Goal: Task Accomplishment & Management: Complete application form

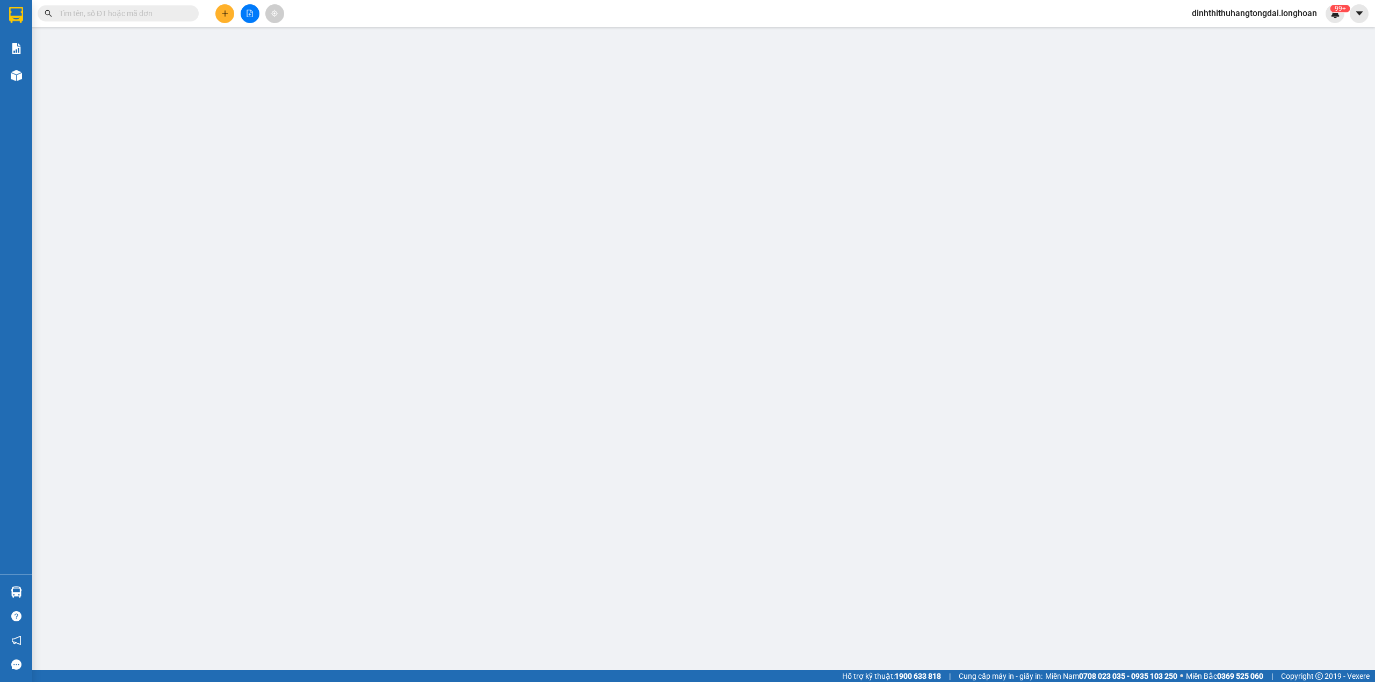
type input "0901910219"
type input "duyên"
checkbox input "true"
type input "179/7/27 đường Nguyễn bình, thủ dầu một, bình dương"
type input "0983914495"
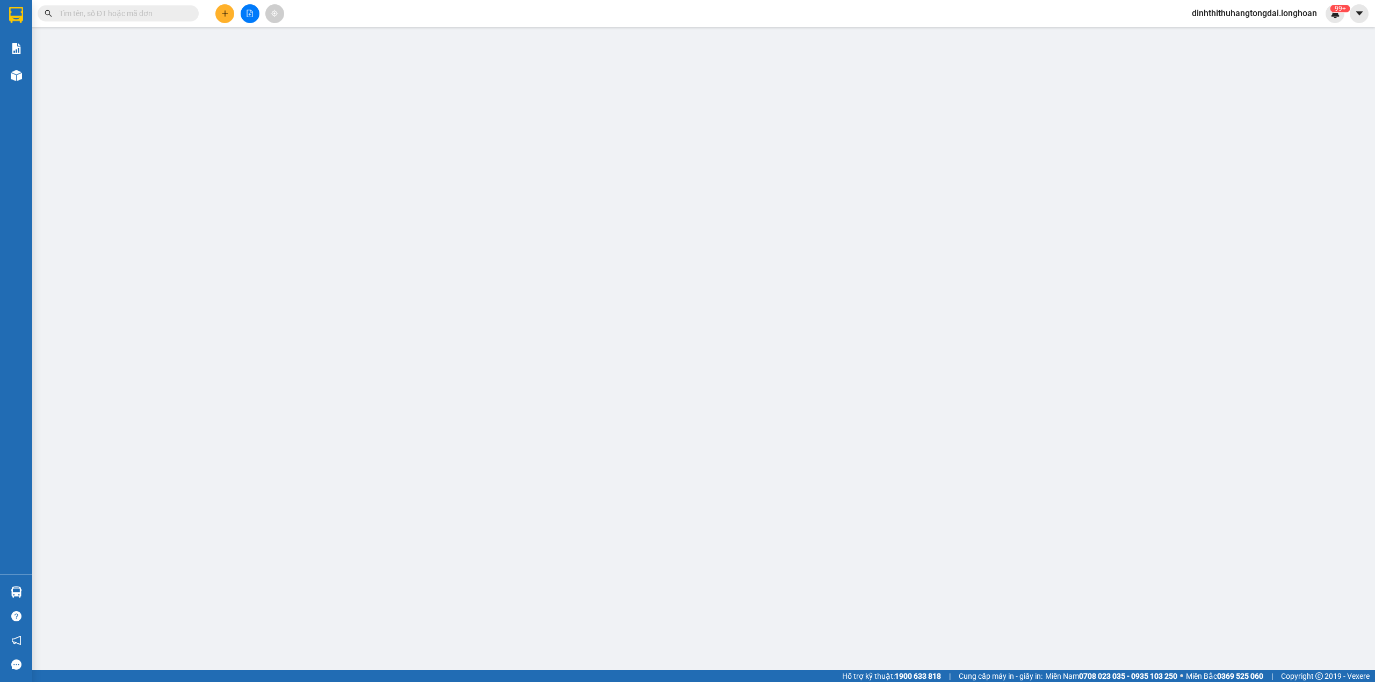
type input "Hà"
type input "CHÌA KHÓA QUẤN TAY LÁI -KHÔNG CAVET"
type input "0"
type input "830.000"
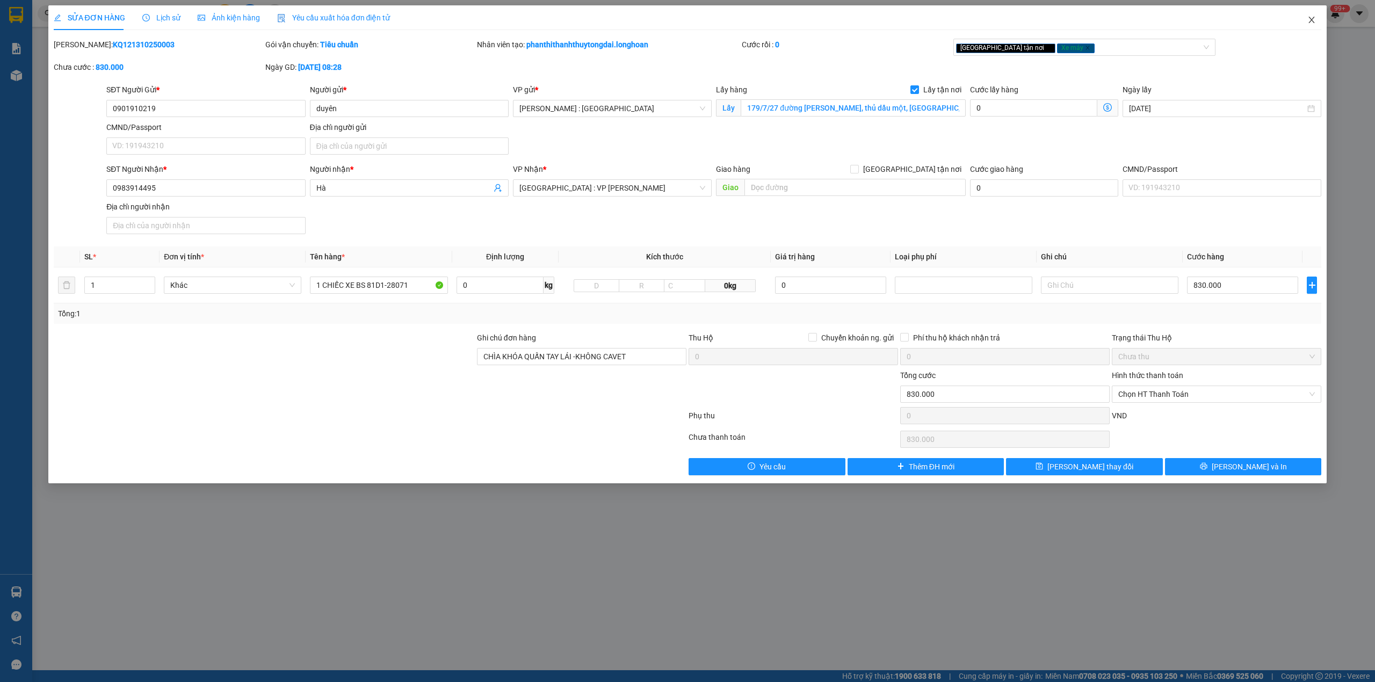
click at [1309, 19] on icon "close" at bounding box center [1311, 20] width 9 height 9
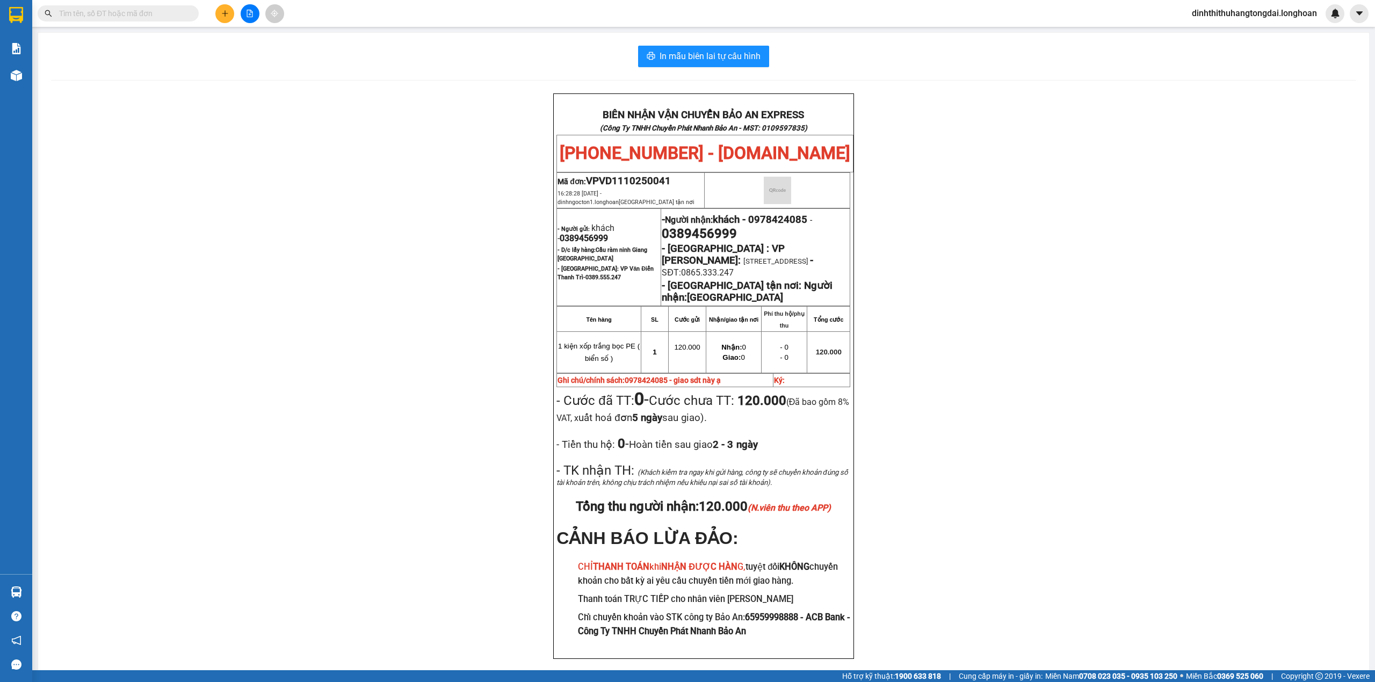
click at [102, 16] on input "text" at bounding box center [122, 14] width 127 height 12
paste input "KQ121010250011"
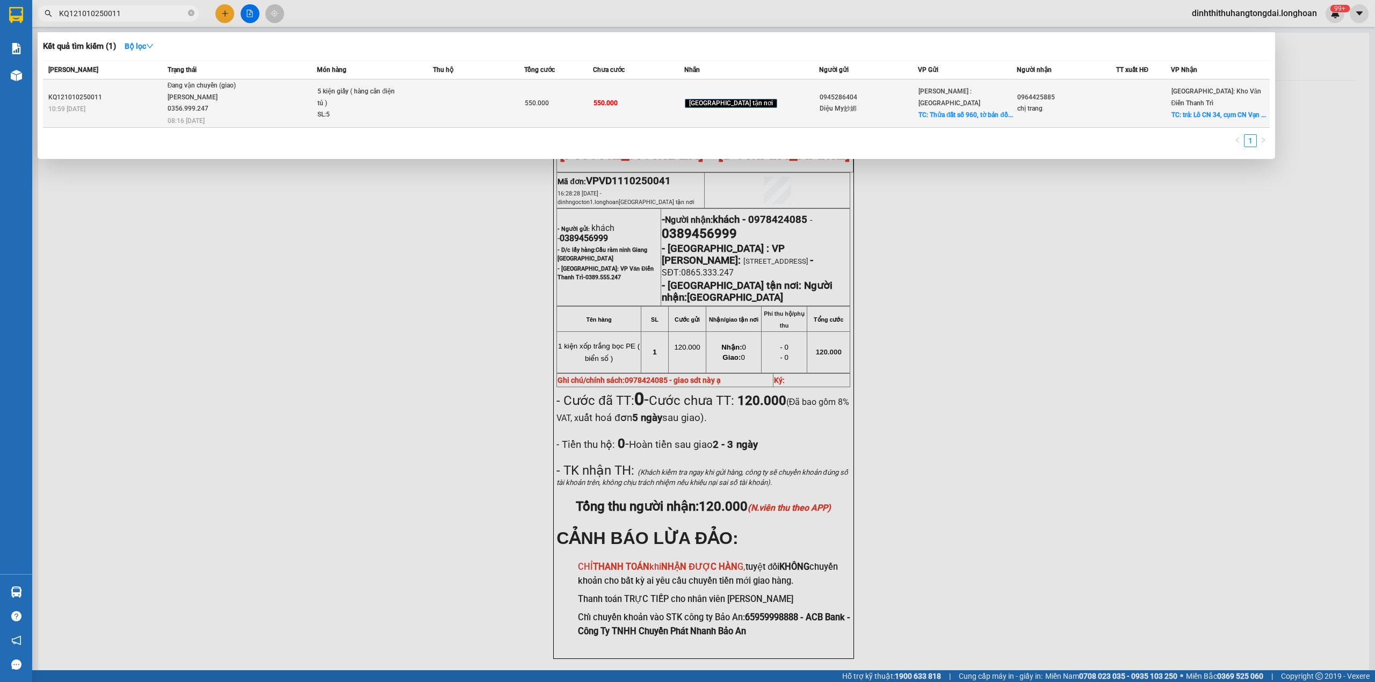
type input "KQ121010250011"
click at [353, 107] on div "5 kiện giấy ( hàng cân điện tủ )" at bounding box center [357, 97] width 81 height 23
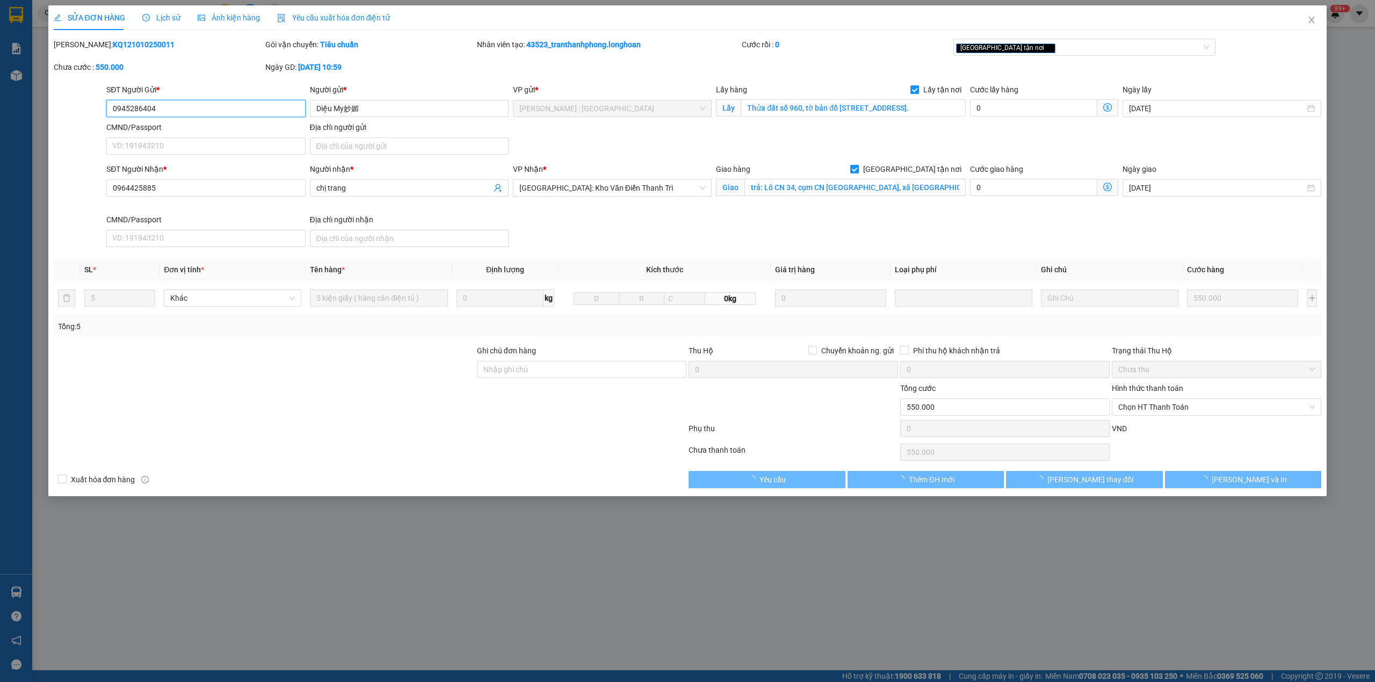
type input "0945286404"
type input "Diệu My妙媚"
checkbox input "true"
type input "Thửa đất số 960, tờ bản đồ [STREET_ADDRESS]."
type input "0964425885"
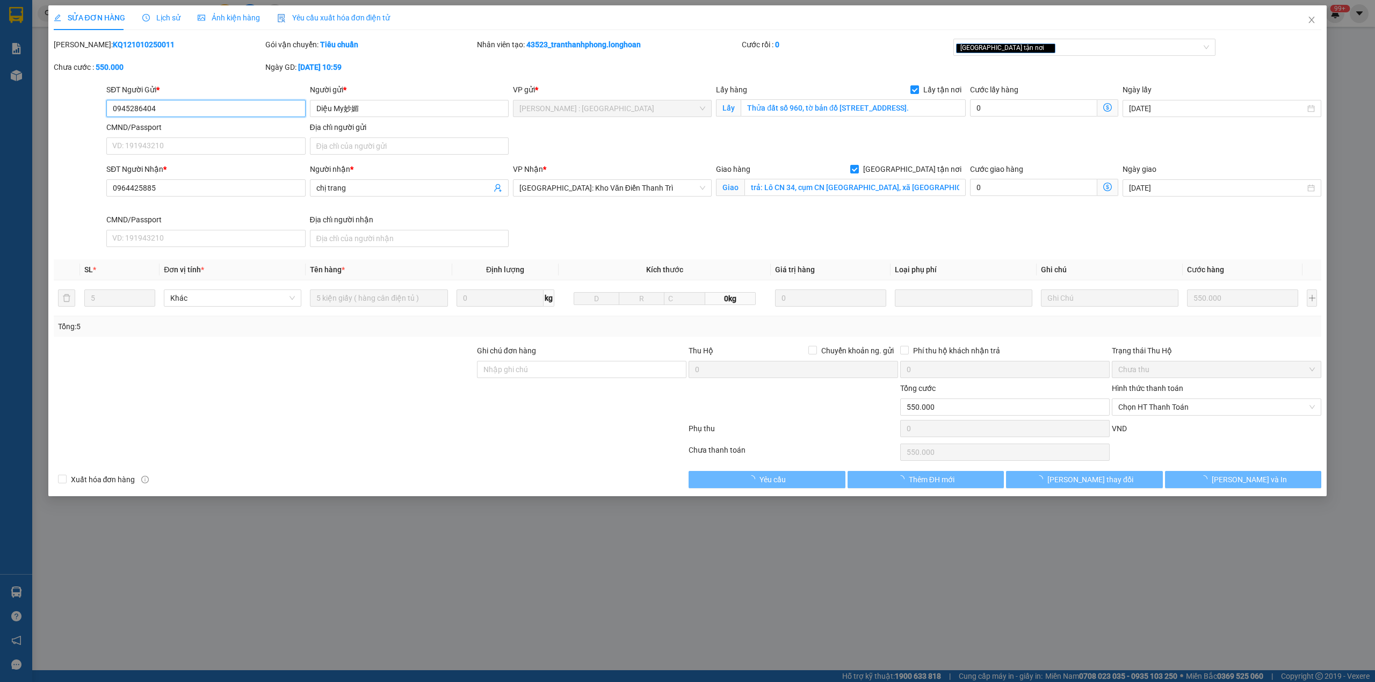
type input "chị trang"
checkbox input "true"
type input "trả: Lô CN 34, cụm CN [GEOGRAPHIC_DATA], xã [GEOGRAPHIC_DATA], tỉnh [GEOGRAPHIC…"
type input "0"
type input "550.000"
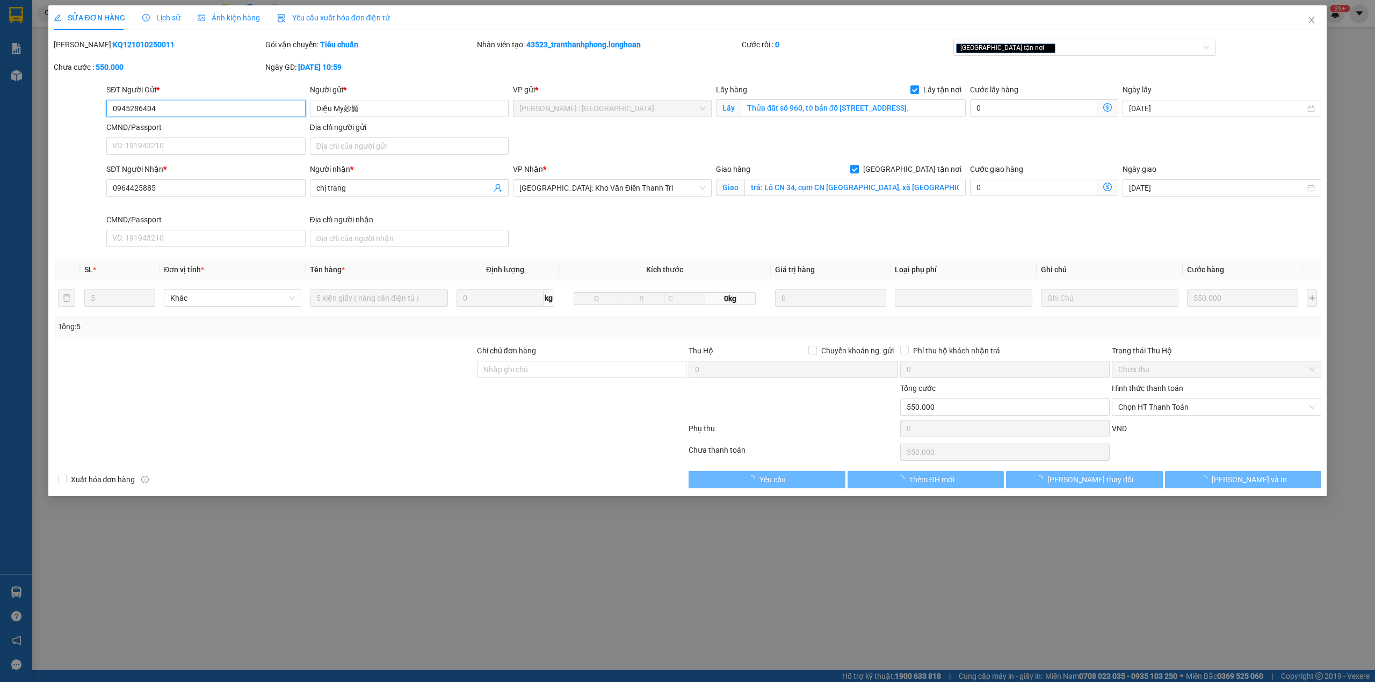
type input "550.000"
click at [147, 18] on icon "clock-circle" at bounding box center [146, 18] width 8 height 8
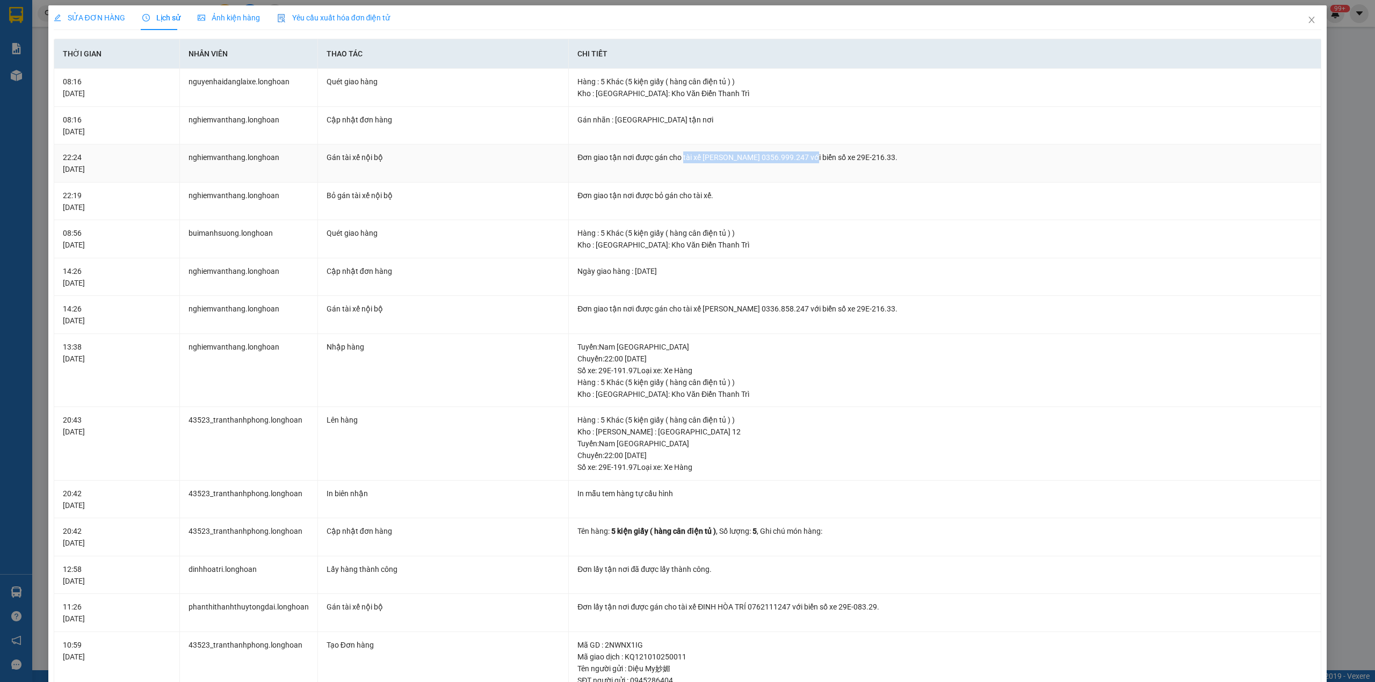
drag, startPoint x: 677, startPoint y: 158, endPoint x: 801, endPoint y: 159, distance: 124.1
click at [801, 159] on div "Đơn giao tận nơi được gán cho tài xế [PERSON_NAME] 0356.999.247 với biển số xe …" at bounding box center [944, 157] width 735 height 12
copy div "tài xế [PERSON_NAME] 0356.999.247"
drag, startPoint x: 1300, startPoint y: 21, endPoint x: 1266, endPoint y: 27, distance: 33.7
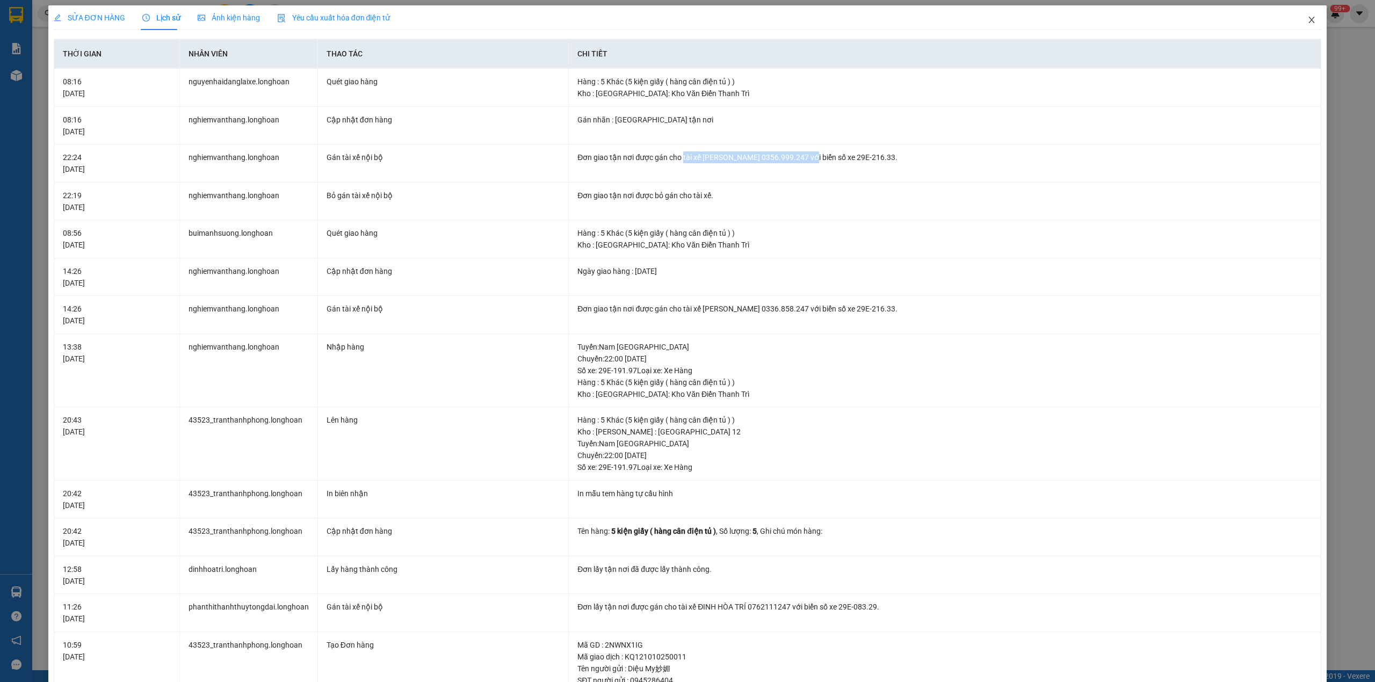
click at [1307, 21] on icon "close" at bounding box center [1311, 20] width 9 height 9
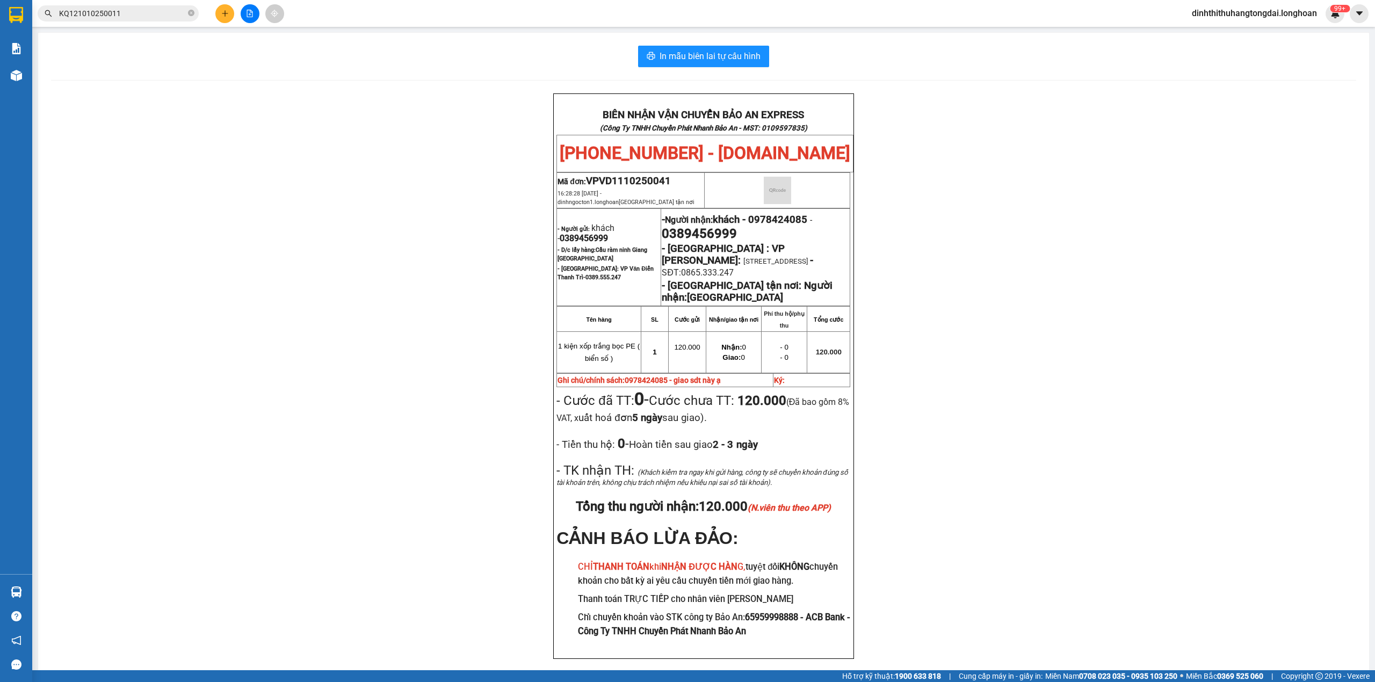
click at [132, 6] on span "KQ121010250011" at bounding box center [118, 13] width 161 height 16
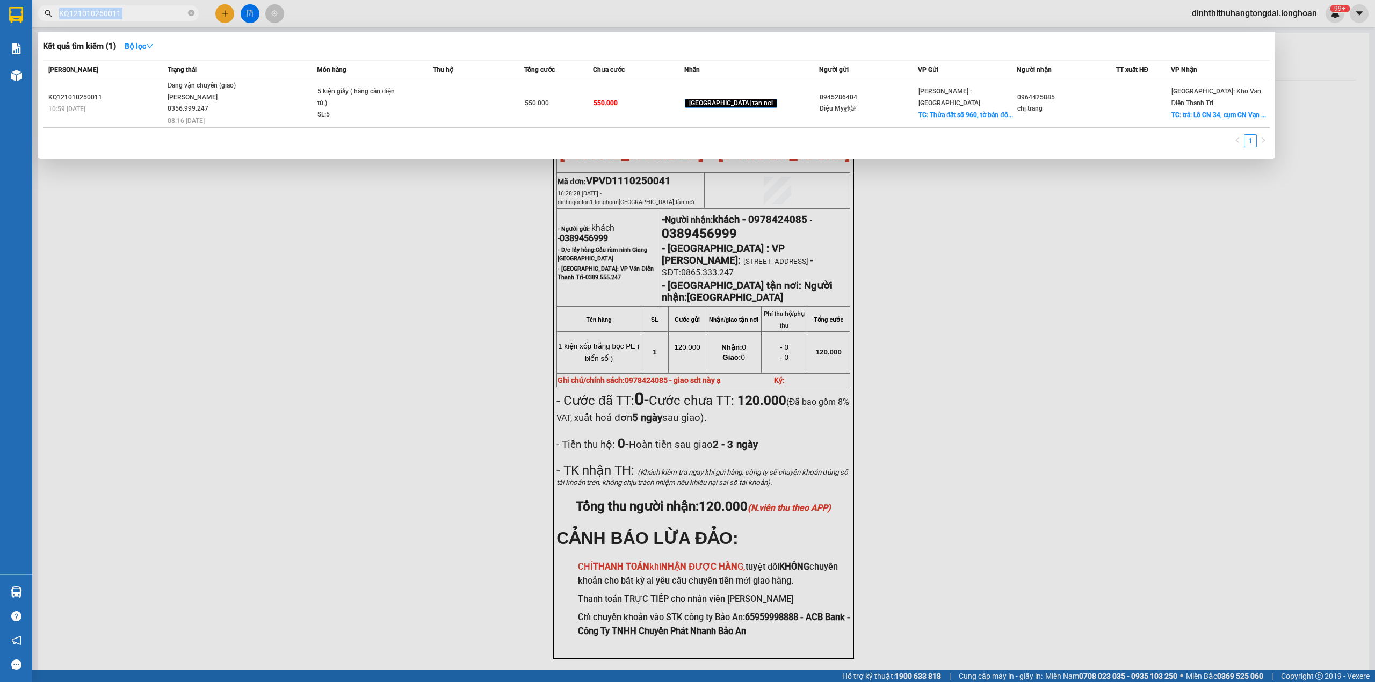
click at [132, 6] on span "KQ121010250011" at bounding box center [118, 13] width 161 height 16
click at [132, 11] on input "KQ121010250011" at bounding box center [122, 14] width 127 height 12
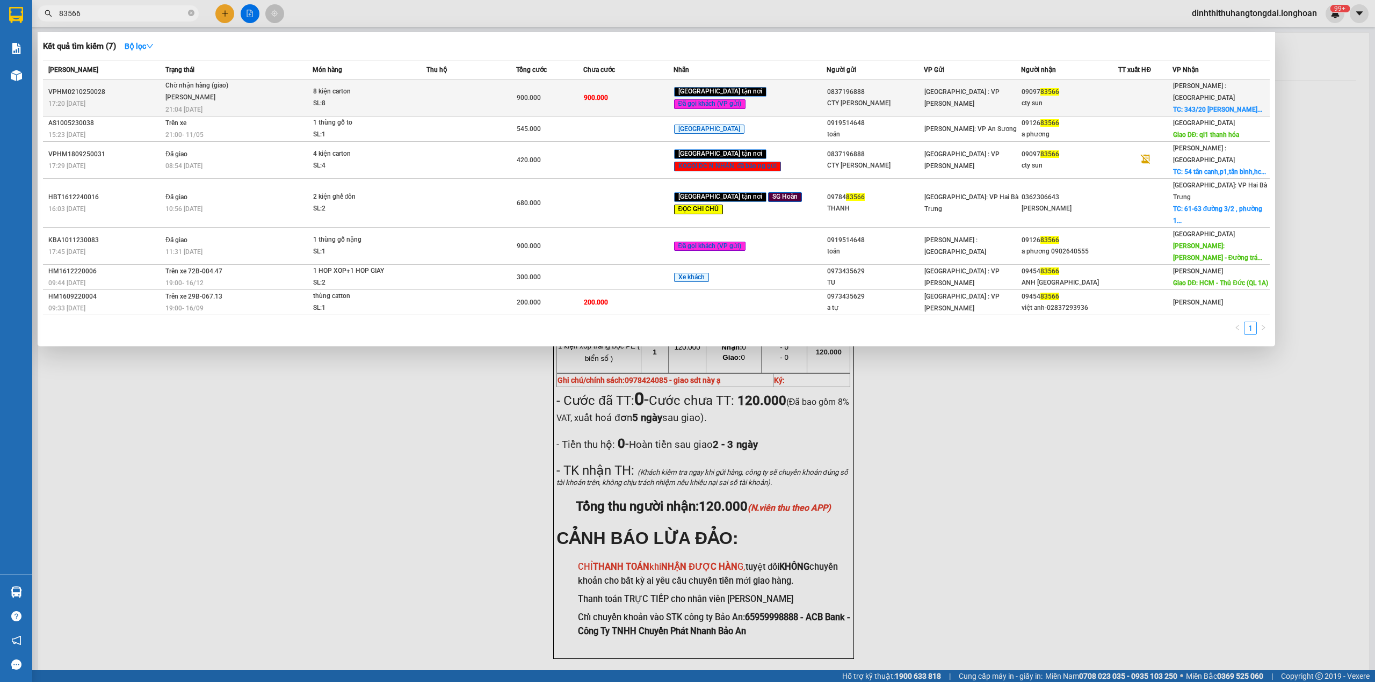
type input "83566"
click at [297, 107] on td "Chờ nhận hàng (giao) [PERSON_NAME] 21:04 [DATE]" at bounding box center [238, 97] width 150 height 37
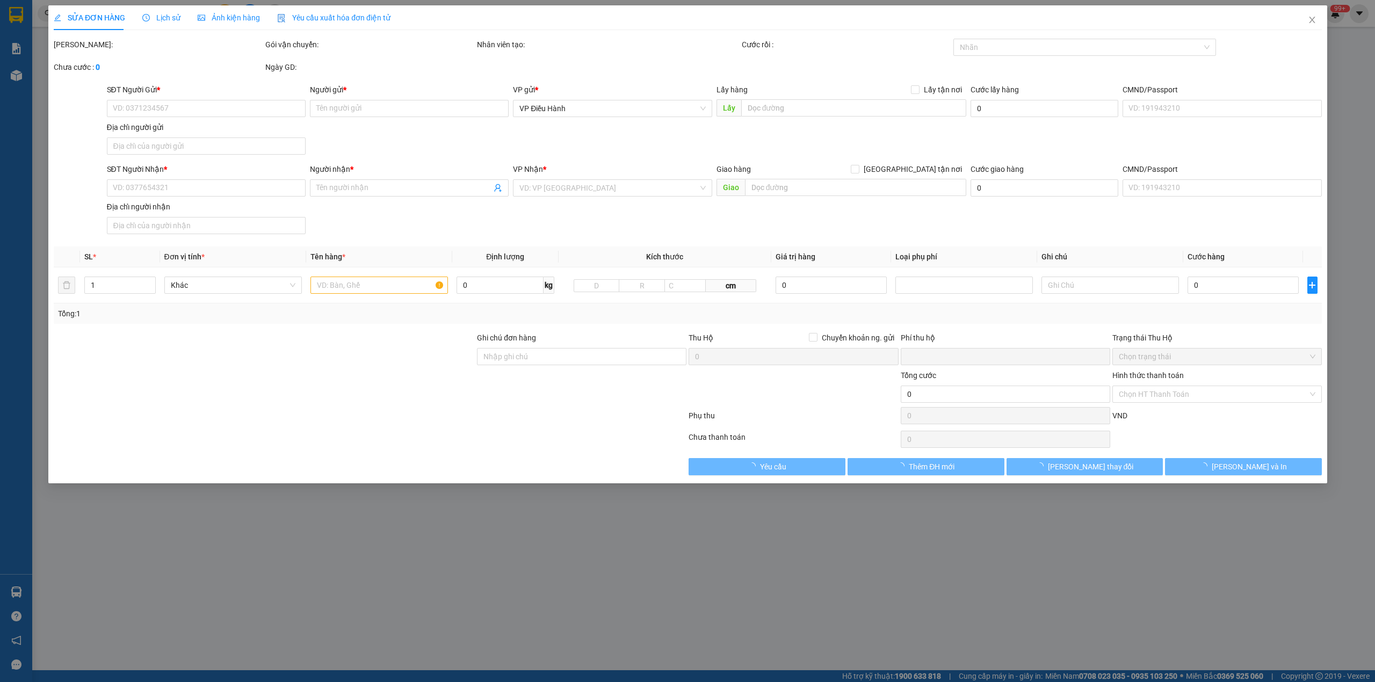
type input "0837196888"
type input "CTY [PERSON_NAME]"
type input "0909783566"
type input "cty sun"
checkbox input "true"
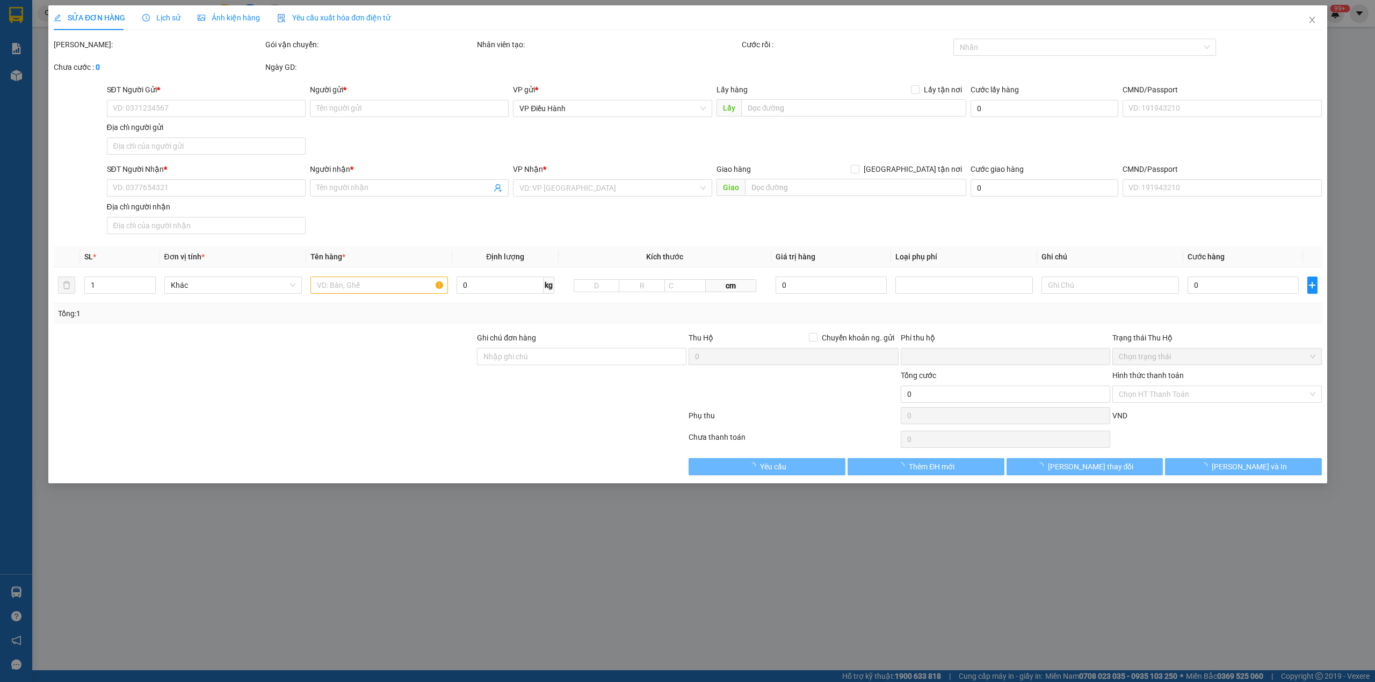
type input "[STREET_ADDRESS][PERSON_NAME]"
type input "nhận nguyên kiện,giao nguyên kiện,bể vỡ k đền"
type input "0"
type input "900.000"
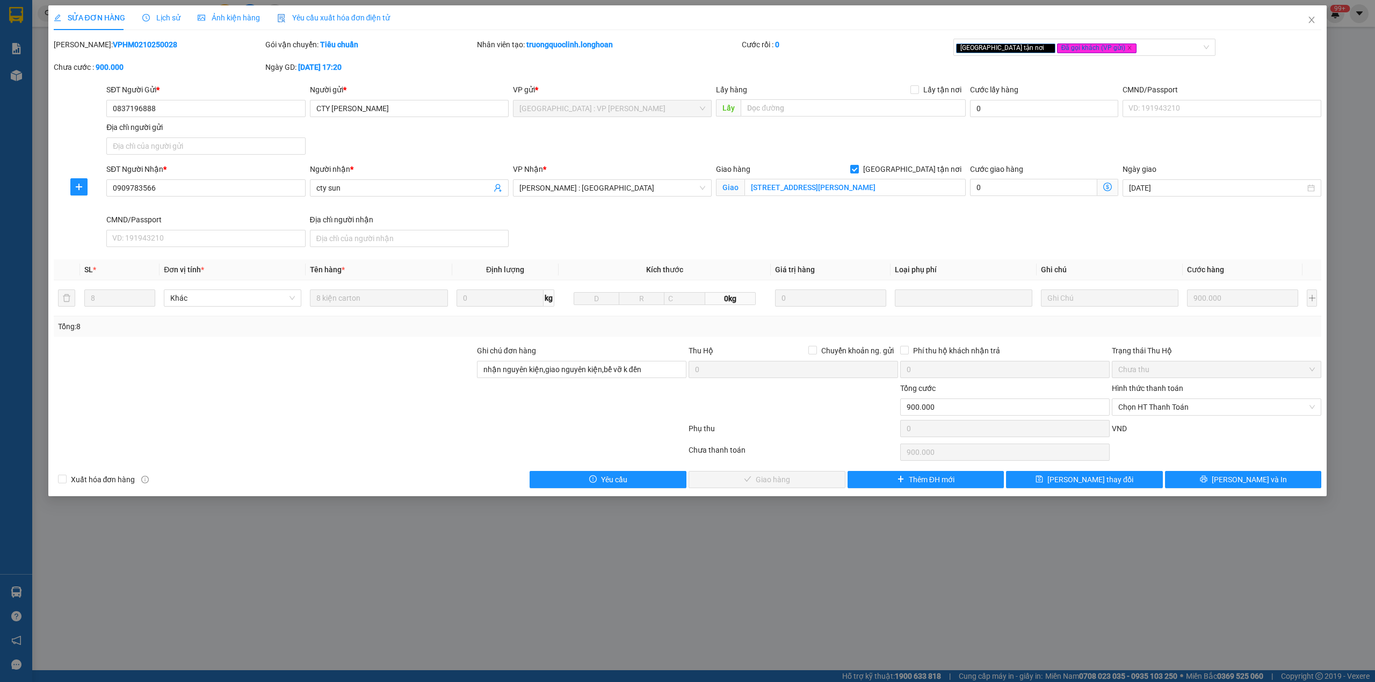
click at [172, 13] on span "Lịch sử" at bounding box center [161, 17] width 38 height 9
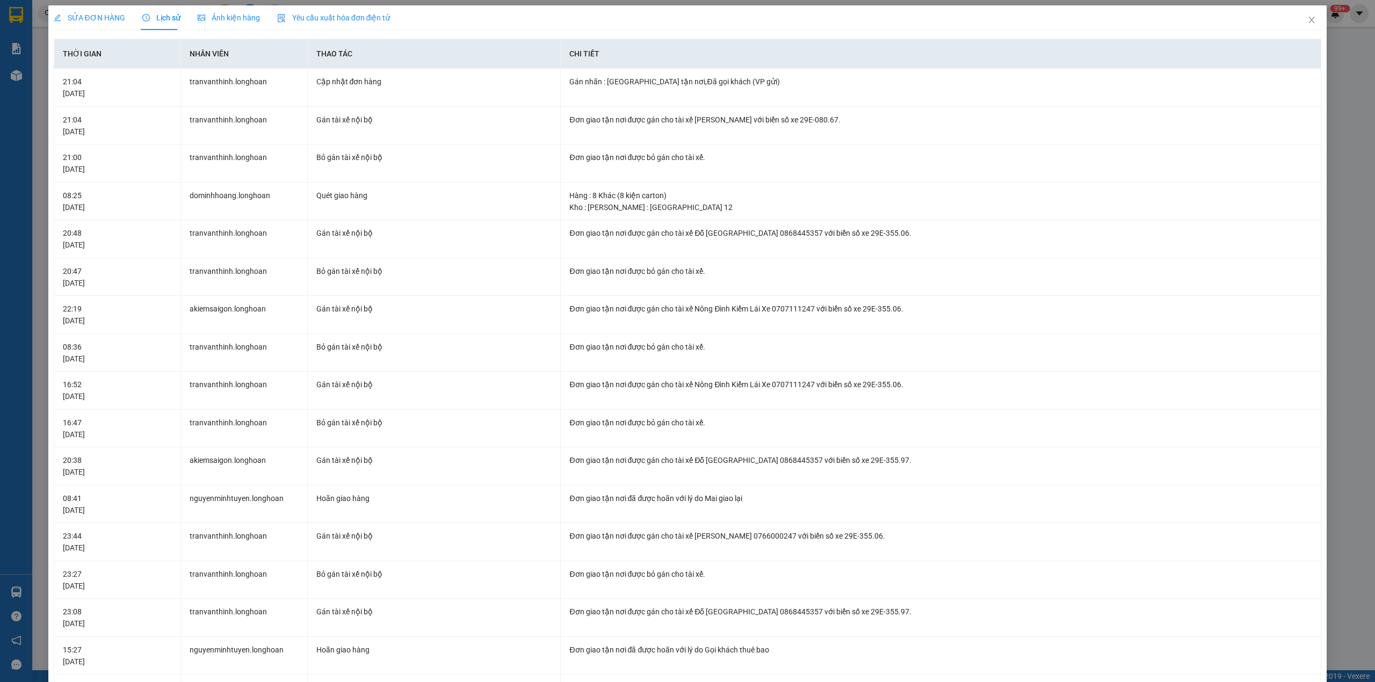
click at [108, 13] on span "SỬA ĐƠN HÀNG" at bounding box center [89, 17] width 71 height 9
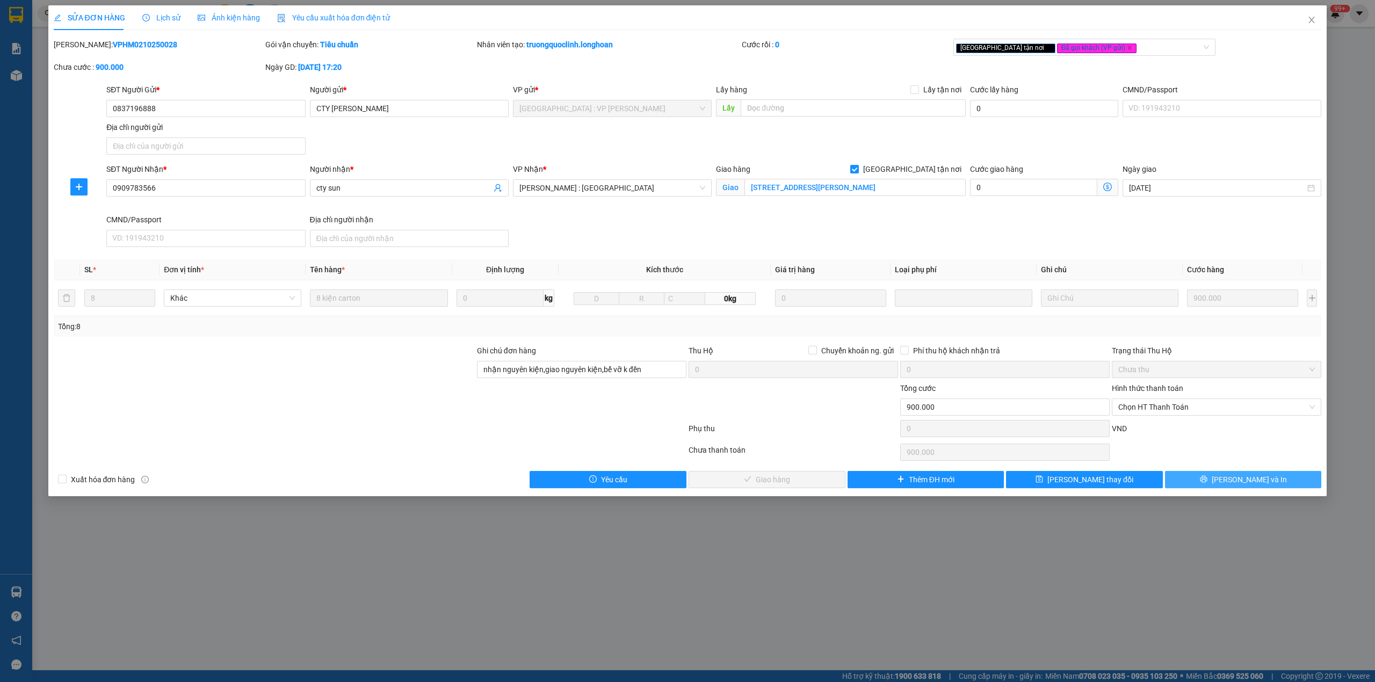
click at [1207, 483] on icon "printer" at bounding box center [1204, 479] width 8 height 8
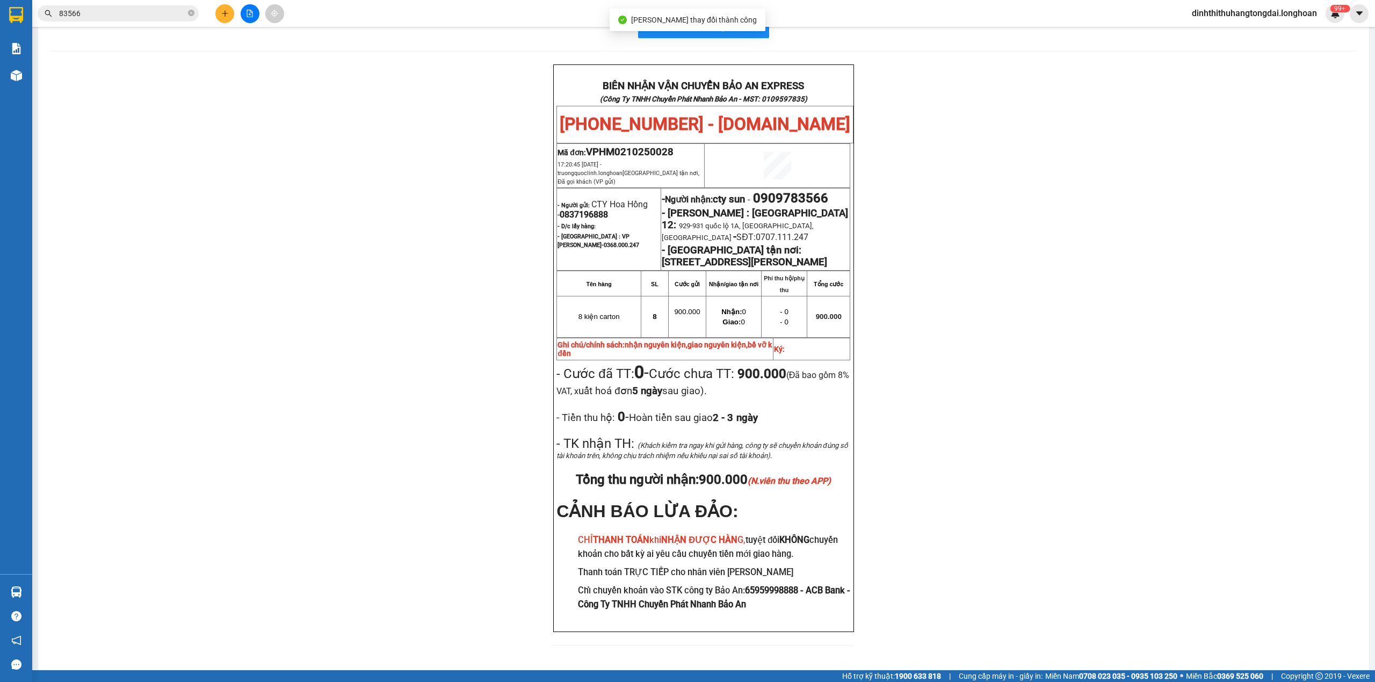
scroll to position [32, 0]
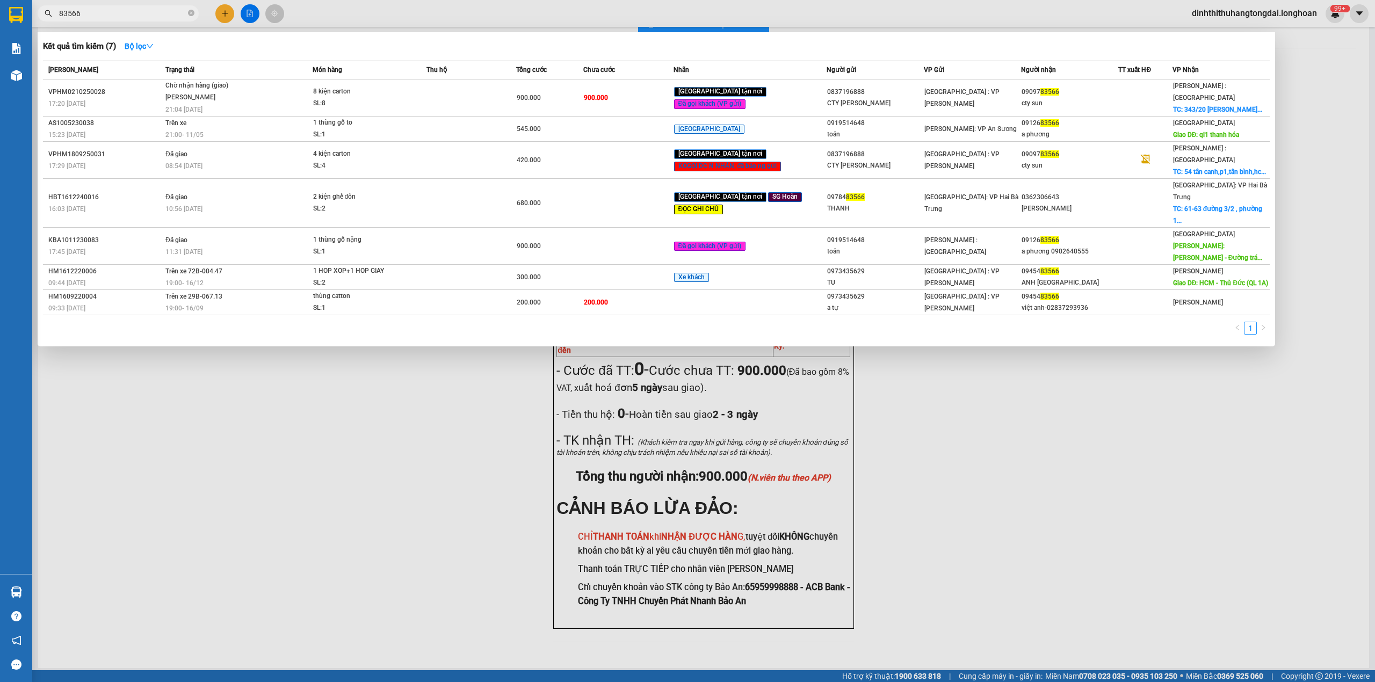
click at [168, 17] on input "83566" at bounding box center [122, 14] width 127 height 12
paste input "HNHD0210250055"
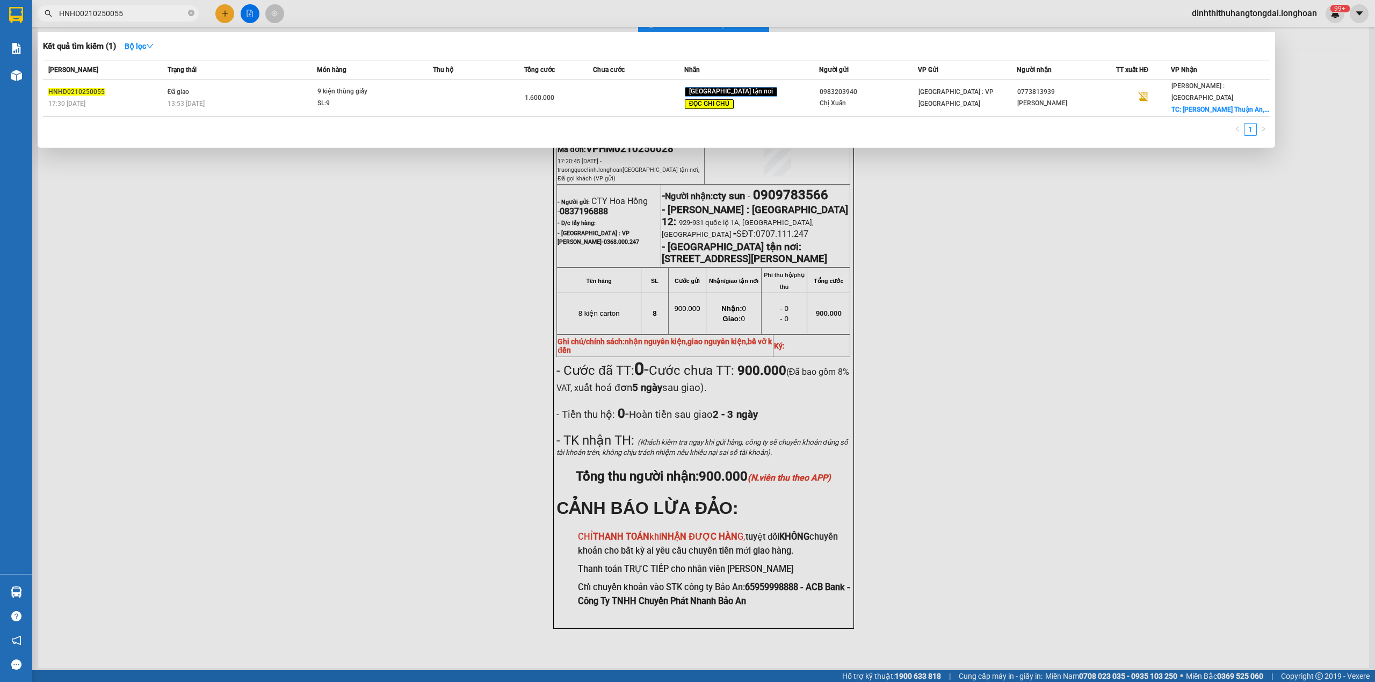
click at [133, 9] on input "HNHD0210250055" at bounding box center [122, 14] width 127 height 12
paste input "0569738666"
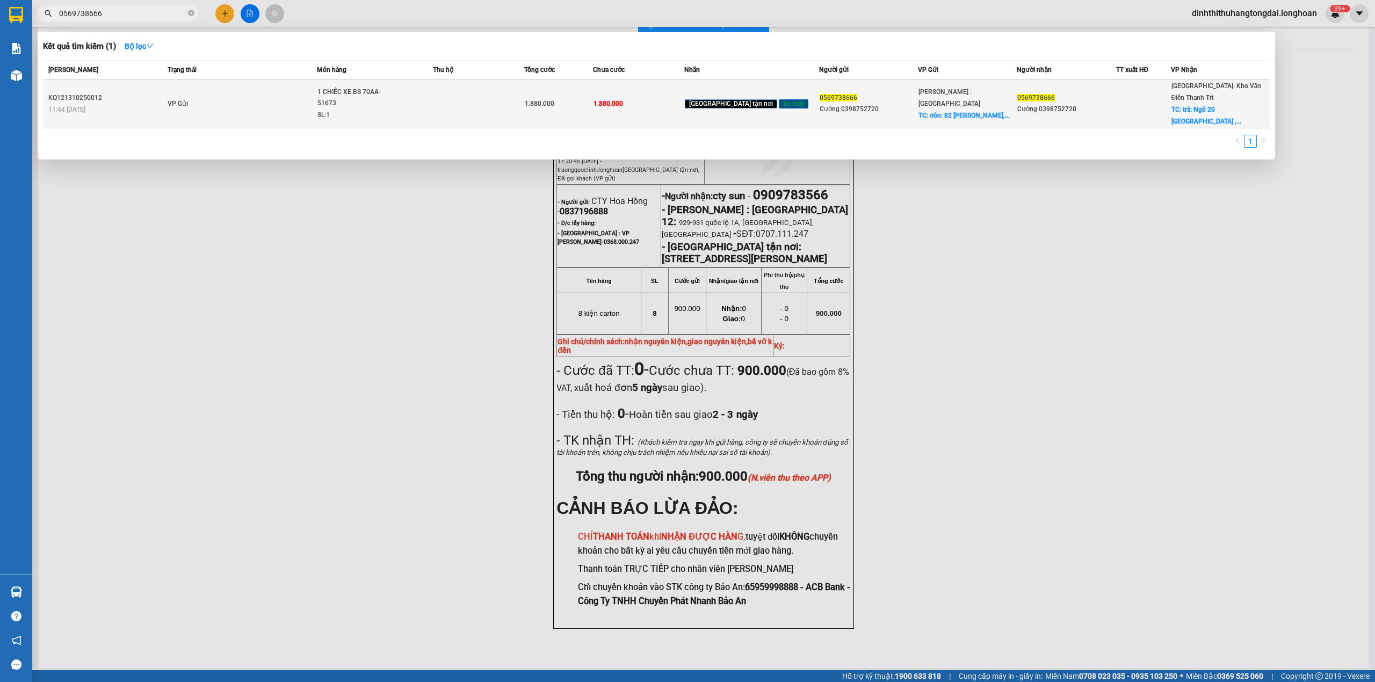
type input "0569738666"
click at [262, 82] on td "VP Gửi" at bounding box center [241, 103] width 153 height 49
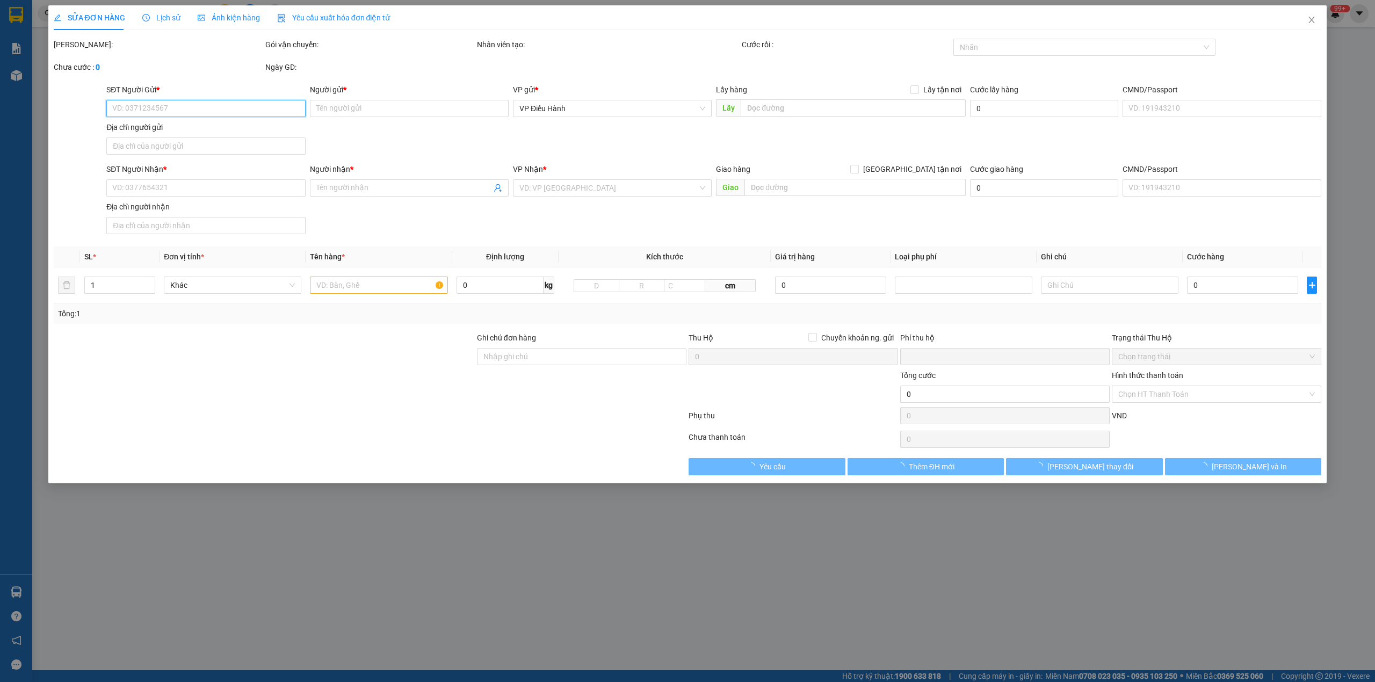
type input "0569738666"
type input "Cường 0398752720"
checkbox input "true"
type input "đón: 82 Đường Lý Phục Man, quận 7 Hcm"
type input "0569738666"
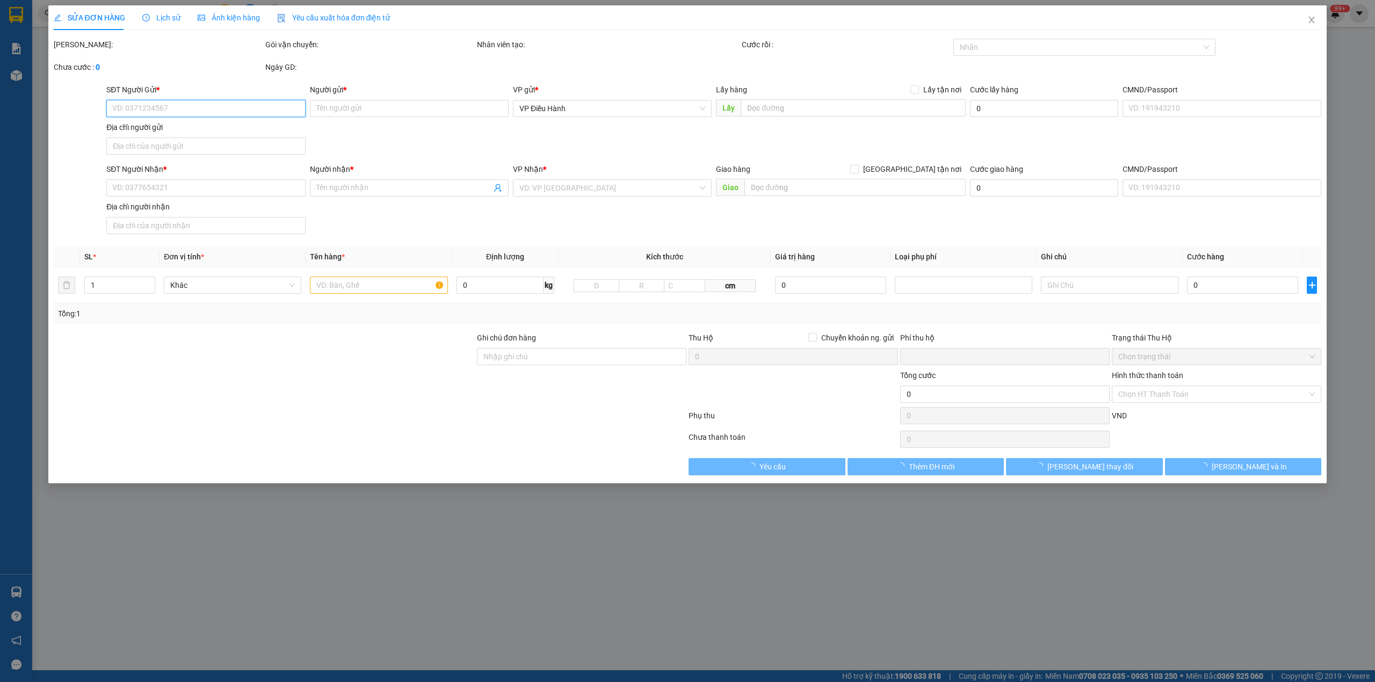
type input "Cường 0398752720"
checkbox input "true"
type input "trả: Ngõ 20 [GEOGRAPHIC_DATA] , [GEOGRAPHIC_DATA] , [GEOGRAPHIC_DATA] , [GEOGRA…"
type input "KHÔNG CHÌA KHÓA,KHÔNG CAVET"
type input "0"
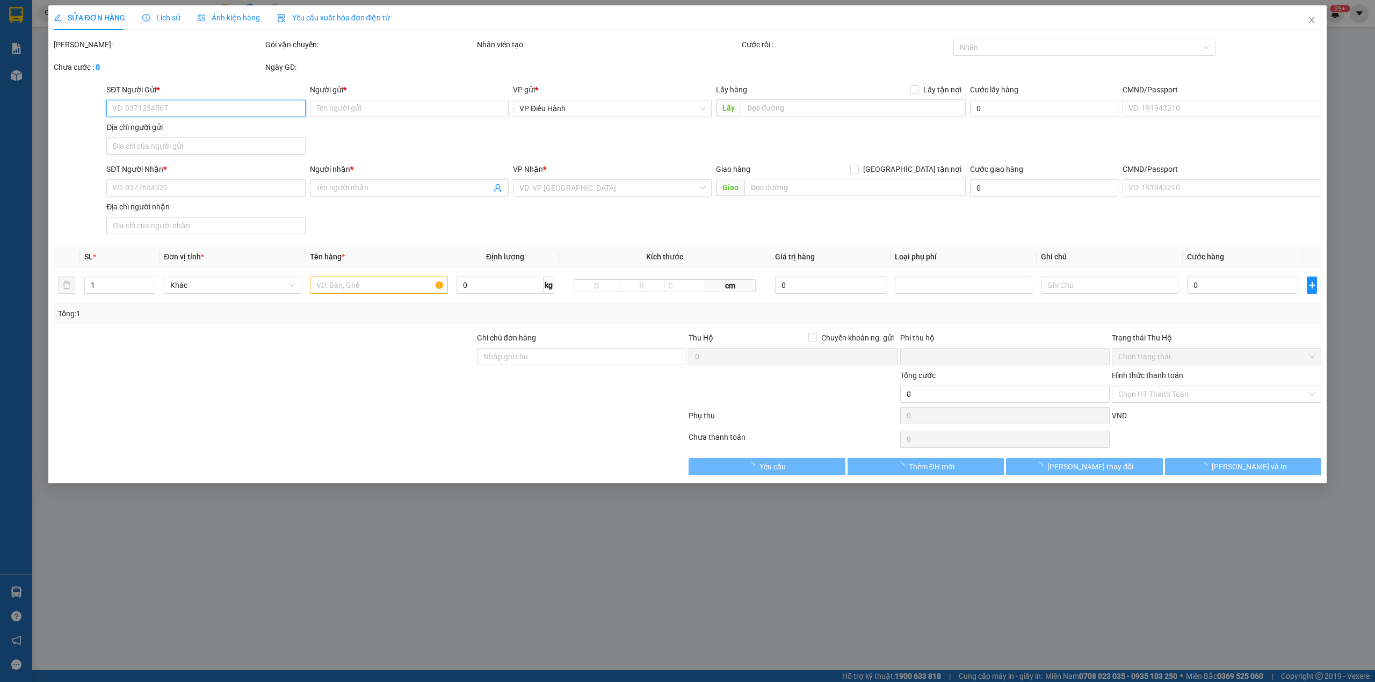
type input "1.880.000"
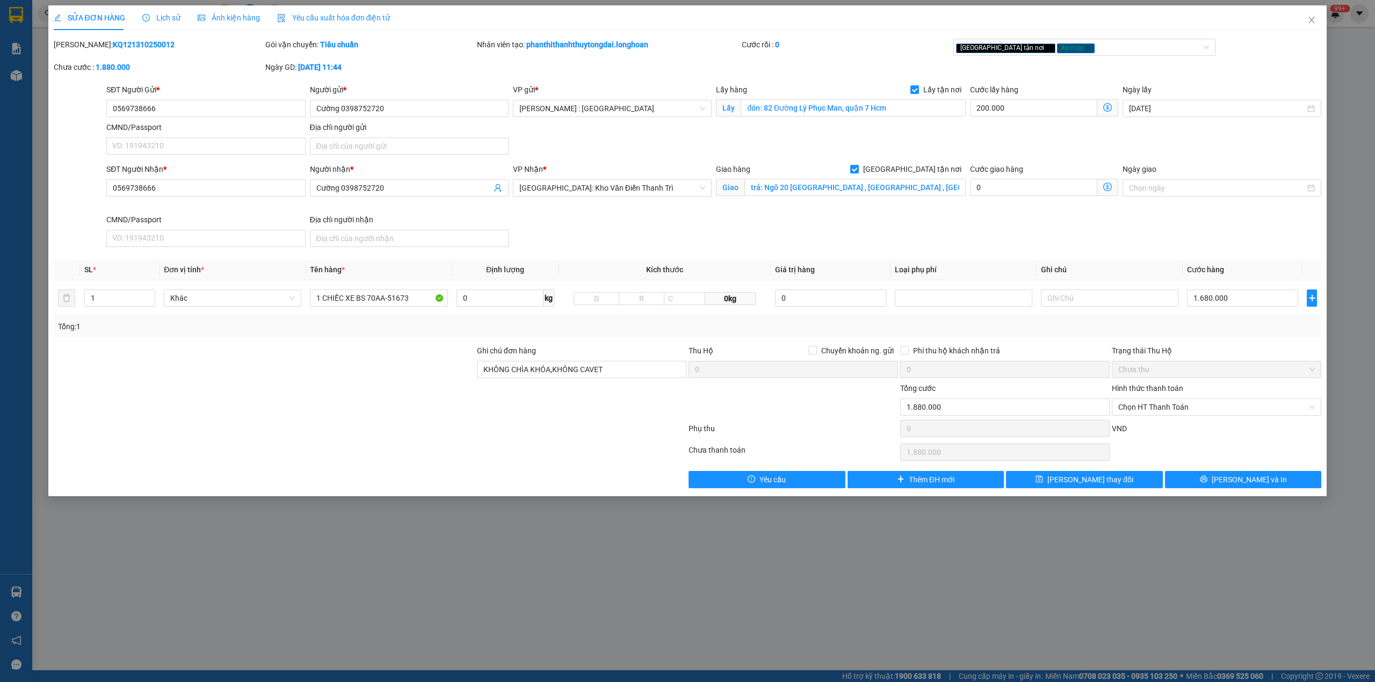
click at [157, 13] on span "Lịch sử" at bounding box center [161, 17] width 38 height 9
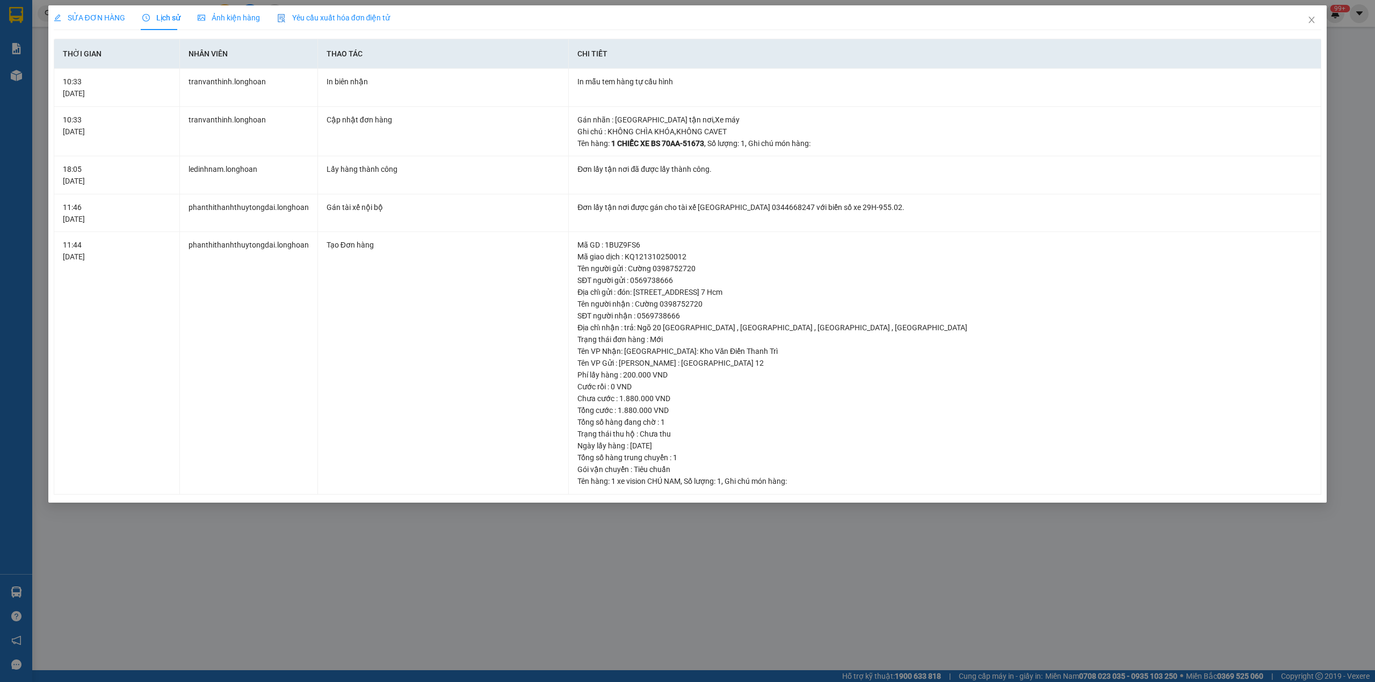
click at [86, 13] on span "SỬA ĐƠN HÀNG" at bounding box center [89, 17] width 71 height 9
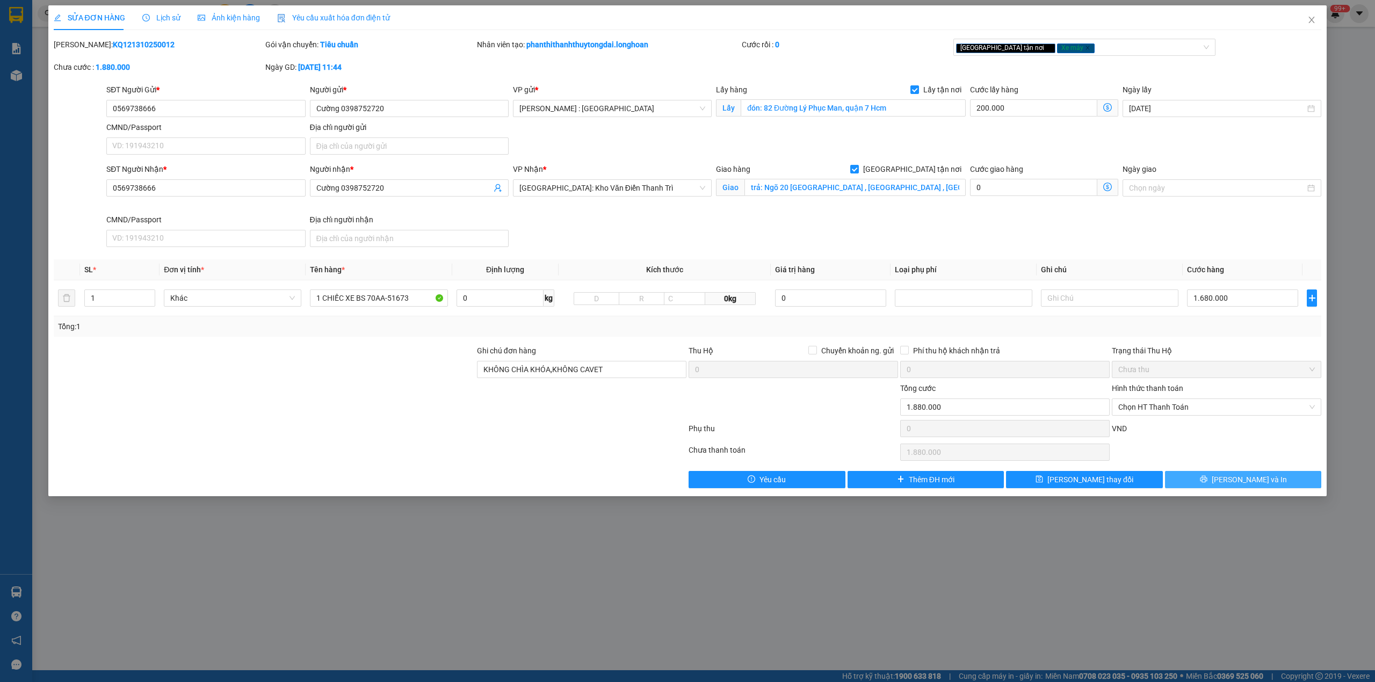
click at [1240, 482] on span "[PERSON_NAME] và In" at bounding box center [1248, 480] width 75 height 12
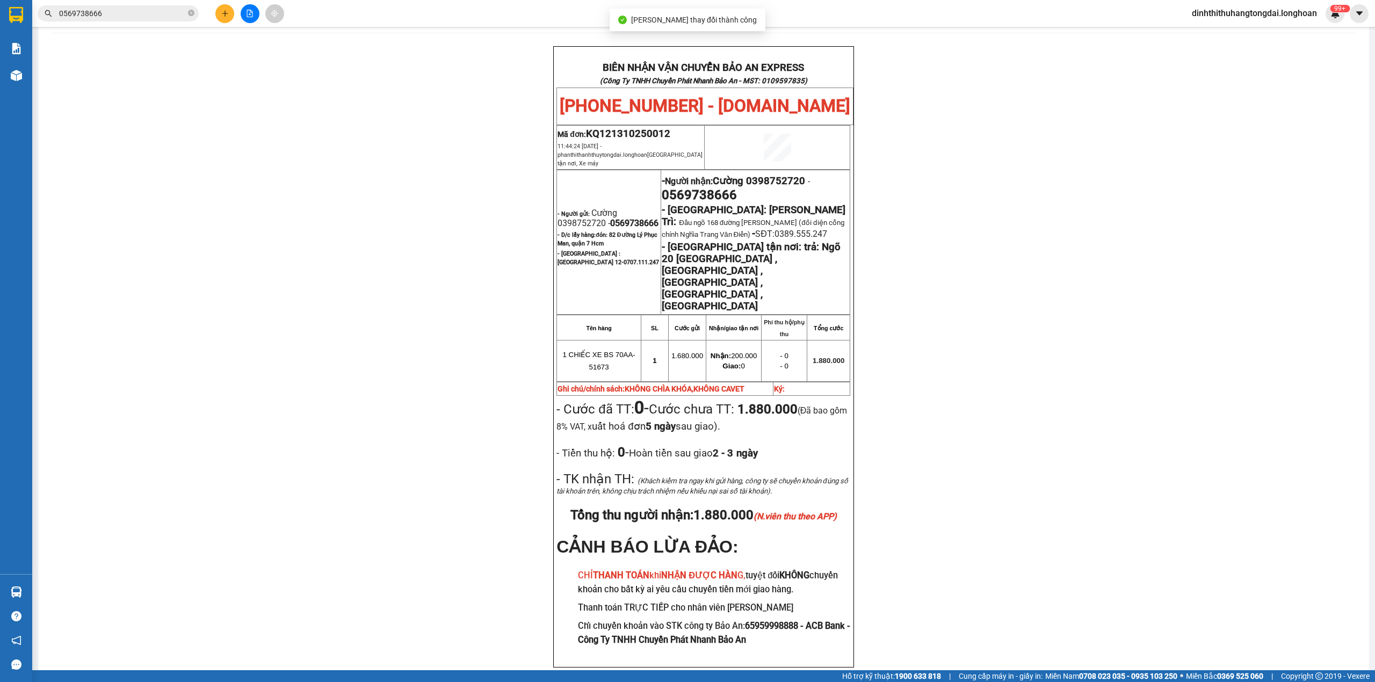
scroll to position [48, 0]
click at [103, 12] on input "0569738666" at bounding box center [122, 14] width 127 height 12
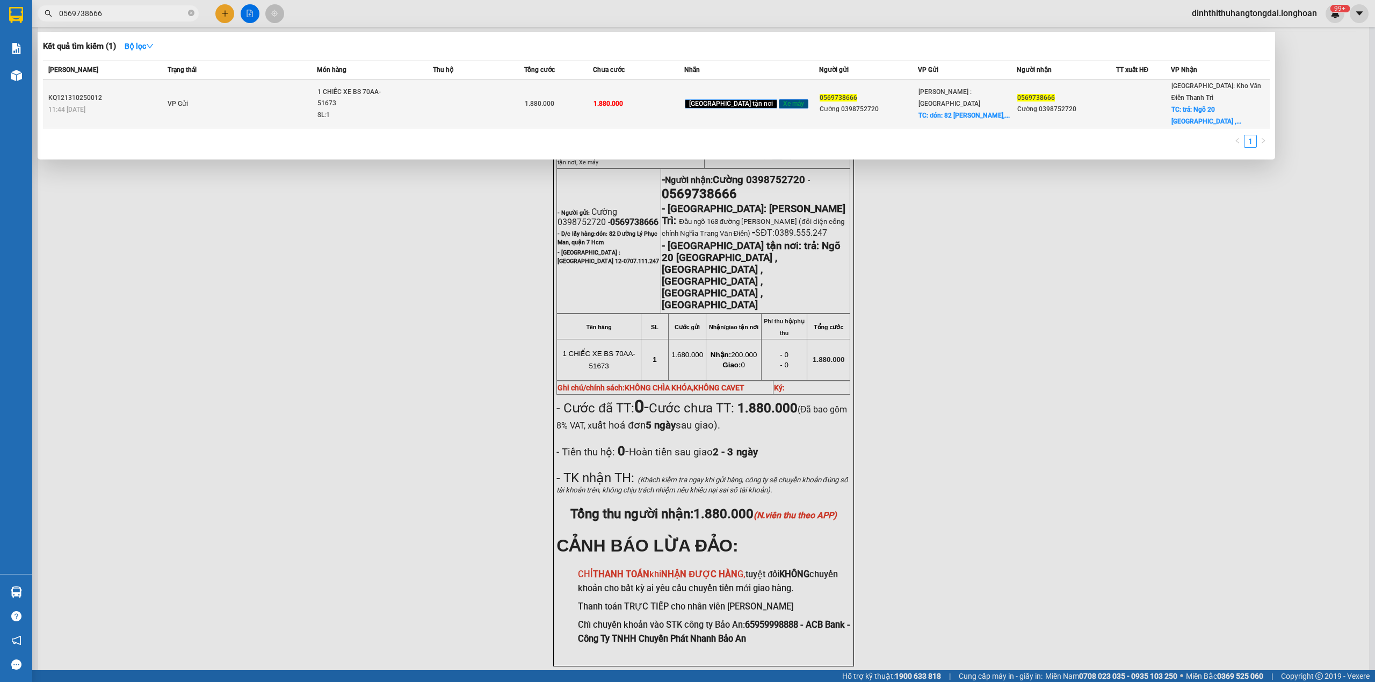
click at [235, 103] on td "VP Gửi" at bounding box center [241, 103] width 153 height 49
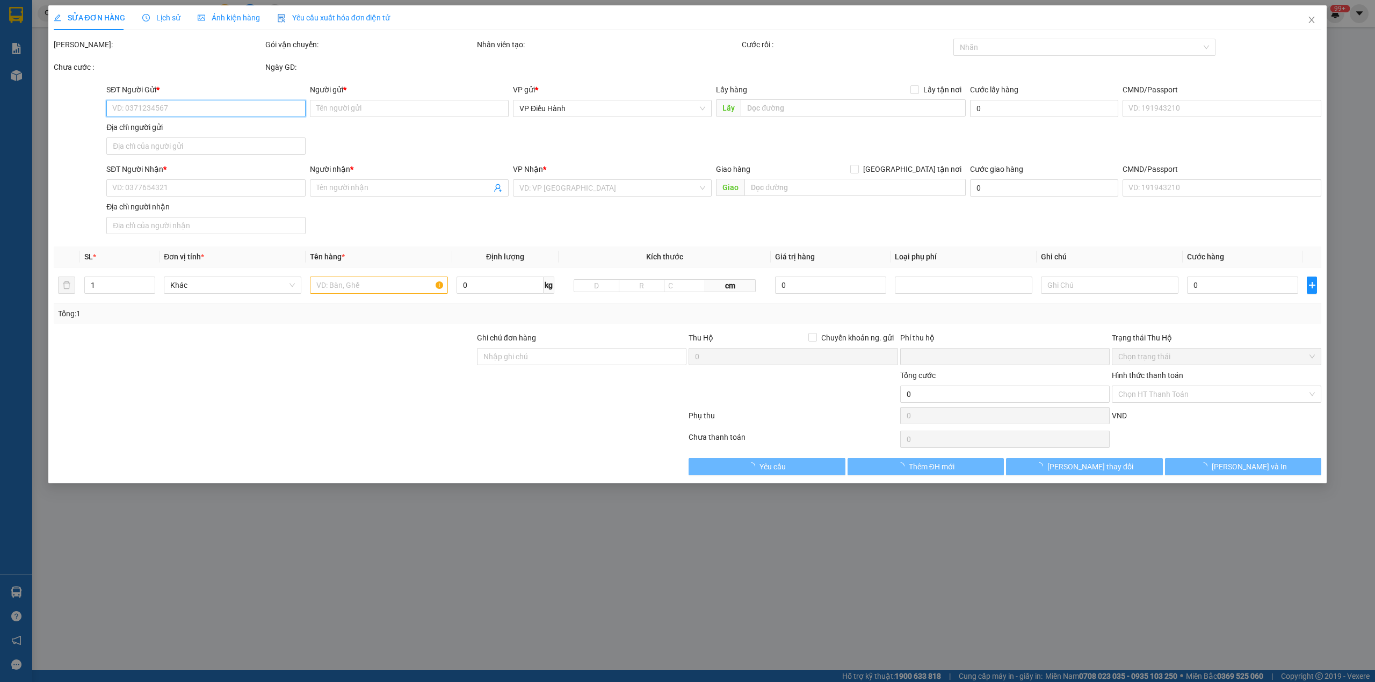
type input "0569738666"
type input "Cường 0398752720"
checkbox input "true"
type input "đón: 82 Đường Lý Phục Man, quận 7 Hcm"
type input "0569738666"
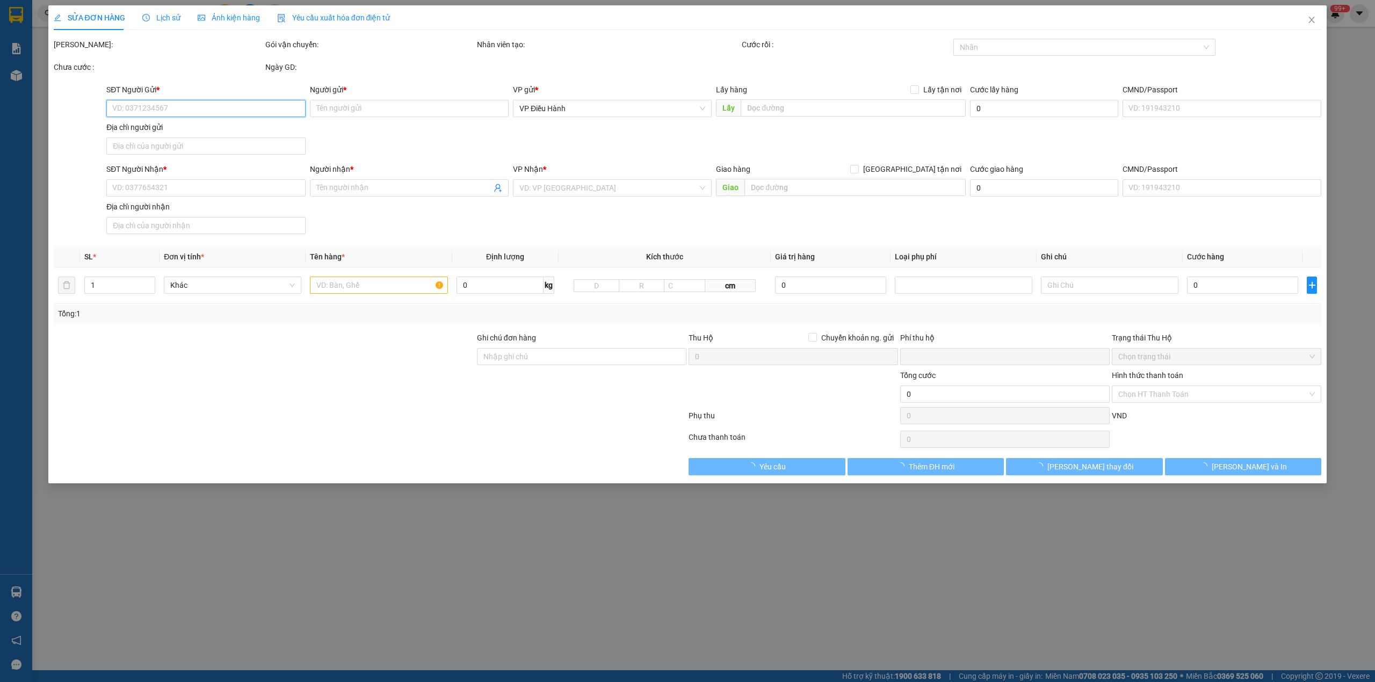
type input "Cường 0398752720"
checkbox input "true"
type input "trả: Ngõ 20 [GEOGRAPHIC_DATA] , [GEOGRAPHIC_DATA] , [GEOGRAPHIC_DATA] , [GEOGRA…"
type input "KHÔNG CHÌA KHÓA,KHÔNG CAVET"
type input "0"
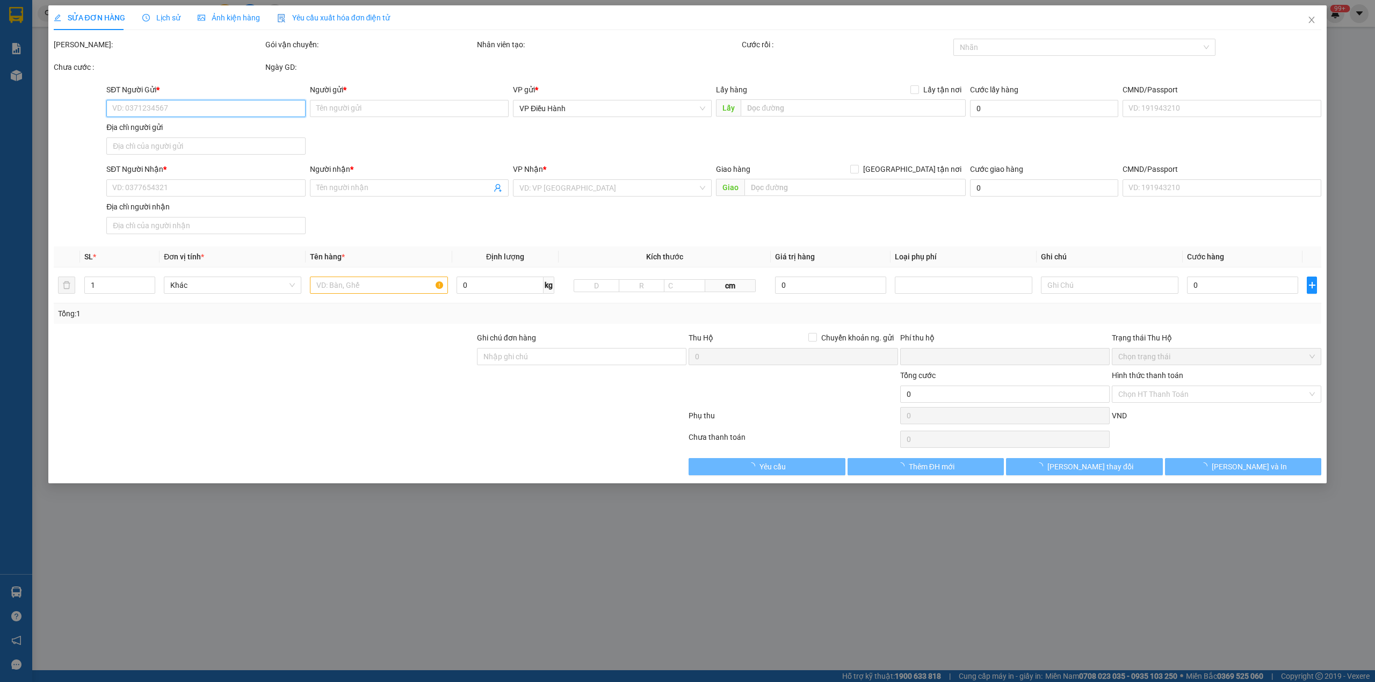
type input "1.880.000"
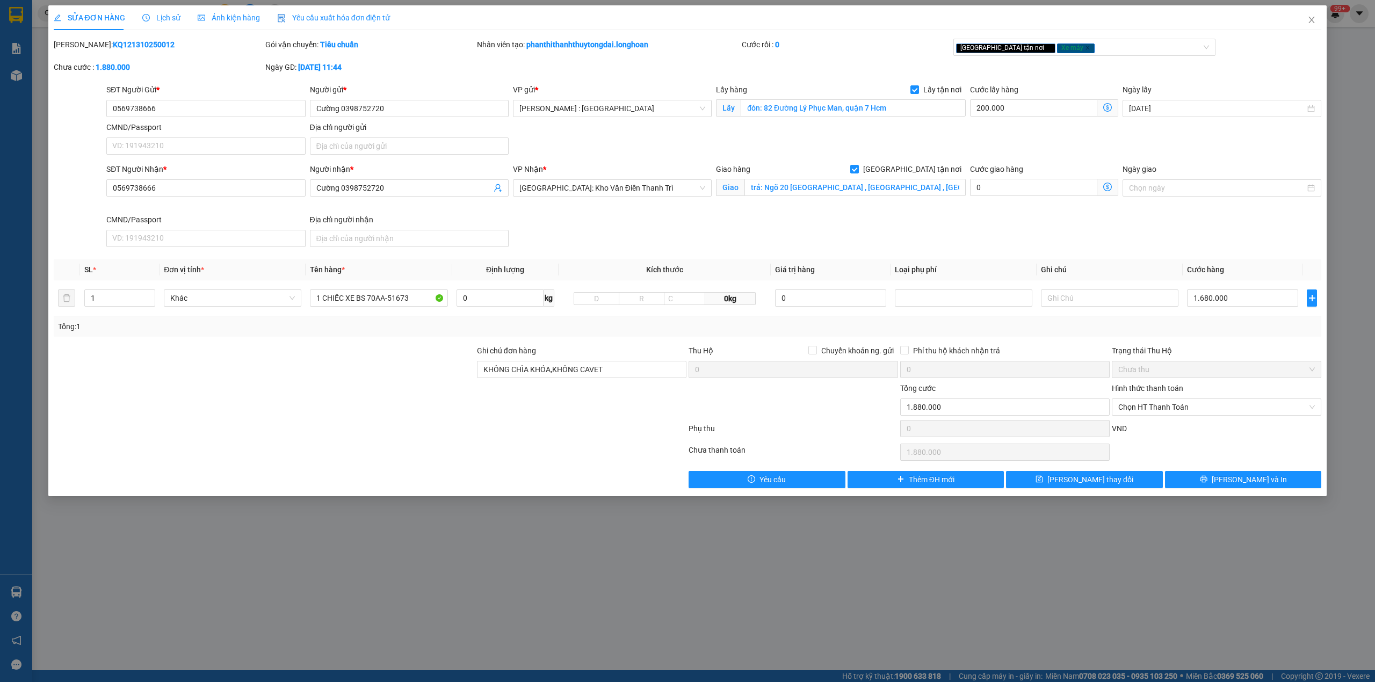
click at [144, 14] on icon "clock-circle" at bounding box center [146, 18] width 8 height 8
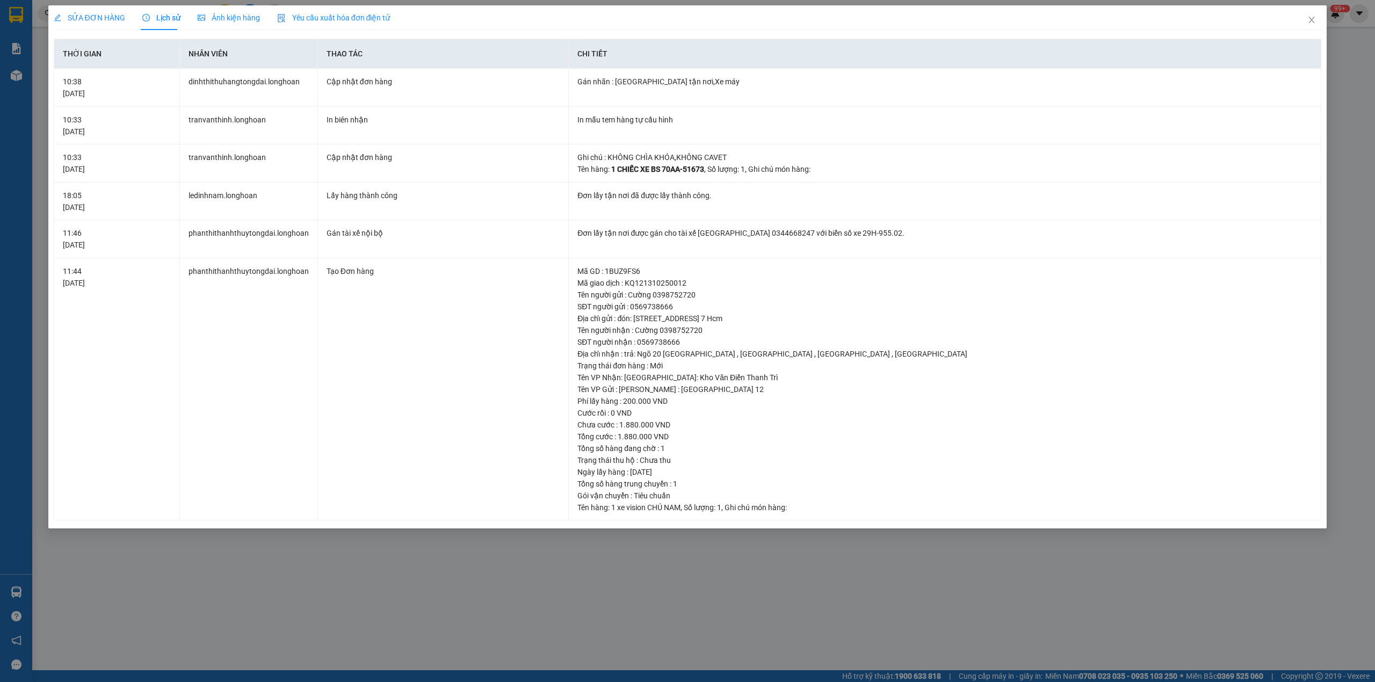
click at [86, 10] on div "SỬA ĐƠN HÀNG" at bounding box center [89, 17] width 71 height 25
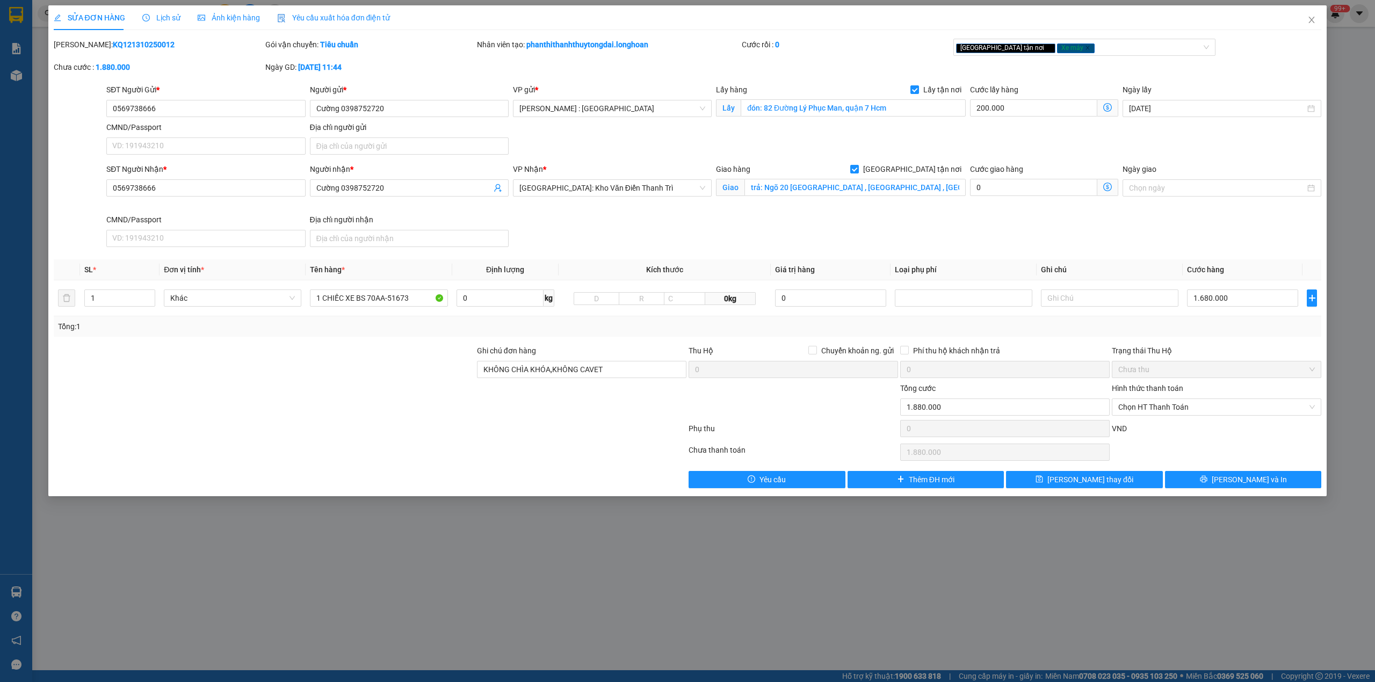
click at [168, 21] on span "Lịch sử" at bounding box center [161, 17] width 38 height 9
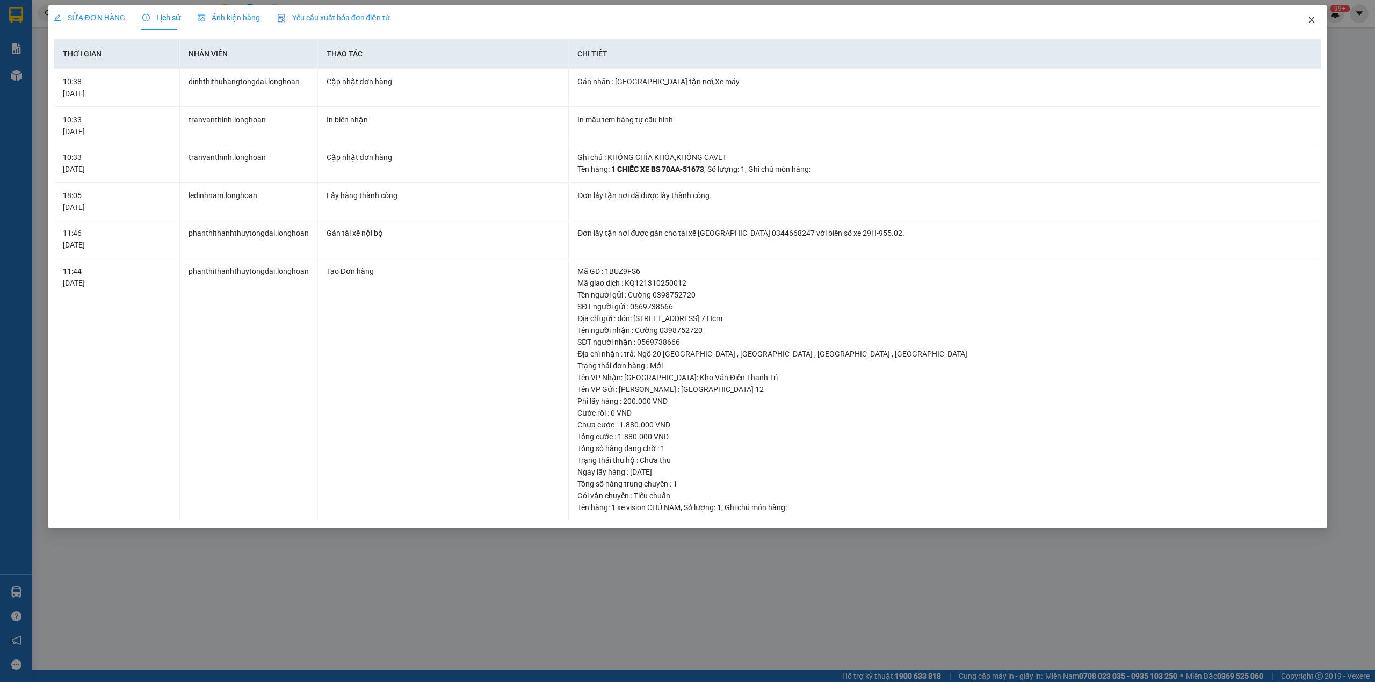
drag, startPoint x: 1315, startPoint y: 16, endPoint x: 506, endPoint y: 16, distance: 808.7
click at [1313, 16] on icon "close" at bounding box center [1311, 20] width 9 height 9
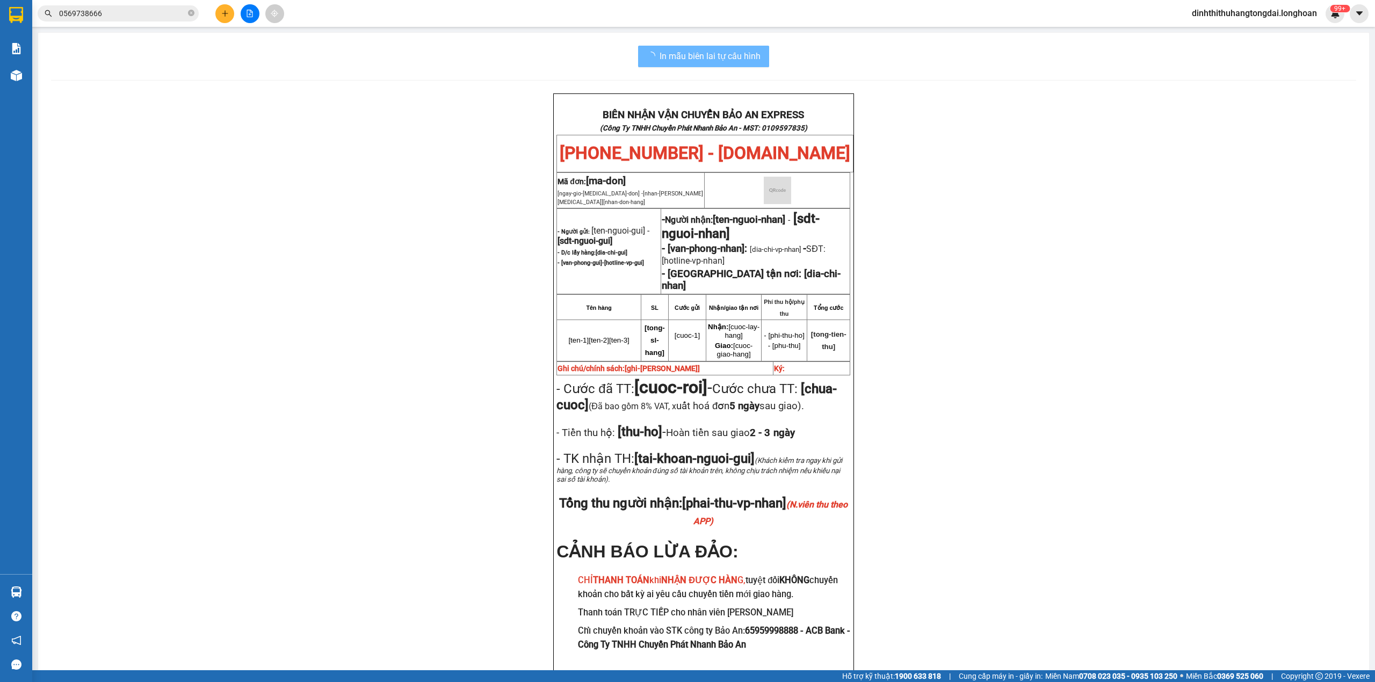
click at [151, 8] on input "0569738666" at bounding box center [122, 14] width 127 height 12
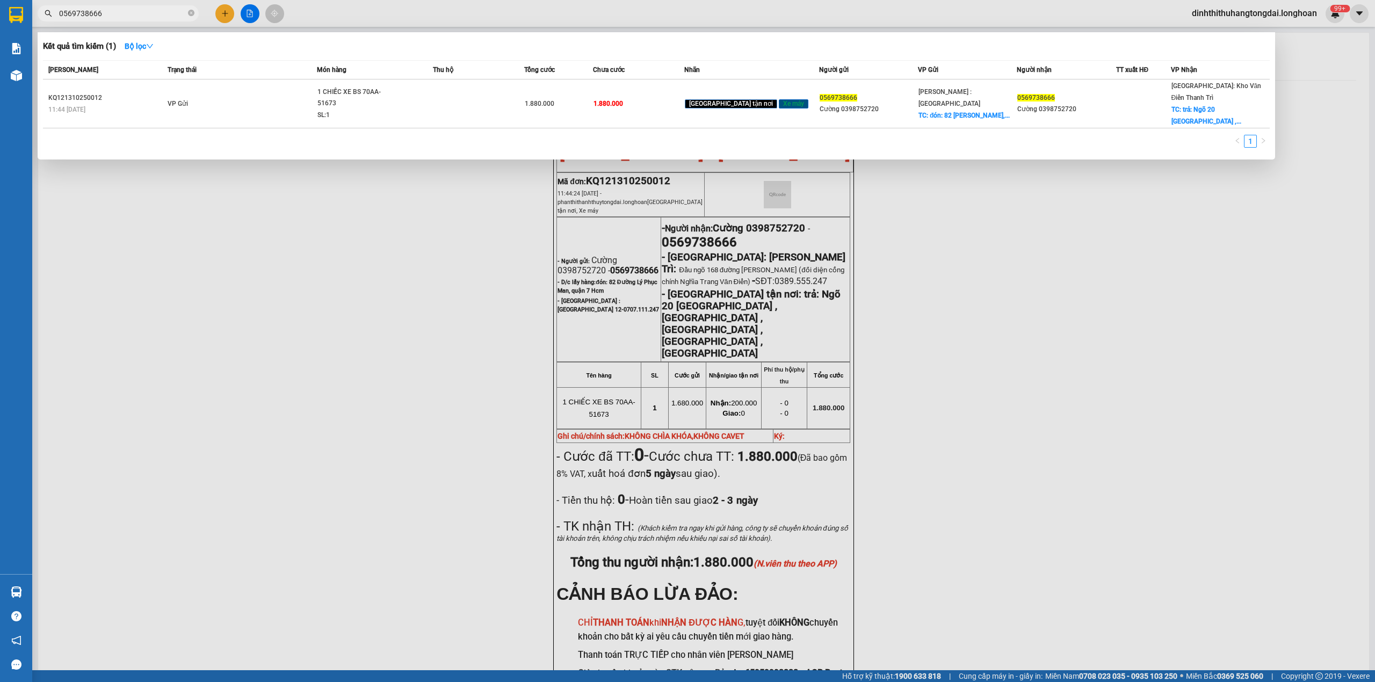
click at [151, 8] on input "0569738666" at bounding box center [122, 14] width 127 height 12
paste input "98522870"
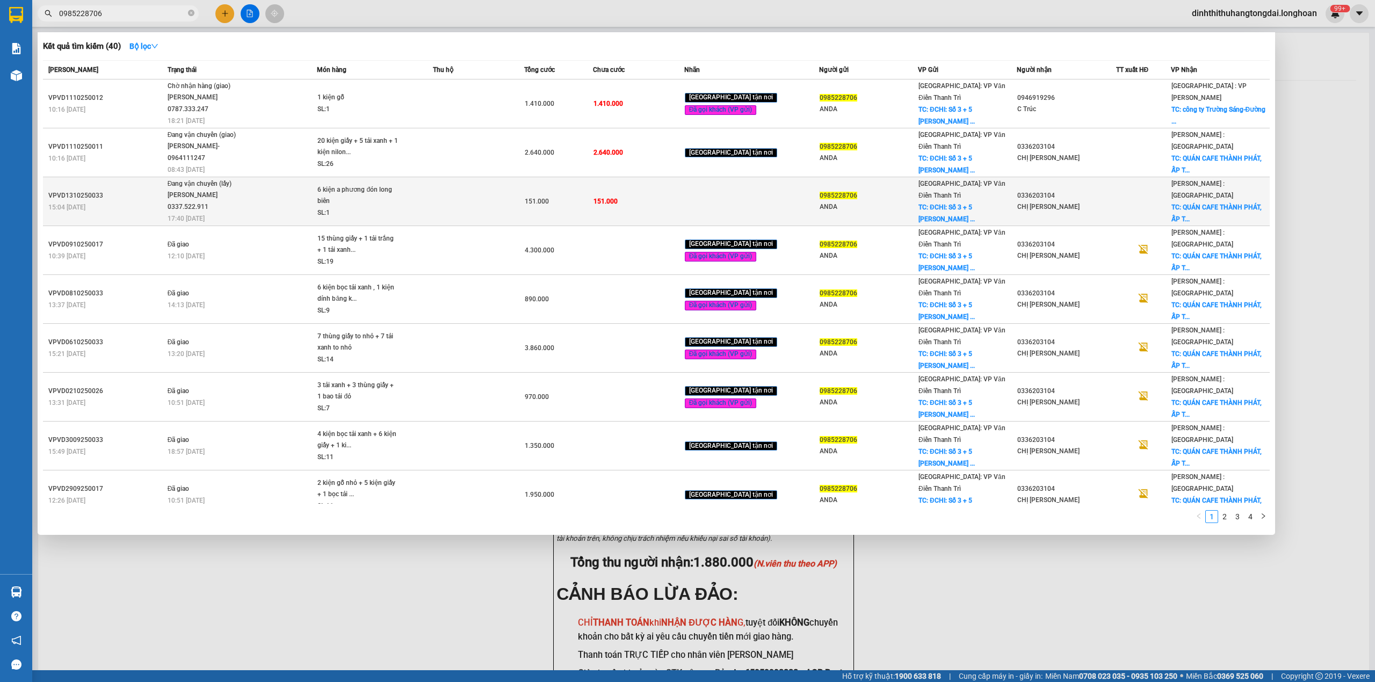
type input "0985228706"
click at [290, 201] on span "Đang vận chuyển (lấy) [PERSON_NAME] 0337.522.911 17:40 [DATE]" at bounding box center [242, 200] width 149 height 45
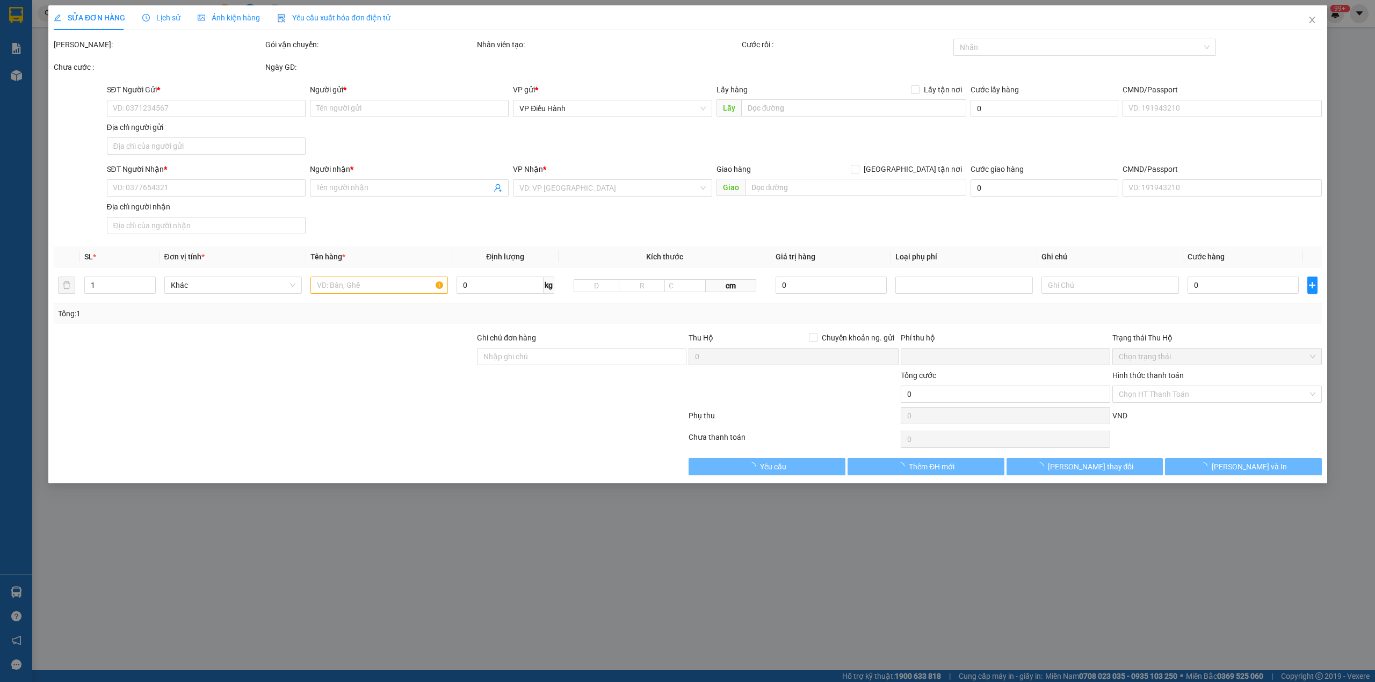
type input "0985228706"
type input "ANDA"
checkbox input "true"
type input "ĐCHI: Số 3 + 5 [PERSON_NAME], [GEOGRAPHIC_DATA], [GEOGRAPHIC_DATA], [GEOGRAPHIC…"
type input "0336203104"
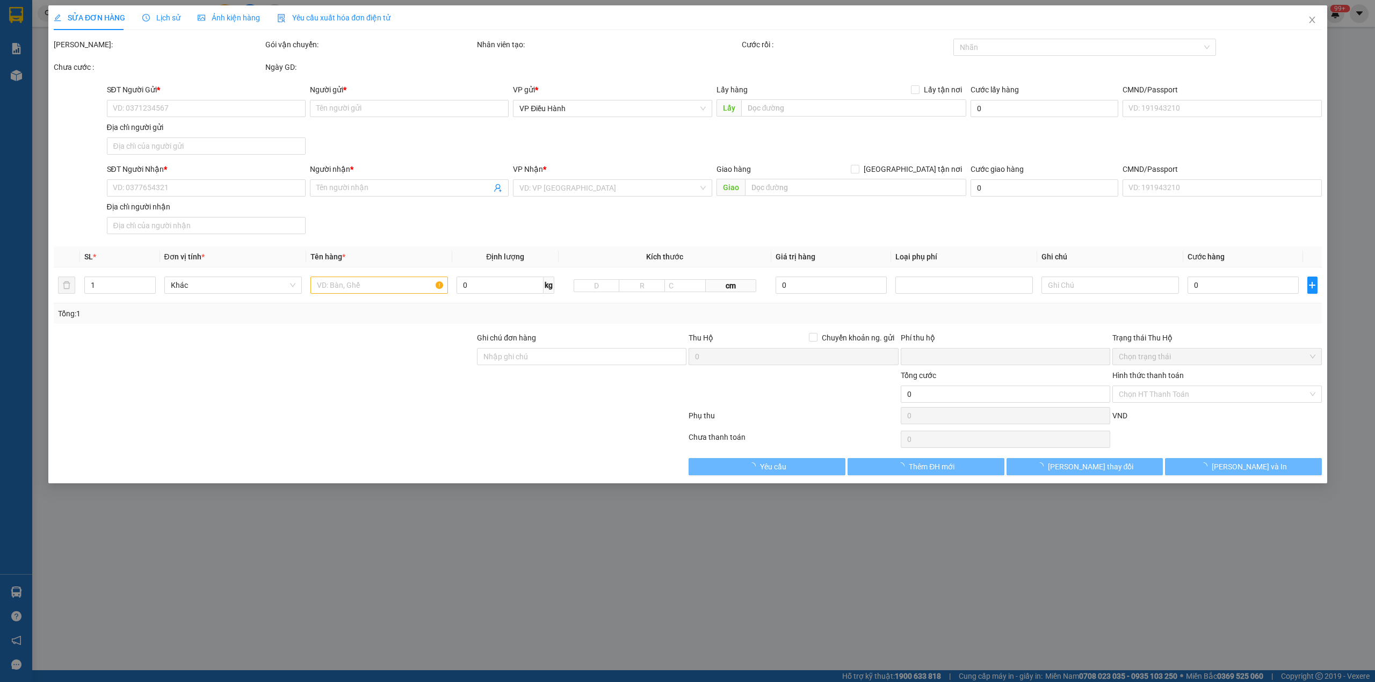
type input "CHỊ [PERSON_NAME]"
checkbox input "true"
type input "QUÁN CAFE THÀNH PHÁT, ẤP [GEOGRAPHIC_DATA], [GEOGRAPHIC_DATA],[GEOGRAPHIC_DATA]…"
type input "0"
type input "151.000"
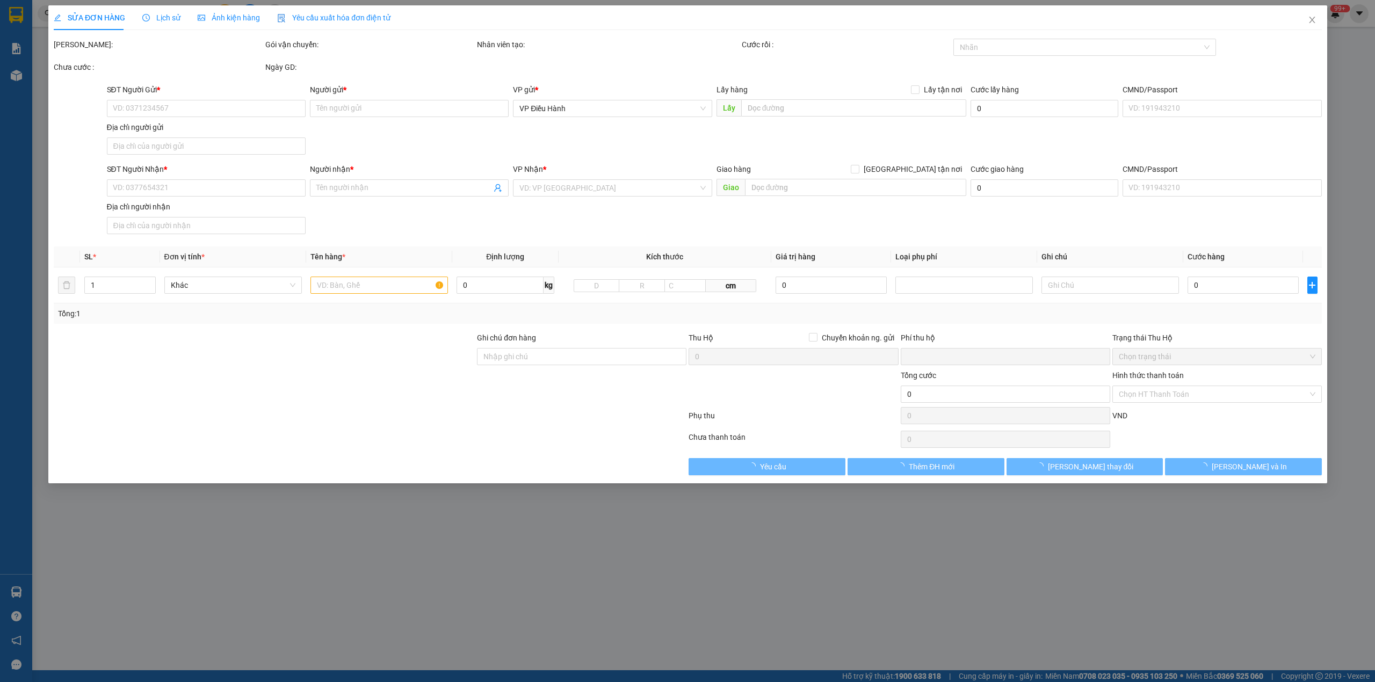
type input "151.000"
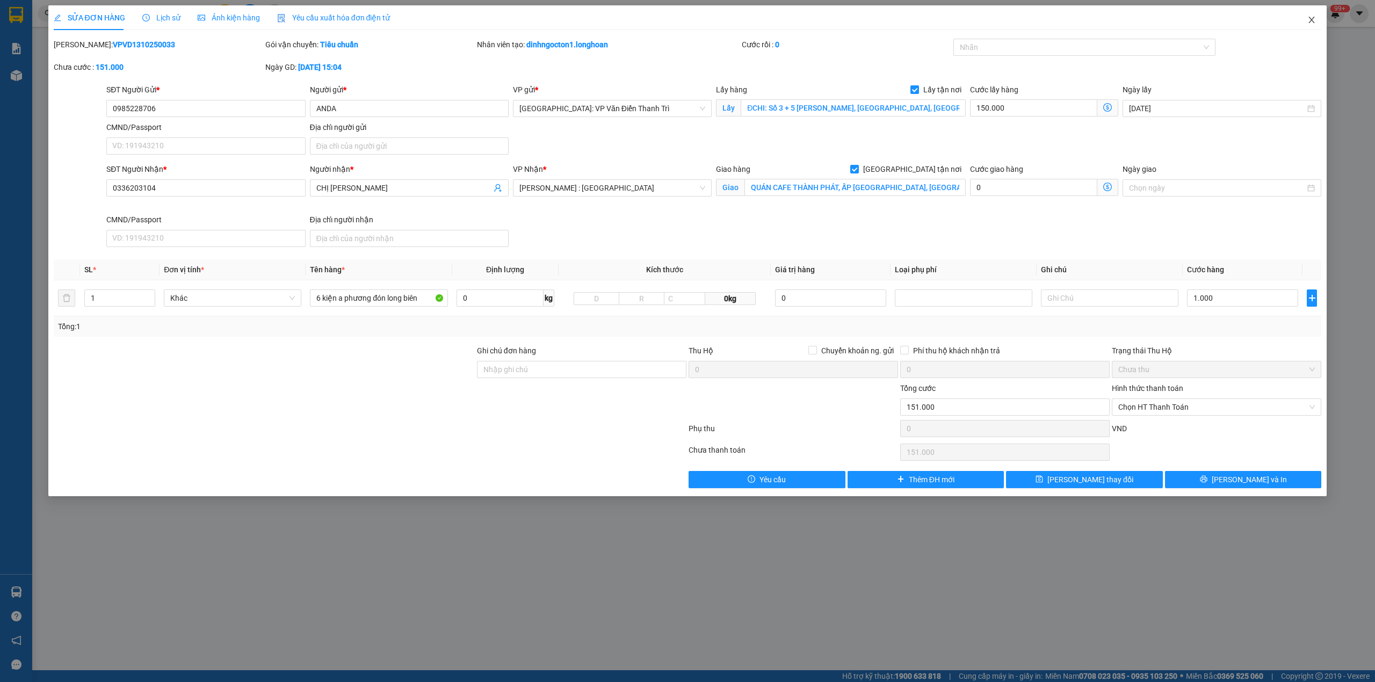
click at [1322, 18] on span "Close" at bounding box center [1311, 20] width 30 height 30
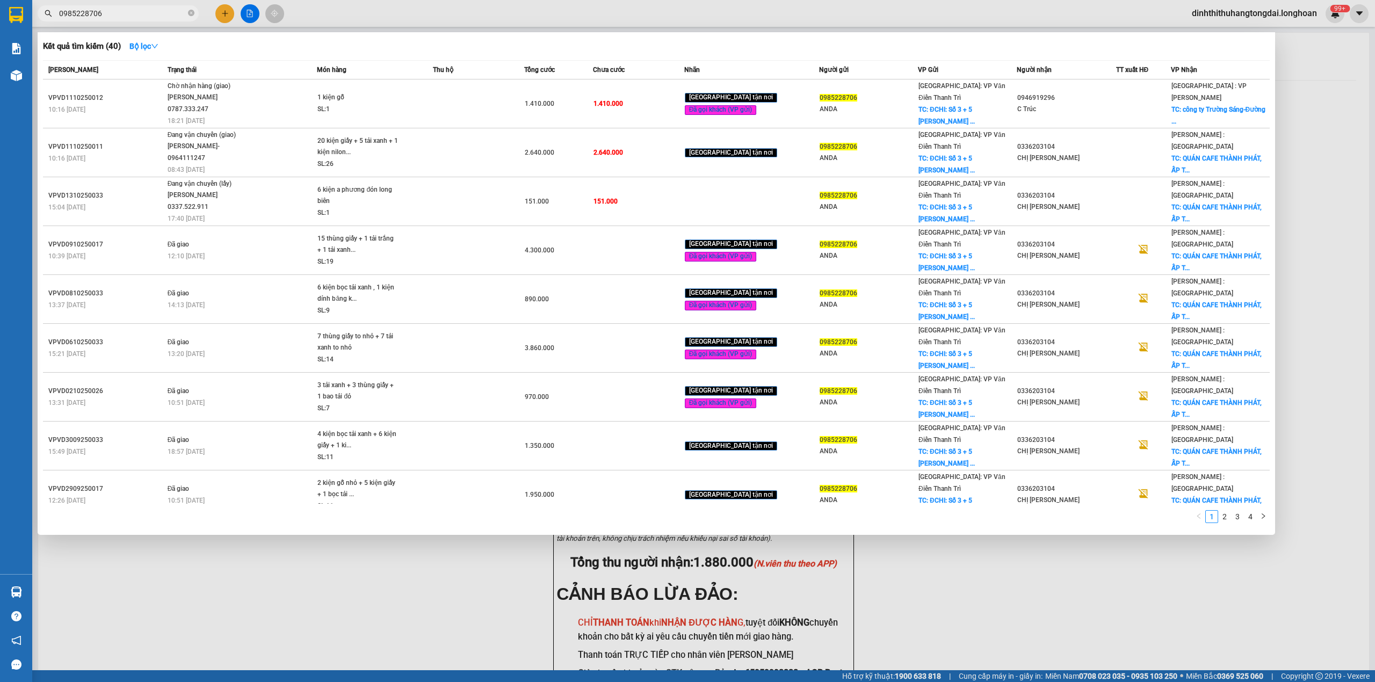
click at [127, 13] on input "0985228706" at bounding box center [122, 14] width 127 height 12
paste input "01461033"
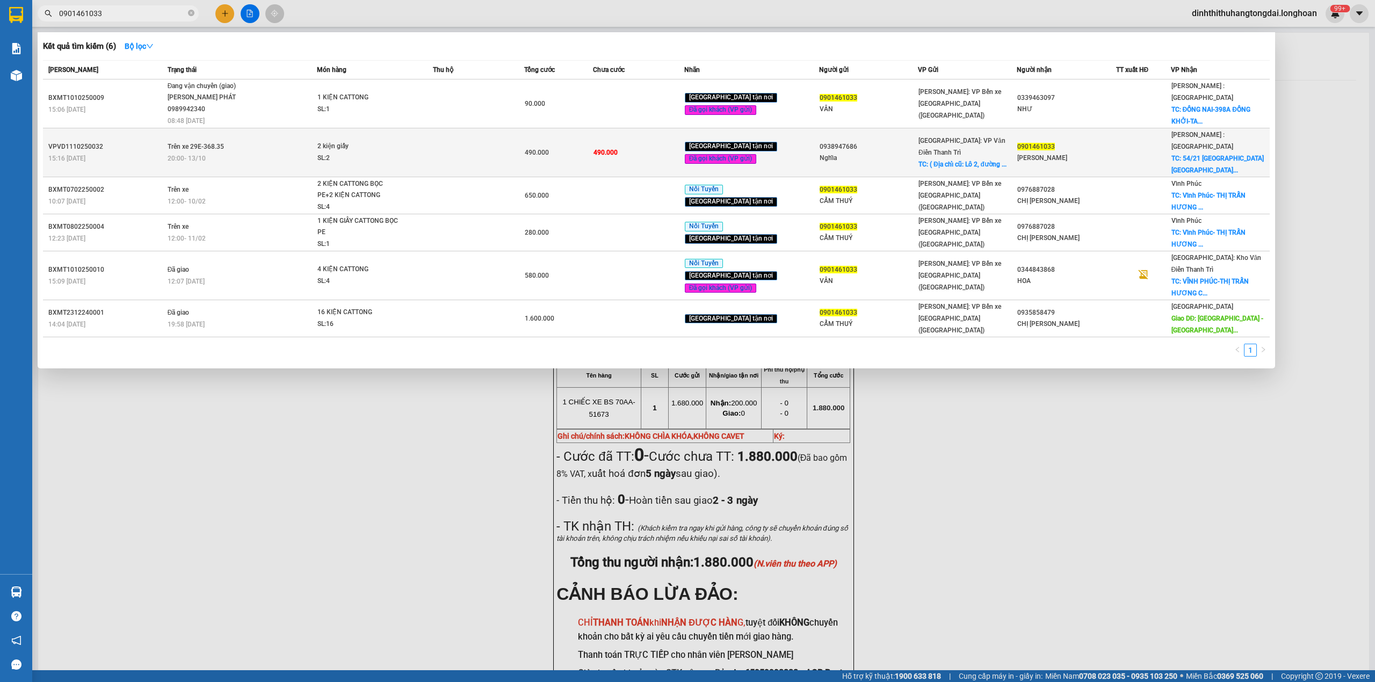
type input "0901461033"
click at [293, 153] on div "20:00 [DATE]" at bounding box center [242, 159] width 149 height 12
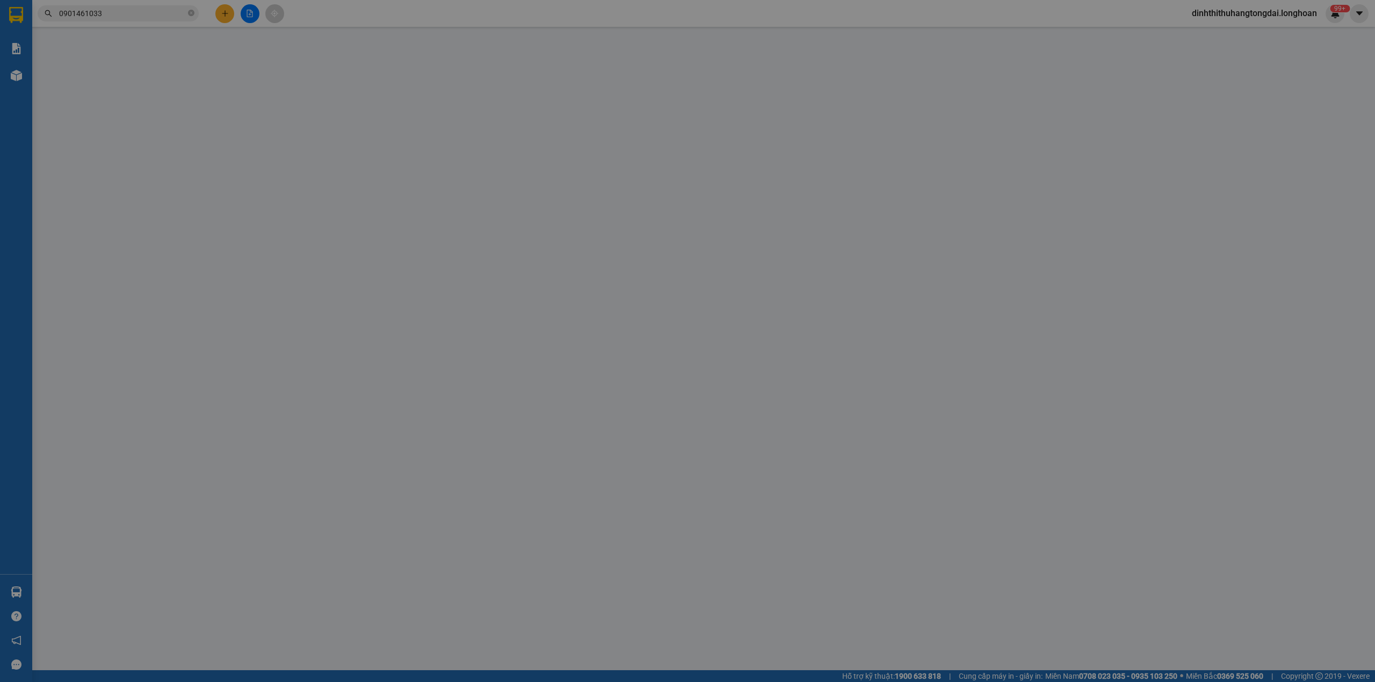
type input "0938947686"
type input "Nghĩa"
checkbox input "true"
type input "( Địa chỉ cũ: [STREET_ADDRESS], P. [PERSON_NAME] [GEOGRAPHIC_DATA], [GEOGRAPHIC…"
type input "0901461033"
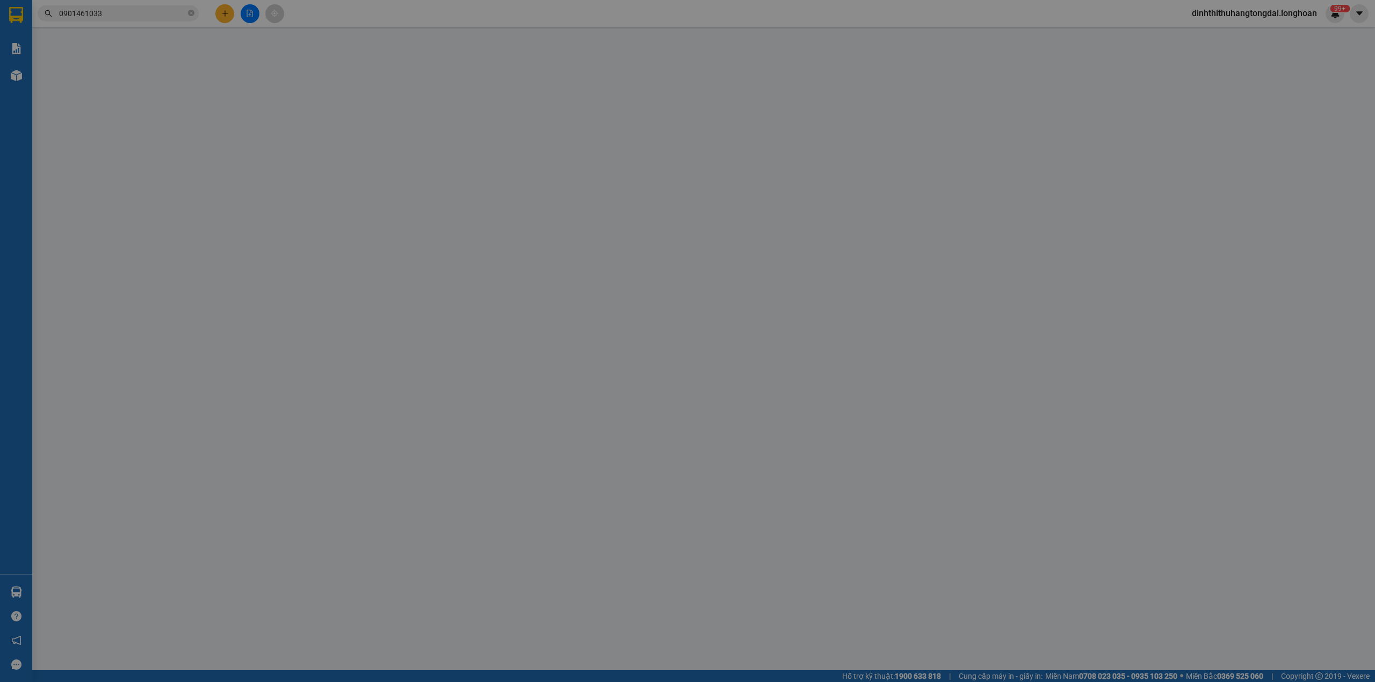
type input "[PERSON_NAME]"
checkbox input "true"
type input "54/21 [GEOGRAPHIC_DATA] [GEOGRAPHIC_DATA] A [GEOGRAPHIC_DATA]"
type input "0"
type input "490.000"
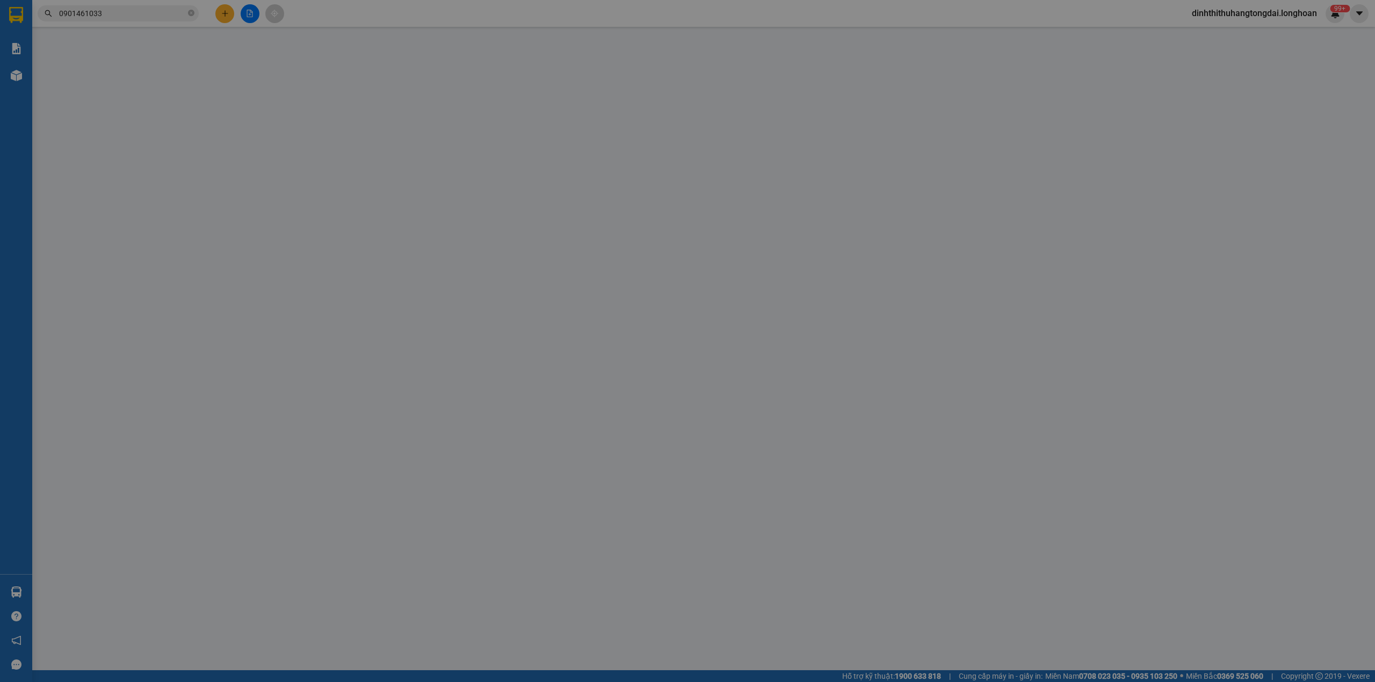
type input "490.000"
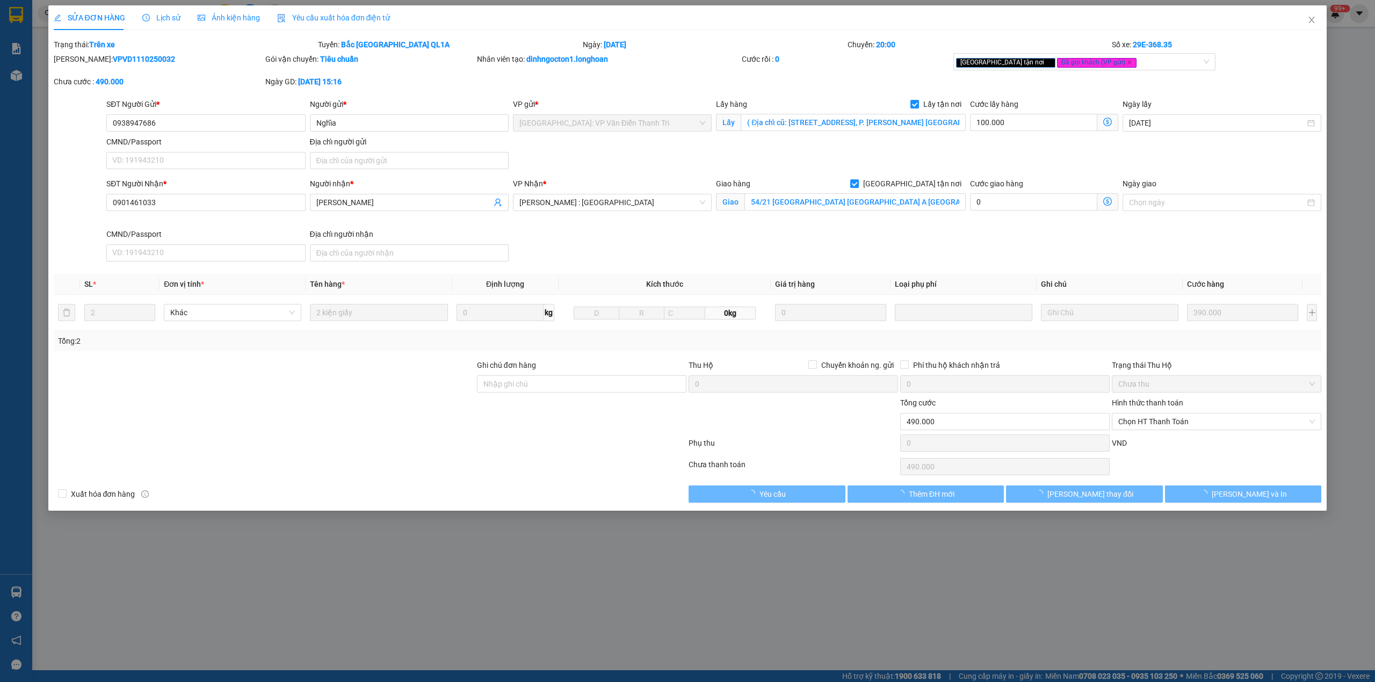
click at [156, 19] on span "Lịch sử" at bounding box center [161, 17] width 38 height 9
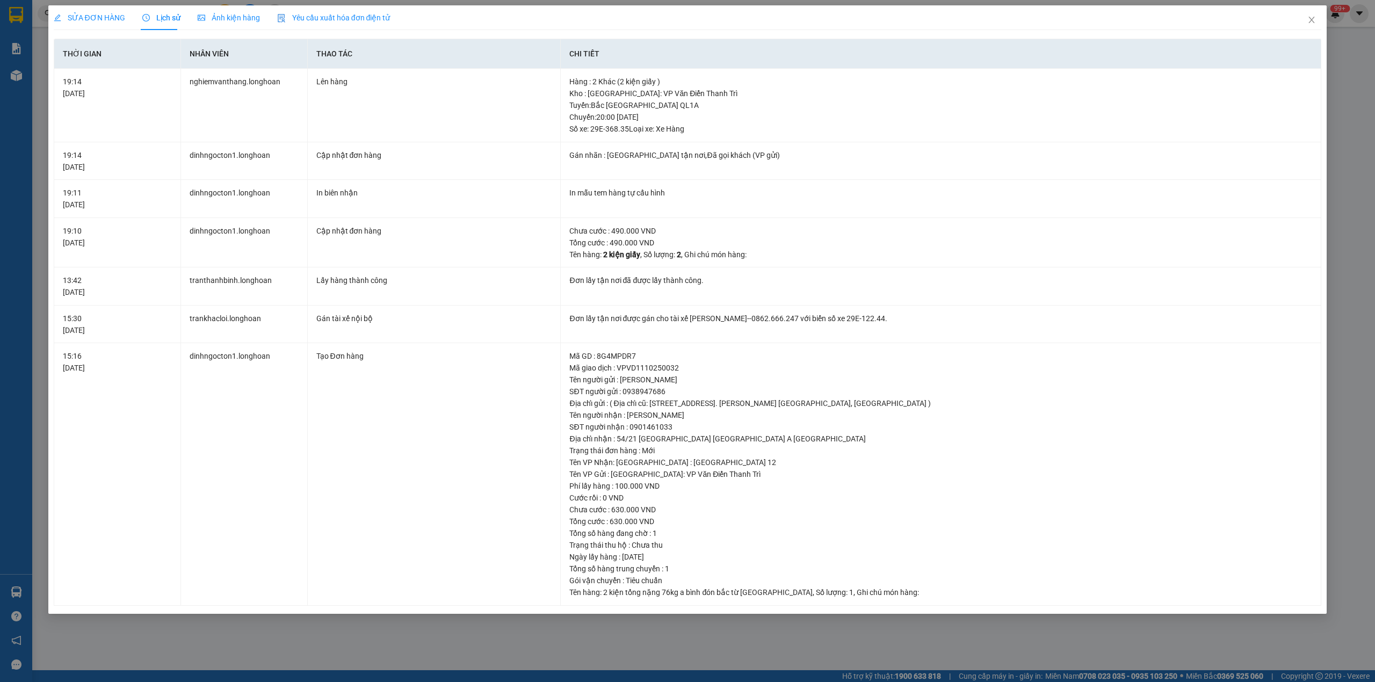
click at [86, 23] on div "SỬA ĐƠN HÀNG" at bounding box center [89, 18] width 71 height 12
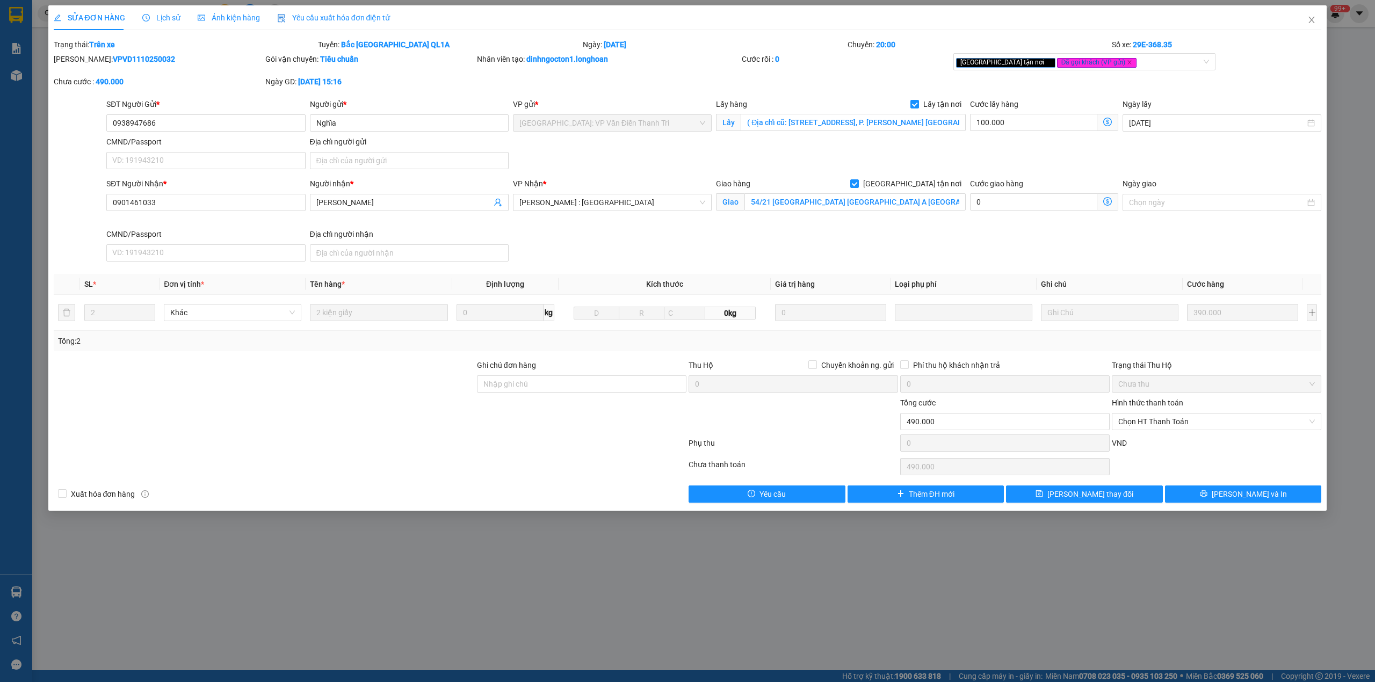
click at [164, 16] on span "Lịch sử" at bounding box center [161, 17] width 38 height 9
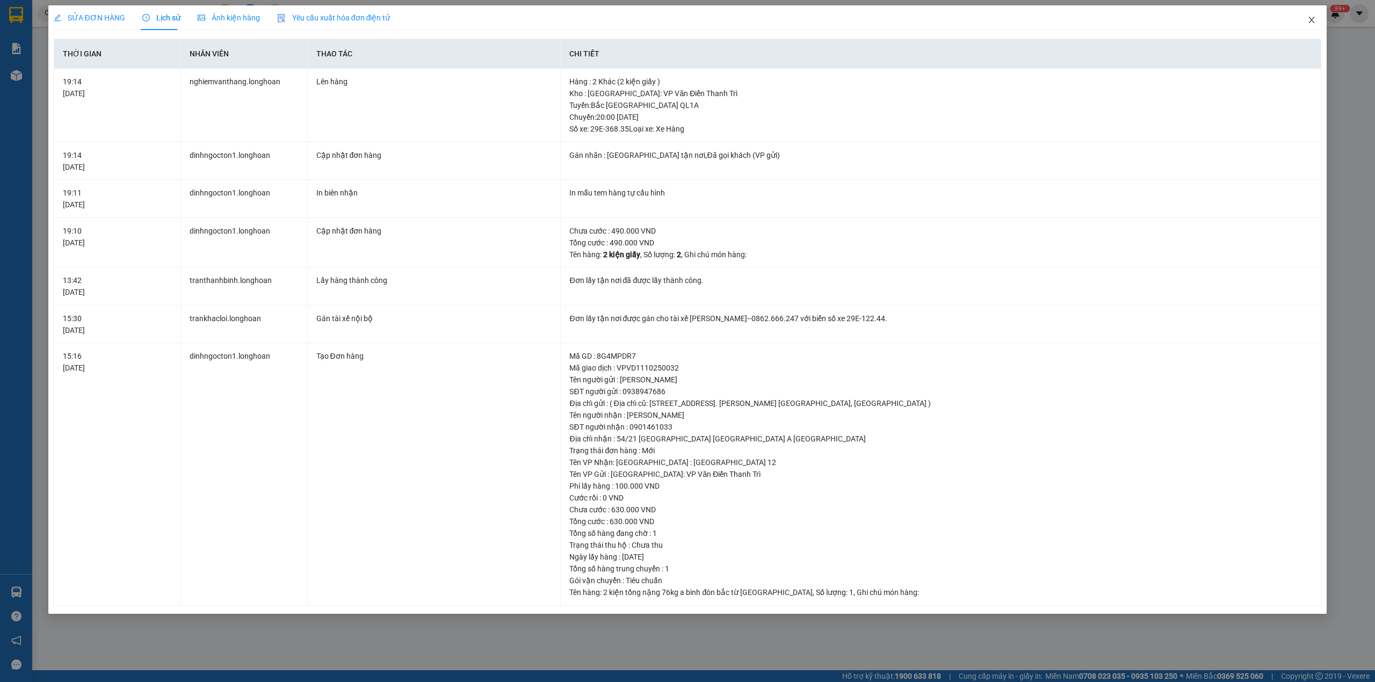
click at [1309, 15] on span "Close" at bounding box center [1311, 20] width 30 height 30
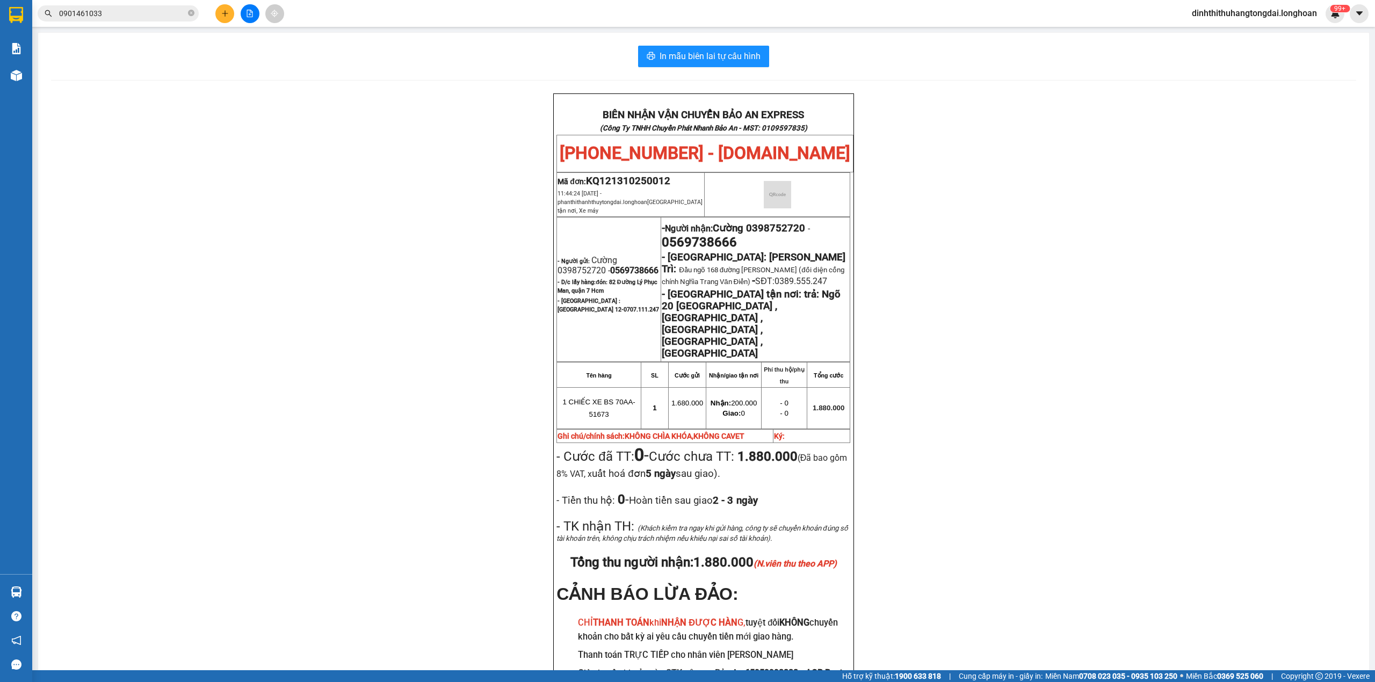
click at [128, 18] on input "0901461033" at bounding box center [122, 14] width 127 height 12
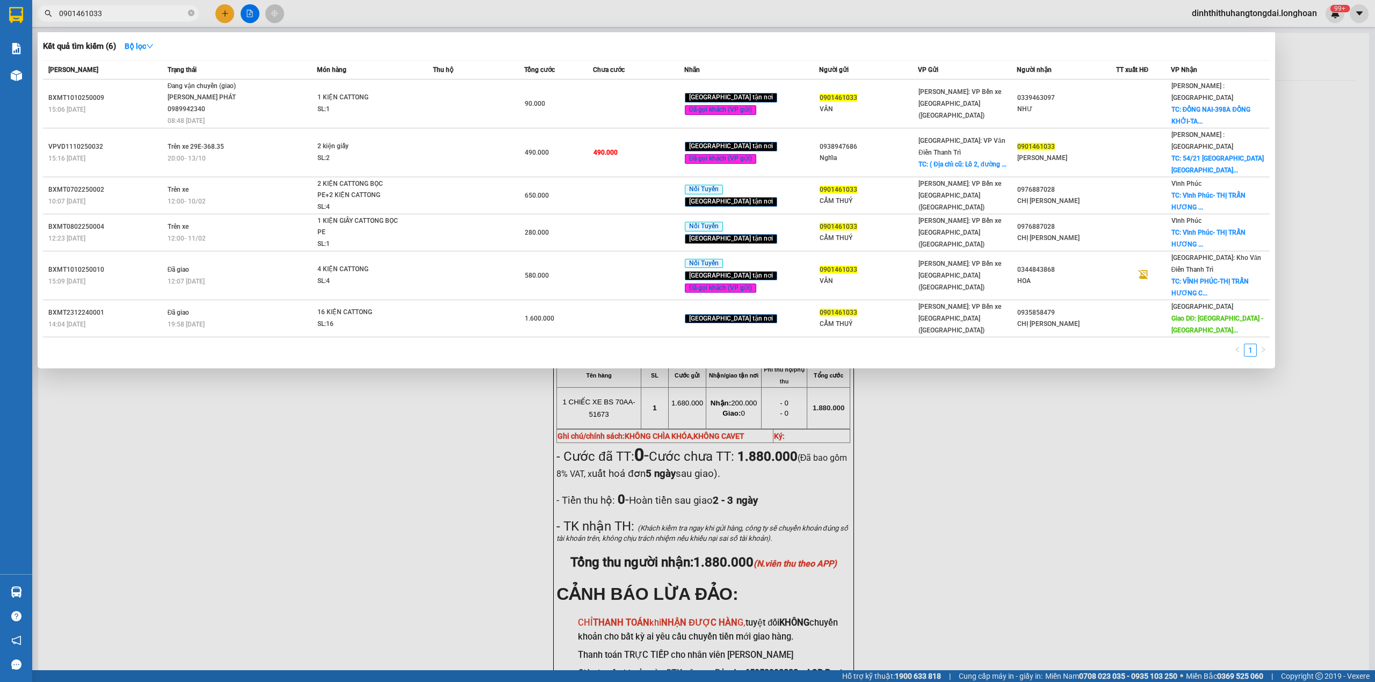
click at [128, 18] on input "0901461033" at bounding box center [122, 14] width 127 height 12
paste input "71171317"
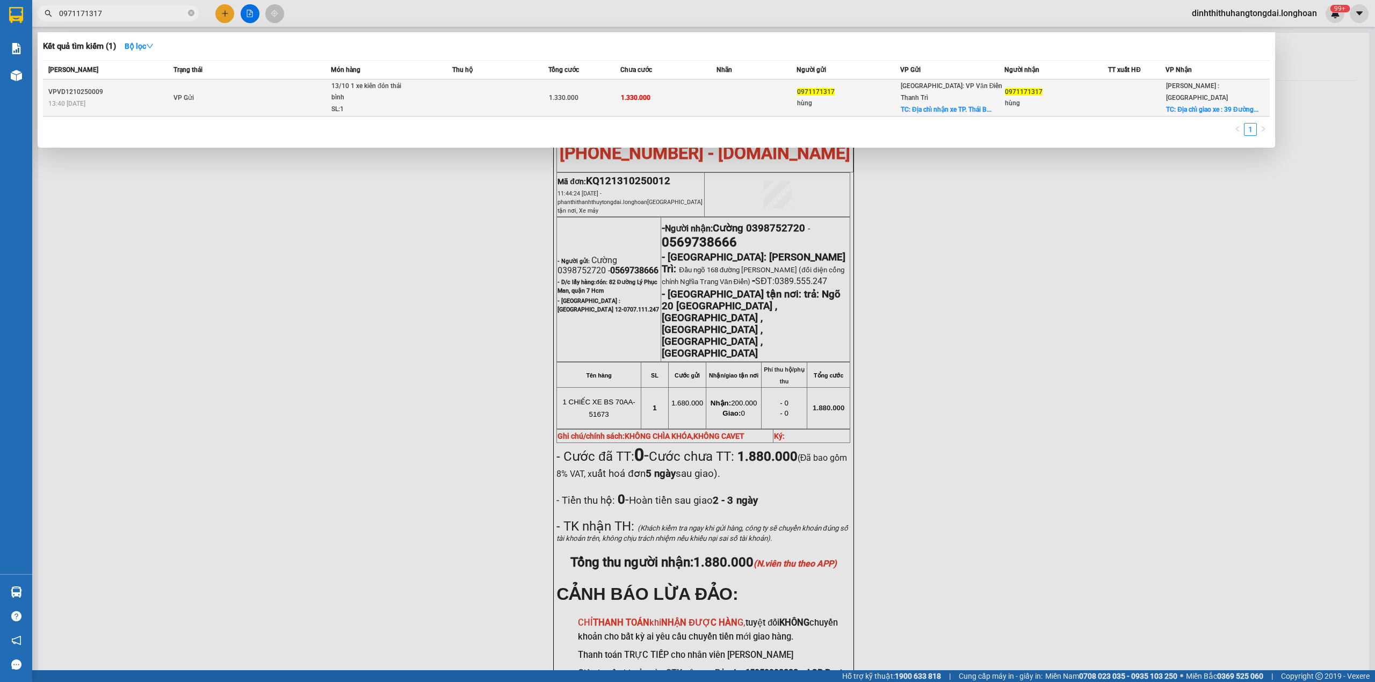
type input "0971171317"
click at [265, 99] on td "VP Gửi" at bounding box center [251, 97] width 160 height 37
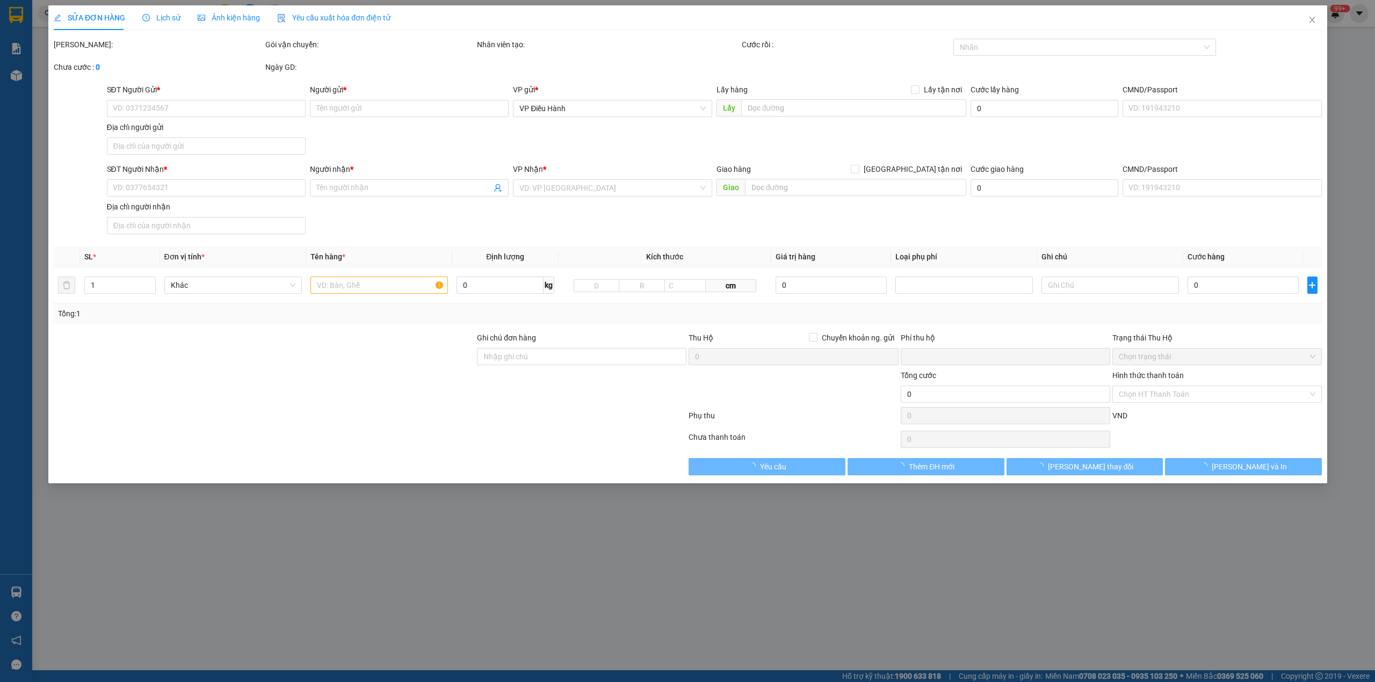
type input "0971171317"
type input "hùng"
checkbox input "true"
type input "Địa chỉ nhận xe TP. [GEOGRAPHIC_DATA] : Số 5 ngõ 38 [GEOGRAPHIC_DATA] [GEOGRAPH…"
type input "0971171317"
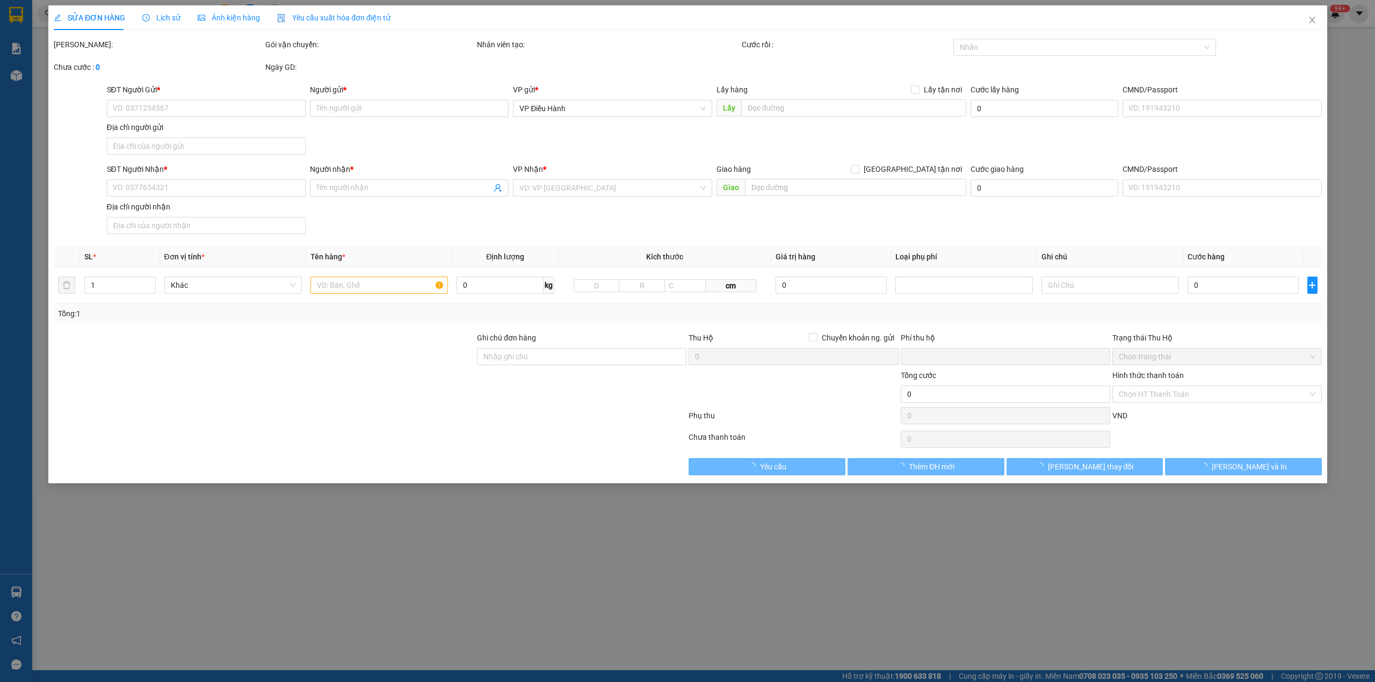
type input "hùng"
checkbox input "true"
type input "Địa chỉ giao xe : [GEOGRAPHIC_DATA] (Phường 2 [GEOGRAPHIC_DATA] cũ) [GEOGRAPHIC…"
type input "0"
type input "1.330.000"
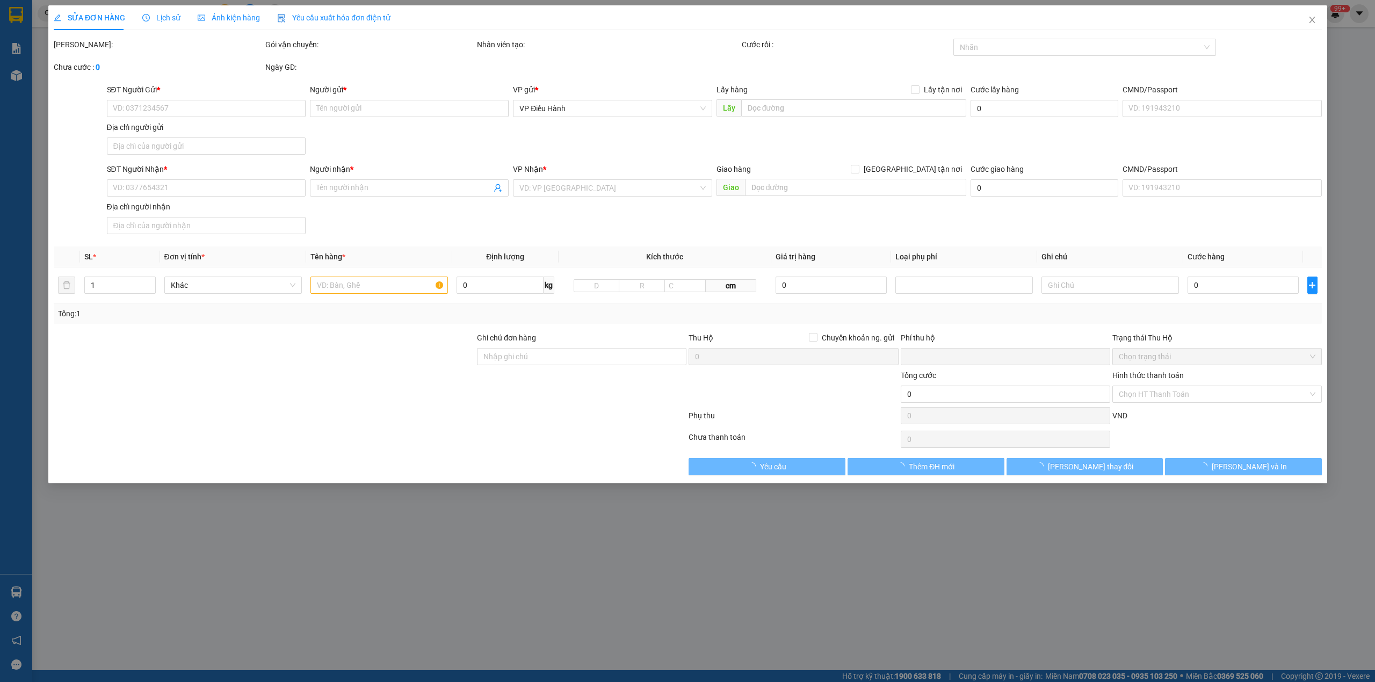
type input "1.330.000"
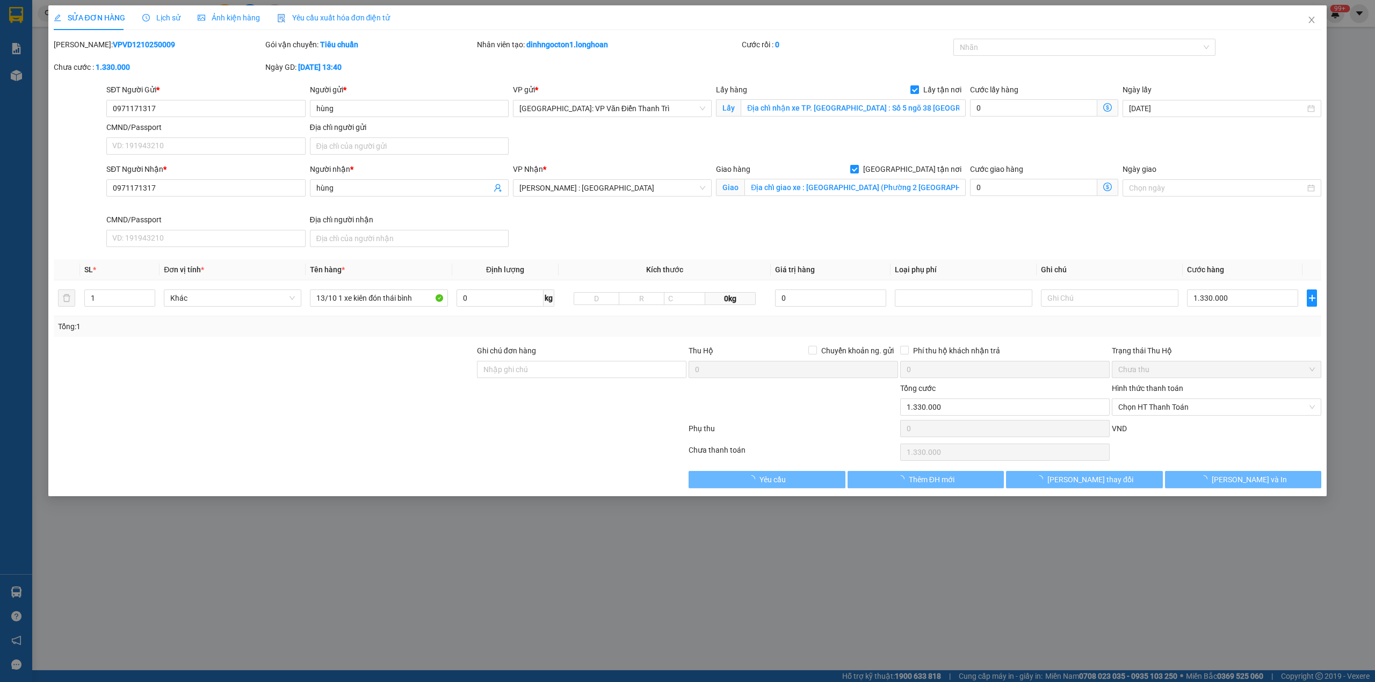
click at [155, 20] on span "Lịch sử" at bounding box center [161, 17] width 38 height 9
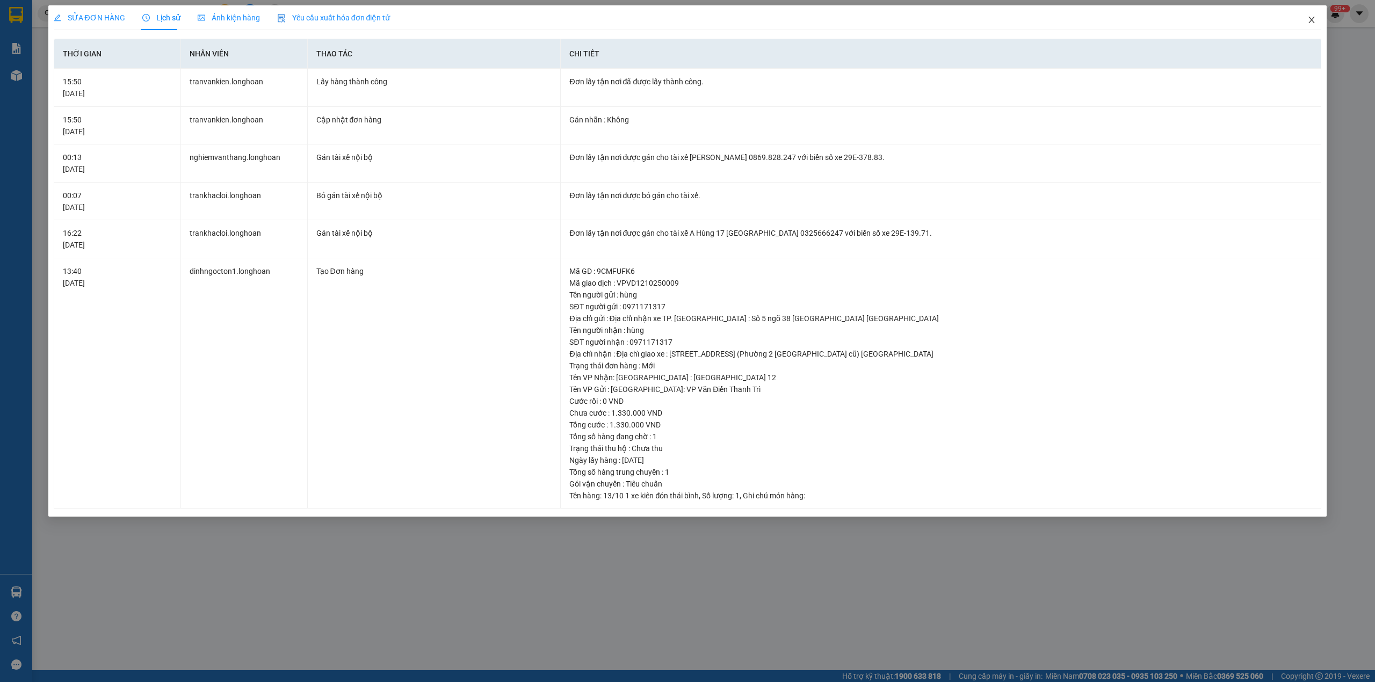
click at [1313, 18] on icon "close" at bounding box center [1312, 20] width 6 height 6
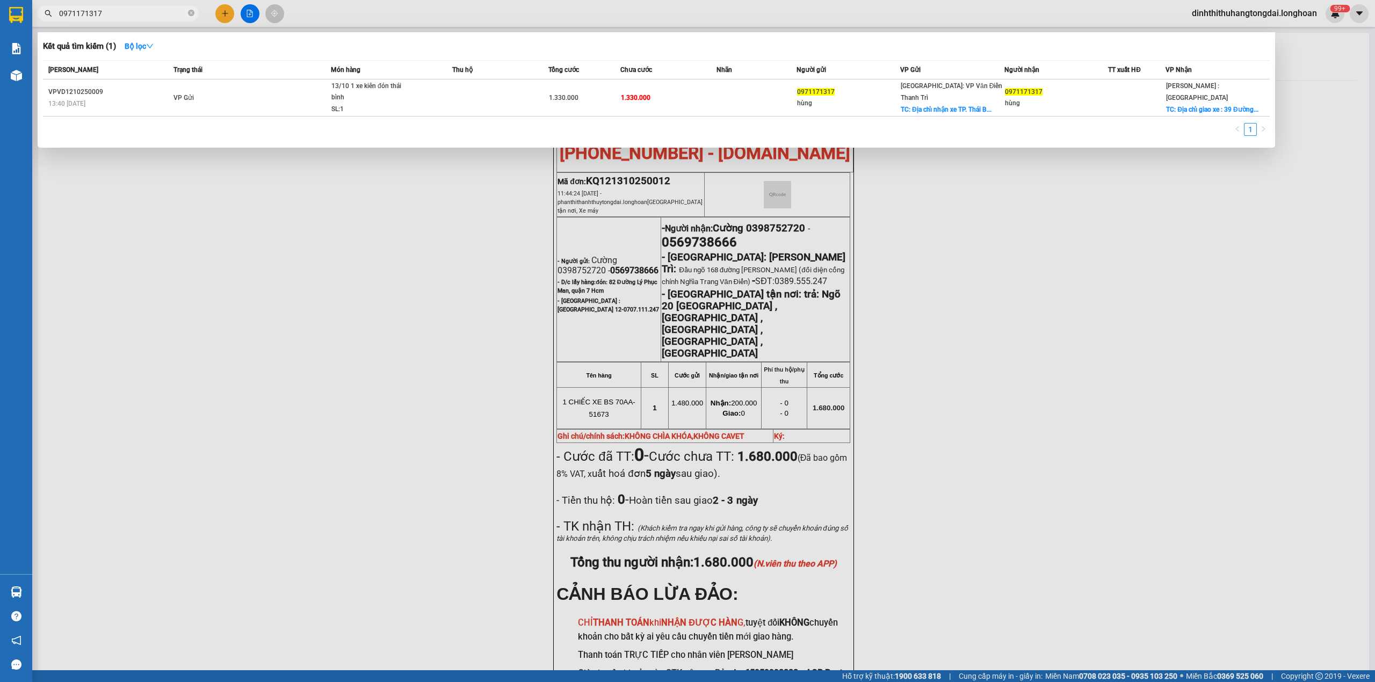
click at [126, 13] on input "0971171317" at bounding box center [122, 14] width 127 height 12
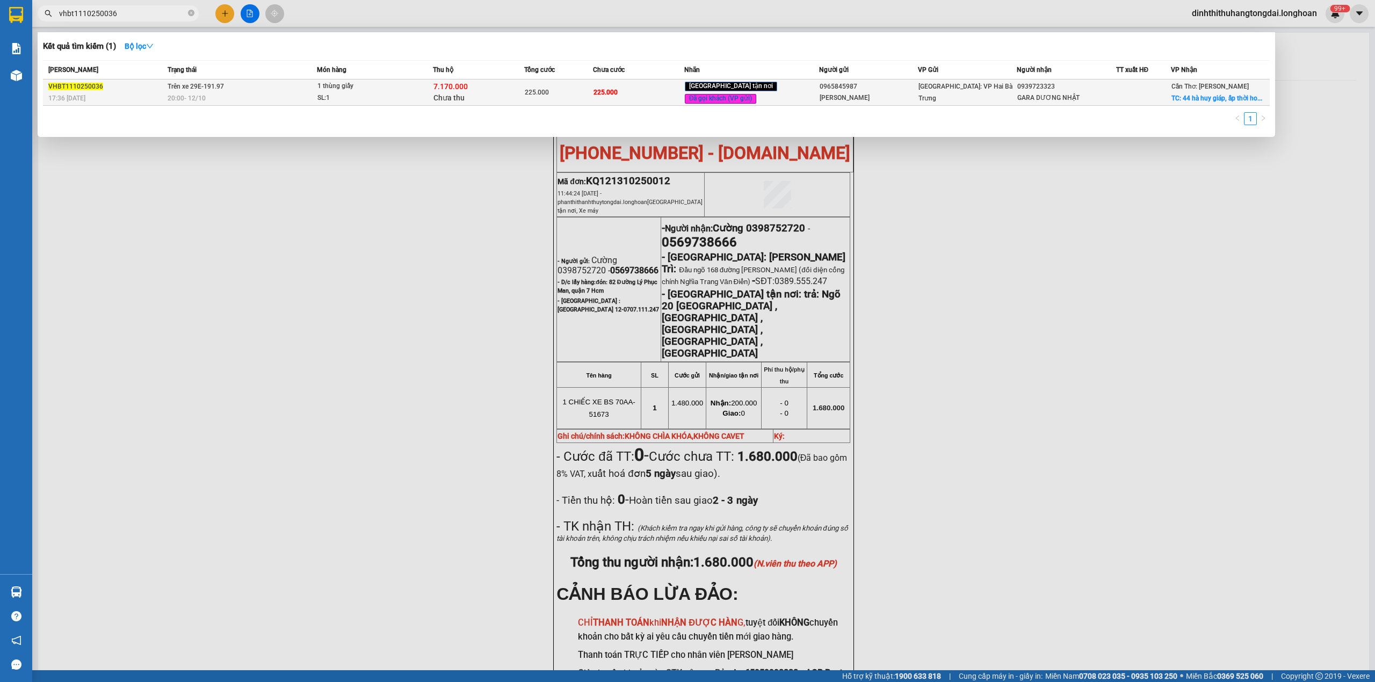
type input "vhbt1110250036"
click at [137, 89] on div "VHBT1110250036" at bounding box center [106, 86] width 116 height 11
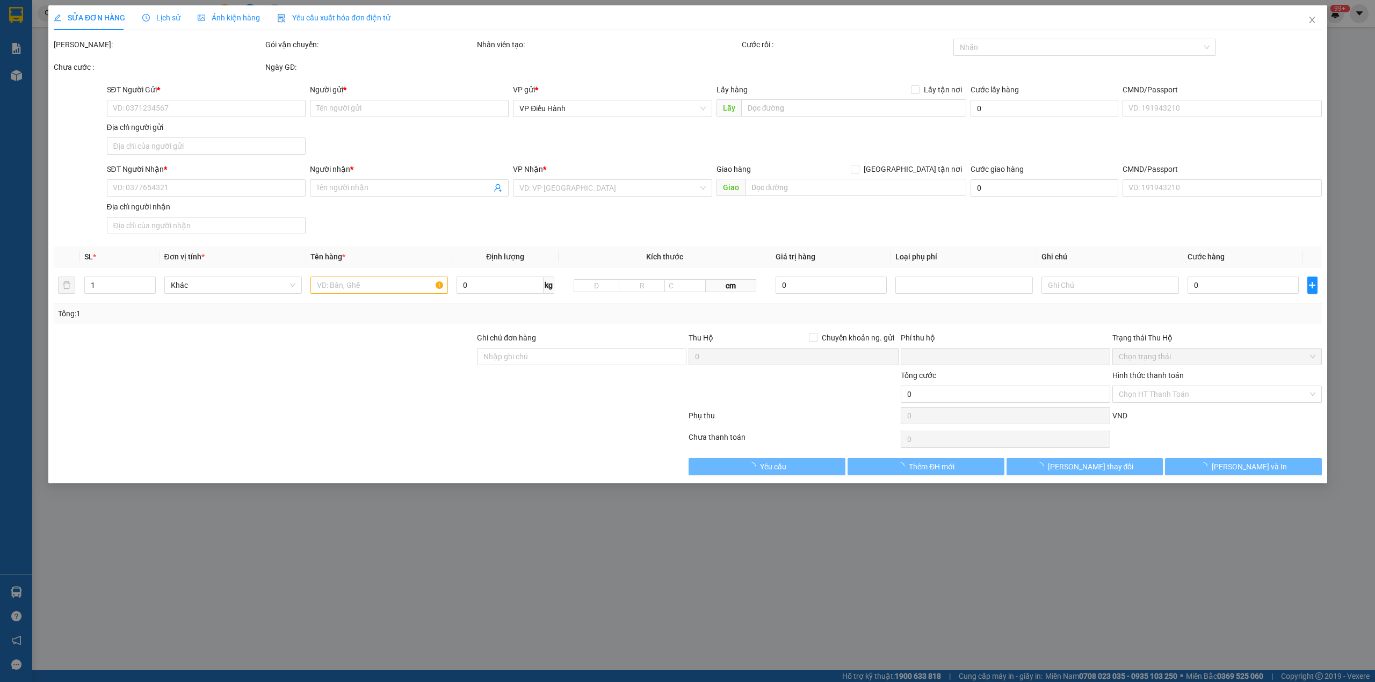
type input "0965845987"
type input "[PERSON_NAME]"
type input "0939723323"
type input "GARA DƯƠNG NHẬT"
checkbox input "true"
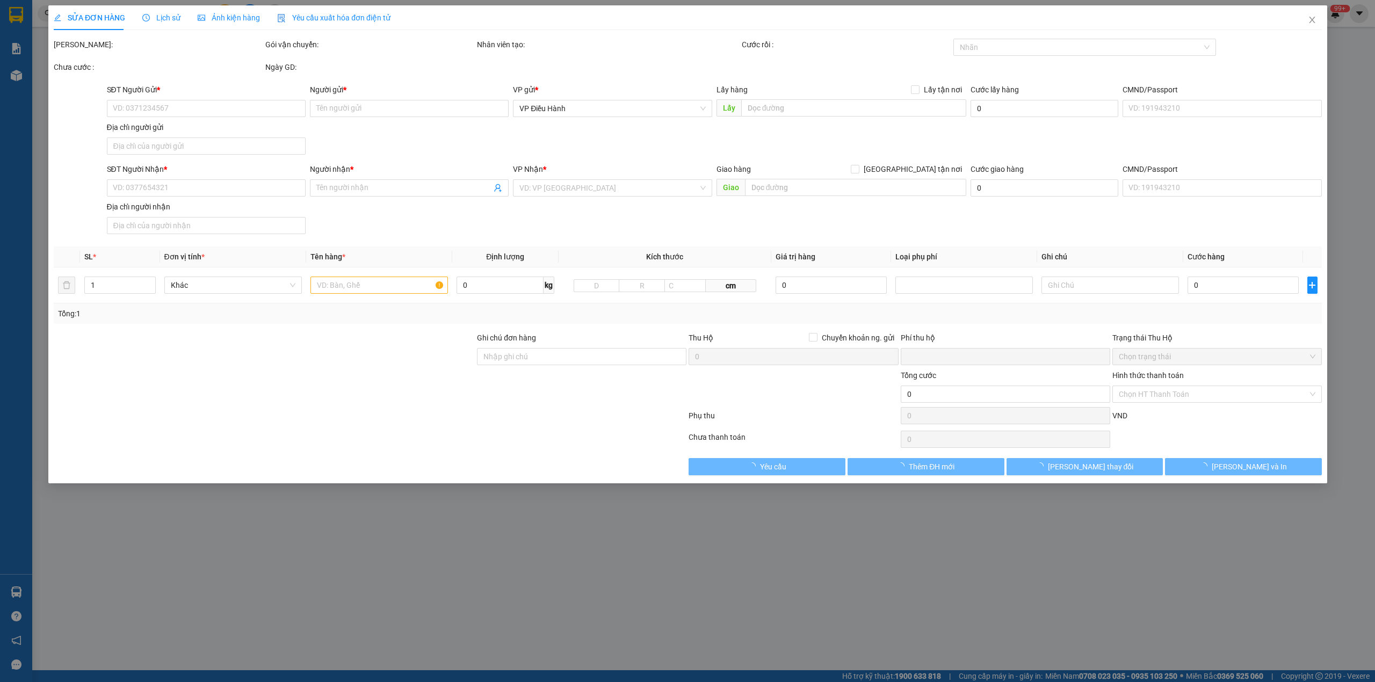
type input "44 hà huy giáp, ấp thời hoà, TT cờ đỏ, cờ đỏ, cần thơ"
type input "225.000"
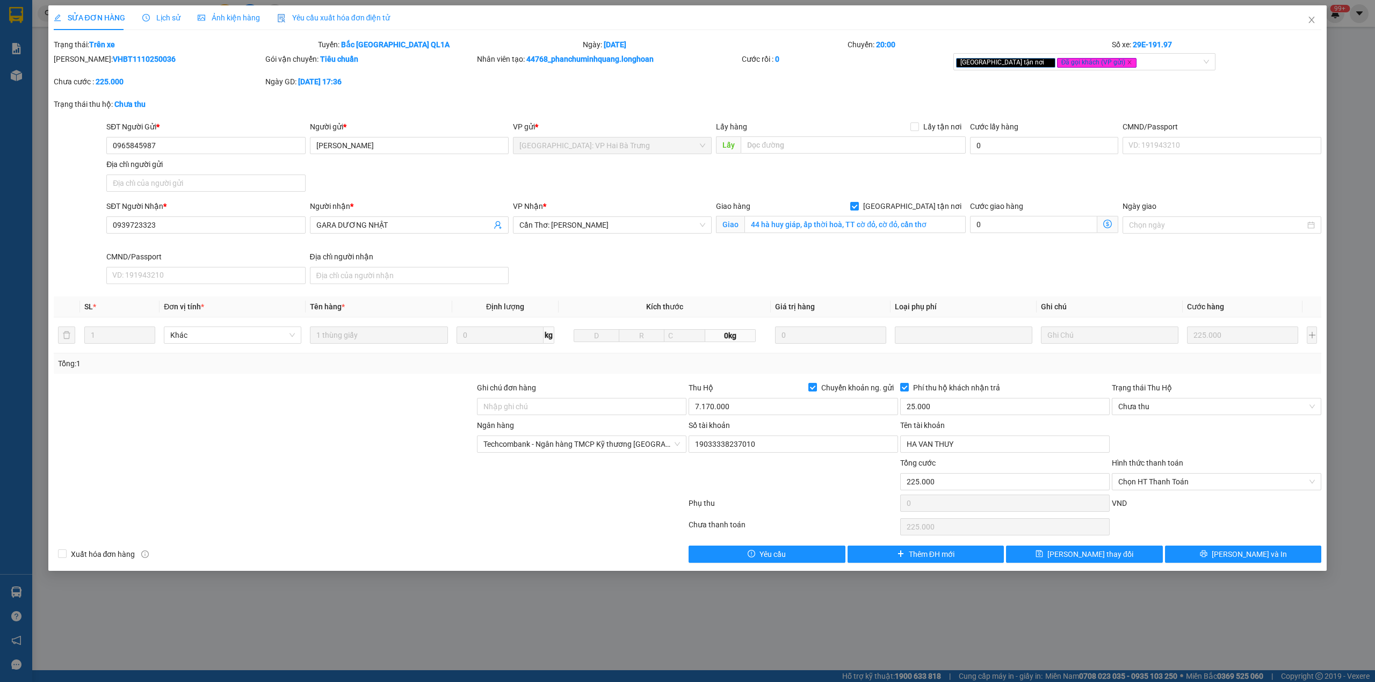
click at [158, 13] on span "Lịch sử" at bounding box center [161, 17] width 38 height 9
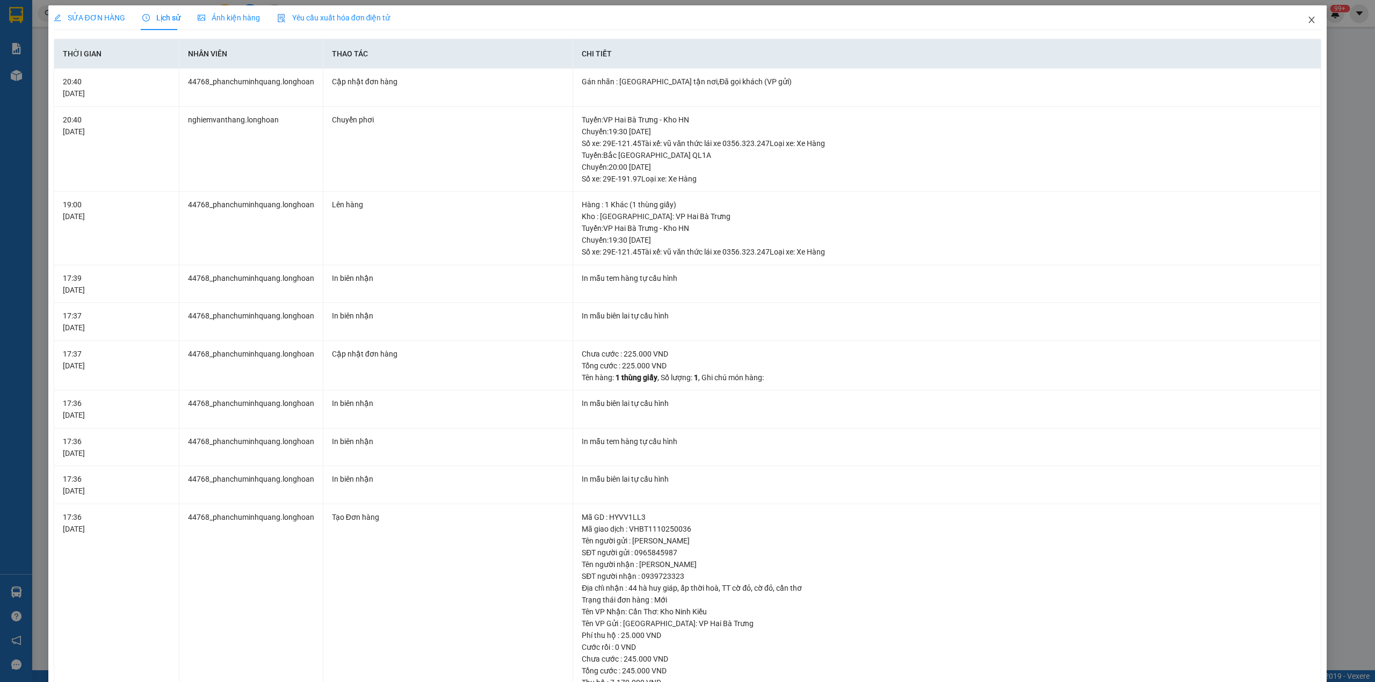
click at [1296, 26] on span "Close" at bounding box center [1311, 20] width 30 height 30
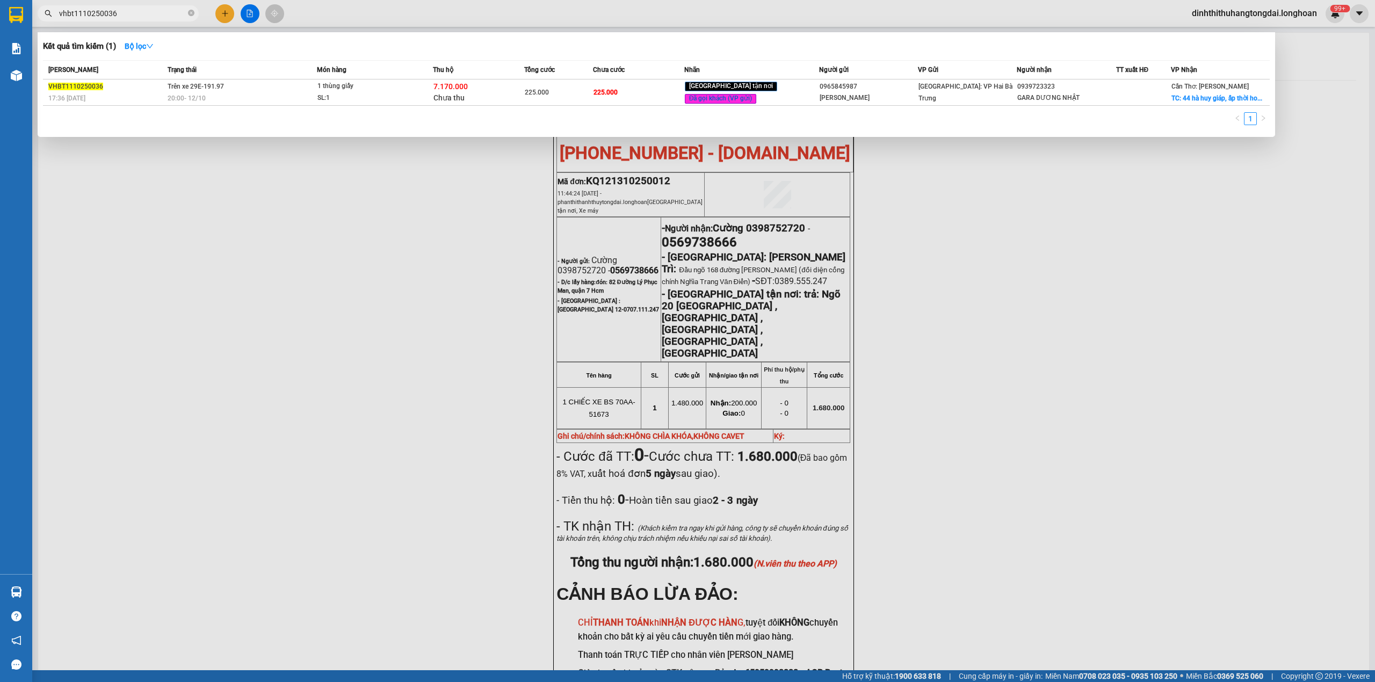
click at [150, 11] on input "vhbt1110250036" at bounding box center [122, 14] width 127 height 12
paste input "0901461033"
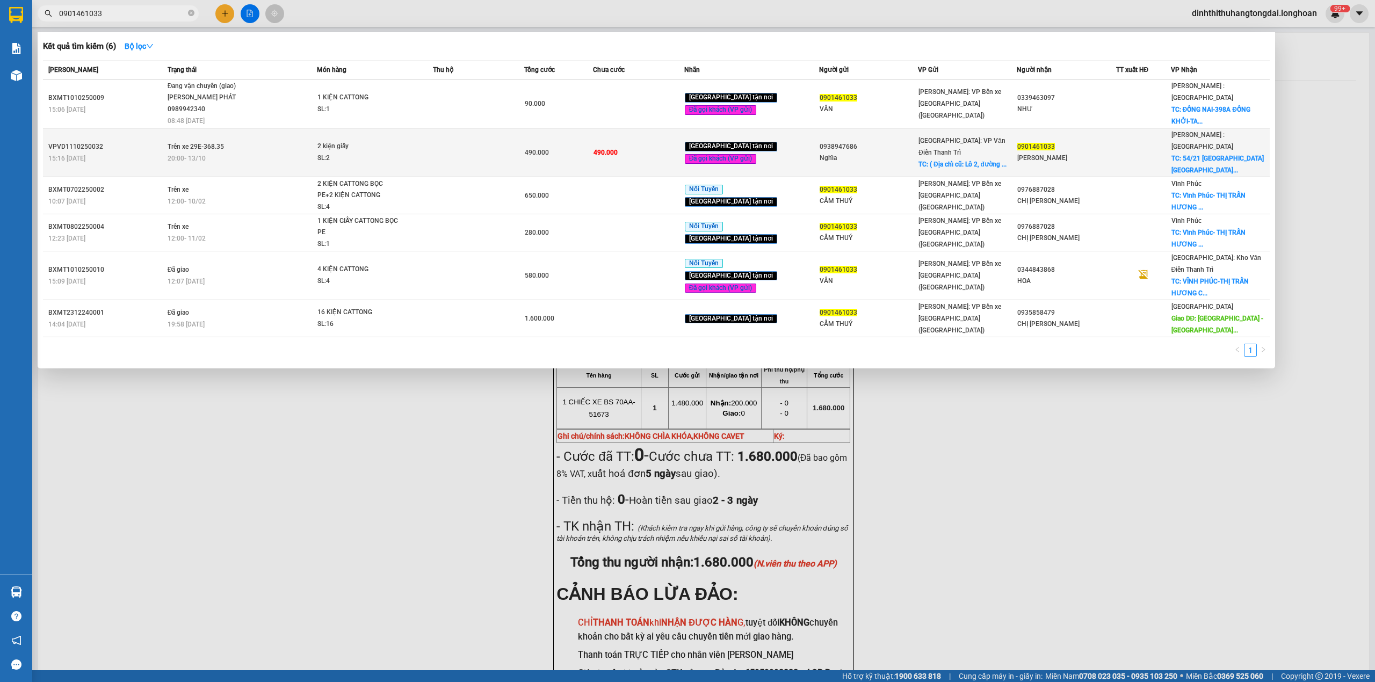
type input "0901461033"
click at [264, 128] on td "Trên xe 29E-368.35 20:00 [DATE]" at bounding box center [241, 152] width 153 height 49
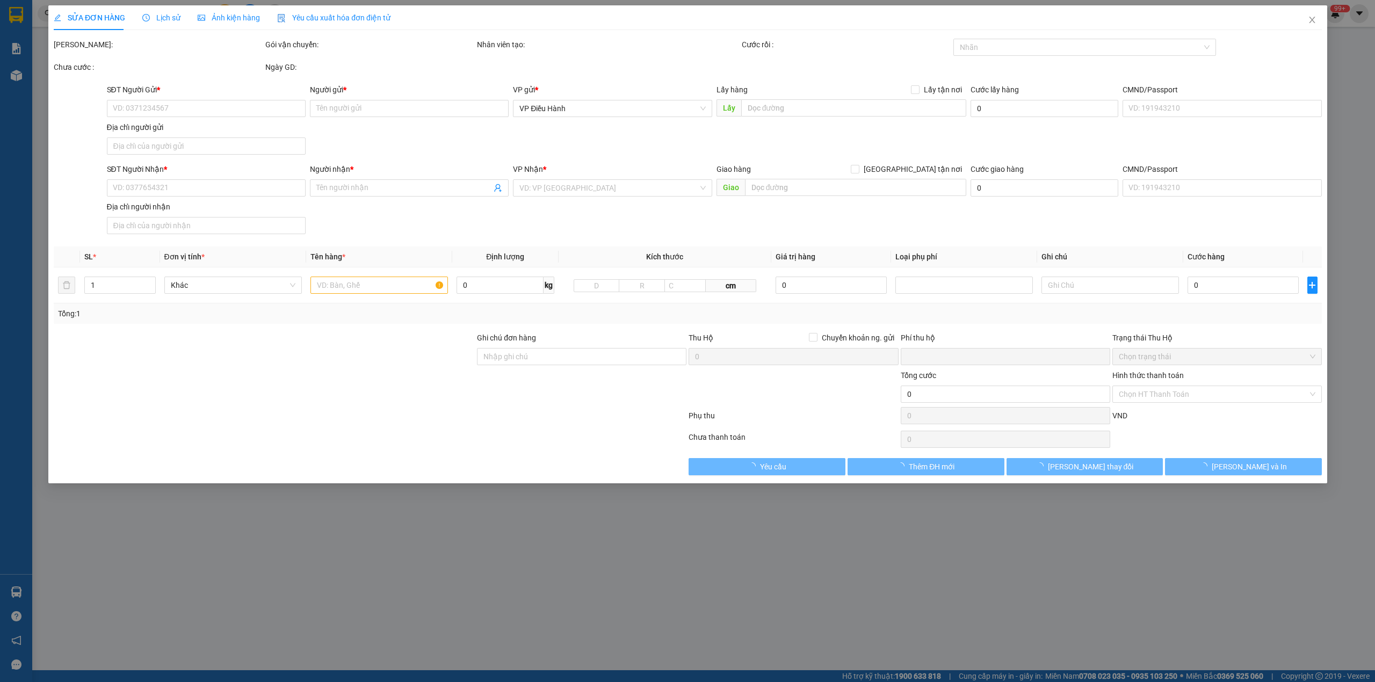
type input "0938947686"
type input "Nghĩa"
checkbox input "true"
type input "( Địa chỉ cũ: [STREET_ADDRESS], P. [PERSON_NAME] [GEOGRAPHIC_DATA], [GEOGRAPHIC…"
type input "0901461033"
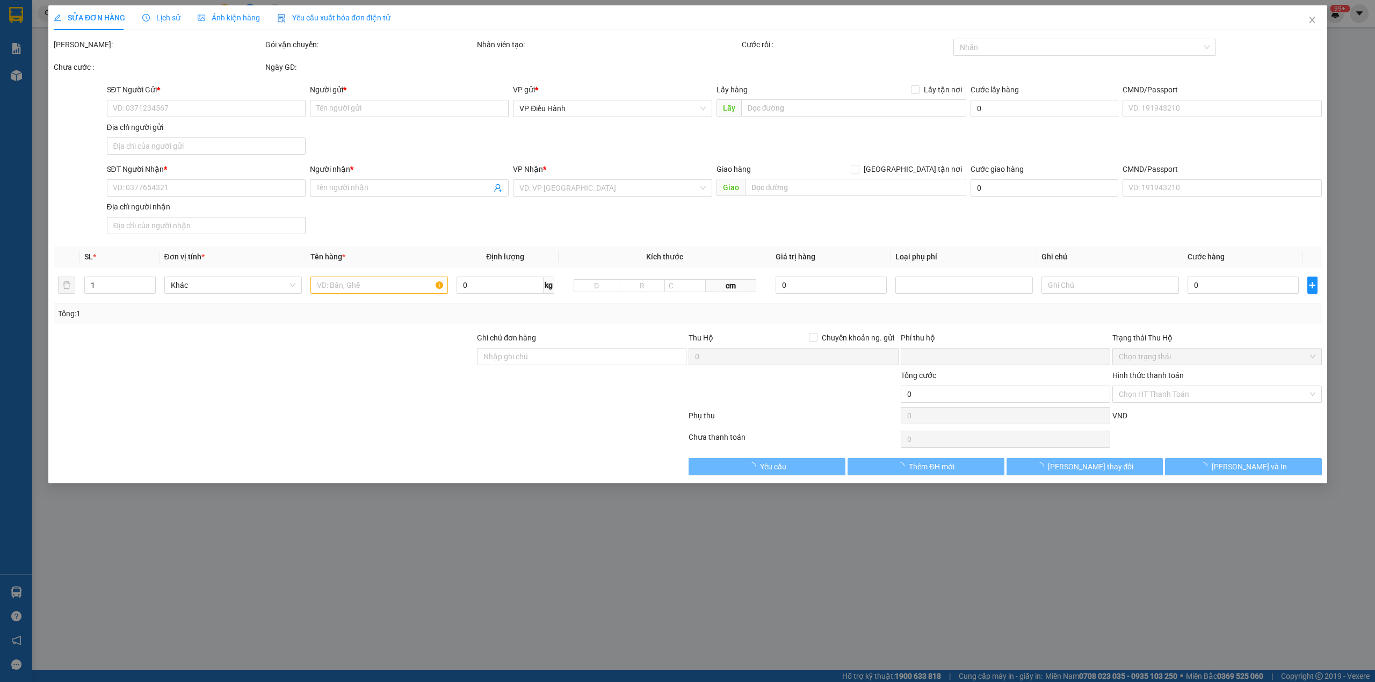
type input "[PERSON_NAME]"
checkbox input "true"
type input "54/21 [GEOGRAPHIC_DATA] [GEOGRAPHIC_DATA] A [GEOGRAPHIC_DATA]"
type input "0"
type input "490.000"
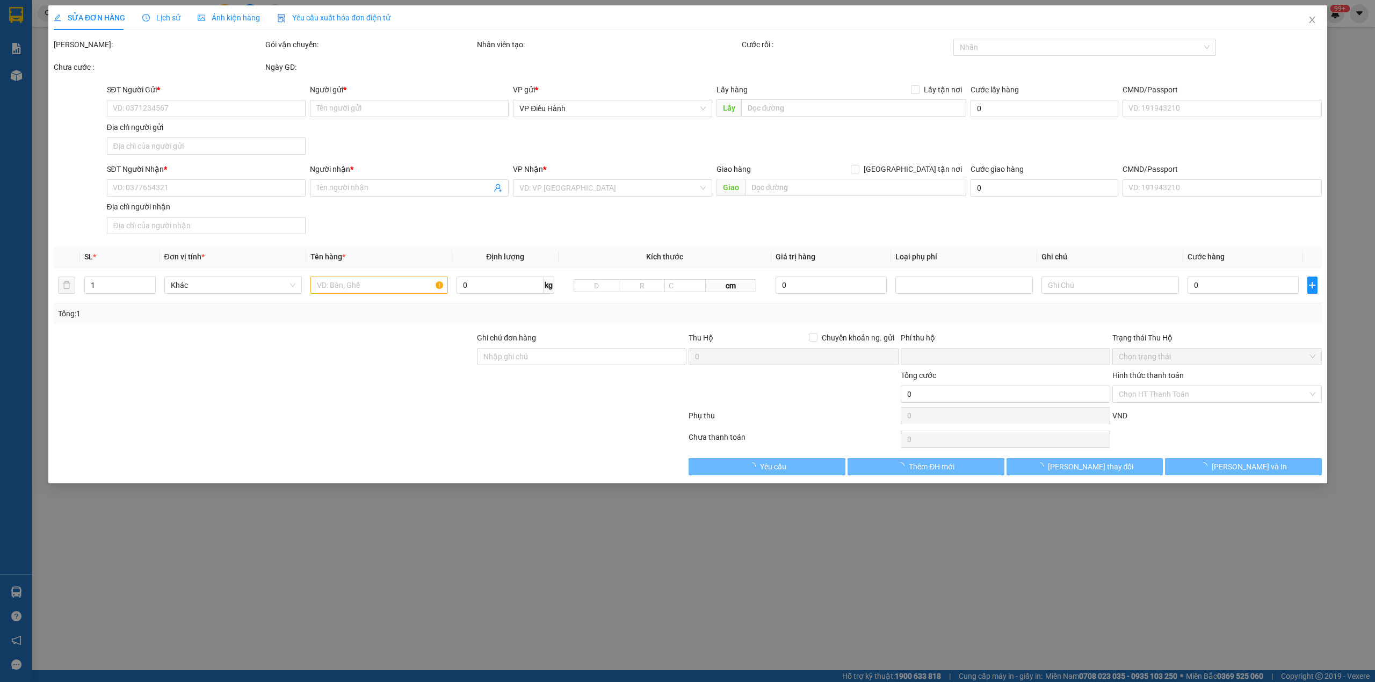
type input "490.000"
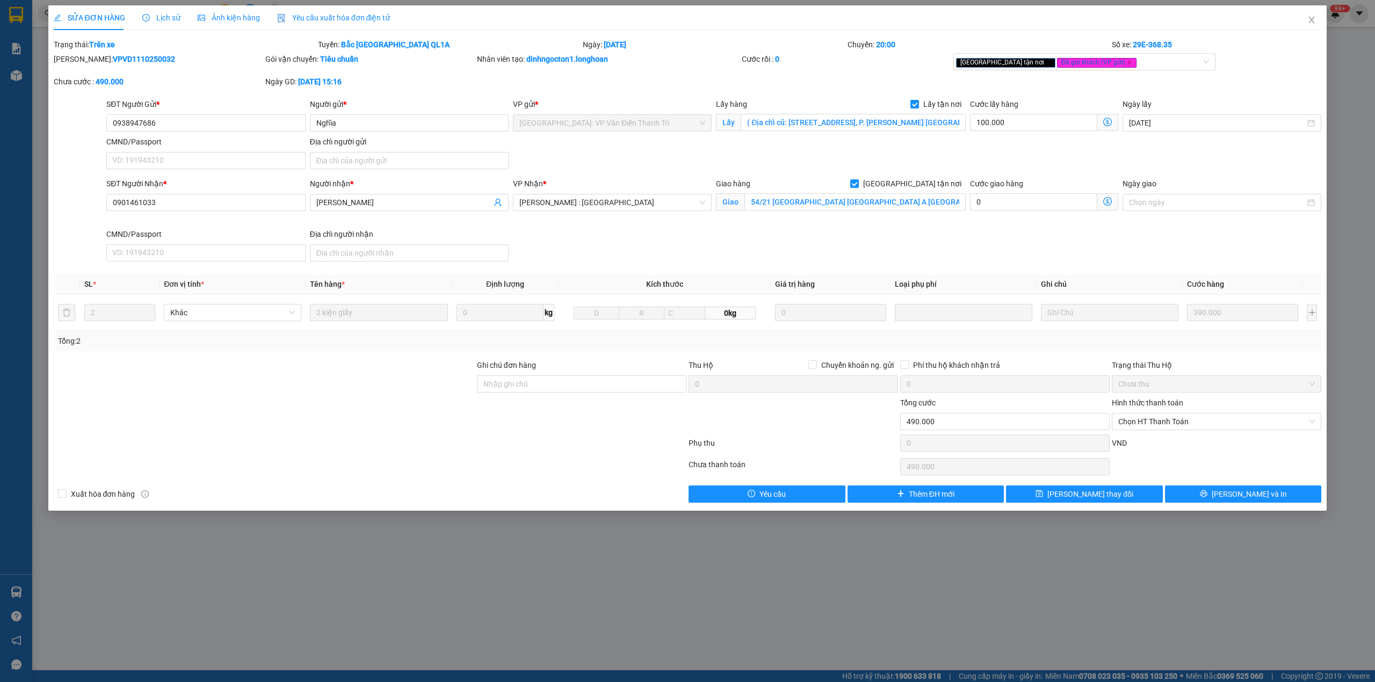
click at [161, 26] on div "Lịch sử" at bounding box center [161, 17] width 38 height 25
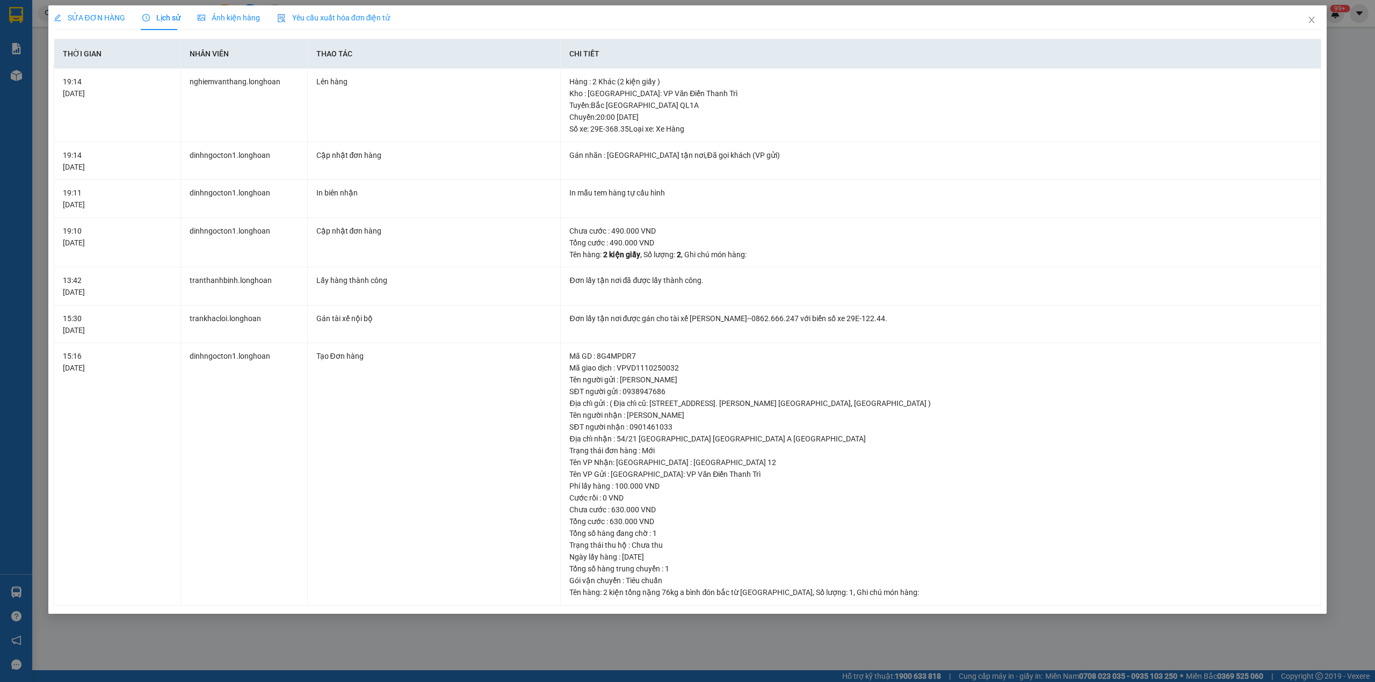
click at [100, 20] on span "SỬA ĐƠN HÀNG" at bounding box center [89, 17] width 71 height 9
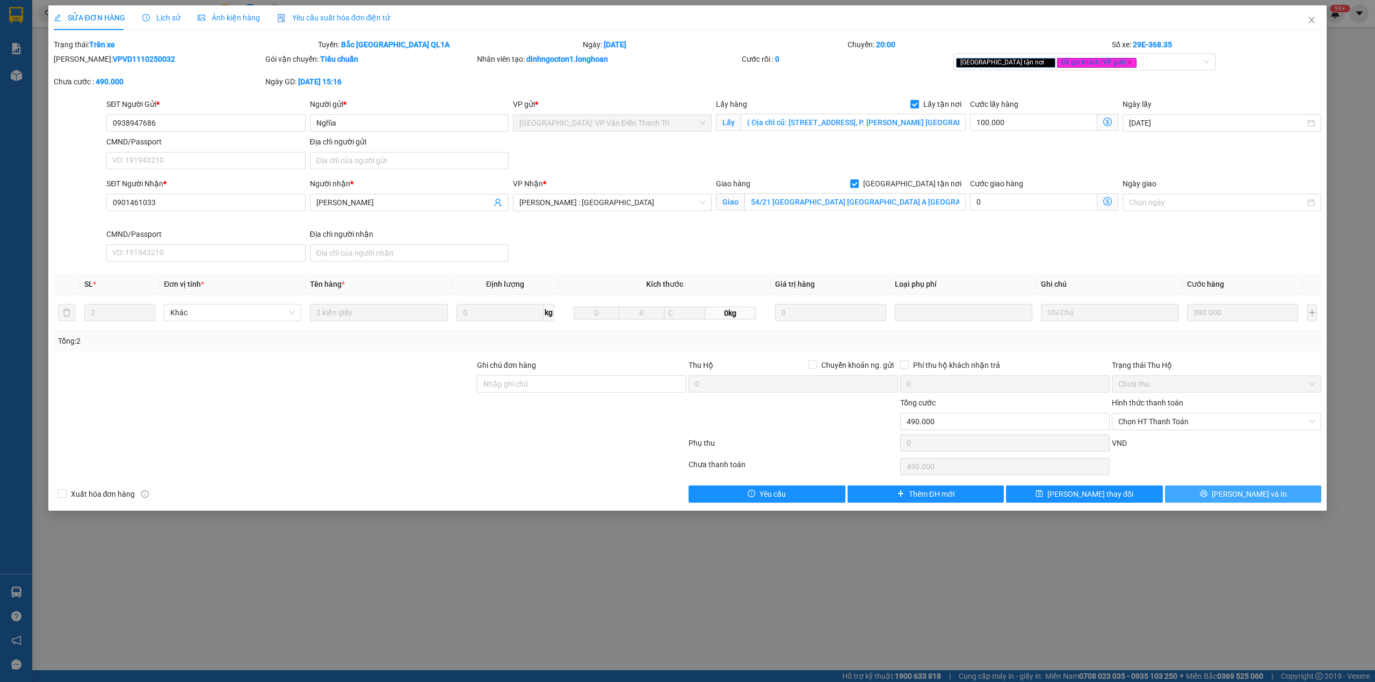
click at [1261, 490] on button "[PERSON_NAME] và In" at bounding box center [1243, 493] width 157 height 17
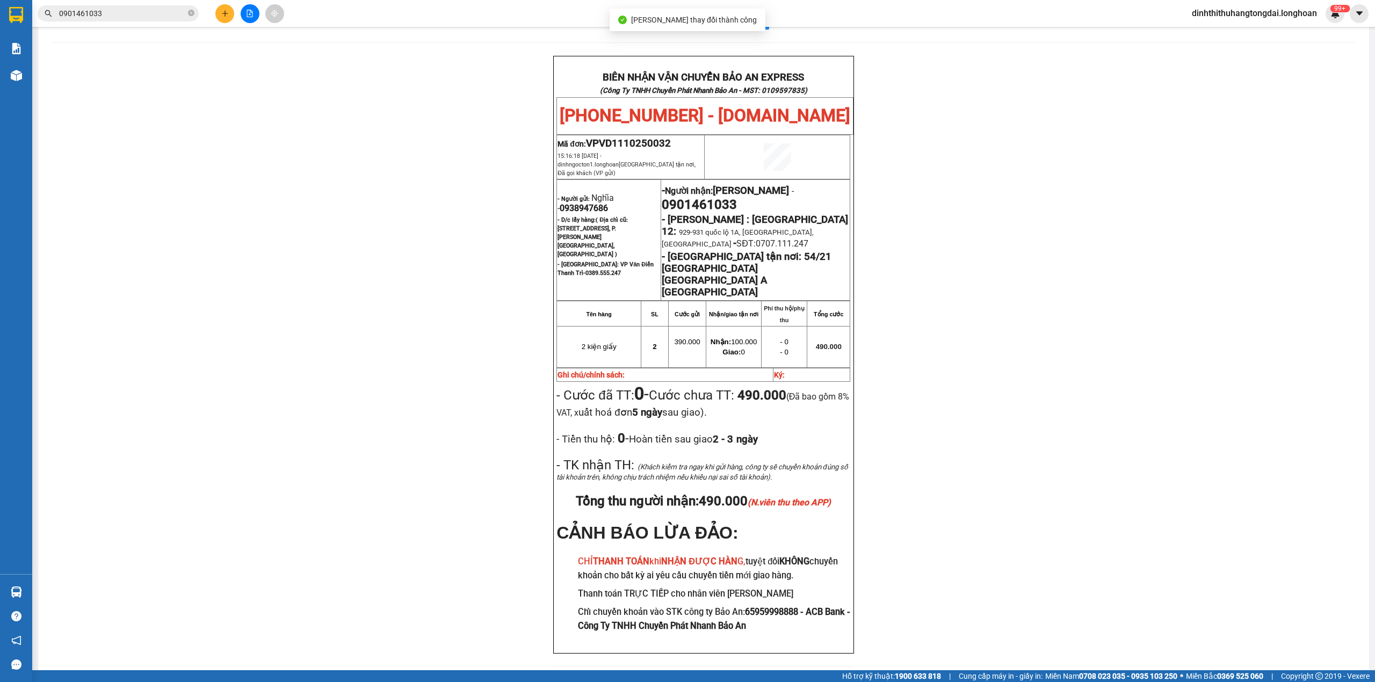
scroll to position [46, 0]
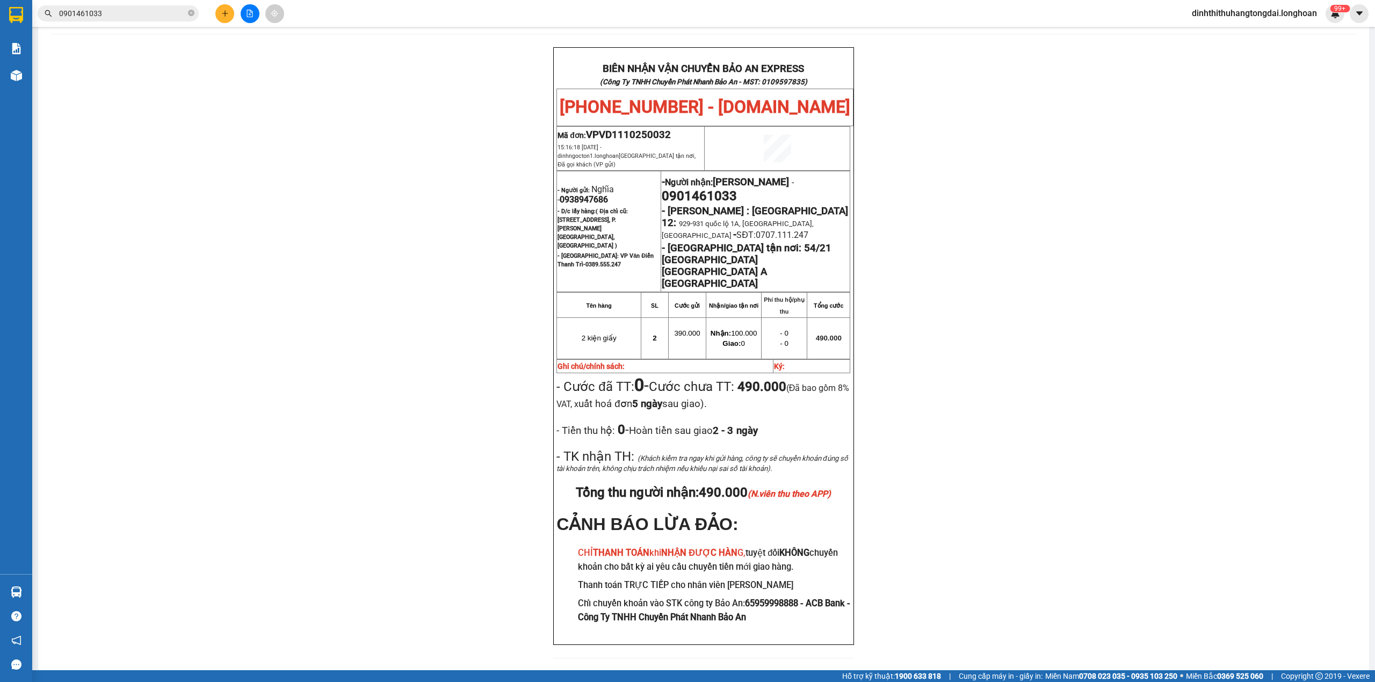
click at [153, 23] on div "Kết quả tìm kiếm ( 6 ) Bộ lọc Mã ĐH Trạng thái Món hàng Thu hộ Tổng cước Chưa c…" at bounding box center [687, 13] width 1375 height 27
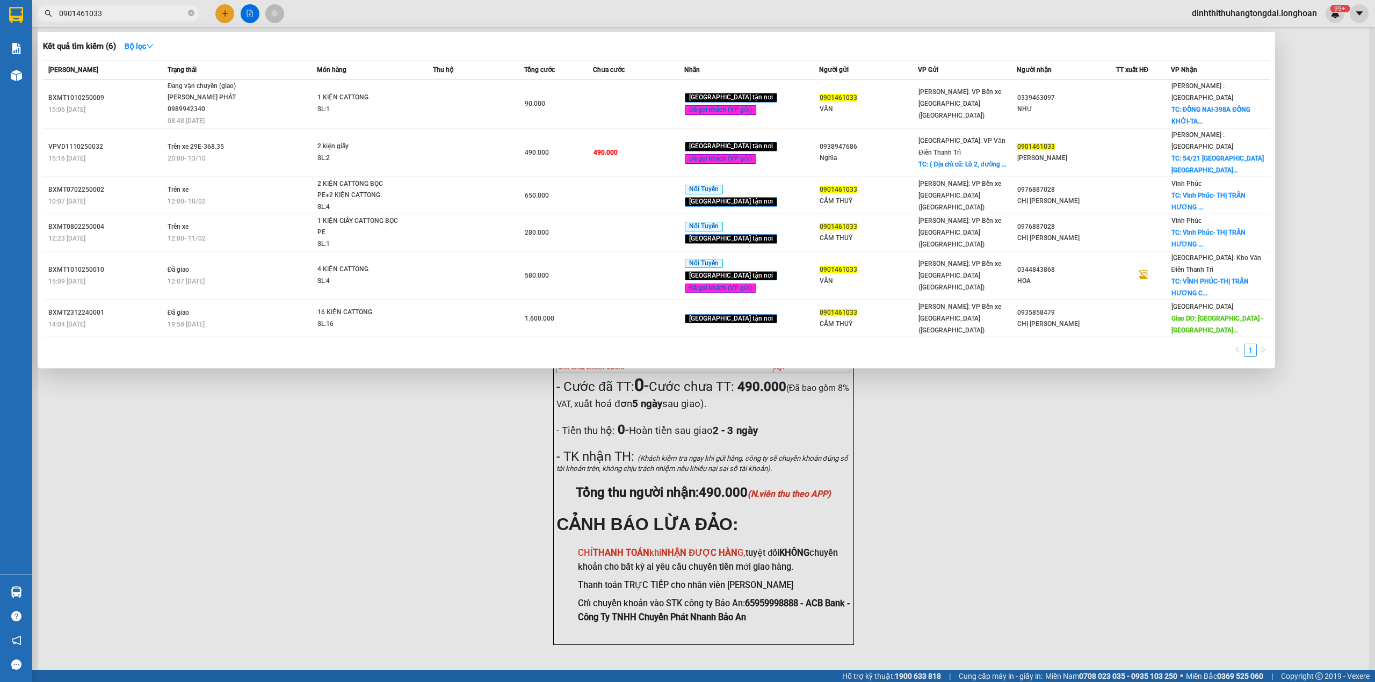
click at [149, 12] on input "0901461033" at bounding box center [122, 14] width 127 height 12
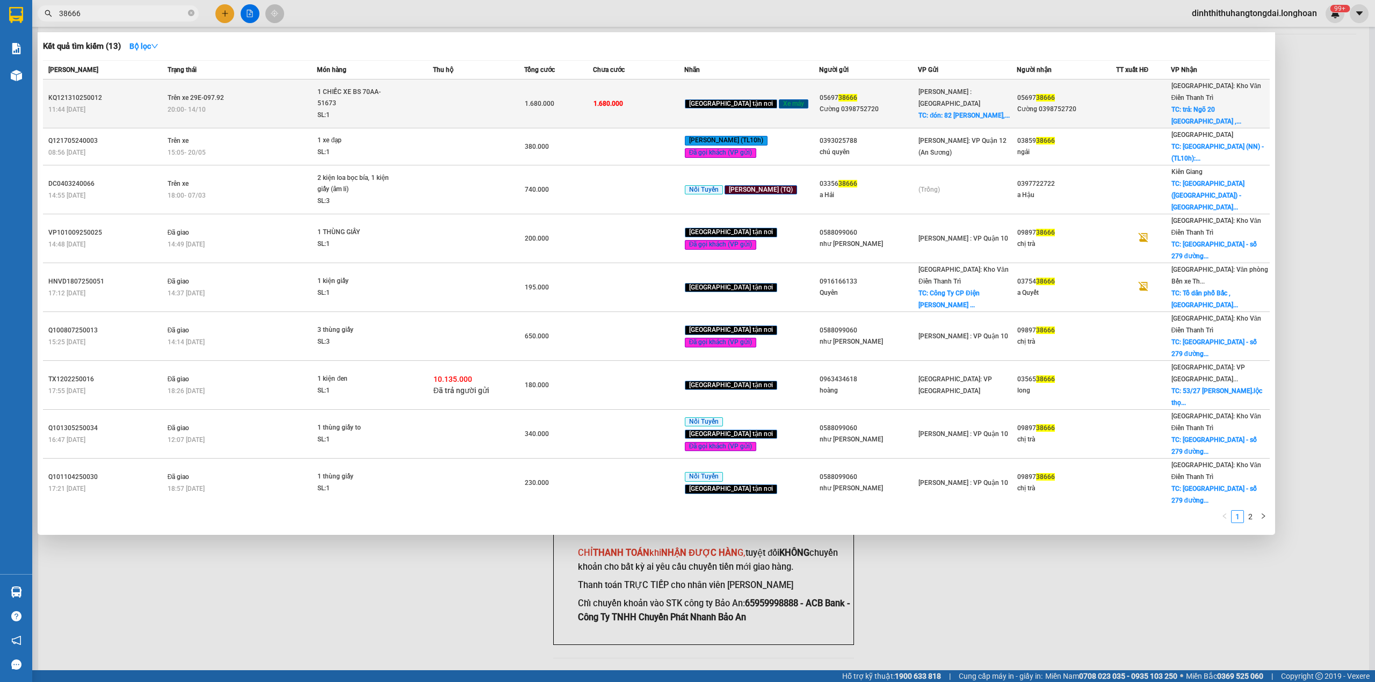
type input "38666"
click at [428, 93] on span "1 CHIẾC XE BS 70AA-51673 SL: 1" at bounding box center [374, 103] width 114 height 35
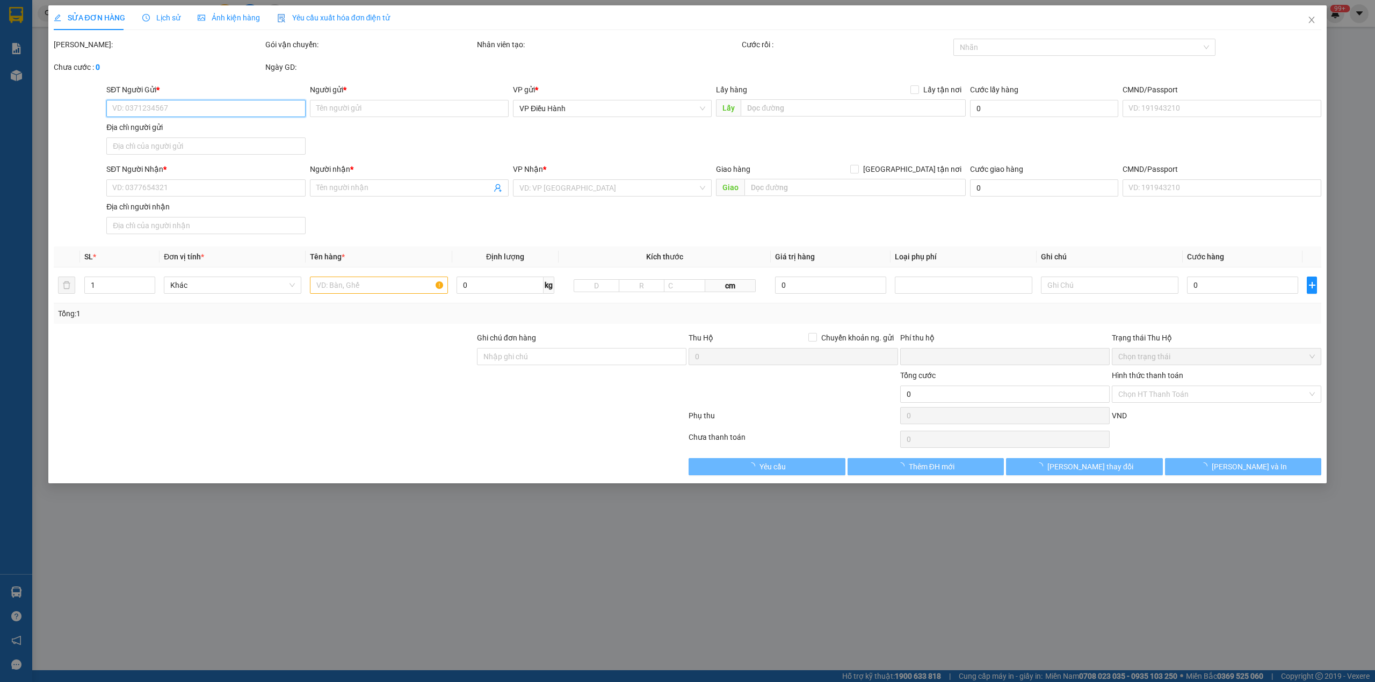
type input "0569738666"
type input "Cường 0398752720"
checkbox input "true"
type input "đón: 82 Đường Lý Phục Man, quận 7 Hcm"
type input "0569738666"
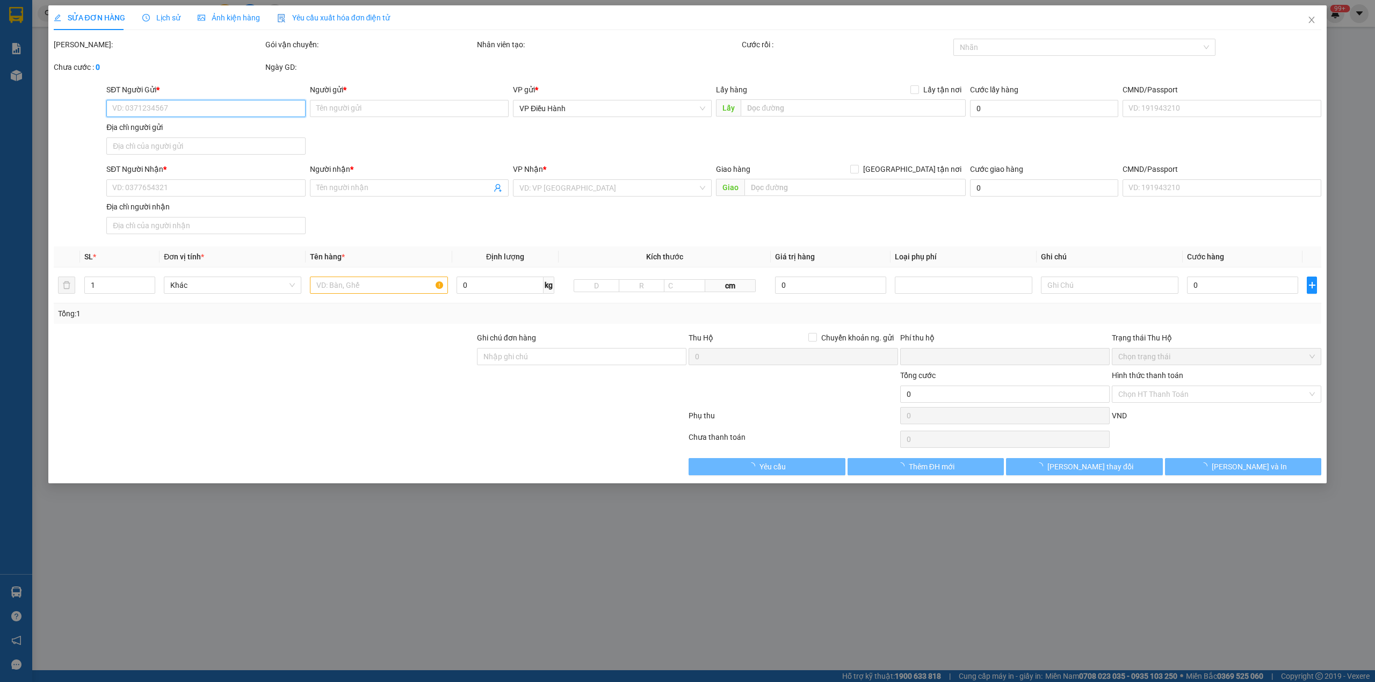
type input "Cường 0398752720"
checkbox input "true"
type input "trả: Ngõ 20 [GEOGRAPHIC_DATA] , [GEOGRAPHIC_DATA] , [GEOGRAPHIC_DATA] , [GEOGRA…"
type input "KHÔNG CHÌA KHÓA,KHÔNG CAVET"
type input "0"
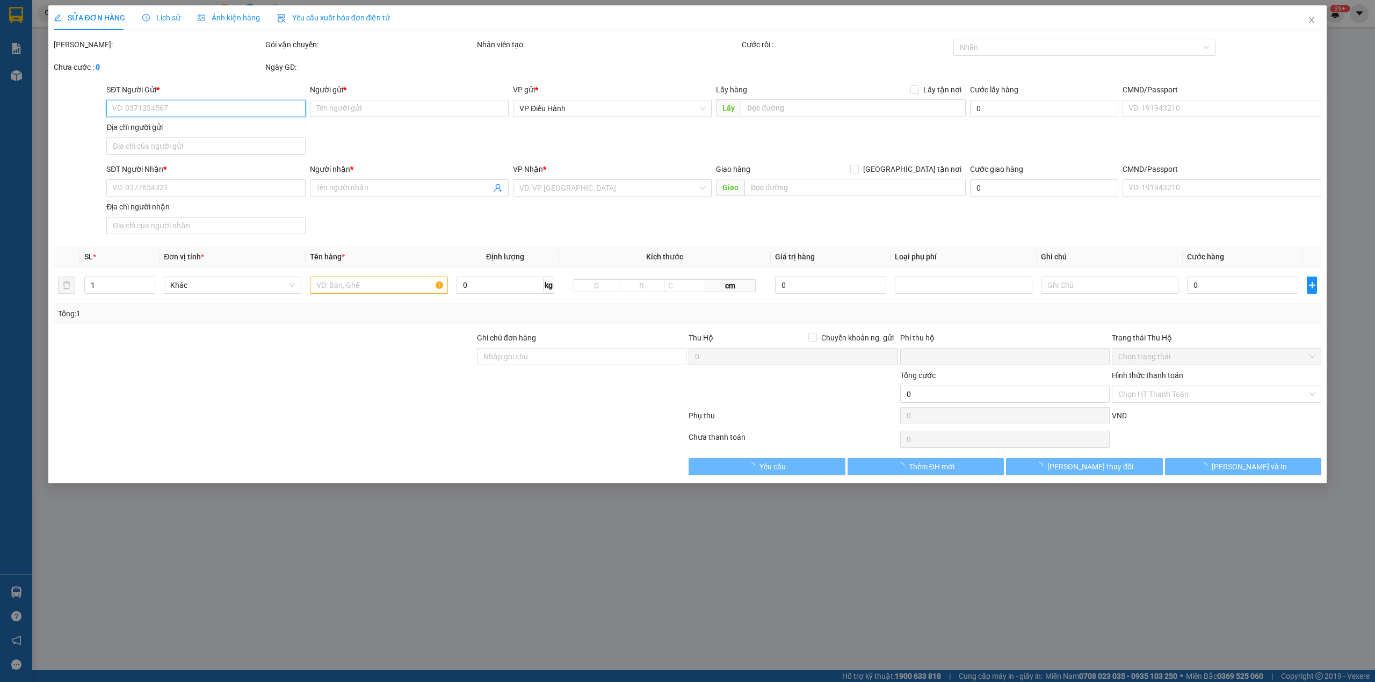
type input "1.680.000"
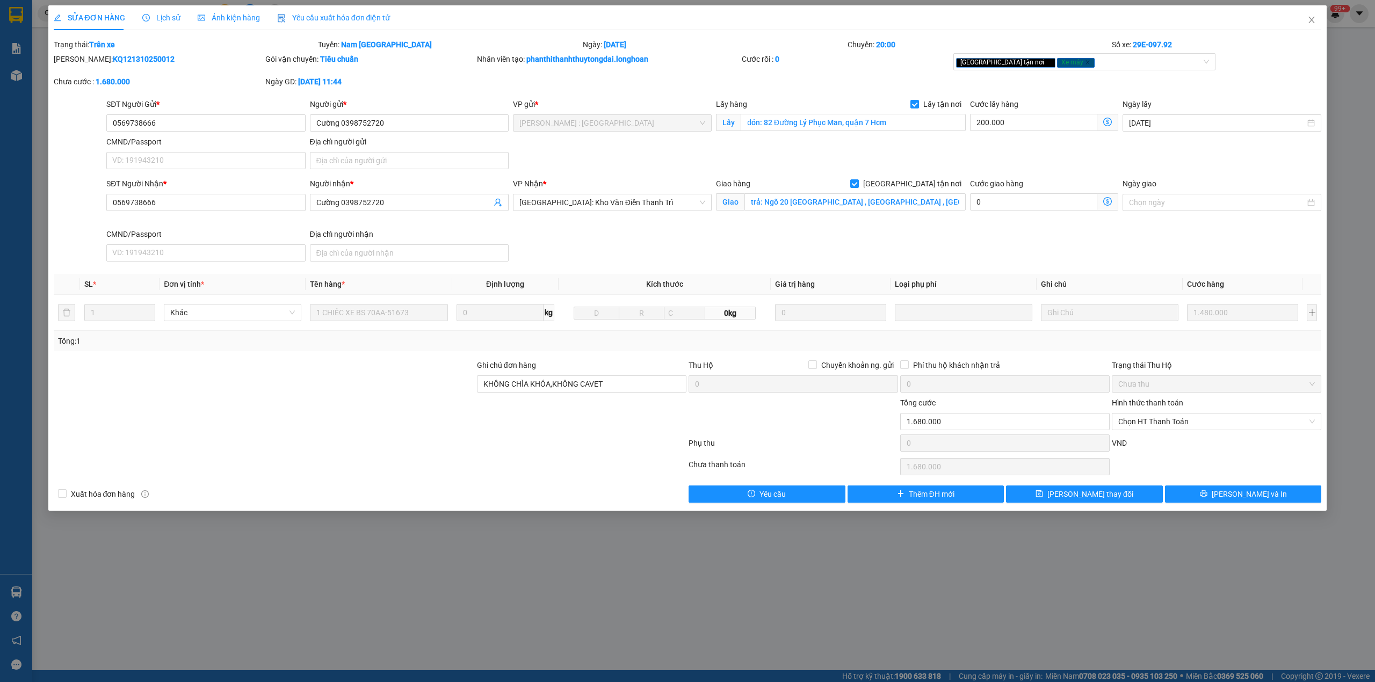
click at [136, 16] on div "SỬA ĐƠN HÀNG Lịch sử Ảnh kiện hàng Yêu cầu xuất hóa đơn điện tử" at bounding box center [222, 17] width 337 height 25
click at [142, 16] on icon "clock-circle" at bounding box center [146, 18] width 8 height 8
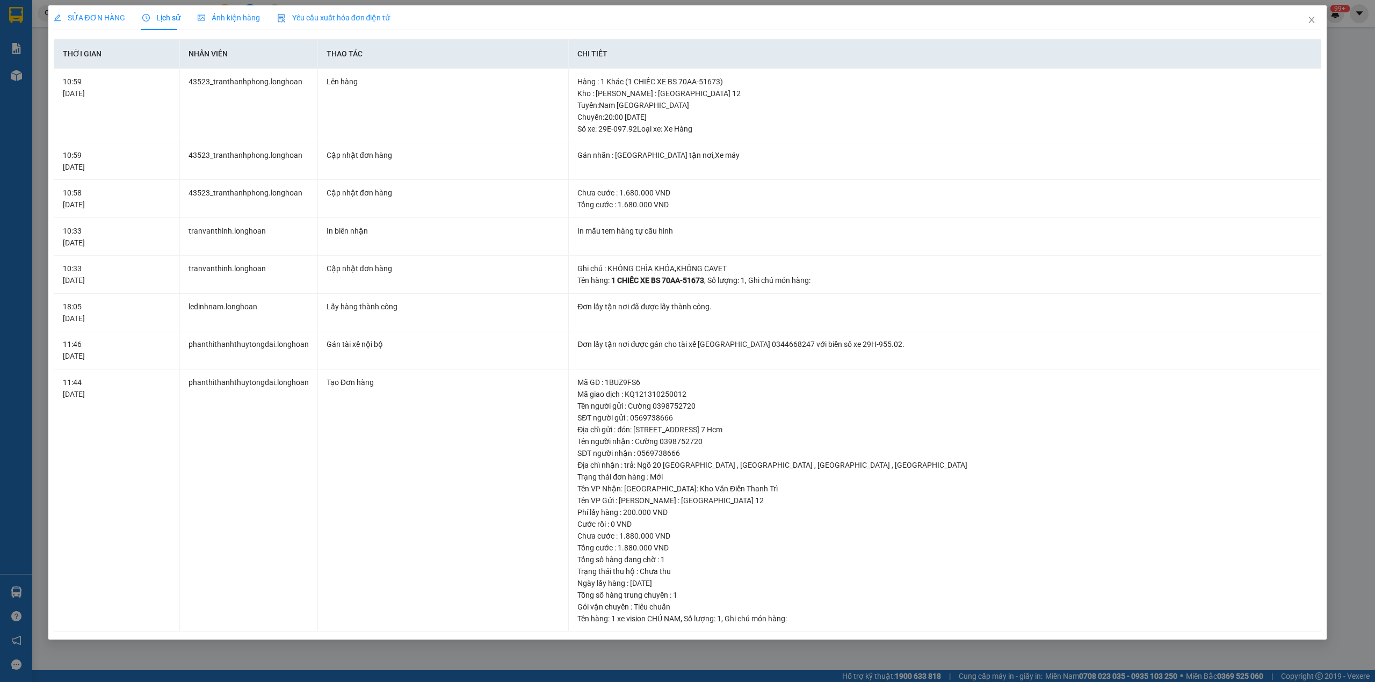
click at [93, 15] on span "SỬA ĐƠN HÀNG" at bounding box center [89, 17] width 71 height 9
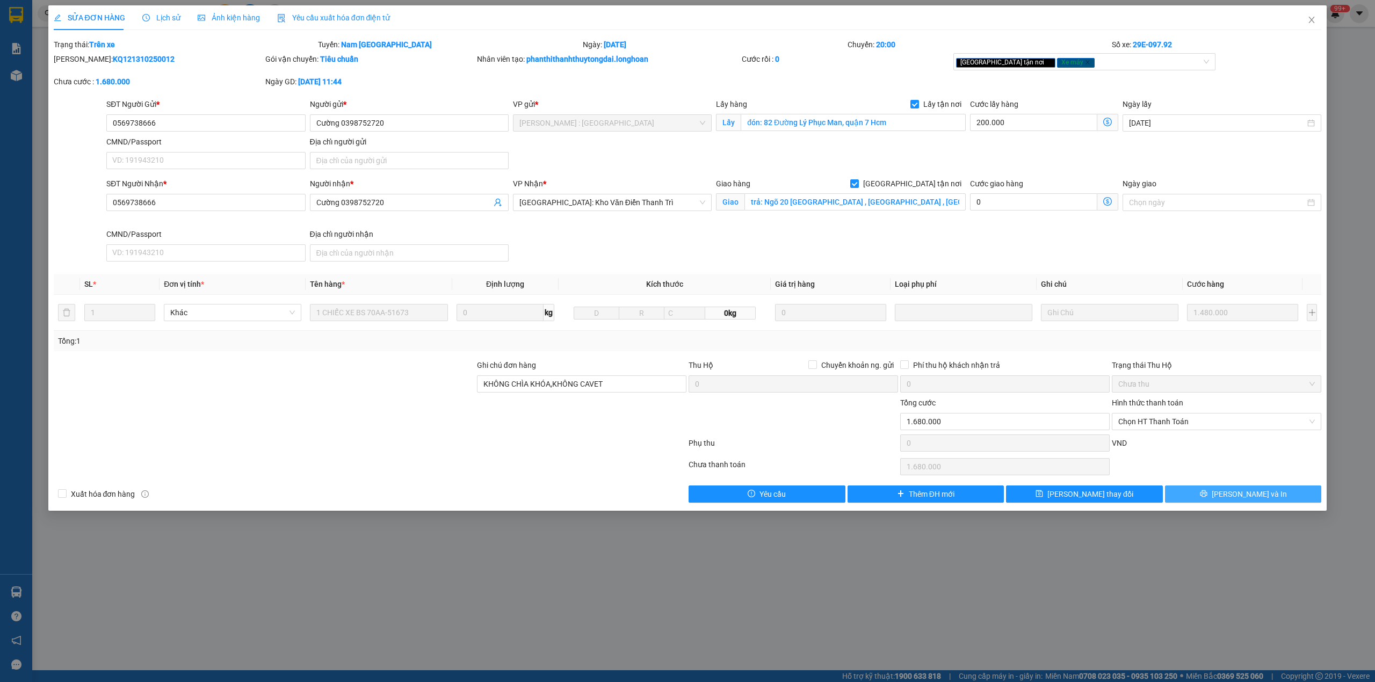
click at [1257, 495] on span "[PERSON_NAME] và In" at bounding box center [1248, 494] width 75 height 12
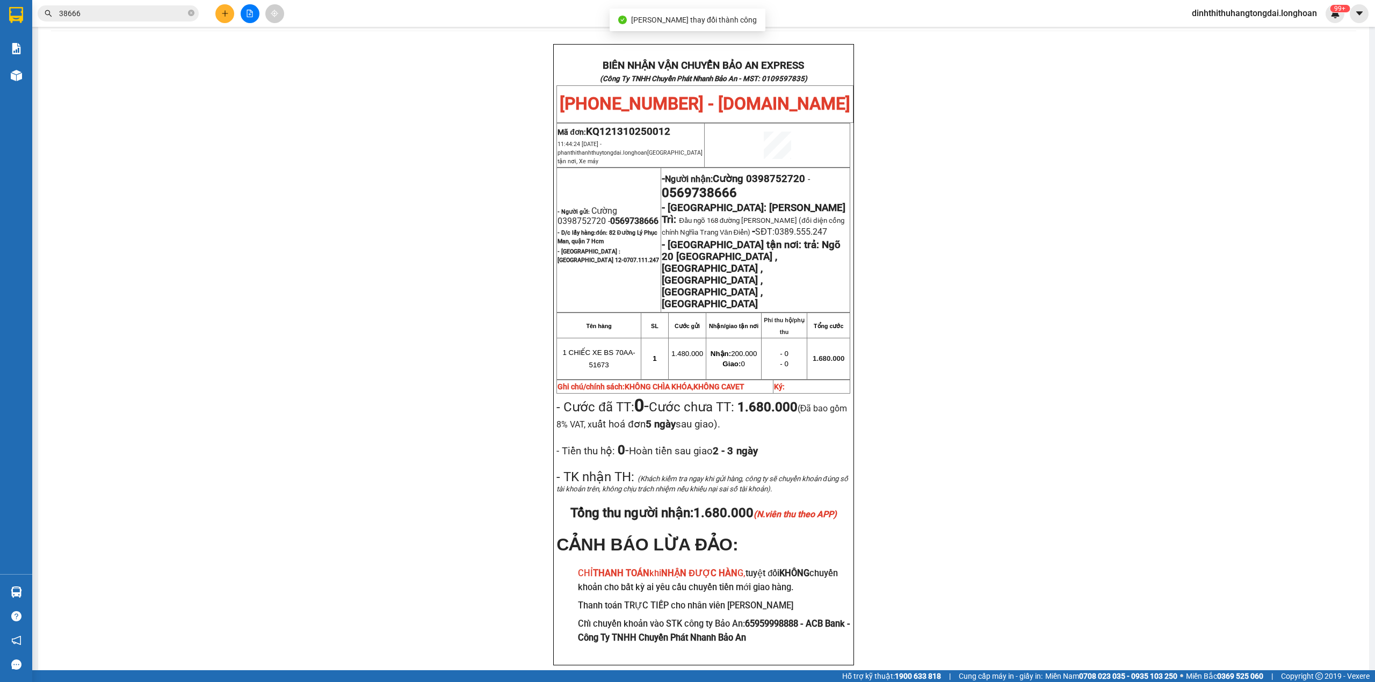
scroll to position [52, 0]
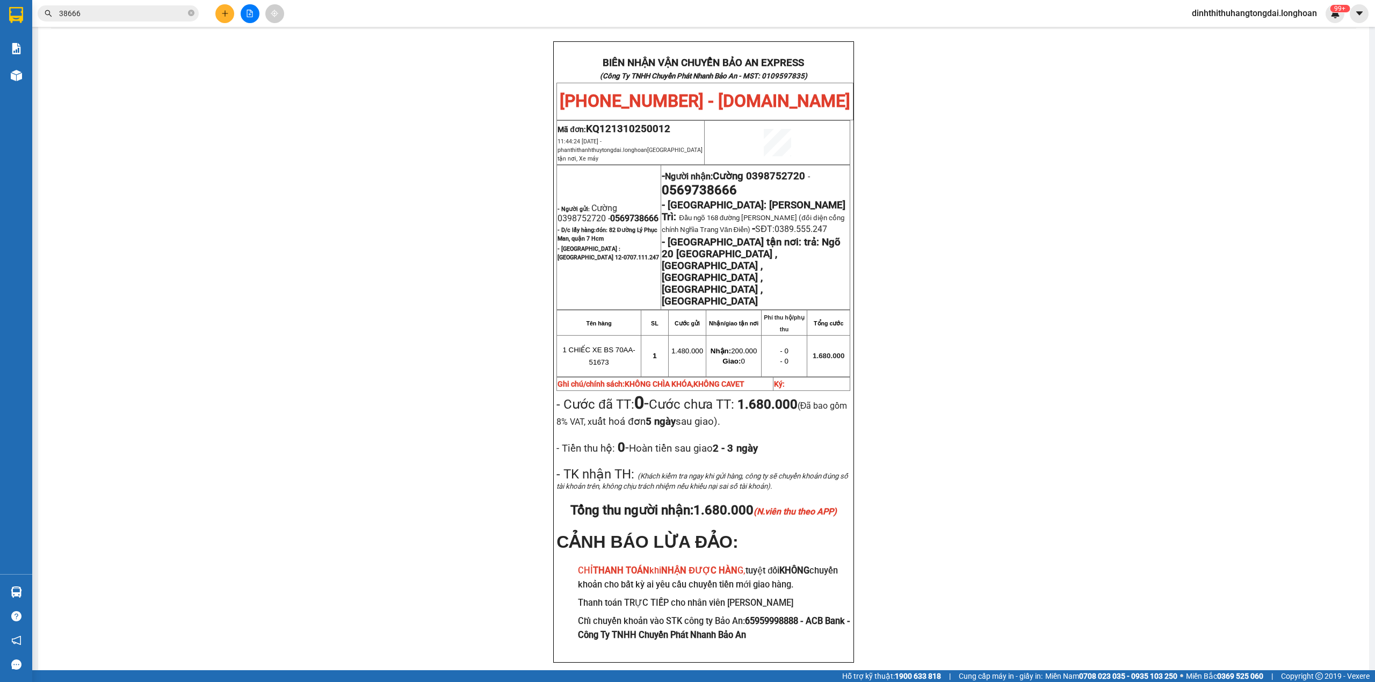
click at [172, 9] on input "38666" at bounding box center [122, 14] width 127 height 12
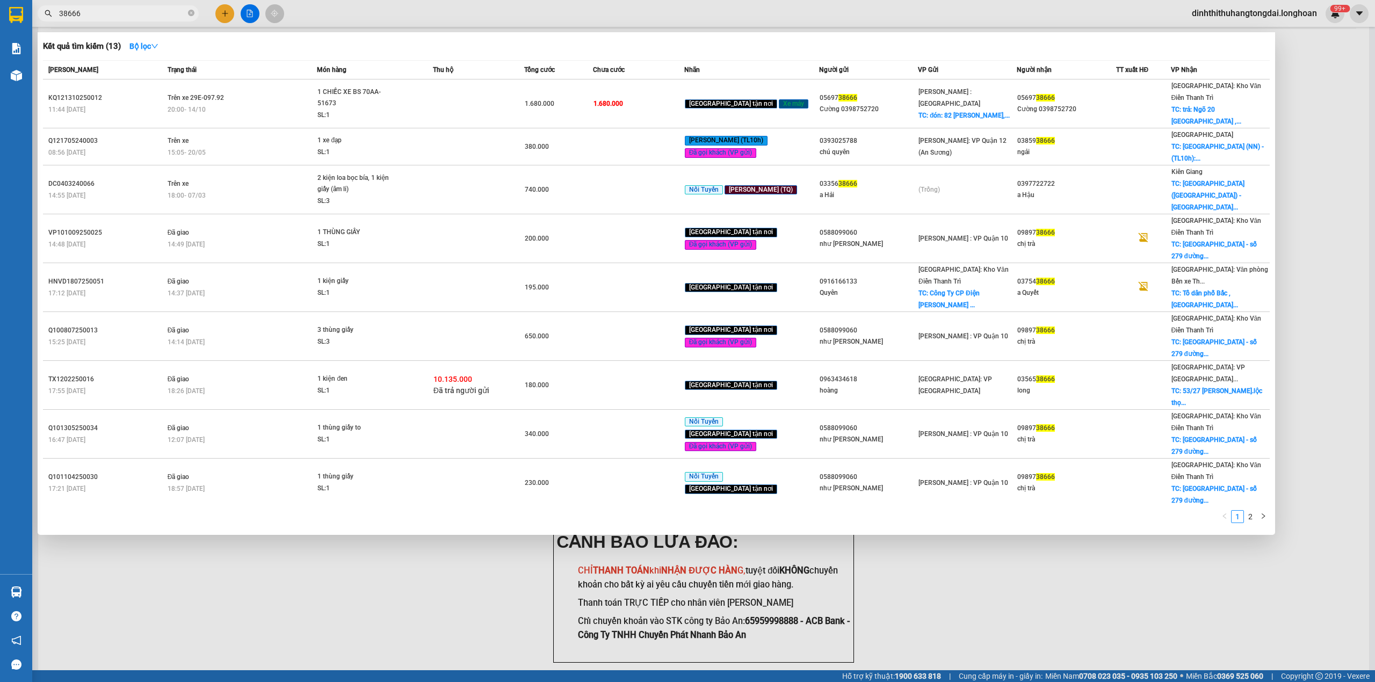
click at [172, 9] on input "38666" at bounding box center [122, 14] width 127 height 12
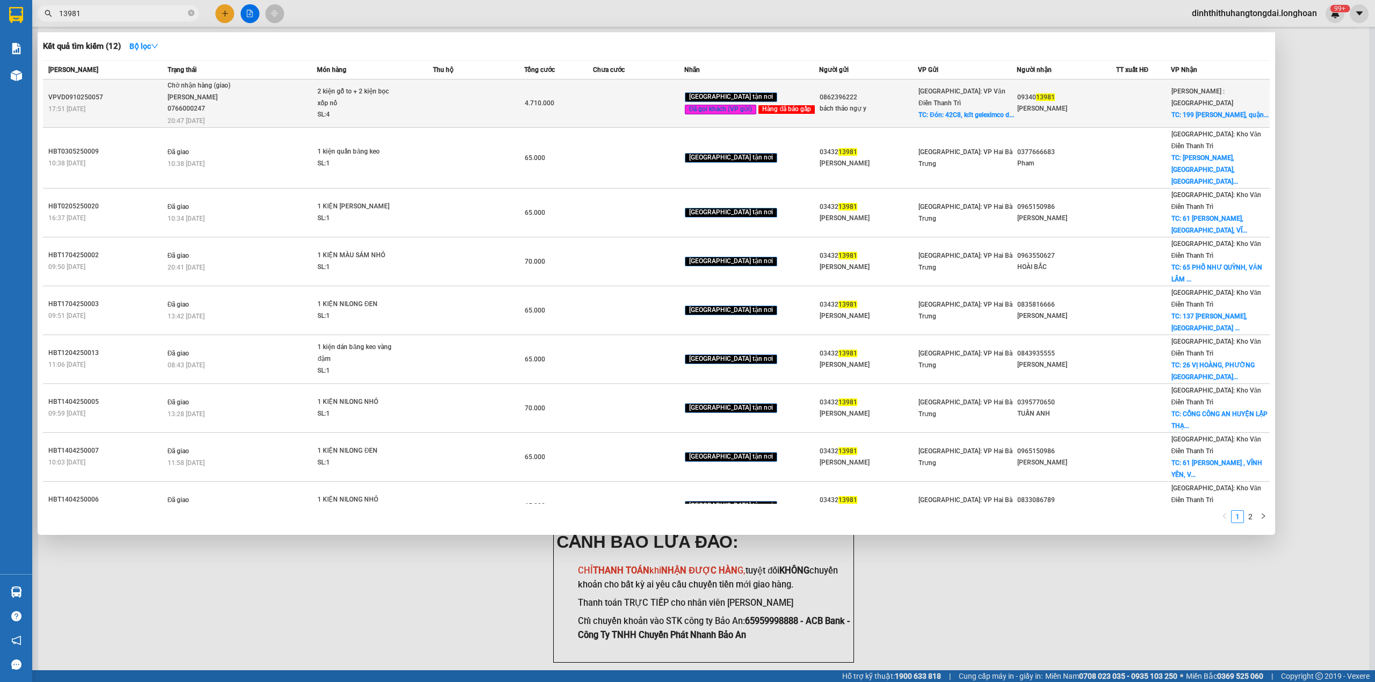
type input "13981"
click at [426, 99] on span "2 kiện gỗ to + 2 kiện bọc xốp nổ SL: 4" at bounding box center [374, 103] width 114 height 35
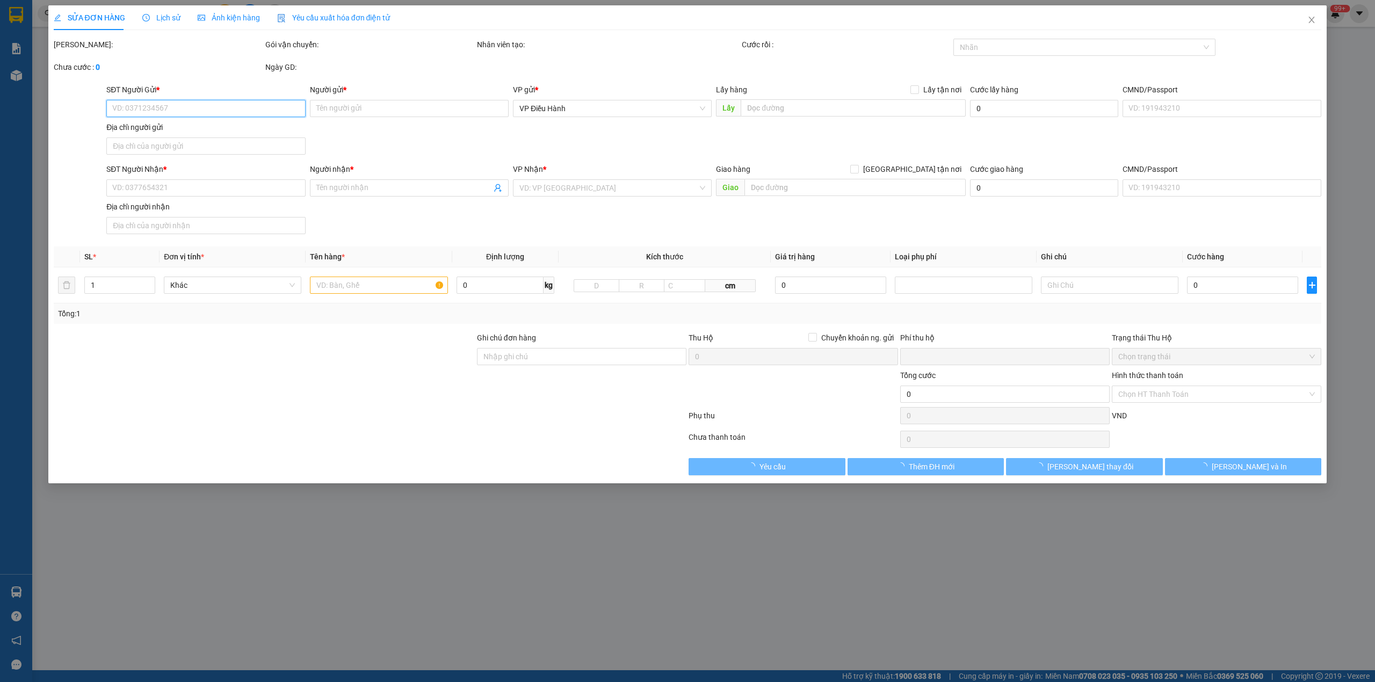
type input "0862396222"
type input "bách thảo ngự y"
checkbox input "true"
type input "Đón: 42C8, kđt geleximco dương nội [GEOGRAPHIC_DATA]"
type input "150.000"
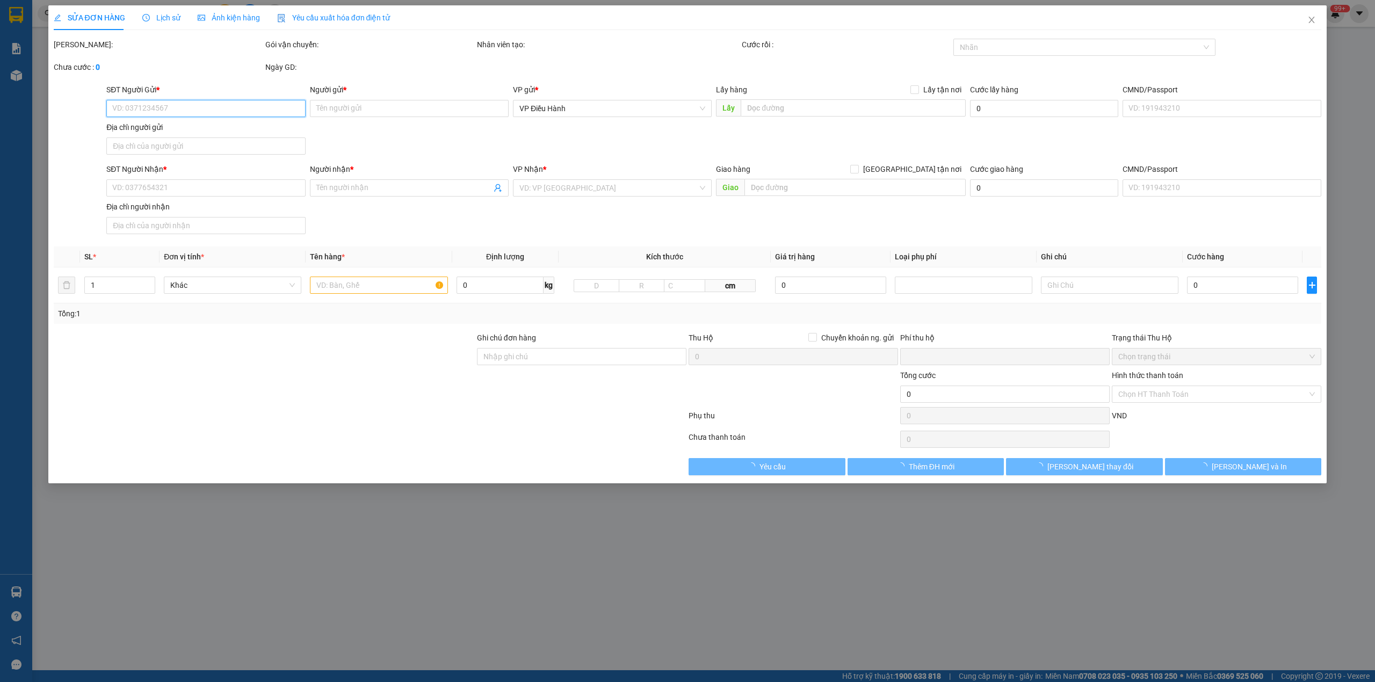
type input "0934013981"
type input "[PERSON_NAME]"
checkbox input "true"
type input "[STREET_ADDRESS][PERSON_NAME], hcm"
type input "0"
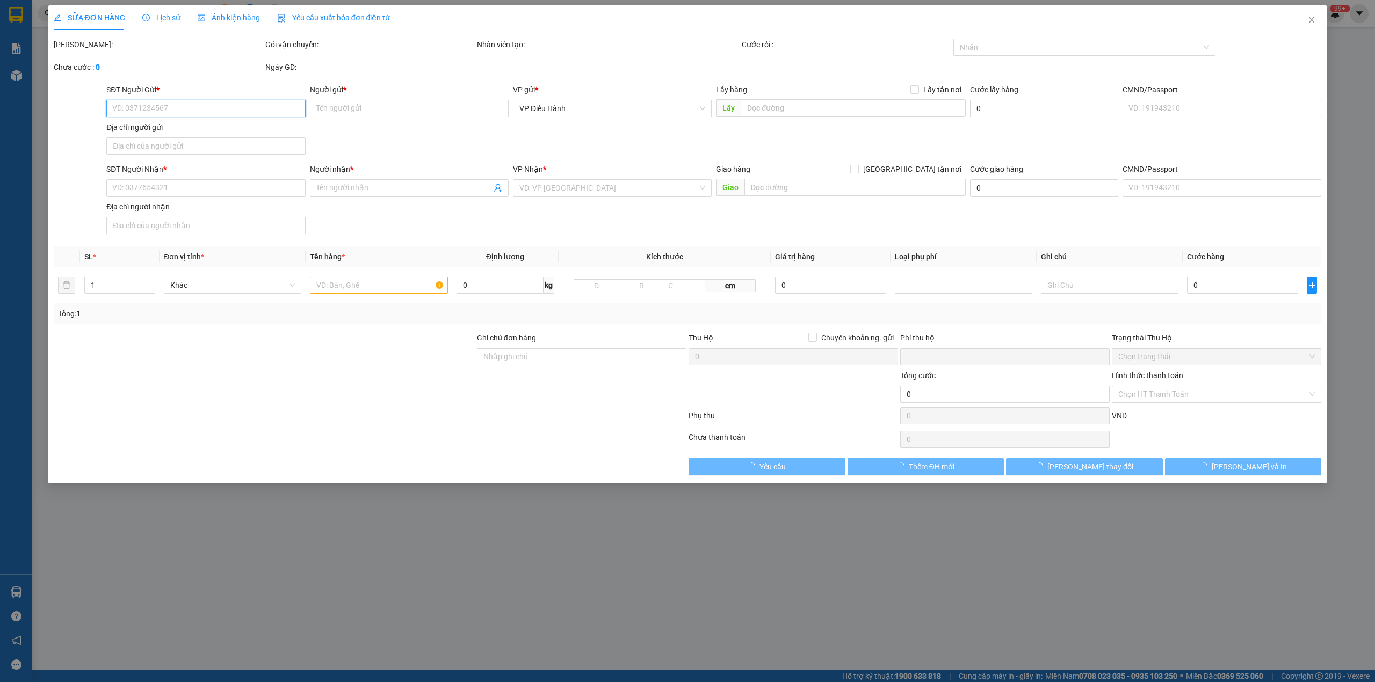
type input "4.710.000"
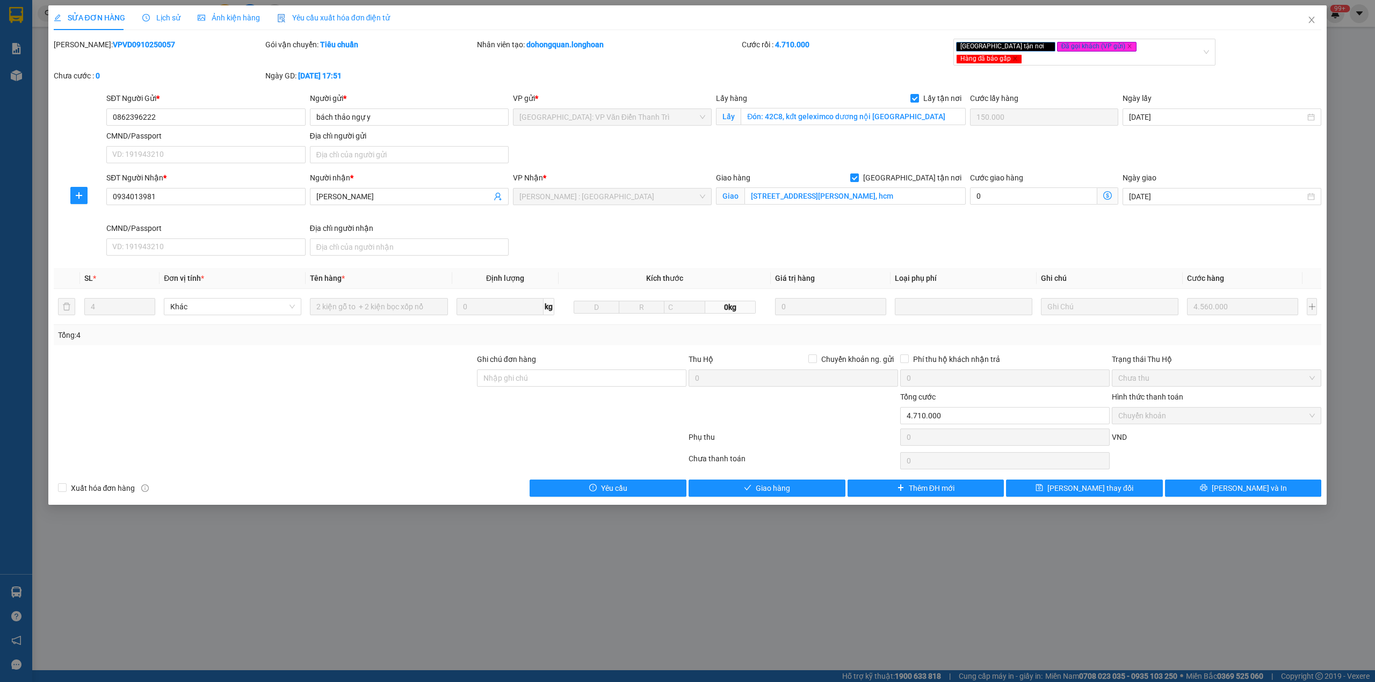
click at [147, 9] on div "Lịch sử" at bounding box center [161, 17] width 38 height 25
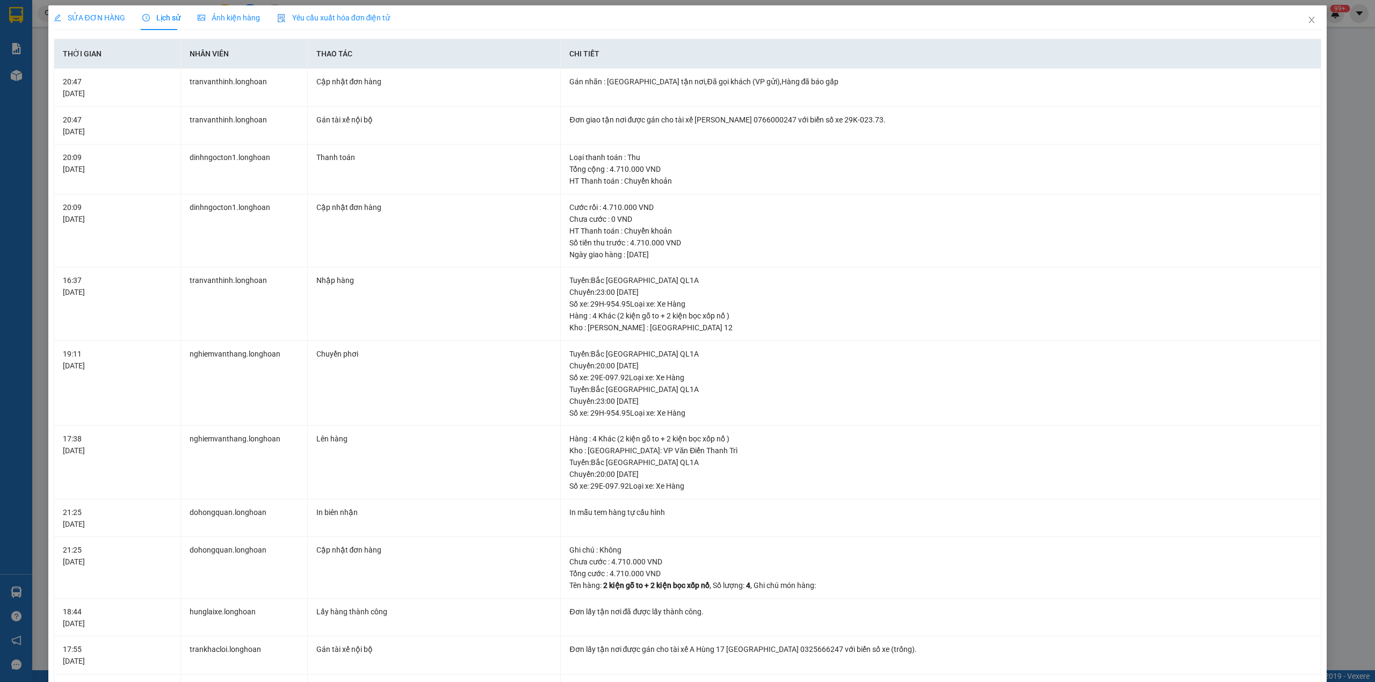
click at [89, 5] on div "SỬA ĐƠN HÀNG" at bounding box center [89, 17] width 71 height 25
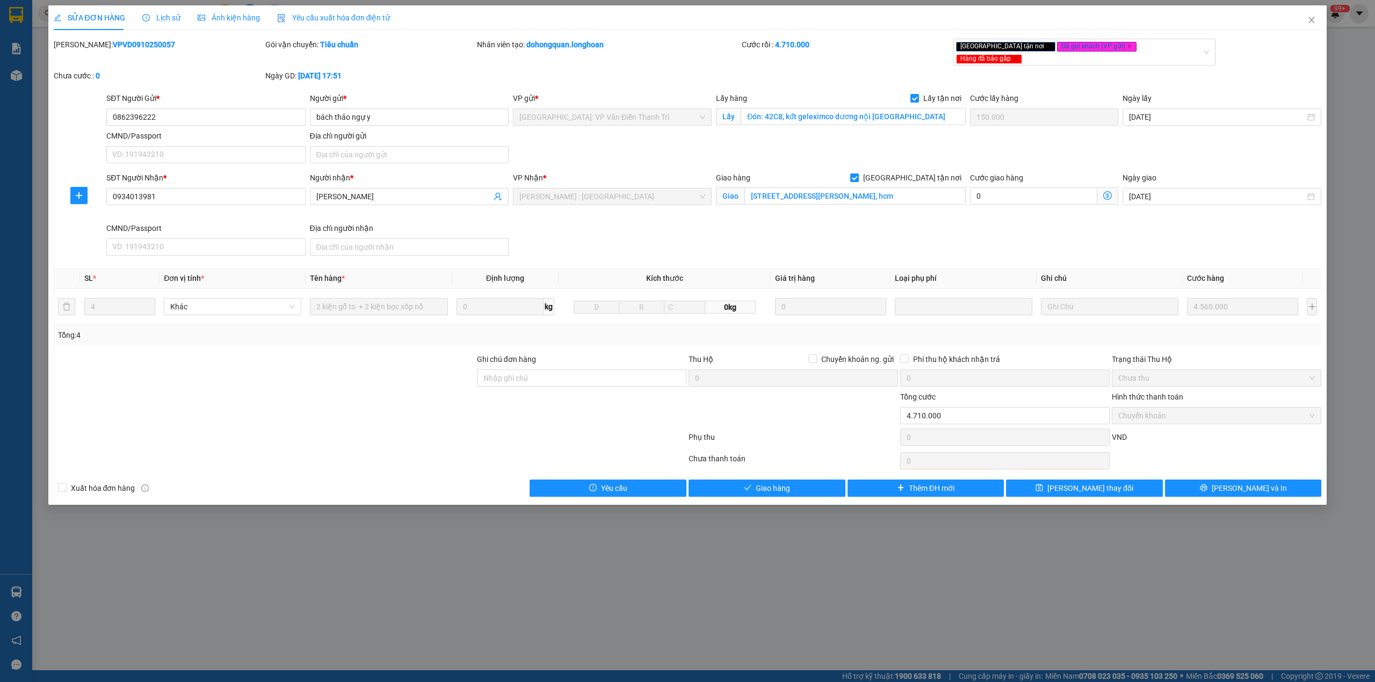
click at [173, 17] on span "Lịch sử" at bounding box center [161, 17] width 38 height 9
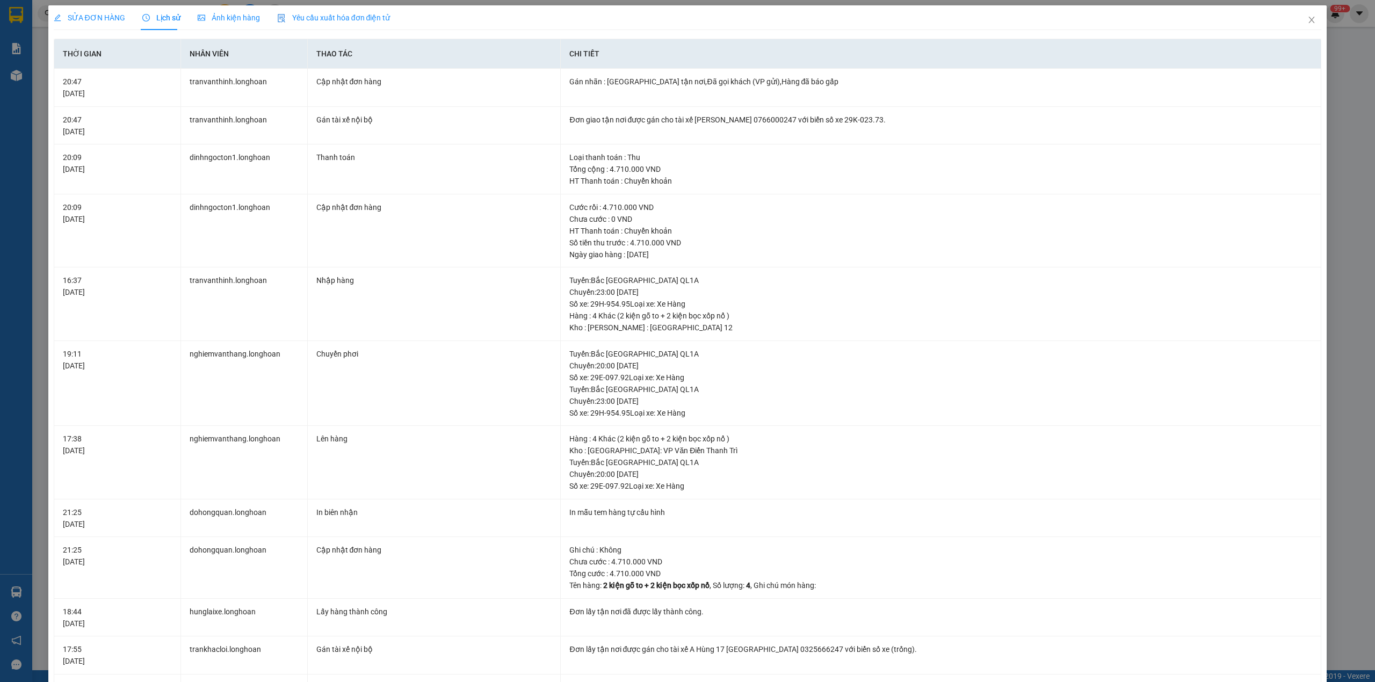
click at [108, 14] on span "SỬA ĐƠN HÀNG" at bounding box center [89, 17] width 71 height 9
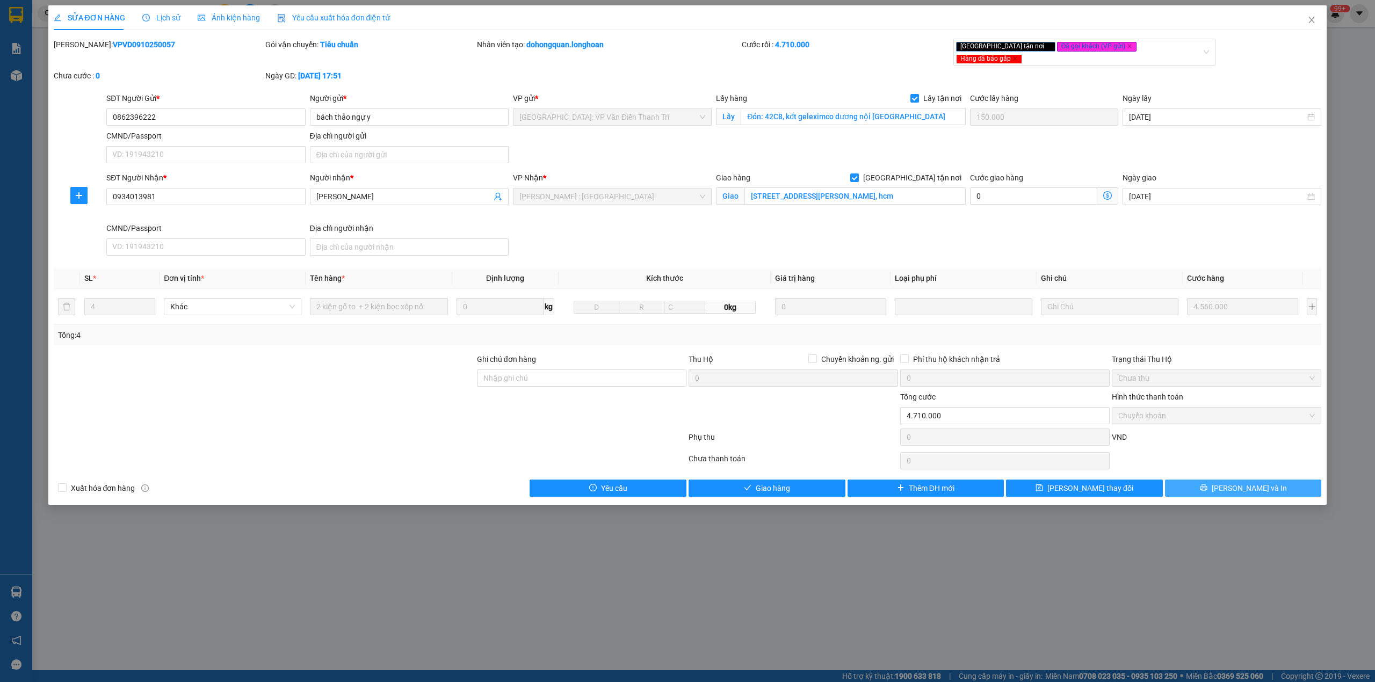
click at [1202, 480] on button "[PERSON_NAME] và In" at bounding box center [1243, 488] width 157 height 17
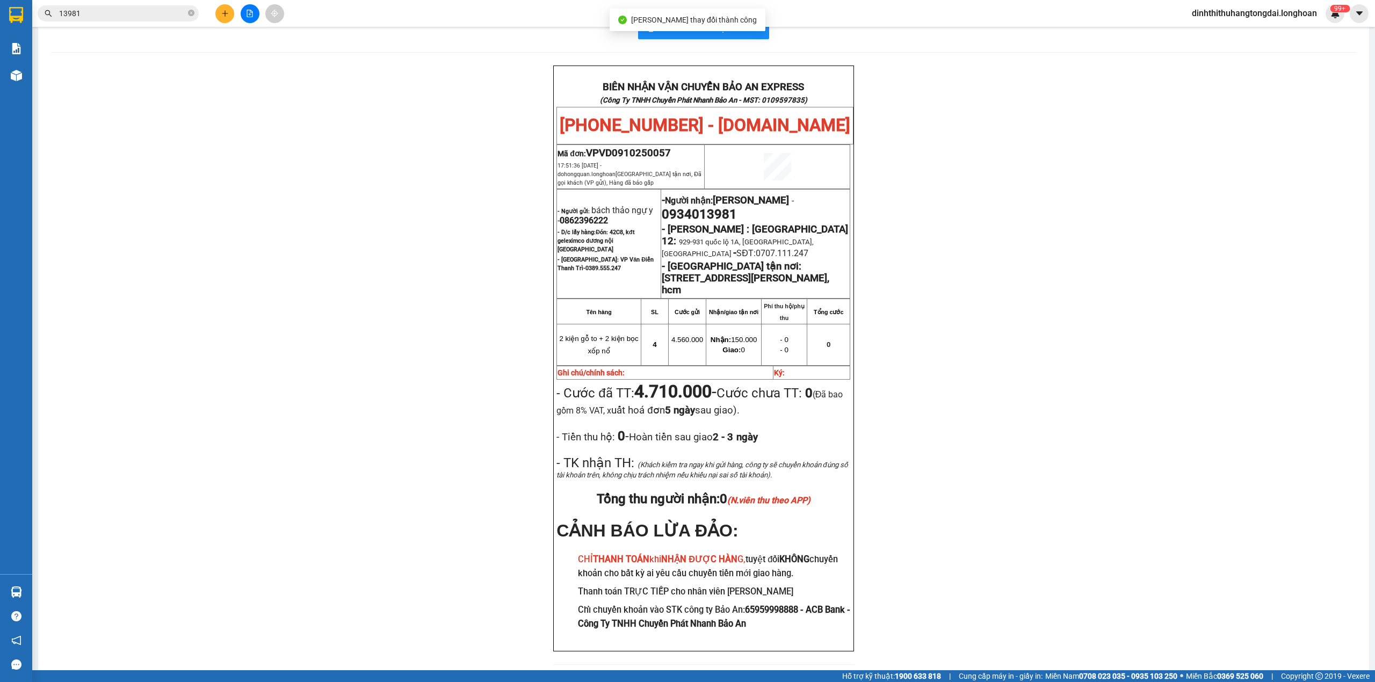
scroll to position [38, 0]
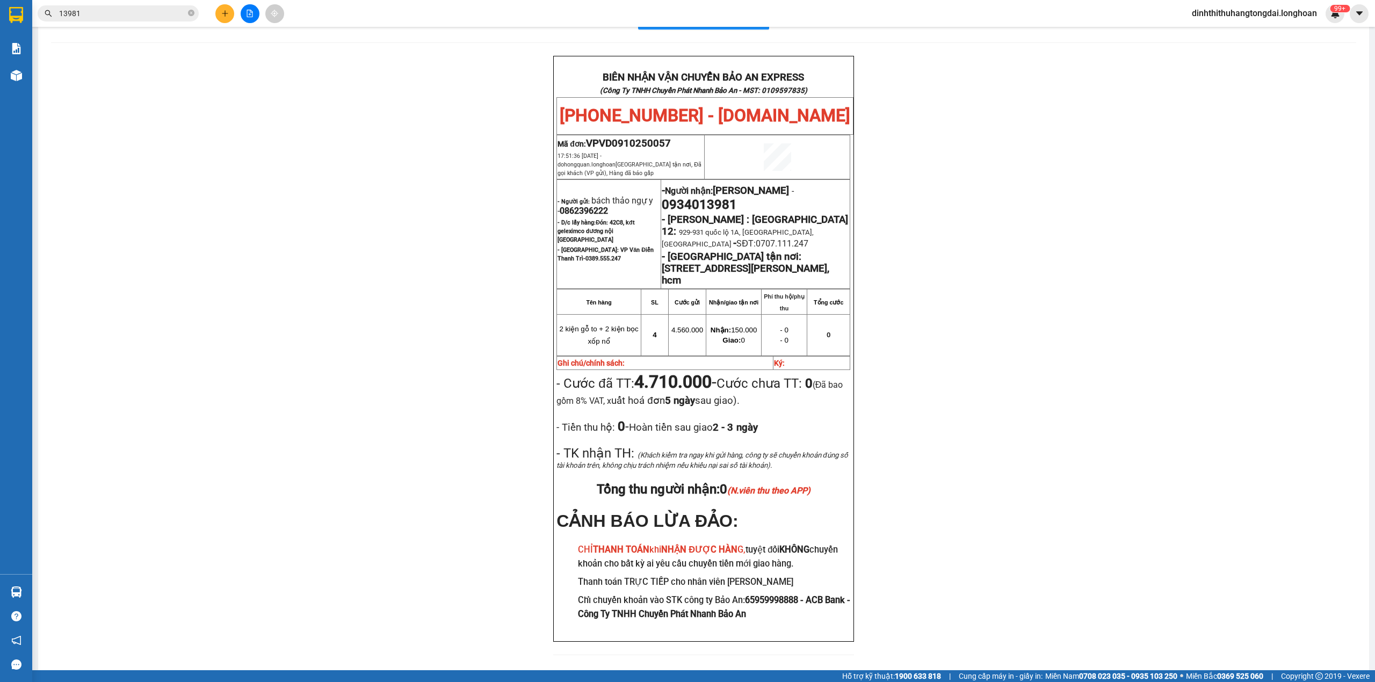
click at [108, 12] on input "13981" at bounding box center [122, 14] width 127 height 12
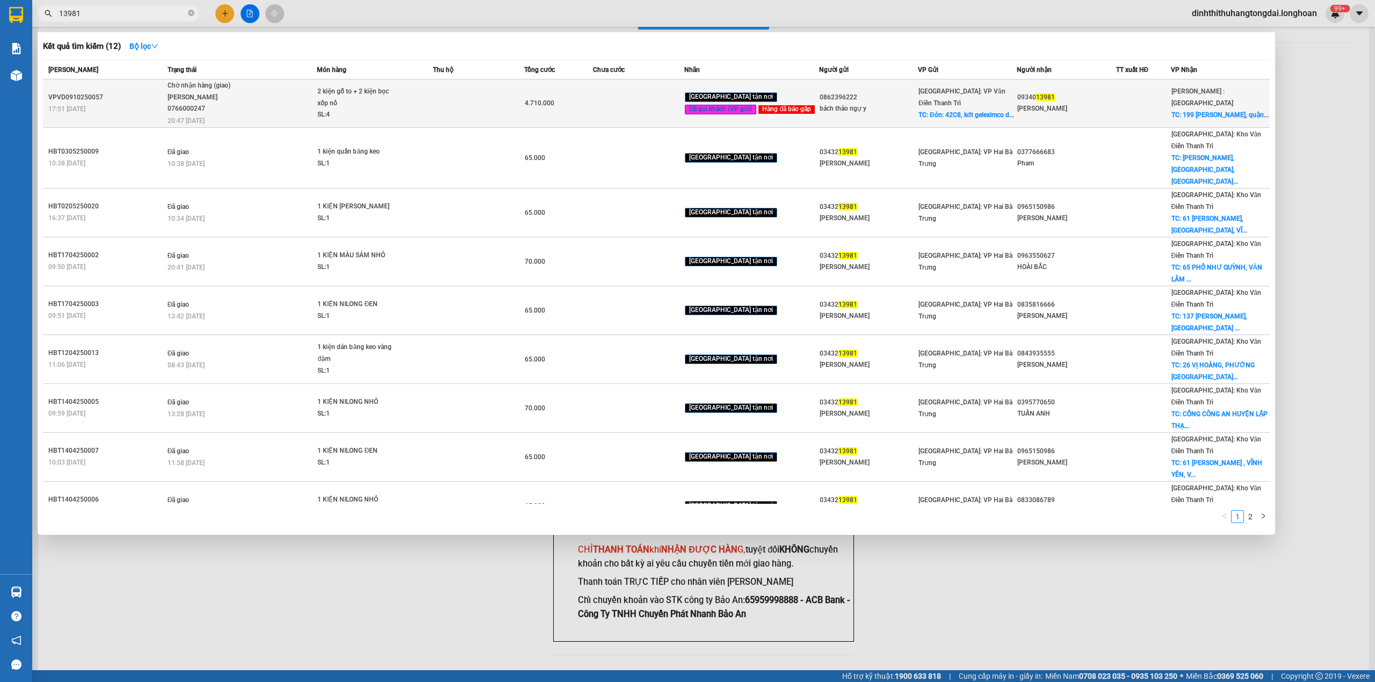
click at [217, 89] on div "Chờ nhận hàng (giao)" at bounding box center [208, 86] width 81 height 12
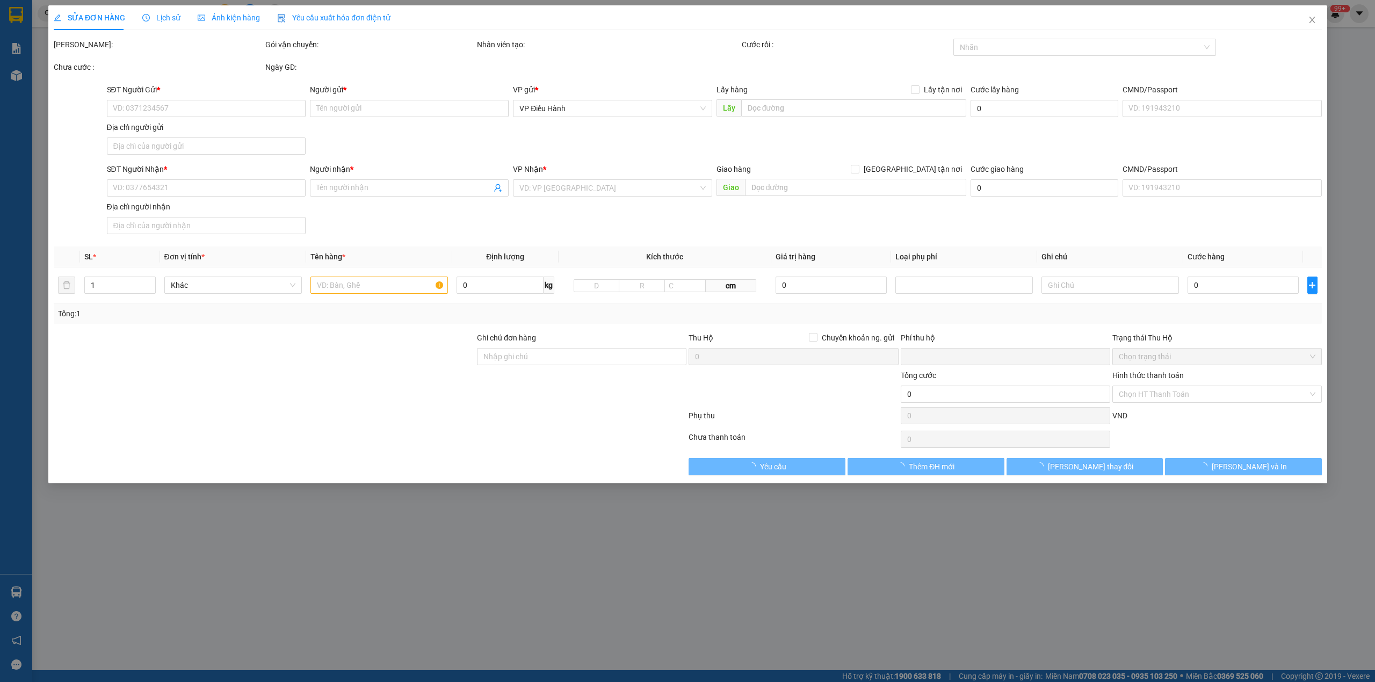
type input "0862396222"
type input "bách thảo ngự y"
checkbox input "true"
type input "Đón: 42C8, kđt geleximco dương nội [GEOGRAPHIC_DATA]"
type input "150.000"
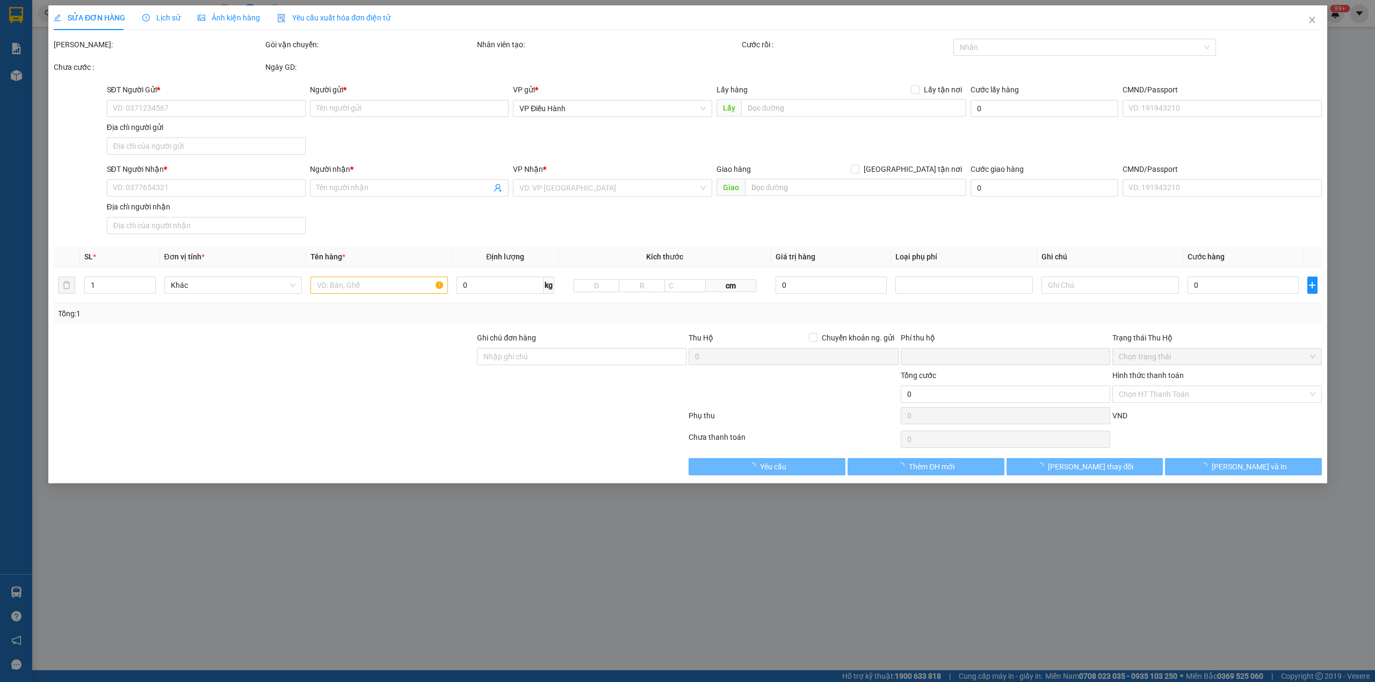
type input "0934013981"
type input "[PERSON_NAME]"
checkbox input "true"
type input "[STREET_ADDRESS][PERSON_NAME], hcm"
type input "0"
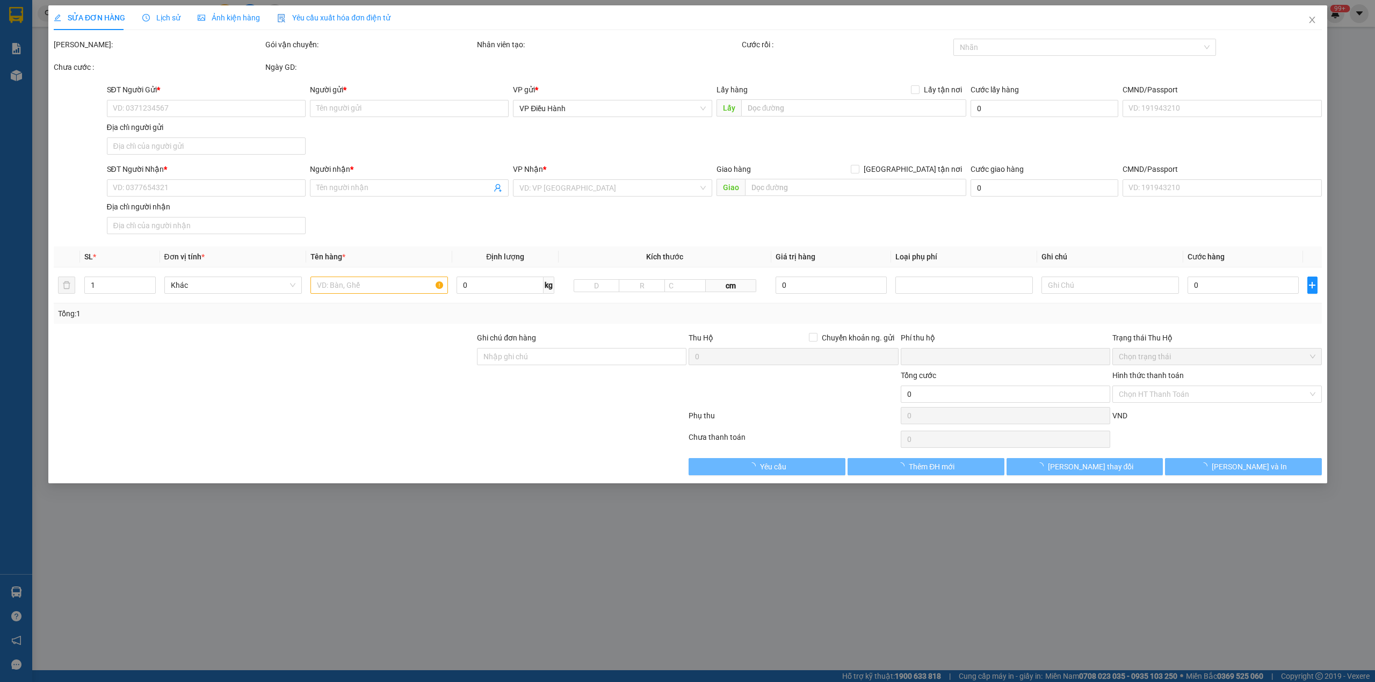
type input "4.710.000"
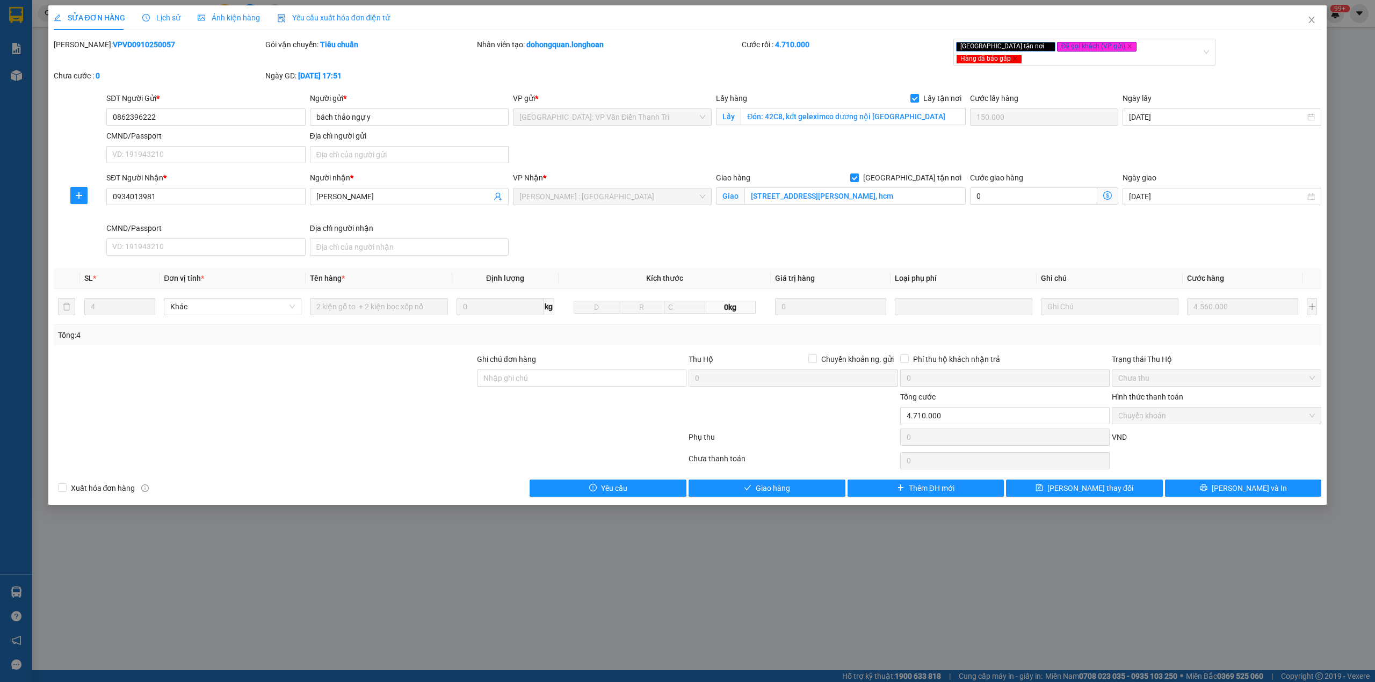
click at [171, 24] on div "Lịch sử" at bounding box center [161, 17] width 38 height 25
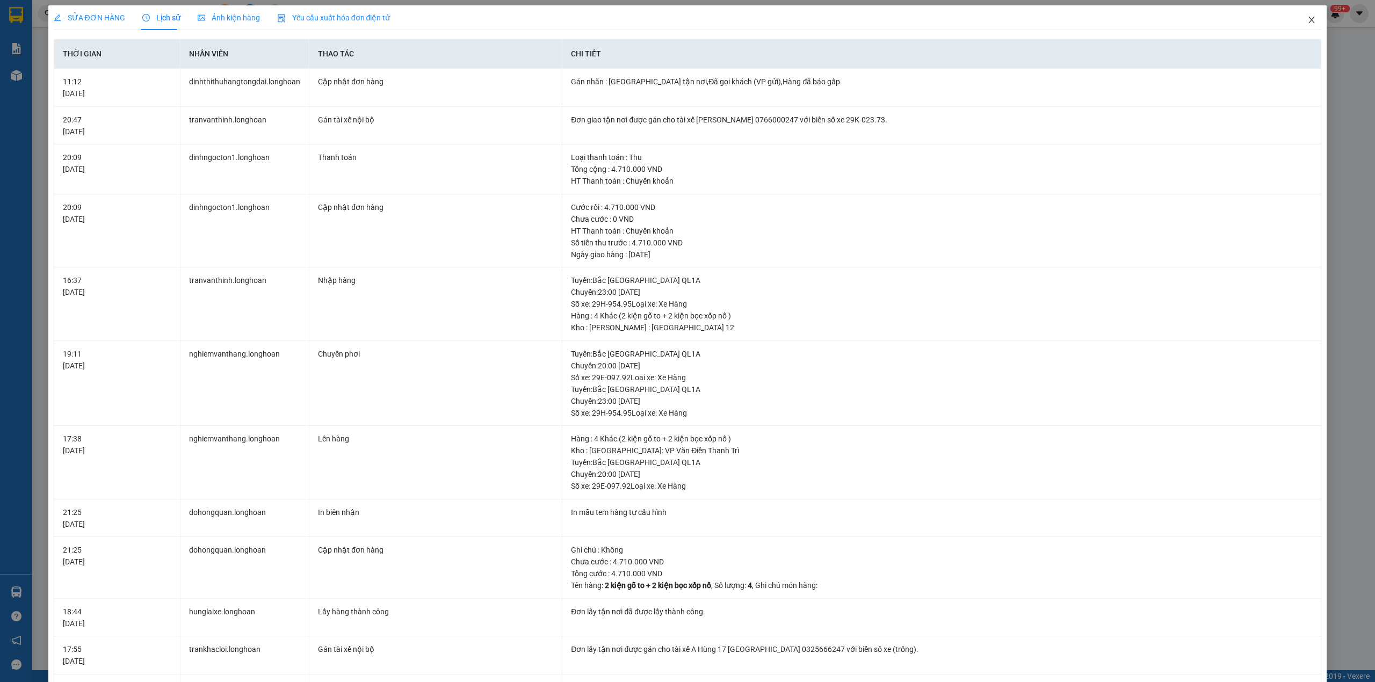
drag, startPoint x: 1298, startPoint y: 16, endPoint x: 1102, endPoint y: 29, distance: 197.0
click at [1296, 16] on span "Close" at bounding box center [1311, 20] width 30 height 30
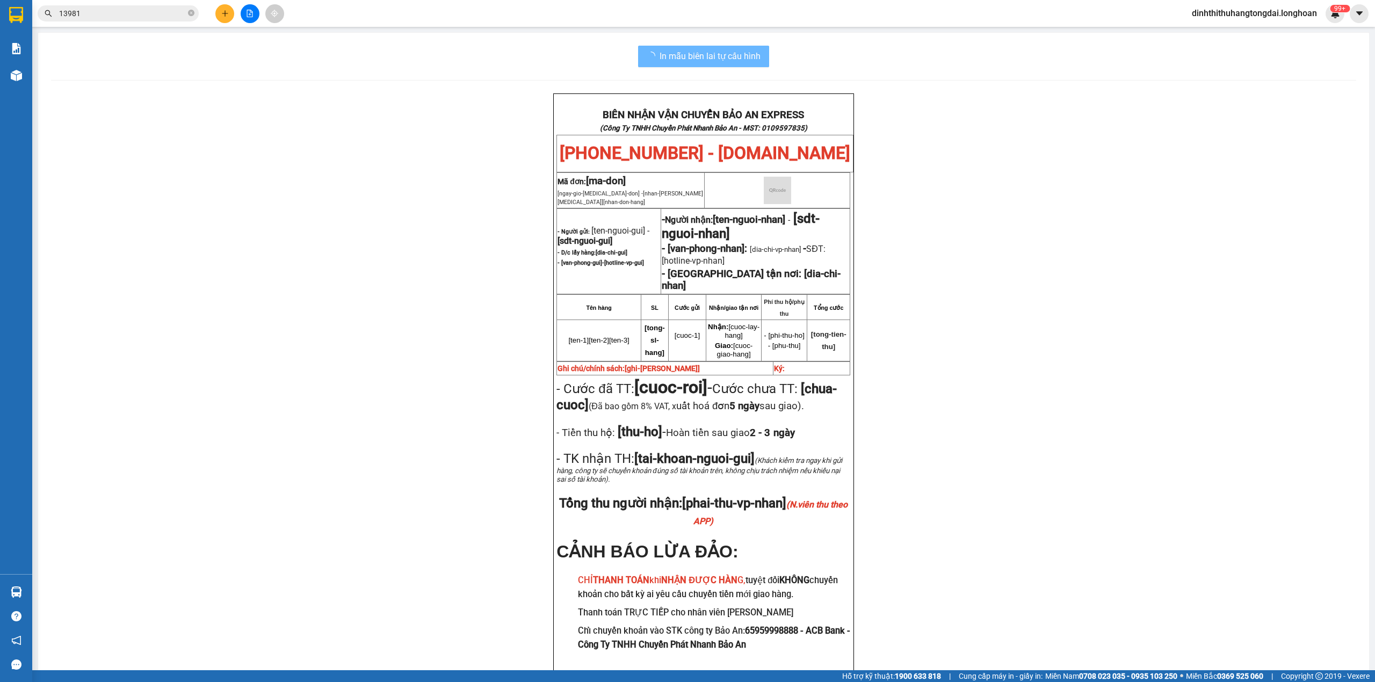
click at [127, 21] on div "Kết quả tìm kiếm ( 12 ) Bộ lọc Mã ĐH Trạng thái Món hàng Thu hộ Tổng cước Chưa …" at bounding box center [104, 13] width 209 height 19
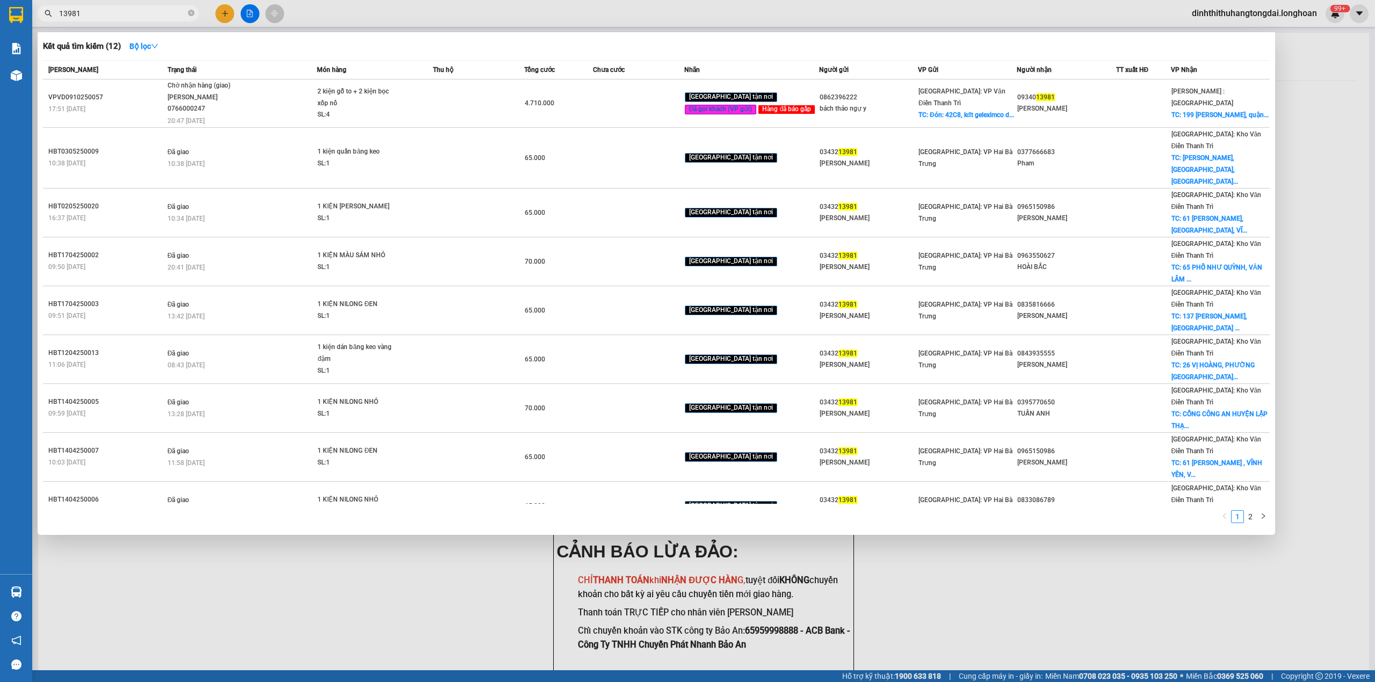
click at [127, 18] on input "13981" at bounding box center [122, 14] width 127 height 12
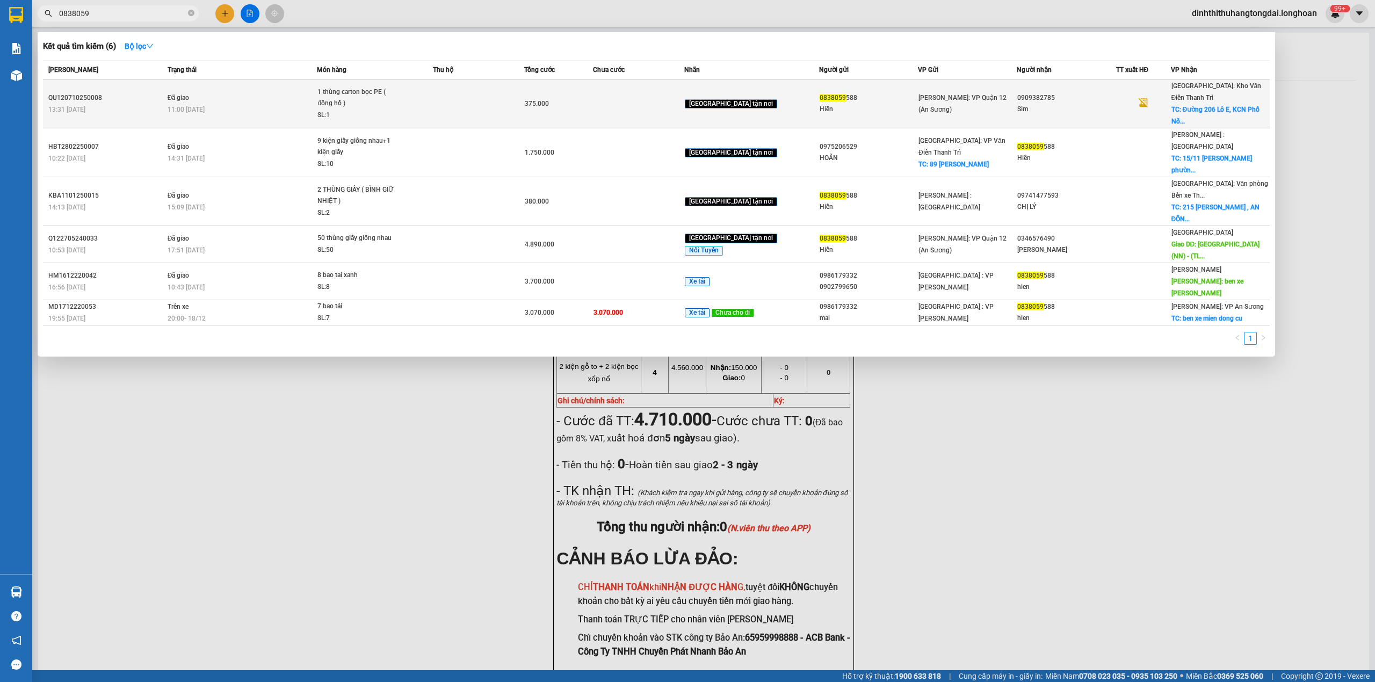
type input "0838059"
click at [624, 95] on td at bounding box center [638, 103] width 91 height 49
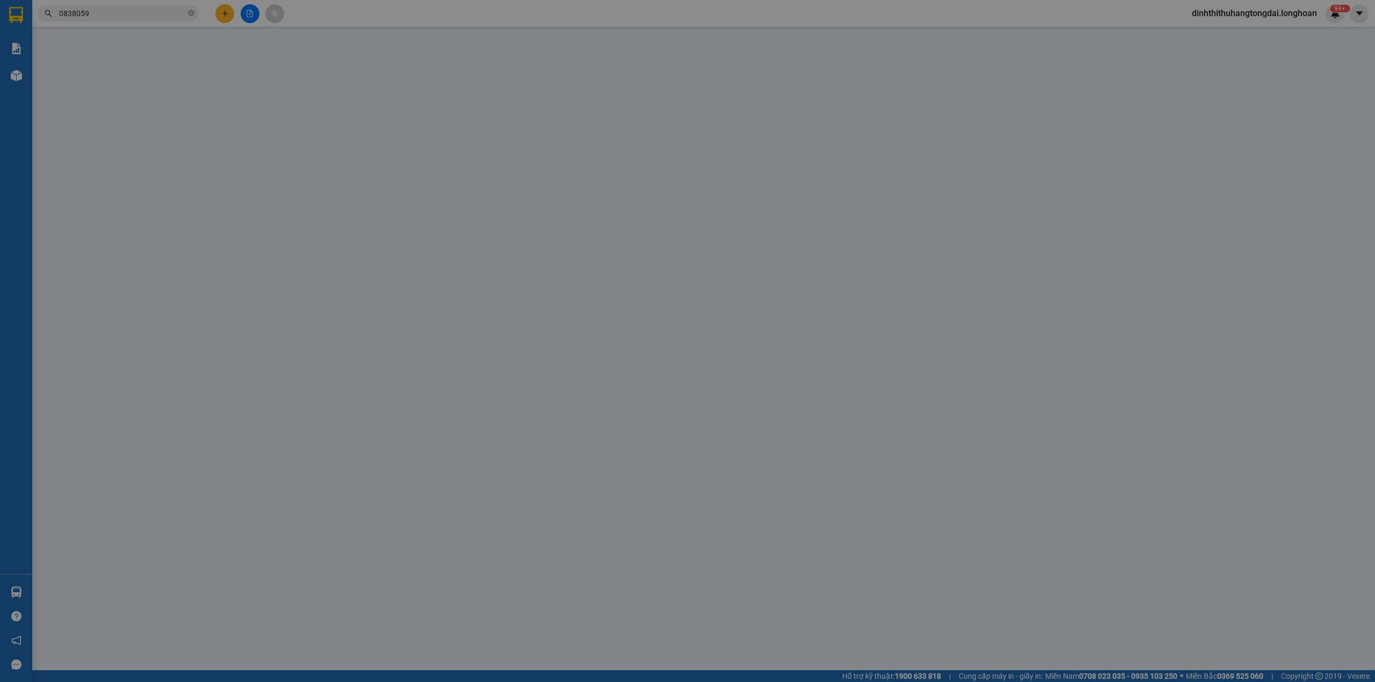
type input "0838059588"
type input "Hiền"
type input "0909382785"
type input "Sim"
checkbox input "true"
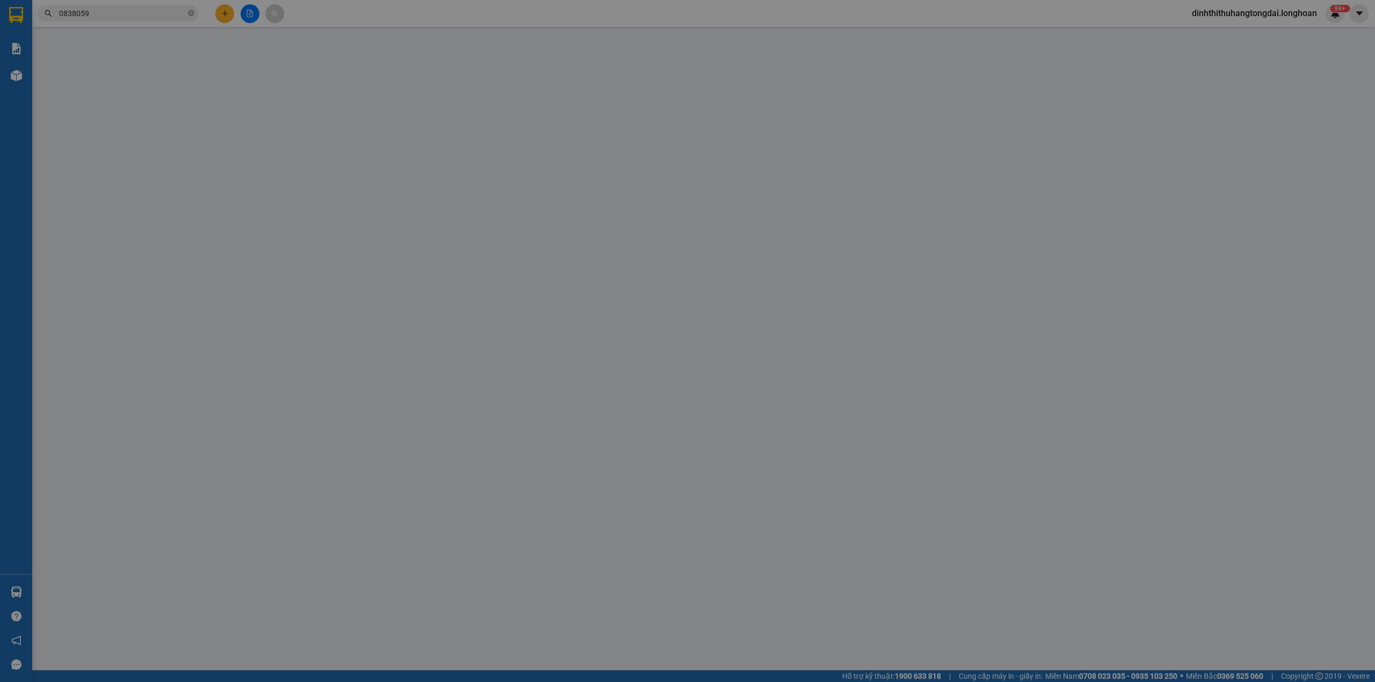
type input "Đường 206 Lô E, KCN Phố Nối A, [PERSON_NAME], [GEOGRAPHIC_DATA]"
type input "nhận theo kiện - hư hỏng không chịu trách nhiệm"
type input "0"
type input "375.000"
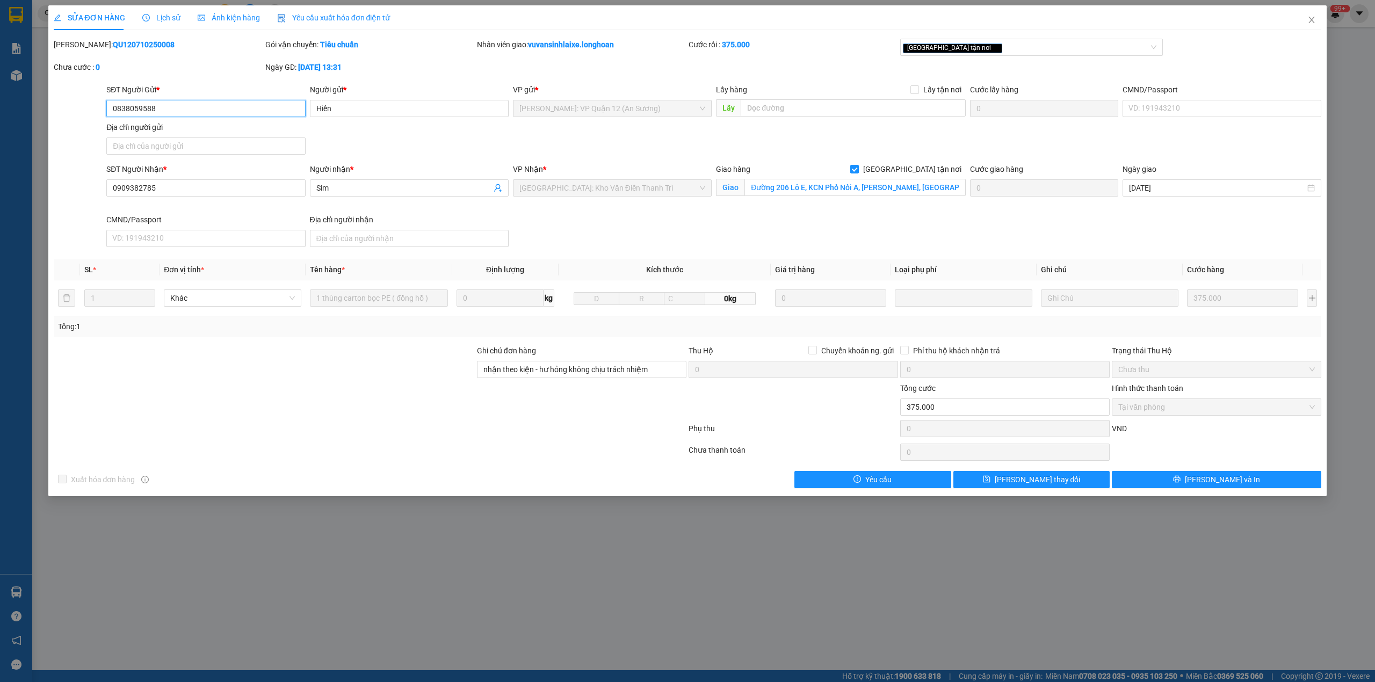
click at [131, 111] on input "0838059588" at bounding box center [205, 108] width 199 height 17
click at [1304, 24] on span "Close" at bounding box center [1311, 20] width 30 height 30
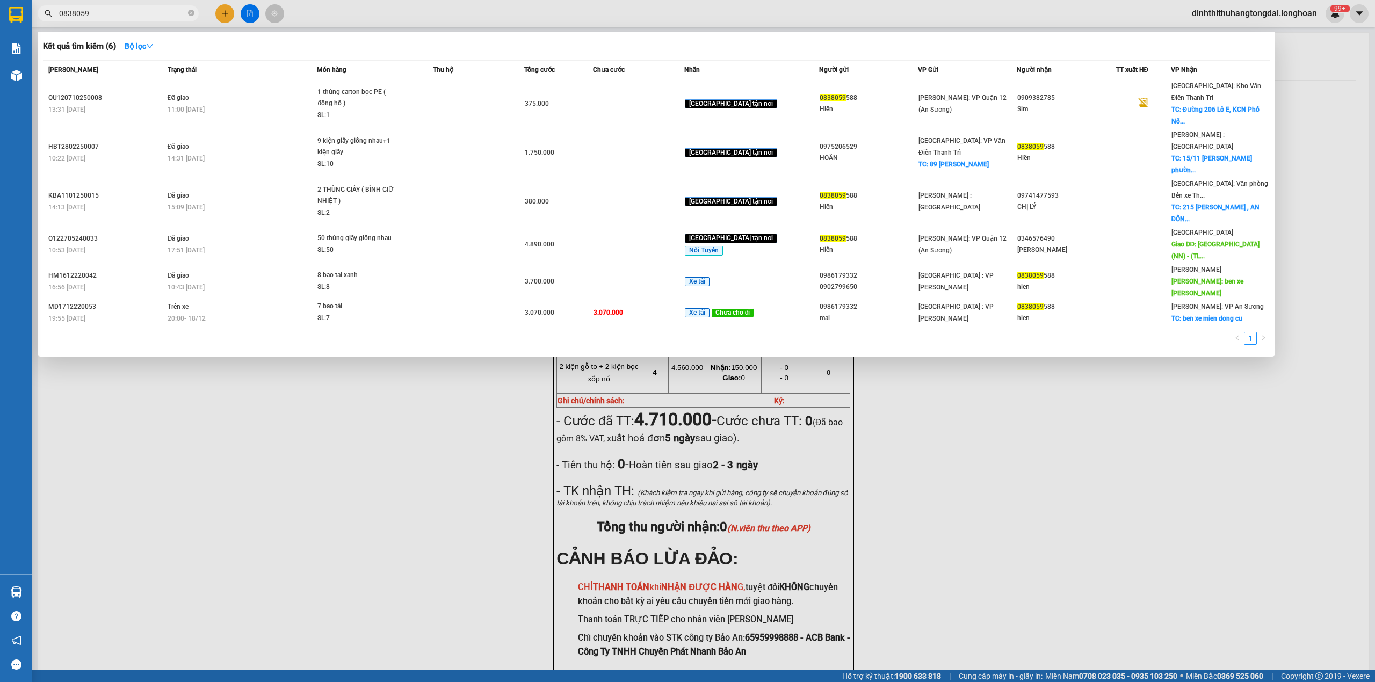
click at [123, 17] on input "0838059" at bounding box center [122, 14] width 127 height 12
click at [121, 17] on input "0838059" at bounding box center [122, 14] width 127 height 12
paste input "905375724"
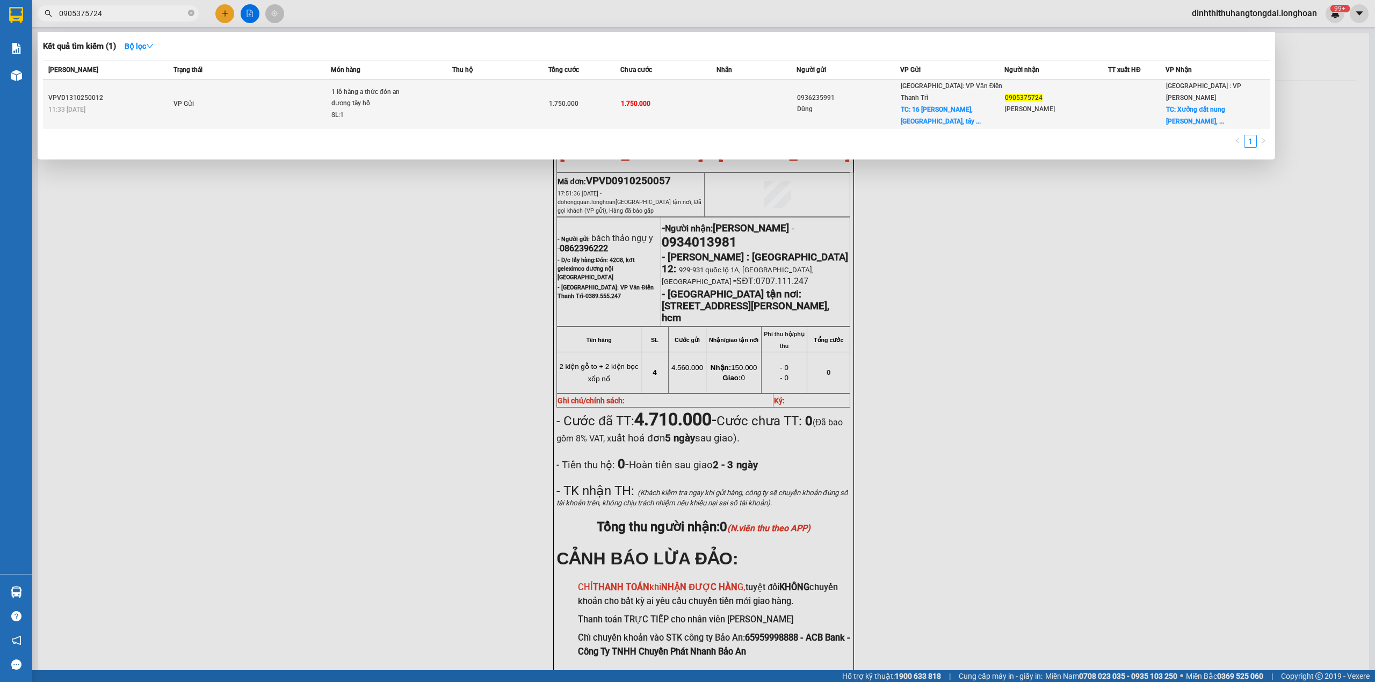
type input "0905375724"
click at [223, 93] on td "VP Gửi" at bounding box center [251, 103] width 160 height 49
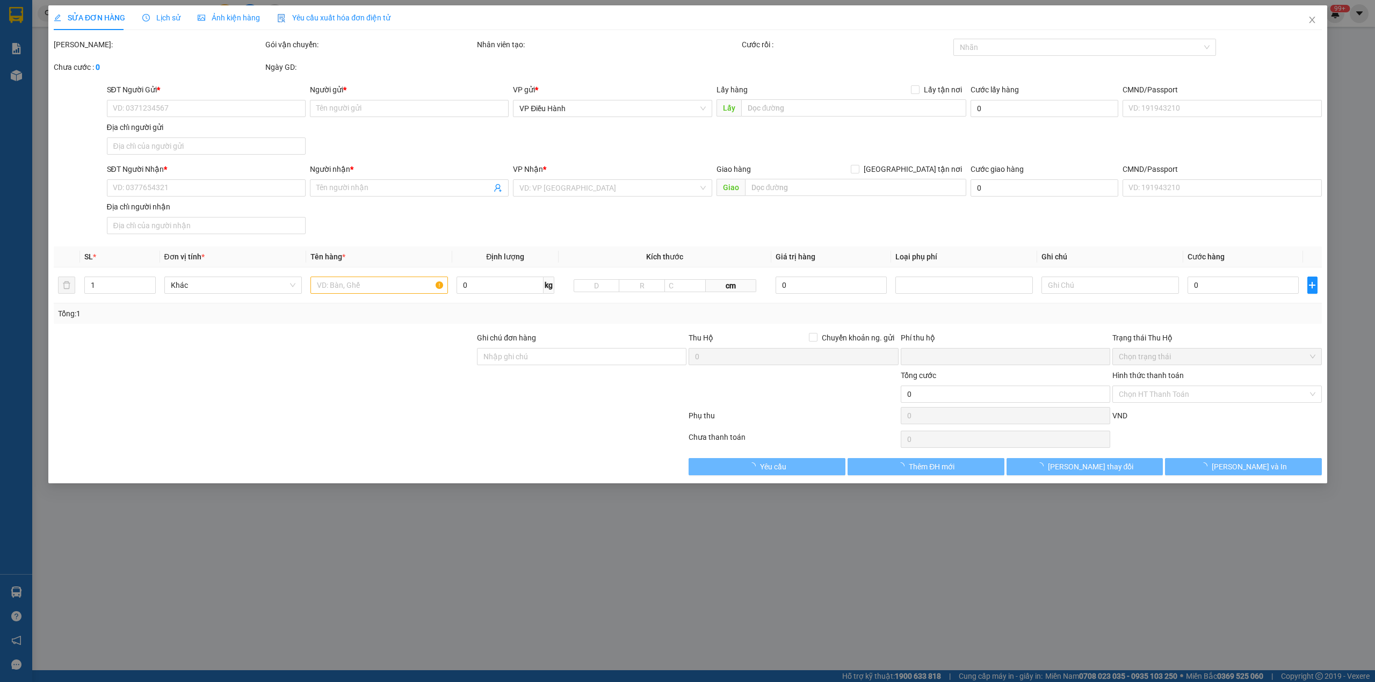
type input "0936235991"
type input "Dũng"
checkbox input "true"
type input "16 An Dương, [GEOGRAPHIC_DATA], [GEOGRAPHIC_DATA], [GEOGRAPHIC_DATA]"
type input "0905375724"
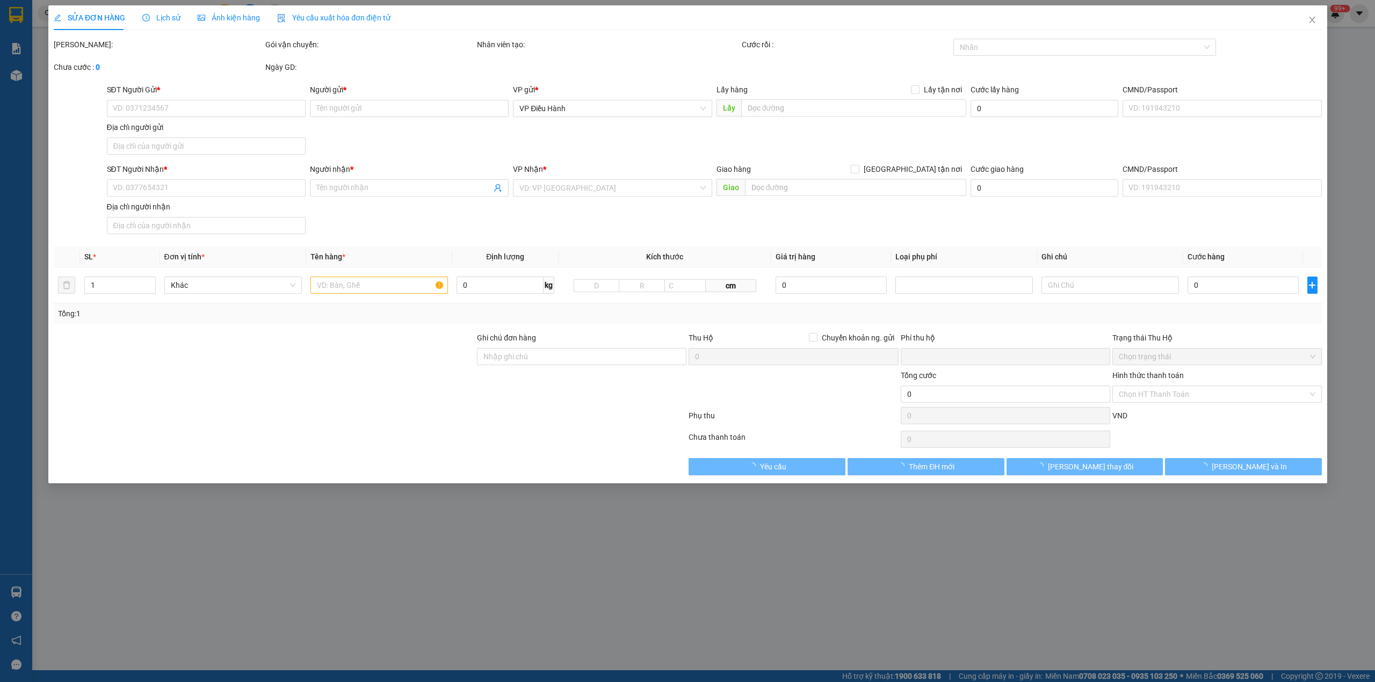
type input "[PERSON_NAME]"
checkbox input "true"
type input "Xưởng đất nung [PERSON_NAME], [GEOGRAPHIC_DATA], [GEOGRAPHIC_DATA], [GEOGRAPHIC…"
type input "có vat"
type input "0"
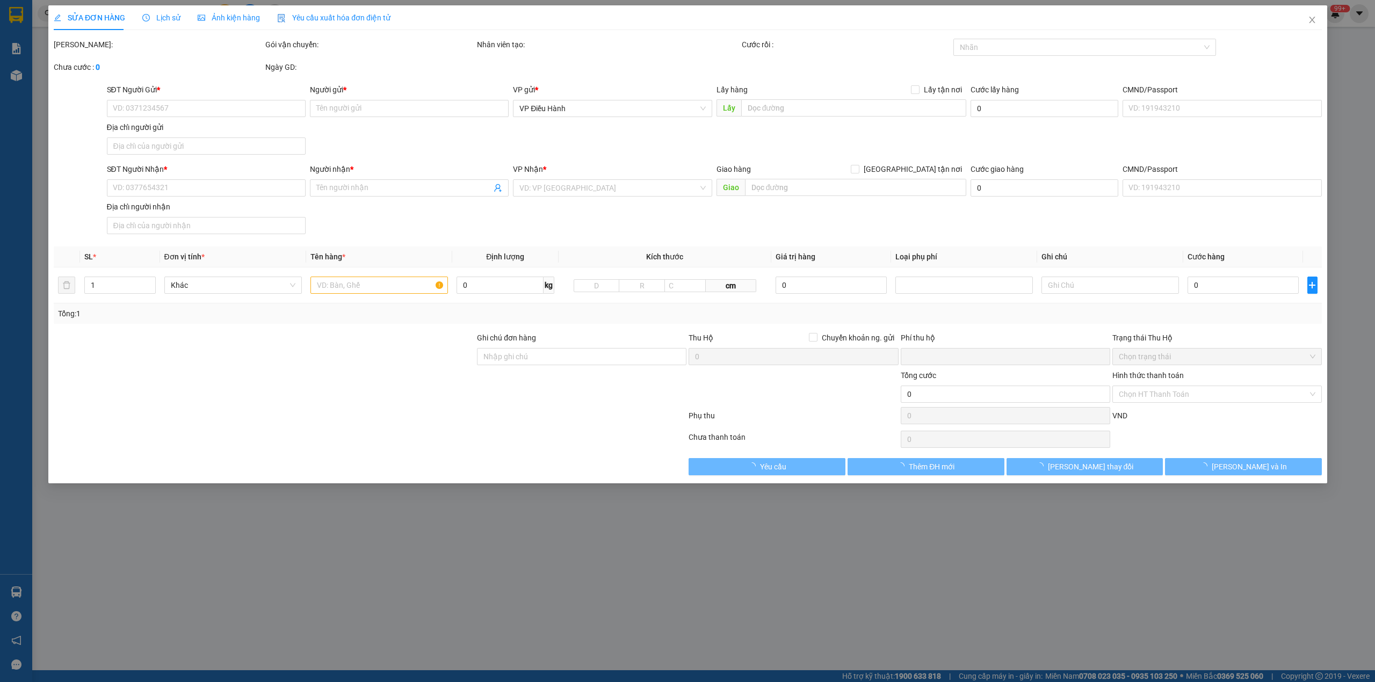
type input "1.750.000"
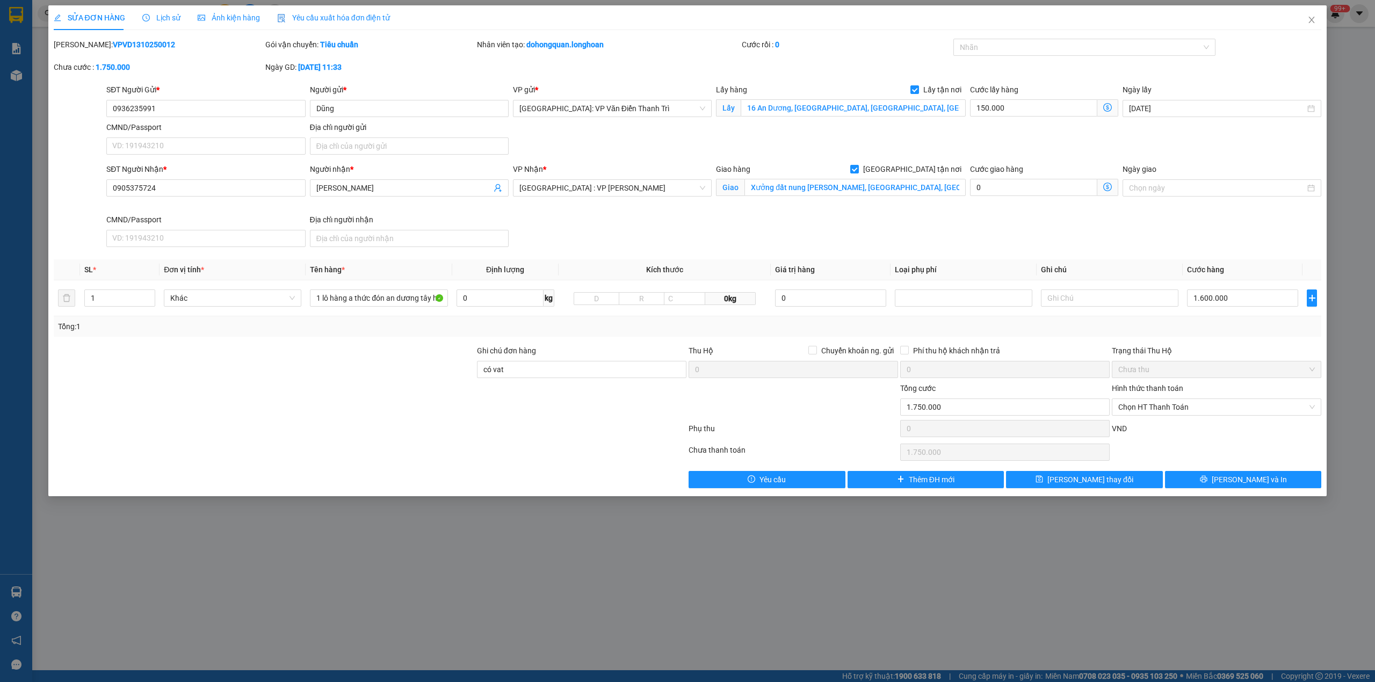
click at [149, 16] on span "Lịch sử" at bounding box center [161, 17] width 38 height 9
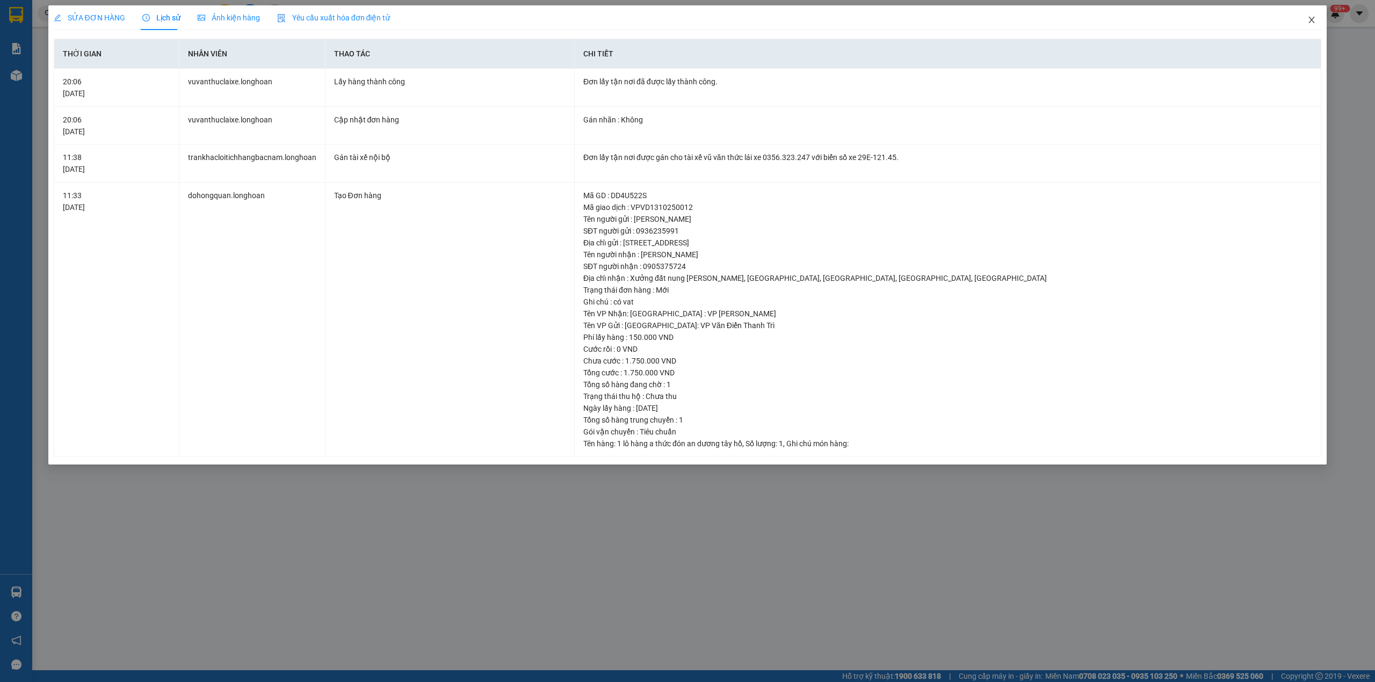
click at [1306, 17] on span "Close" at bounding box center [1311, 20] width 30 height 30
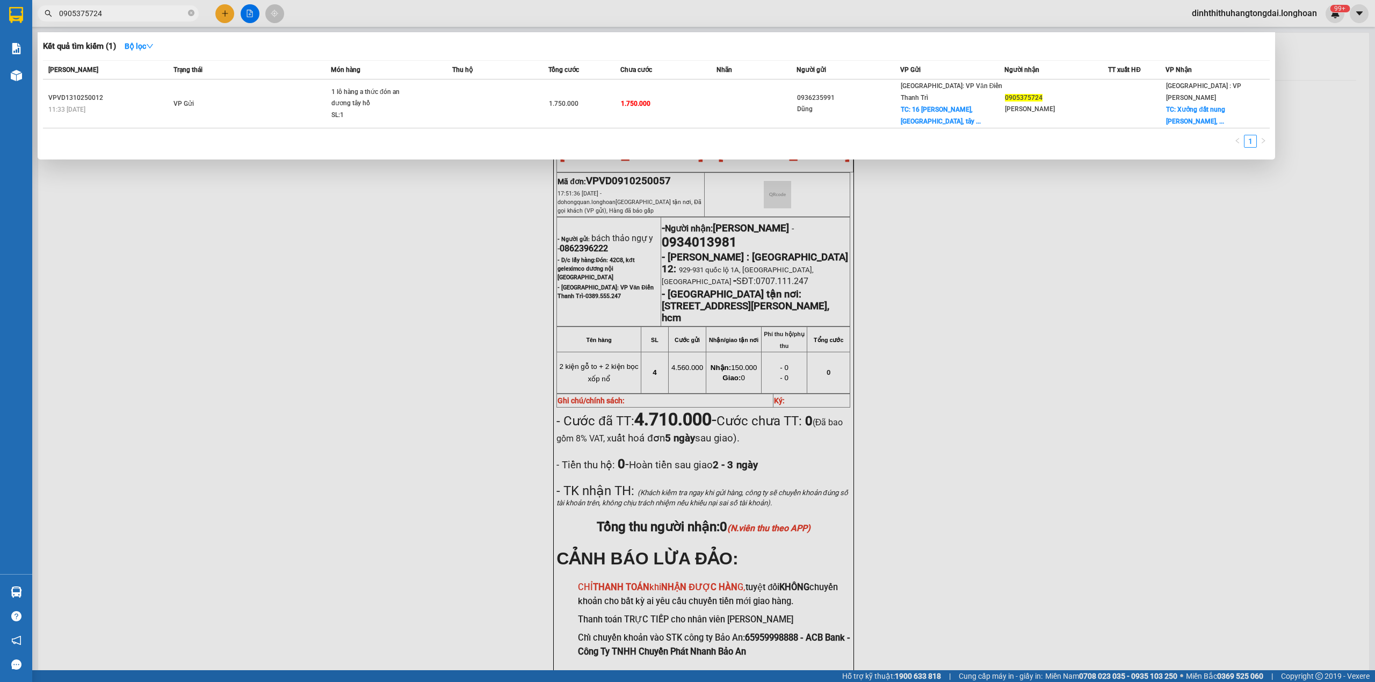
click at [151, 10] on input "0905375724" at bounding box center [122, 14] width 127 height 12
click at [150, 11] on input "0905375724" at bounding box center [122, 14] width 127 height 12
click at [146, 15] on input "0905375724" at bounding box center [122, 14] width 127 height 12
paste input "387586039"
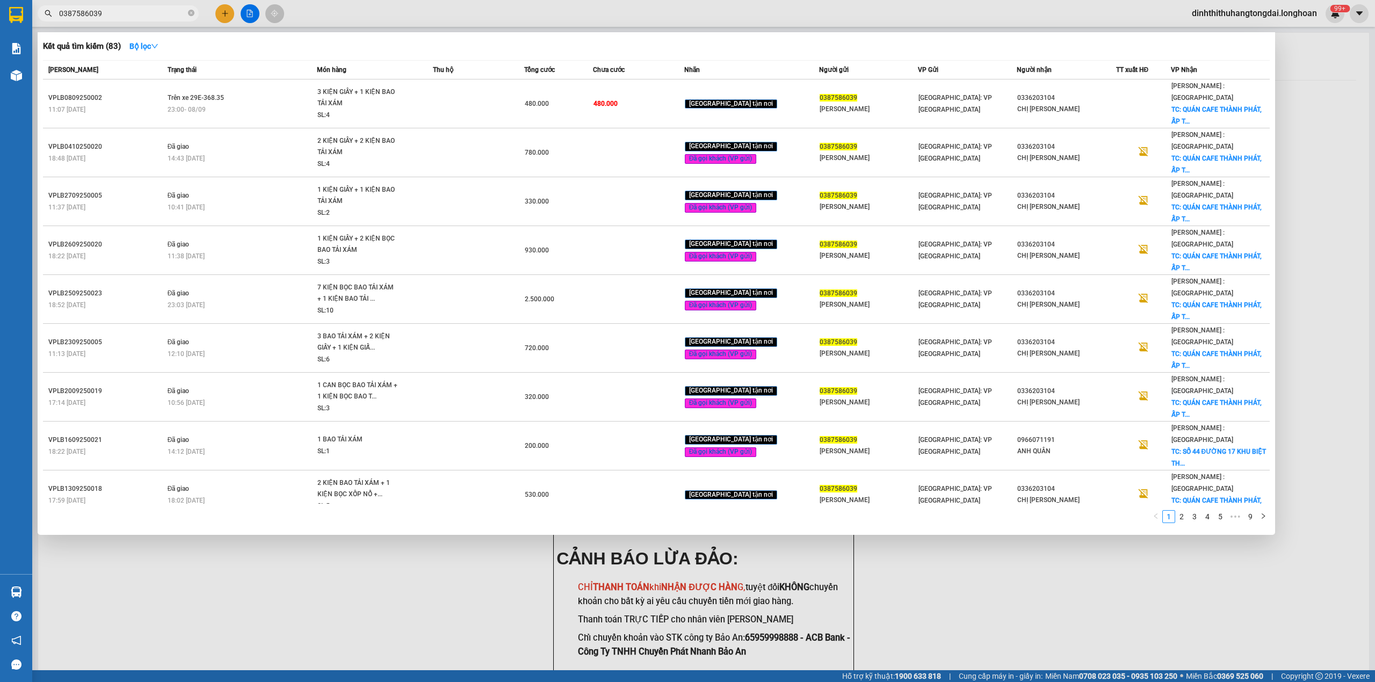
click at [119, 10] on input "0387586039" at bounding box center [122, 14] width 127 height 12
paste input "985228706"
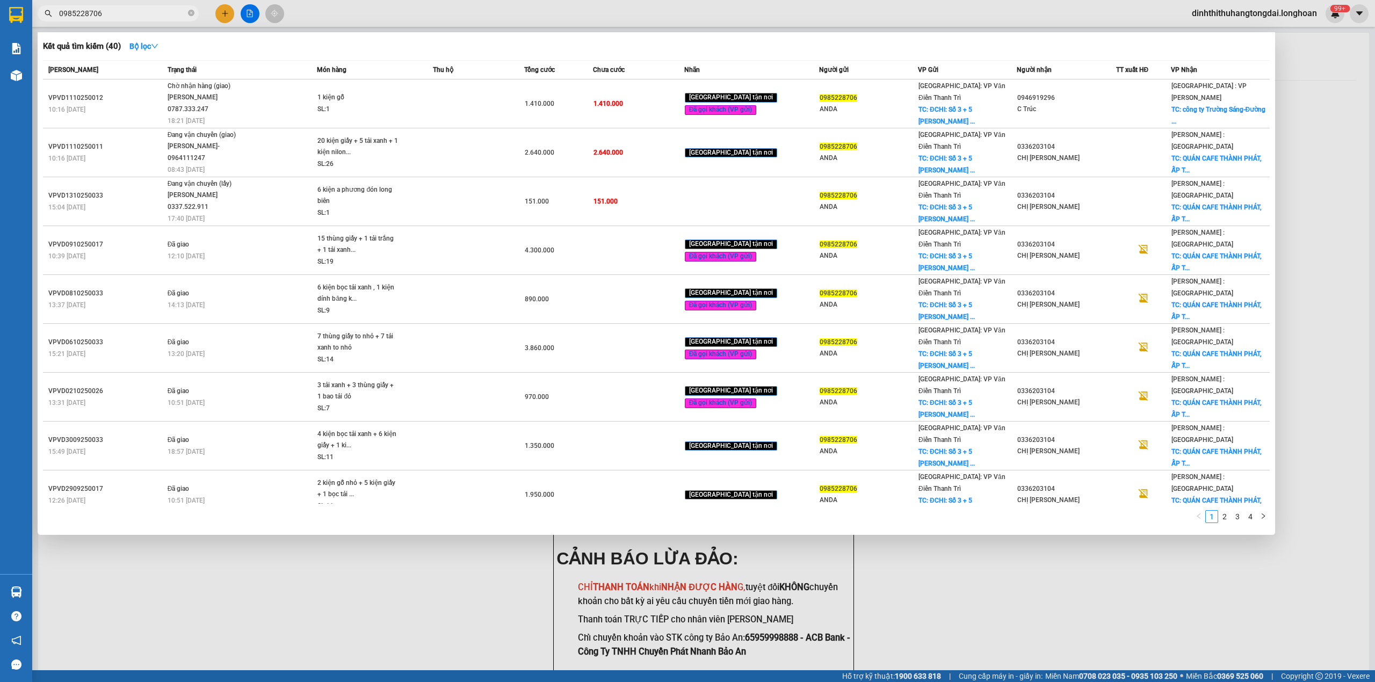
type input "0985228706"
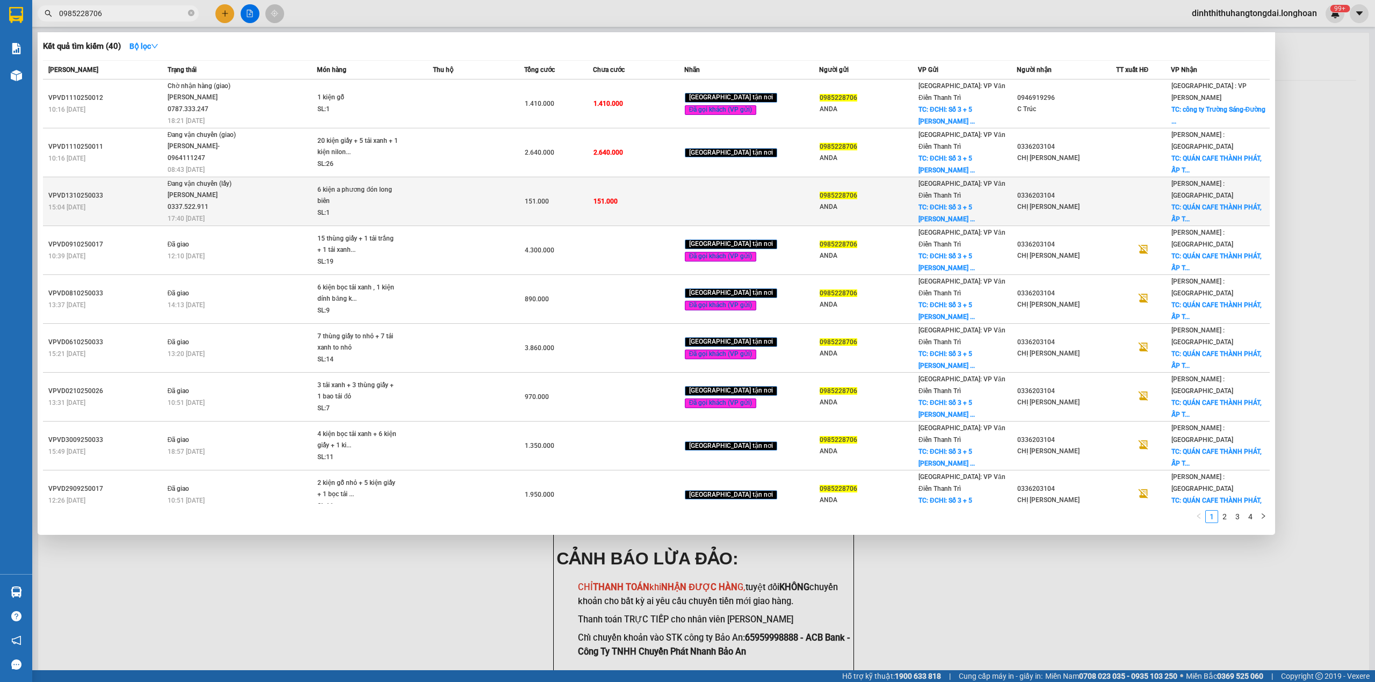
click at [592, 198] on div "151.000" at bounding box center [559, 201] width 68 height 12
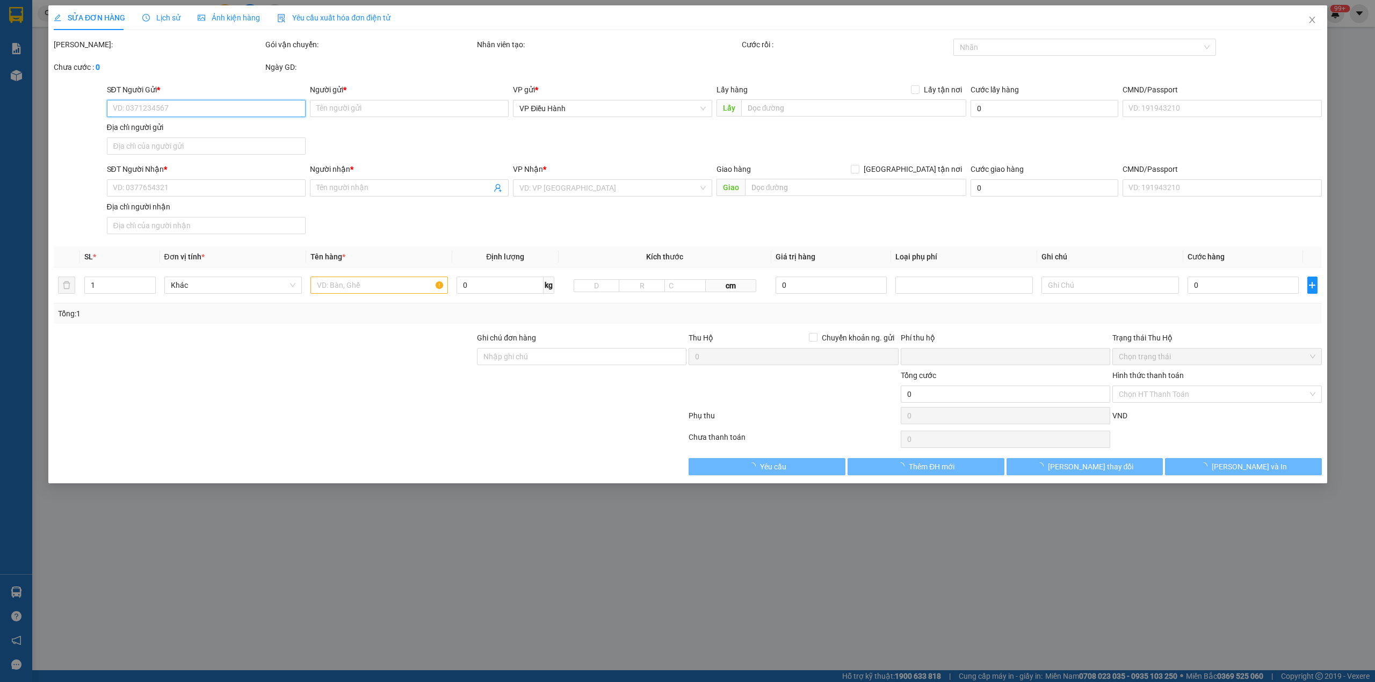
type input "0985228706"
type input "ANDA"
checkbox input "true"
type input "ĐCHI: Số 3 + 5 [PERSON_NAME], [GEOGRAPHIC_DATA], [GEOGRAPHIC_DATA], [GEOGRAPHIC…"
type input "0336203104"
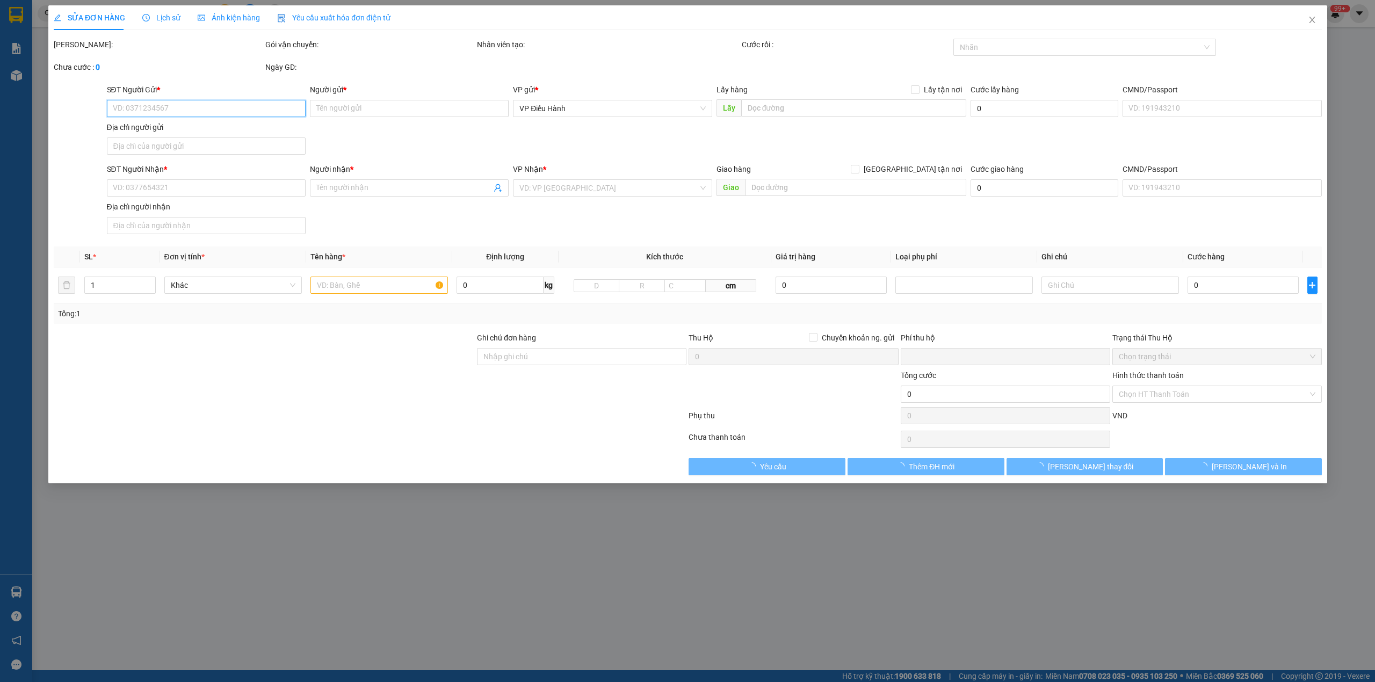
type input "CHỊ [PERSON_NAME]"
checkbox input "true"
type input "QUÁN CAFE THÀNH PHÁT, ẤP [GEOGRAPHIC_DATA], [GEOGRAPHIC_DATA],[GEOGRAPHIC_DATA]…"
type input "0"
type input "151.000"
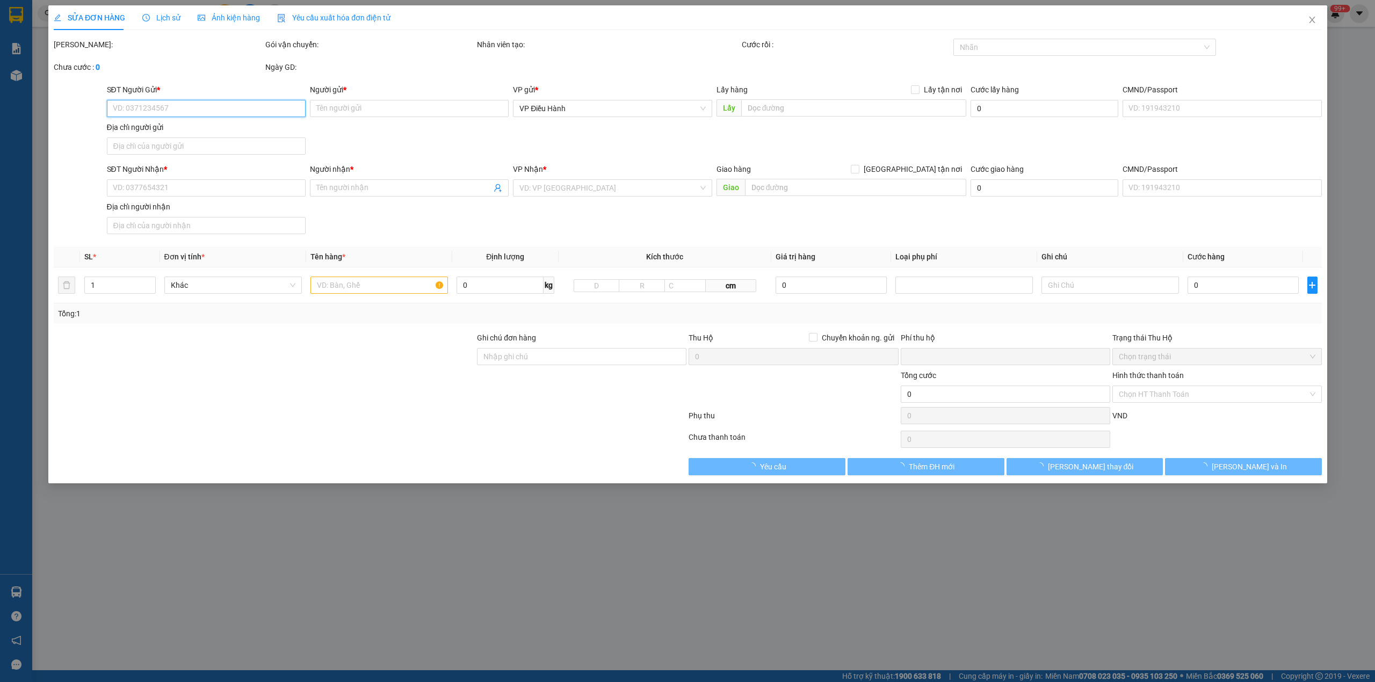
type input "151.000"
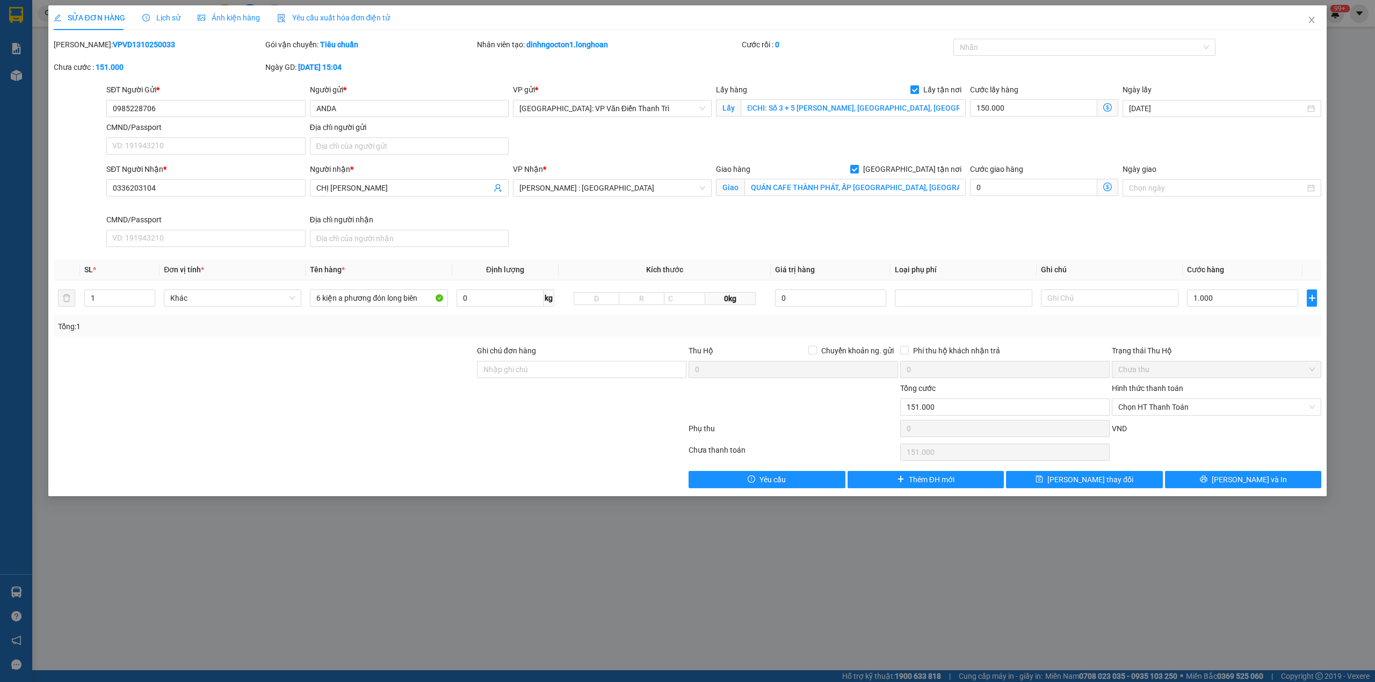
click at [166, 16] on span "Lịch sử" at bounding box center [161, 17] width 38 height 9
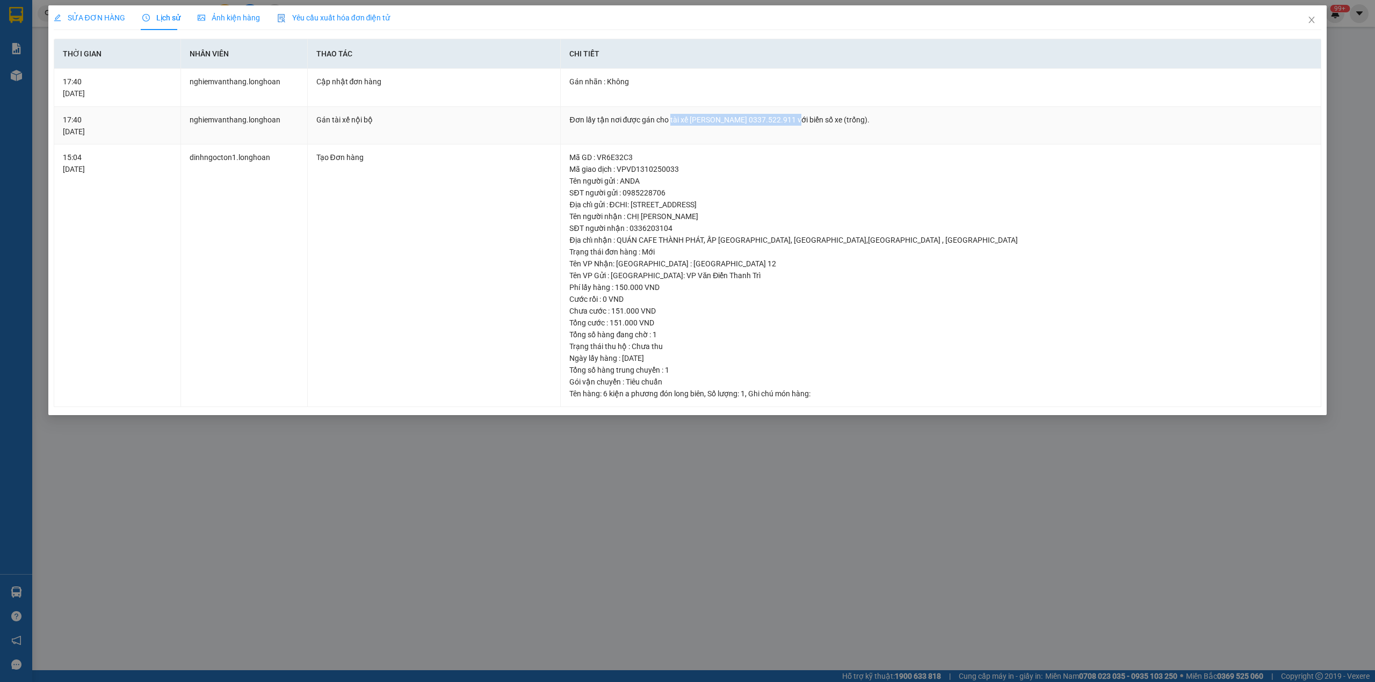
drag, startPoint x: 669, startPoint y: 116, endPoint x: 792, endPoint y: 119, distance: 122.5
click at [792, 119] on div "Đơn lấy tận nơi được gán cho tài xế [PERSON_NAME] 0337.522.911 với biển số xe (…" at bounding box center [940, 120] width 743 height 12
copy div "tài xế [PERSON_NAME] 0337.522.911"
click at [1309, 21] on icon "close" at bounding box center [1311, 20] width 9 height 9
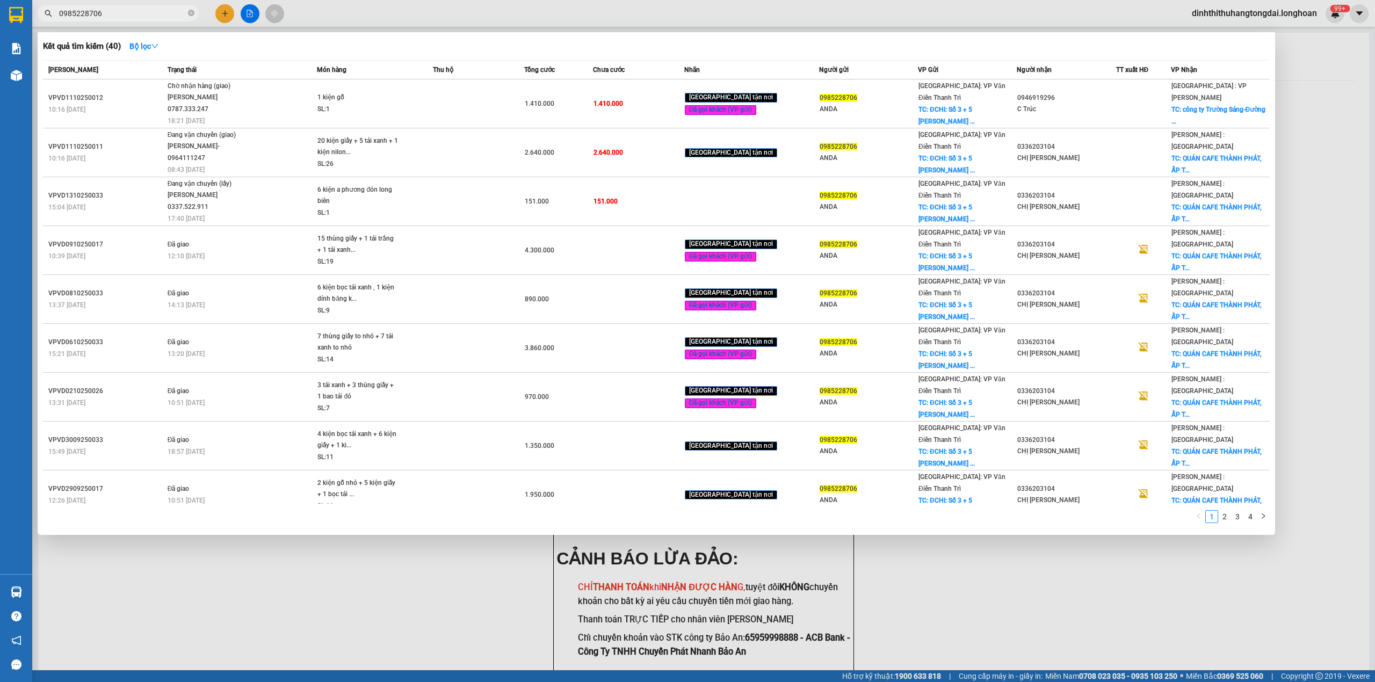
click at [142, 10] on input "0985228706" at bounding box center [122, 14] width 127 height 12
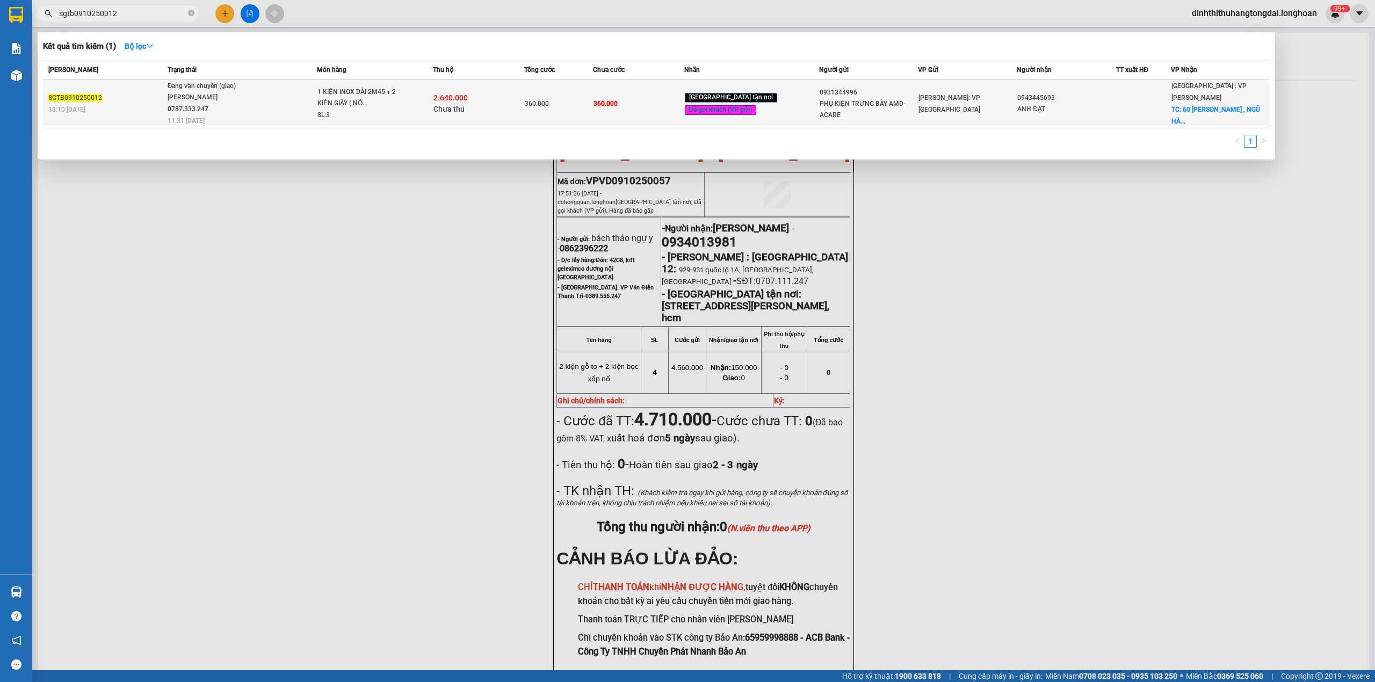
type input "sgtb0910250012"
click at [198, 110] on div "[PERSON_NAME] 0787.333.247" at bounding box center [208, 103] width 81 height 23
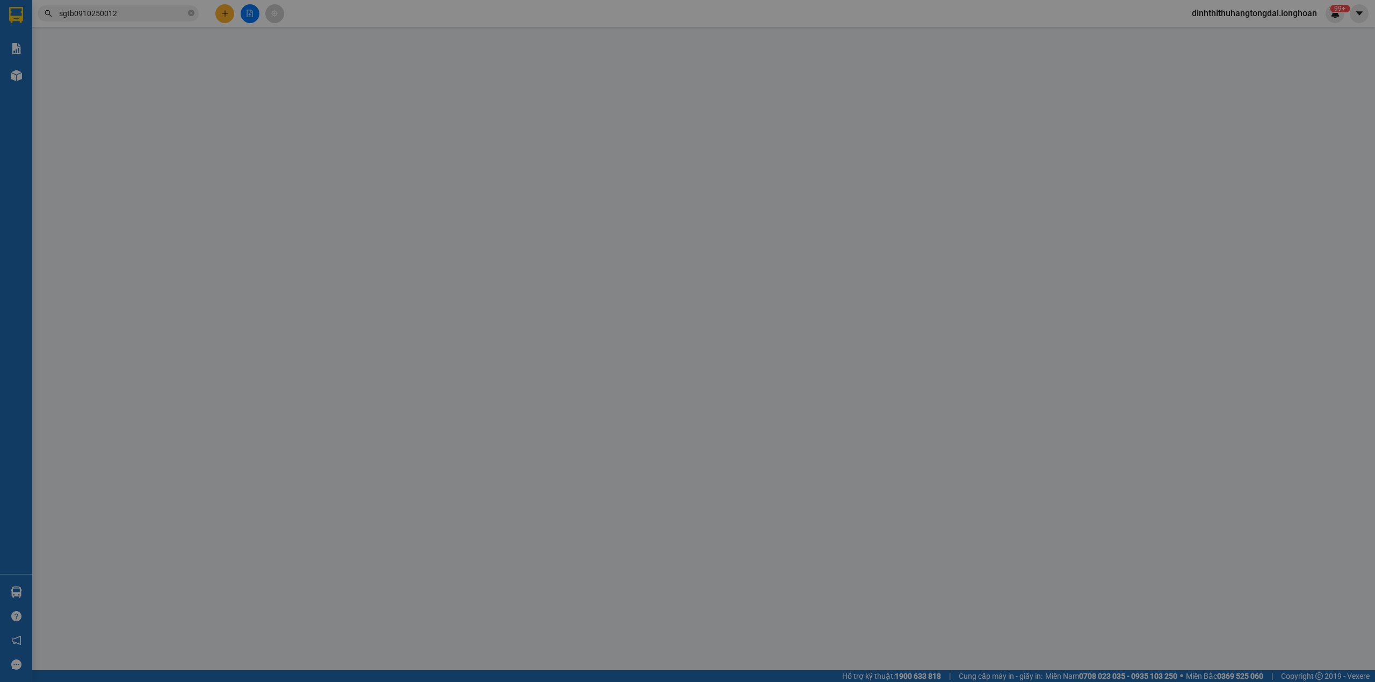
type input "0931344996"
type input "PHỤ KIỆN TRƯNG BÀY AMD- ACARE"
type input "0943445693"
type input "ANH ĐẠT"
checkbox input "true"
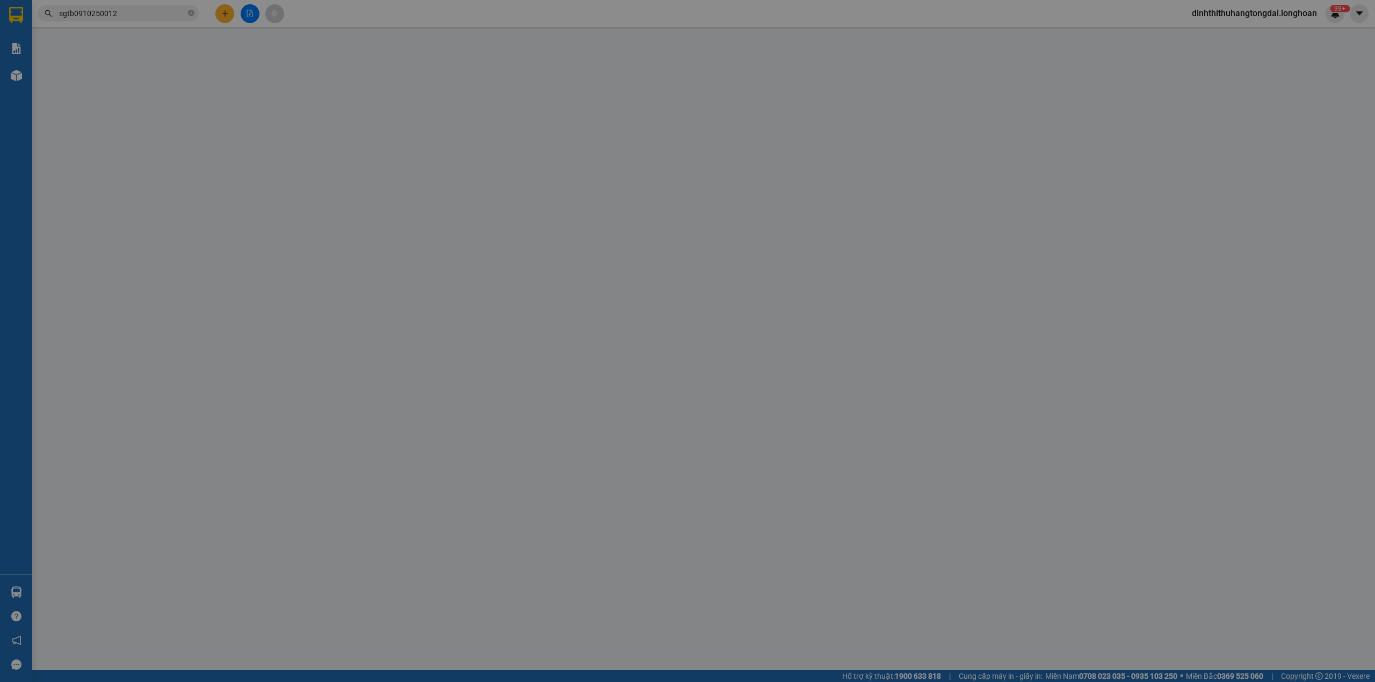
type input "60 [PERSON_NAME][GEOGRAPHIC_DATA] , [GEOGRAPHIC_DATA], [GEOGRAPHIC_DATA]"
type input "NHẬN NGUYÊN KIỆN GIAO NGUYÊN KIỆN, HƯ VỠ K ĐỀN"
type input "360.000"
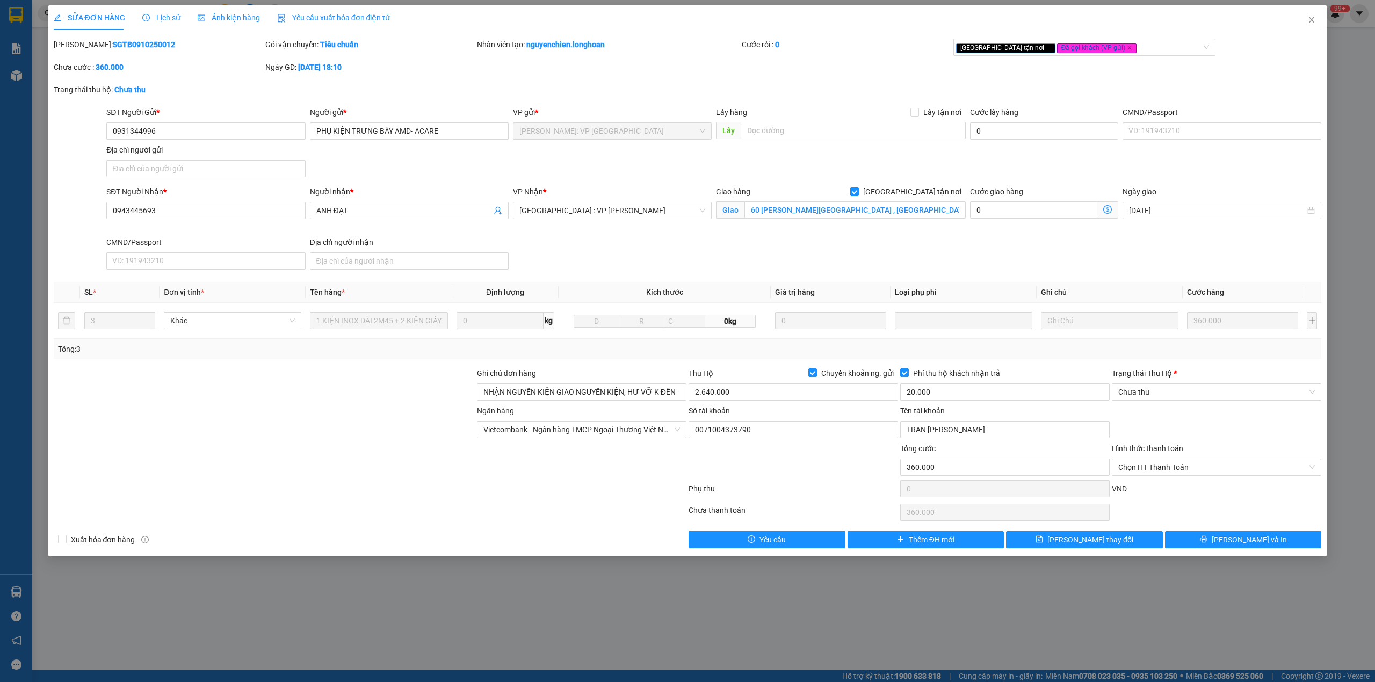
click at [153, 22] on span "Lịch sử" at bounding box center [161, 17] width 38 height 9
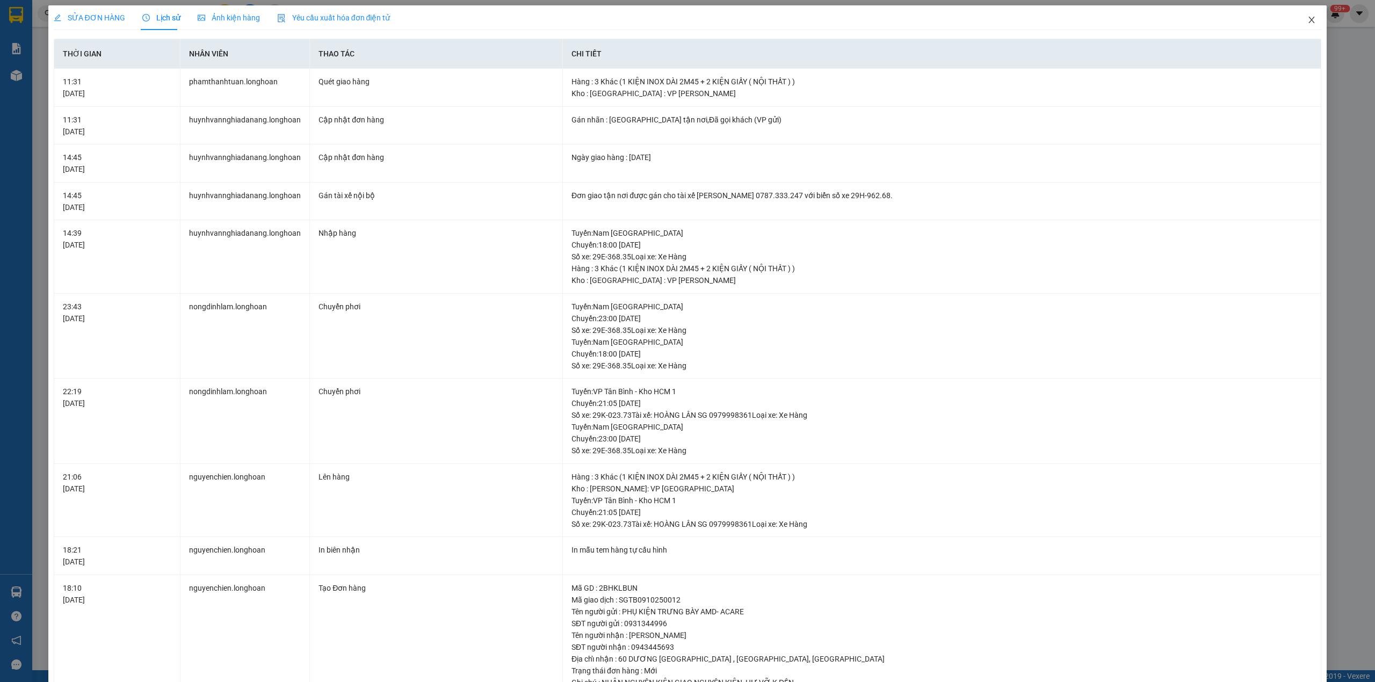
drag, startPoint x: 1295, startPoint y: 20, endPoint x: 998, endPoint y: 30, distance: 297.6
click at [1296, 20] on span "Close" at bounding box center [1311, 20] width 30 height 30
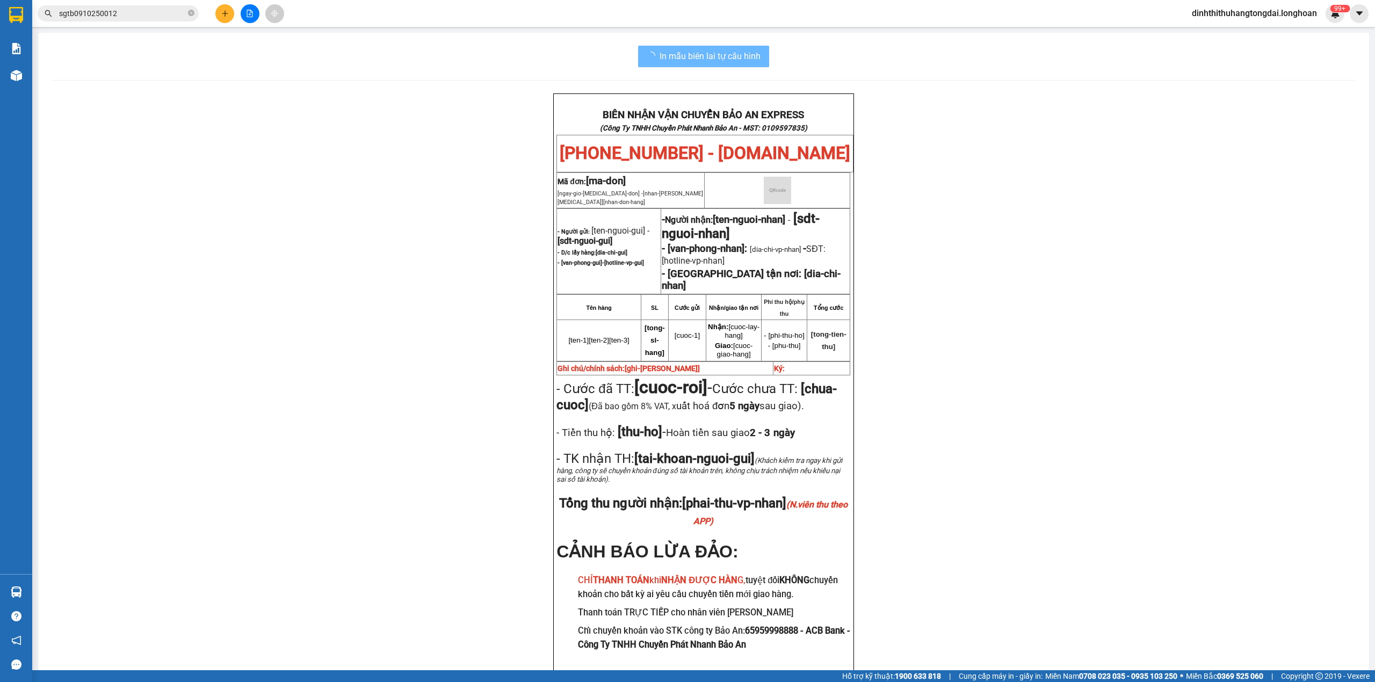
click at [142, 18] on input "sgtb0910250012" at bounding box center [122, 14] width 127 height 12
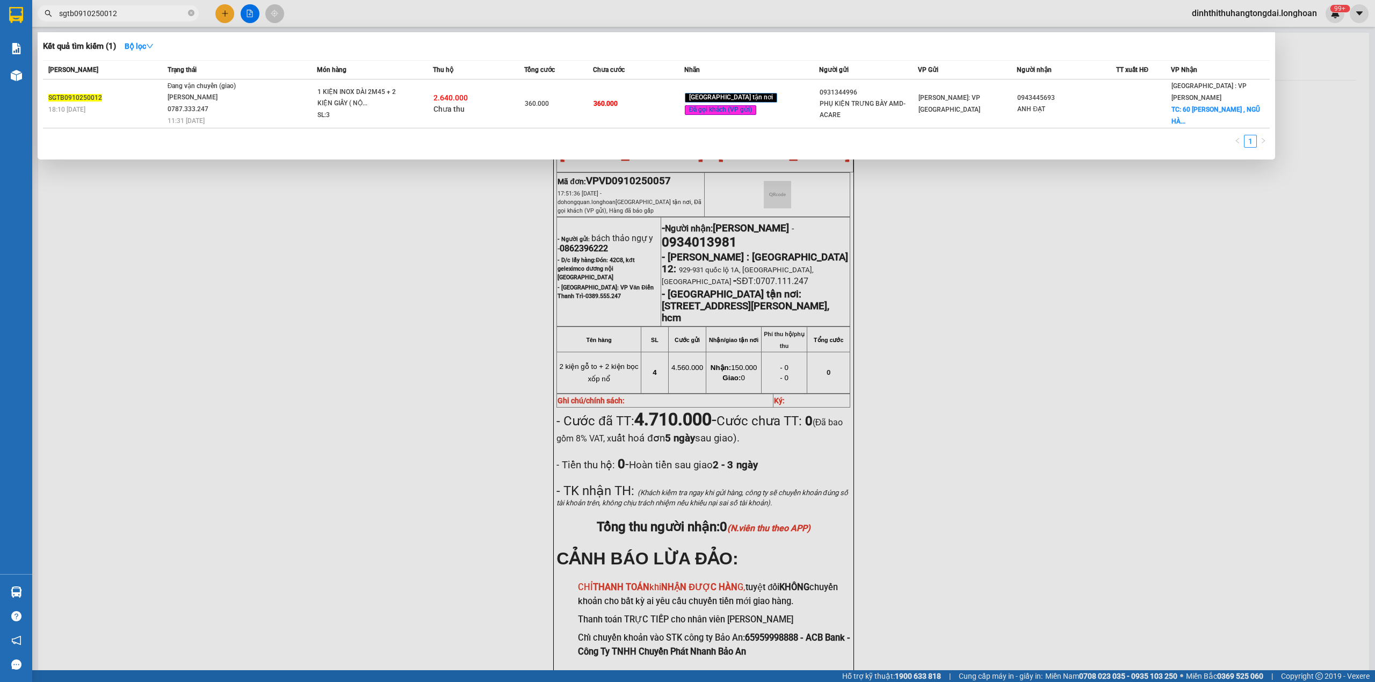
paste input "086699132"
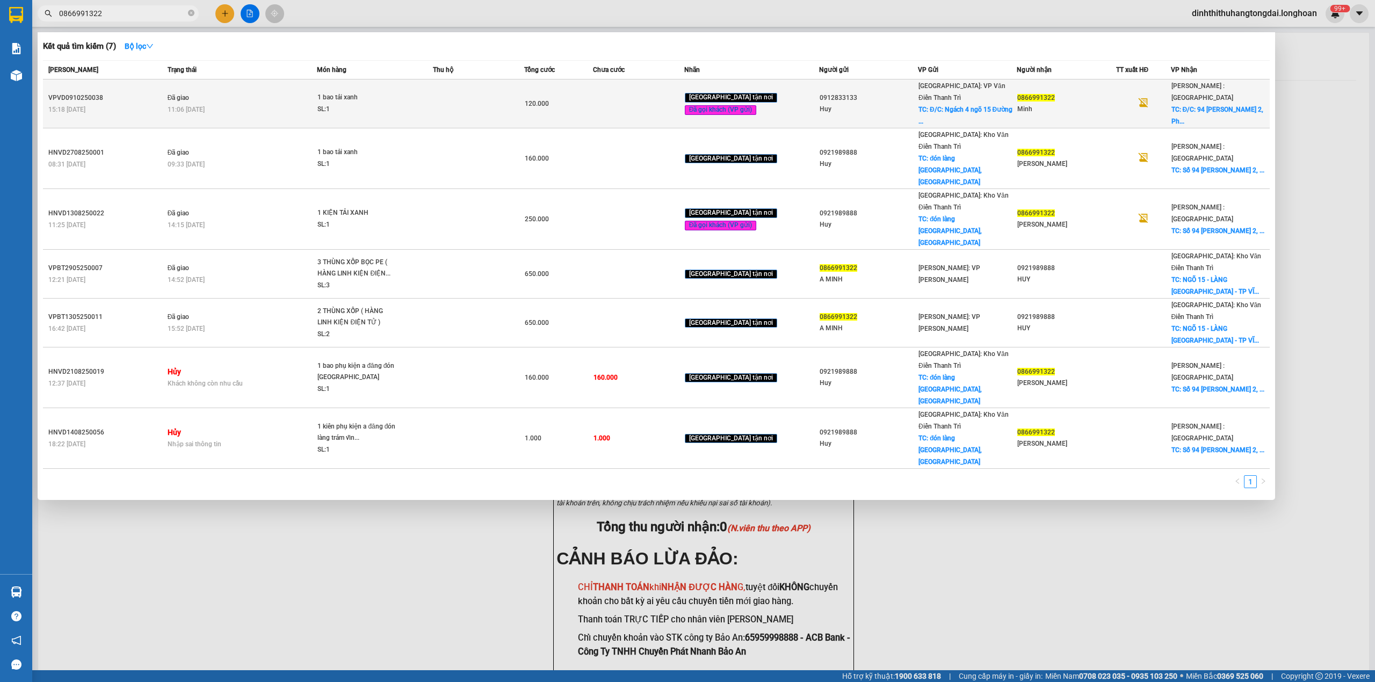
type input "0866991322"
click at [354, 92] on div "1 bao tải xanh" at bounding box center [357, 98] width 81 height 12
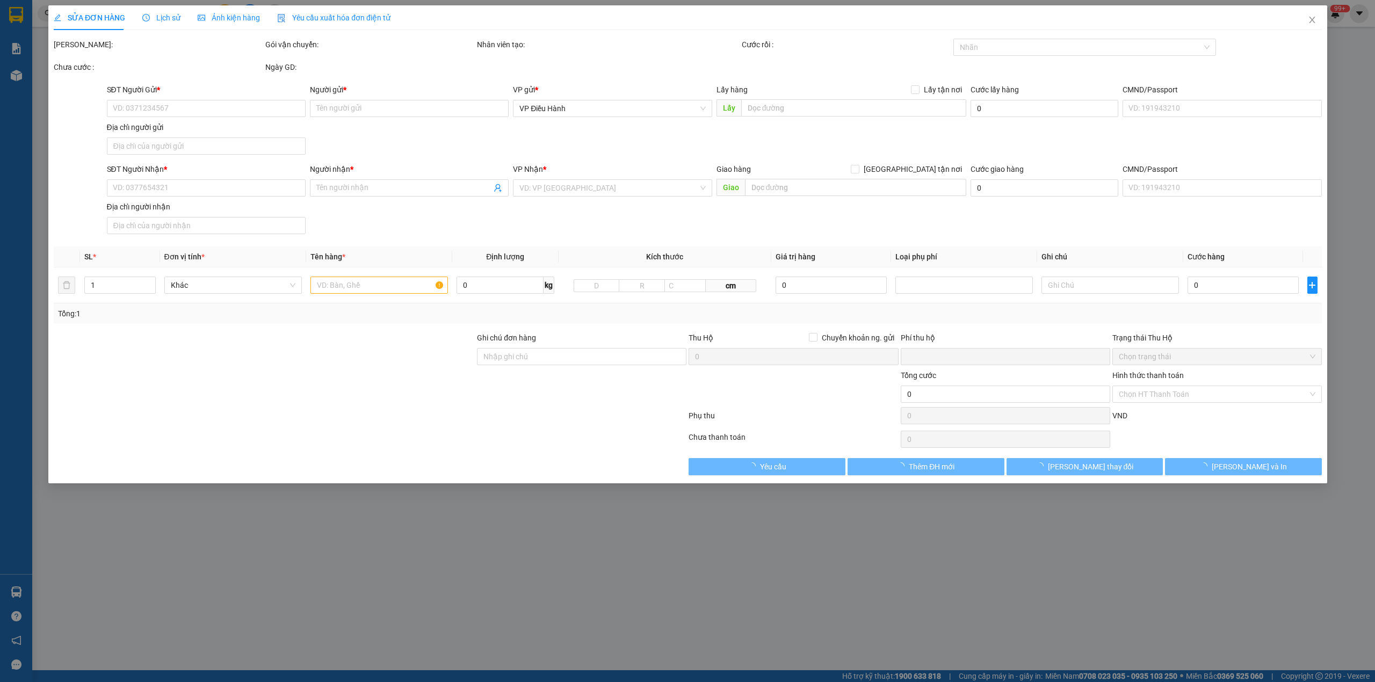
type input "0912833133"
type input "Huy"
checkbox input "true"
type input "Đ/C: Ngách 4 ngõ 15 Đường [PERSON_NAME], [GEOGRAPHIC_DATA], [GEOGRAPHIC_DATA]"
type input "0866991322"
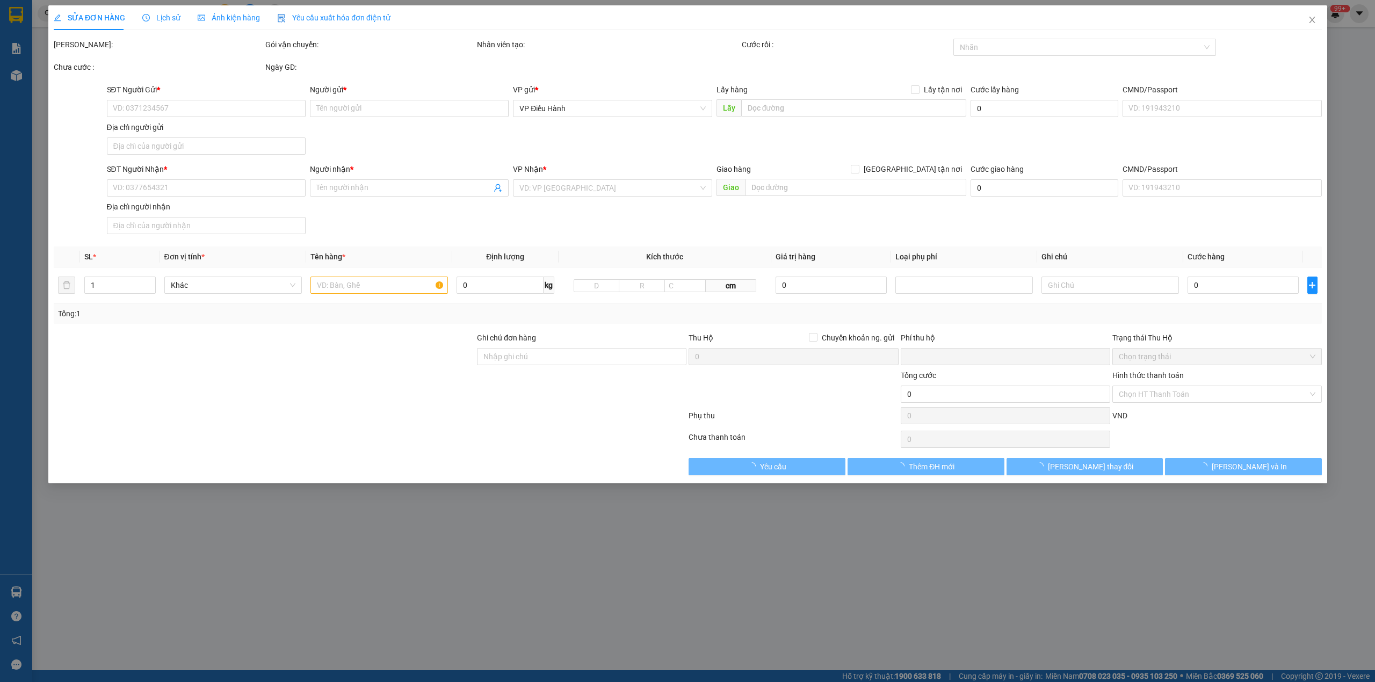
type input "Minh"
checkbox input "true"
type input "Đ/C: 94 [PERSON_NAME] 2, [GEOGRAPHIC_DATA] , [GEOGRAPHIC_DATA], [GEOGRAPHIC_DAT…"
type input "0"
type input "120.000"
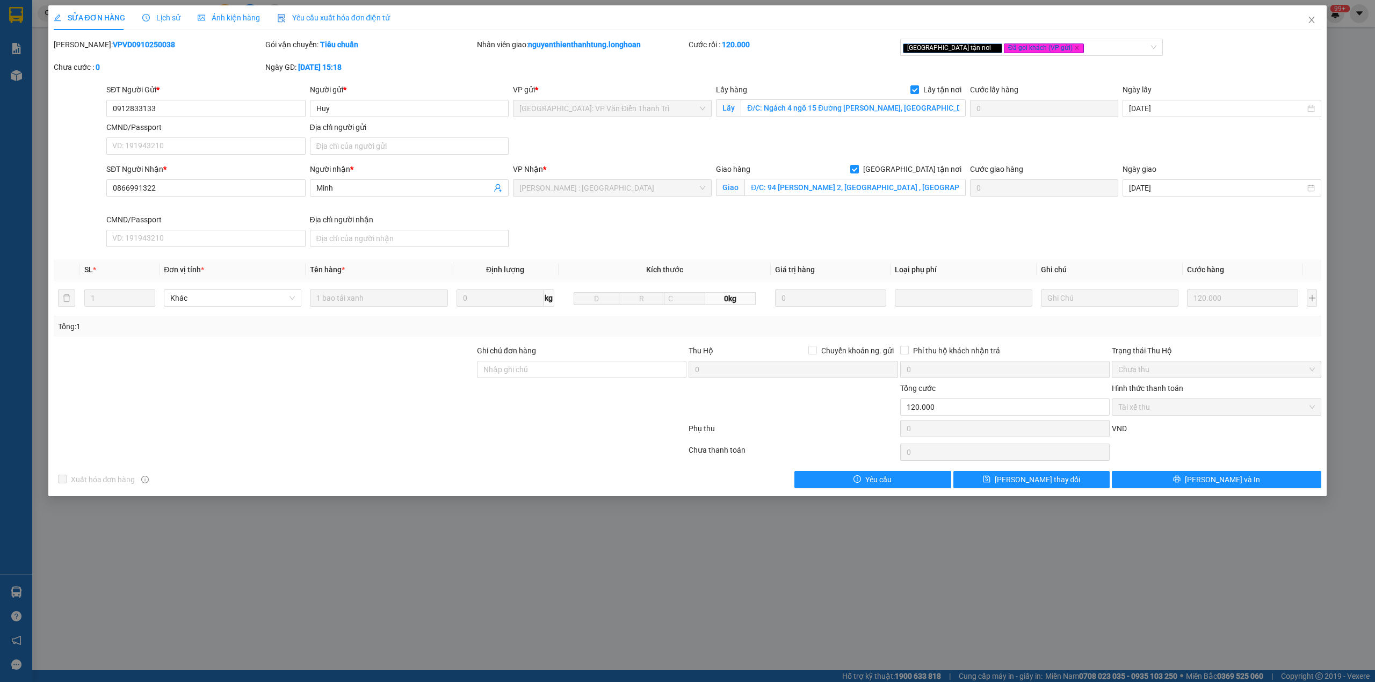
click at [155, 14] on span "Lịch sử" at bounding box center [161, 17] width 38 height 9
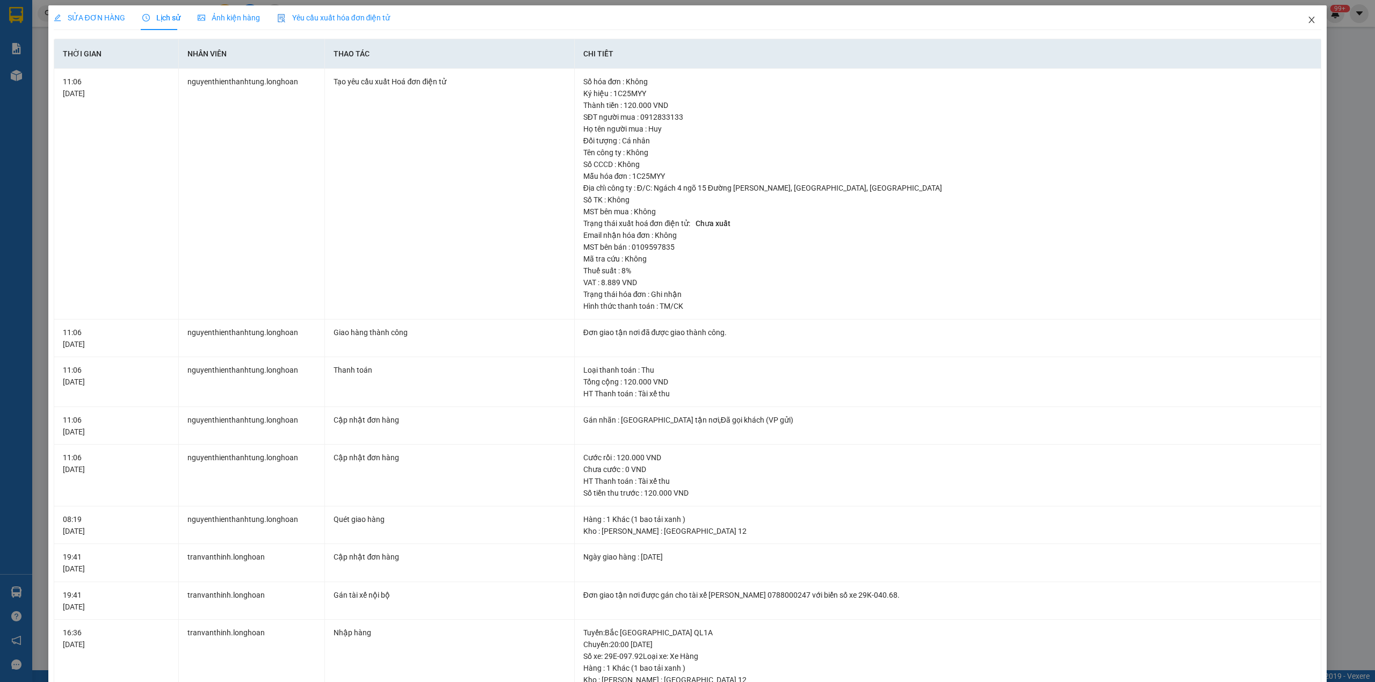
click at [1301, 14] on span "Close" at bounding box center [1311, 20] width 30 height 30
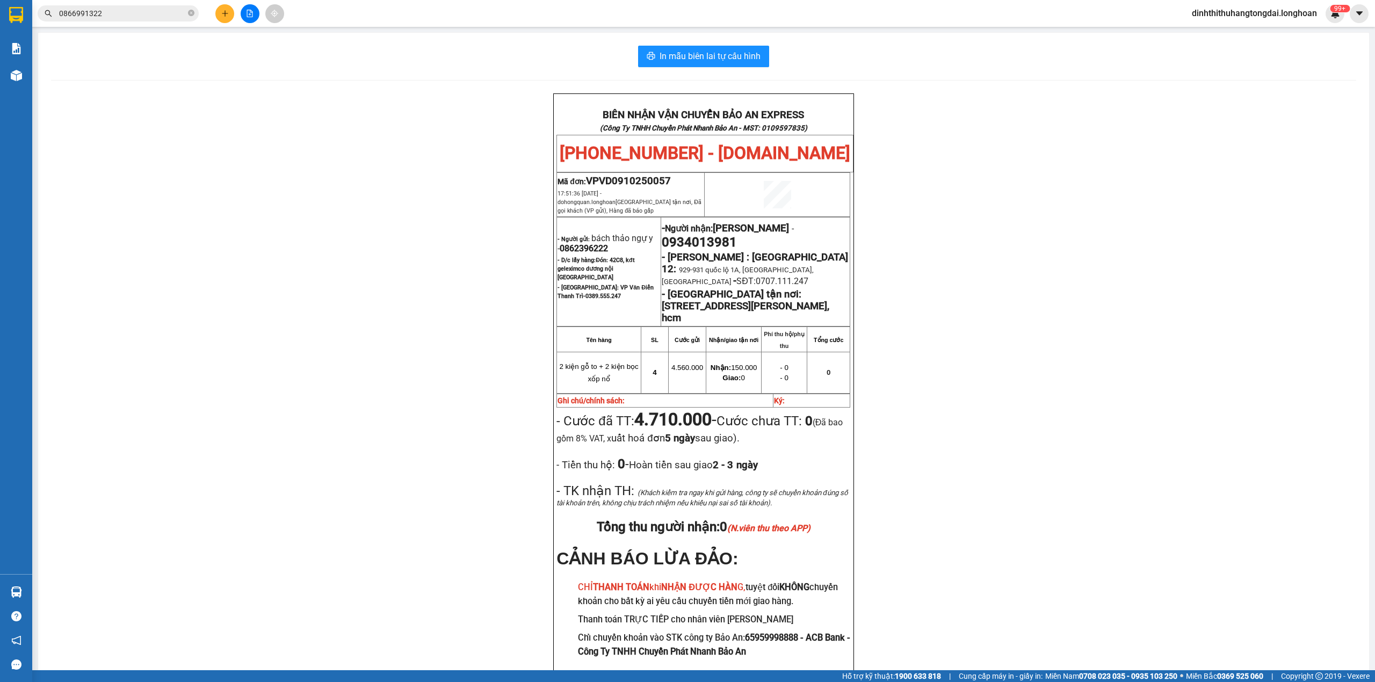
click at [148, 8] on input "0866991322" at bounding box center [122, 14] width 127 height 12
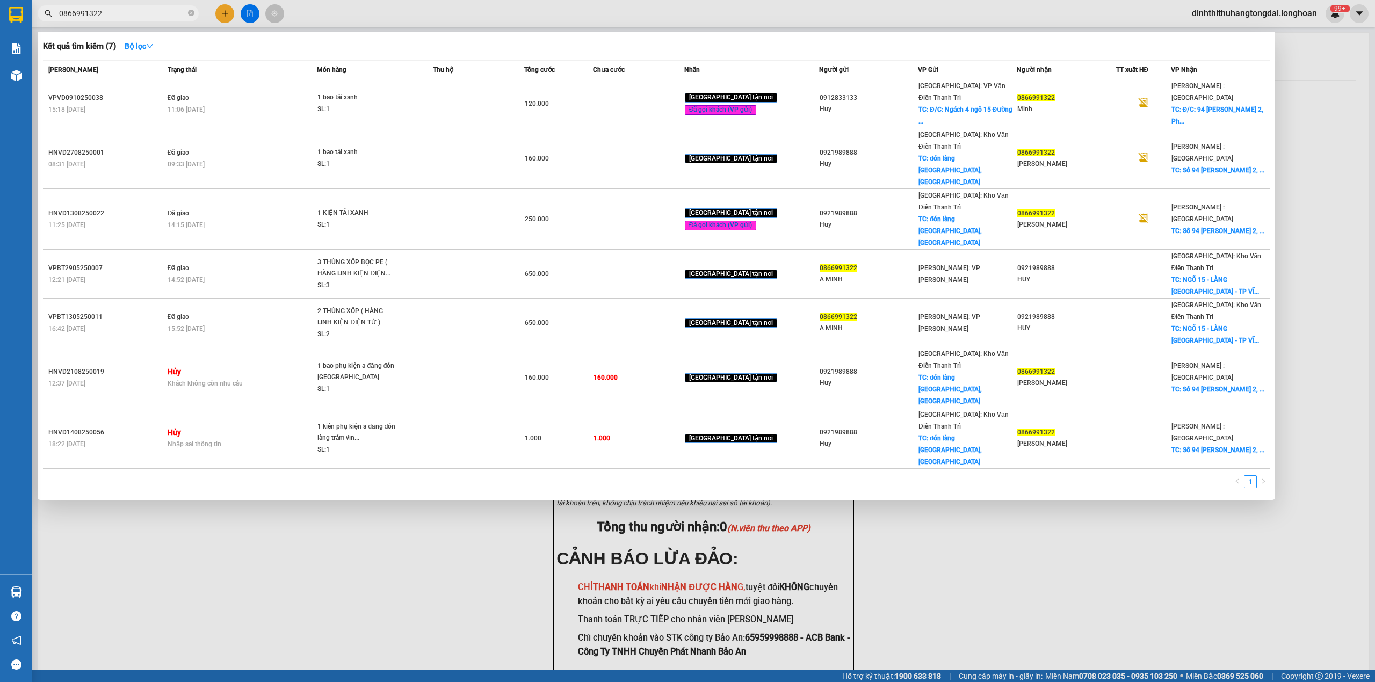
click at [148, 8] on input "0866991322" at bounding box center [122, 14] width 127 height 12
type input "0866991322"
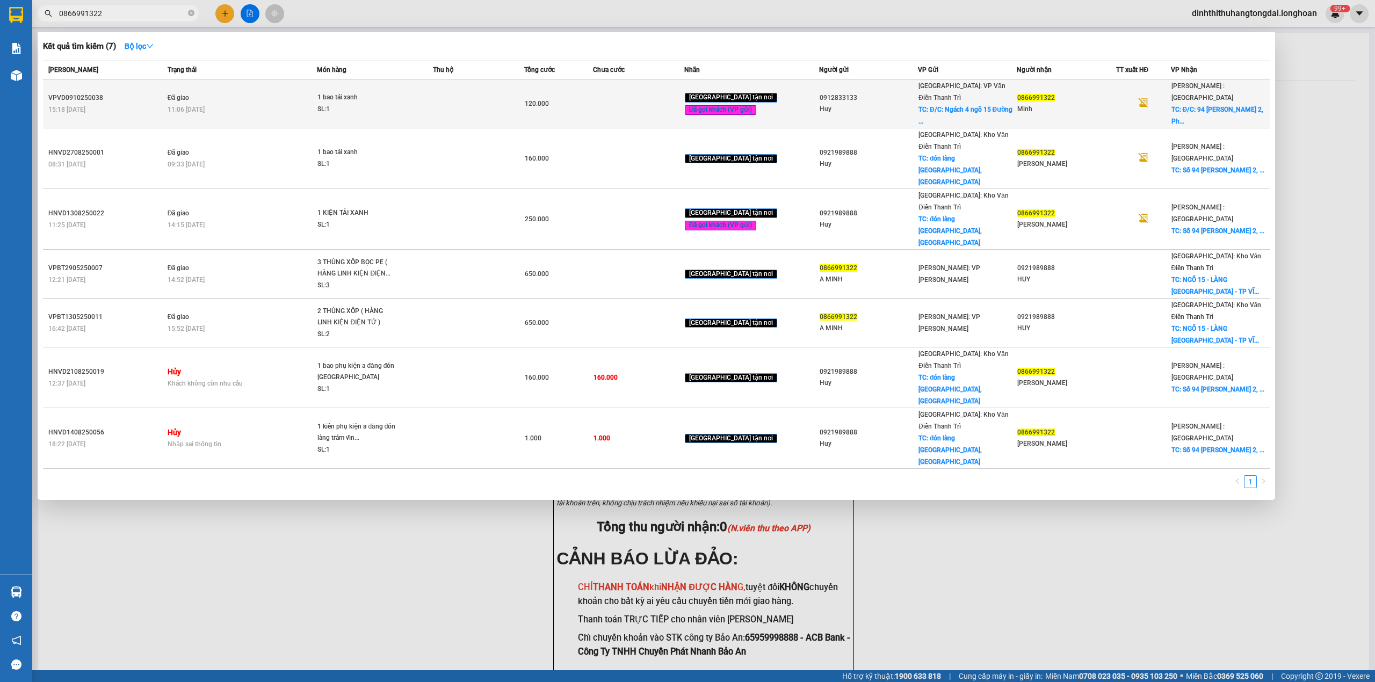
click at [406, 92] on span "1 bao tải xanh SL: 1" at bounding box center [374, 103] width 114 height 23
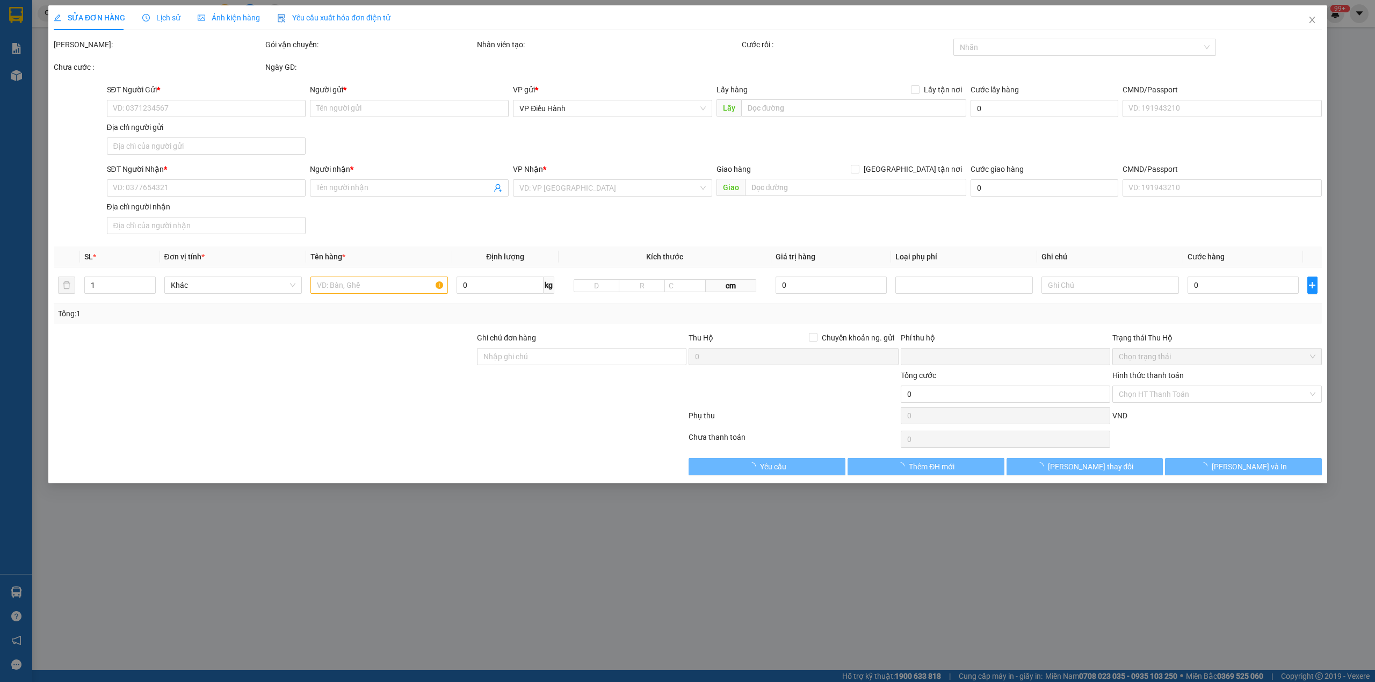
type input "0912833133"
type input "Huy"
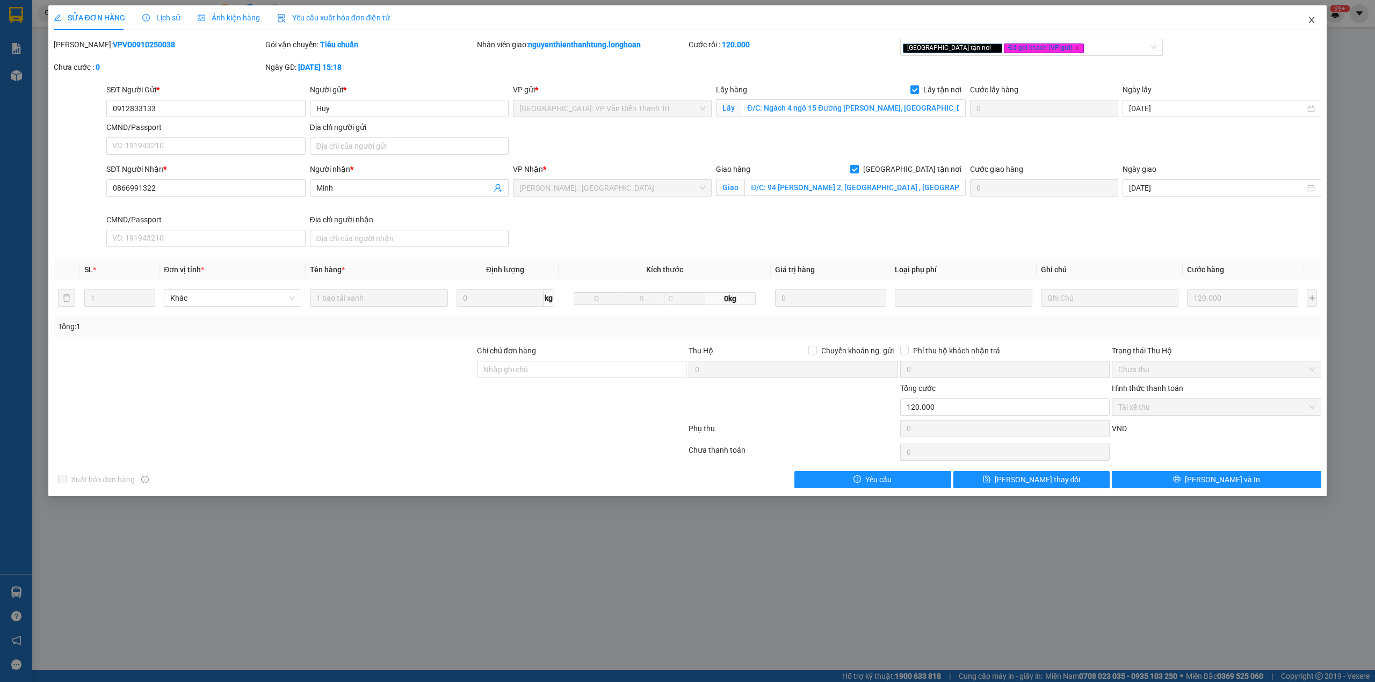
click at [1298, 21] on span "Close" at bounding box center [1311, 20] width 30 height 30
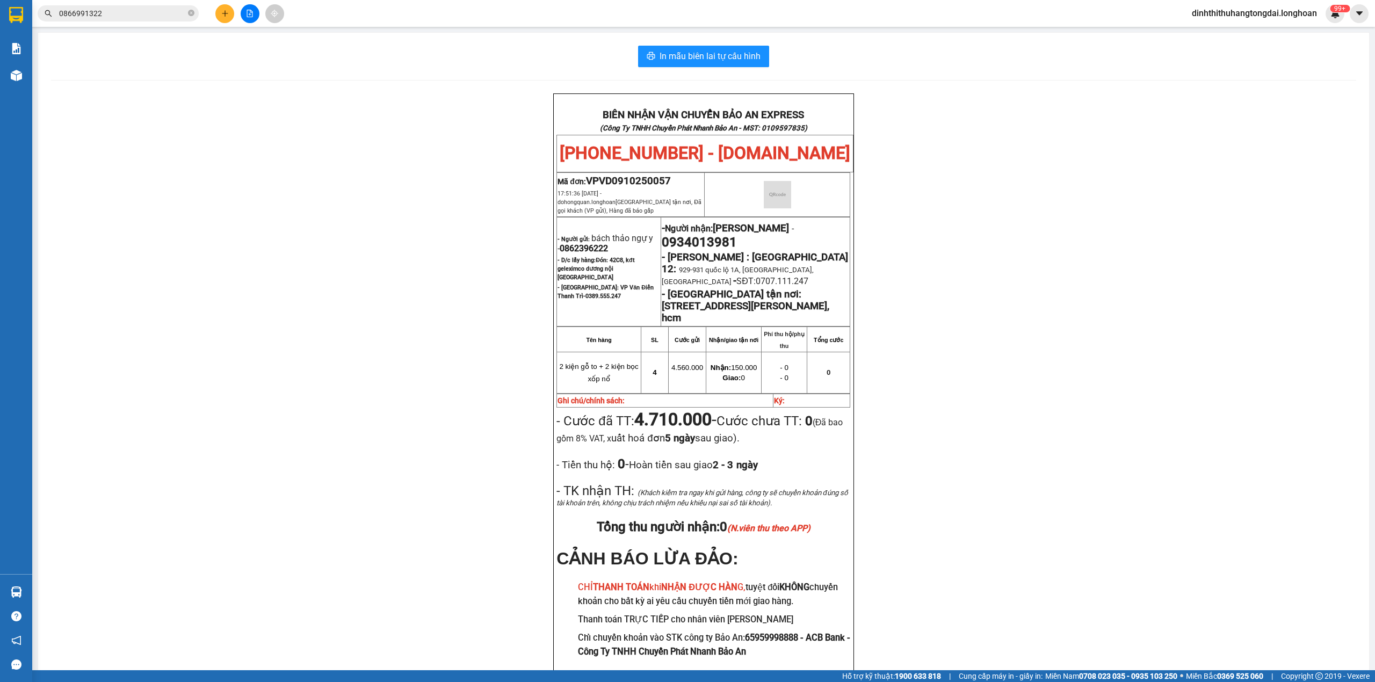
click at [107, 20] on span "0866991322" at bounding box center [118, 13] width 161 height 16
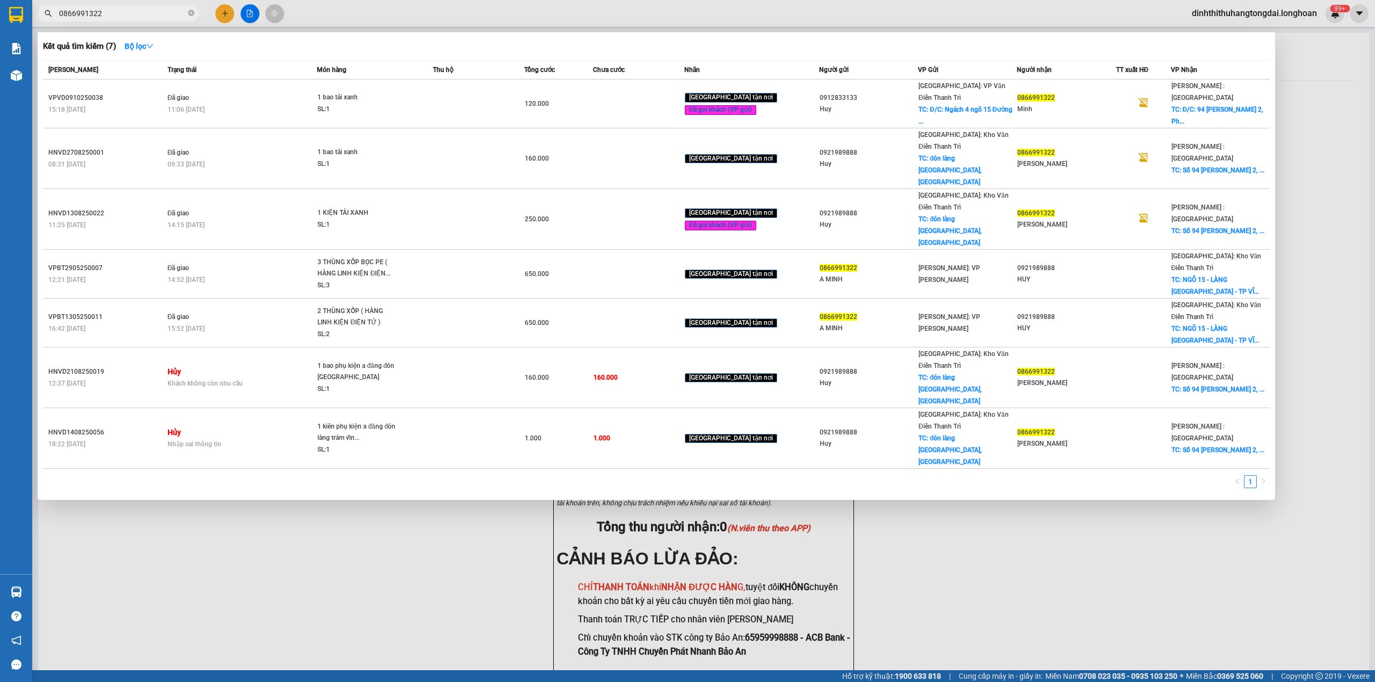
click at [111, 17] on input "0866991322" at bounding box center [122, 14] width 127 height 12
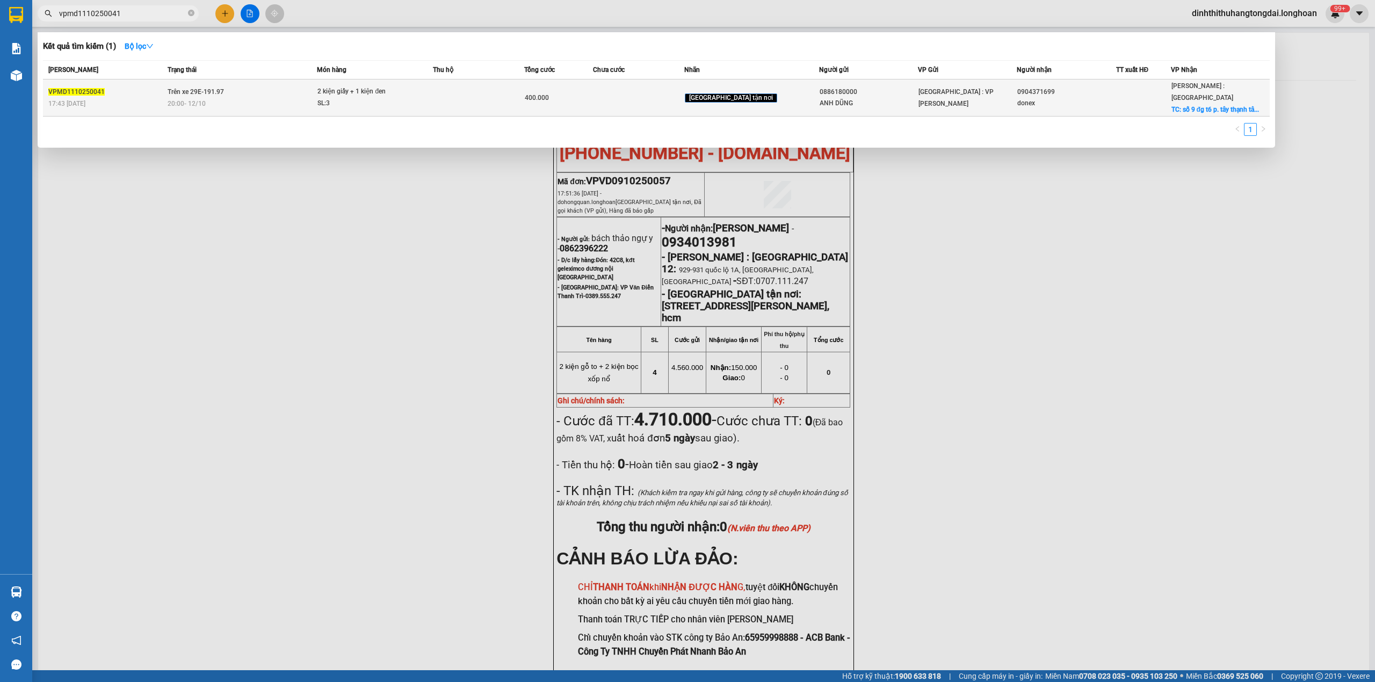
click at [213, 100] on div "20:00 [DATE]" at bounding box center [242, 104] width 149 height 12
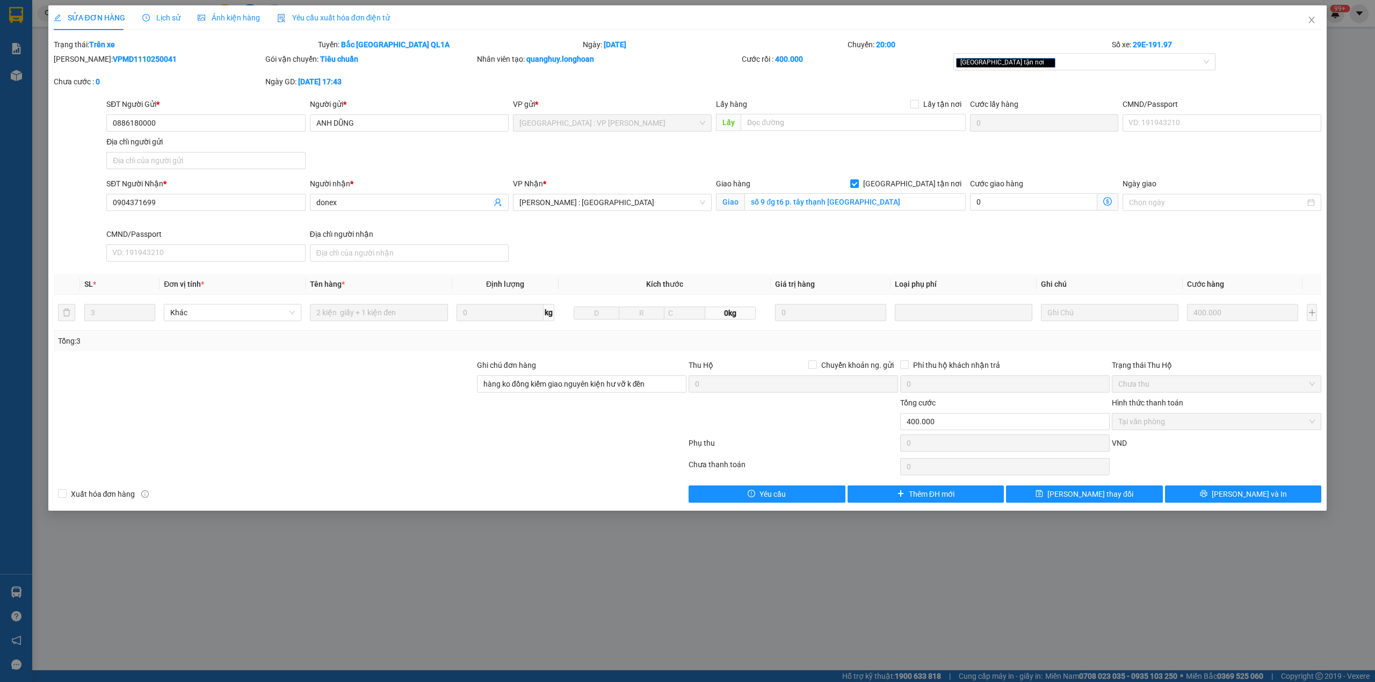
click at [145, 21] on span "Lịch sử" at bounding box center [161, 17] width 38 height 9
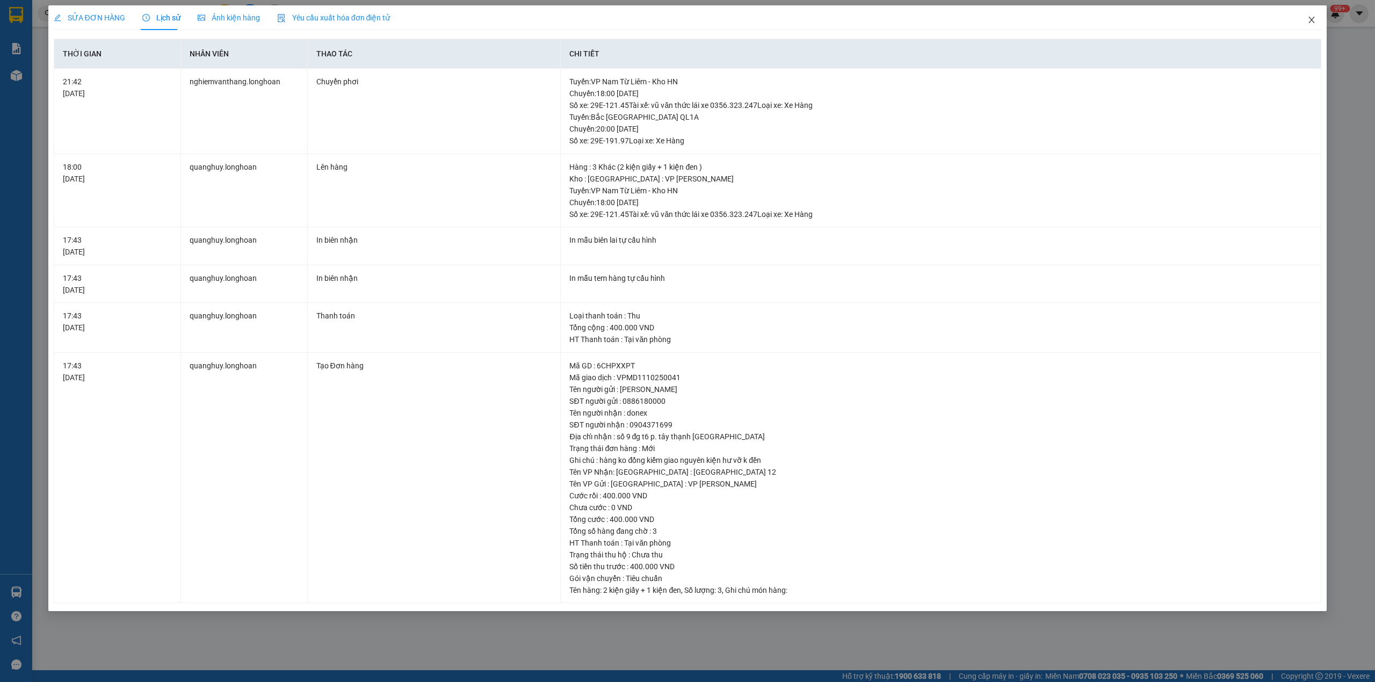
click at [1309, 18] on icon "close" at bounding box center [1311, 20] width 9 height 9
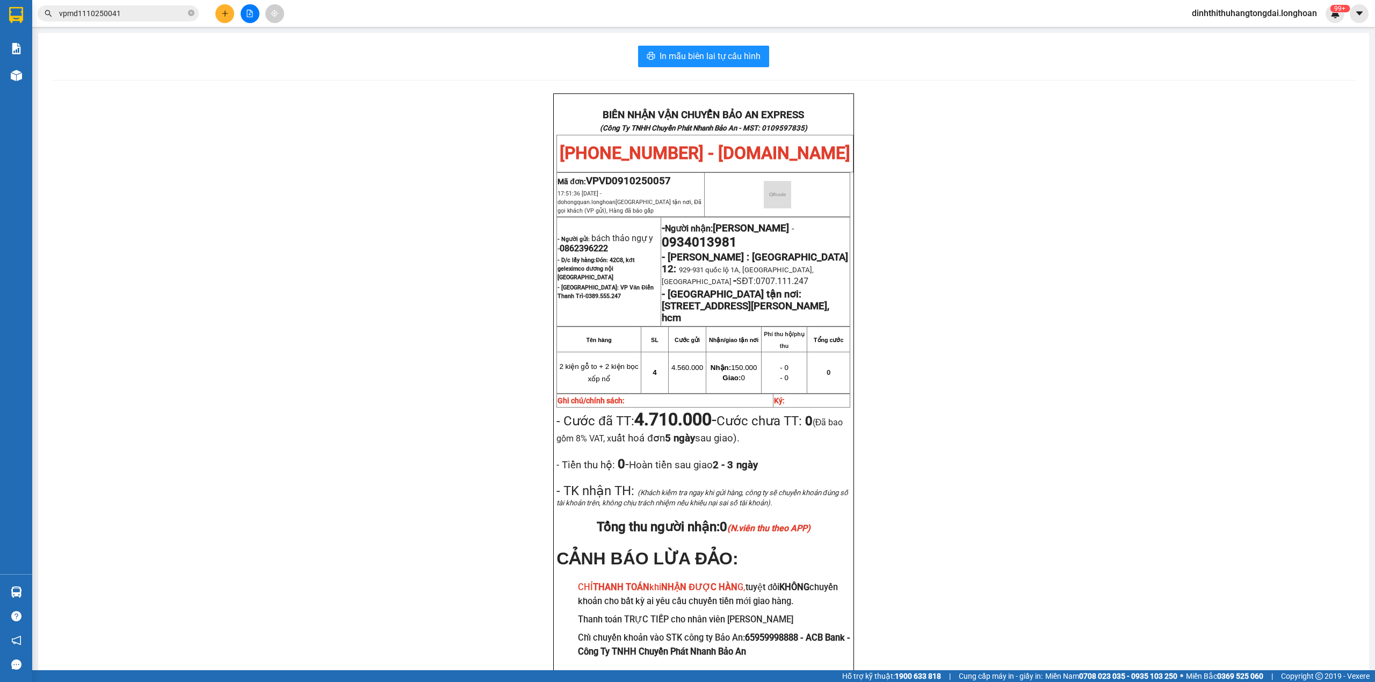
click at [150, 20] on span "vpmd1110250041" at bounding box center [118, 13] width 161 height 16
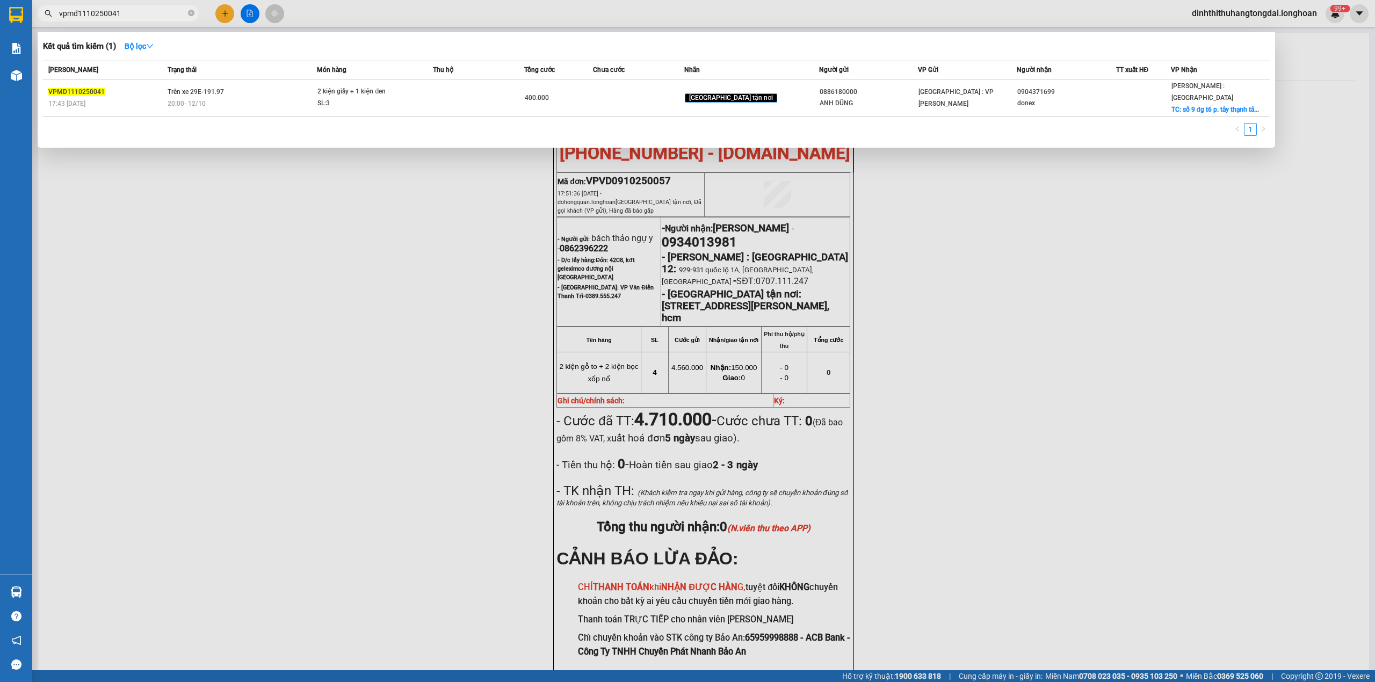
click at [149, 15] on input "vpmd1110250041" at bounding box center [122, 14] width 127 height 12
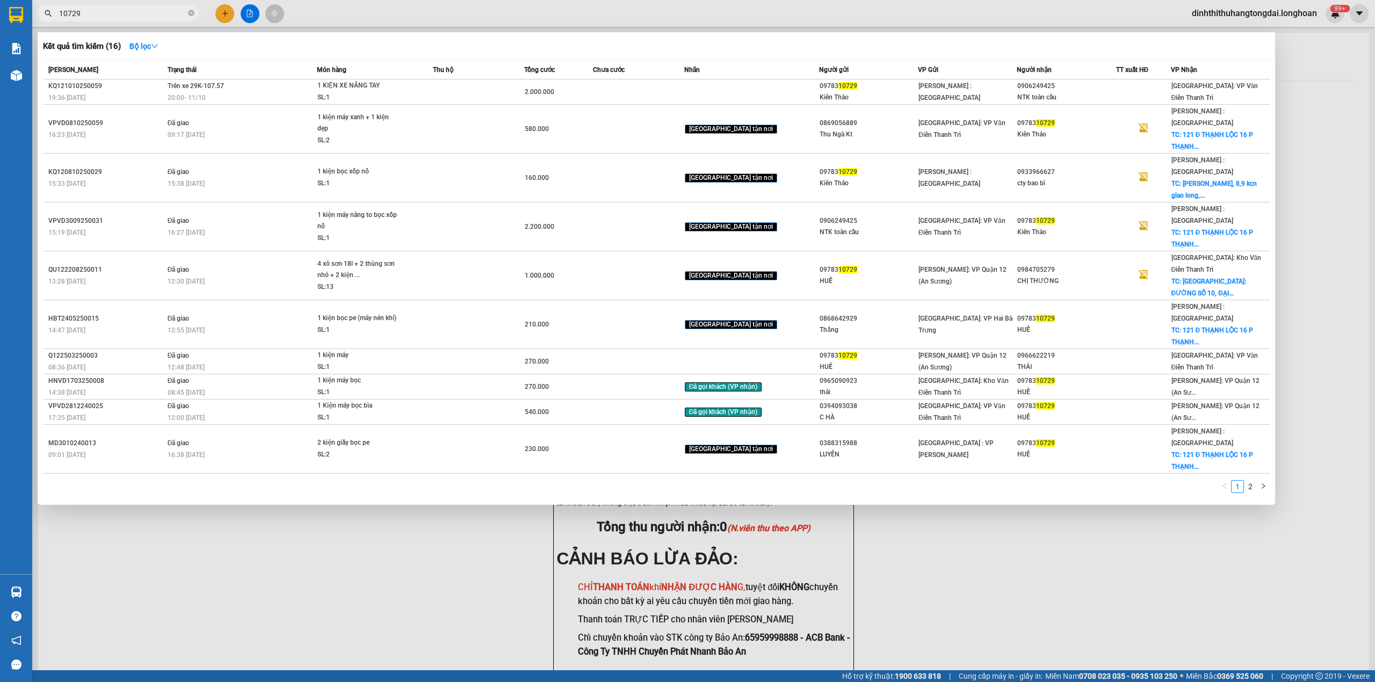
click at [59, 13] on input "10729" at bounding box center [122, 14] width 127 height 12
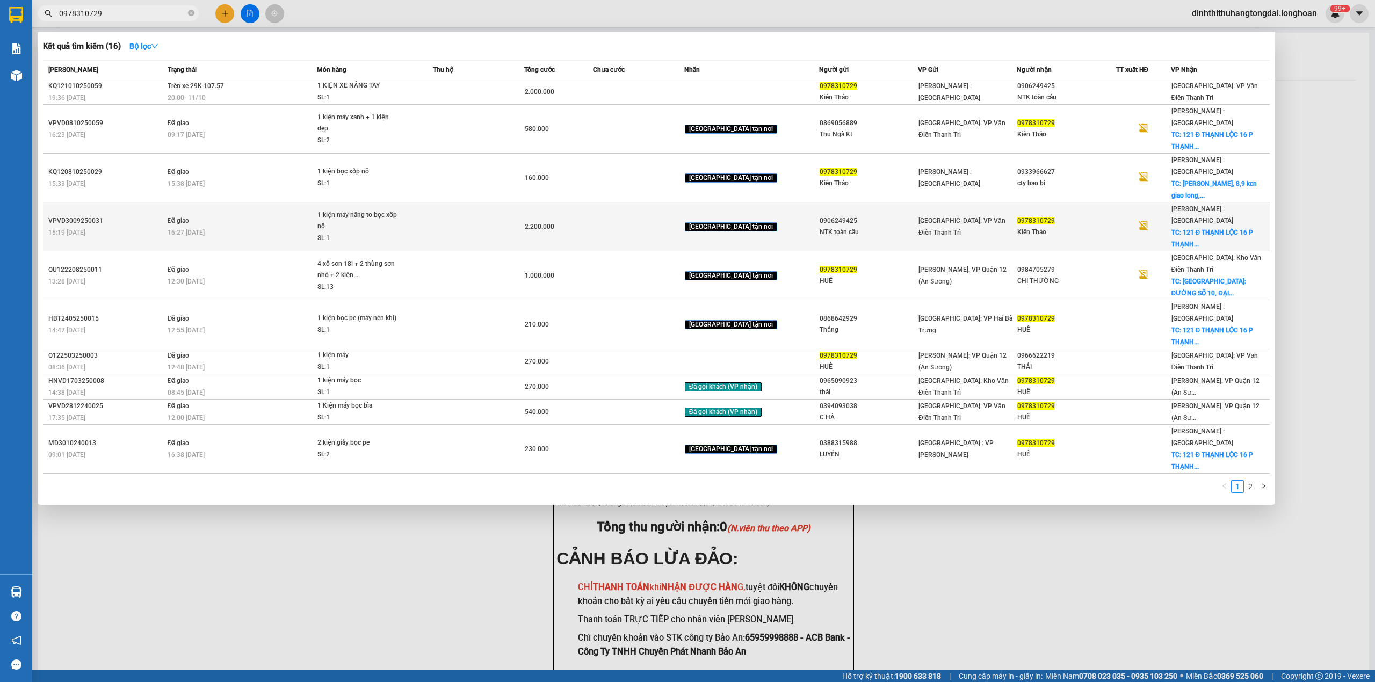
click at [131, 227] on div "15:19 [DATE]" at bounding box center [106, 233] width 116 height 12
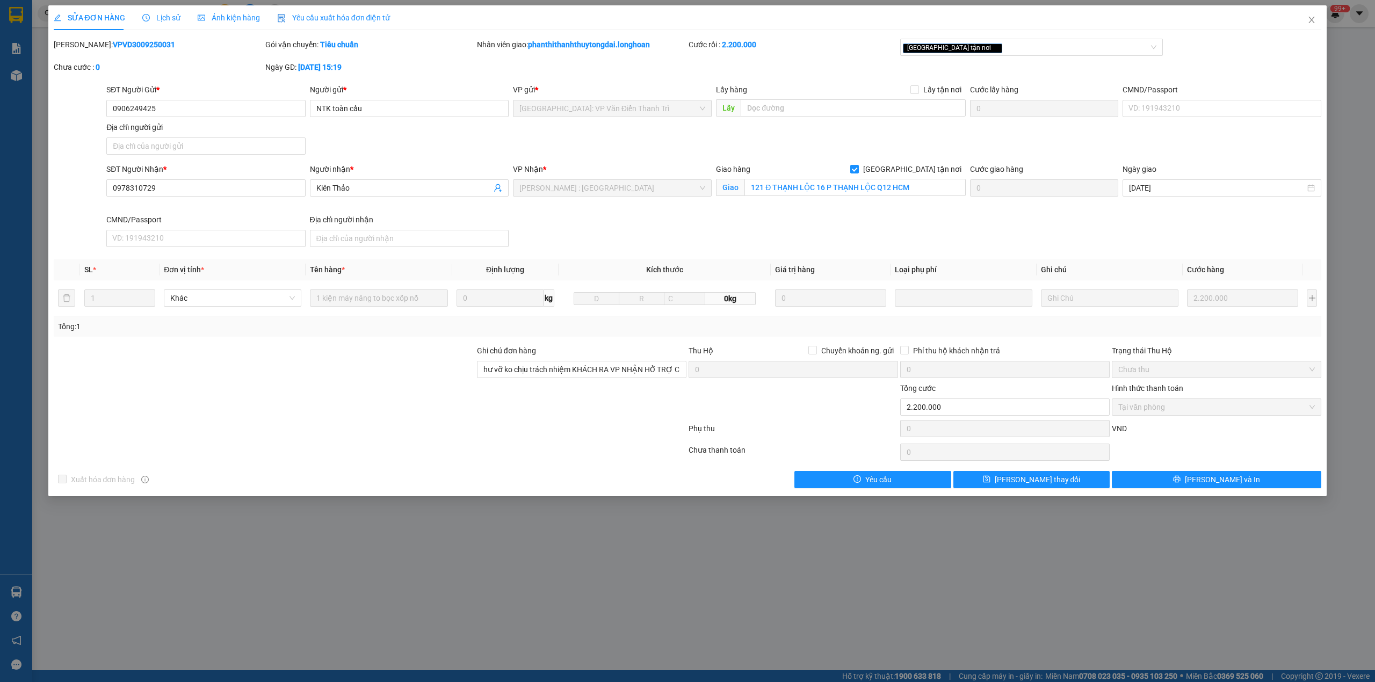
click at [113, 45] on b "VPVD3009250031" at bounding box center [144, 44] width 62 height 9
copy b "VPVD3009250031"
drag, startPoint x: 1310, startPoint y: 20, endPoint x: 1304, endPoint y: 18, distance: 7.0
click at [1309, 19] on icon "close" at bounding box center [1311, 20] width 9 height 9
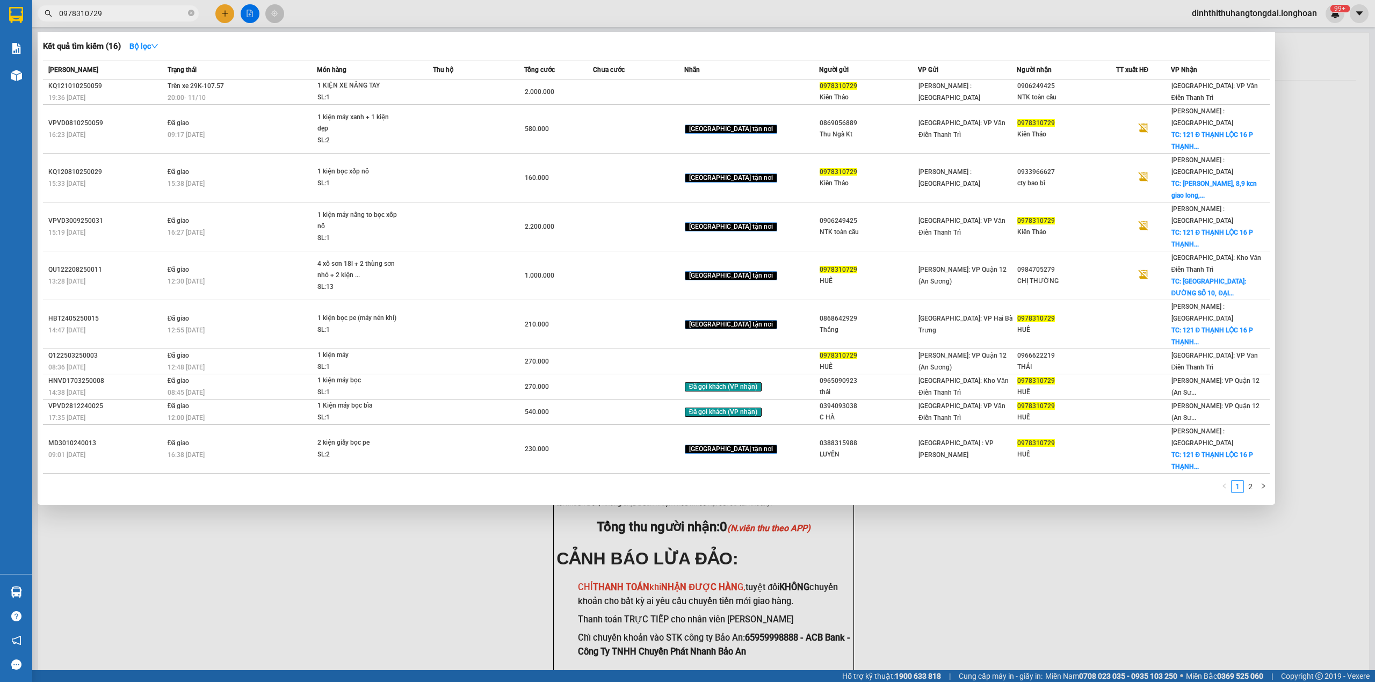
click at [112, 13] on input "0978310729" at bounding box center [122, 14] width 127 height 12
click at [147, 18] on input "0978310729" at bounding box center [122, 14] width 127 height 12
paste input "VPVD3009250031"
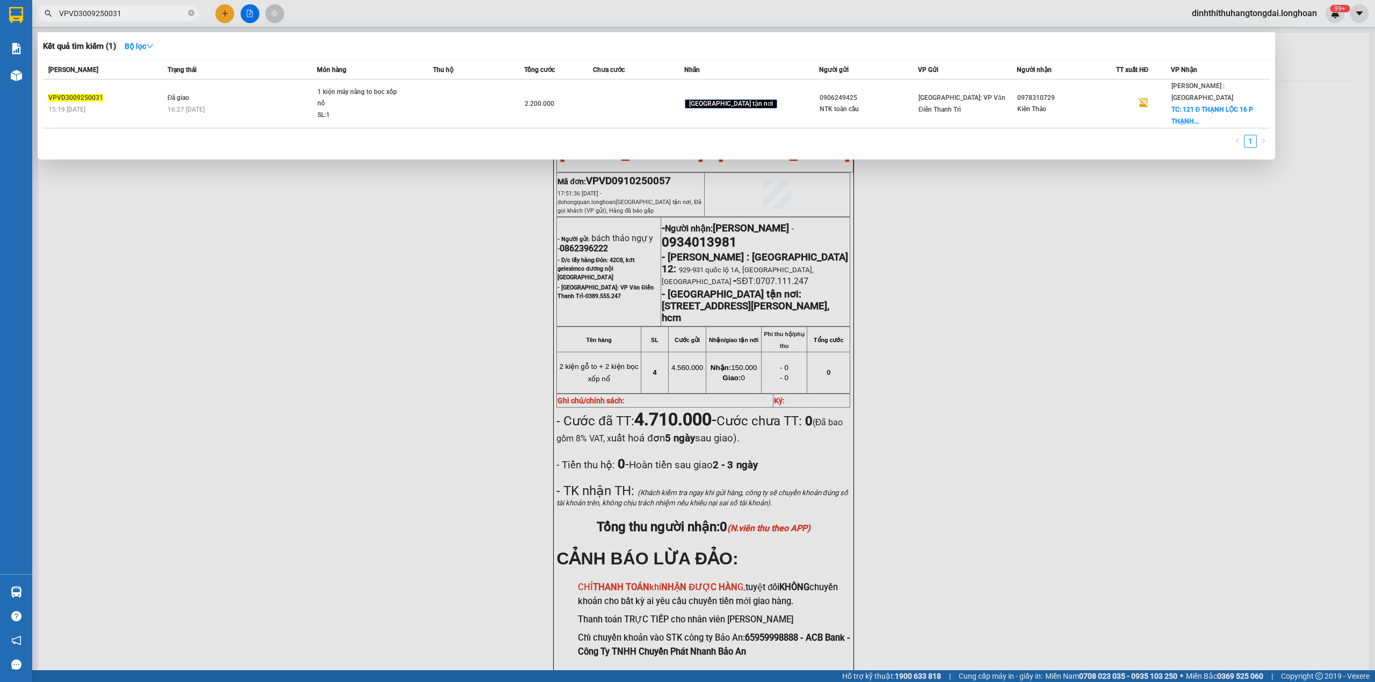
click at [102, 16] on input "VPVD3009250031" at bounding box center [122, 14] width 127 height 12
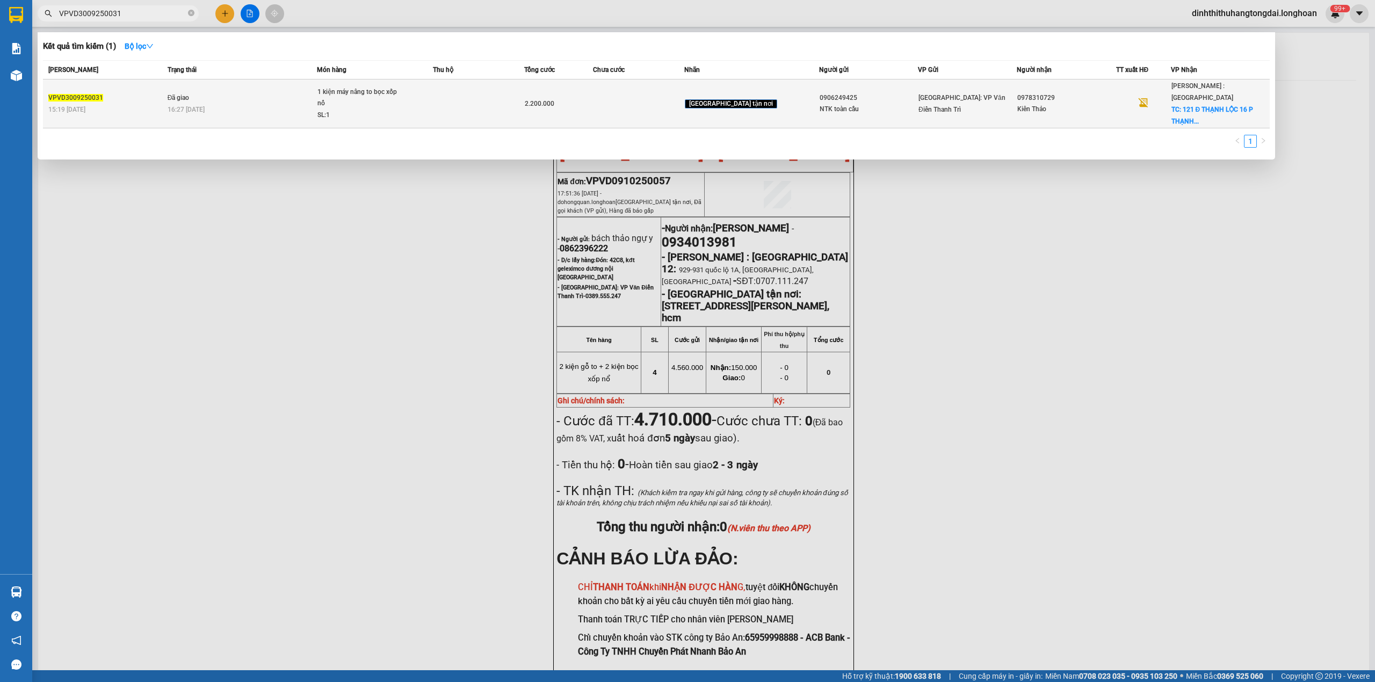
click at [282, 110] on td "Đã giao 16:27 [DATE]" at bounding box center [241, 103] width 153 height 49
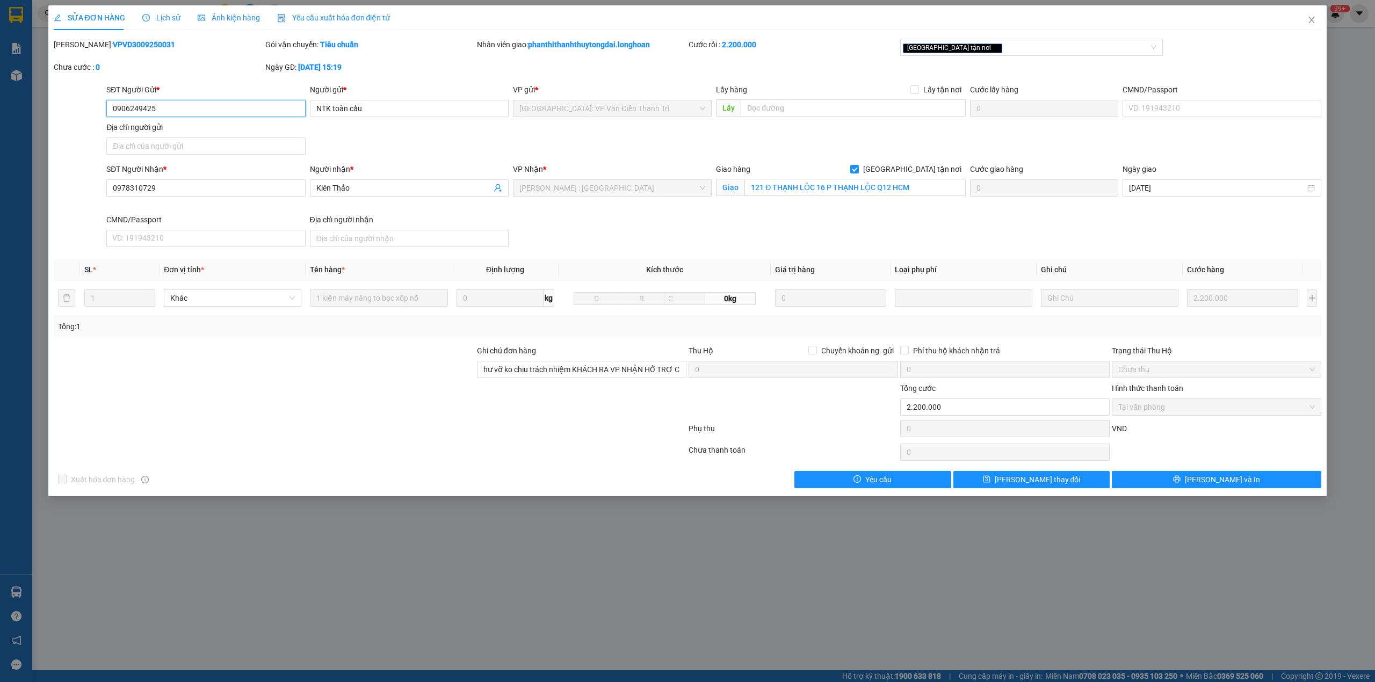
click at [144, 110] on input "0906249425" at bounding box center [205, 108] width 199 height 17
click at [1306, 17] on span "Close" at bounding box center [1311, 20] width 30 height 30
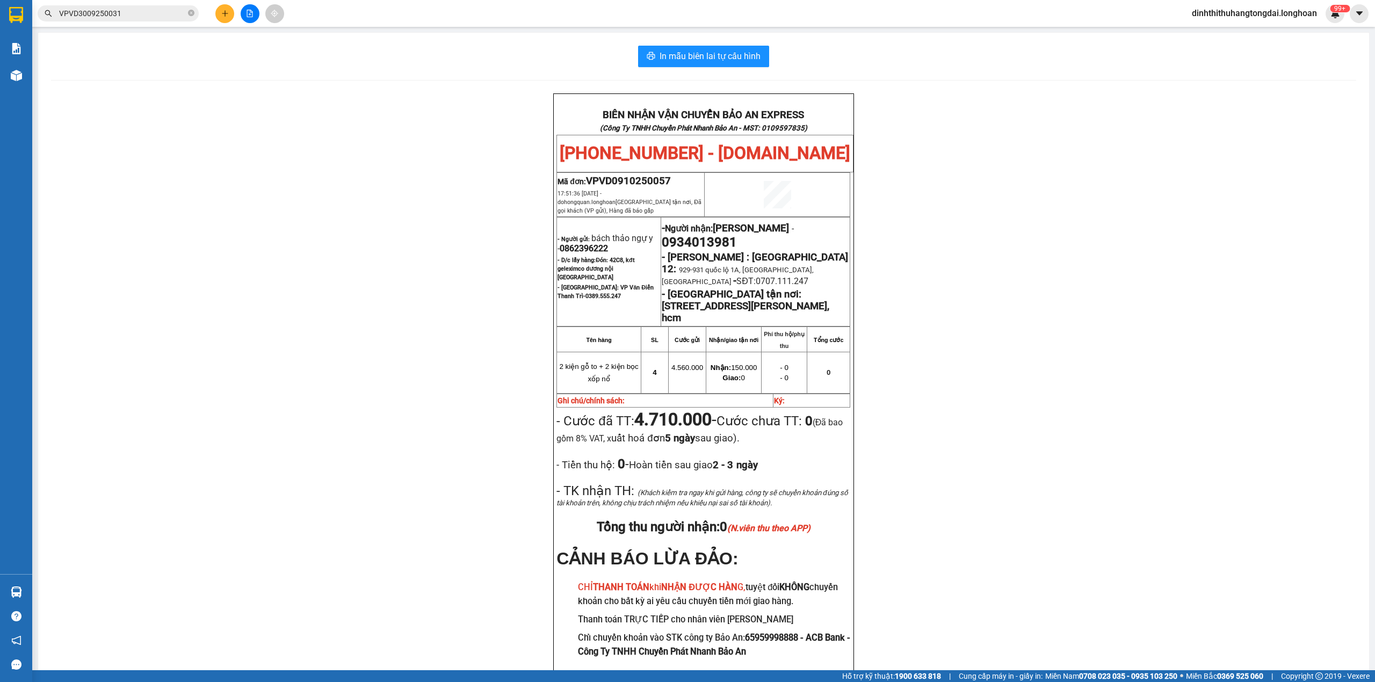
click at [135, 18] on input "VPVD3009250031" at bounding box center [122, 14] width 127 height 12
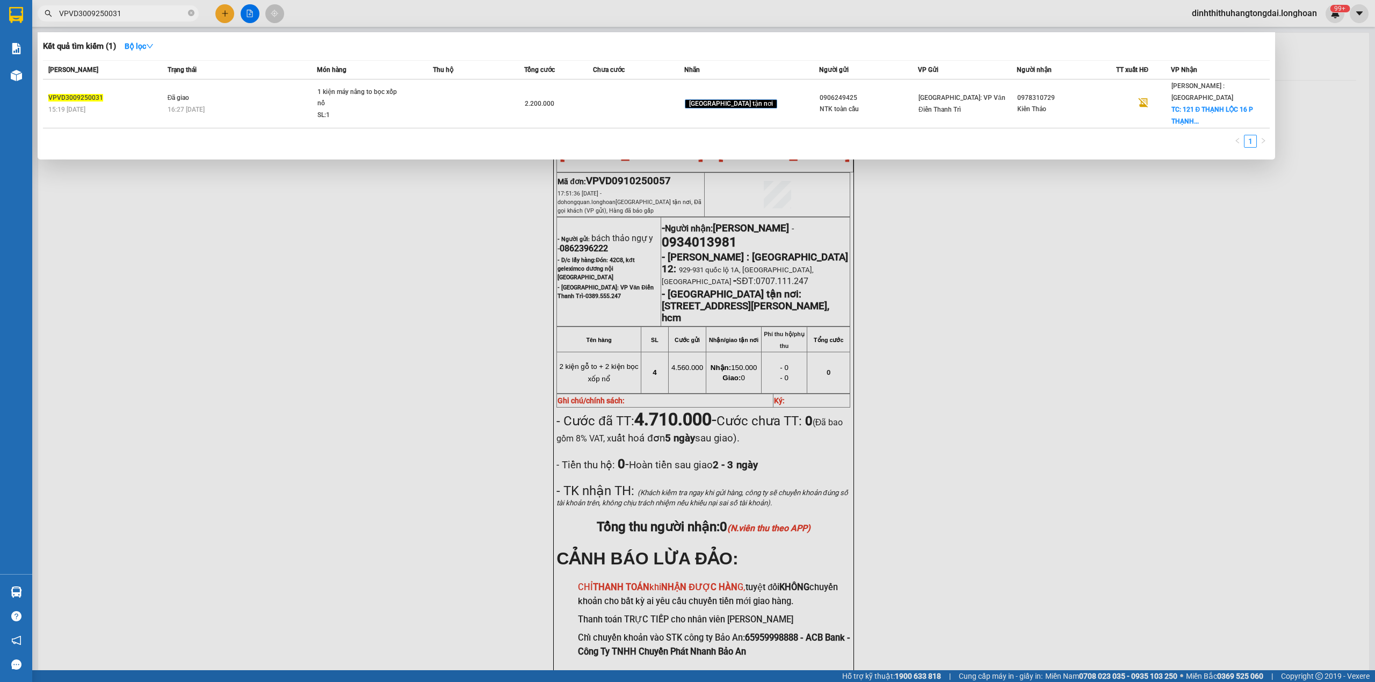
click at [135, 18] on input "VPVD3009250031" at bounding box center [122, 14] width 127 height 12
paste input "0906249425"
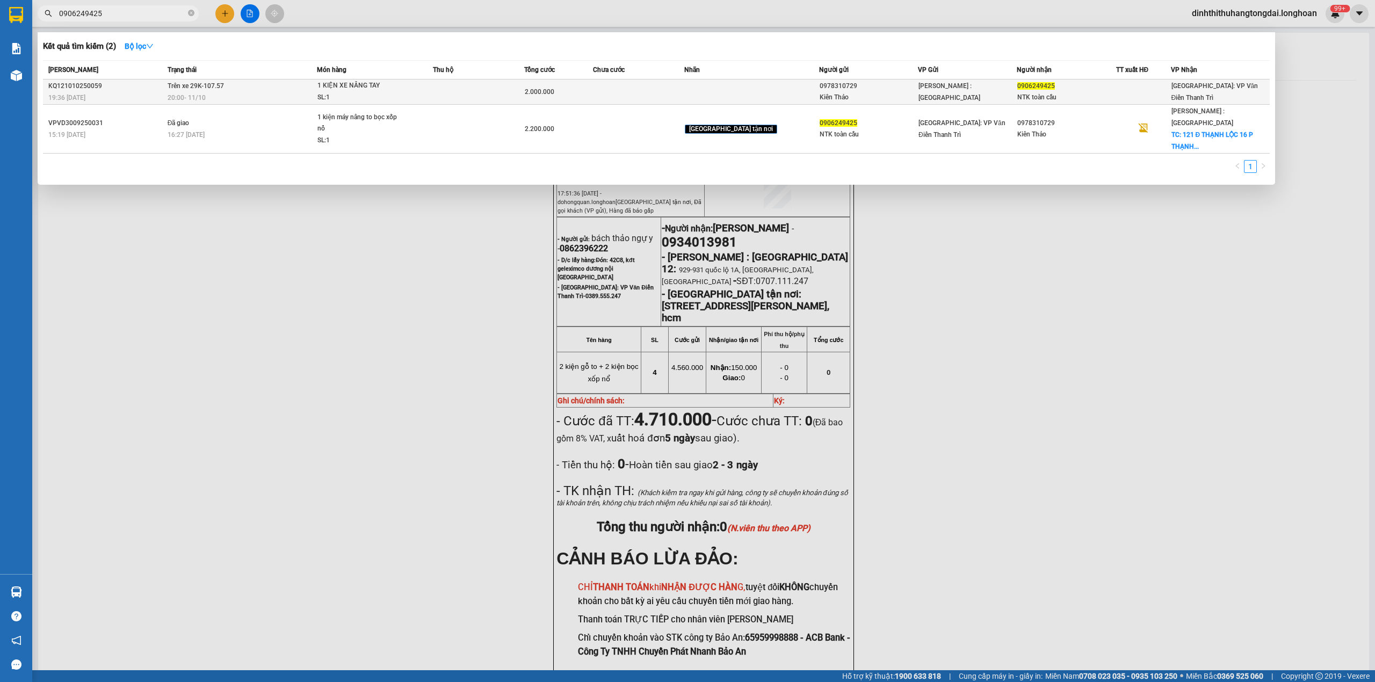
click at [263, 89] on td "Trên xe 29K-107.57 20:00 [DATE]" at bounding box center [241, 91] width 153 height 25
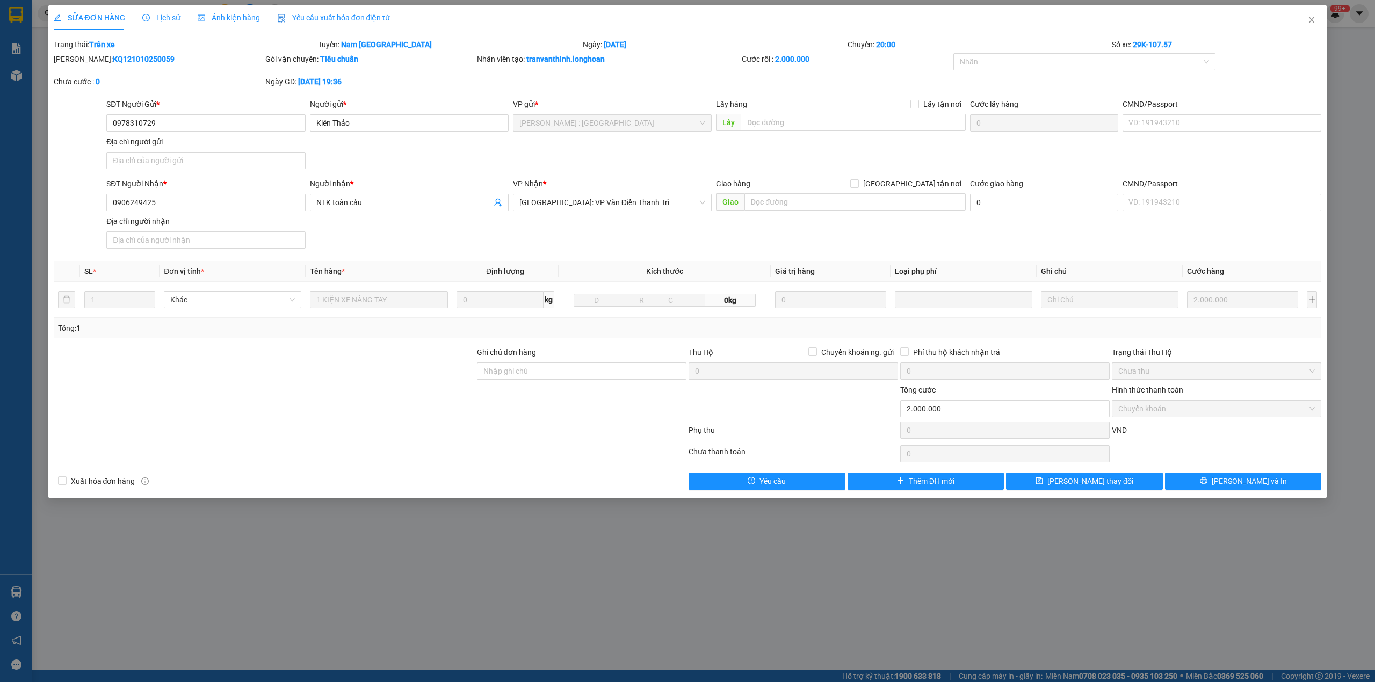
click at [113, 59] on b "KQ121010250059" at bounding box center [144, 59] width 62 height 9
copy b "KQ121010250059"
click at [113, 57] on b "KQ121010250059" at bounding box center [144, 59] width 62 height 9
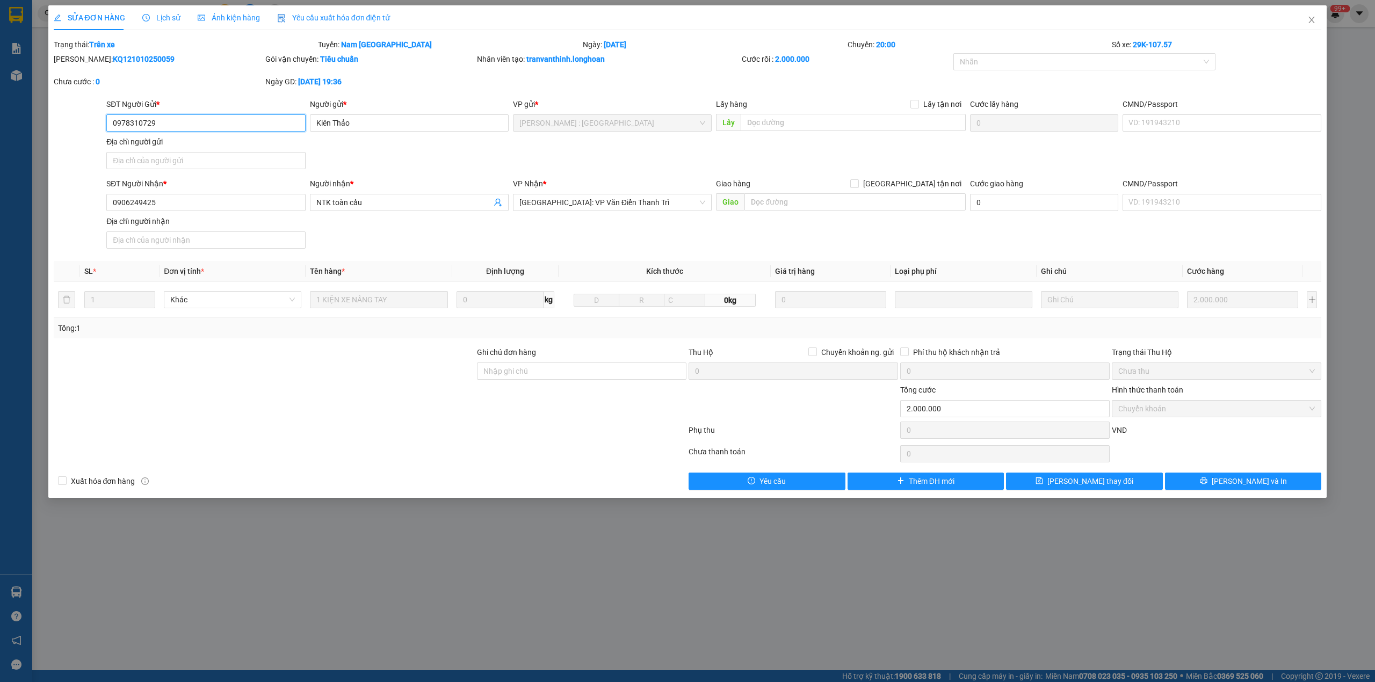
click at [125, 125] on input "0978310729" at bounding box center [205, 122] width 199 height 17
click at [1306, 16] on span "Close" at bounding box center [1311, 20] width 30 height 30
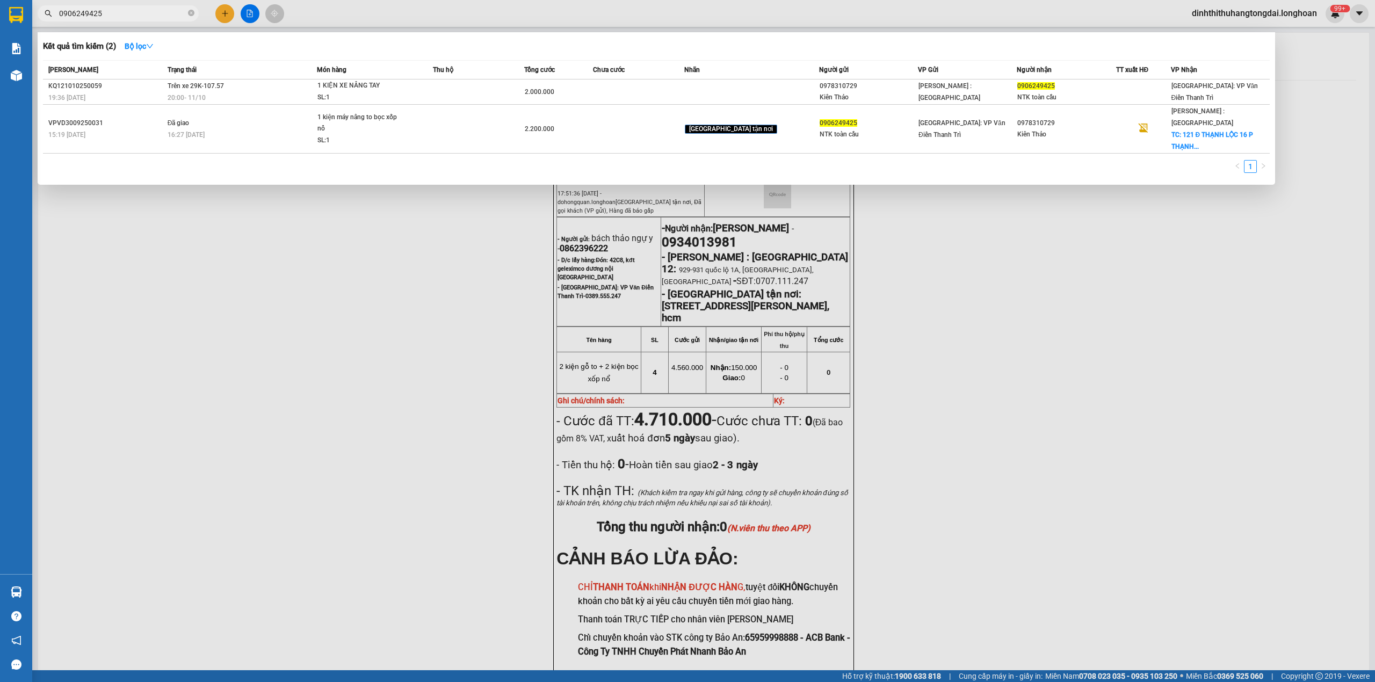
click at [140, 16] on input "0906249425" at bounding box center [122, 14] width 127 height 12
paste input "78310729"
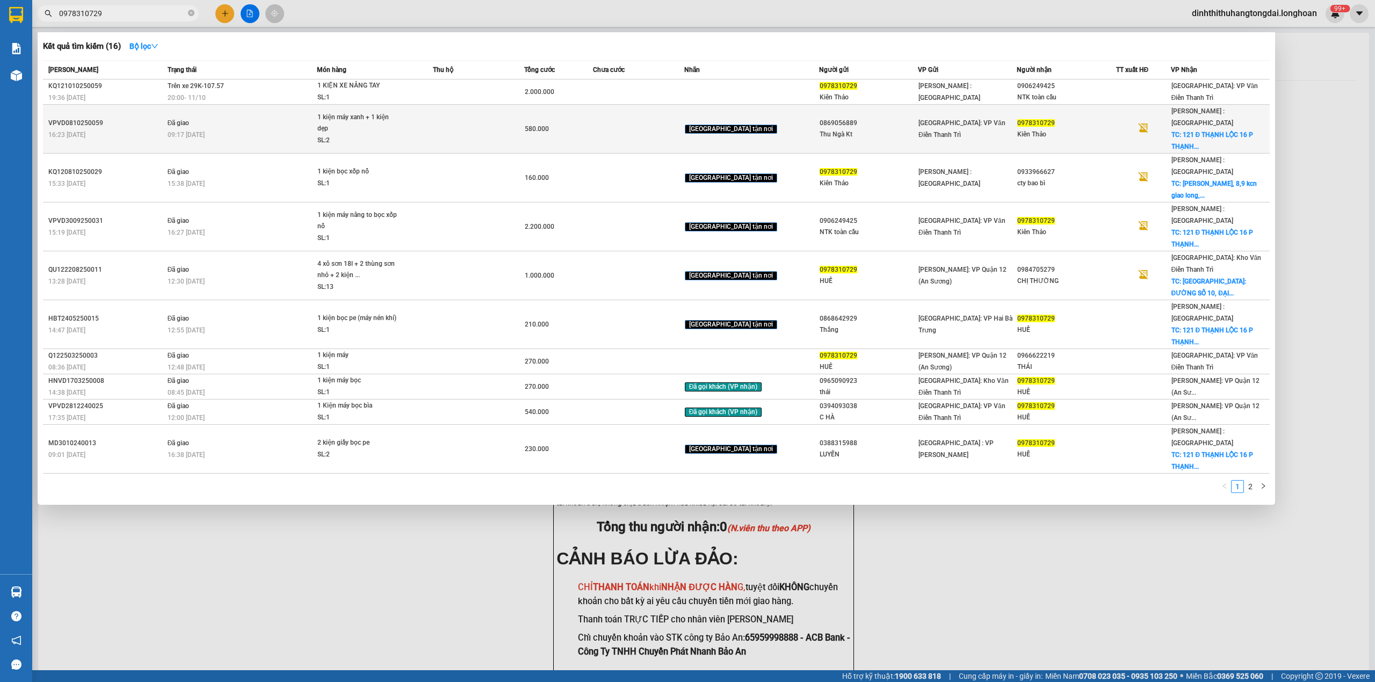
click at [460, 122] on td at bounding box center [478, 129] width 91 height 49
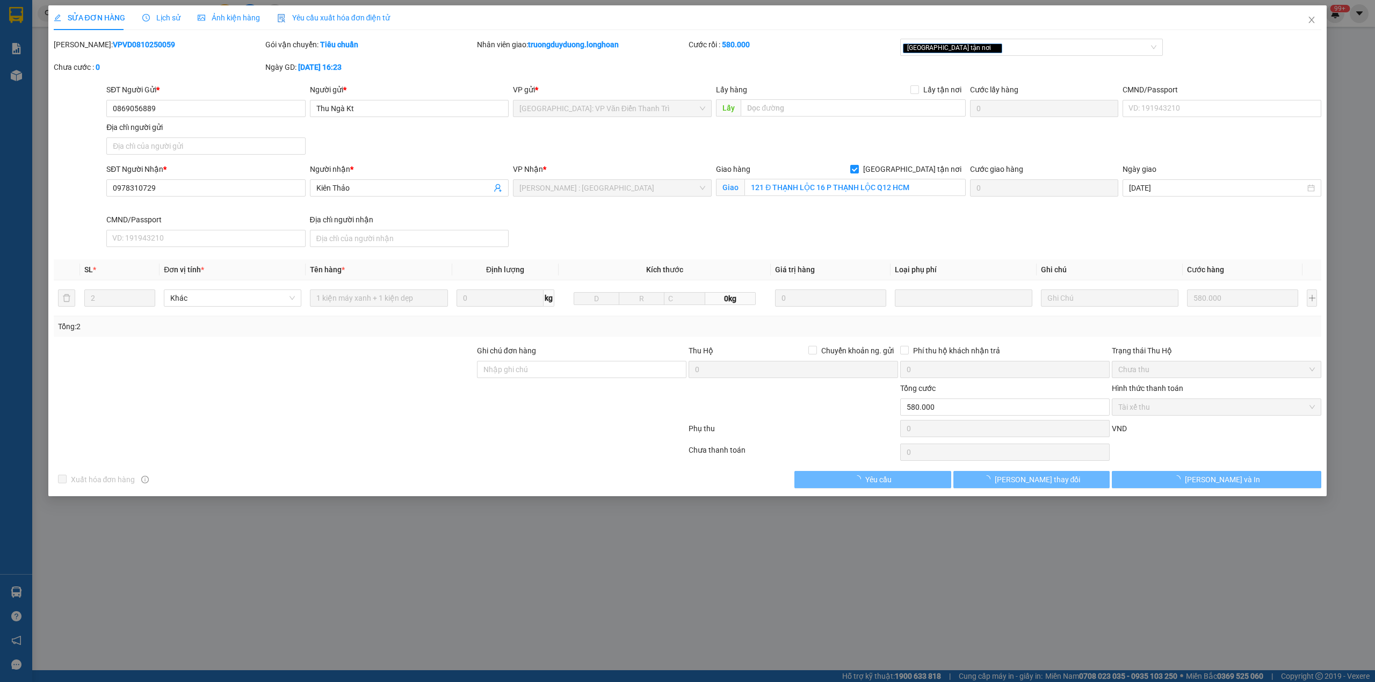
click at [130, 42] on b "VPVD0810250059" at bounding box center [144, 44] width 62 height 9
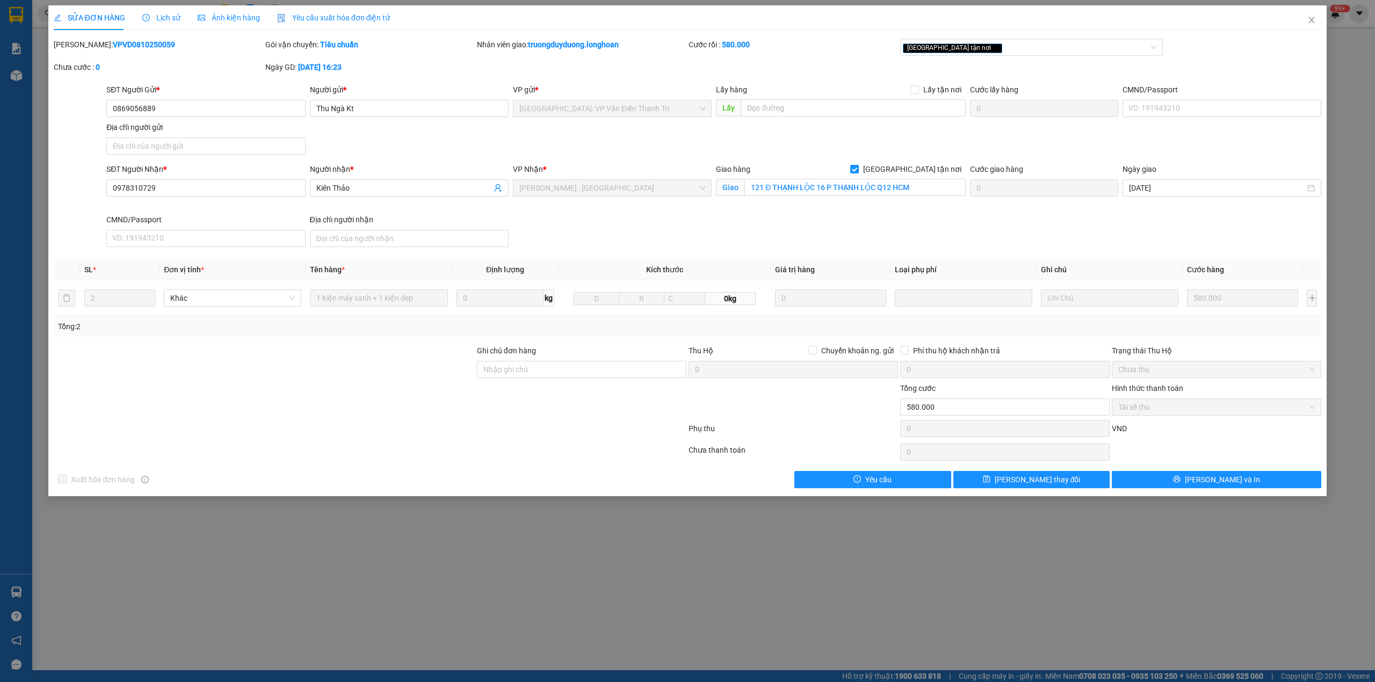
click at [130, 42] on b "VPVD0810250059" at bounding box center [144, 44] width 62 height 9
click at [1308, 20] on icon "close" at bounding box center [1311, 20] width 9 height 9
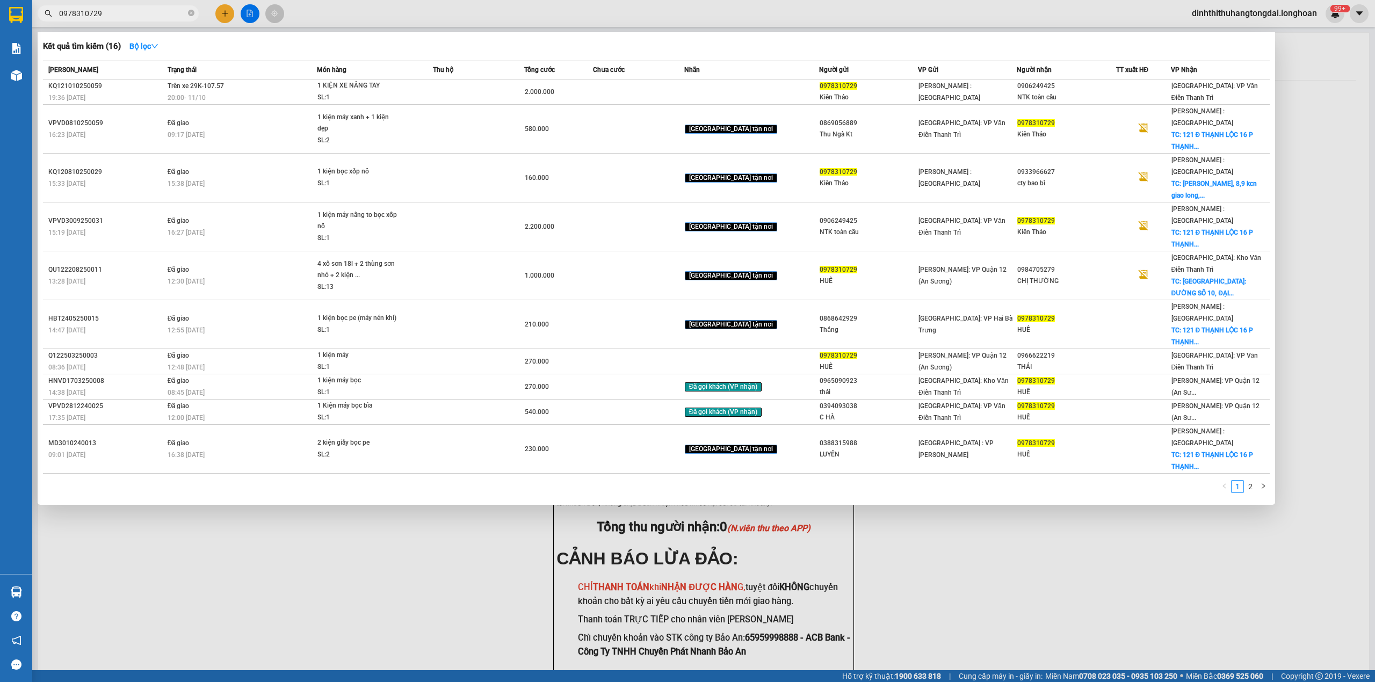
click at [110, 18] on input "0978310729" at bounding box center [122, 14] width 127 height 12
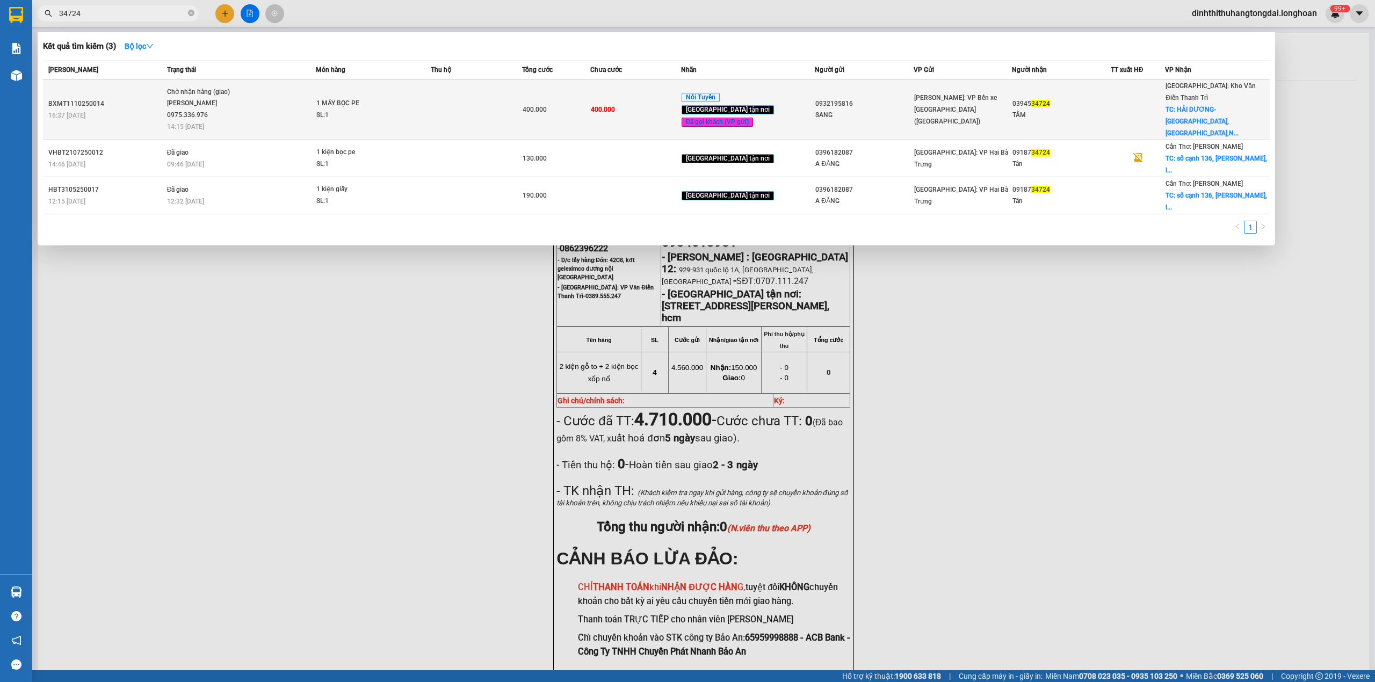
click at [473, 97] on td at bounding box center [476, 109] width 91 height 61
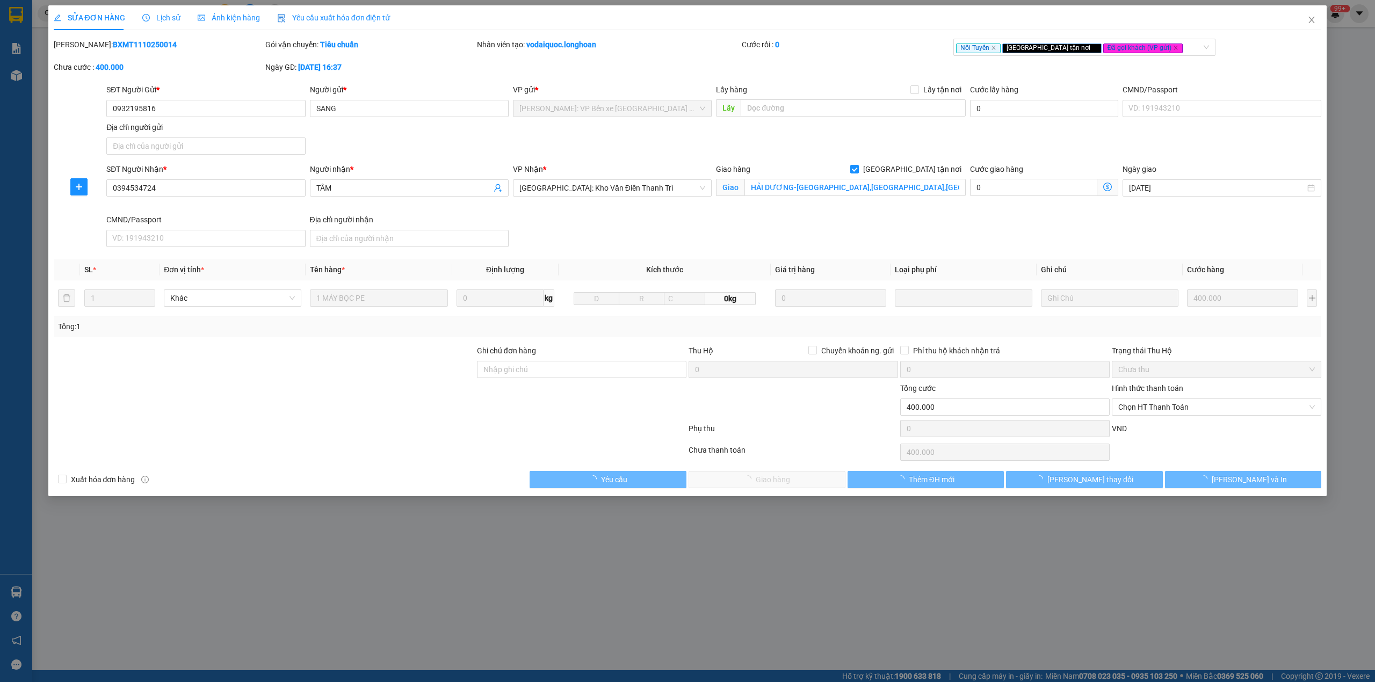
click at [144, 24] on div "Lịch sử" at bounding box center [161, 17] width 38 height 25
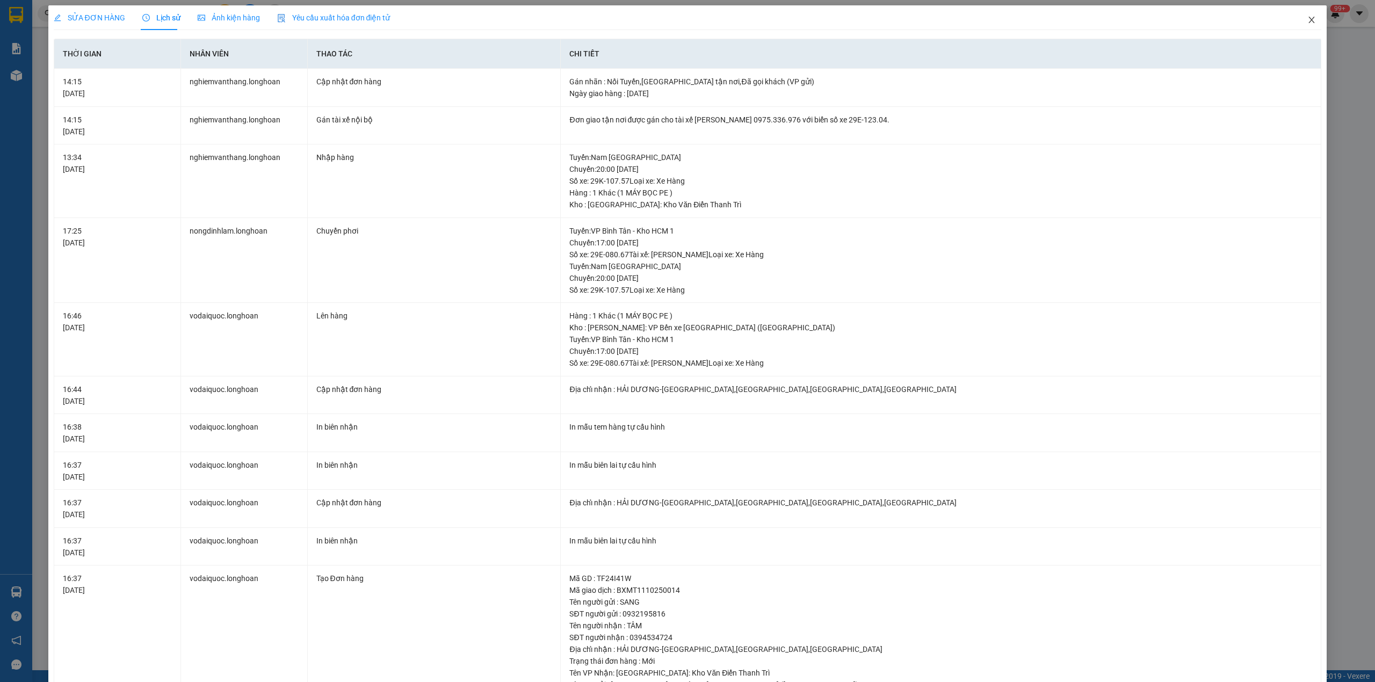
click at [1307, 24] on icon "close" at bounding box center [1311, 20] width 9 height 9
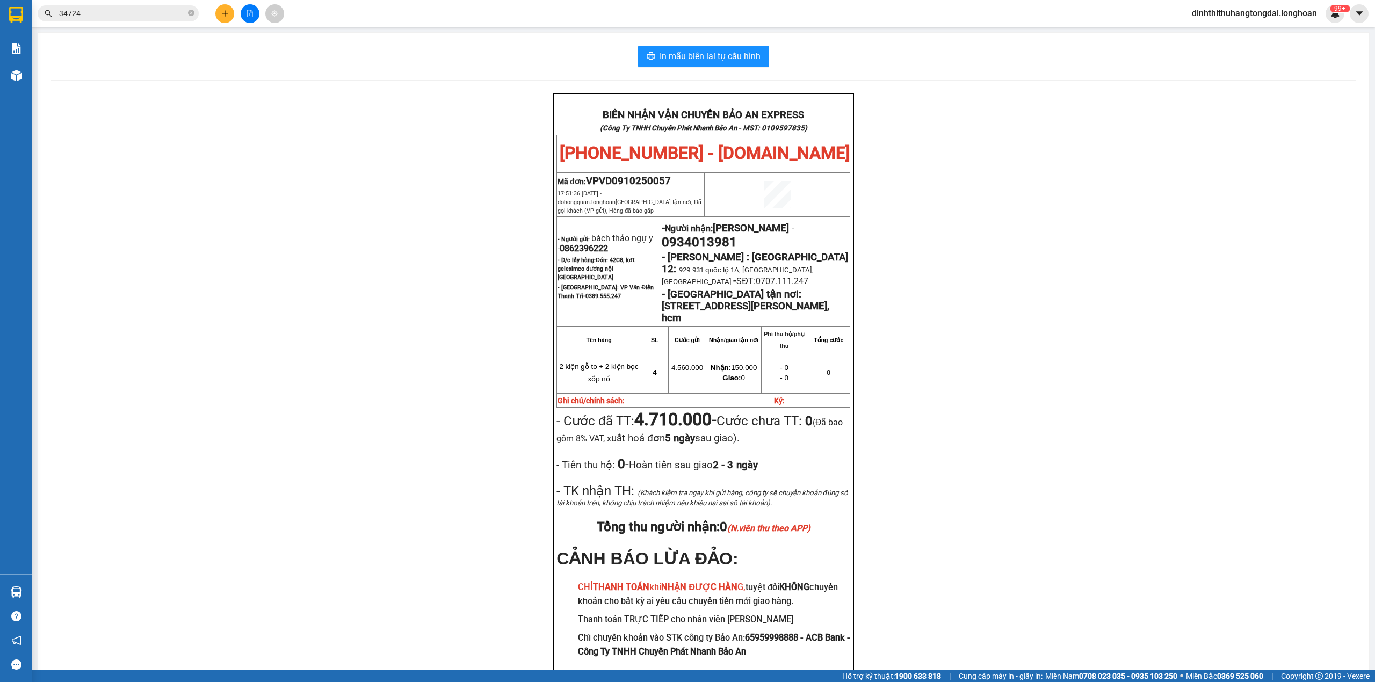
click at [122, 16] on input "34724" at bounding box center [122, 14] width 127 height 12
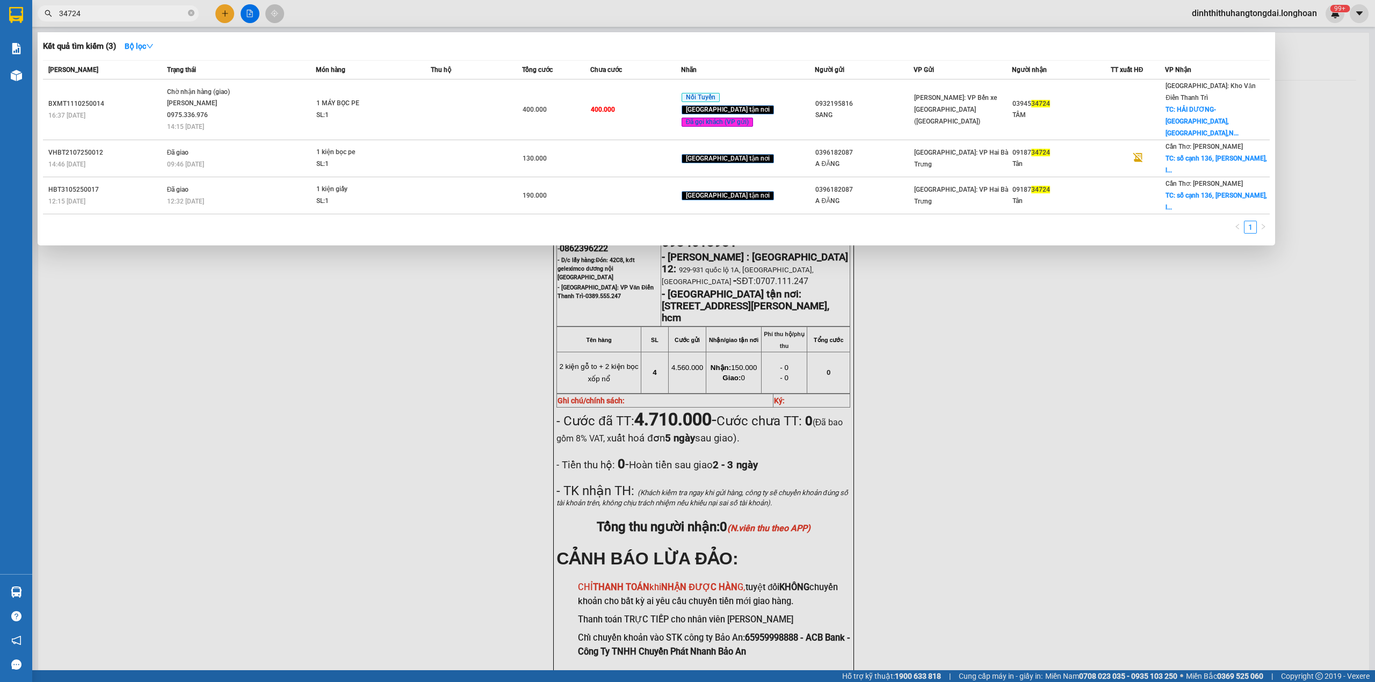
click at [122, 16] on input "34724" at bounding box center [122, 14] width 127 height 12
paste input "0789966156"
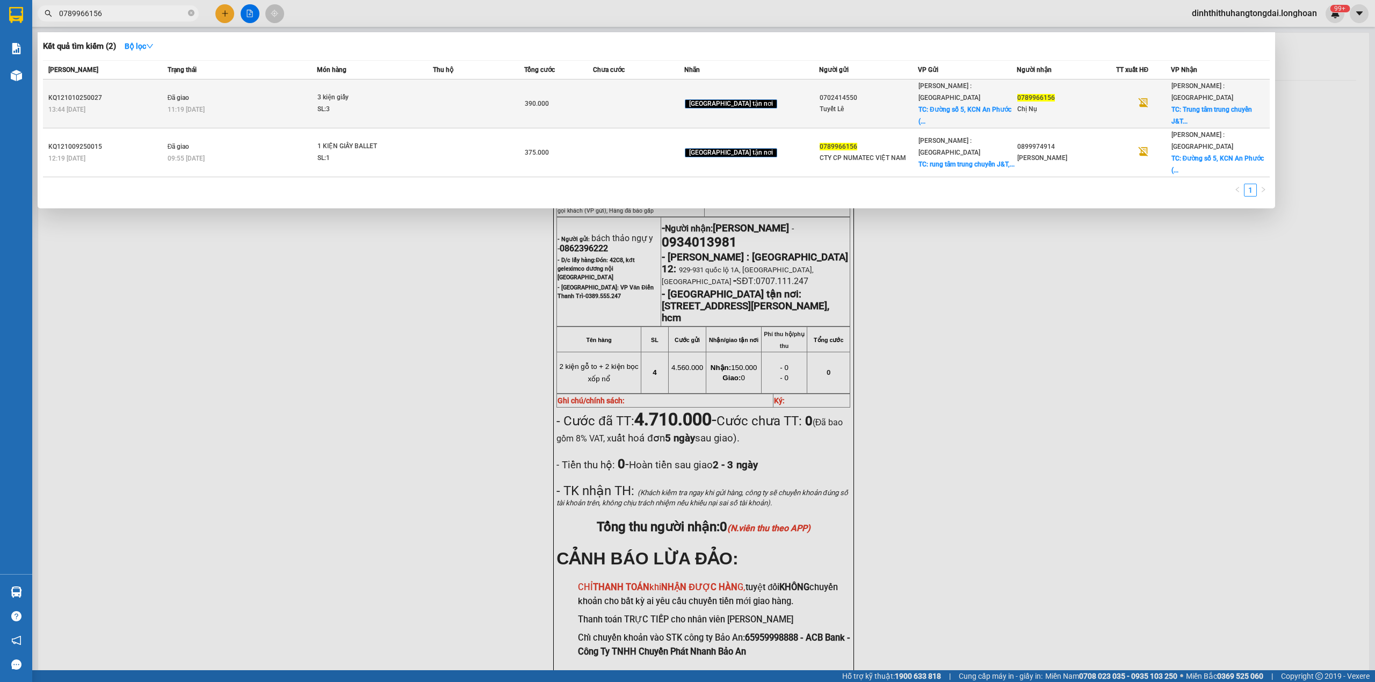
click at [422, 92] on span "3 kiện giấy SL: 3" at bounding box center [374, 103] width 114 height 23
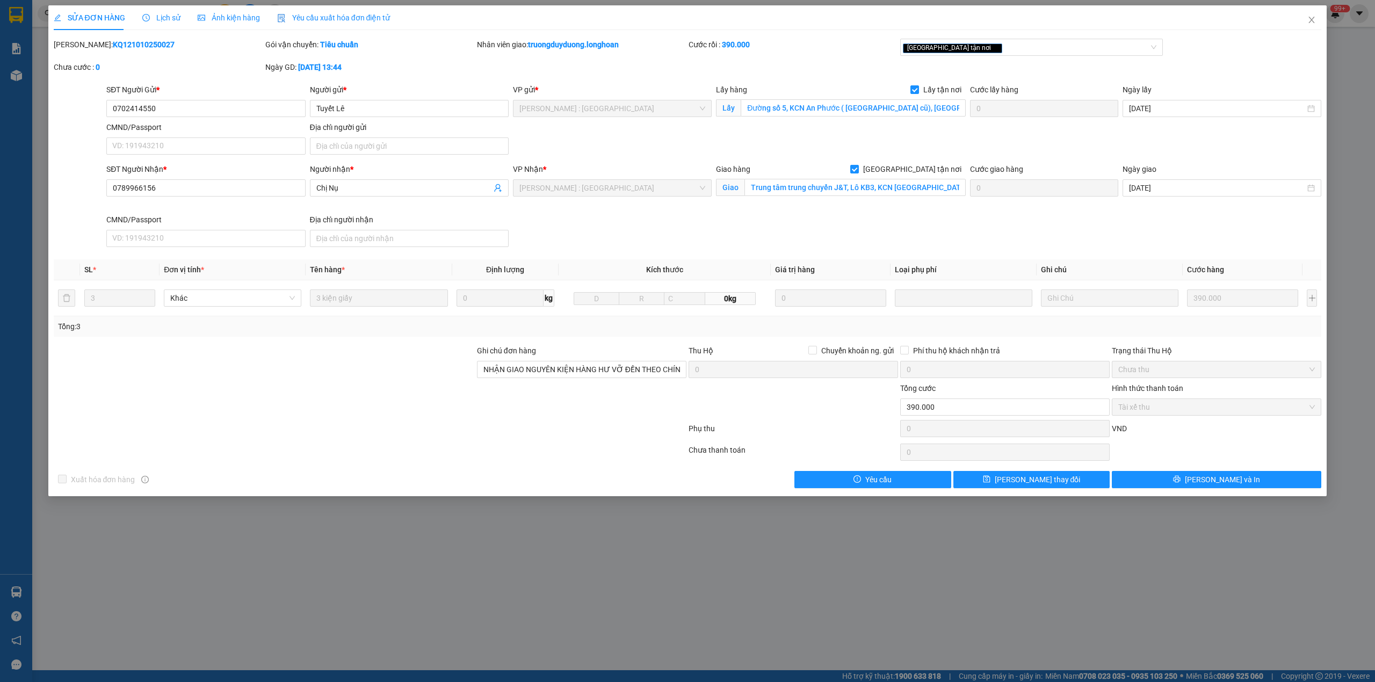
click at [147, 13] on span "Lịch sử" at bounding box center [161, 17] width 38 height 9
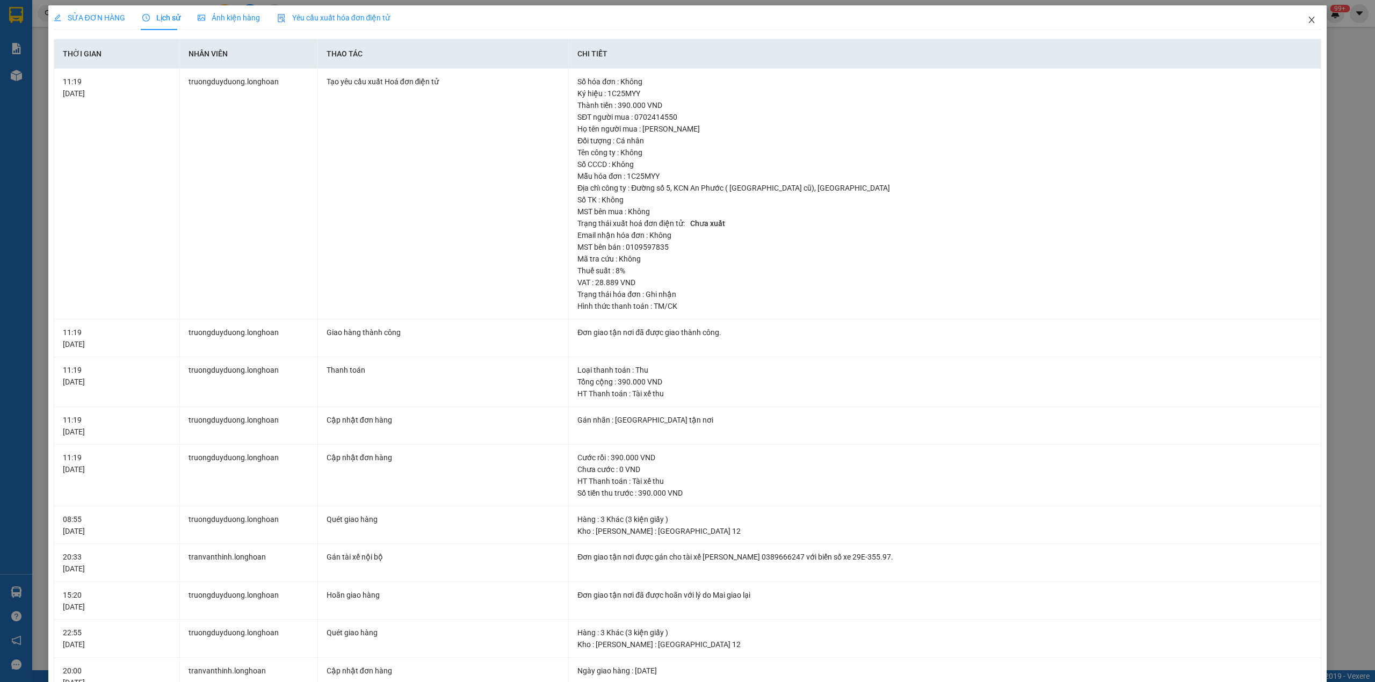
drag, startPoint x: 1296, startPoint y: 28, endPoint x: 794, endPoint y: 26, distance: 502.6
click at [1296, 27] on span "Close" at bounding box center [1311, 20] width 30 height 30
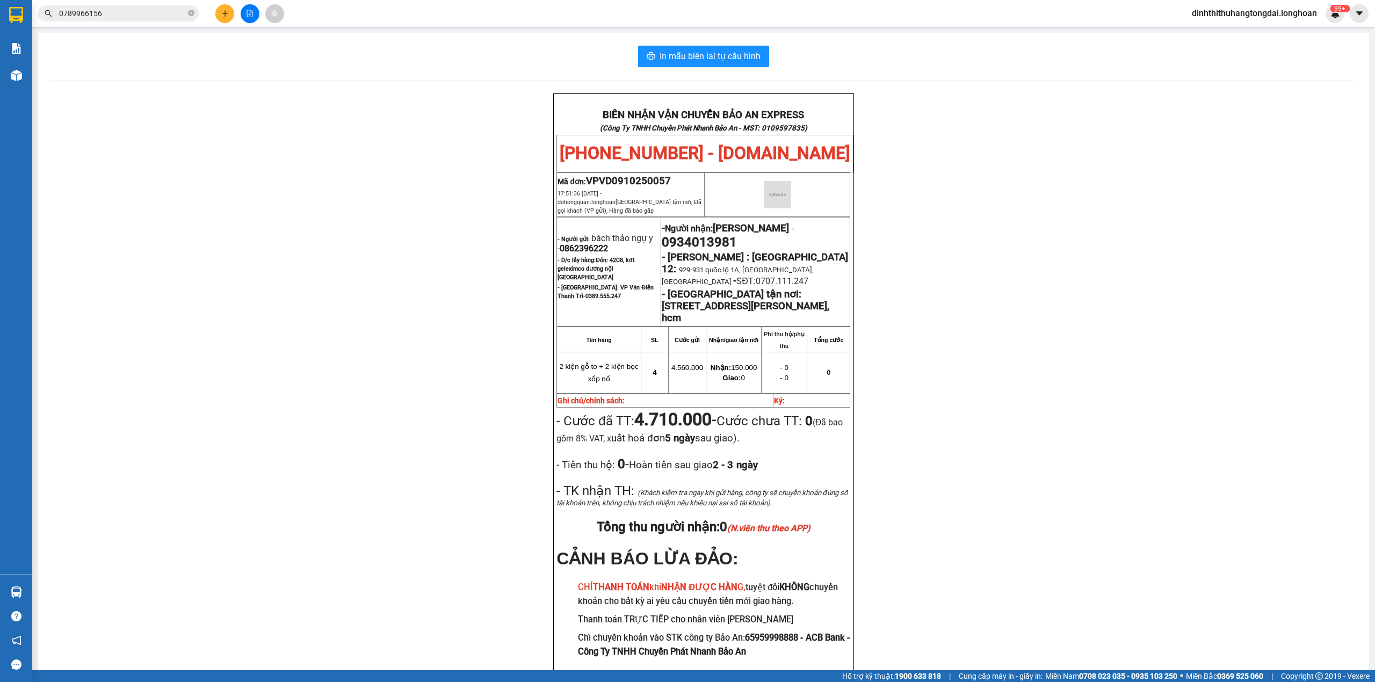
click at [134, 16] on input "0789966156" at bounding box center [122, 14] width 127 height 12
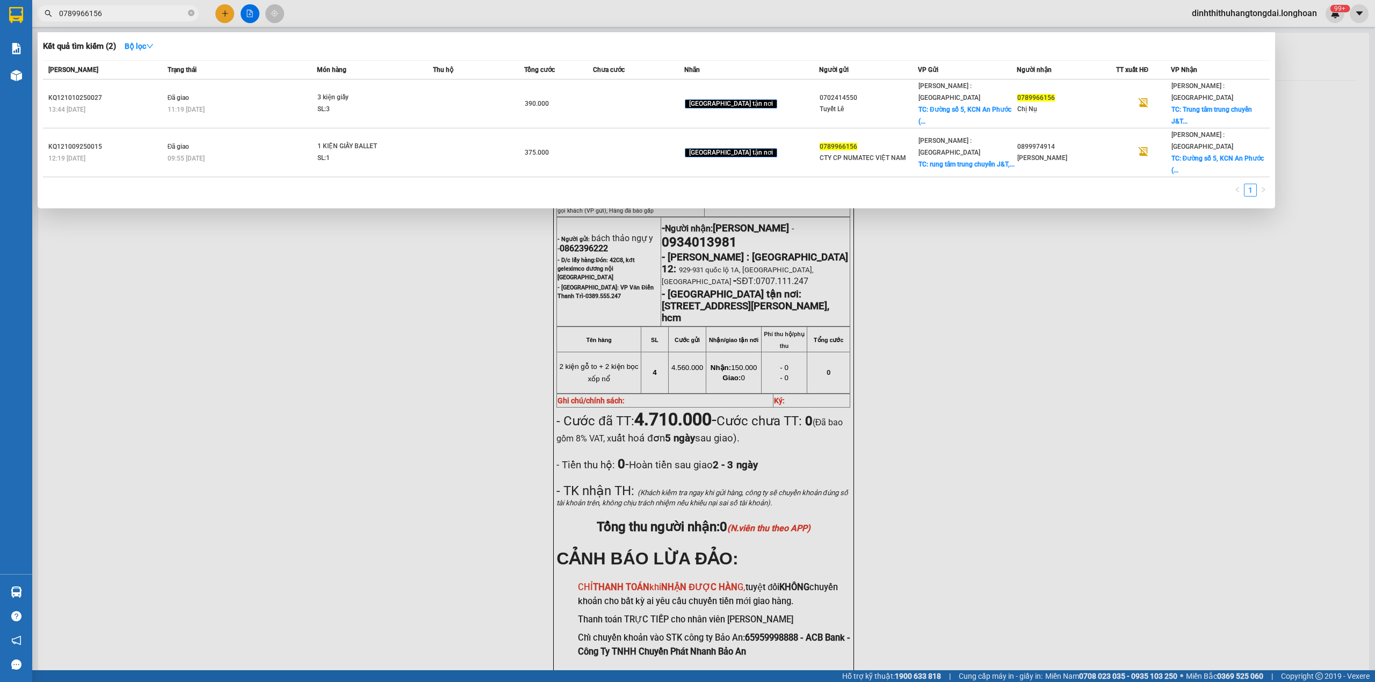
click at [134, 16] on input "0789966156" at bounding box center [122, 14] width 127 height 12
paste input "6681159"
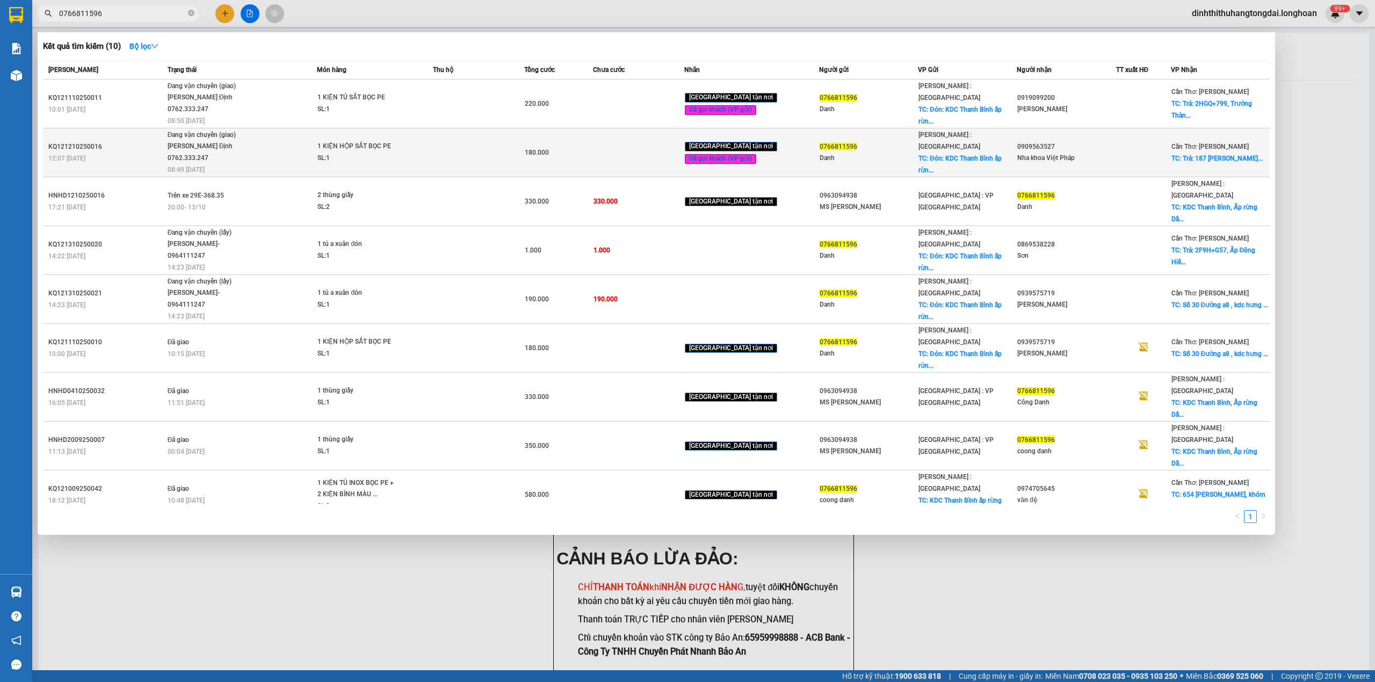
click at [460, 153] on td at bounding box center [478, 152] width 91 height 49
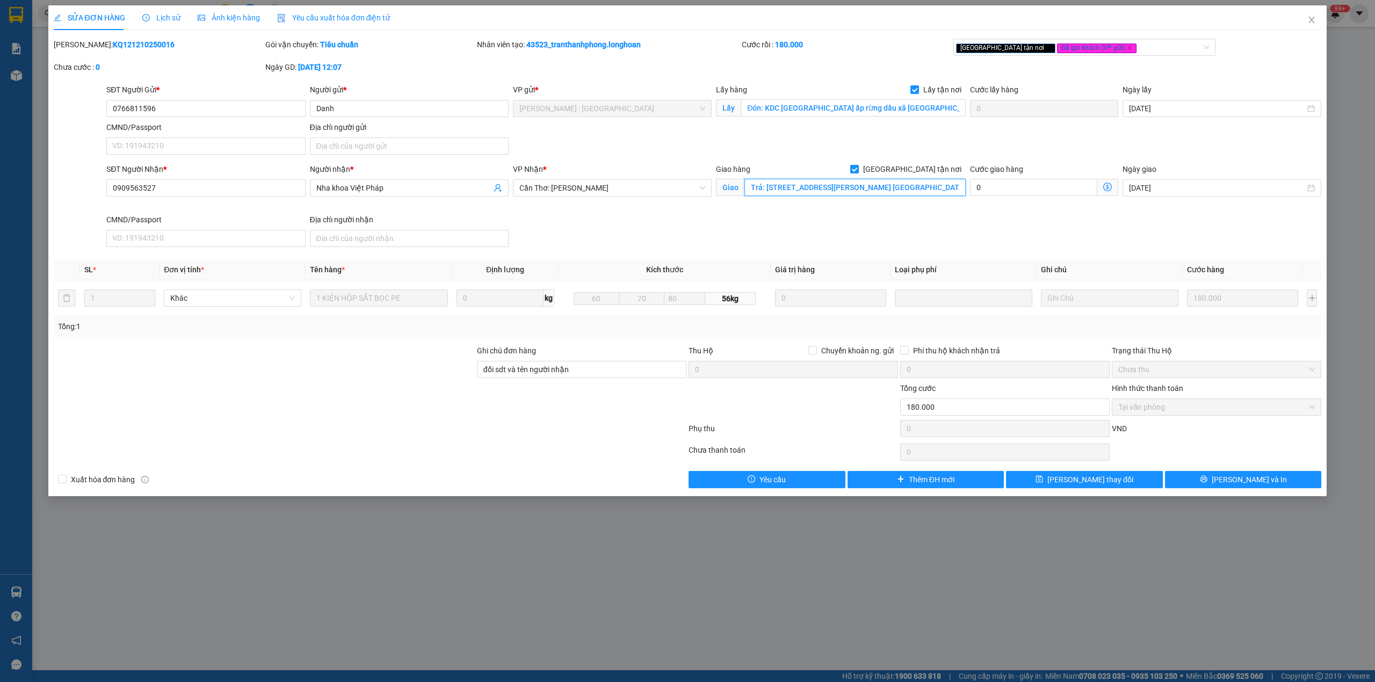
click at [875, 190] on input "Trả: [STREET_ADDRESS][PERSON_NAME] [GEOGRAPHIC_DATA]" at bounding box center [854, 187] width 221 height 17
click at [857, 190] on input "Trả: [STREET_ADDRESS][PERSON_NAME] [GEOGRAPHIC_DATA]" at bounding box center [854, 187] width 221 height 17
drag, startPoint x: 855, startPoint y: 190, endPoint x: 920, endPoint y: 217, distance: 70.8
click at [1044, 192] on div "SĐT Người Nhận * 0909563527 Người nhận * Nha khoa Việt Pháp VP Nhận * Cần Thơ: …" at bounding box center [713, 207] width 1219 height 88
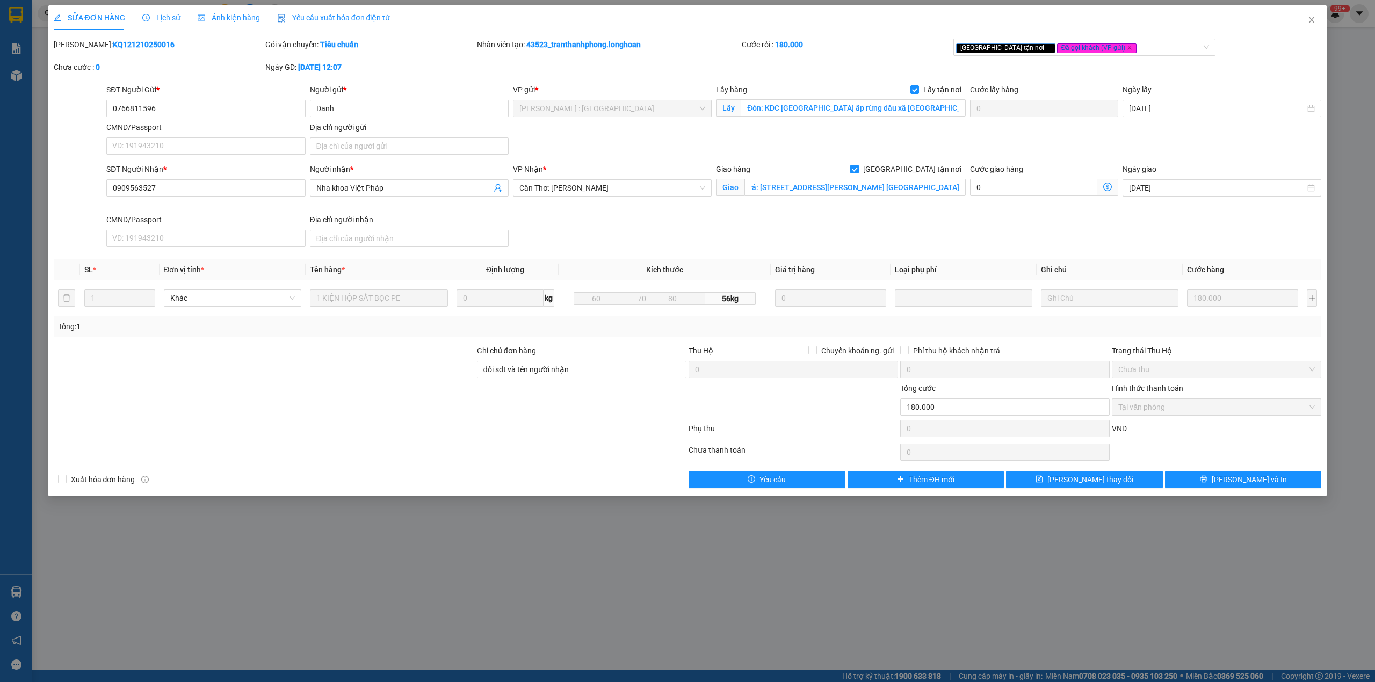
click at [868, 219] on div "SĐT Người Nhận * 0909563527 Người nhận * Nha khoa Việt Pháp VP Nhận * Cần Thơ: …" at bounding box center [713, 207] width 1219 height 88
click at [166, 11] on div "Lịch sử" at bounding box center [161, 17] width 38 height 25
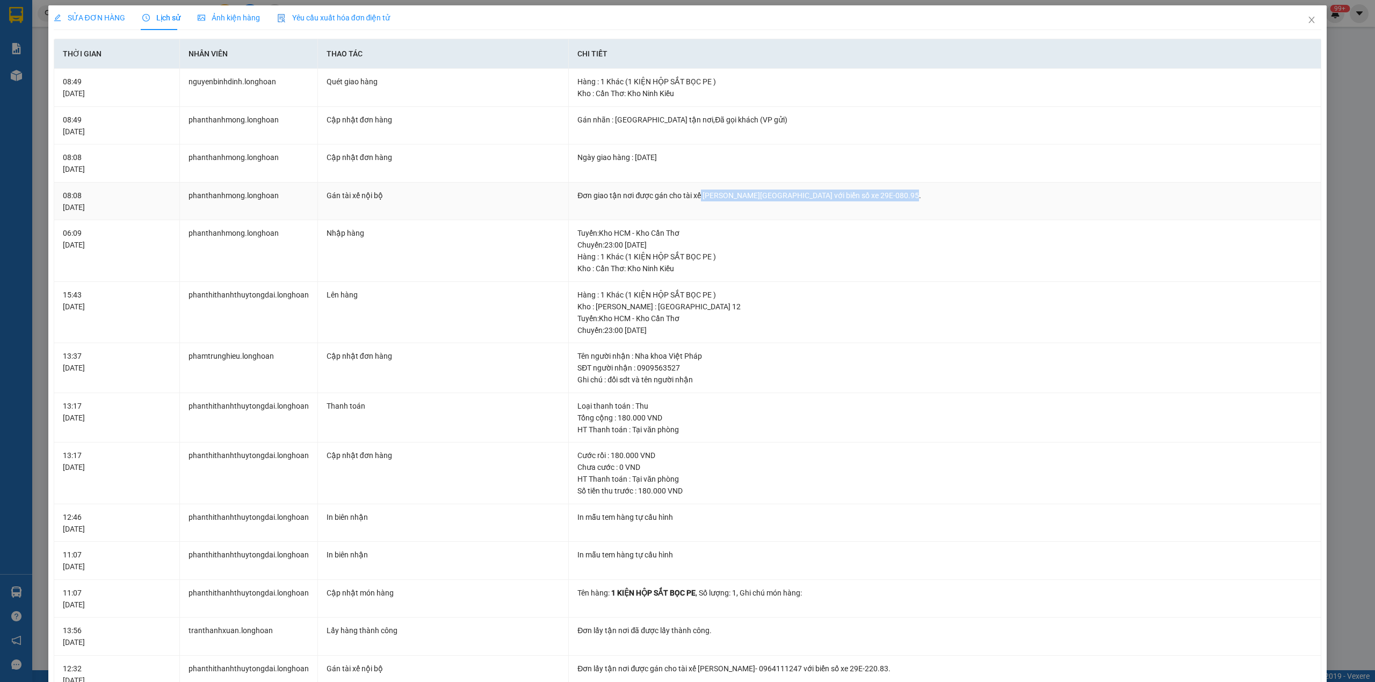
drag, startPoint x: 696, startPoint y: 197, endPoint x: 933, endPoint y: 197, distance: 236.3
click at [933, 197] on div "Đơn giao tận nơi được gán cho tài xế [PERSON_NAME][GEOGRAPHIC_DATA] với biển số…" at bounding box center [944, 196] width 735 height 12
click at [731, 196] on div "Đơn giao tận nơi được gán cho tài xế [PERSON_NAME][GEOGRAPHIC_DATA] với biển số…" at bounding box center [944, 196] width 735 height 12
drag, startPoint x: 697, startPoint y: 196, endPoint x: 804, endPoint y: 198, distance: 107.4
click at [804, 198] on div "Đơn giao tận nơi được gán cho tài xế [PERSON_NAME][GEOGRAPHIC_DATA] với biển số…" at bounding box center [944, 196] width 735 height 12
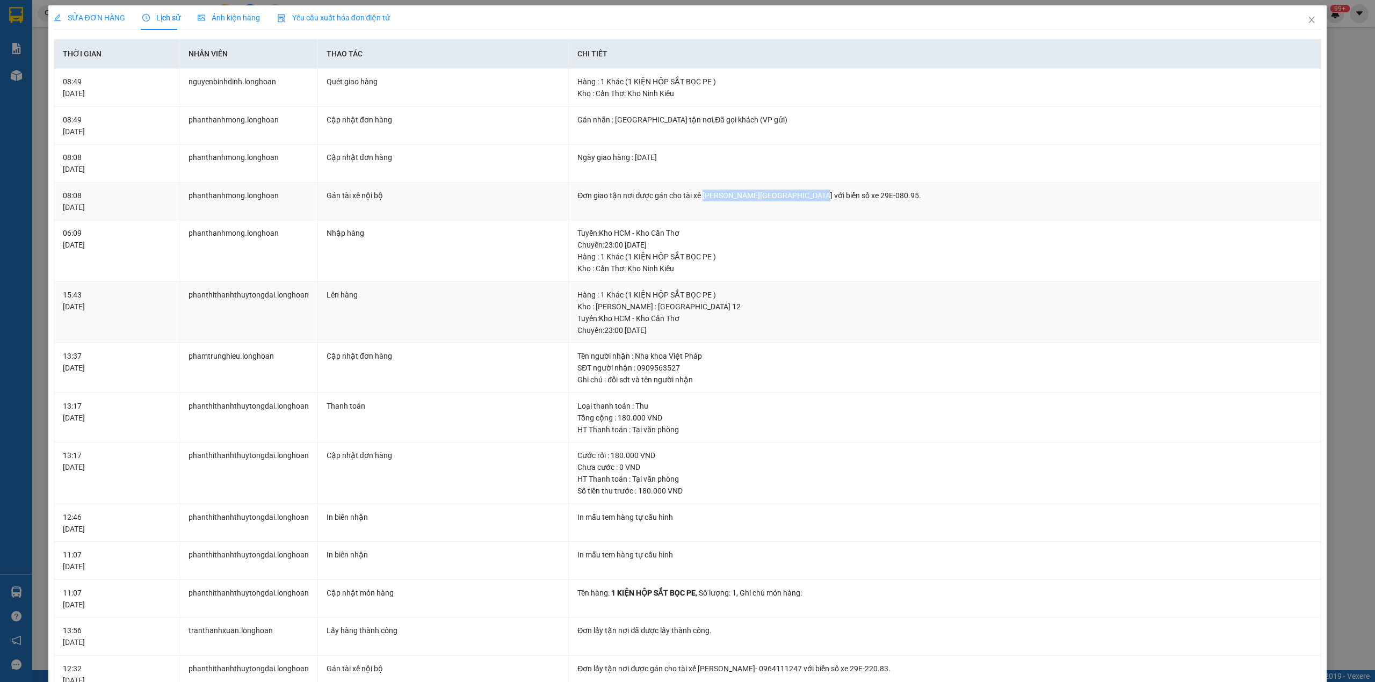
copy div "[PERSON_NAME] Định 0762.333.247"
click at [1308, 21] on span "Close" at bounding box center [1311, 20] width 30 height 30
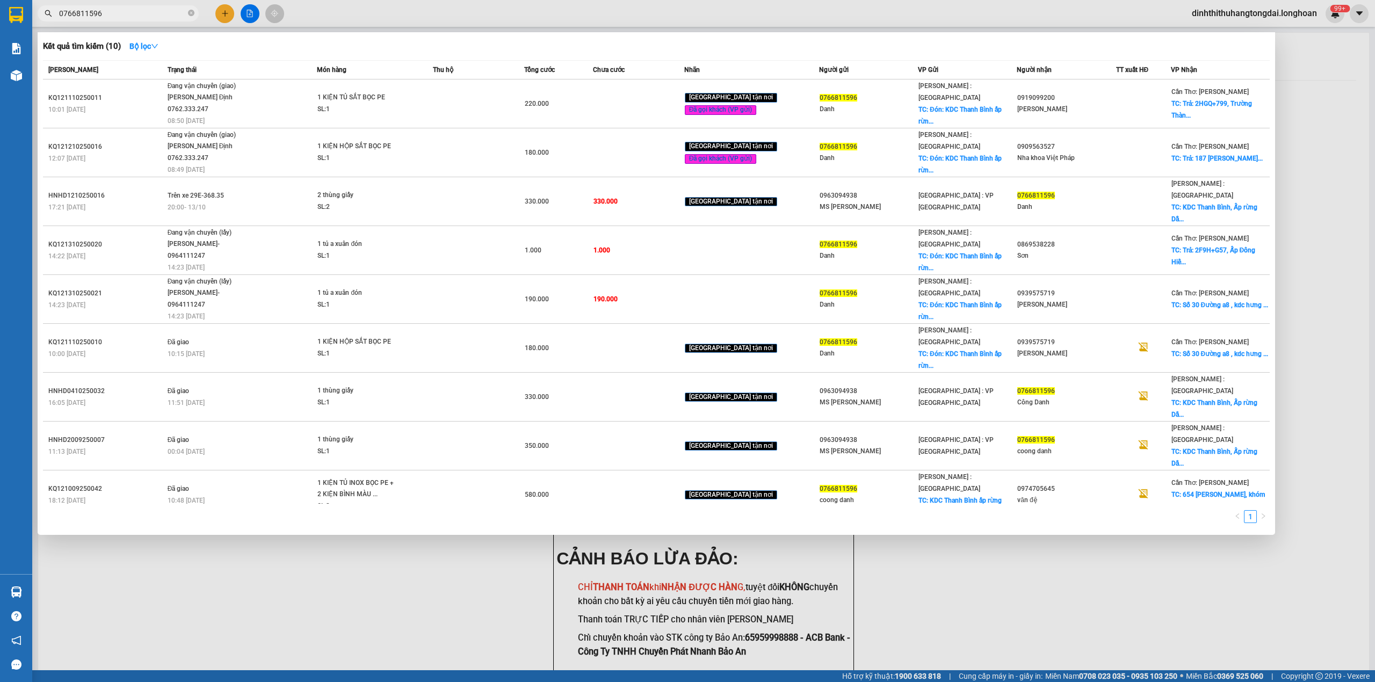
click at [111, 16] on input "0766811596" at bounding box center [122, 14] width 127 height 12
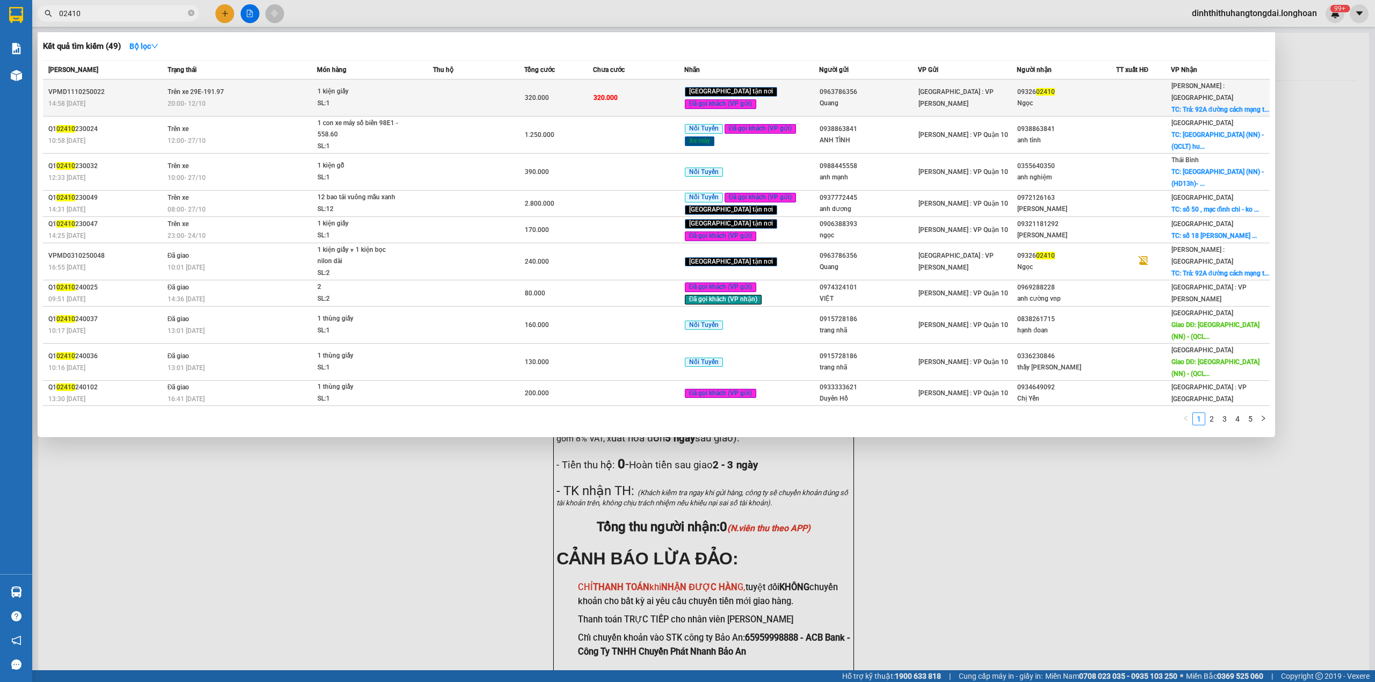
click at [371, 88] on div "1 kiện giấy" at bounding box center [357, 92] width 81 height 12
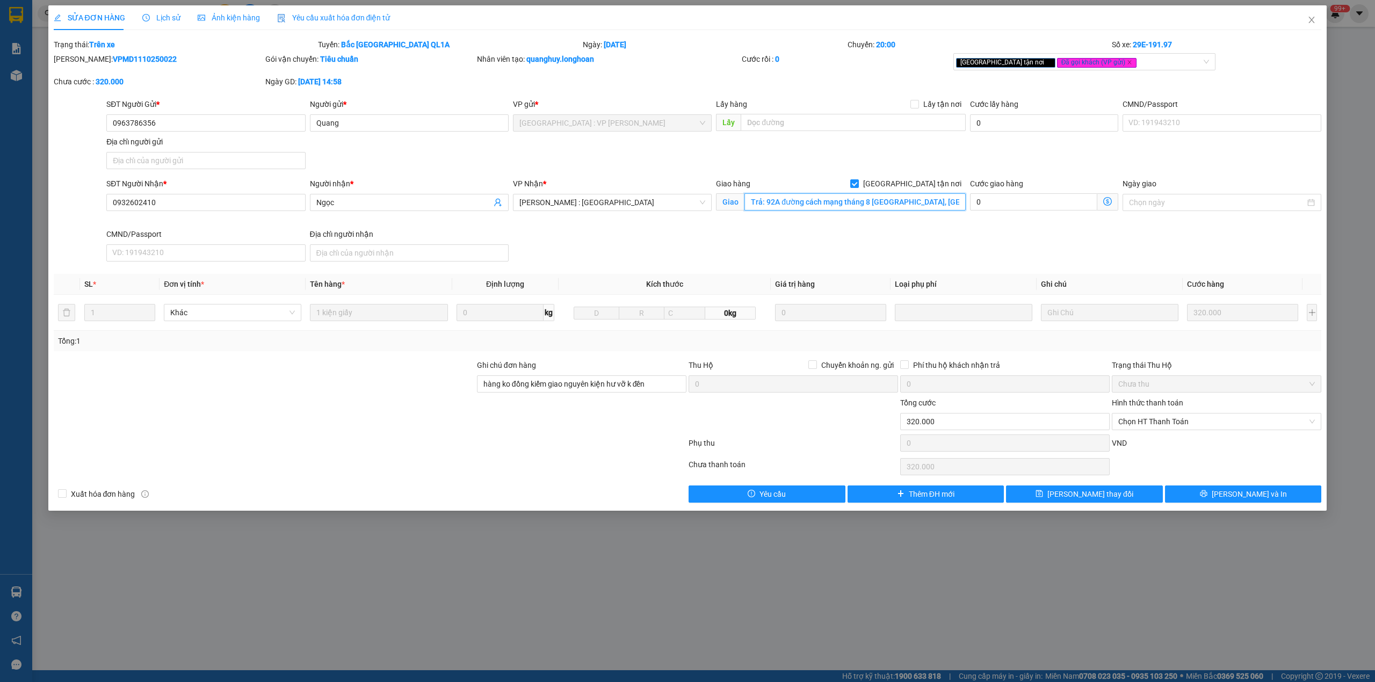
click at [853, 207] on input "Trả: 92A đường cách mạng tháng 8 [GEOGRAPHIC_DATA], [GEOGRAPHIC_DATA], [GEOGRAP…" at bounding box center [854, 201] width 221 height 17
click at [852, 206] on input "Trả: 92A đường cách mạng tháng 8 [GEOGRAPHIC_DATA], [GEOGRAPHIC_DATA], [GEOGRAP…" at bounding box center [854, 201] width 221 height 17
click at [849, 205] on input "Trả: 92A đường cách mạng tháng 8 [GEOGRAPHIC_DATA], [GEOGRAPHIC_DATA], [GEOGRAP…" at bounding box center [854, 201] width 221 height 17
drag, startPoint x: 844, startPoint y: 205, endPoint x: 1056, endPoint y: 226, distance: 212.6
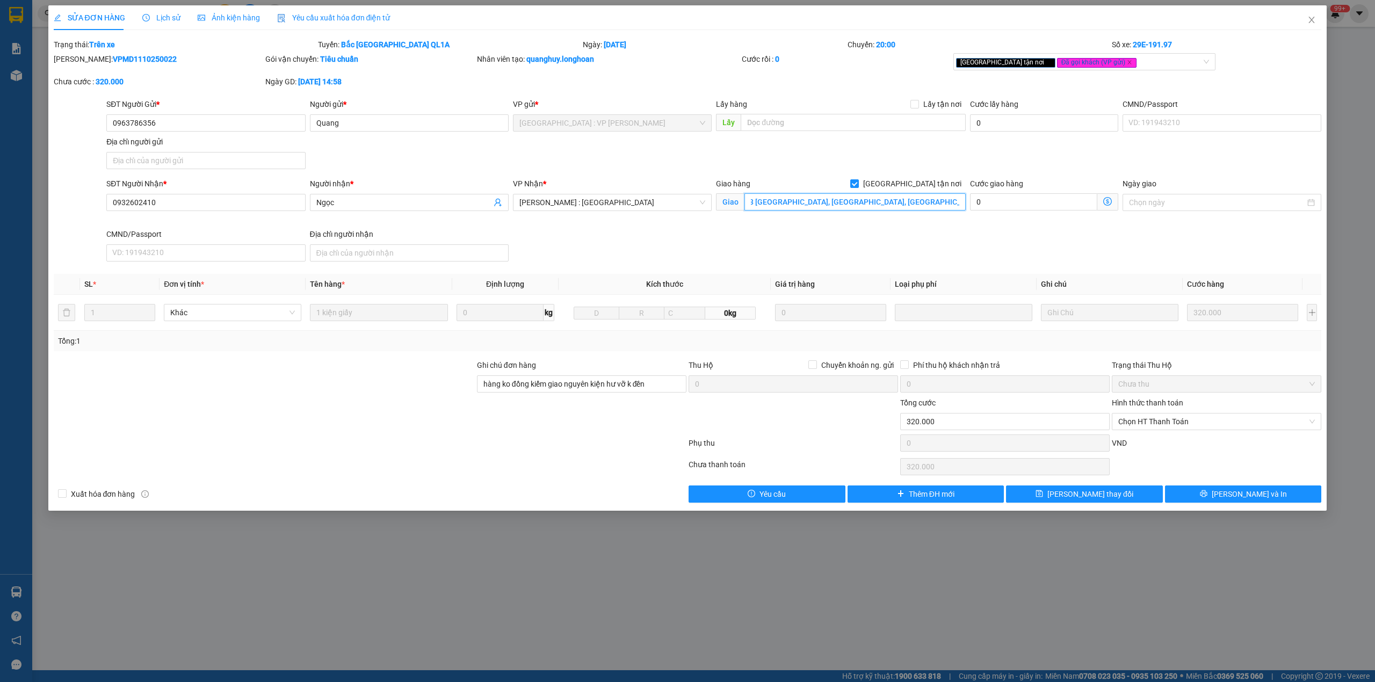
click at [1066, 220] on div "SĐT Người Nhận * 0932602410 Người nhận * Ngọc VP Nhận * [GEOGRAPHIC_DATA] : [GE…" at bounding box center [713, 222] width 1219 height 88
click at [1002, 246] on div "SĐT Người Nhận * 0932602410 Người nhận * Ngọc VP Nhận * [GEOGRAPHIC_DATA] : [GE…" at bounding box center [713, 222] width 1219 height 88
click at [159, 13] on span "Lịch sử" at bounding box center [161, 17] width 38 height 9
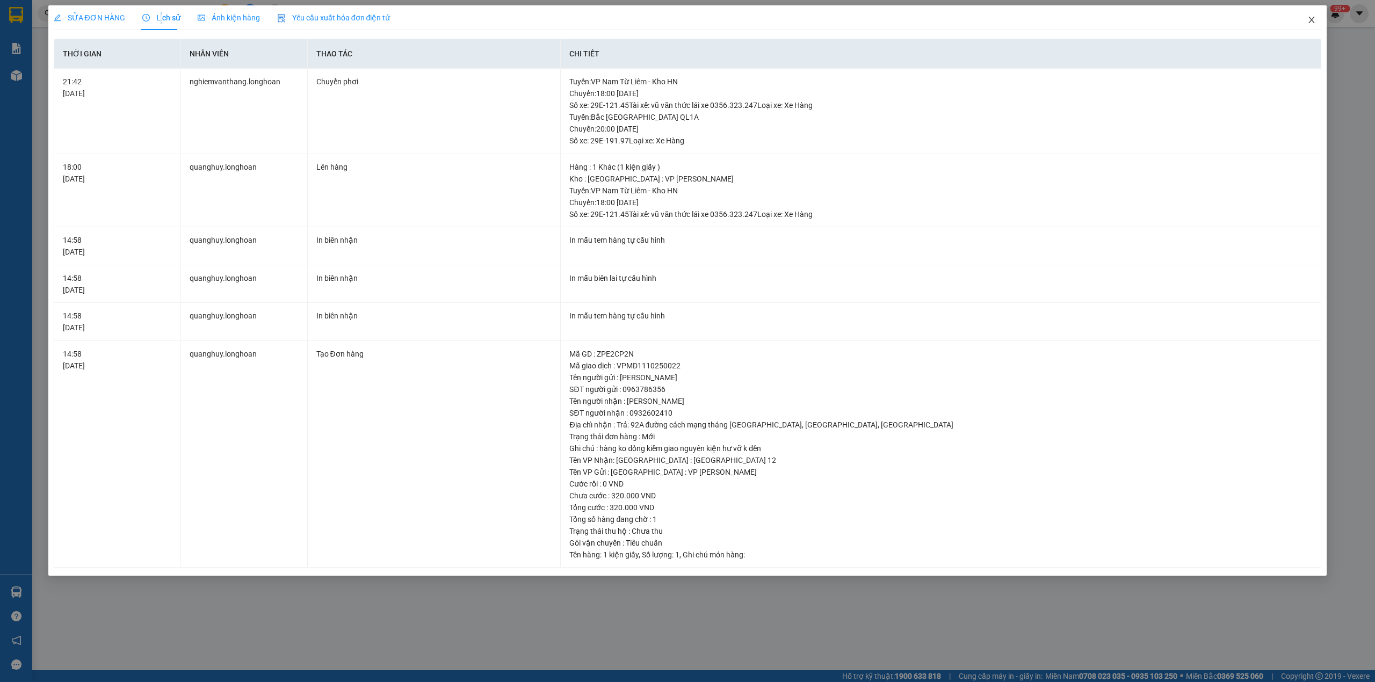
click at [1313, 13] on span "Close" at bounding box center [1311, 20] width 30 height 30
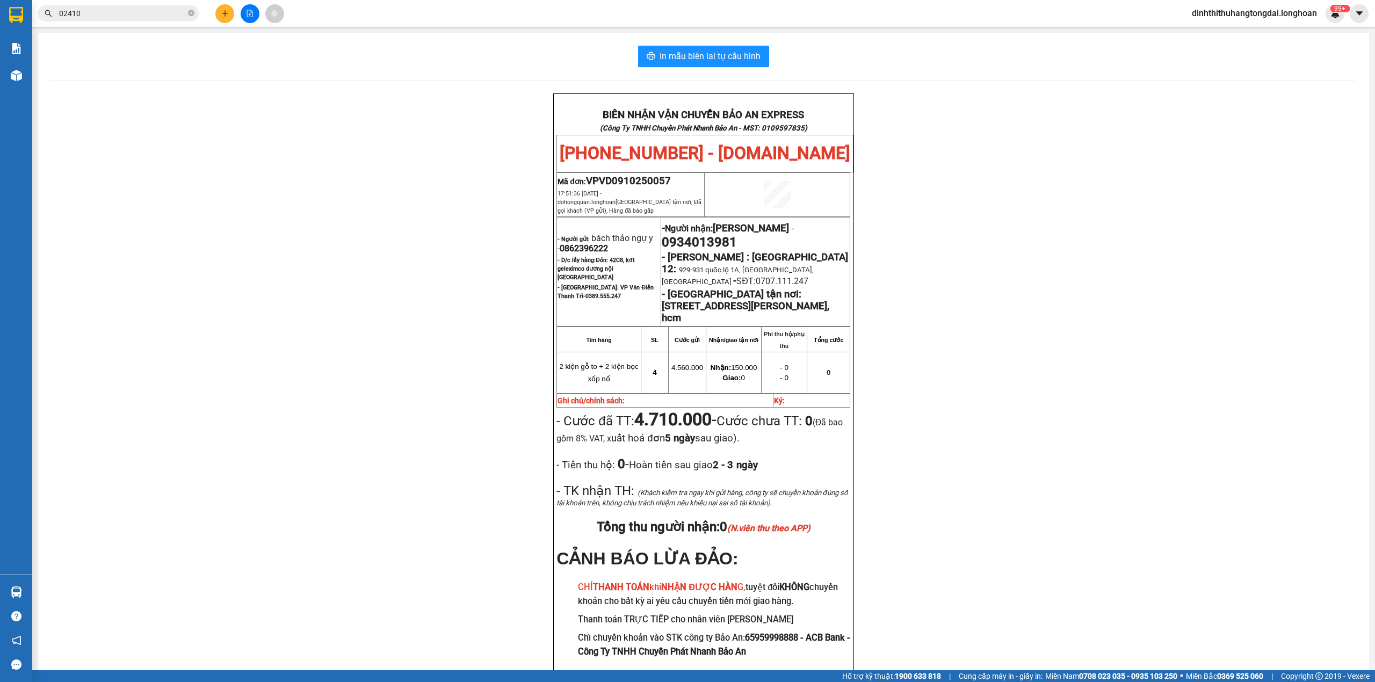
click at [144, 13] on input "02410" at bounding box center [122, 14] width 127 height 12
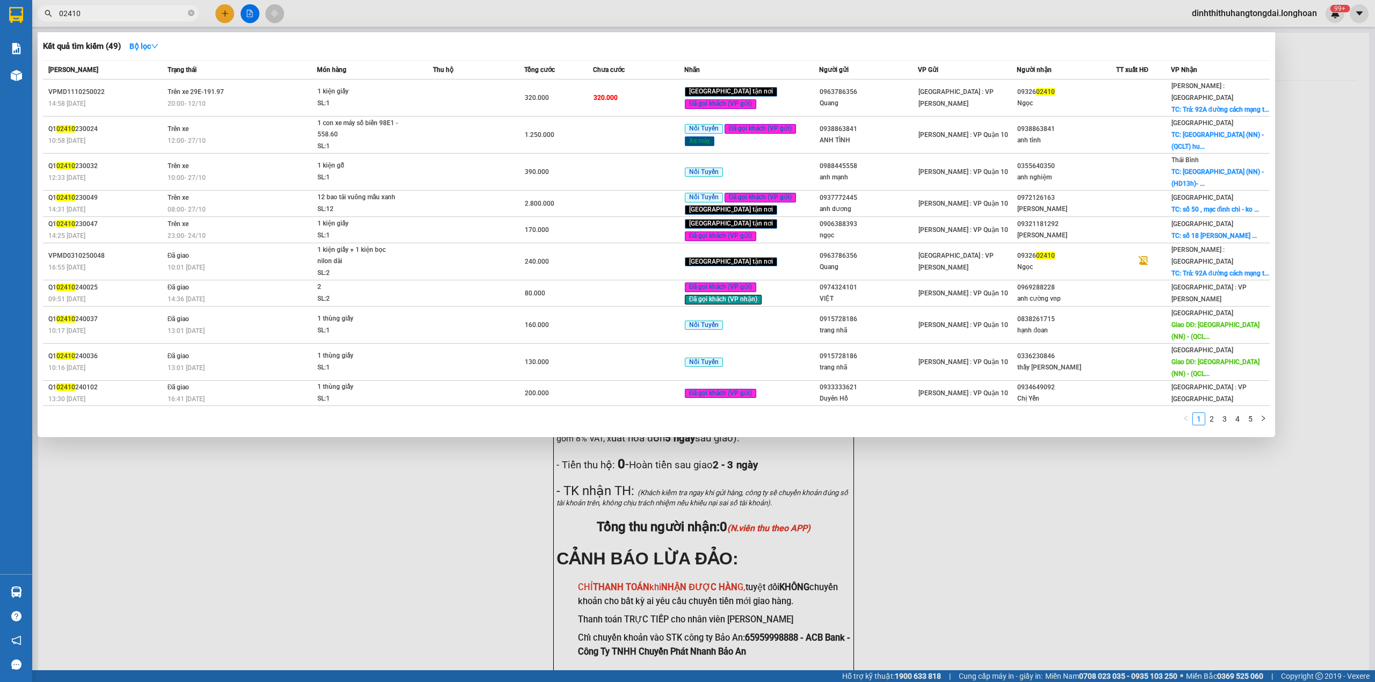
click at [144, 13] on input "02410" at bounding box center [122, 14] width 127 height 12
paste input "979034018"
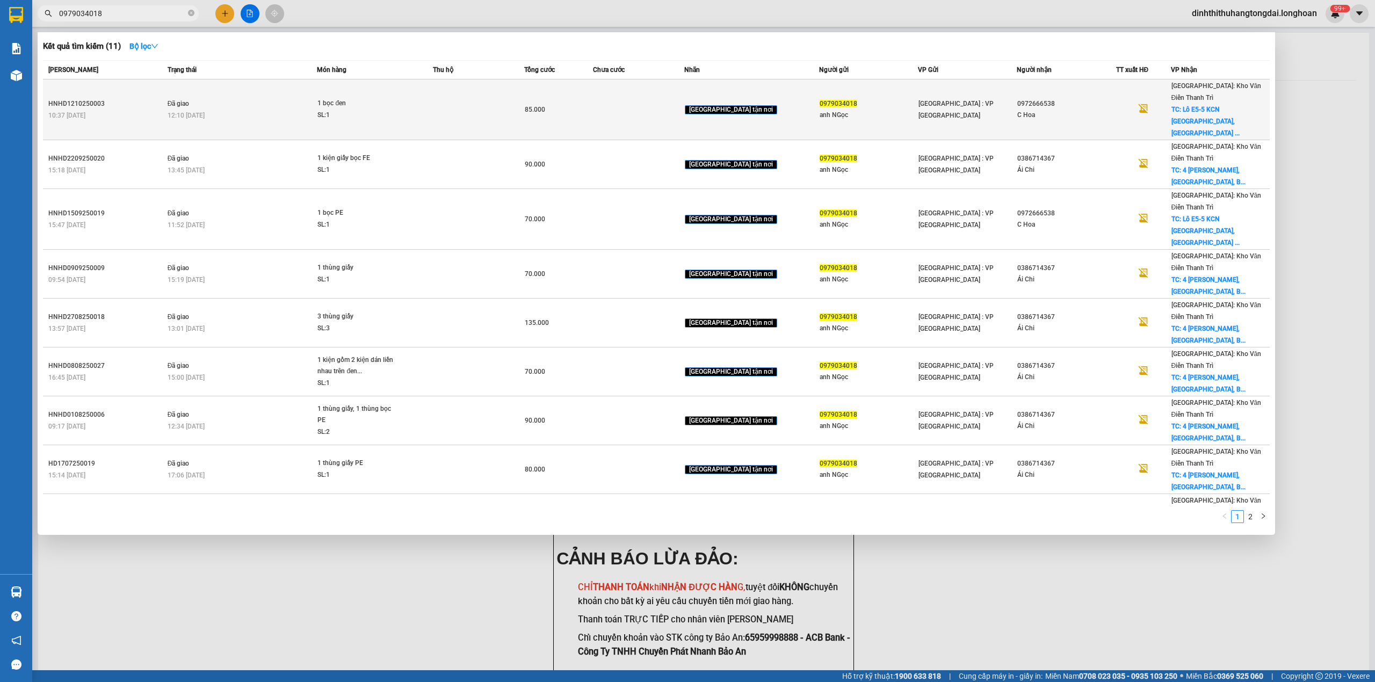
click at [432, 99] on span "1 bọc đen SL: 1" at bounding box center [374, 109] width 114 height 23
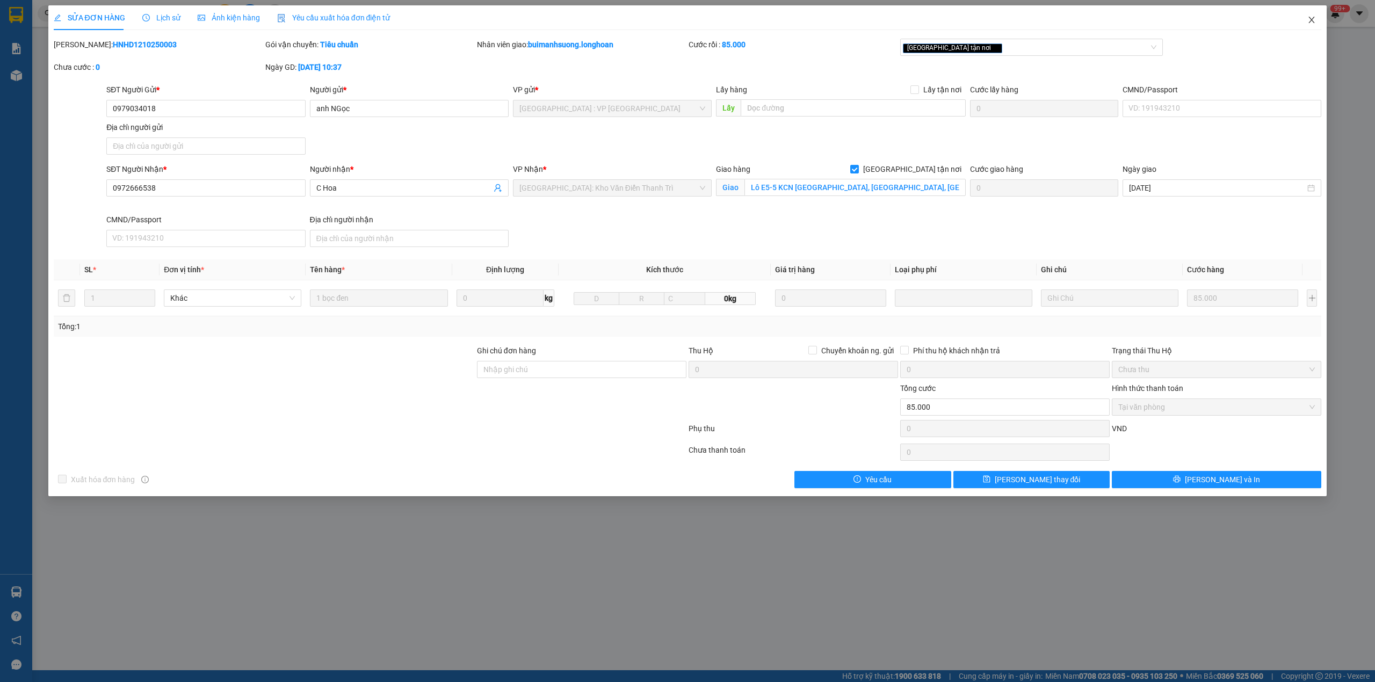
click at [1304, 24] on span "Close" at bounding box center [1311, 20] width 30 height 30
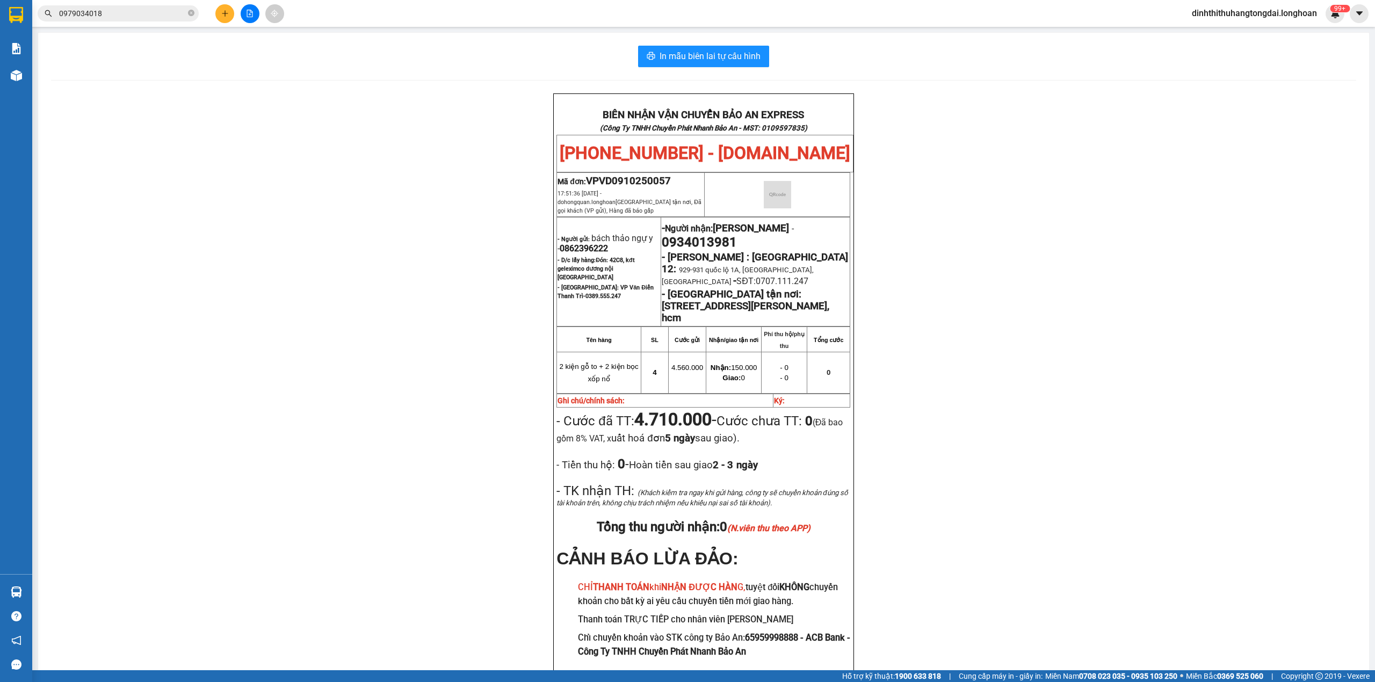
click at [161, 11] on input "0979034018" at bounding box center [122, 14] width 127 height 12
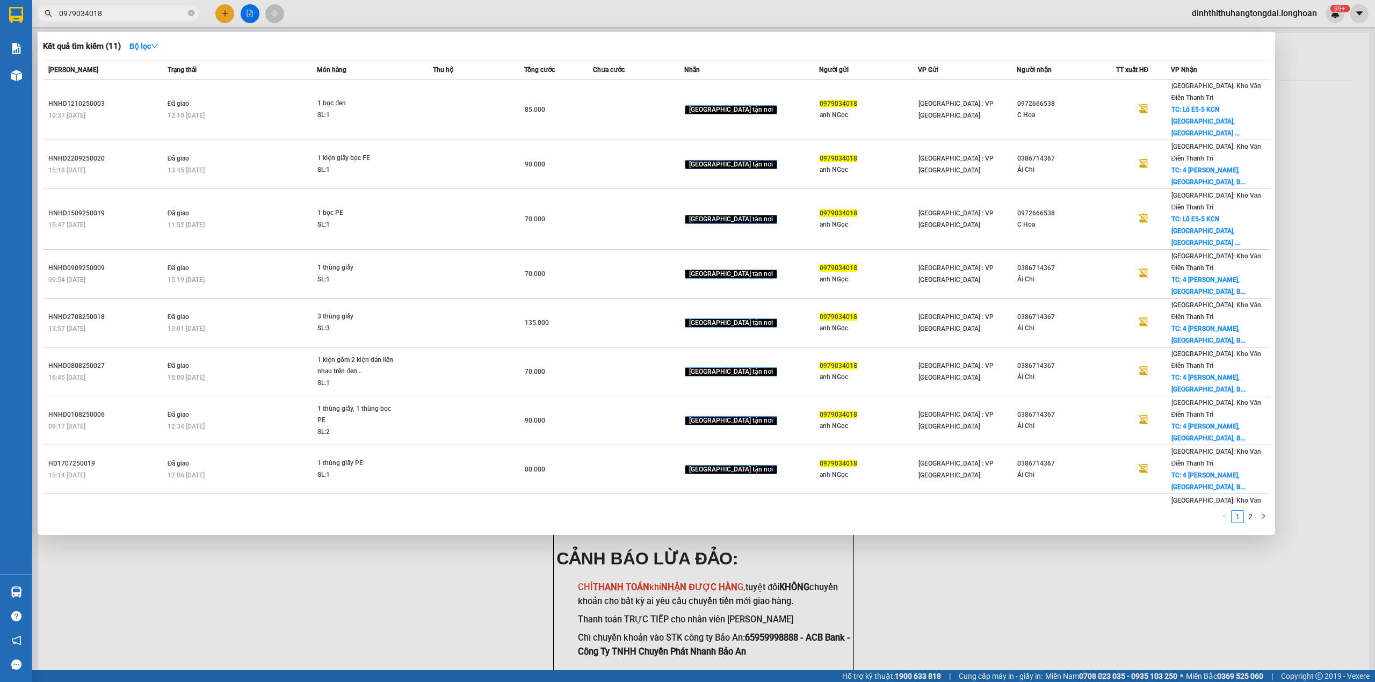
click at [161, 11] on input "0979034018" at bounding box center [122, 14] width 127 height 12
paste input "0208516"
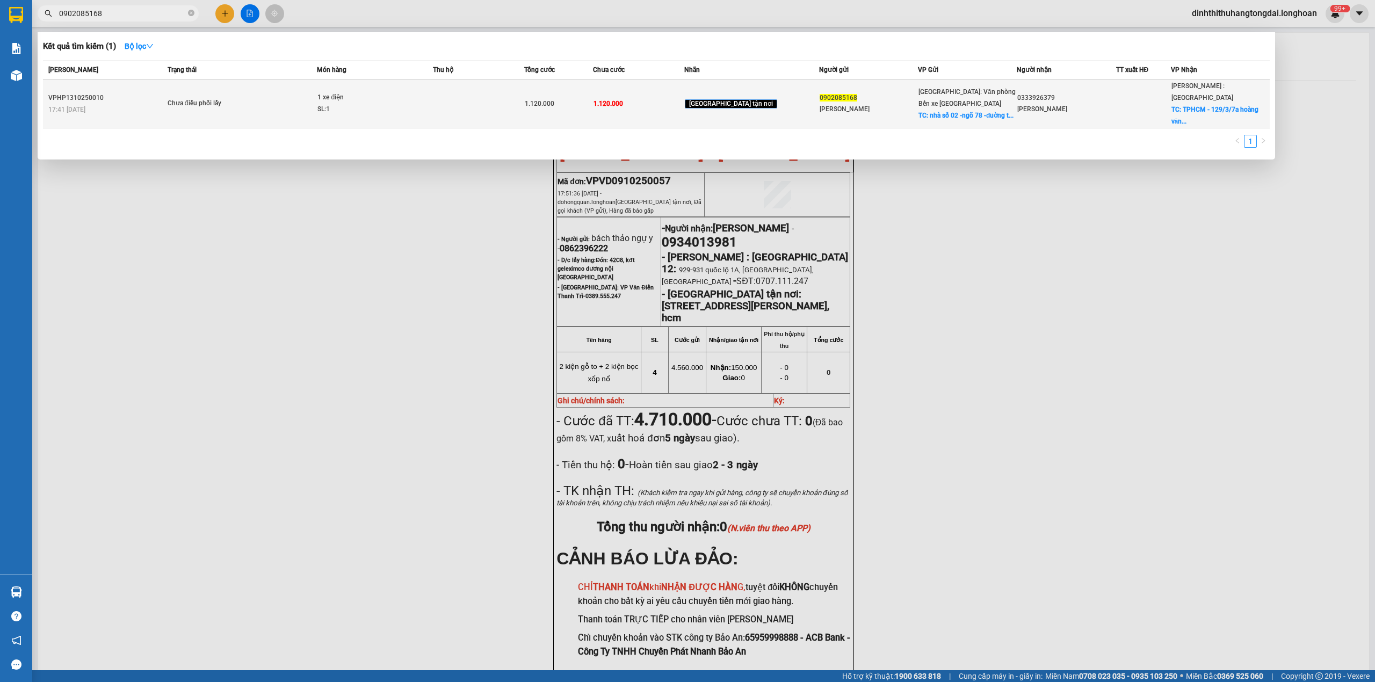
click at [398, 93] on div "1 xe điện" at bounding box center [357, 98] width 81 height 12
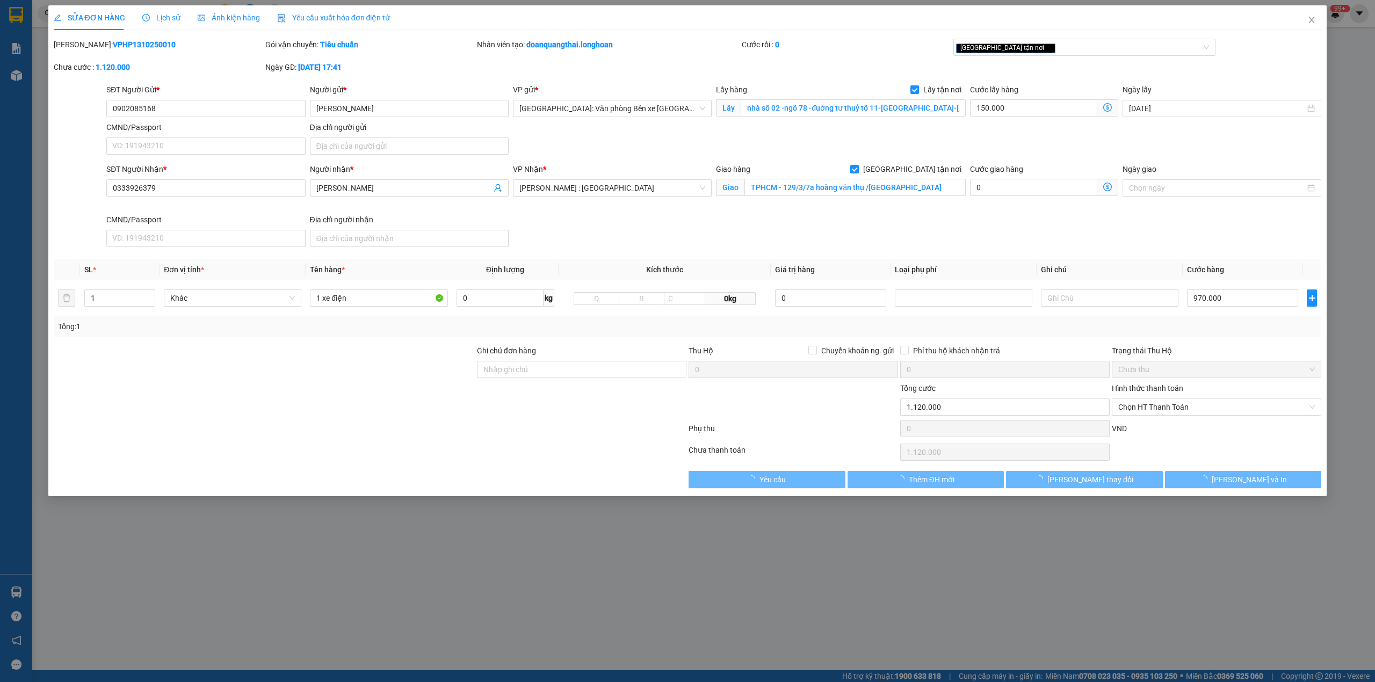
click at [140, 16] on div "SỬA ĐƠN HÀNG Lịch sử Ảnh kiện hàng Yêu cầu xuất hóa đơn điện tử" at bounding box center [222, 17] width 337 height 25
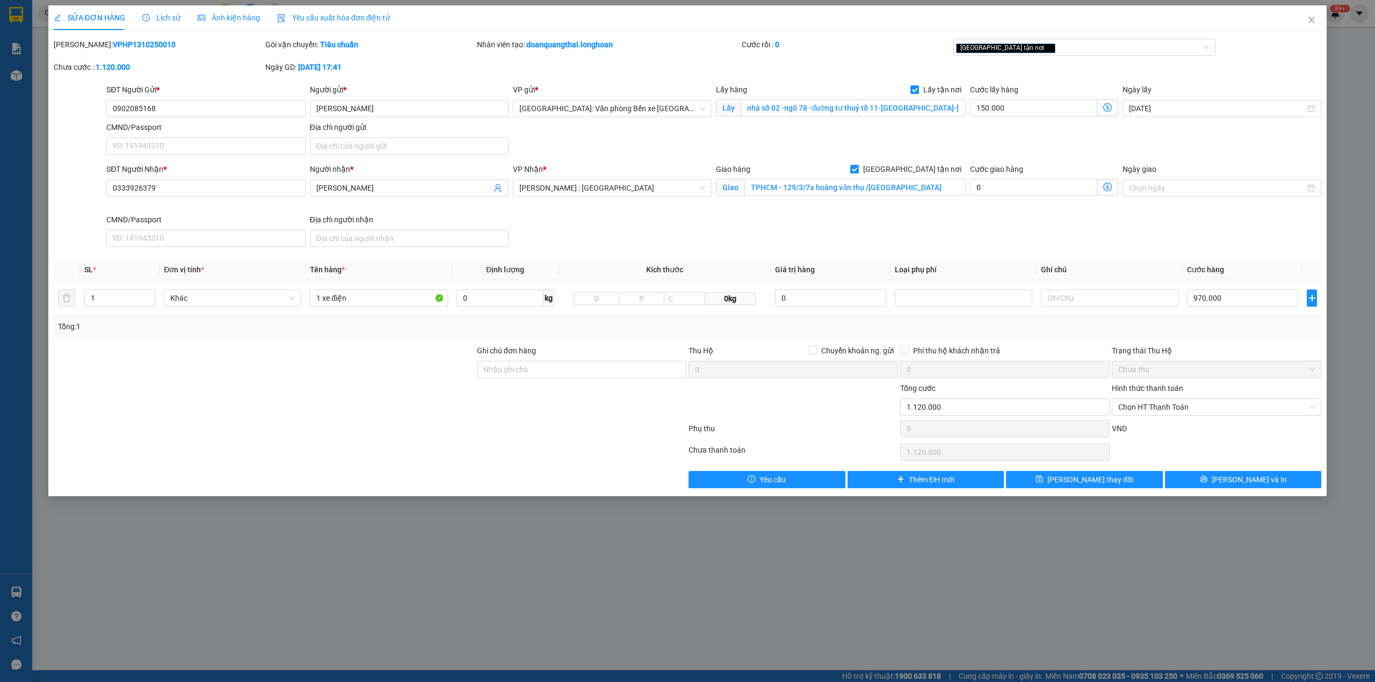
click at [157, 25] on div "Lịch sử" at bounding box center [161, 17] width 38 height 25
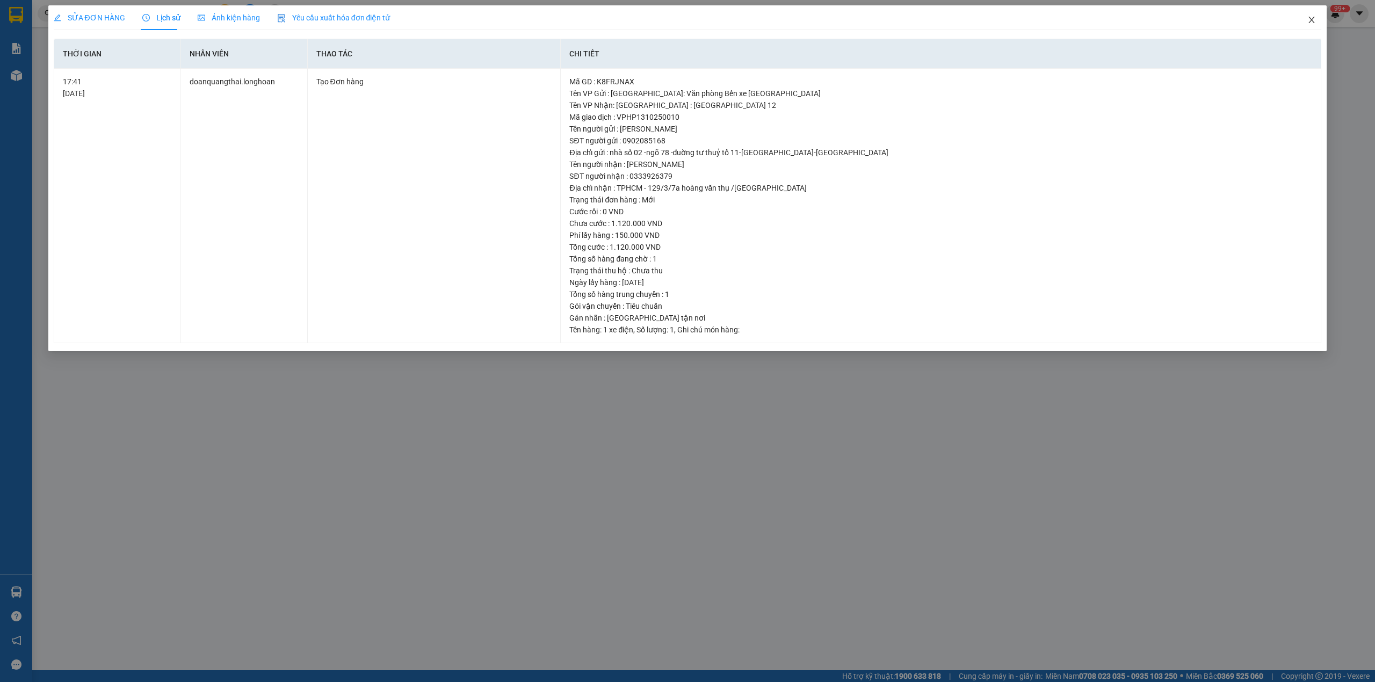
click at [1313, 16] on icon "close" at bounding box center [1311, 20] width 9 height 9
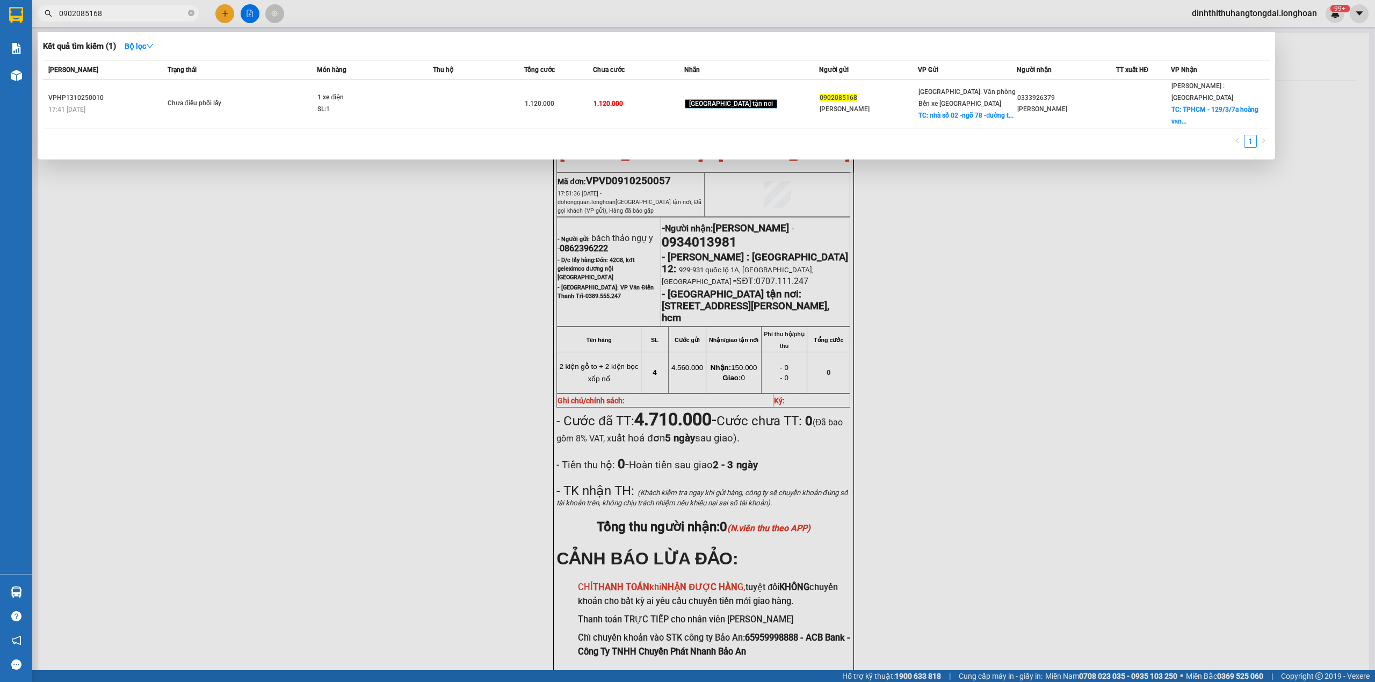
click at [155, 19] on span "0902085168" at bounding box center [118, 13] width 161 height 16
click at [149, 13] on input "0902085168" at bounding box center [122, 14] width 127 height 12
paste input "72512791"
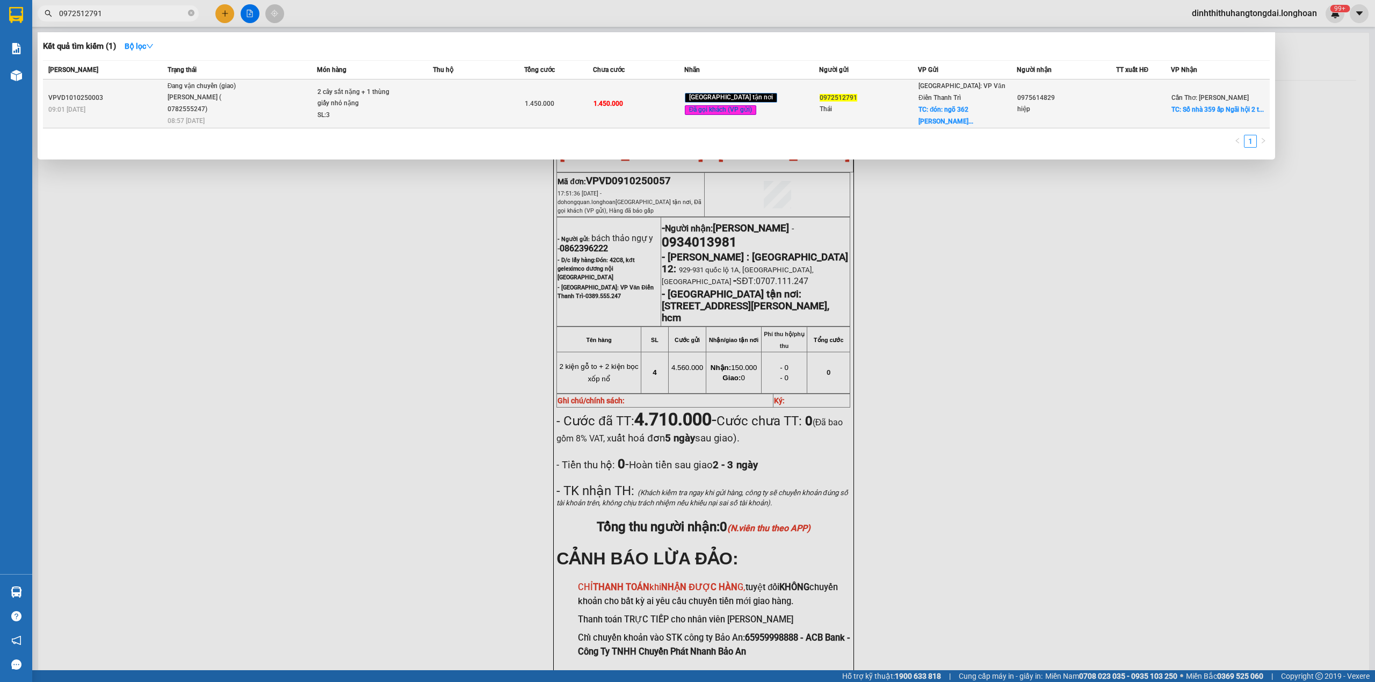
click at [241, 97] on div "[PERSON_NAME] ( 0782555247)" at bounding box center [208, 103] width 81 height 23
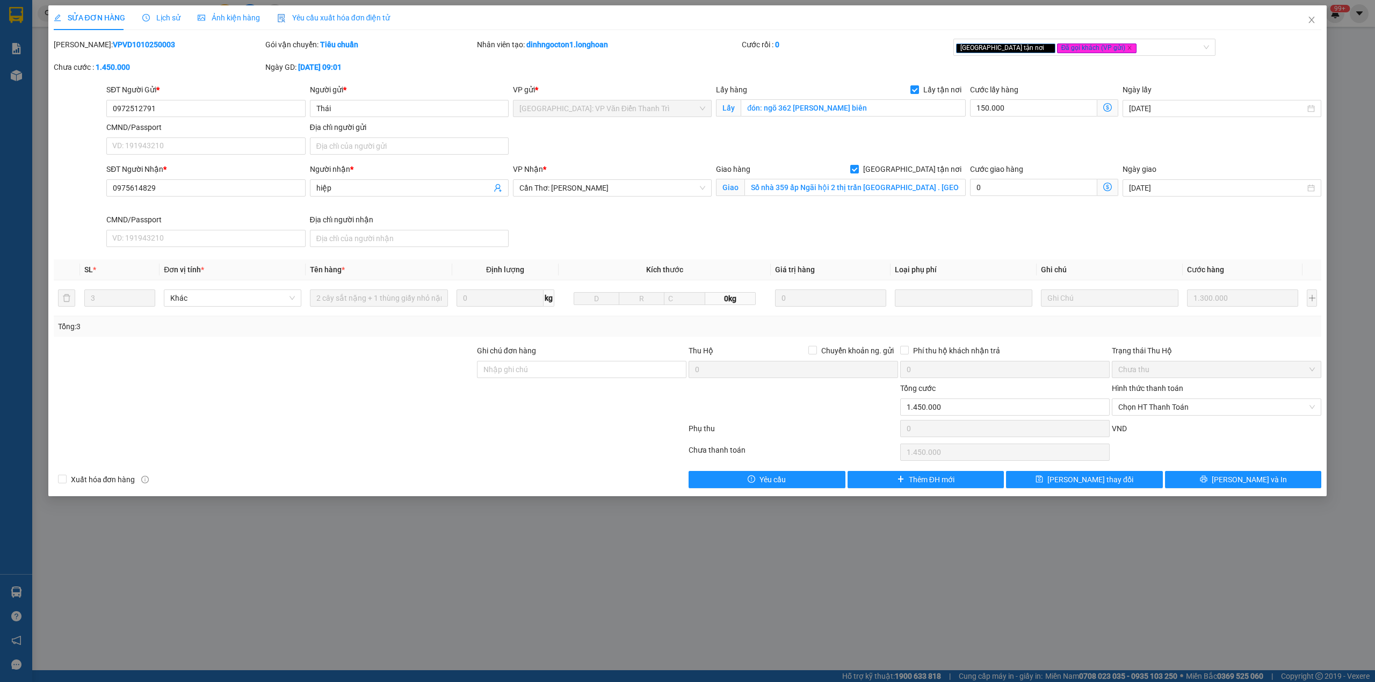
click at [113, 43] on b "VPVD1010250003" at bounding box center [144, 44] width 62 height 9
copy b "VPVD1010250003"
click at [162, 13] on span "Lịch sử" at bounding box center [161, 17] width 38 height 9
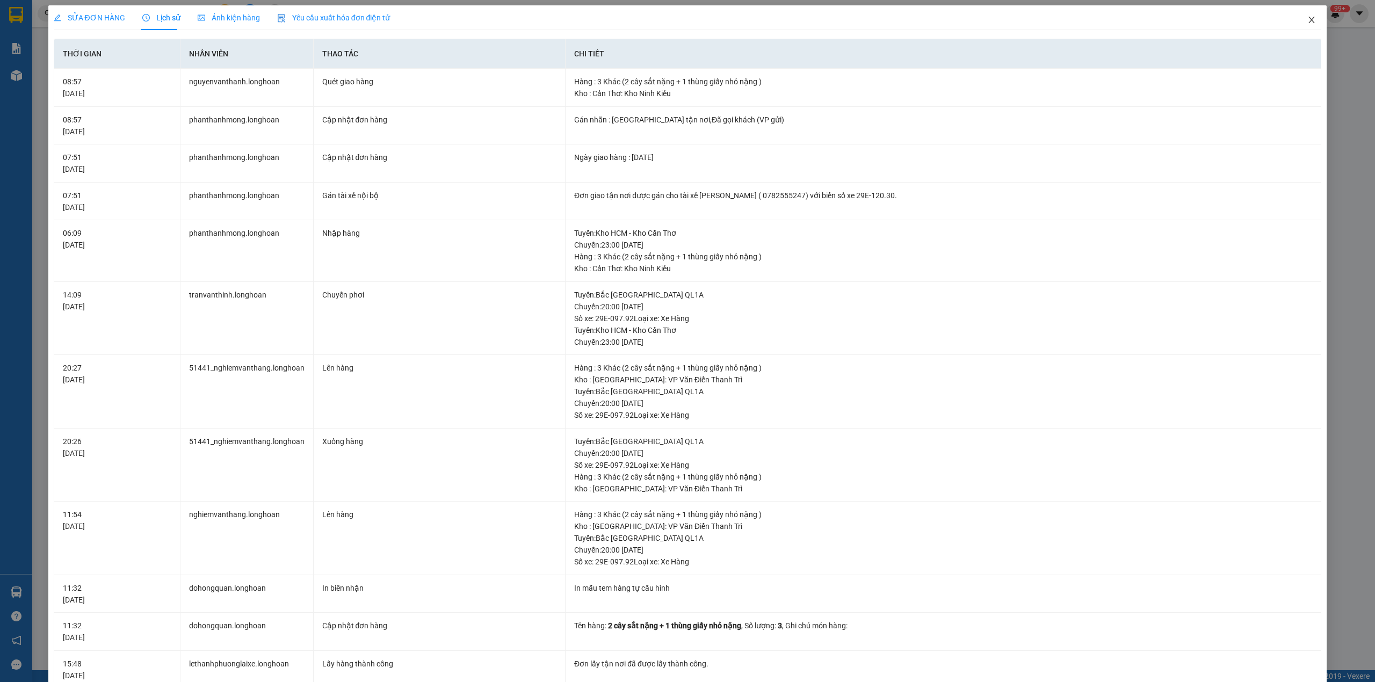
click at [1300, 13] on span "Close" at bounding box center [1311, 20] width 30 height 30
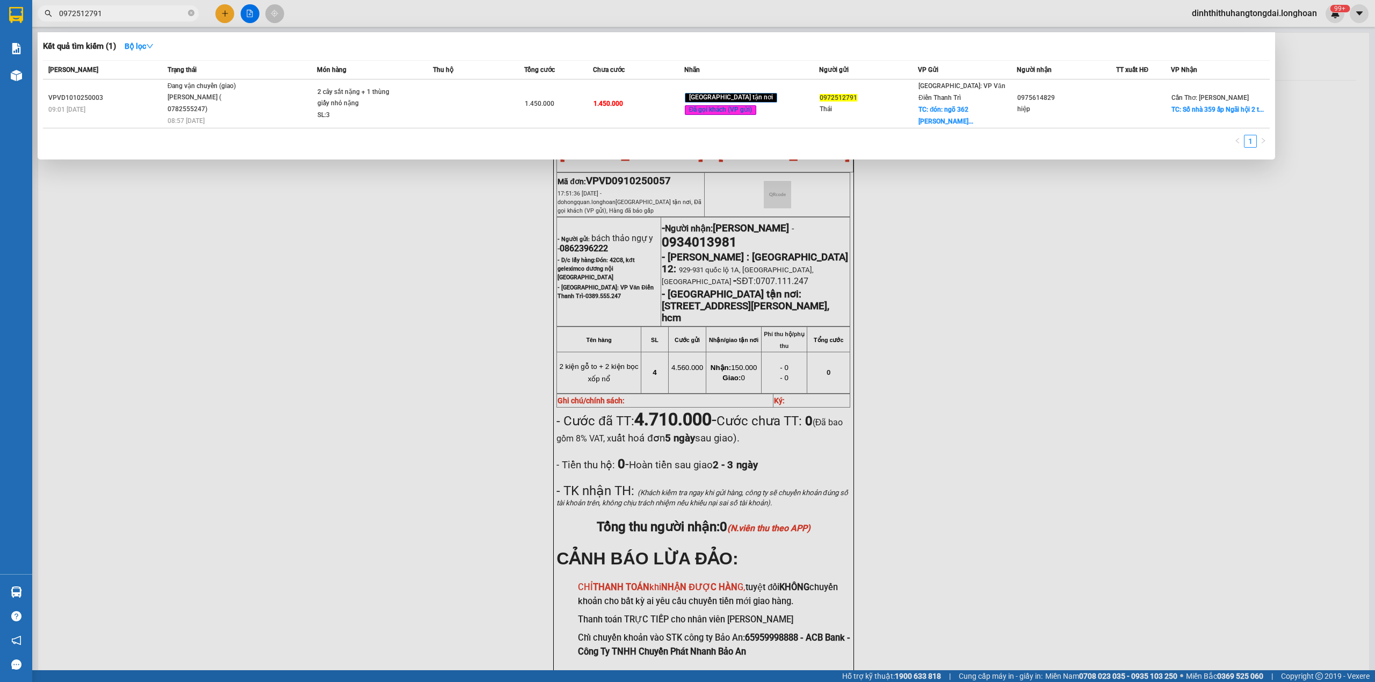
click at [127, 18] on input "0972512791" at bounding box center [122, 14] width 127 height 12
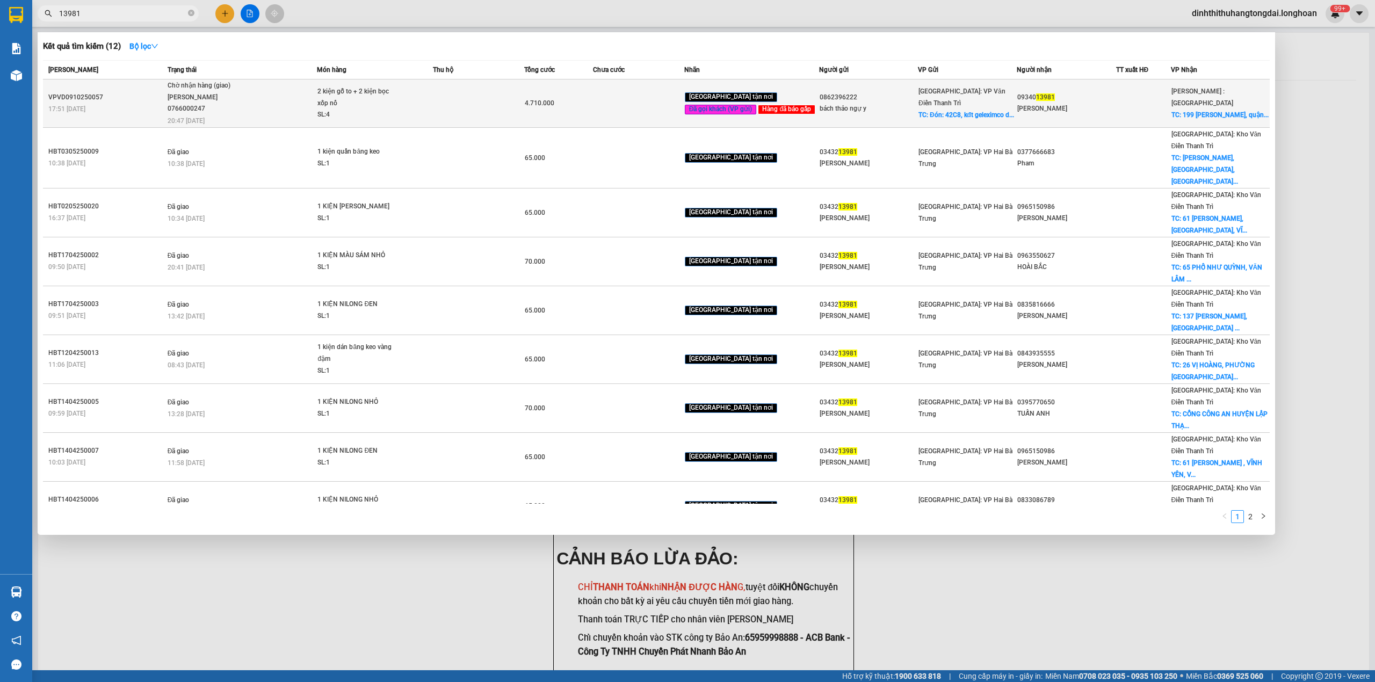
click at [358, 112] on div "SL: 4" at bounding box center [357, 115] width 81 height 12
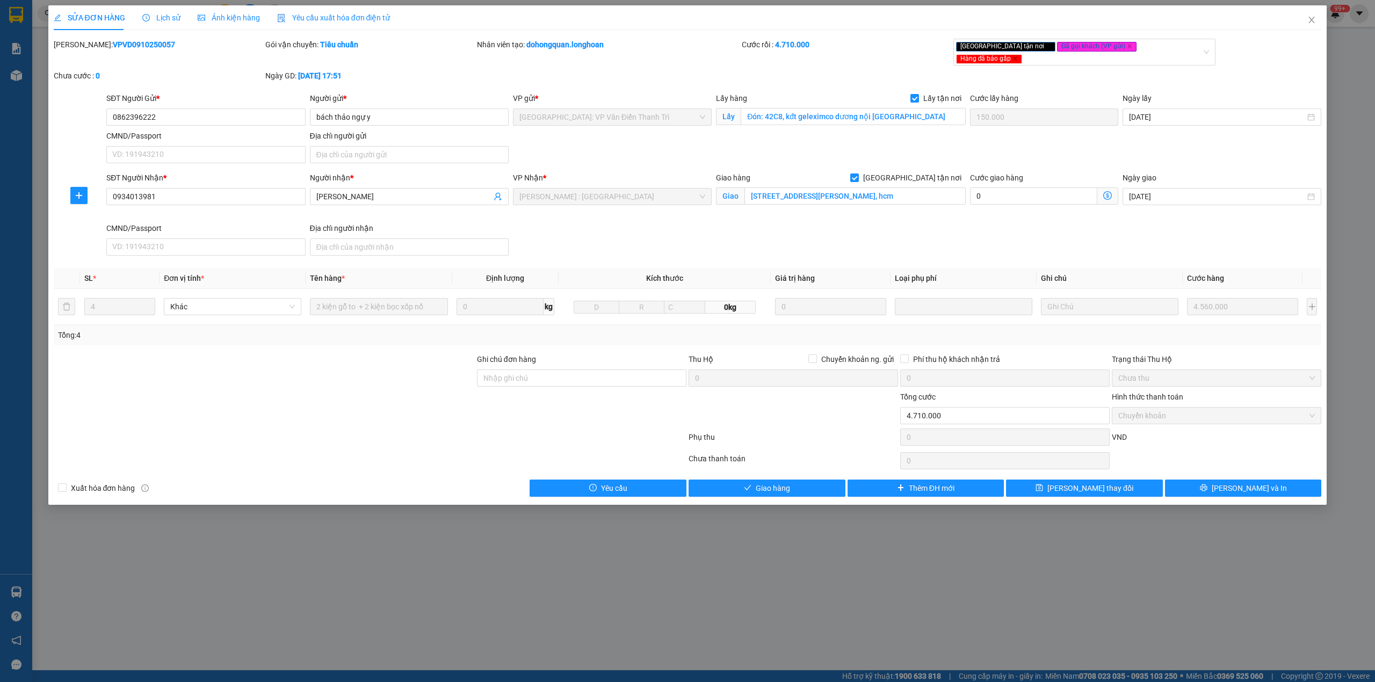
click at [146, 16] on icon "clock-circle" at bounding box center [146, 18] width 8 height 8
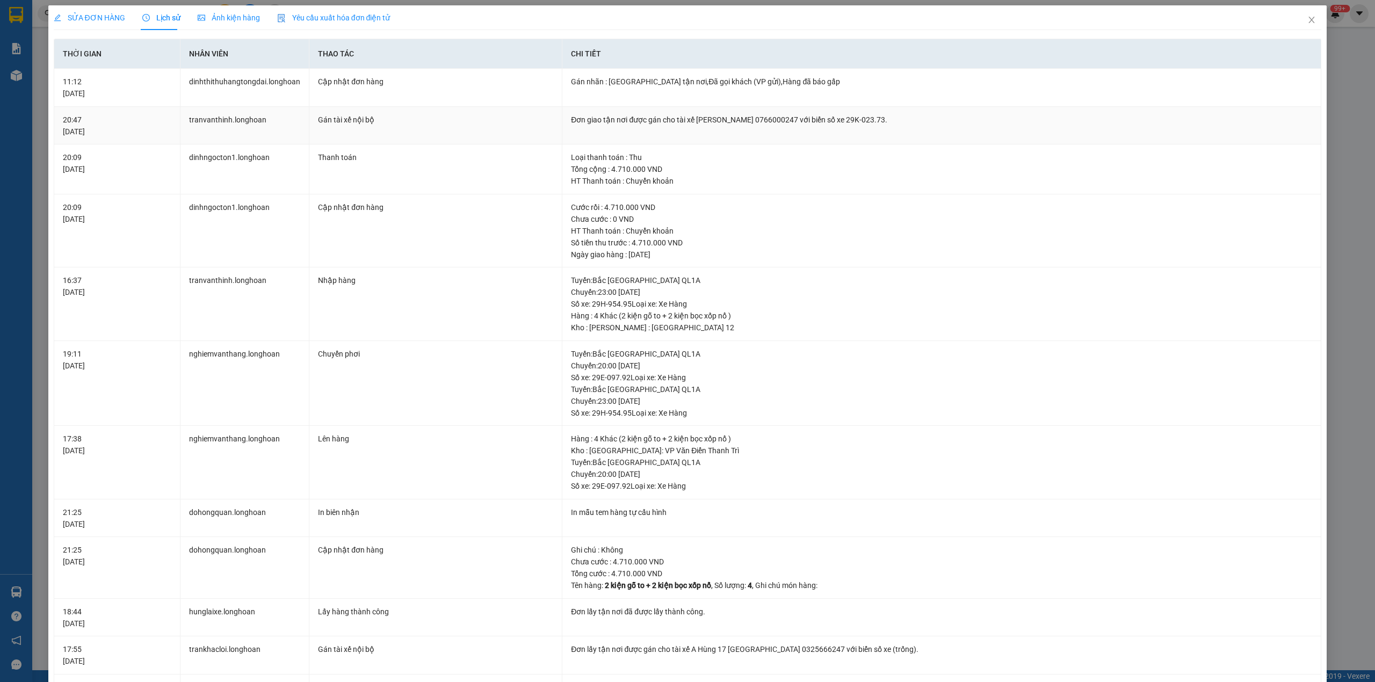
click at [779, 119] on div "Đơn giao tận nơi được gán cho tài xế [PERSON_NAME] 0766000247 với biển số xe 29…" at bounding box center [941, 120] width 741 height 12
copy div "0766000247"
click at [95, 21] on span "SỬA ĐƠN HÀNG" at bounding box center [89, 17] width 71 height 9
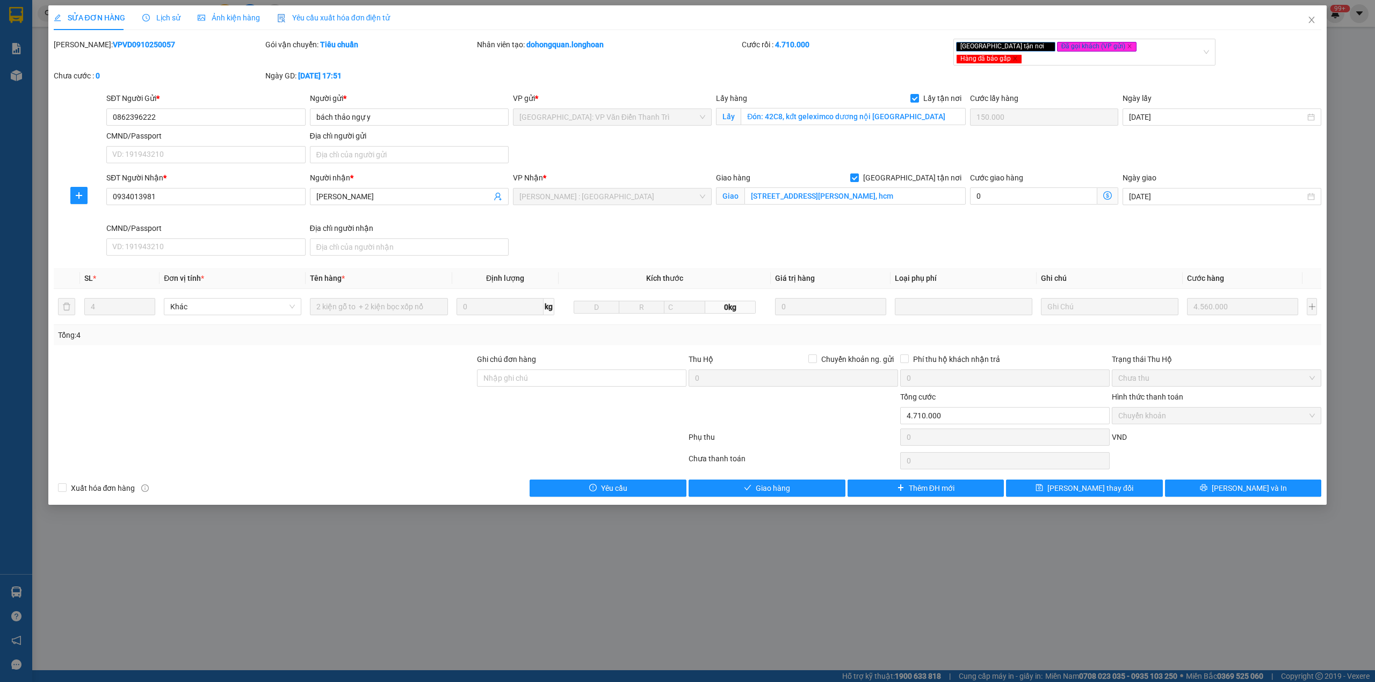
click at [144, 14] on icon "clock-circle" at bounding box center [146, 18] width 8 height 8
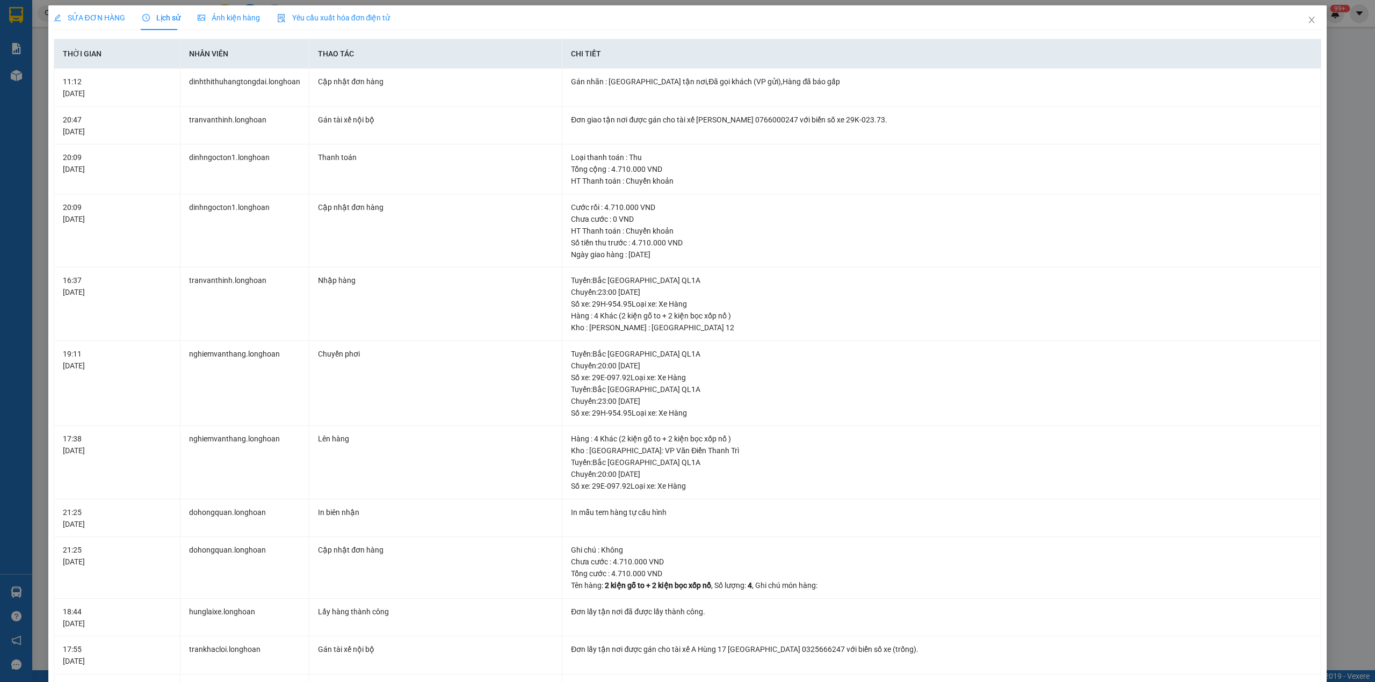
click at [84, 7] on div "SỬA ĐƠN HÀNG" at bounding box center [89, 17] width 71 height 25
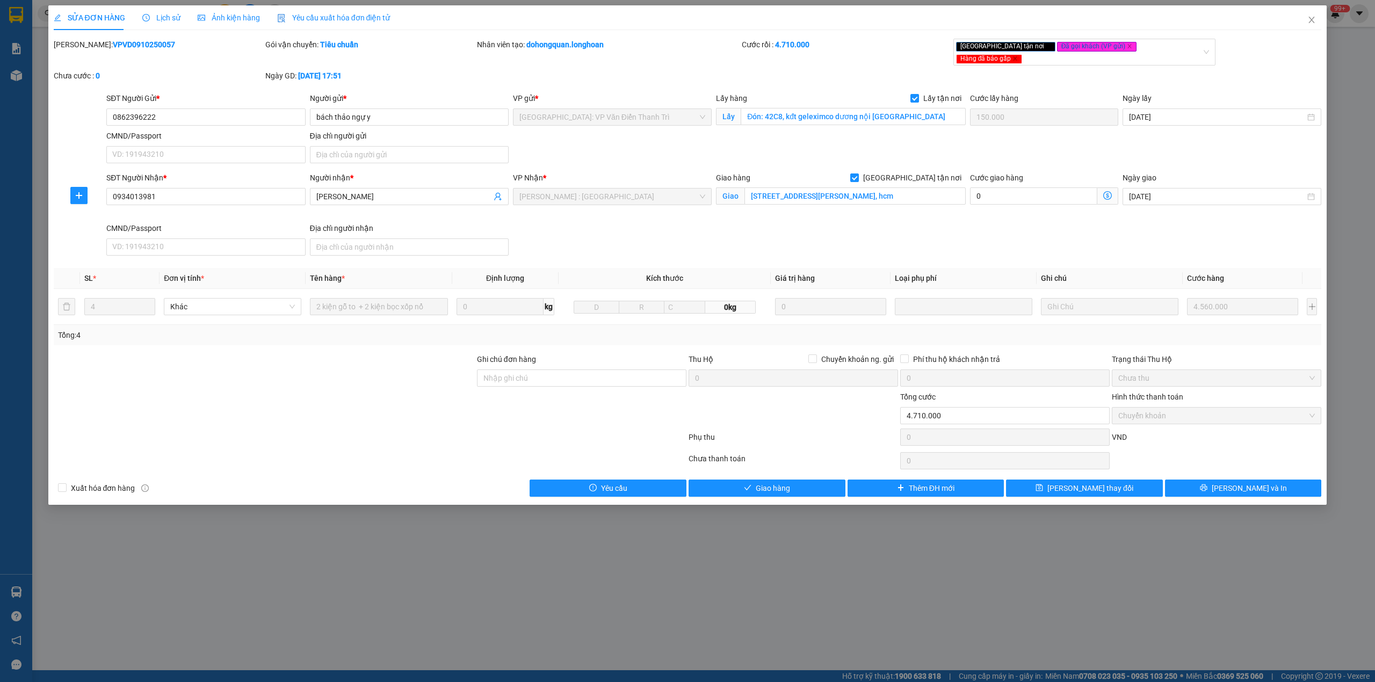
click at [168, 19] on span "Lịch sử" at bounding box center [161, 17] width 38 height 9
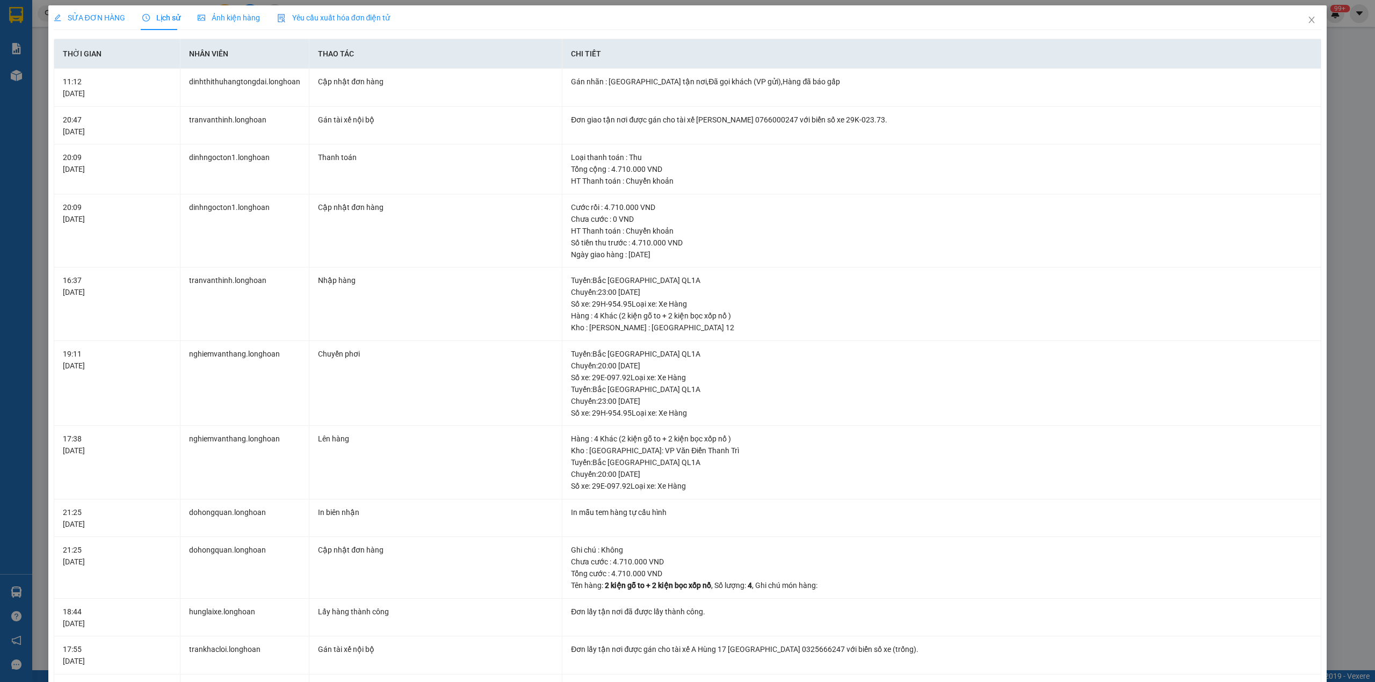
click at [89, 5] on div "SỬA ĐƠN HÀNG" at bounding box center [89, 17] width 71 height 25
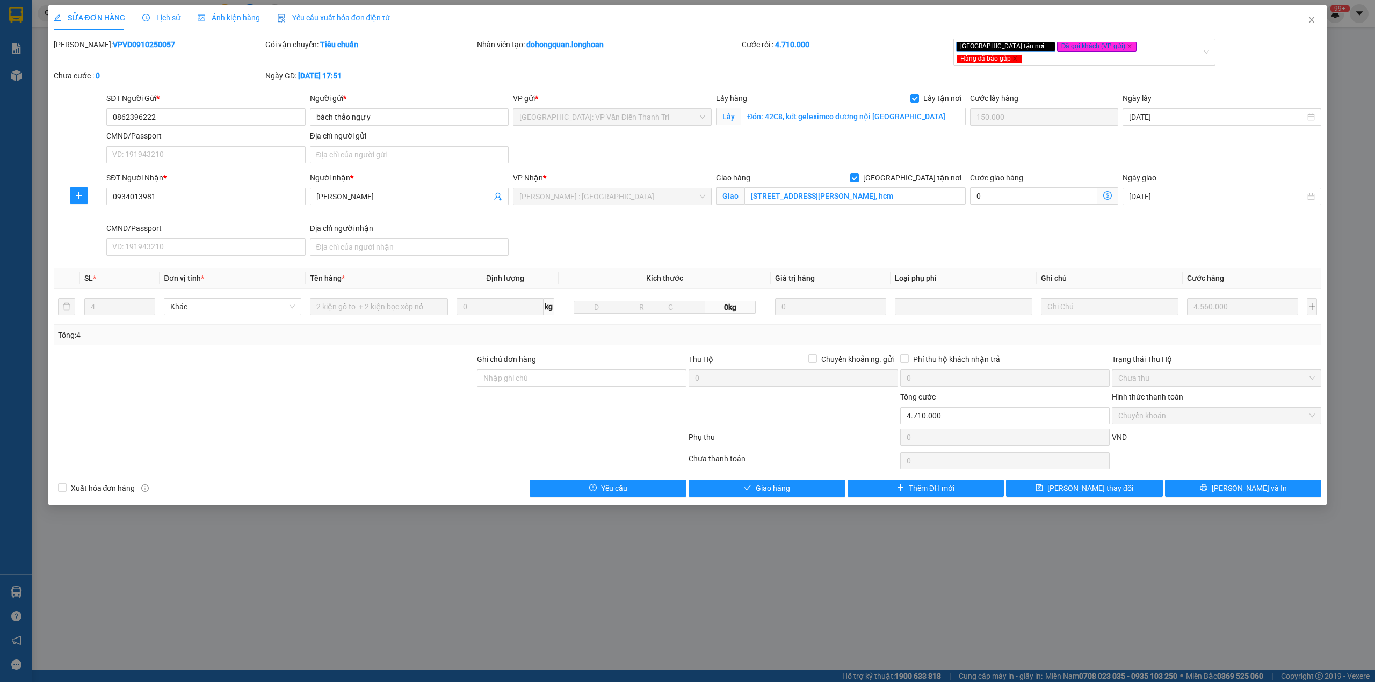
click at [144, 13] on span "Lịch sử" at bounding box center [161, 17] width 38 height 9
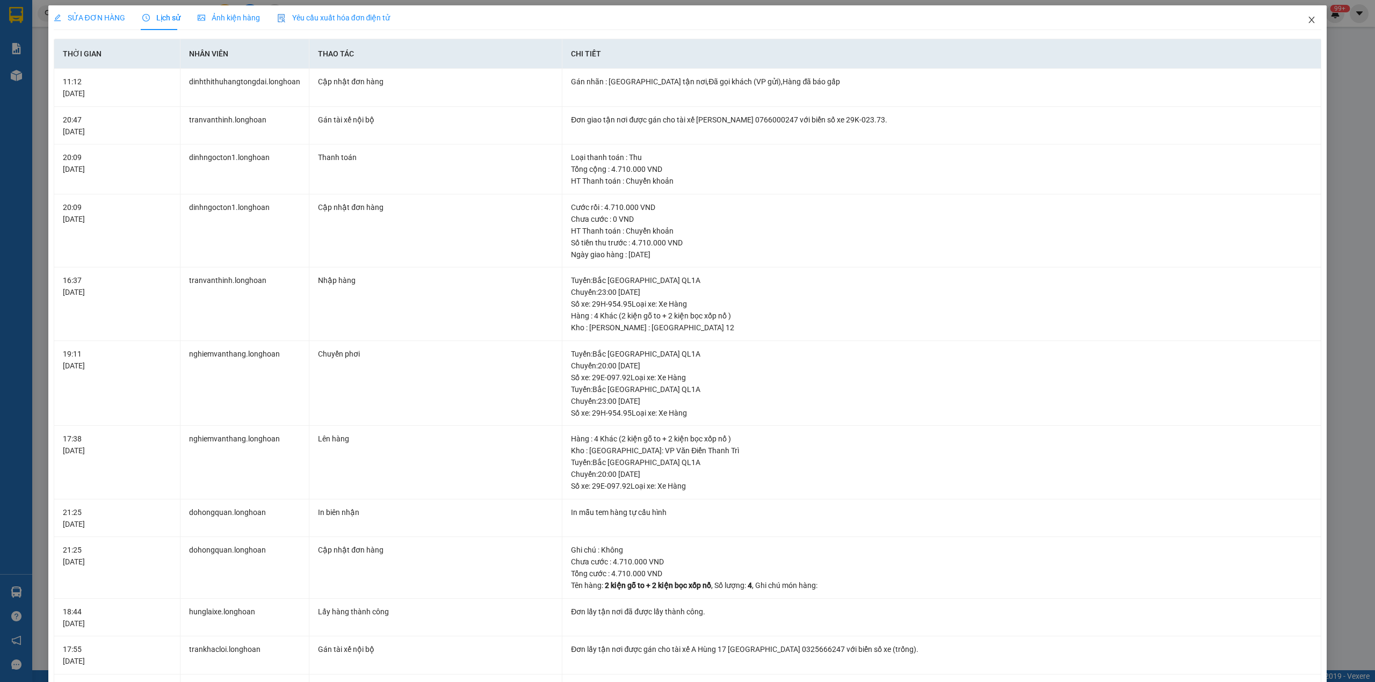
click at [1307, 20] on icon "close" at bounding box center [1311, 20] width 9 height 9
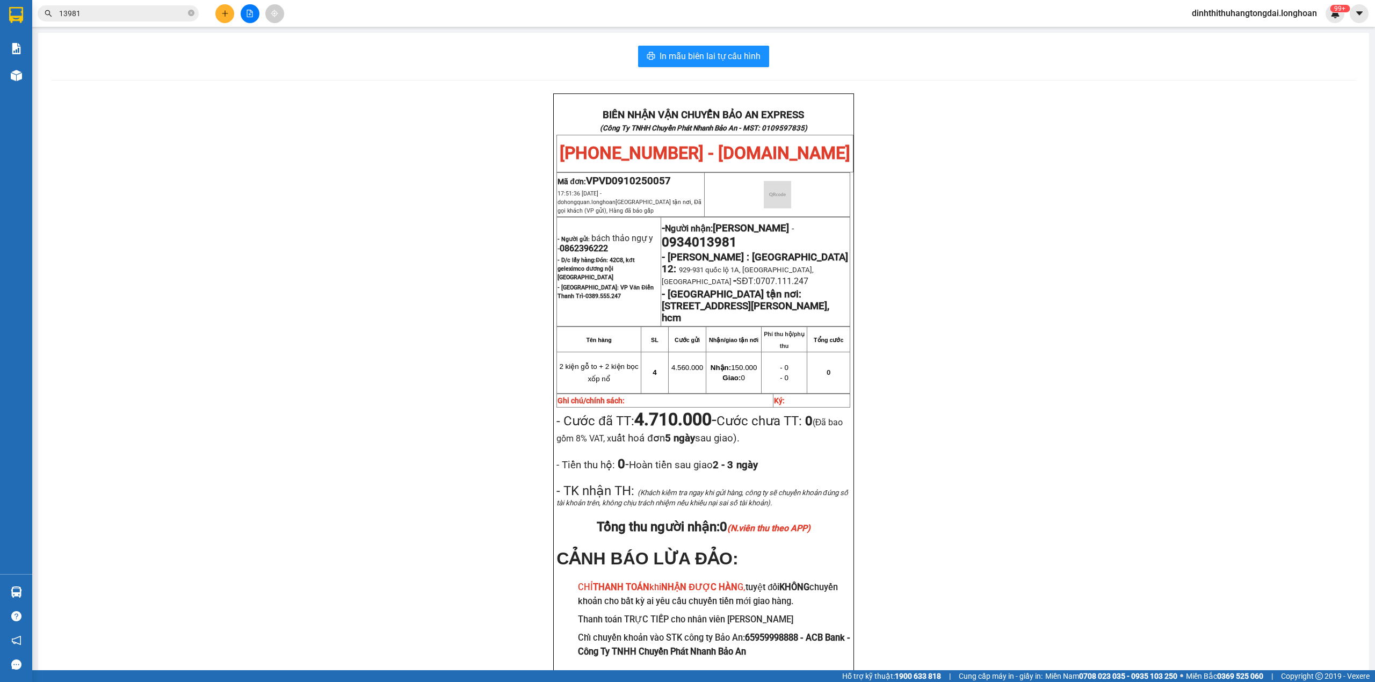
click at [144, 10] on input "13981" at bounding box center [122, 14] width 127 height 12
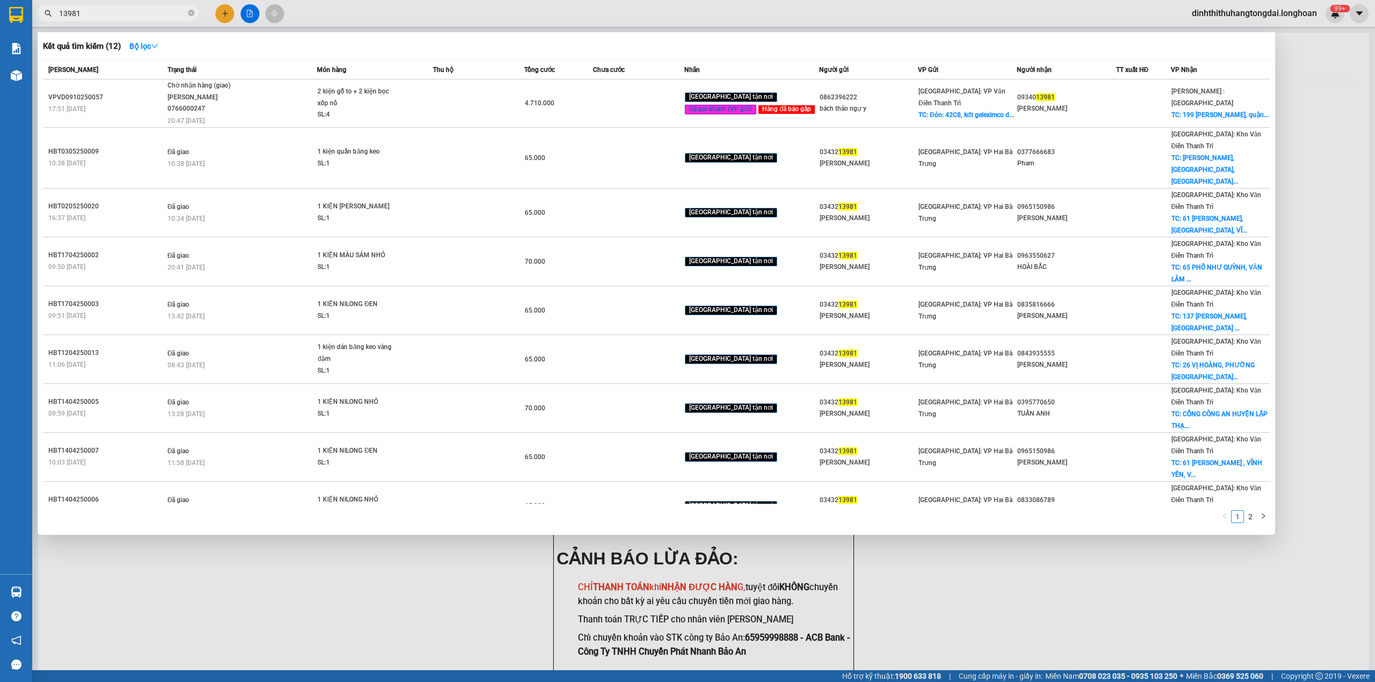
click at [144, 10] on input "13981" at bounding box center [122, 14] width 127 height 12
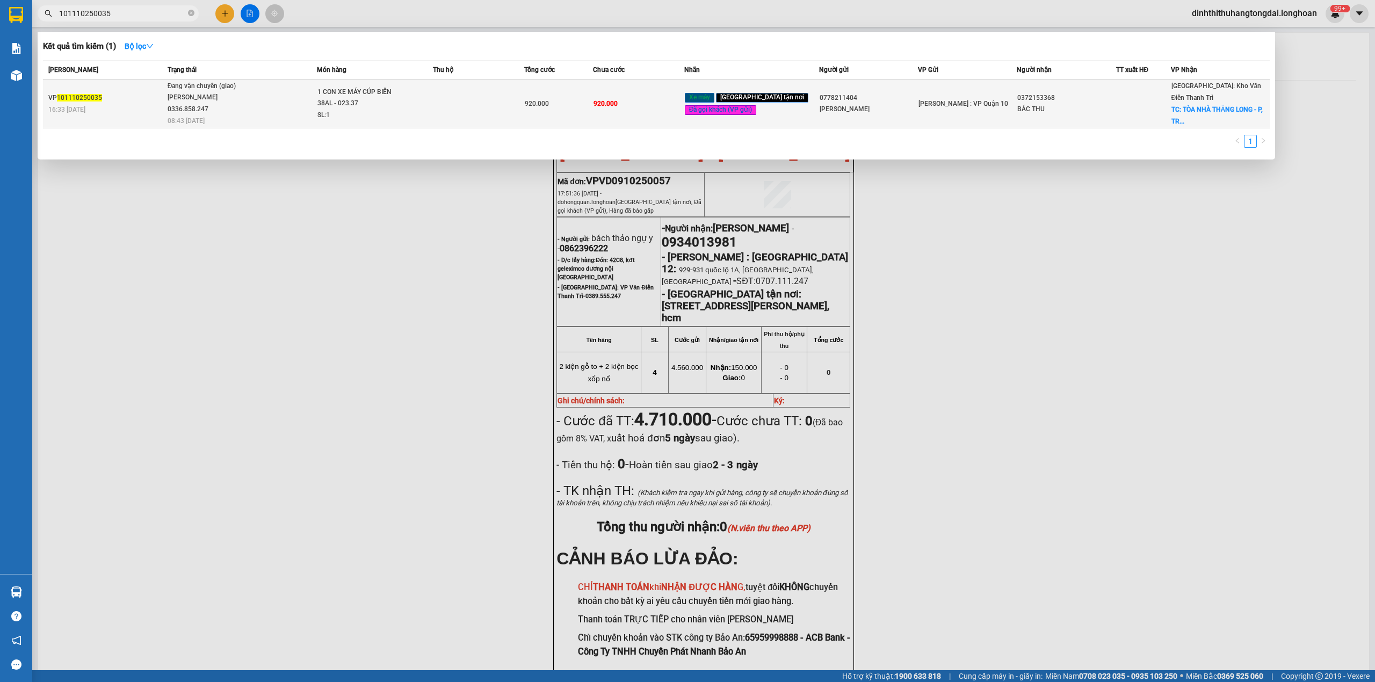
click at [307, 107] on span "Đang vận chuyển (giao) [PERSON_NAME] 0336.858.247 08:43 [DATE]" at bounding box center [242, 103] width 149 height 45
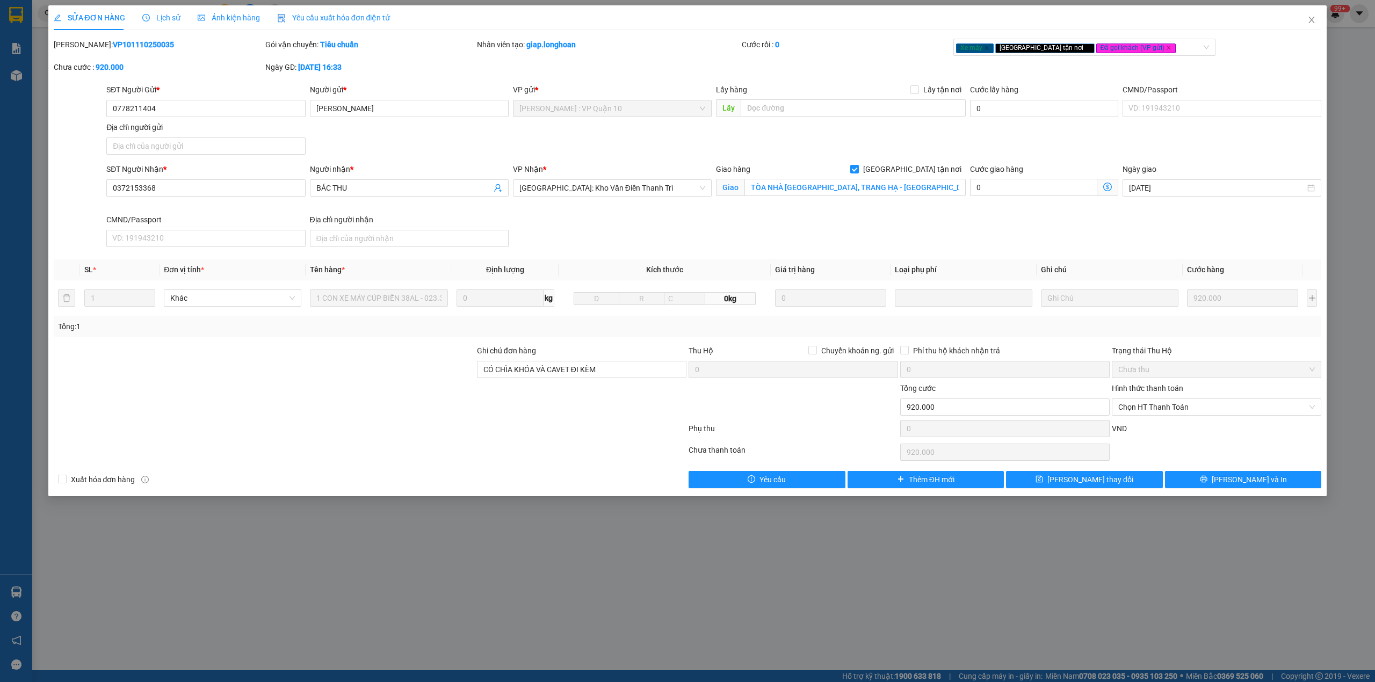
click at [163, 14] on span "Lịch sử" at bounding box center [161, 17] width 38 height 9
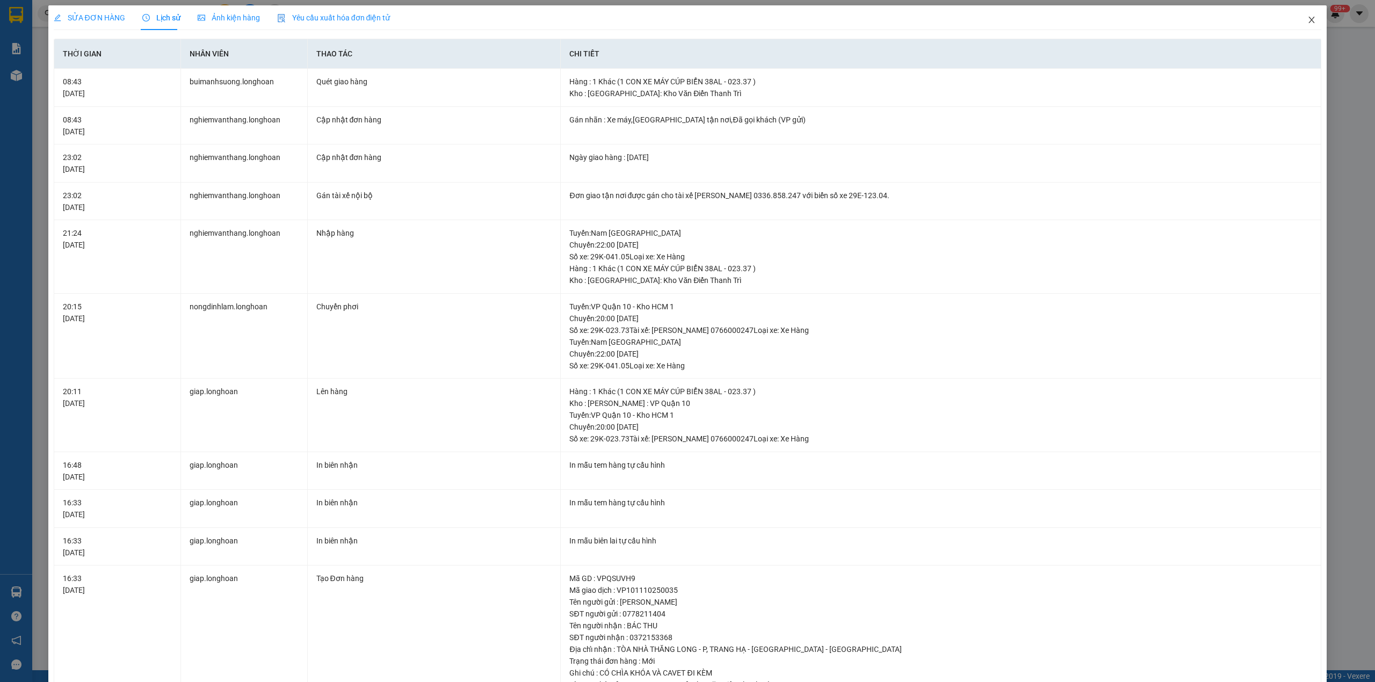
click at [1309, 22] on span "Close" at bounding box center [1311, 20] width 30 height 30
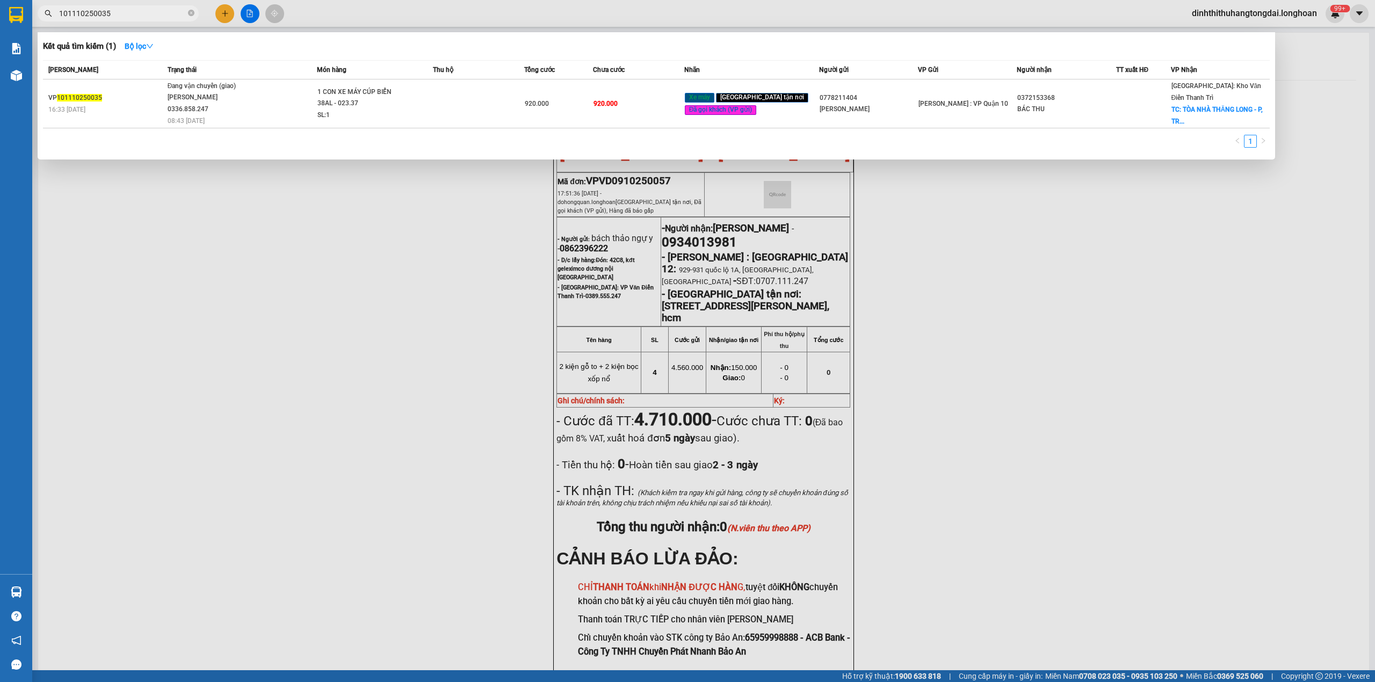
click at [120, 11] on input "101110250035" at bounding box center [122, 14] width 127 height 12
paste input "HNTH090125006"
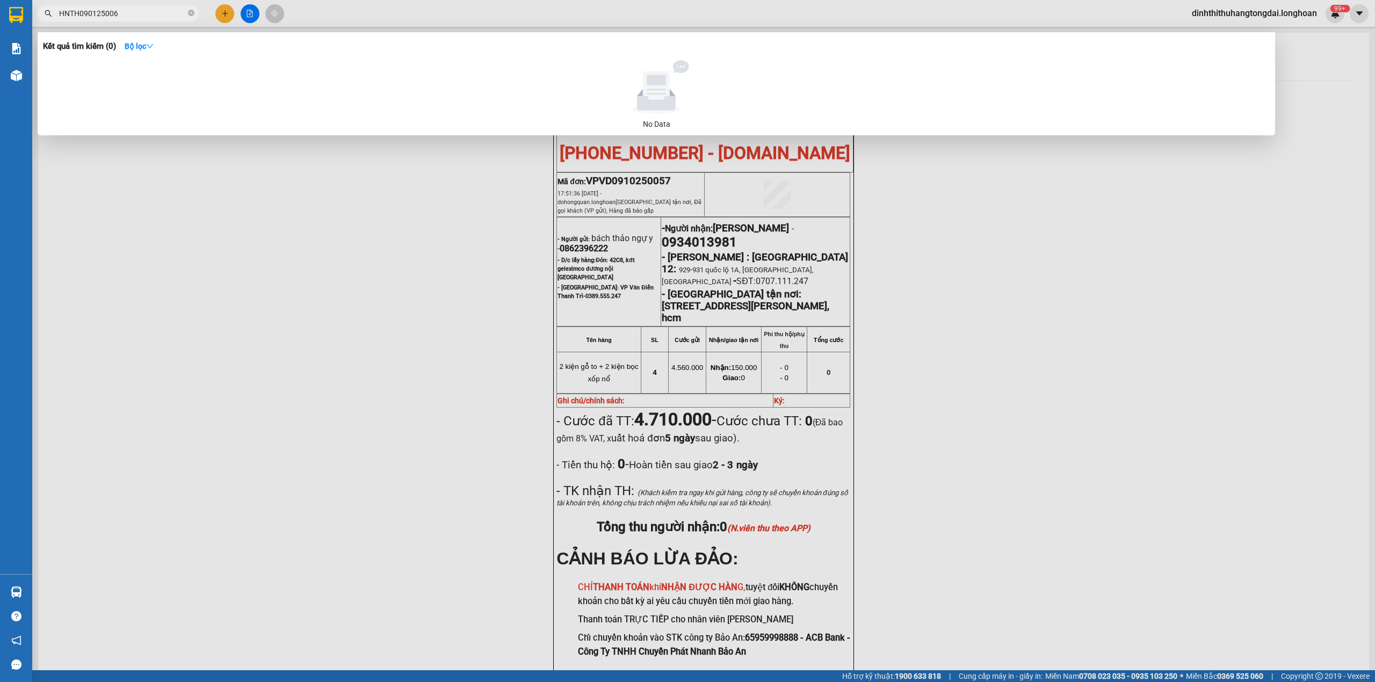
click at [59, 16] on input "HNTH090125006" at bounding box center [122, 14] width 127 height 12
click at [106, 12] on input "HNTH090125006" at bounding box center [122, 14] width 127 height 12
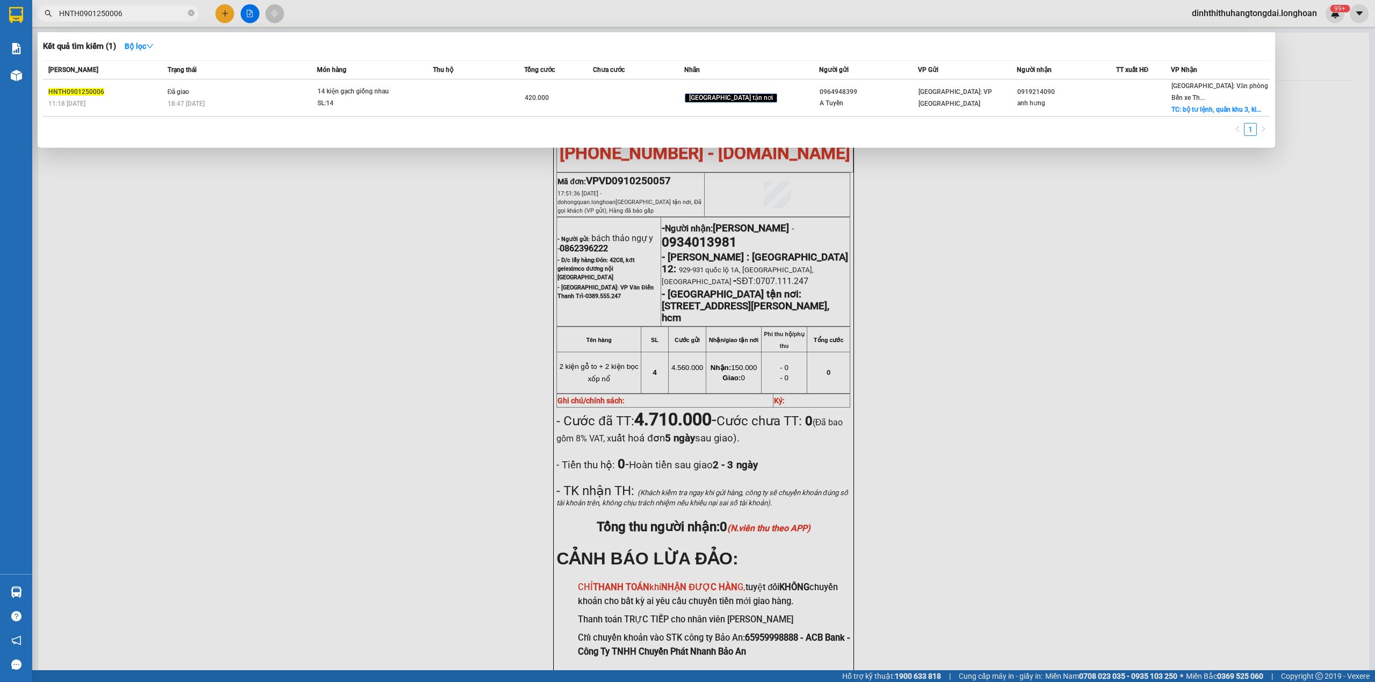
click at [99, 8] on input "HNTH0901250006" at bounding box center [122, 14] width 127 height 12
paste input "0903126908"
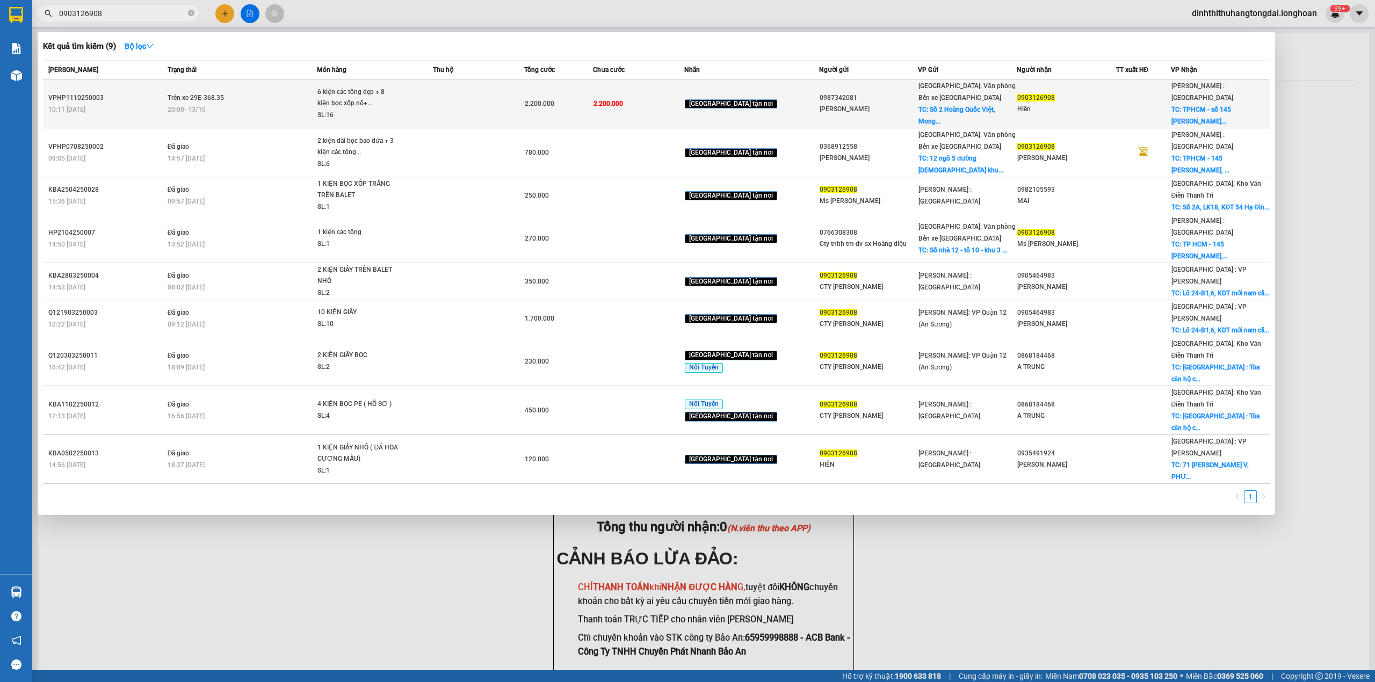
click at [313, 111] on td "Trên xe 29E-368.35 20:00 [DATE]" at bounding box center [241, 103] width 153 height 49
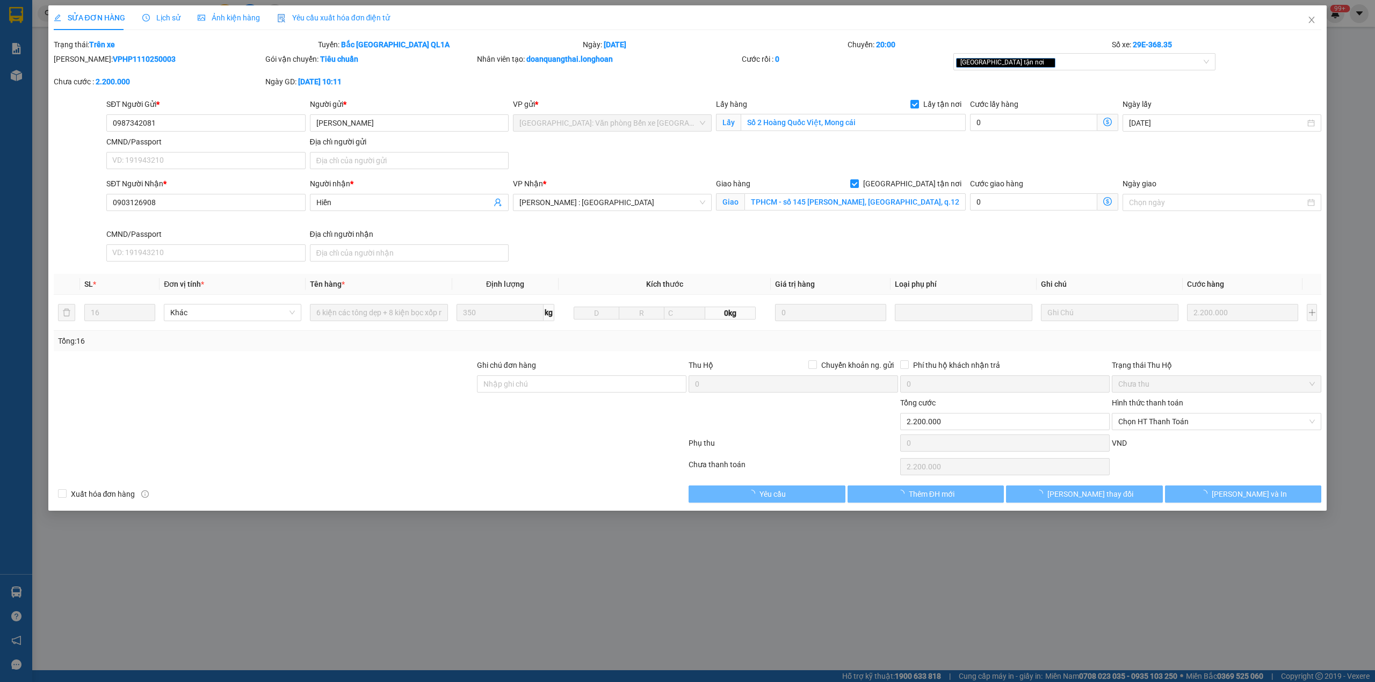
click at [158, 13] on span "Lịch sử" at bounding box center [161, 17] width 38 height 9
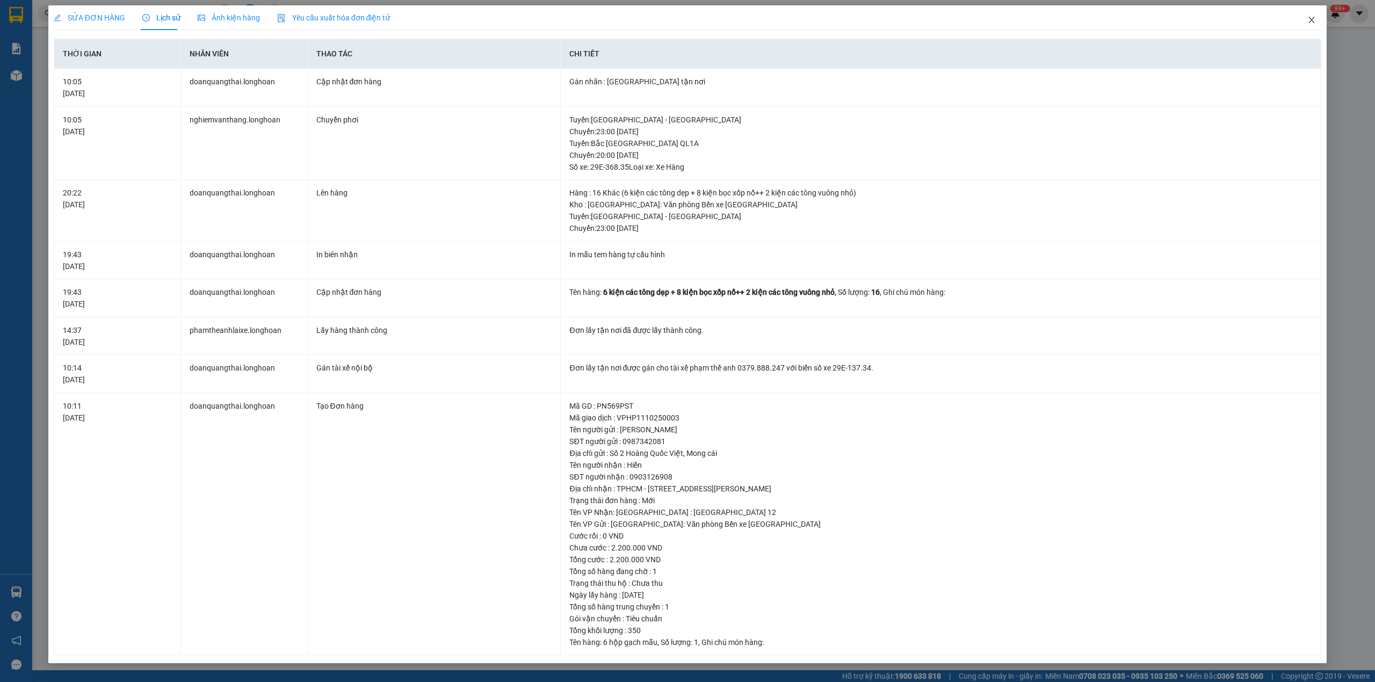
click at [1306, 24] on span "Close" at bounding box center [1311, 20] width 30 height 30
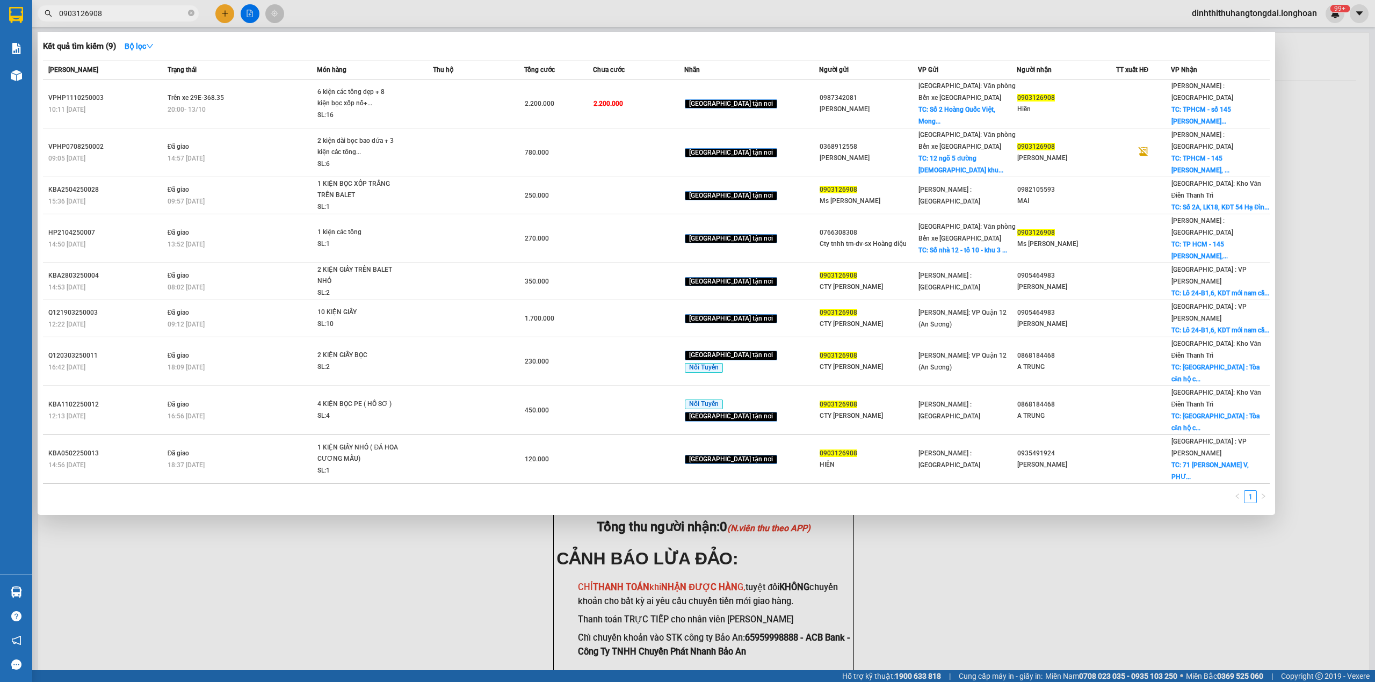
click at [147, 12] on input "0903126908" at bounding box center [122, 14] width 127 height 12
paste input "296665"
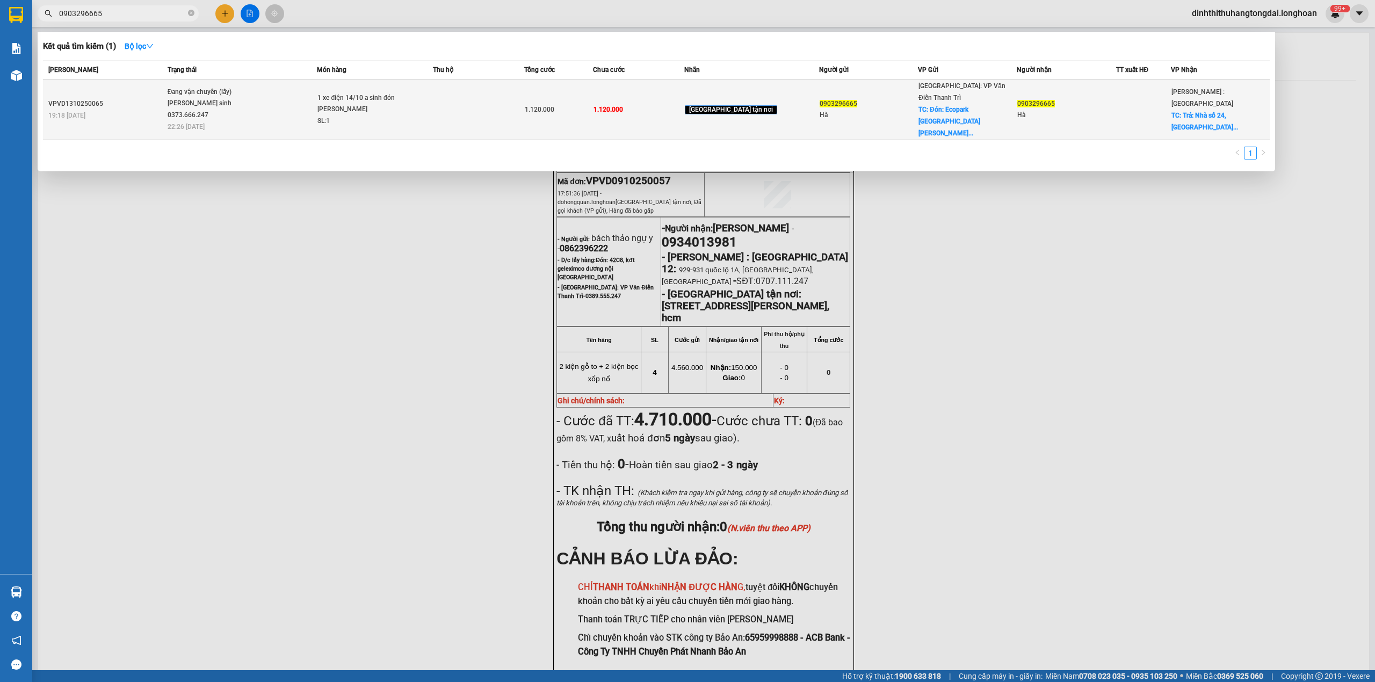
click at [288, 87] on span "Đang vận chuyển (lấy) [PERSON_NAME] sinh 0373.666.247 22:26 [DATE]" at bounding box center [242, 108] width 149 height 45
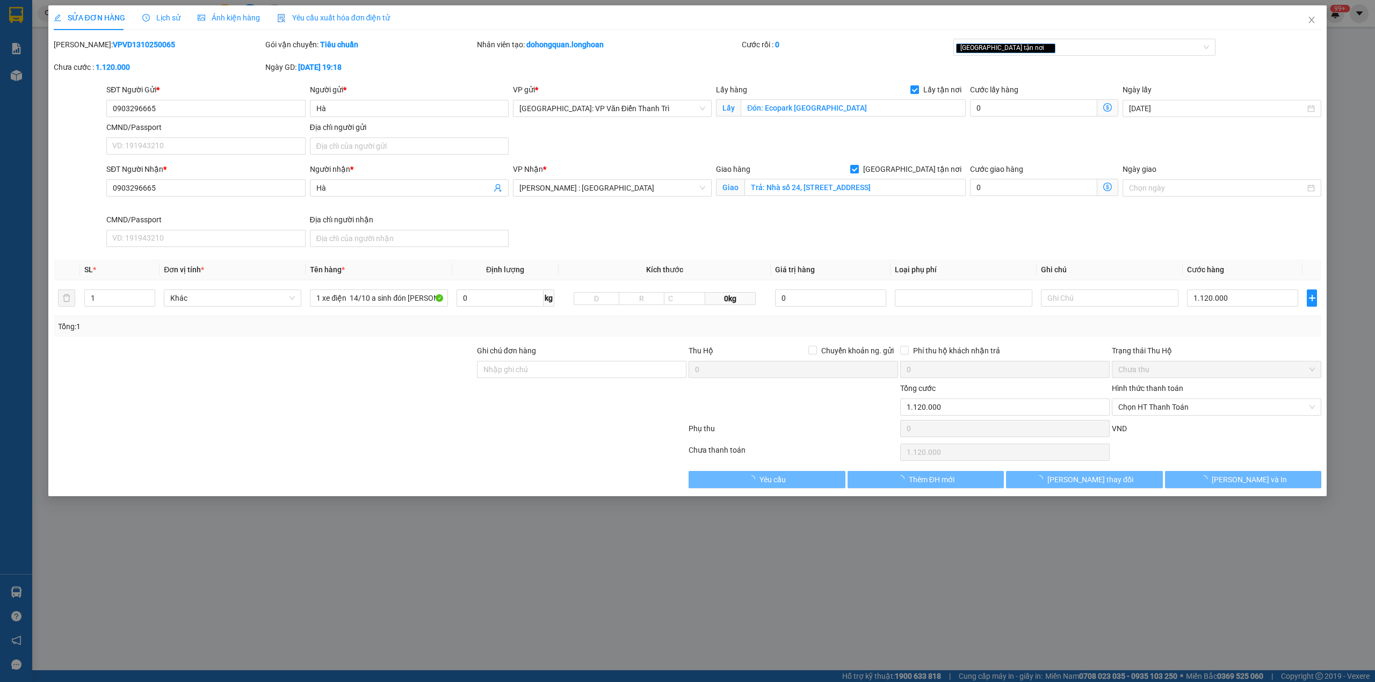
click at [154, 18] on span "Lịch sử" at bounding box center [161, 17] width 38 height 9
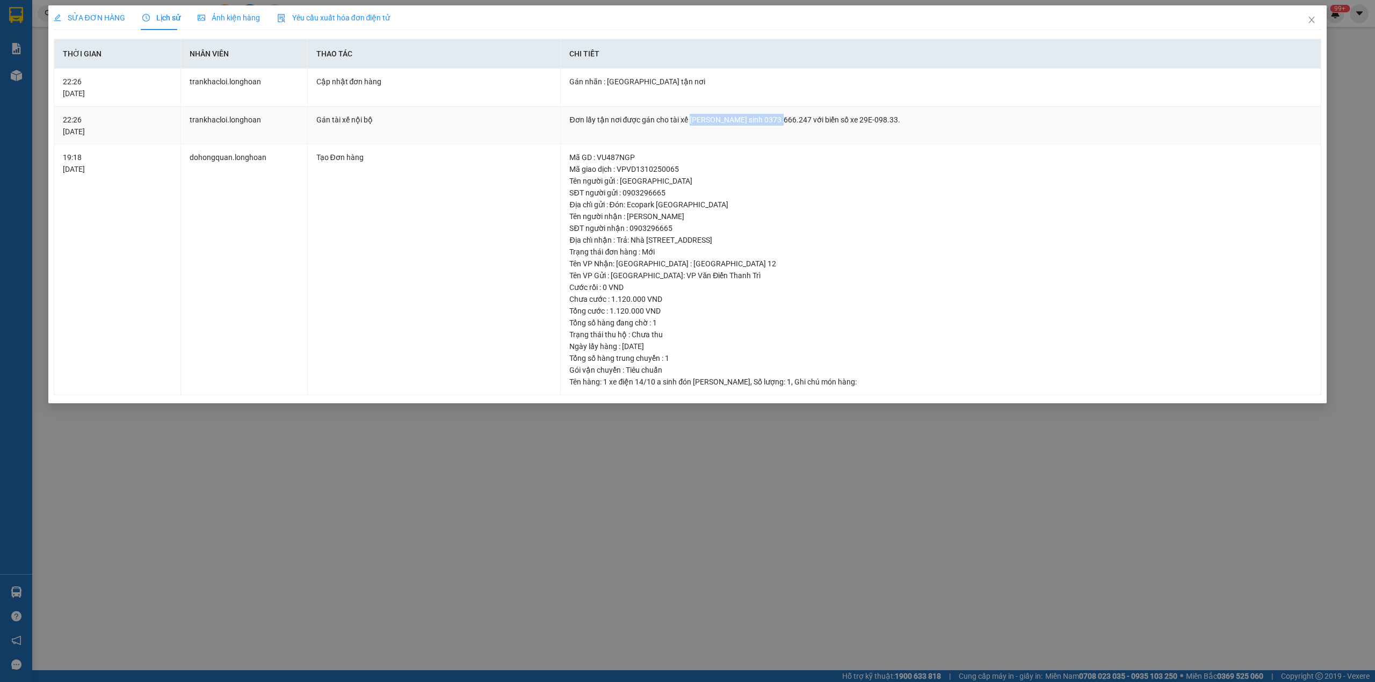
drag, startPoint x: 689, startPoint y: 119, endPoint x: 772, endPoint y: 120, distance: 82.2
click at [772, 120] on div "Đơn lấy tận nơi được gán cho tài xế [PERSON_NAME] sinh 0373.666.247 với biển số…" at bounding box center [940, 120] width 743 height 12
copy div "[PERSON_NAME] sinh 0373.666.247"
click at [1309, 23] on icon "close" at bounding box center [1312, 20] width 6 height 6
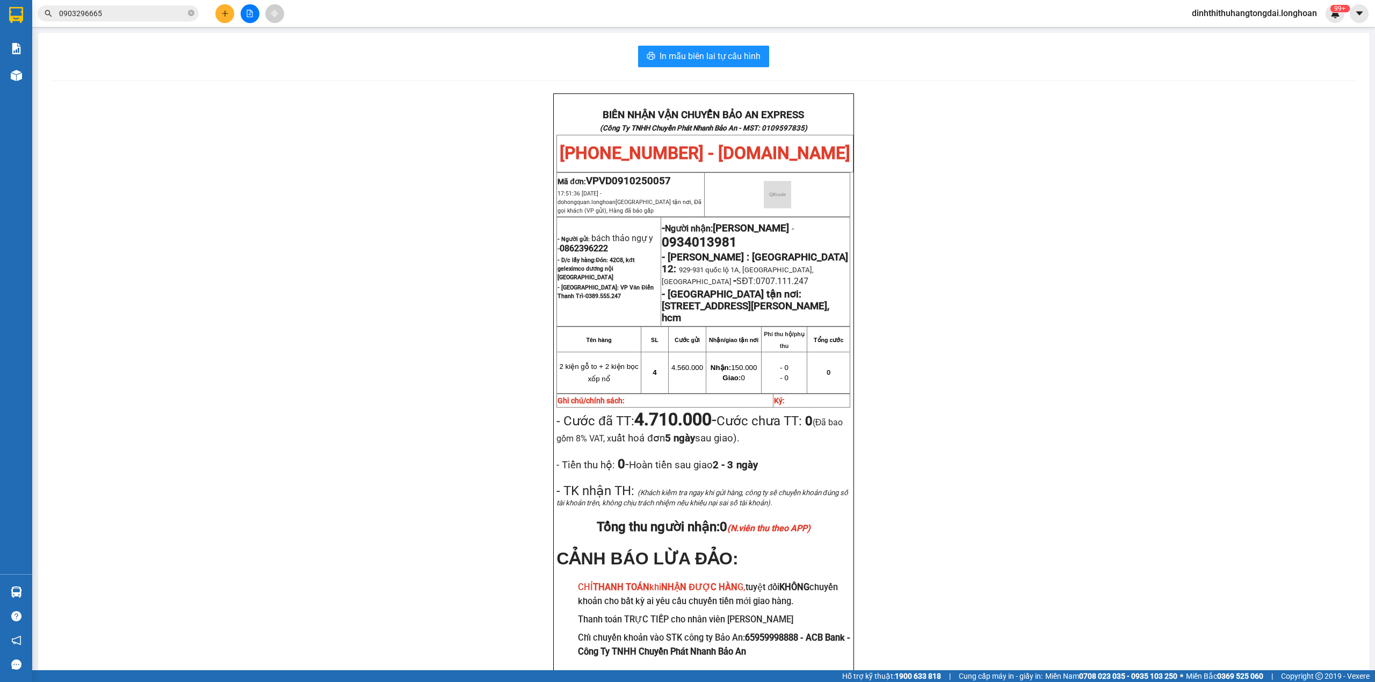
click at [114, 13] on input "0903296665" at bounding box center [122, 14] width 127 height 12
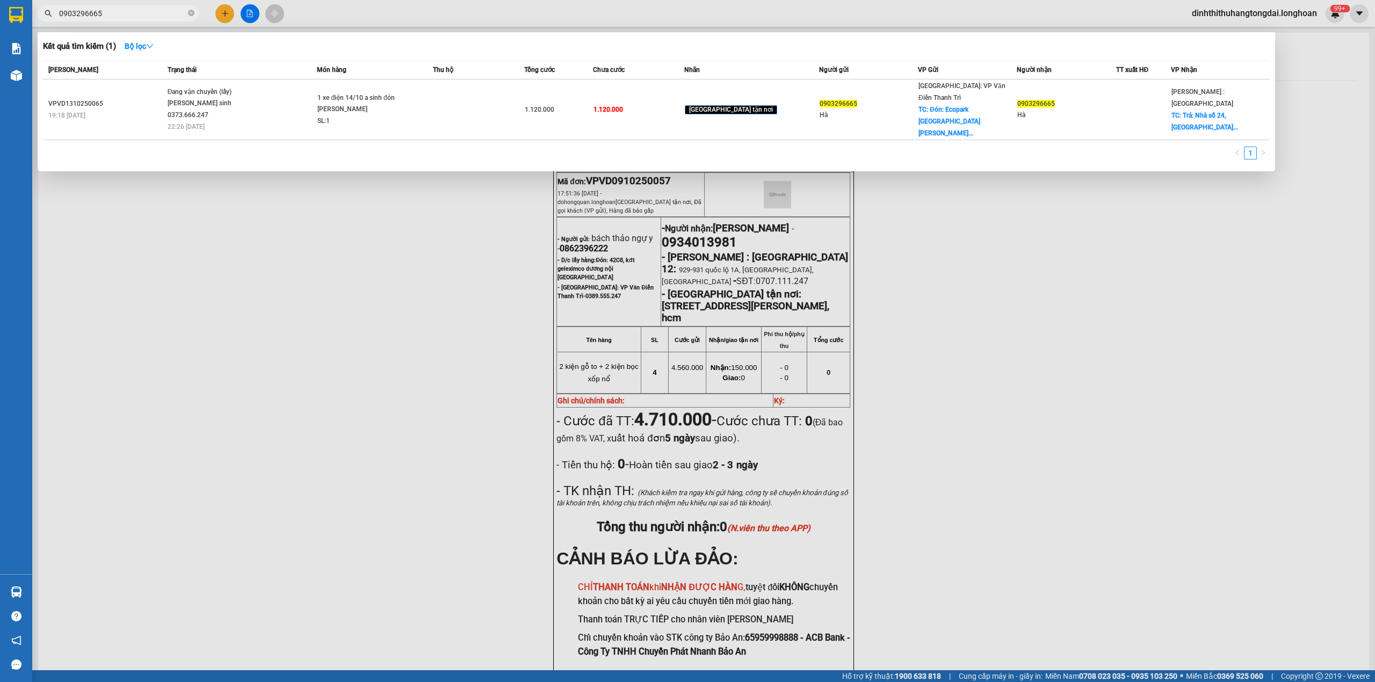
click at [114, 13] on input "0903296665" at bounding box center [122, 14] width 127 height 12
paste input "HNTH090125006"
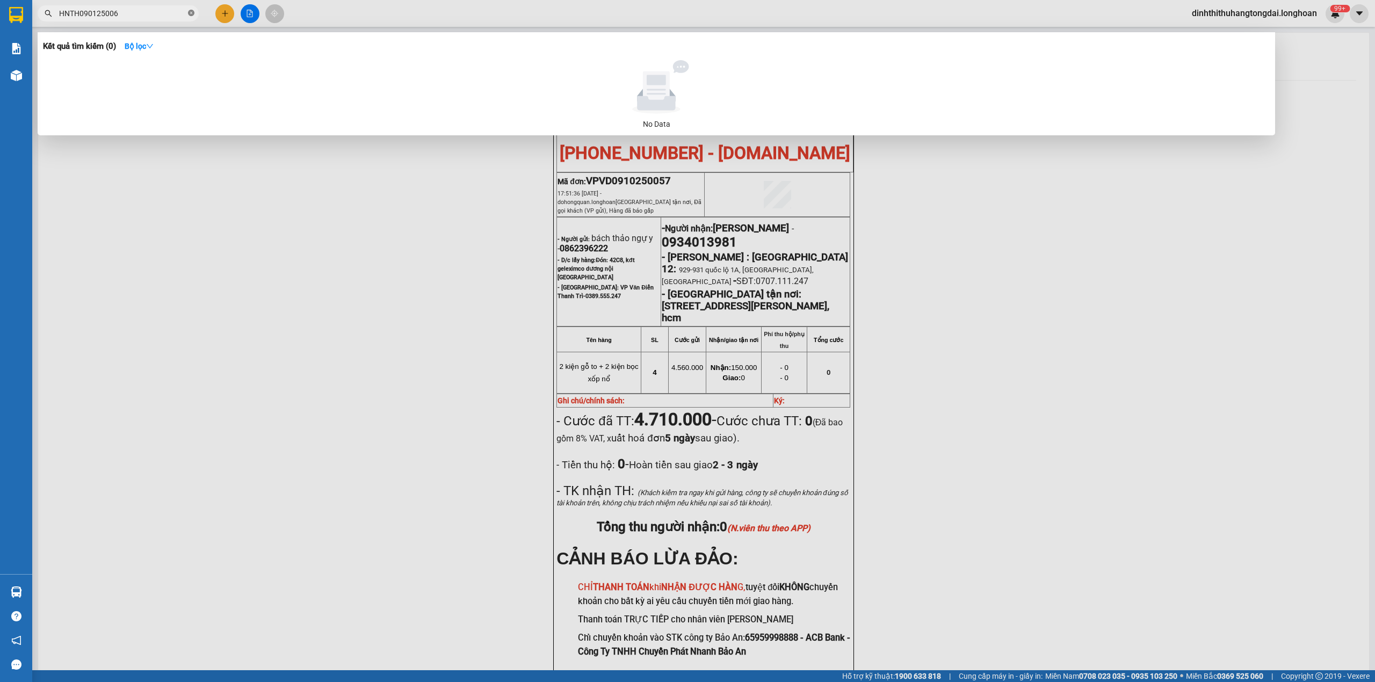
click at [191, 11] on icon "close-circle" at bounding box center [191, 13] width 6 height 6
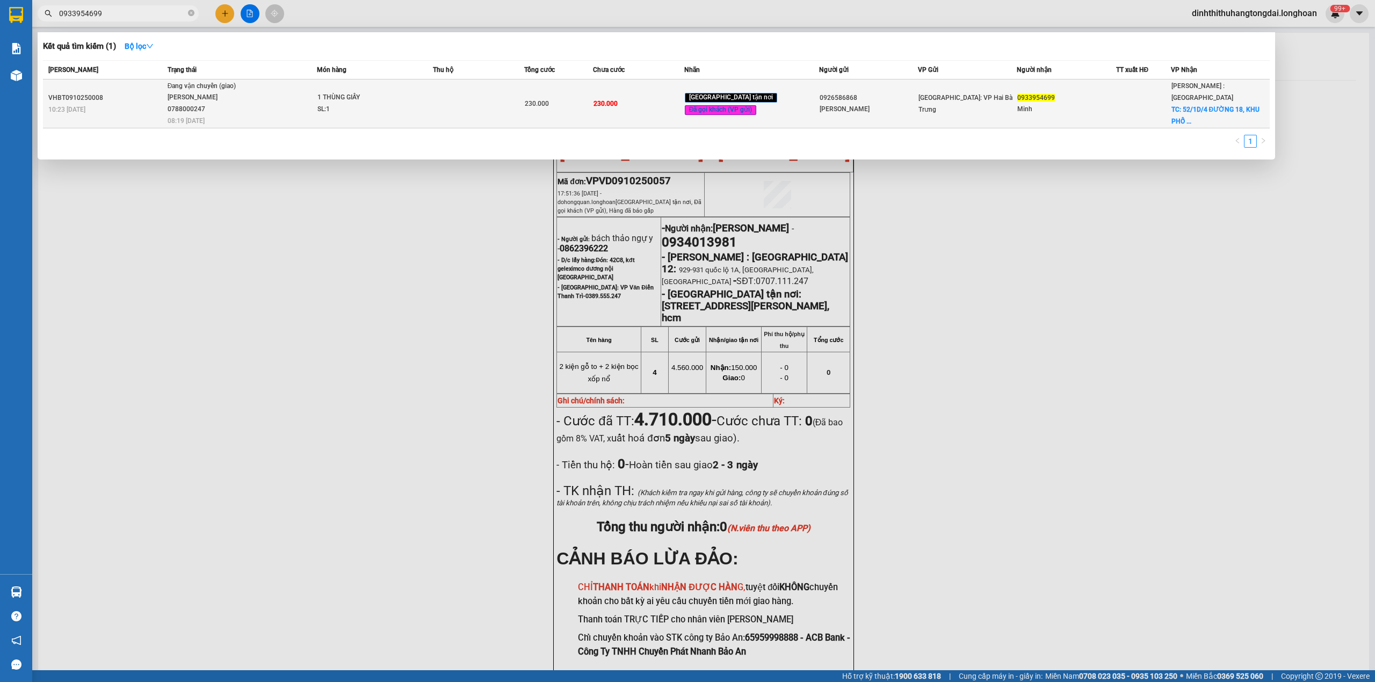
click at [255, 101] on span "Đang vận chuyển (giao) [PERSON_NAME] 0788000247 08:19 [DATE]" at bounding box center [242, 103] width 149 height 45
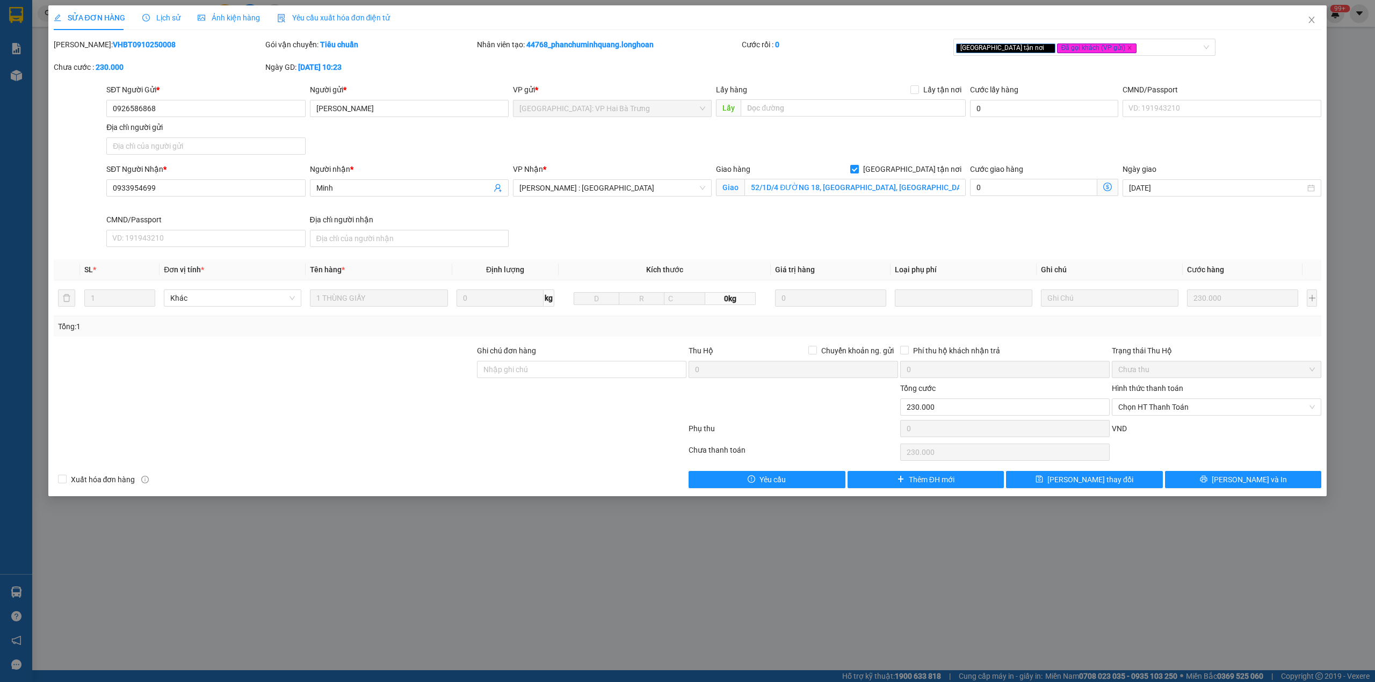
click at [162, 13] on span "Lịch sử" at bounding box center [161, 17] width 38 height 9
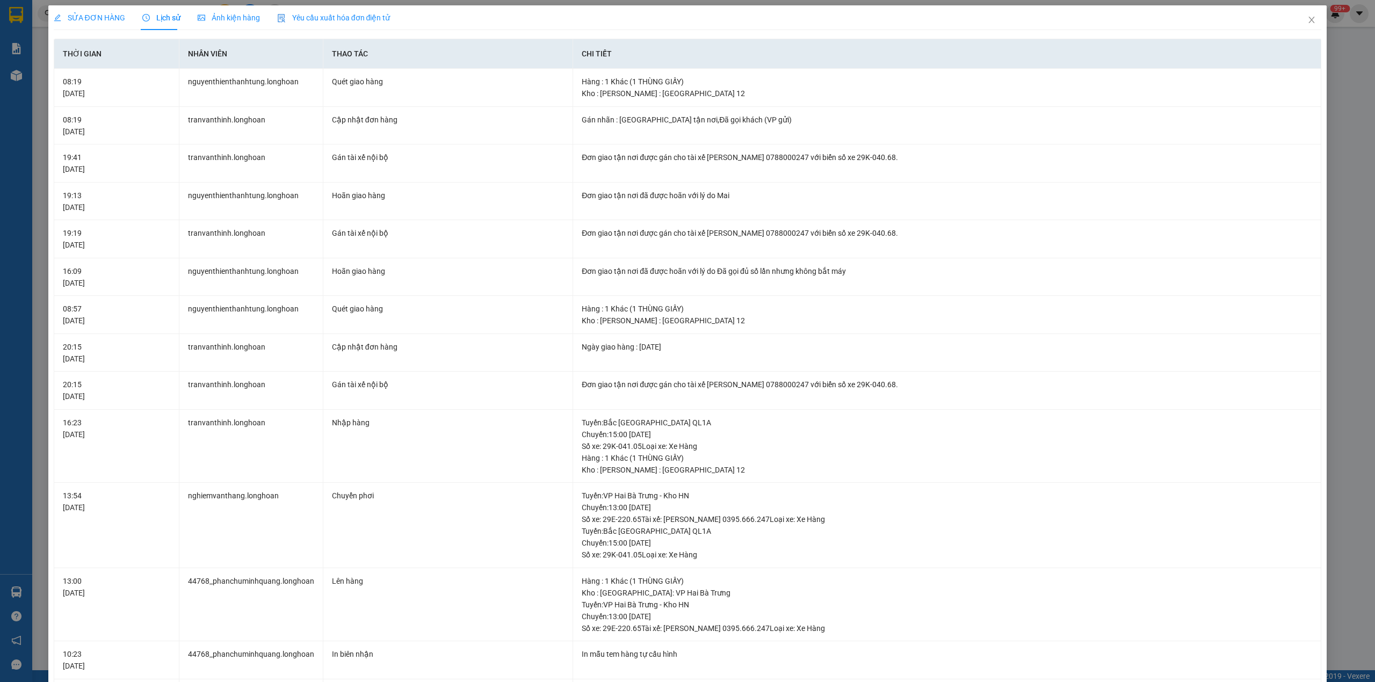
click at [74, 7] on div "SỬA ĐƠN HÀNG" at bounding box center [89, 17] width 71 height 25
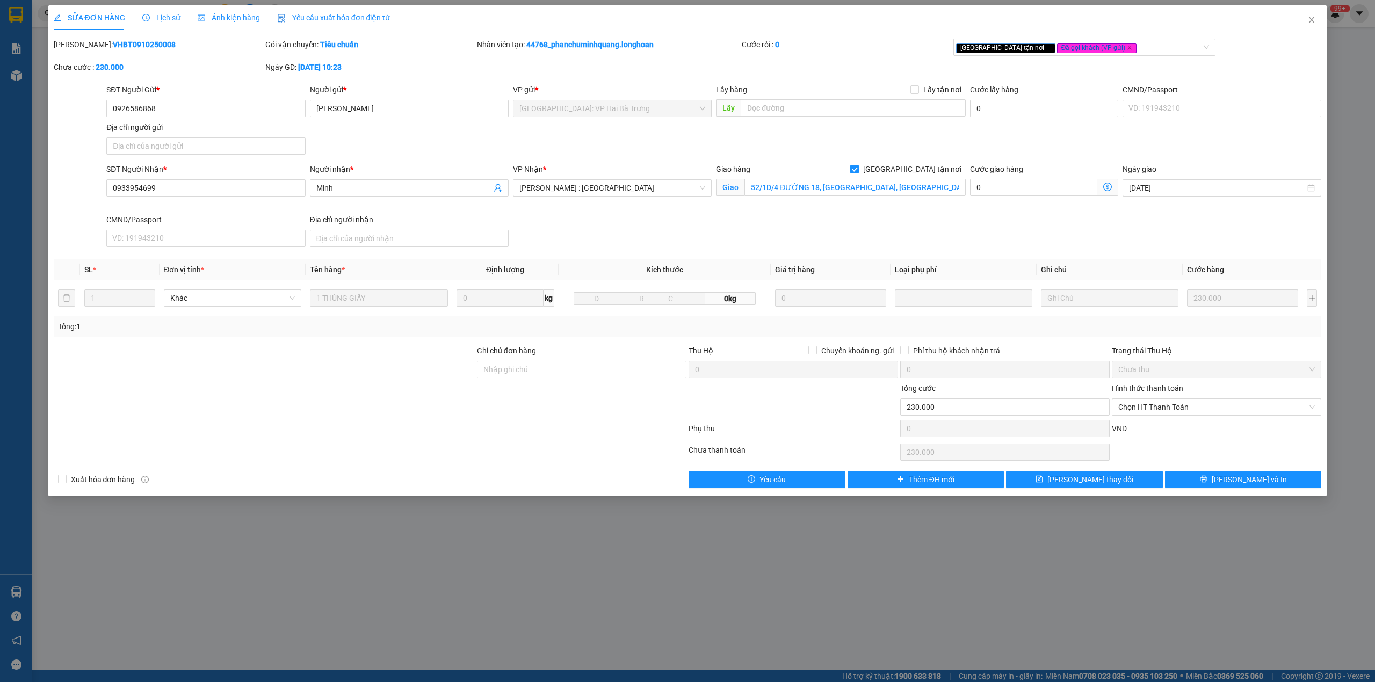
click at [164, 15] on span "Lịch sử" at bounding box center [161, 17] width 38 height 9
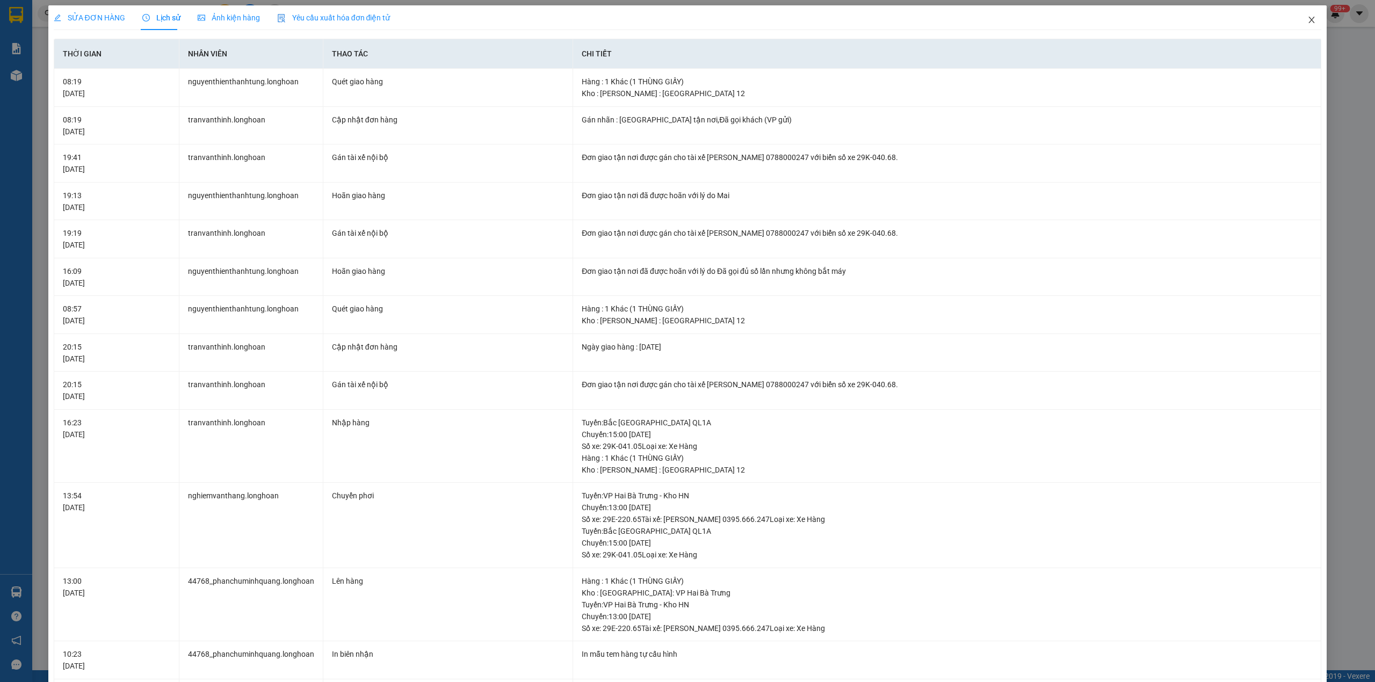
click at [1309, 20] on icon "close" at bounding box center [1312, 20] width 6 height 6
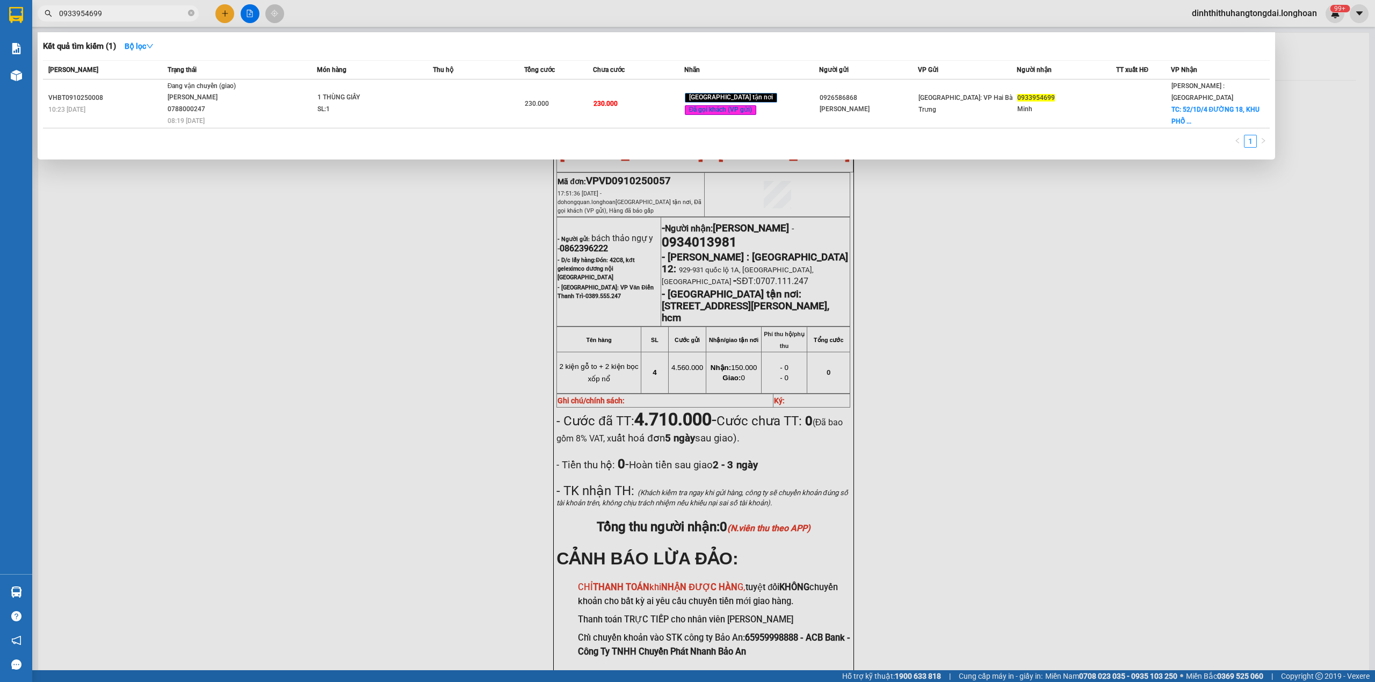
click at [108, 16] on input "0933954699" at bounding box center [122, 14] width 127 height 12
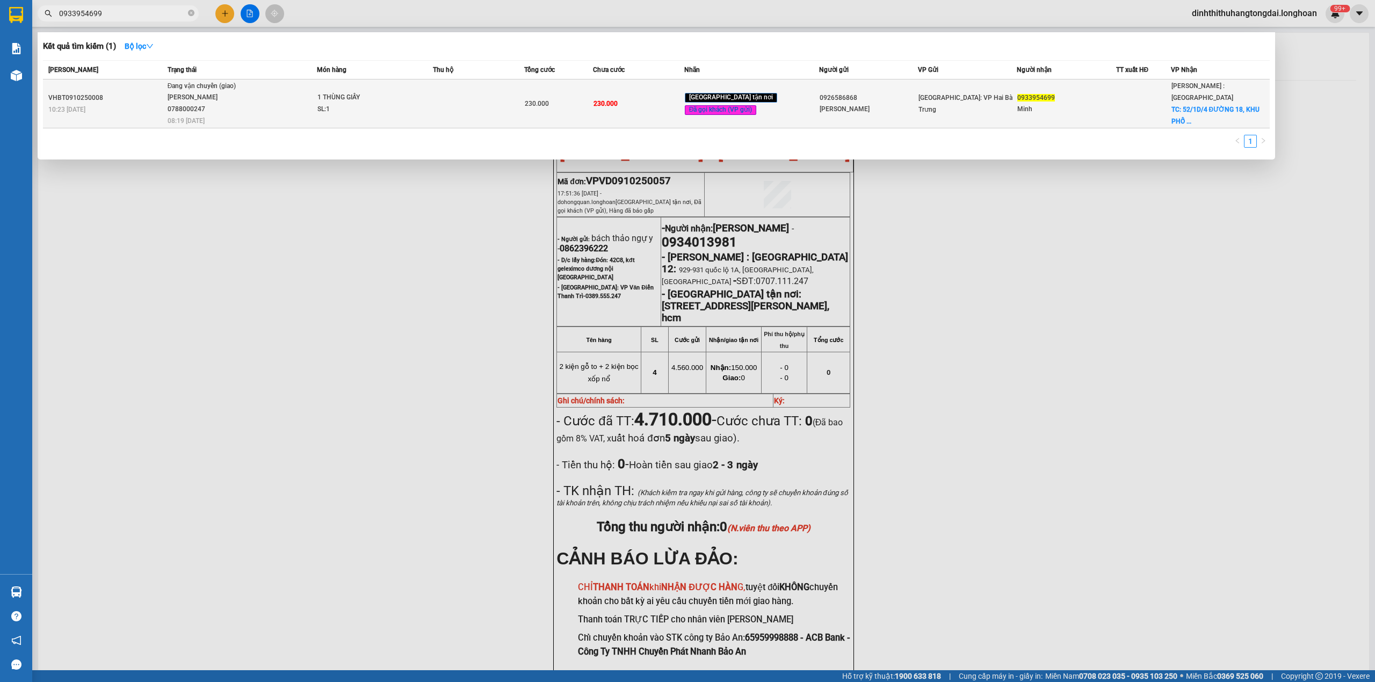
click at [198, 100] on div "[PERSON_NAME] 0788000247" at bounding box center [208, 103] width 81 height 23
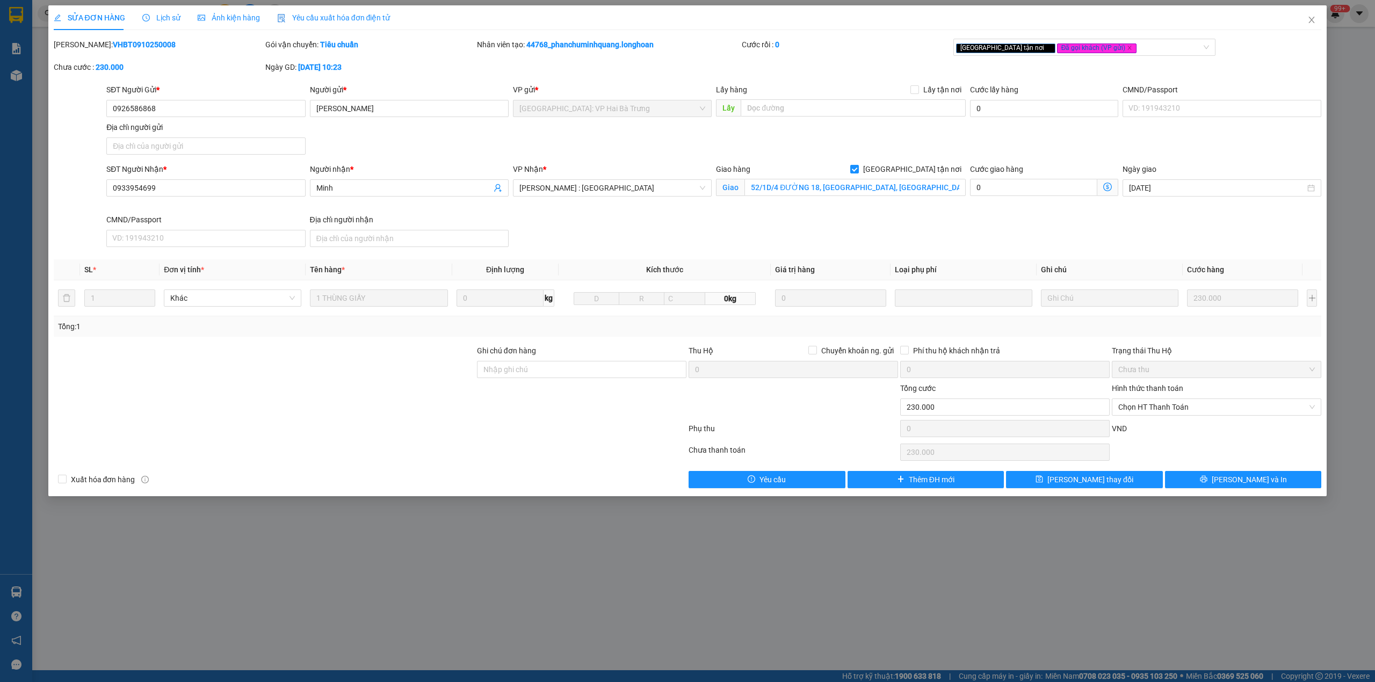
click at [168, 20] on span "Lịch sử" at bounding box center [161, 17] width 38 height 9
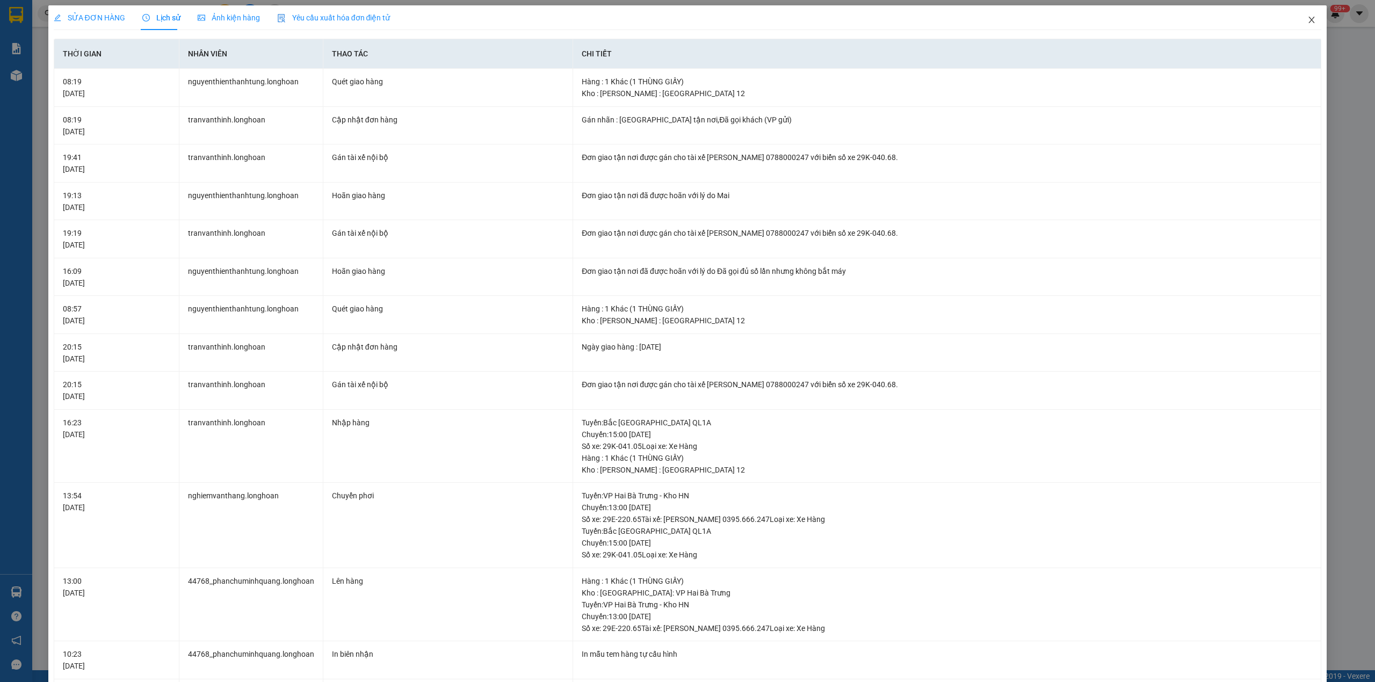
click at [1307, 22] on icon "close" at bounding box center [1311, 20] width 9 height 9
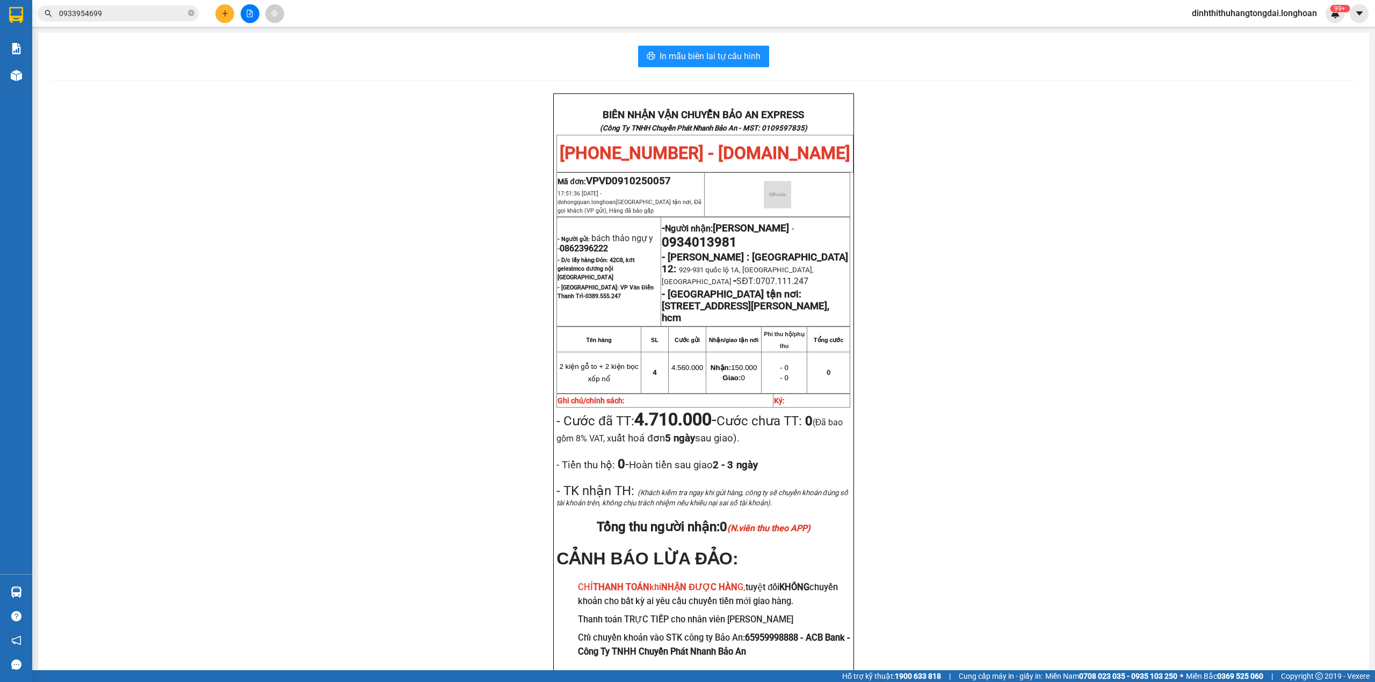
click at [151, 9] on input "0933954699" at bounding box center [122, 14] width 127 height 12
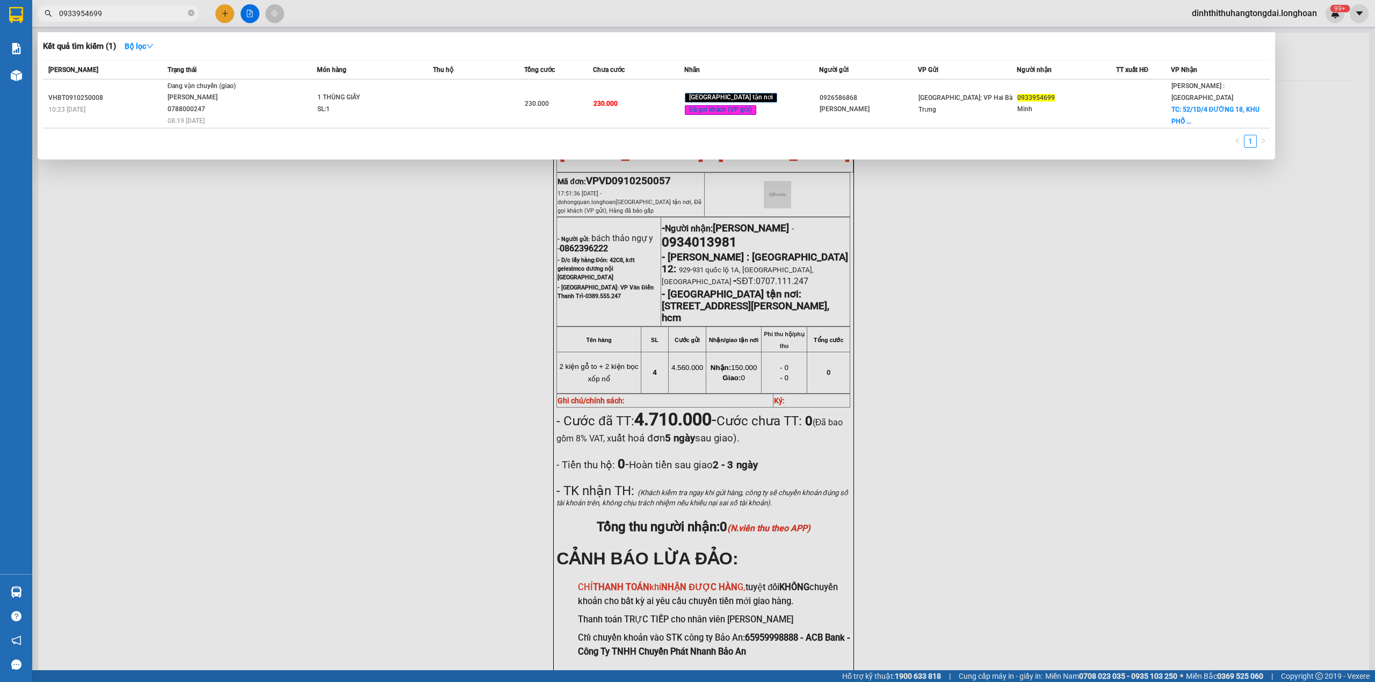
click at [151, 9] on input "0933954699" at bounding box center [122, 14] width 127 height 12
paste input "865609"
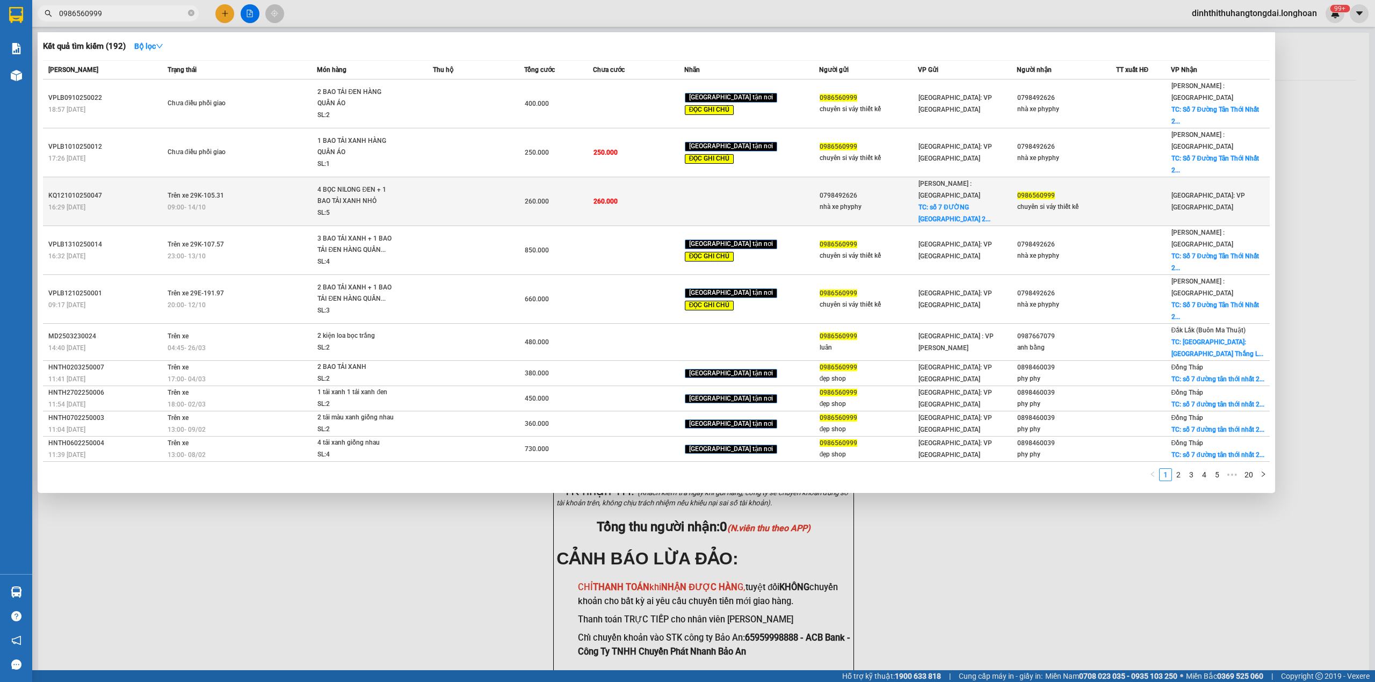
click at [720, 179] on td at bounding box center [751, 201] width 135 height 49
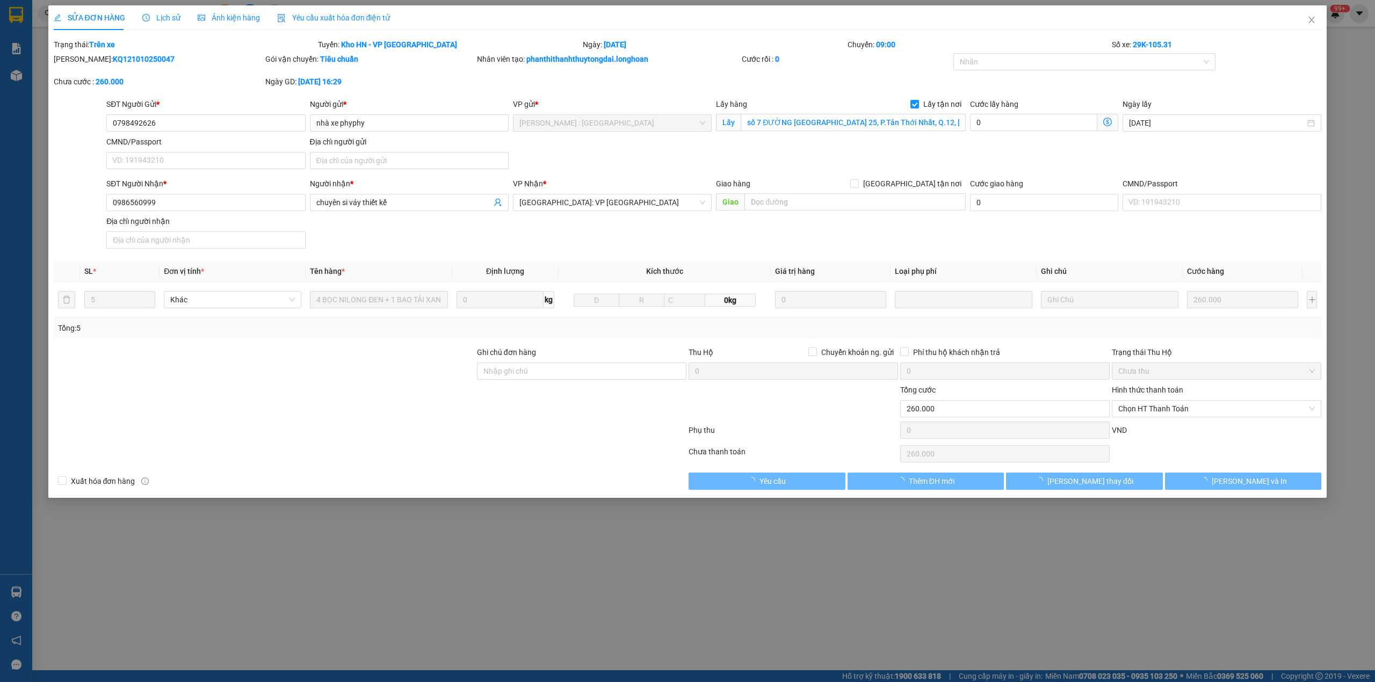
click at [157, 18] on span "Lịch sử" at bounding box center [161, 17] width 38 height 9
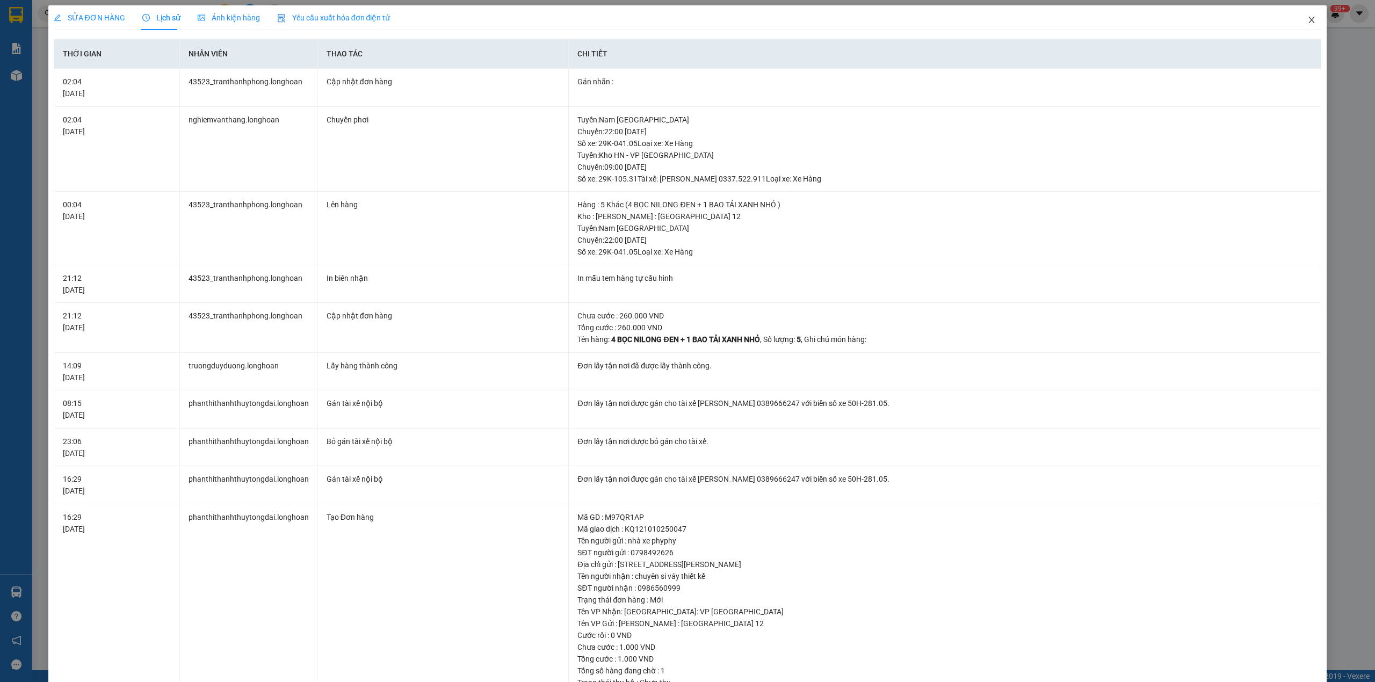
click at [1307, 21] on icon "close" at bounding box center [1311, 20] width 9 height 9
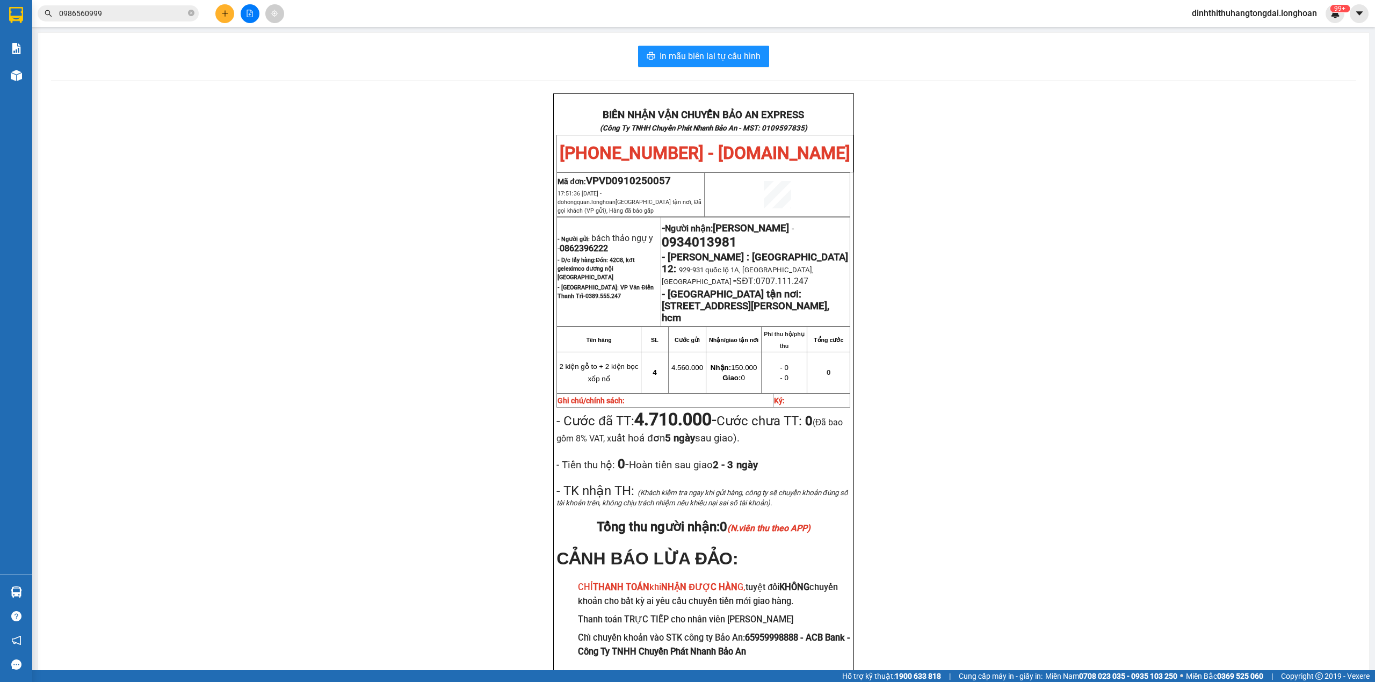
click at [134, 13] on input "0986560999" at bounding box center [122, 14] width 127 height 12
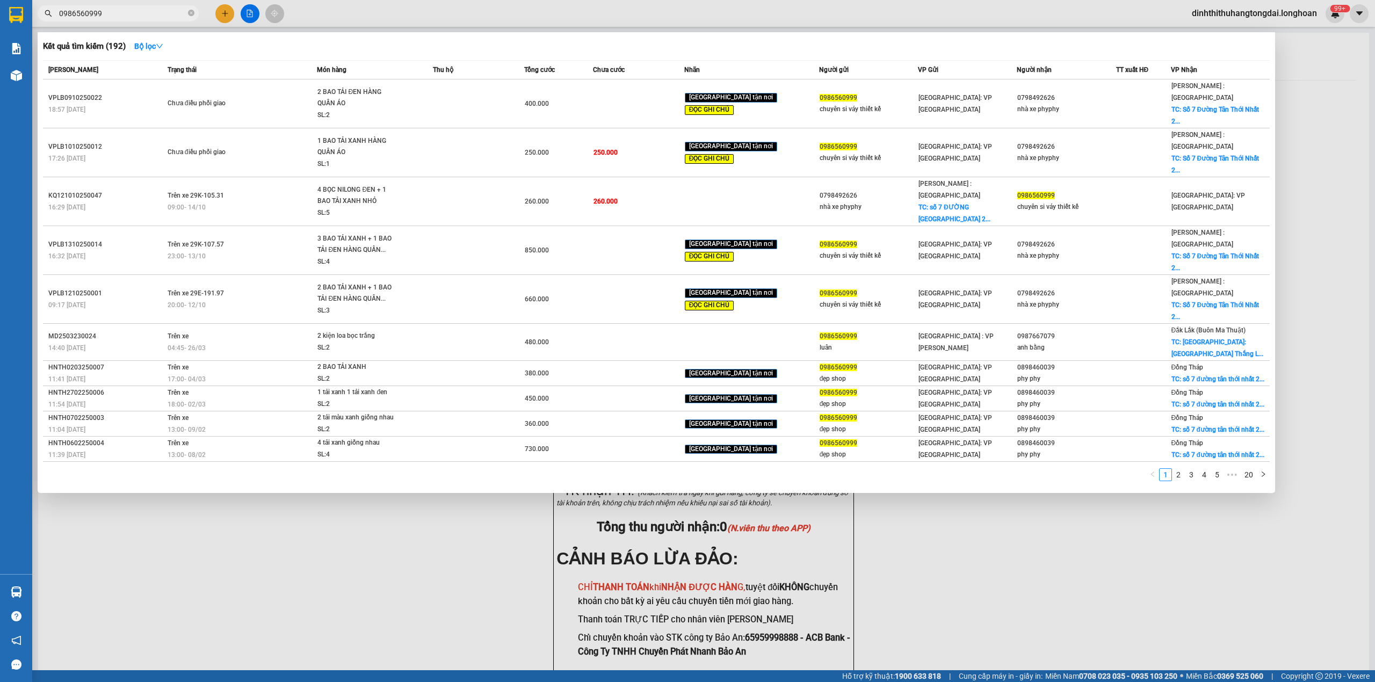
click at [134, 13] on input "0986560999" at bounding box center [122, 14] width 127 height 12
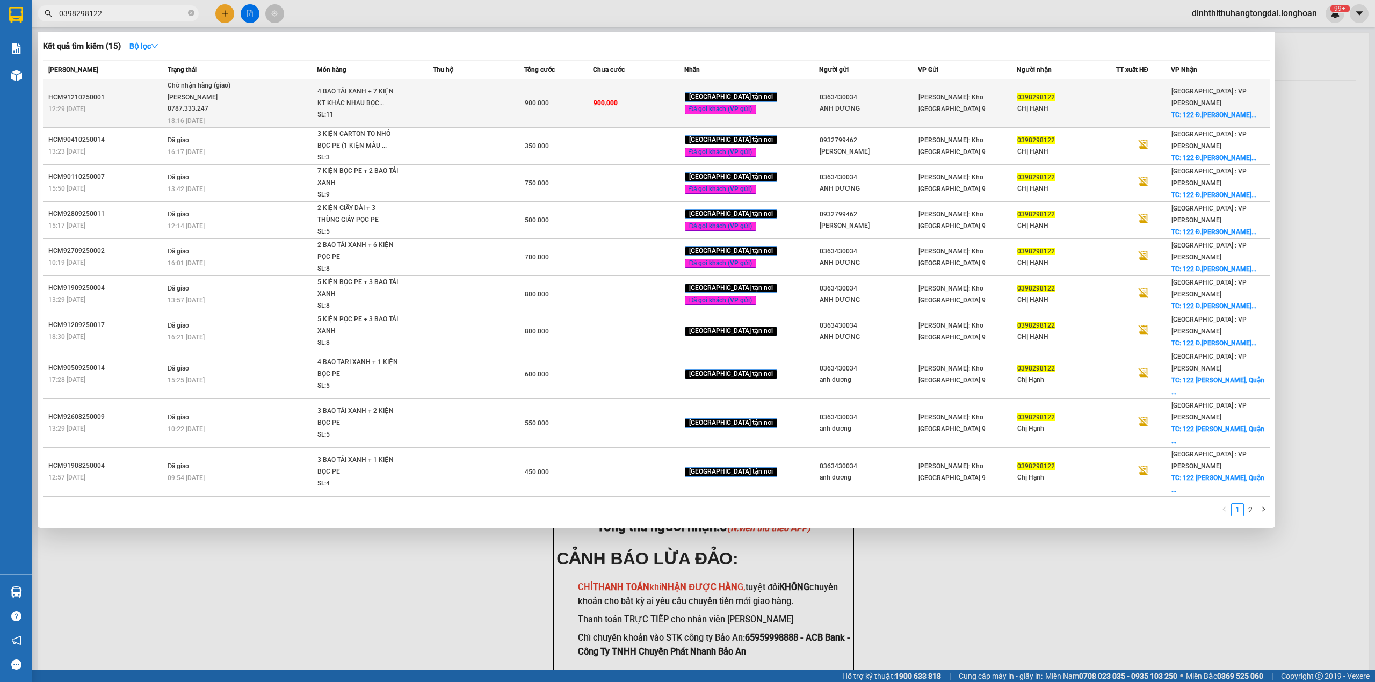
click at [350, 91] on div "4 BAO TẢI XANH + 7 KIỆN KT KHÁC NHAU BỌC..." at bounding box center [357, 97] width 81 height 23
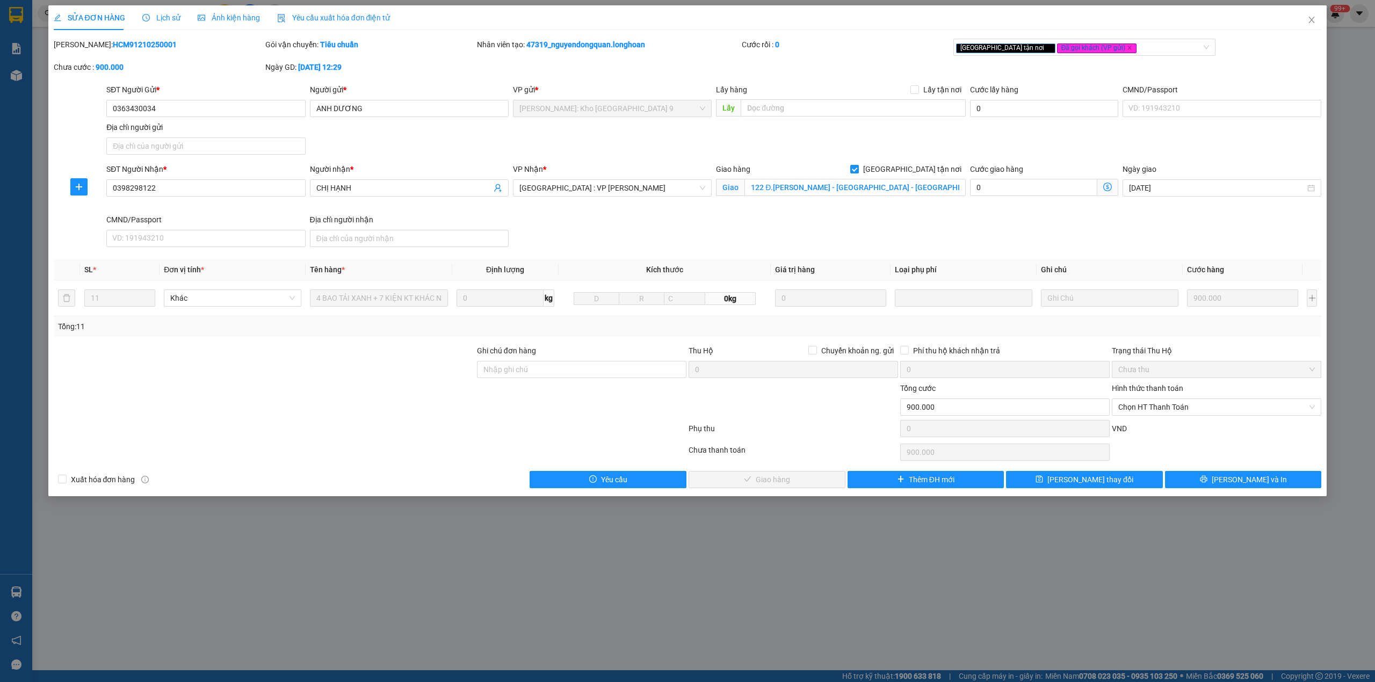
click at [160, 16] on span "Lịch sử" at bounding box center [161, 17] width 38 height 9
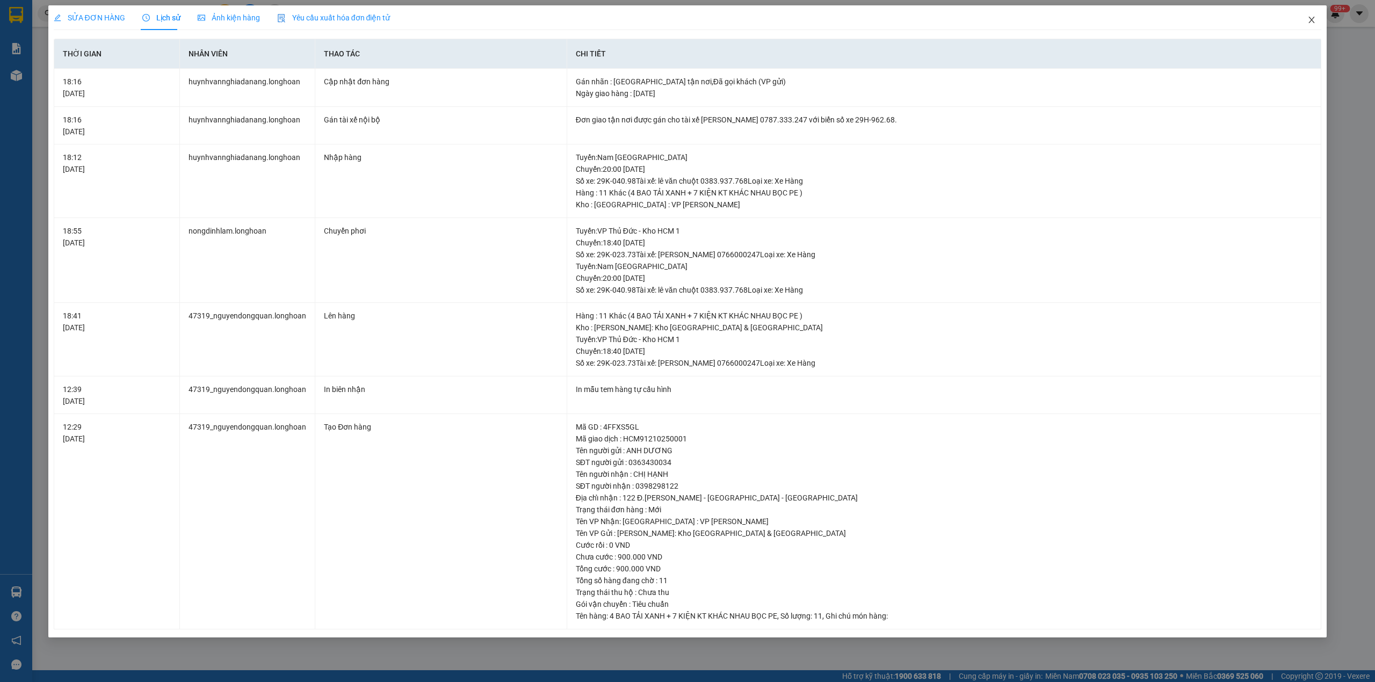
click at [1304, 21] on span "Close" at bounding box center [1311, 20] width 30 height 30
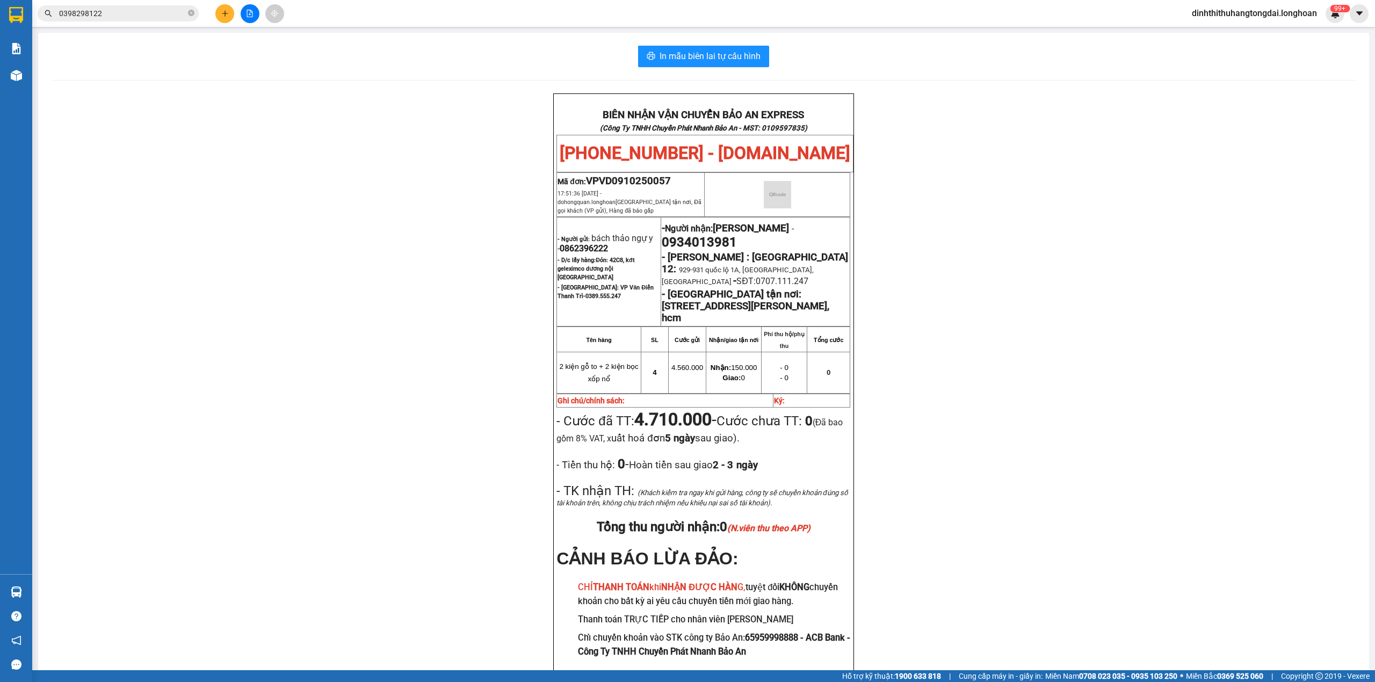
click at [141, 19] on span "0398298122" at bounding box center [118, 13] width 161 height 16
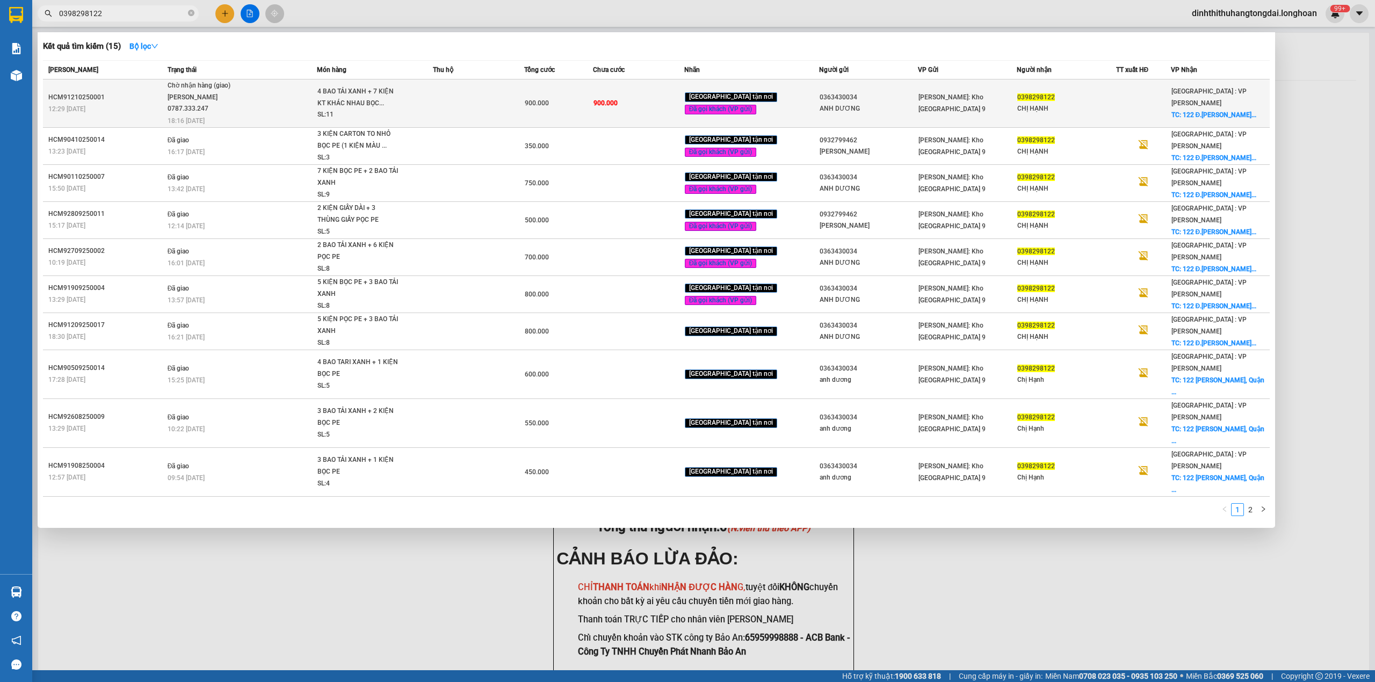
click at [265, 79] on td "Chờ nhận hàng (giao) [PERSON_NAME] 0787.333.247 18:16 [DATE]" at bounding box center [241, 103] width 153 height 48
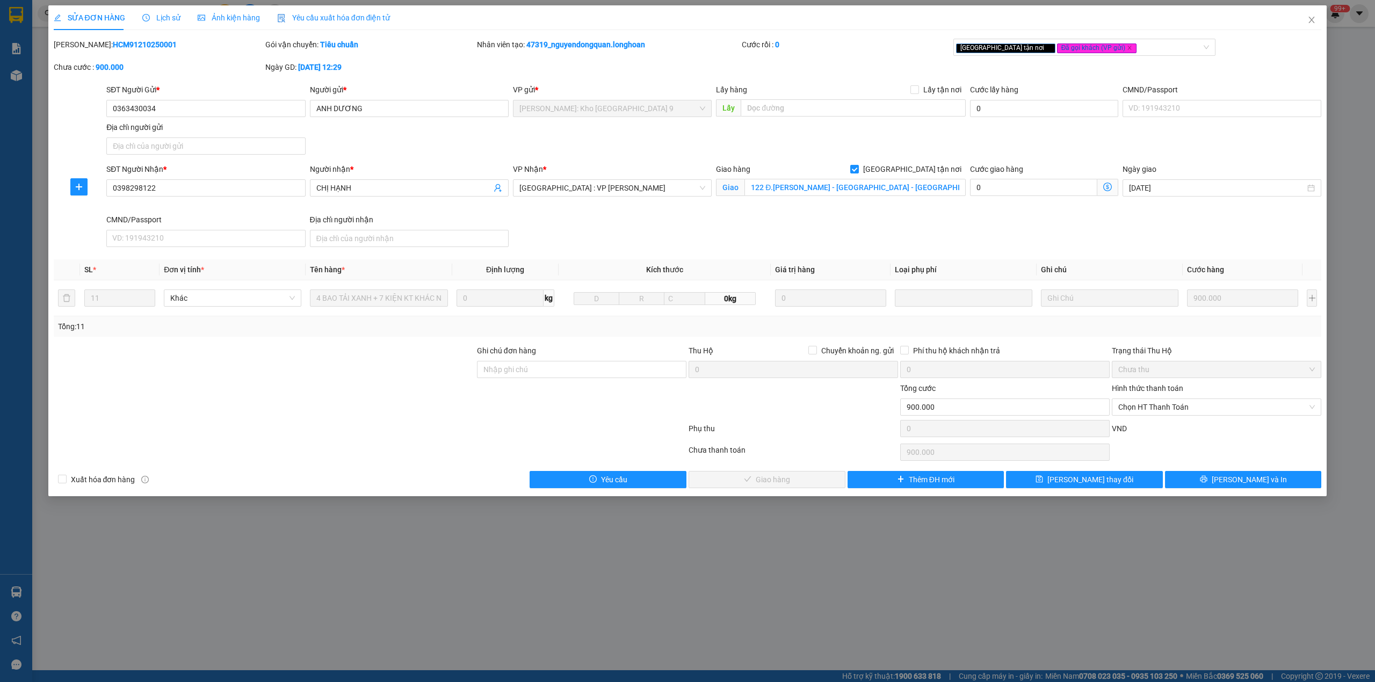
click at [173, 20] on span "Lịch sử" at bounding box center [161, 17] width 38 height 9
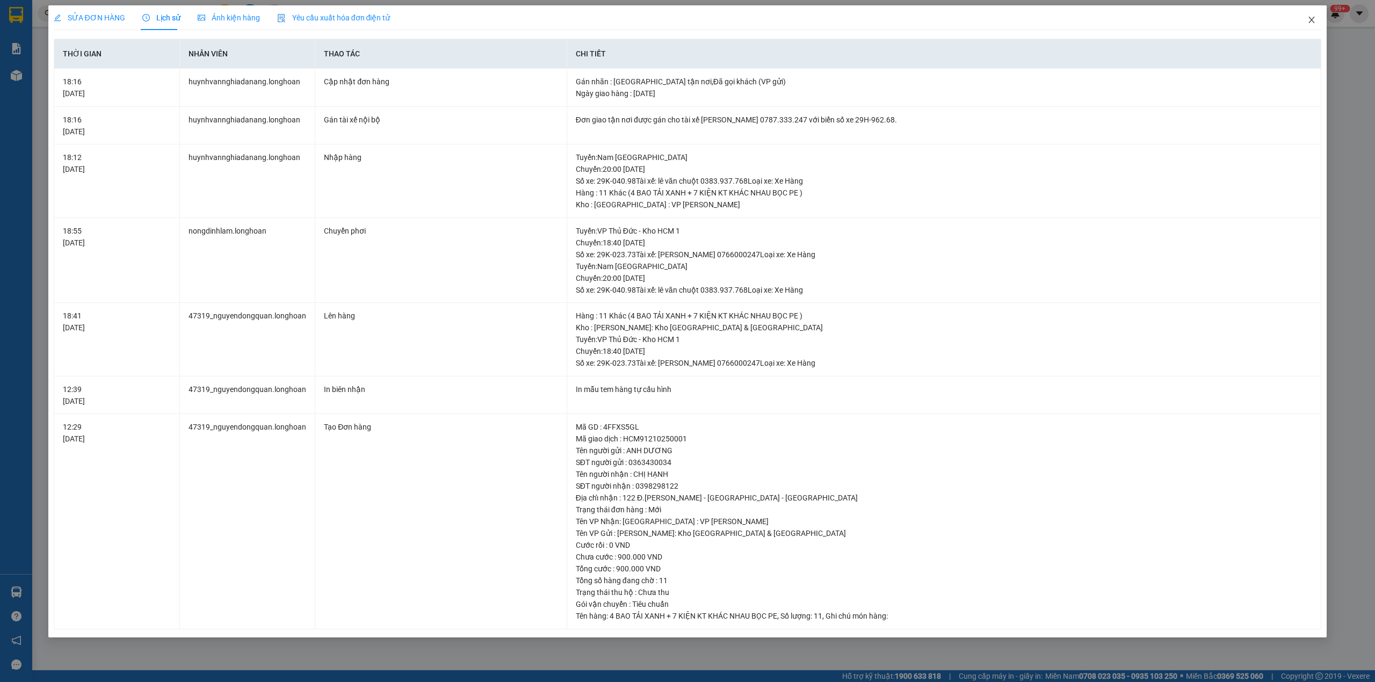
click at [1310, 19] on icon "close" at bounding box center [1312, 20] width 6 height 6
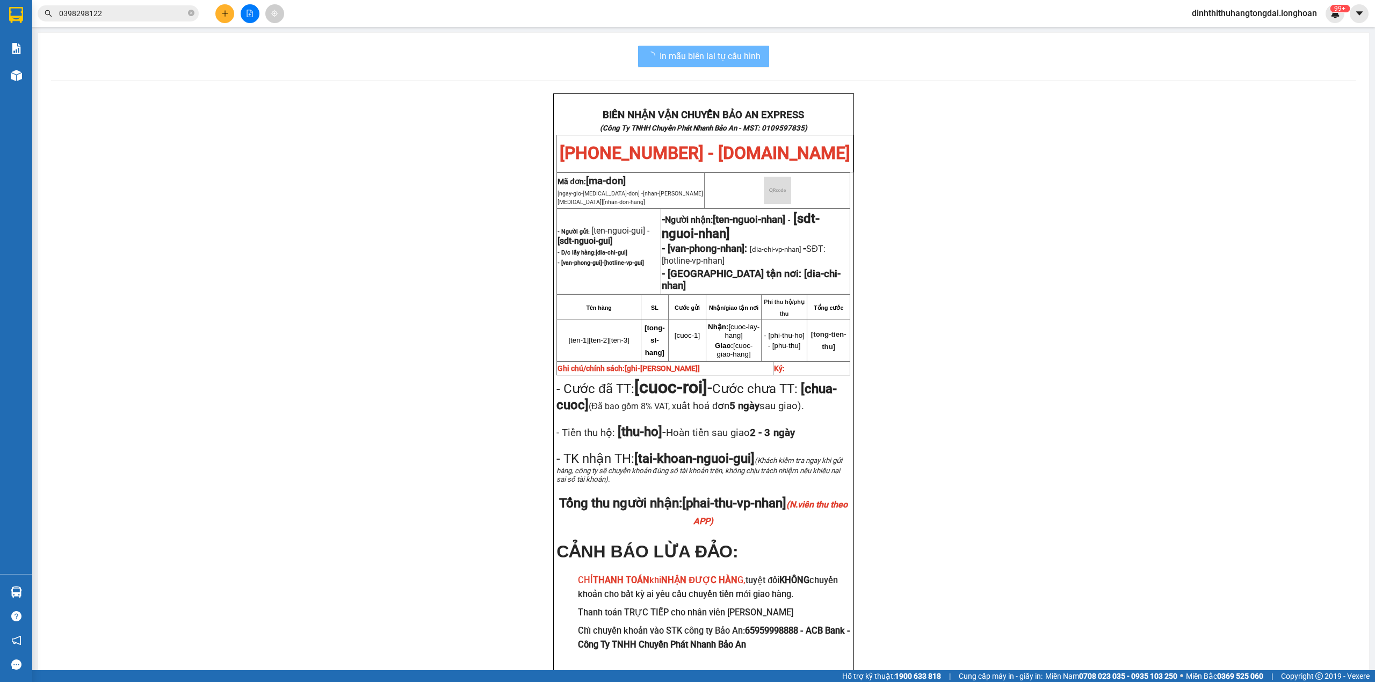
click at [128, 10] on input "0398298122" at bounding box center [122, 14] width 127 height 12
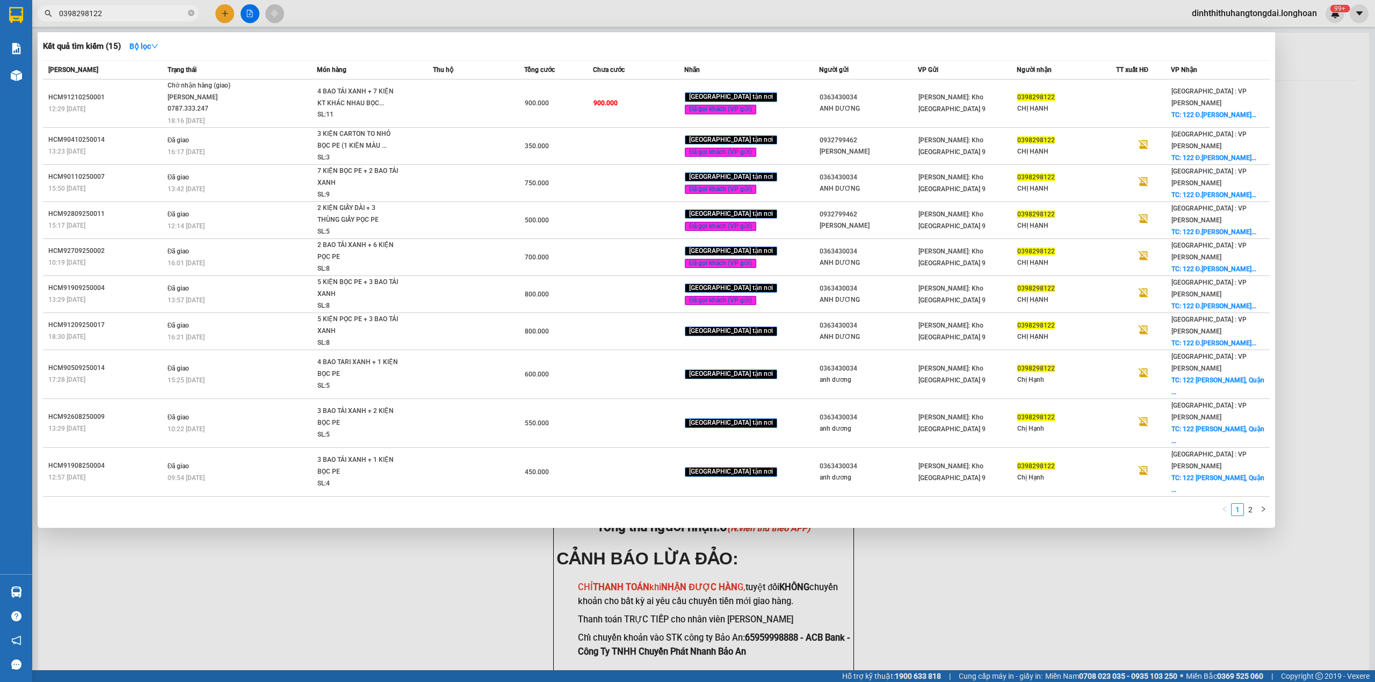
click at [128, 10] on input "0398298122" at bounding box center [122, 14] width 127 height 12
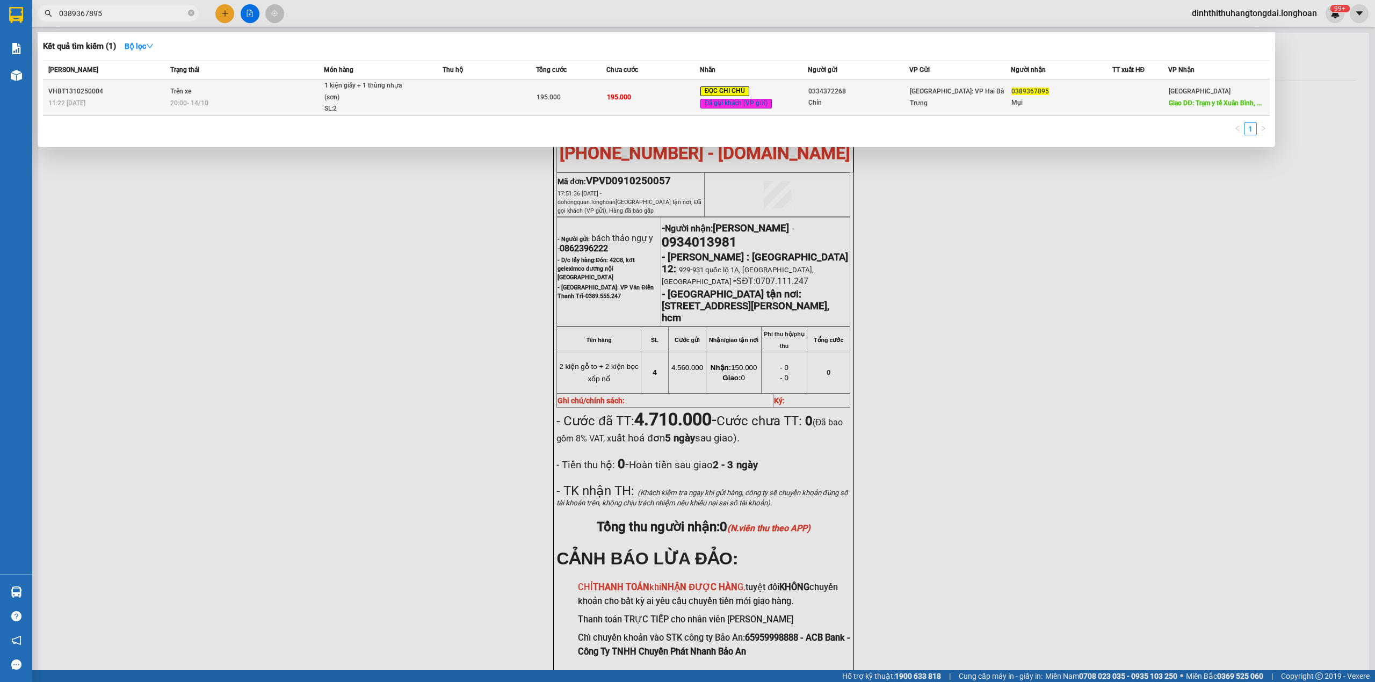
click at [220, 101] on div "20:00 [DATE]" at bounding box center [246, 103] width 153 height 12
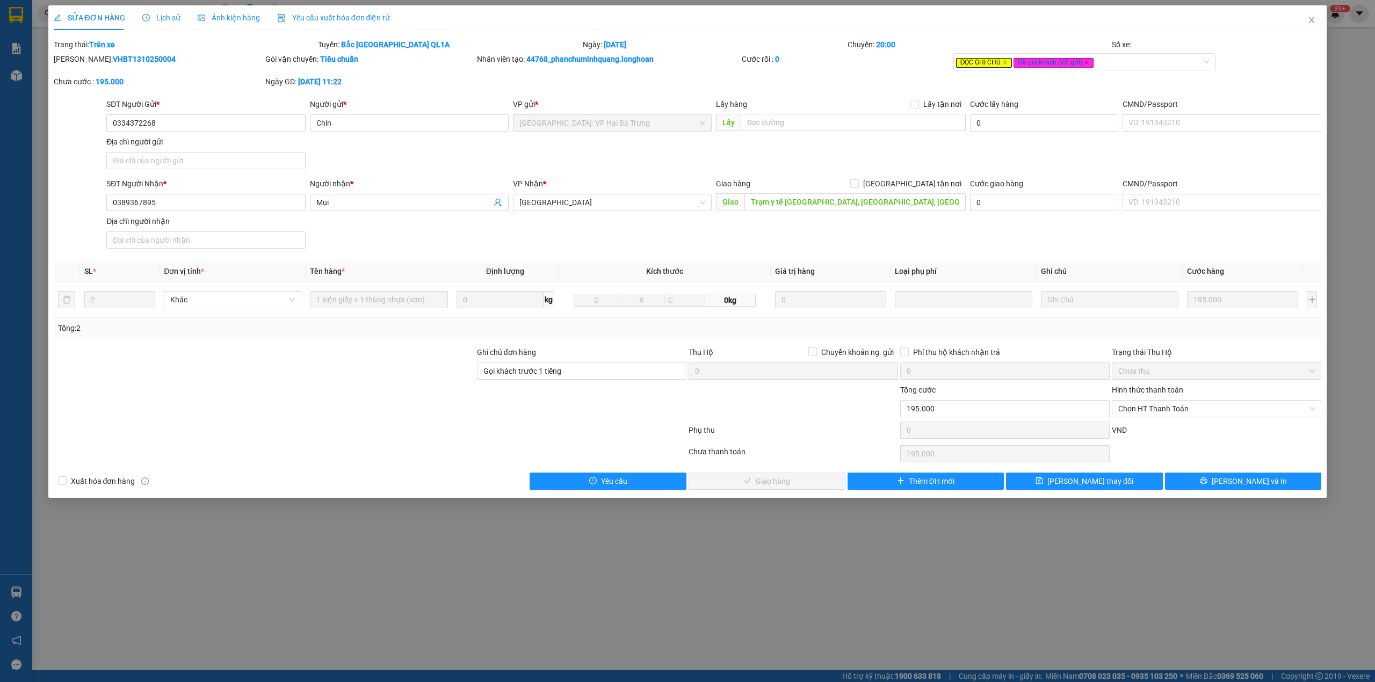
click at [158, 16] on span "Lịch sử" at bounding box center [161, 17] width 38 height 9
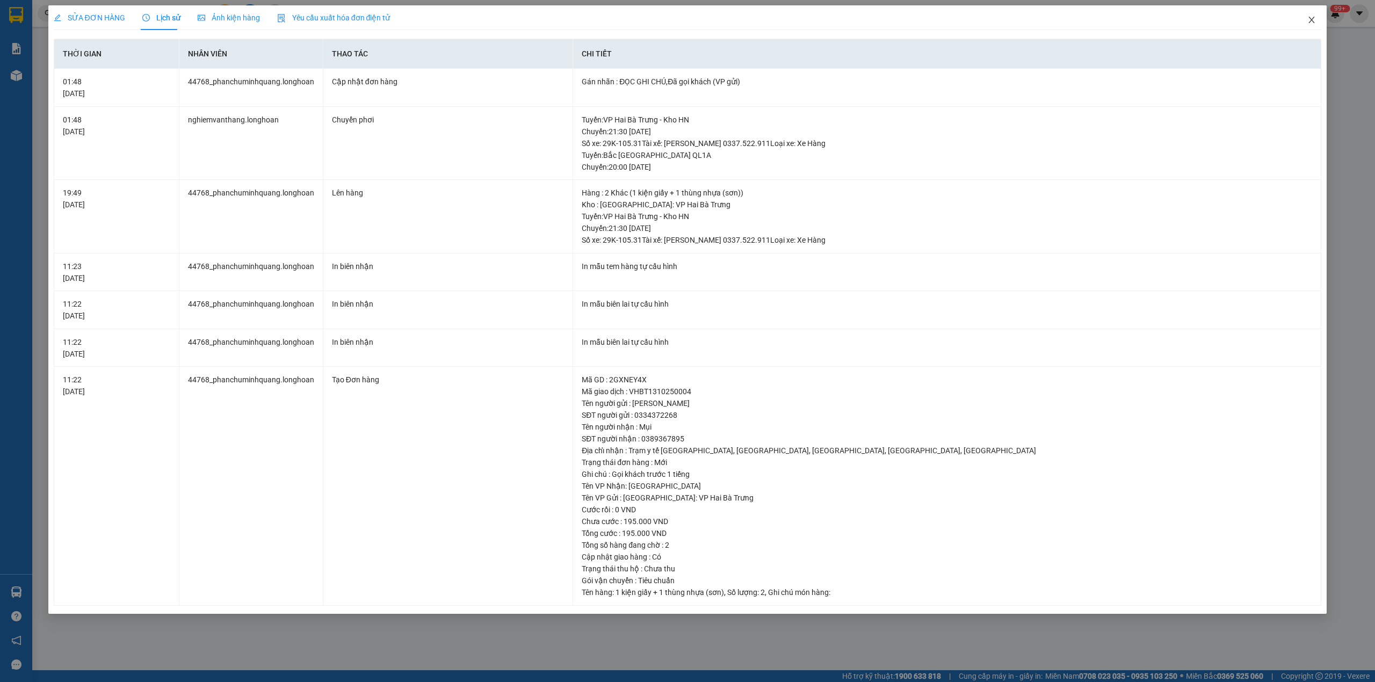
drag, startPoint x: 1302, startPoint y: 16, endPoint x: 1280, endPoint y: 26, distance: 24.0
click at [1304, 16] on span "Close" at bounding box center [1311, 20] width 30 height 30
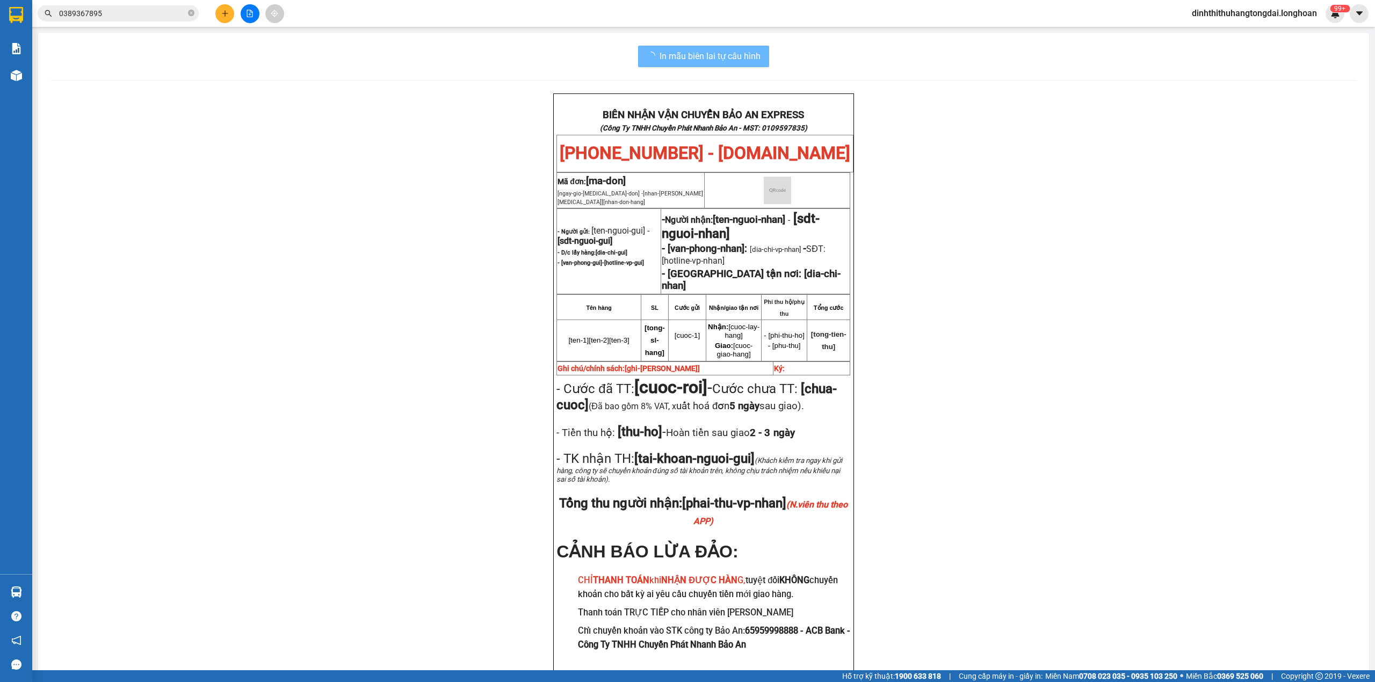
click at [124, 17] on input "0389367895" at bounding box center [122, 14] width 127 height 12
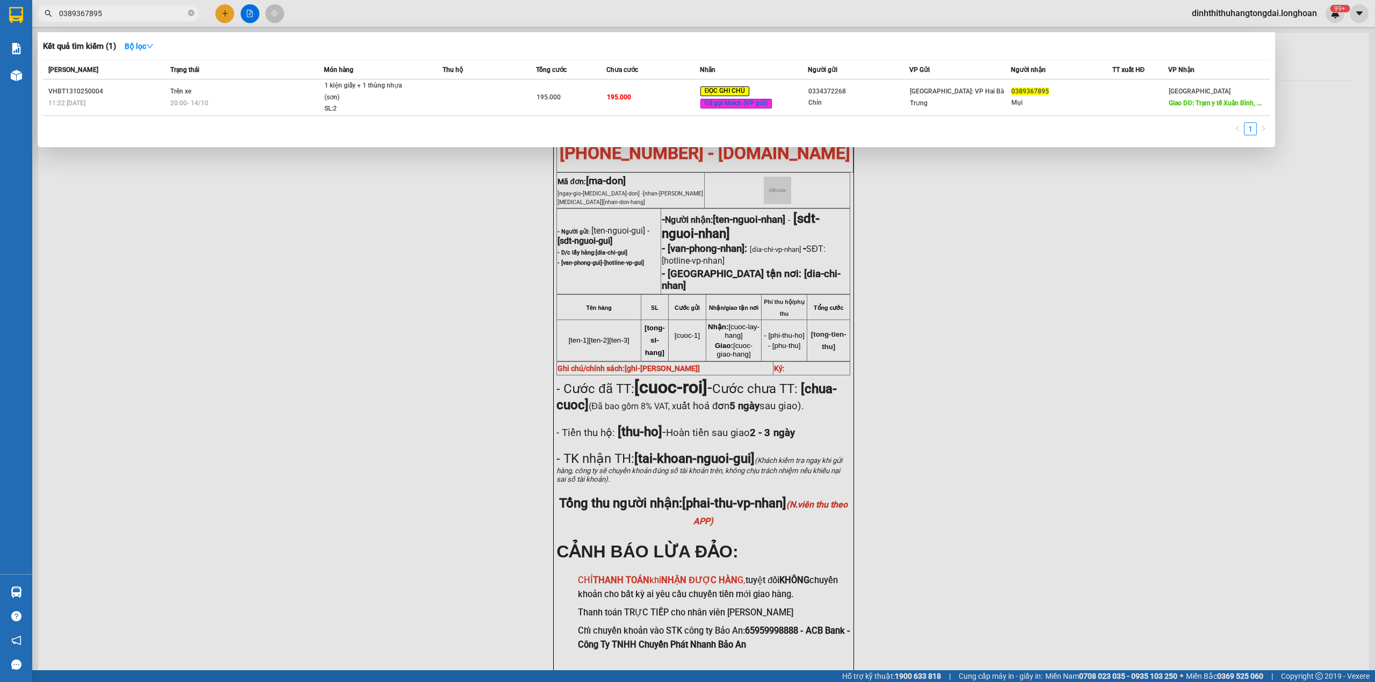
click at [122, 17] on input "0389367895" at bounding box center [122, 14] width 127 height 12
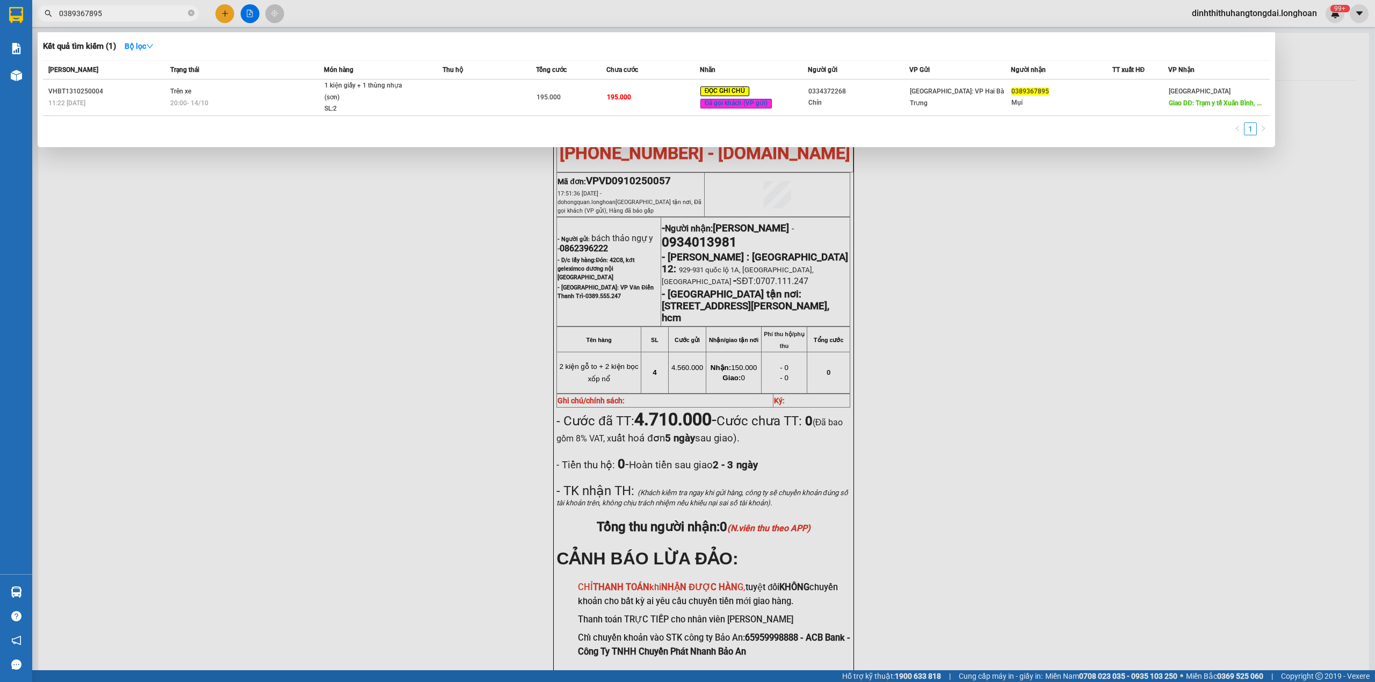
click at [117, 11] on input "0389367895" at bounding box center [122, 14] width 127 height 12
paste input "KQ121010250011"
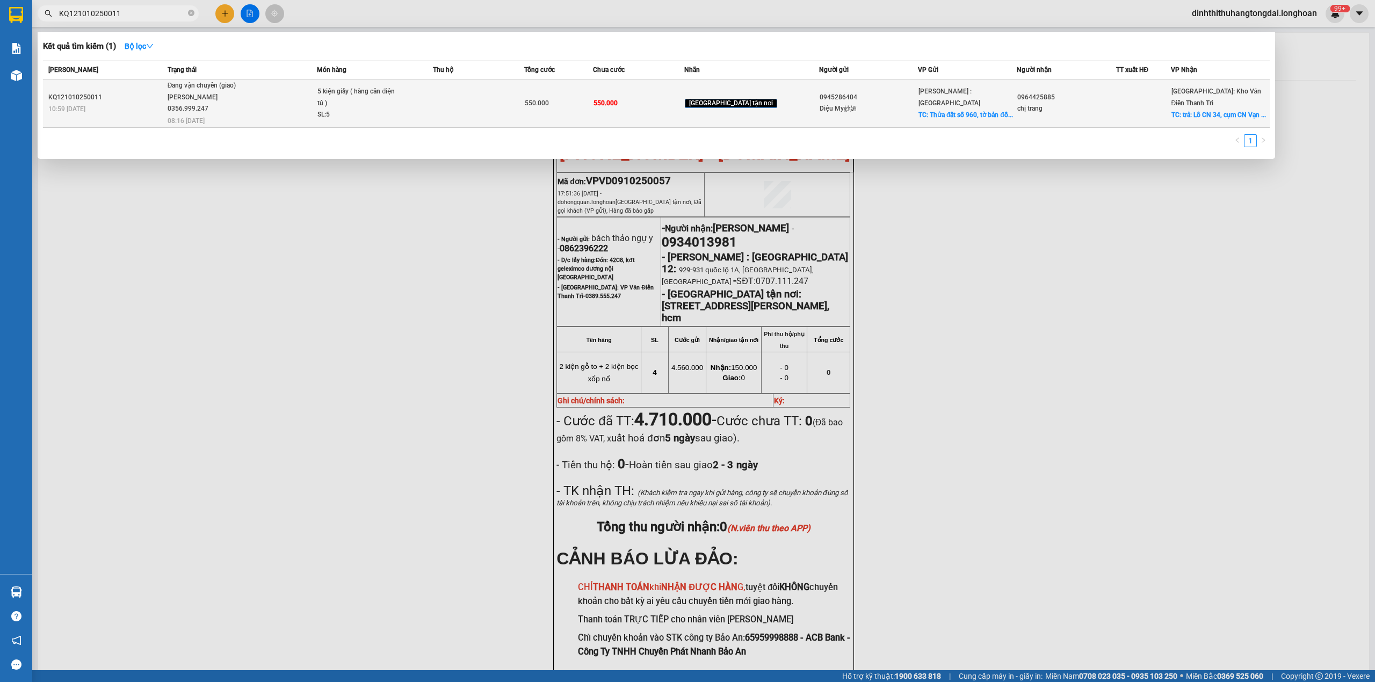
click at [243, 90] on div "Đang vận chuyển (giao)" at bounding box center [208, 86] width 81 height 12
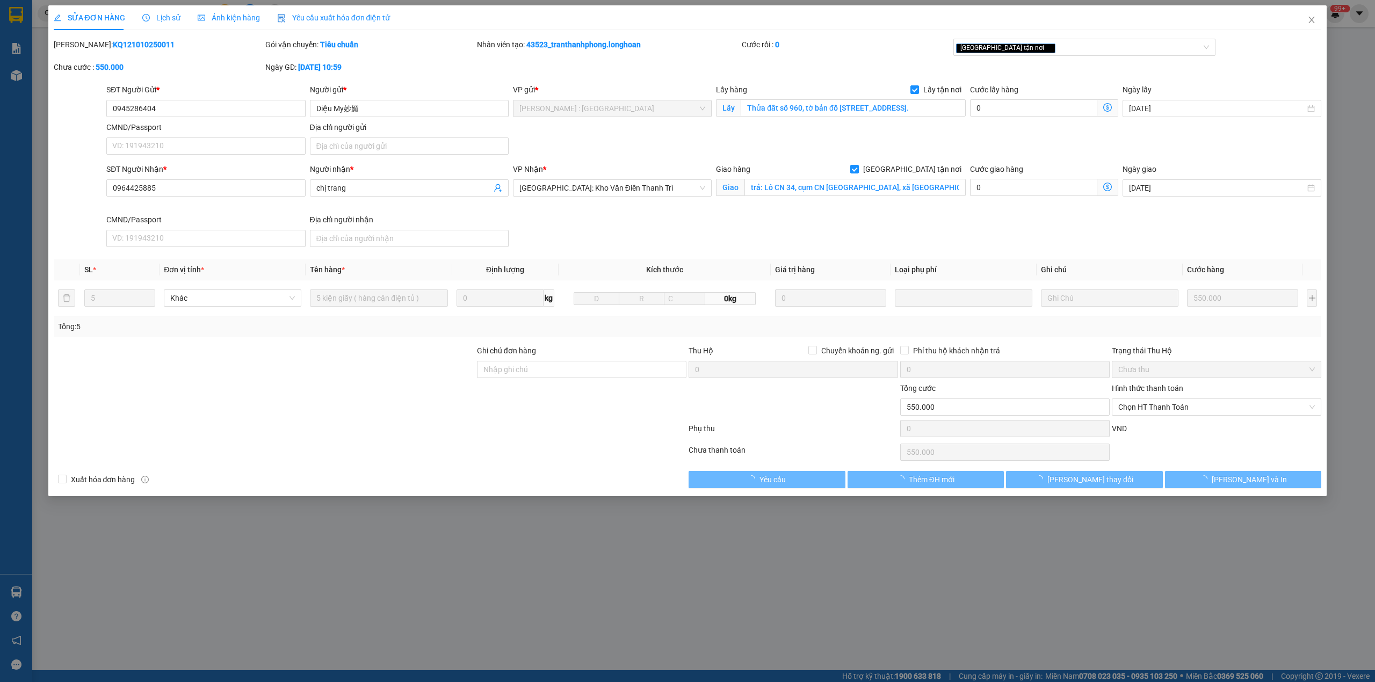
click at [153, 13] on span "Lịch sử" at bounding box center [161, 17] width 38 height 9
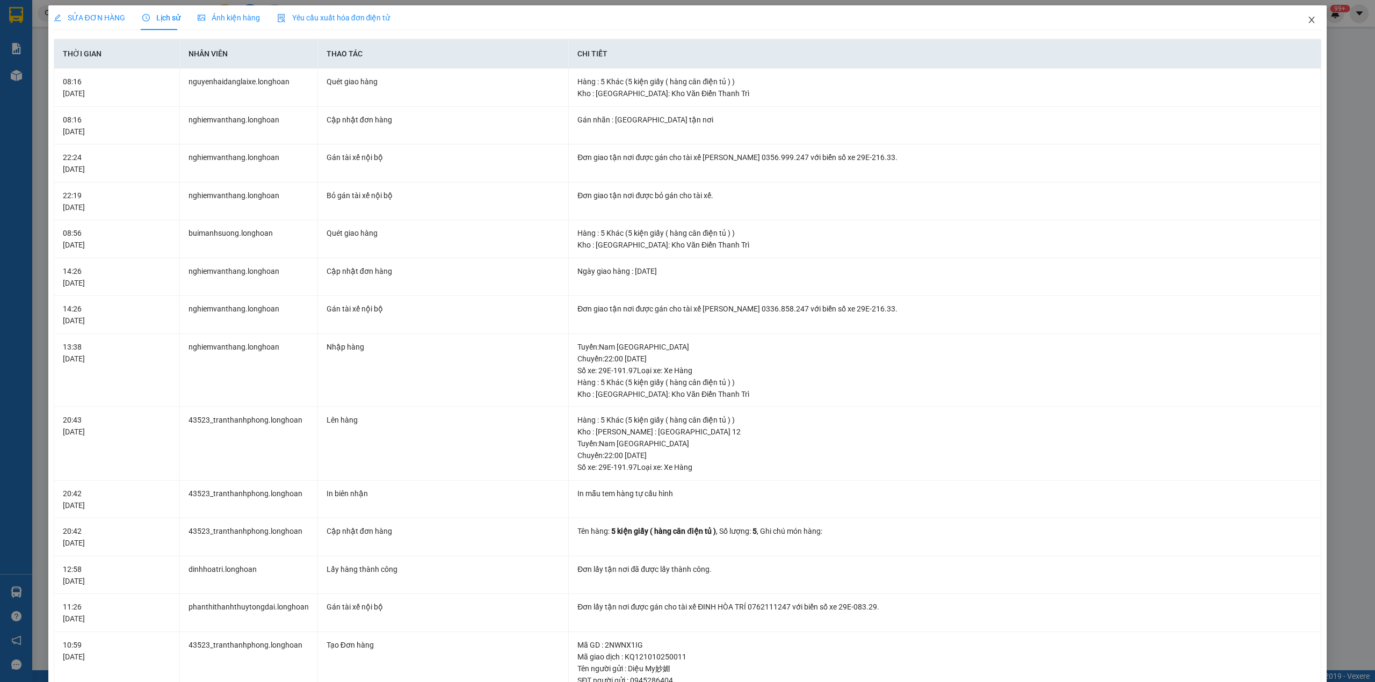
click at [1309, 20] on icon "close" at bounding box center [1312, 20] width 6 height 6
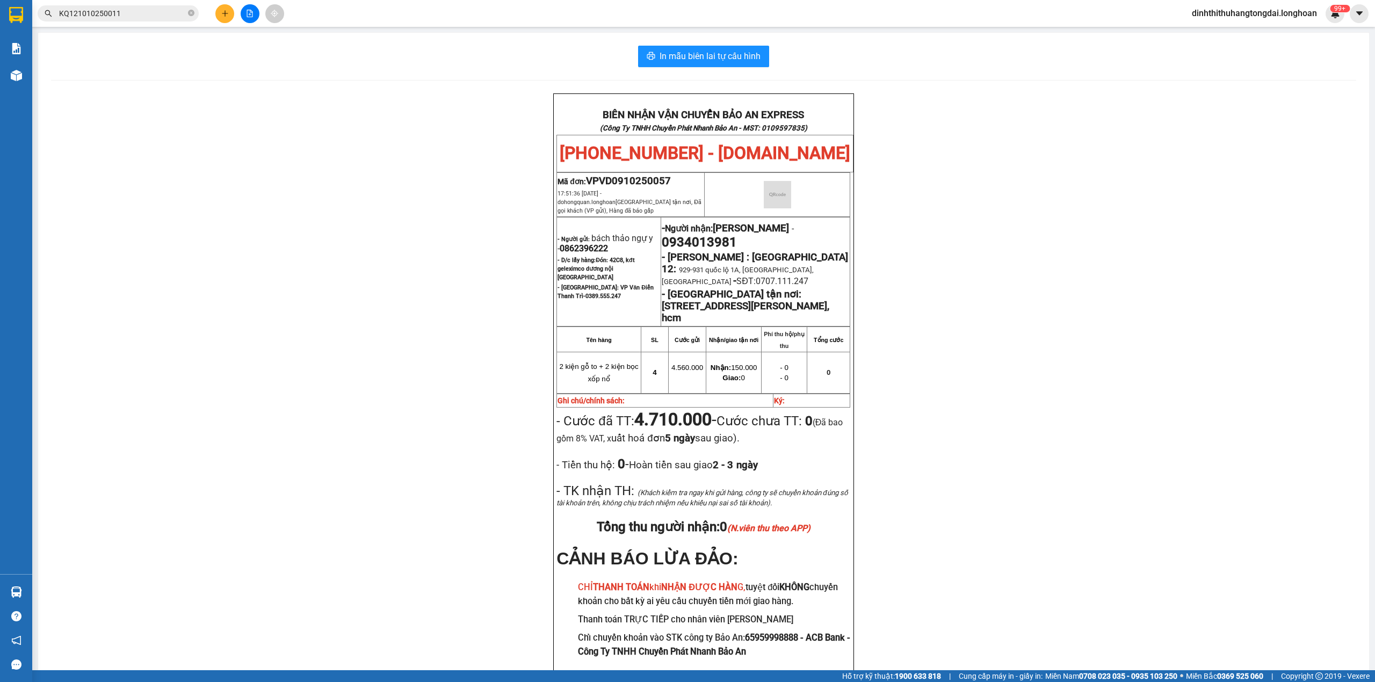
click at [162, 15] on input "KQ121010250011" at bounding box center [122, 14] width 127 height 12
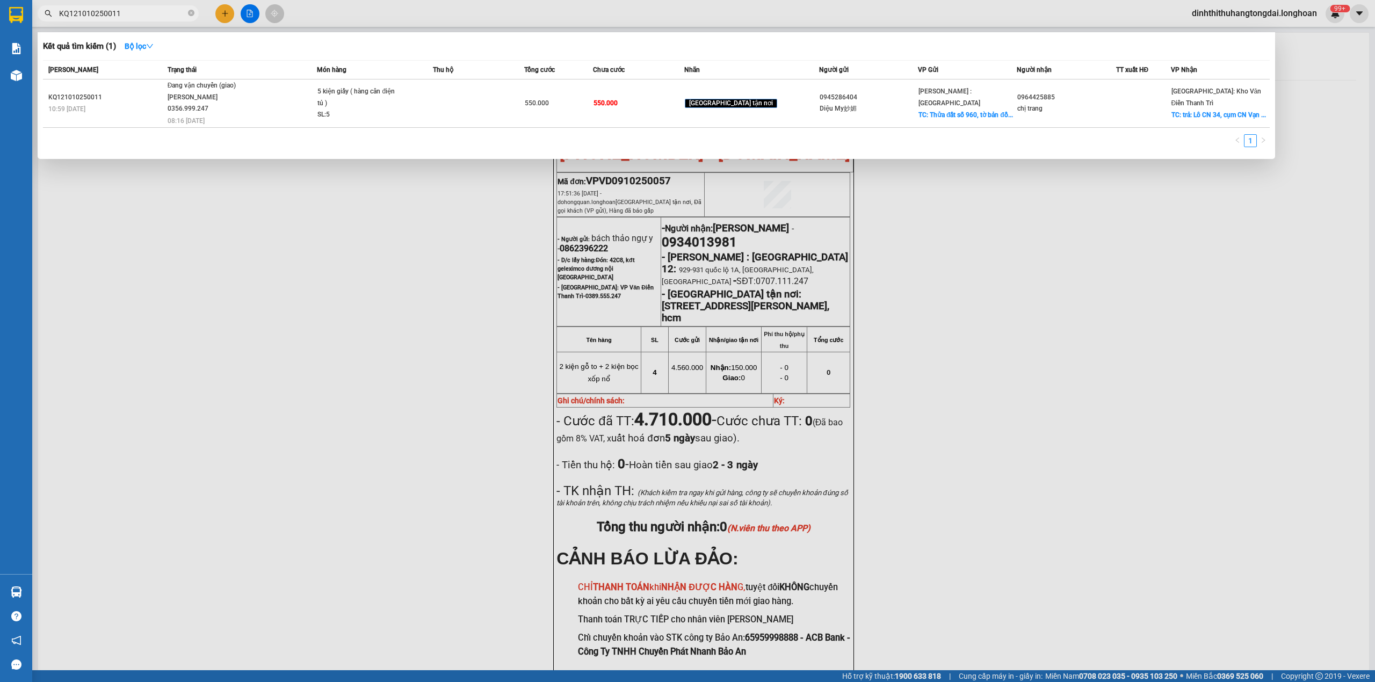
click at [162, 15] on input "KQ121010250011" at bounding box center [122, 14] width 127 height 12
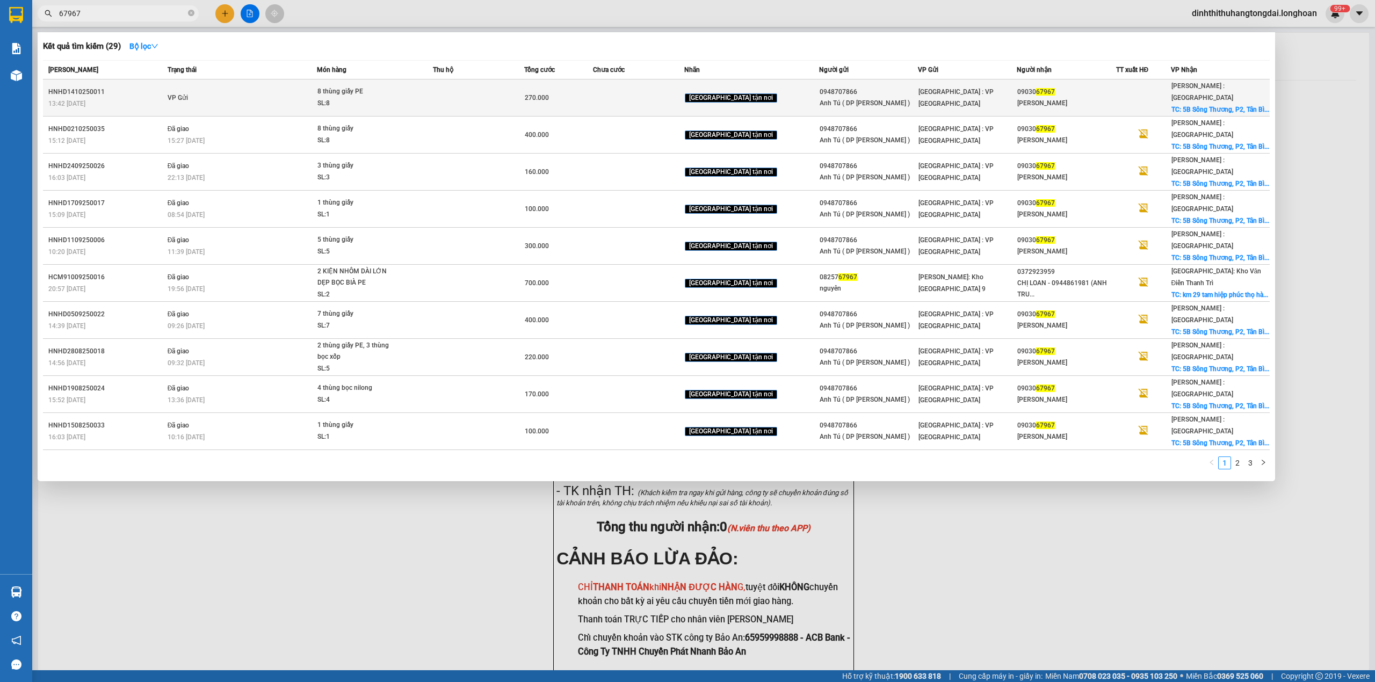
click at [222, 90] on td "VP Gửi" at bounding box center [241, 97] width 153 height 37
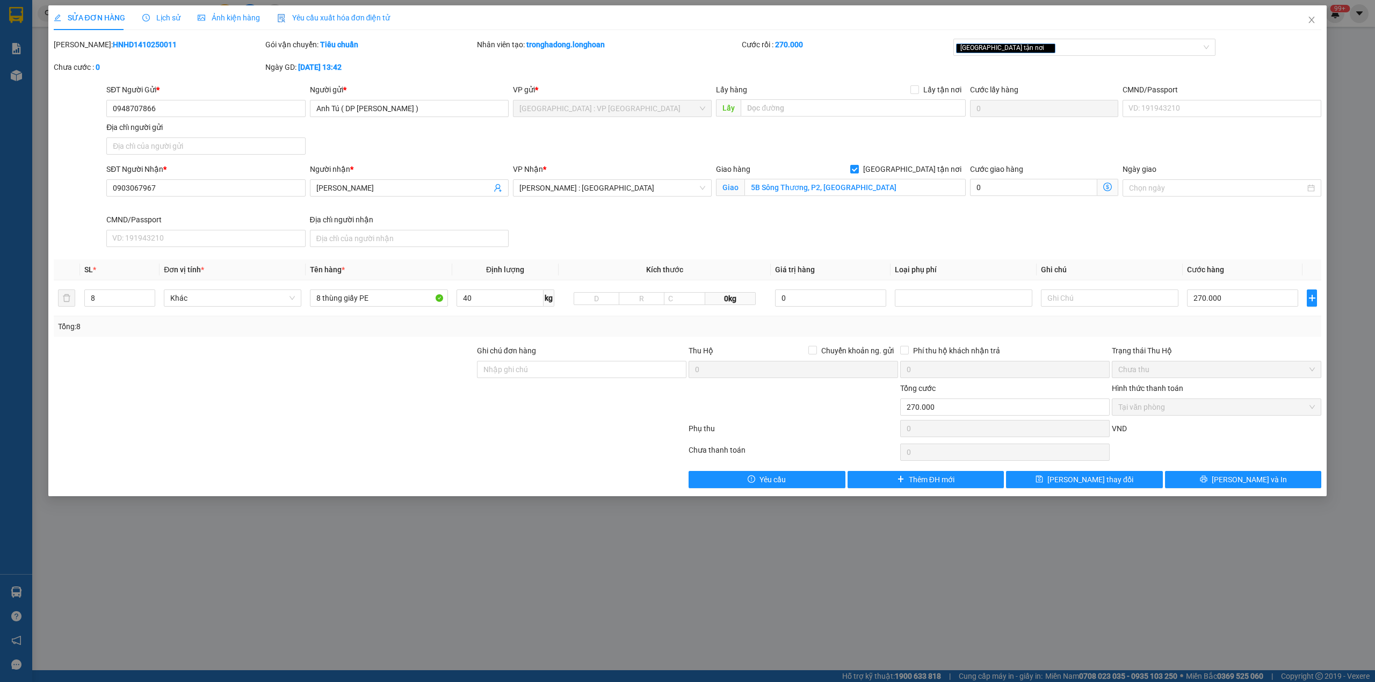
click at [113, 40] on b "HNHD1410250011" at bounding box center [145, 44] width 64 height 9
copy b "HNHD1410250011"
click at [116, 43] on b "HNHD1410250011" at bounding box center [145, 44] width 64 height 9
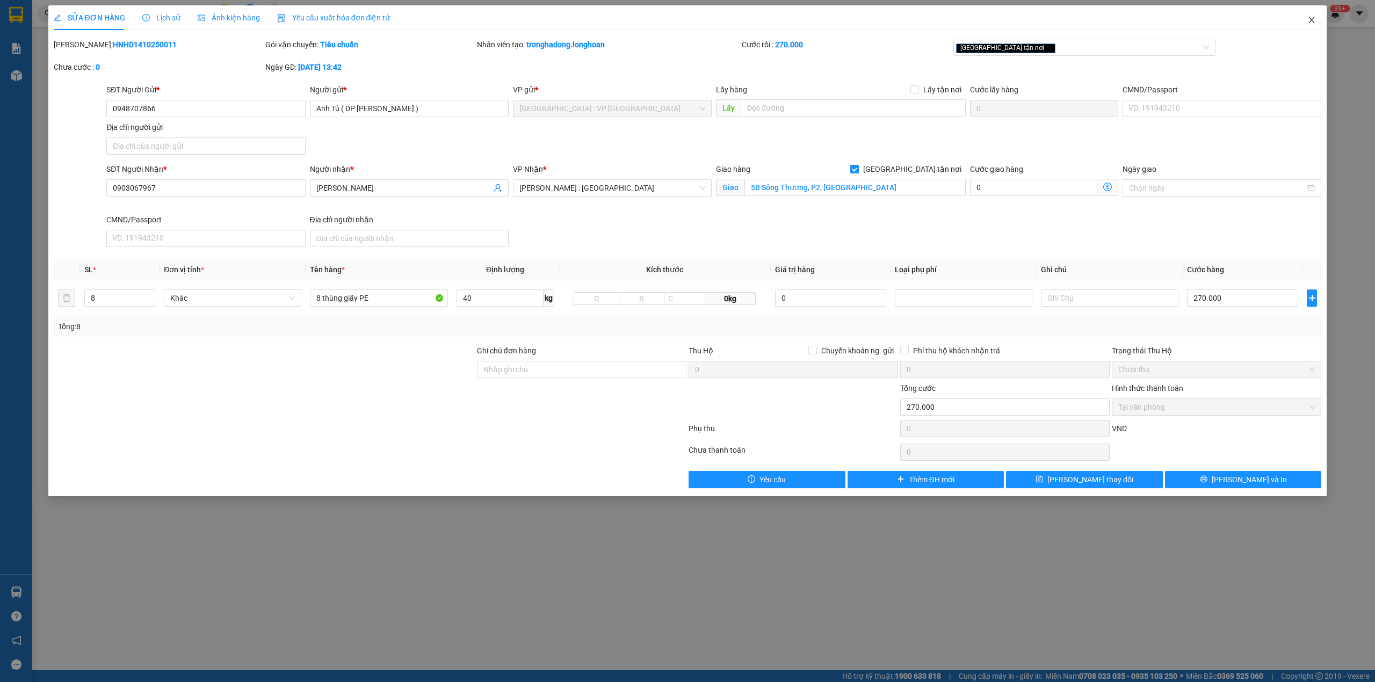
click at [1302, 21] on span "Close" at bounding box center [1311, 20] width 30 height 30
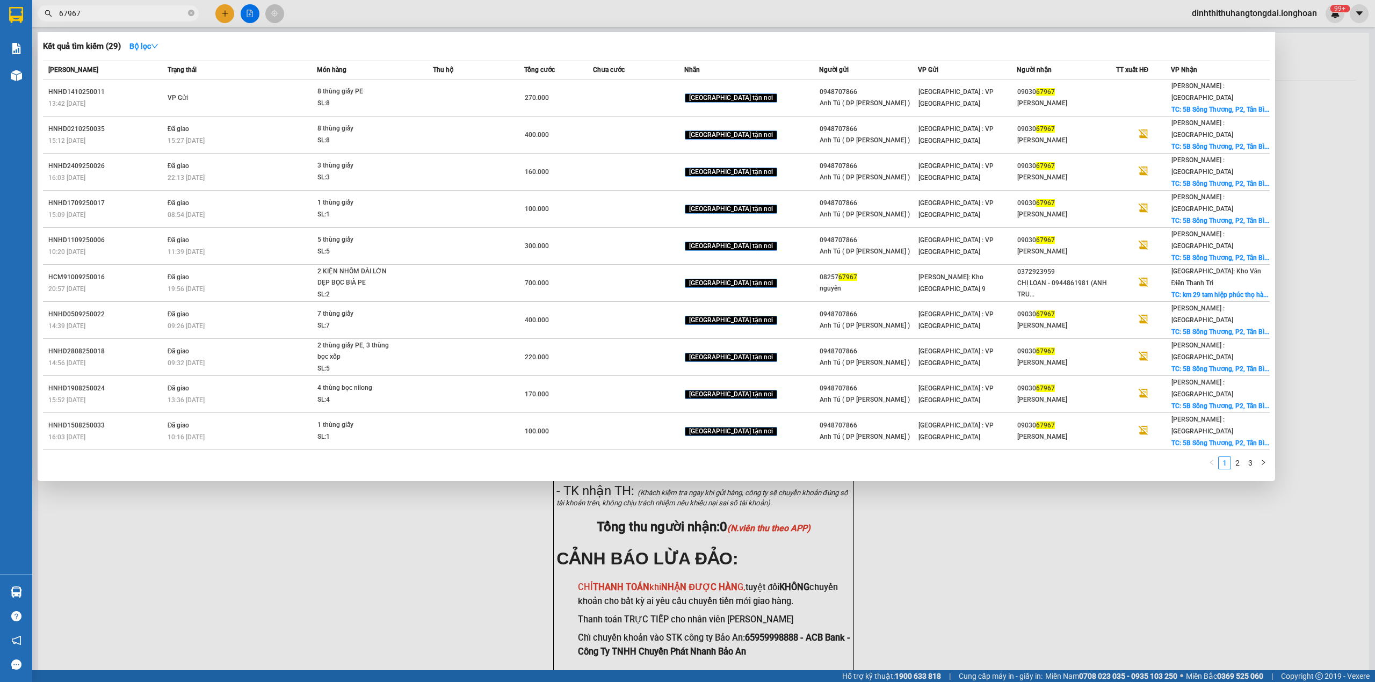
click at [140, 15] on input "67967" at bounding box center [122, 14] width 127 height 12
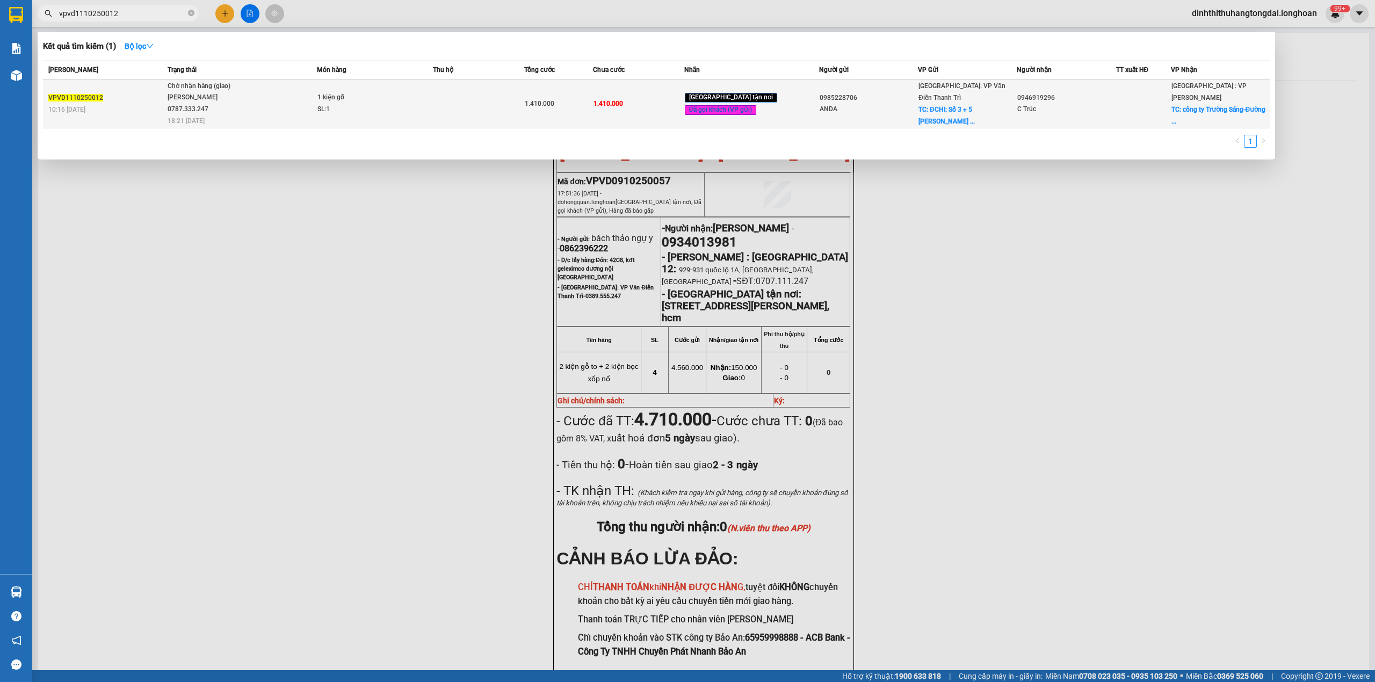
click at [265, 89] on span "Chờ nhận hàng (giao) [PERSON_NAME] 0787.333.247 18:21 [DATE]" at bounding box center [242, 103] width 149 height 45
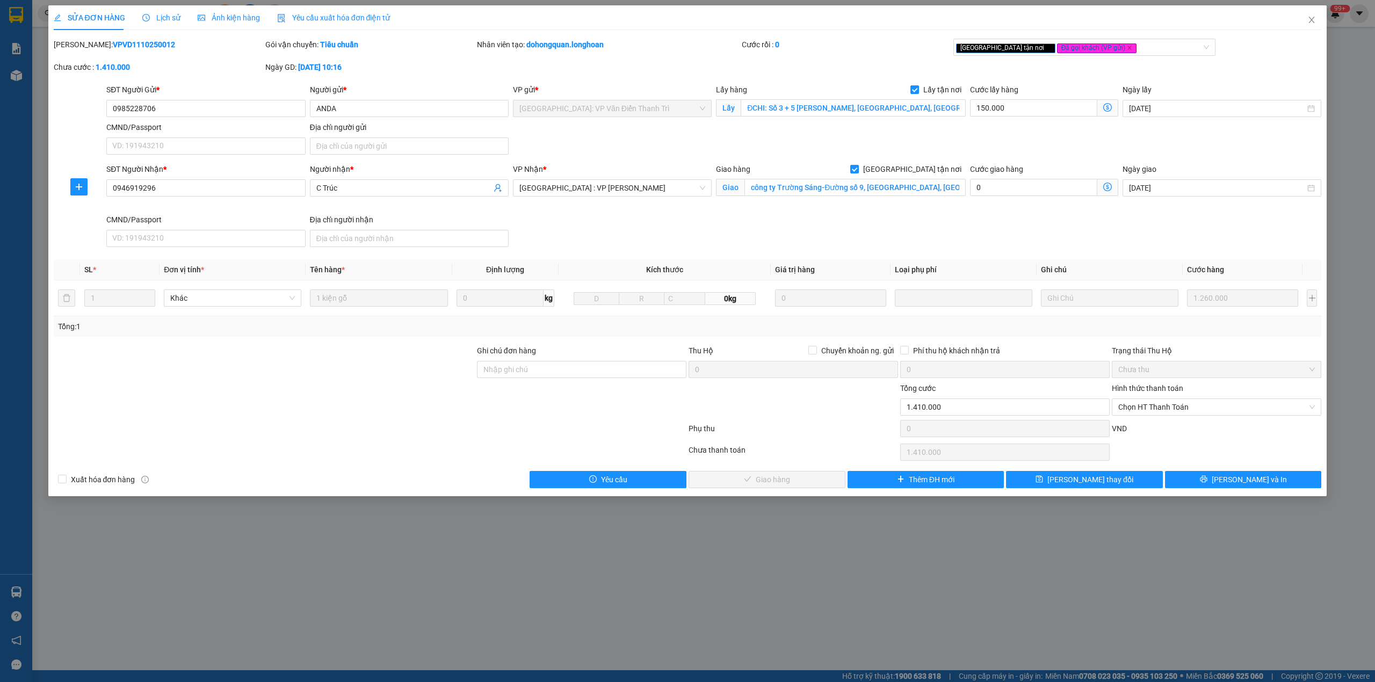
click at [164, 13] on span "Lịch sử" at bounding box center [161, 17] width 38 height 9
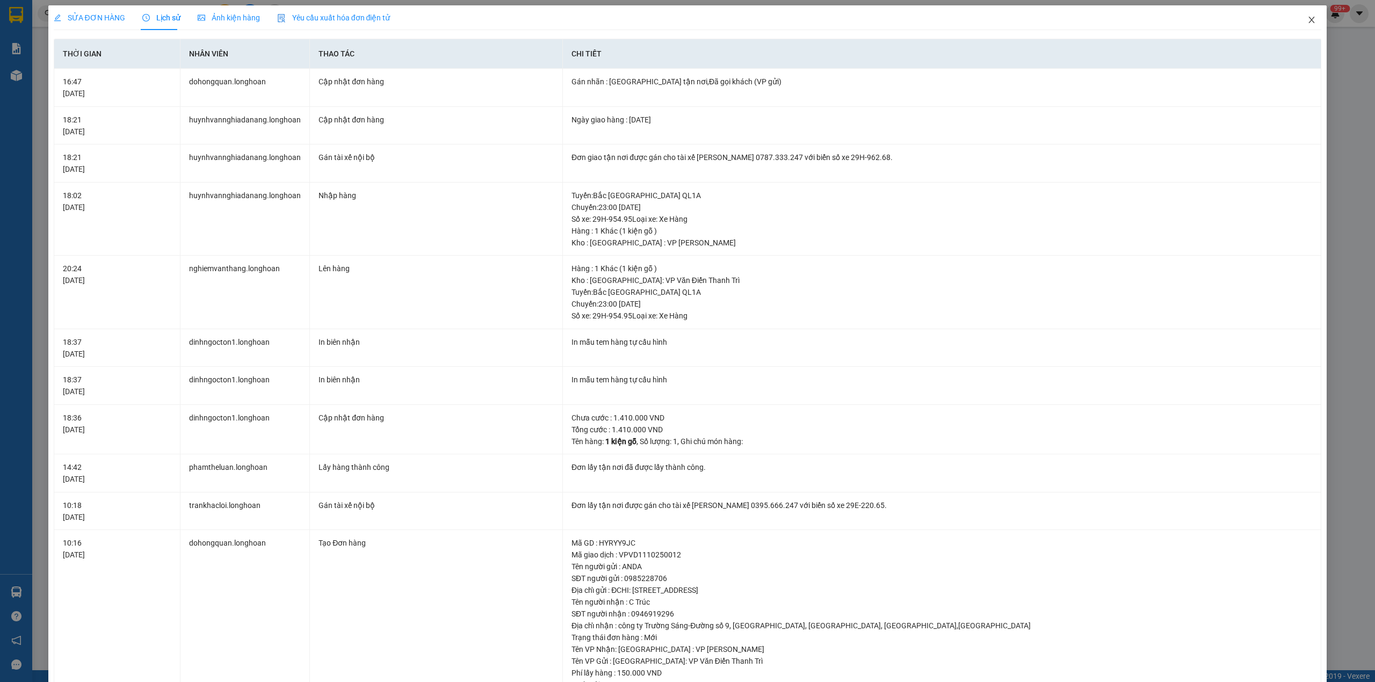
click at [1307, 16] on icon "close" at bounding box center [1311, 20] width 9 height 9
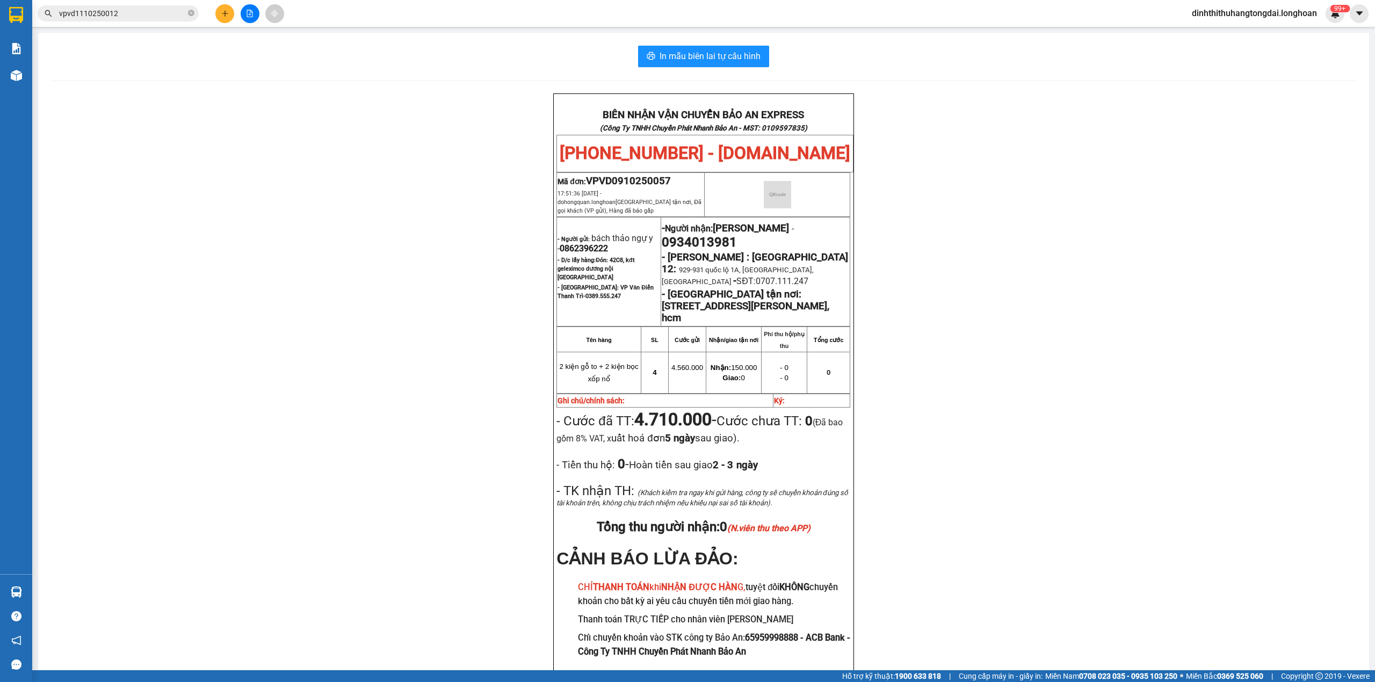
click at [142, 11] on input "vpvd1110250012" at bounding box center [122, 14] width 127 height 12
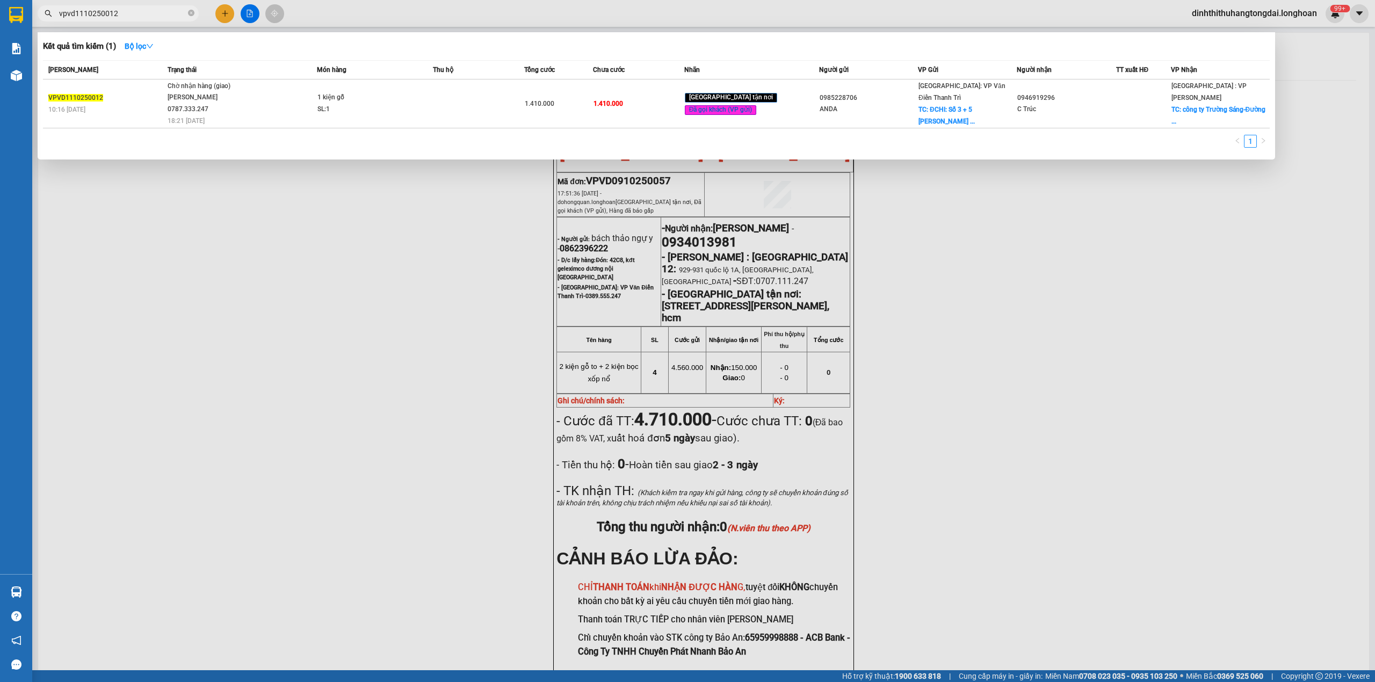
click at [142, 11] on input "vpvd1110250012" at bounding box center [122, 14] width 127 height 12
paste input "HNHD1410250011"
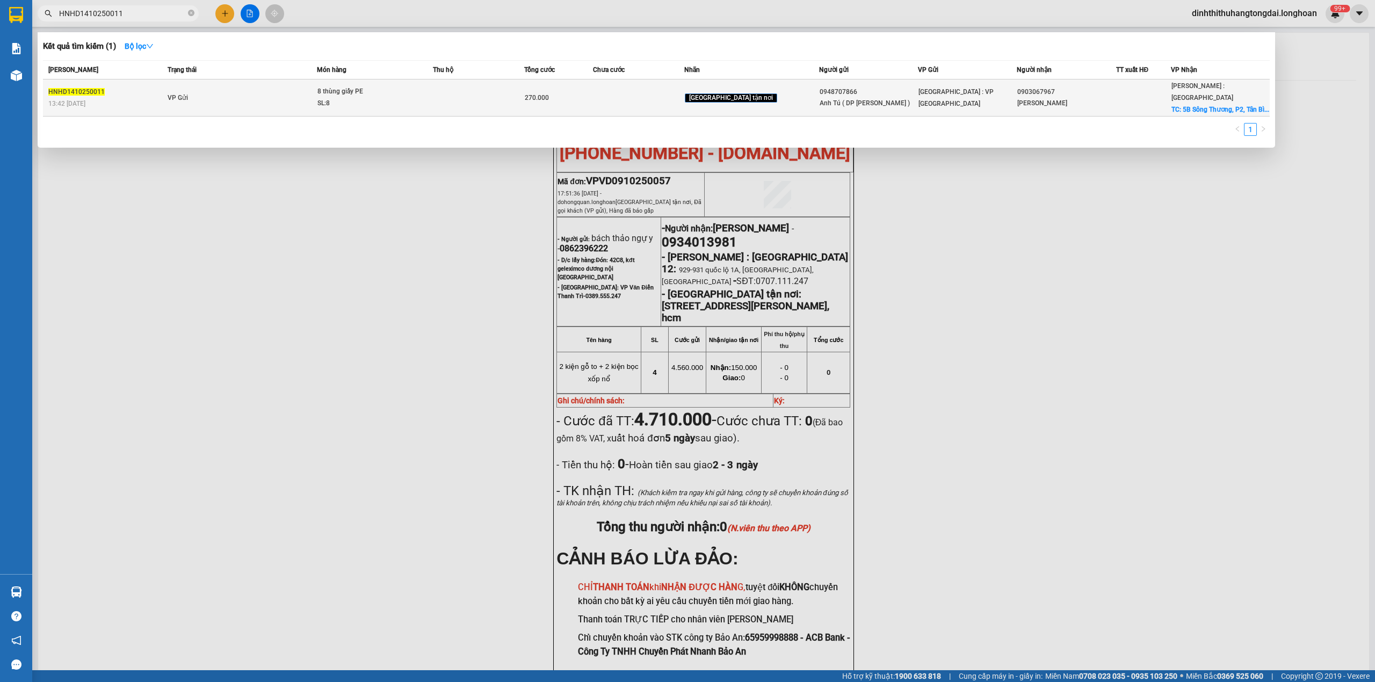
click at [317, 98] on td "VP Gửi" at bounding box center [241, 97] width 153 height 37
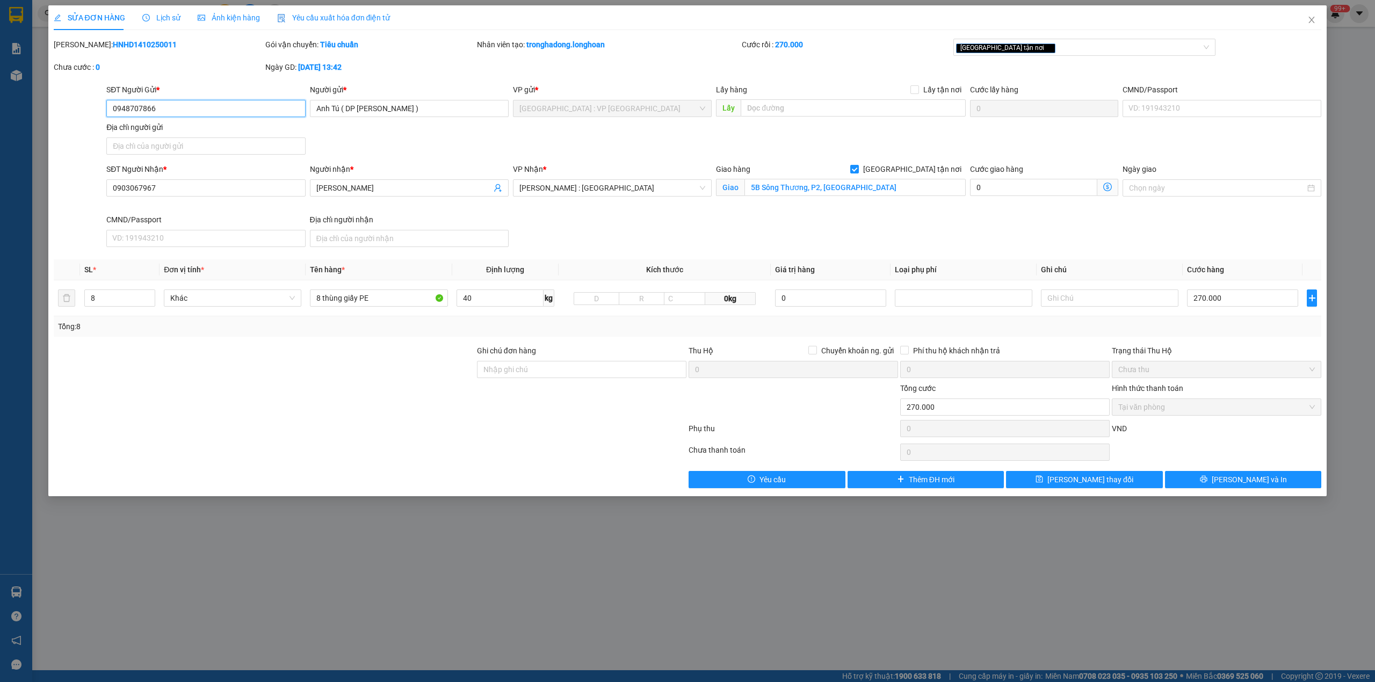
click at [141, 111] on input "0948707866" at bounding box center [205, 108] width 199 height 17
click at [129, 185] on input "0903067967" at bounding box center [205, 187] width 199 height 17
click at [1313, 19] on icon "close" at bounding box center [1311, 20] width 9 height 9
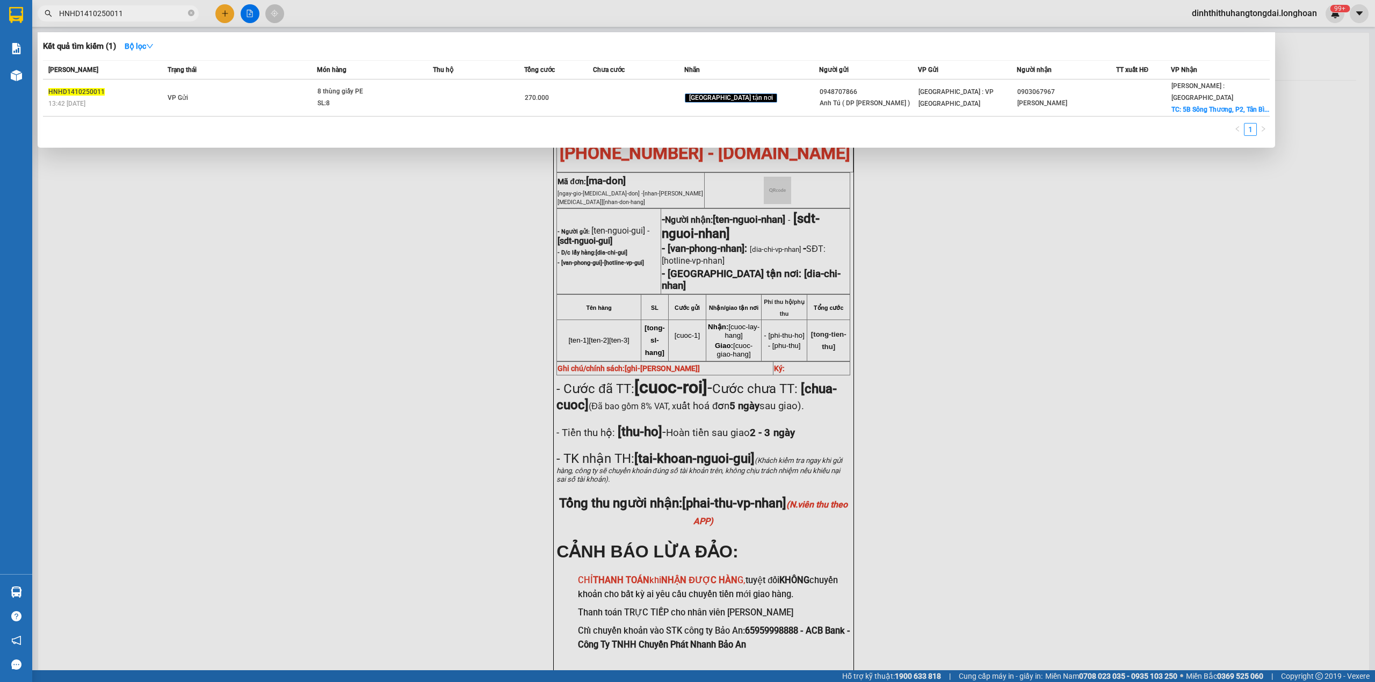
click at [139, 19] on span "HNHD1410250011" at bounding box center [118, 13] width 161 height 16
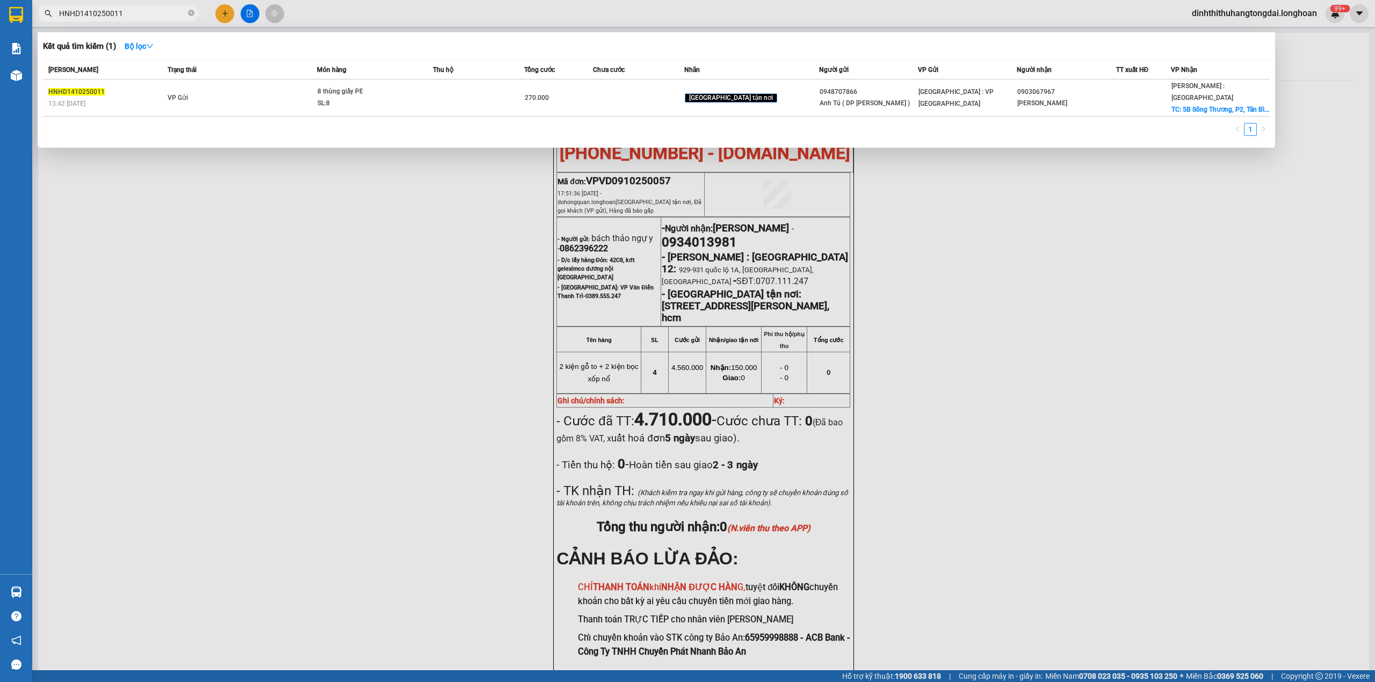
click at [156, 13] on input "HNHD1410250011" at bounding box center [122, 14] width 127 height 12
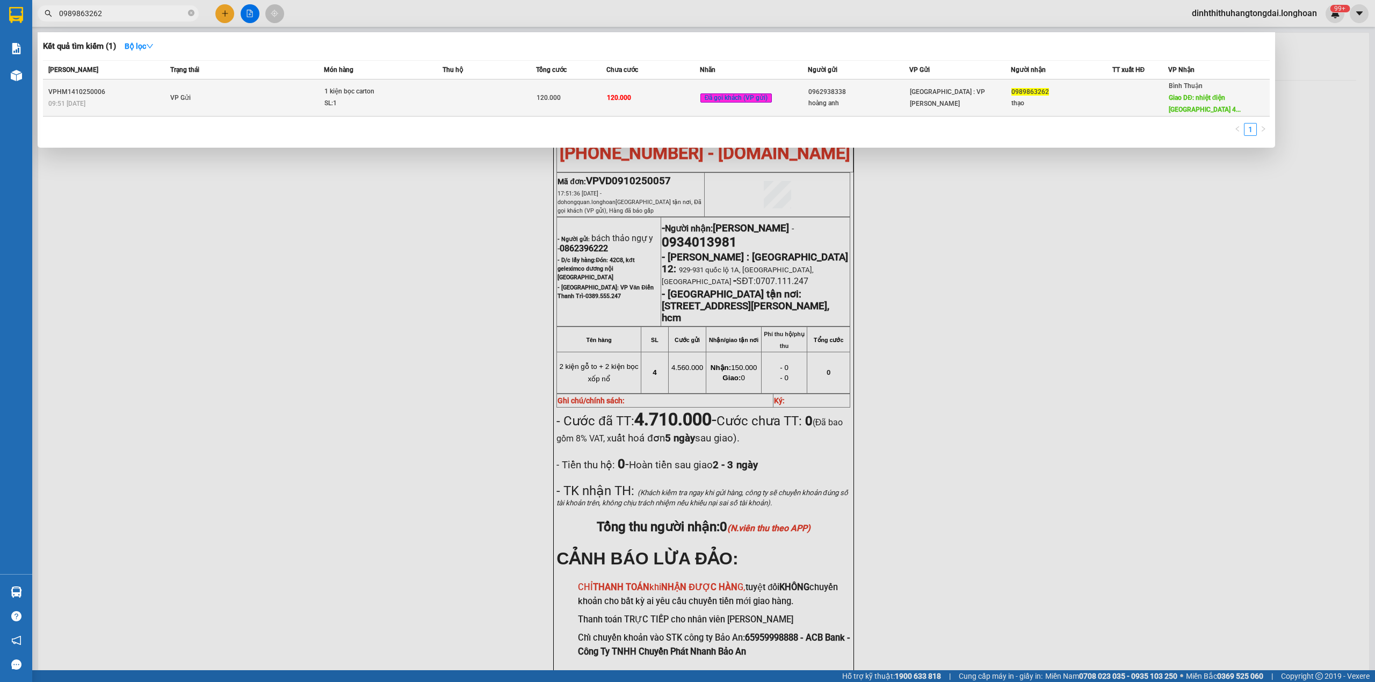
click at [503, 86] on td at bounding box center [488, 97] width 93 height 37
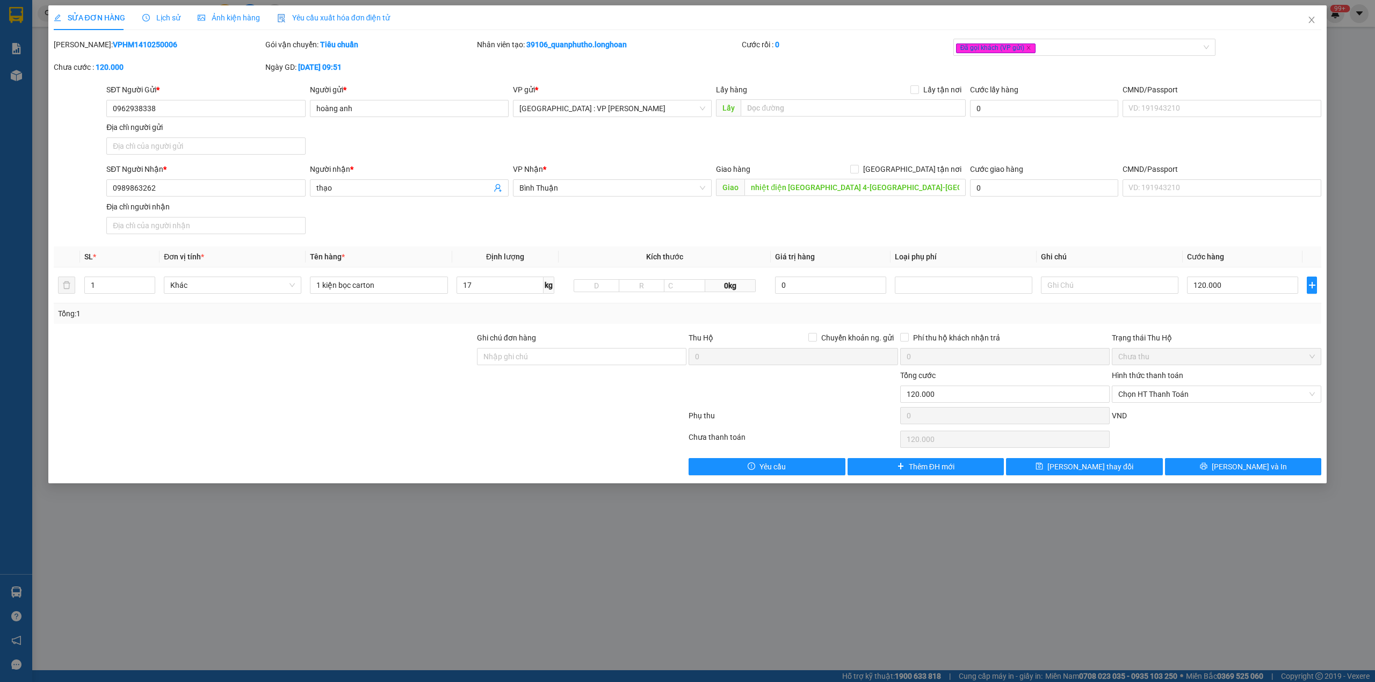
click at [160, 18] on span "Lịch sử" at bounding box center [161, 17] width 38 height 9
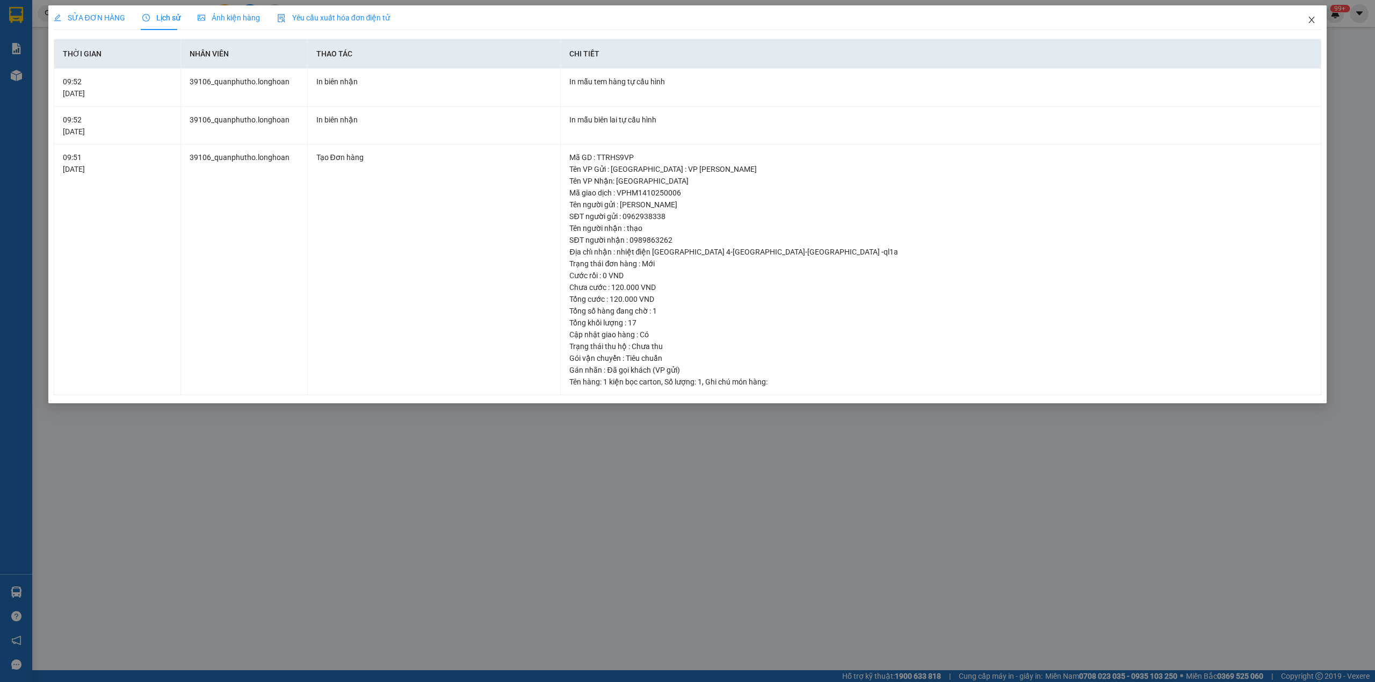
drag, startPoint x: 1317, startPoint y: 21, endPoint x: 771, endPoint y: 23, distance: 545.6
click at [1315, 21] on span "Close" at bounding box center [1311, 20] width 30 height 30
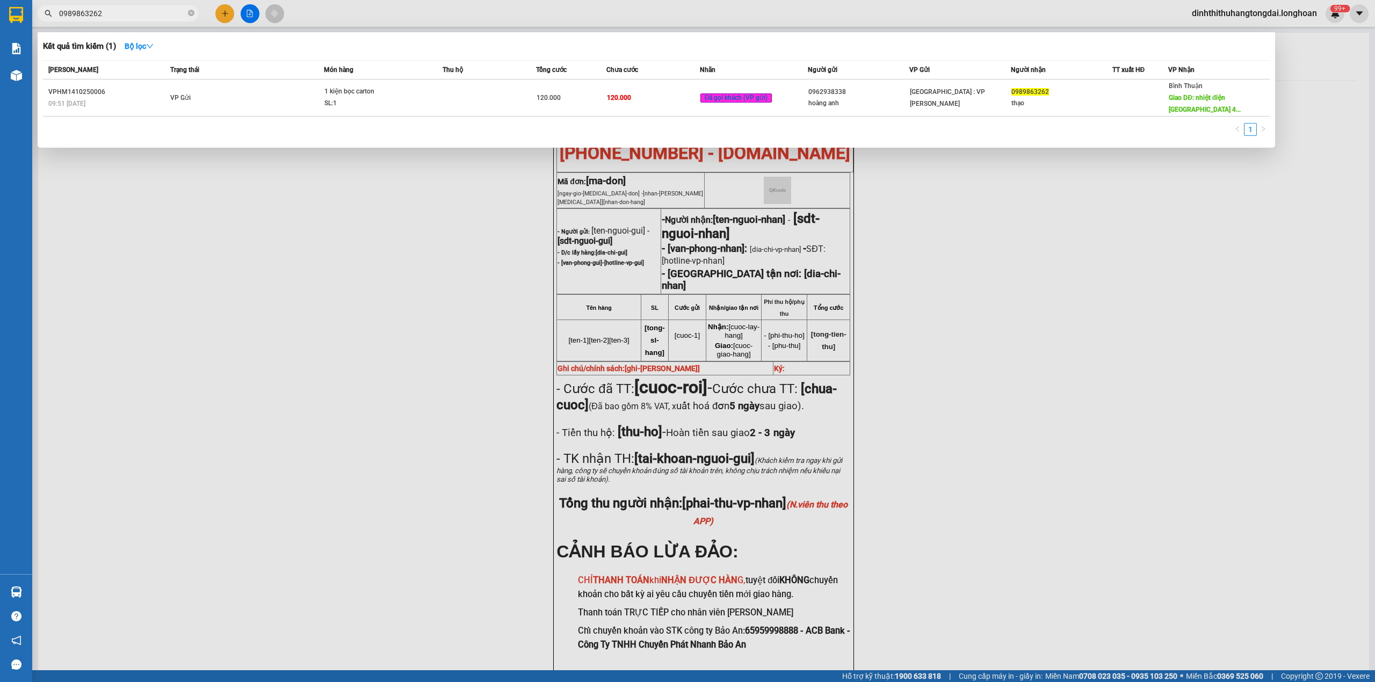
click at [130, 14] on input "0989863262" at bounding box center [122, 14] width 127 height 12
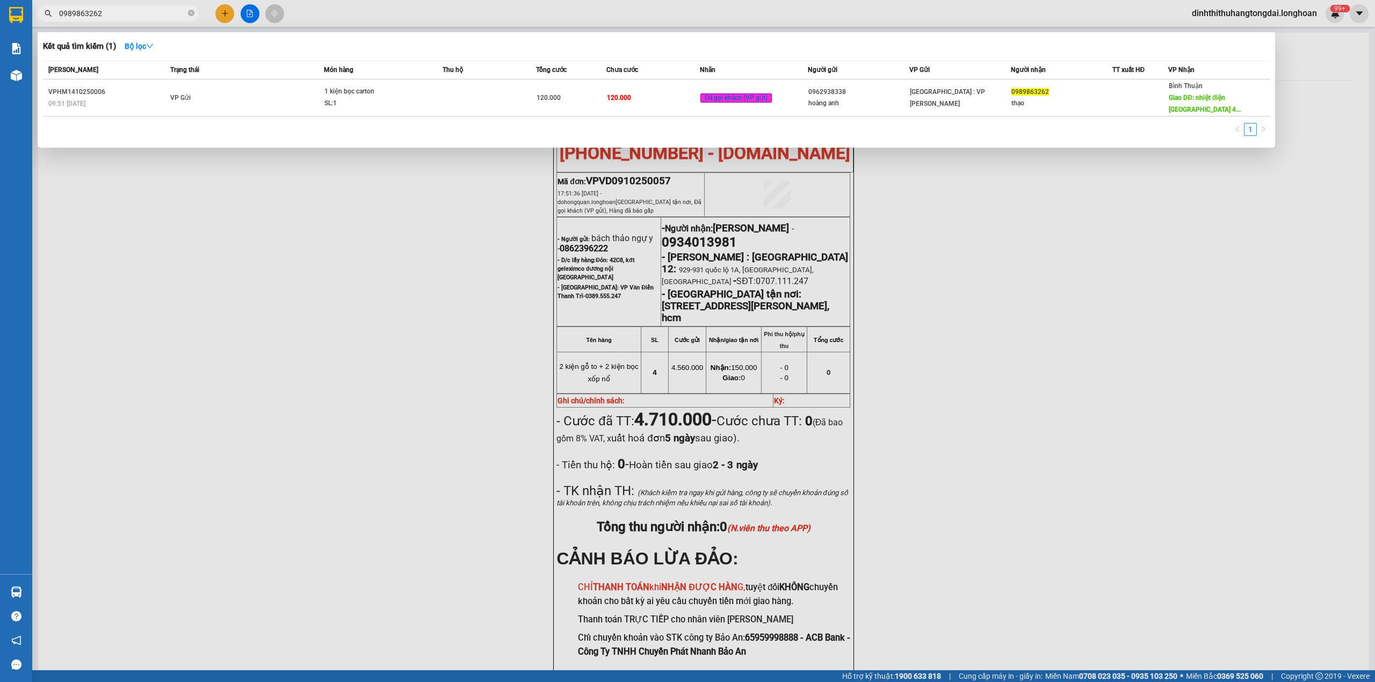
paste input "VHBT0910250033"
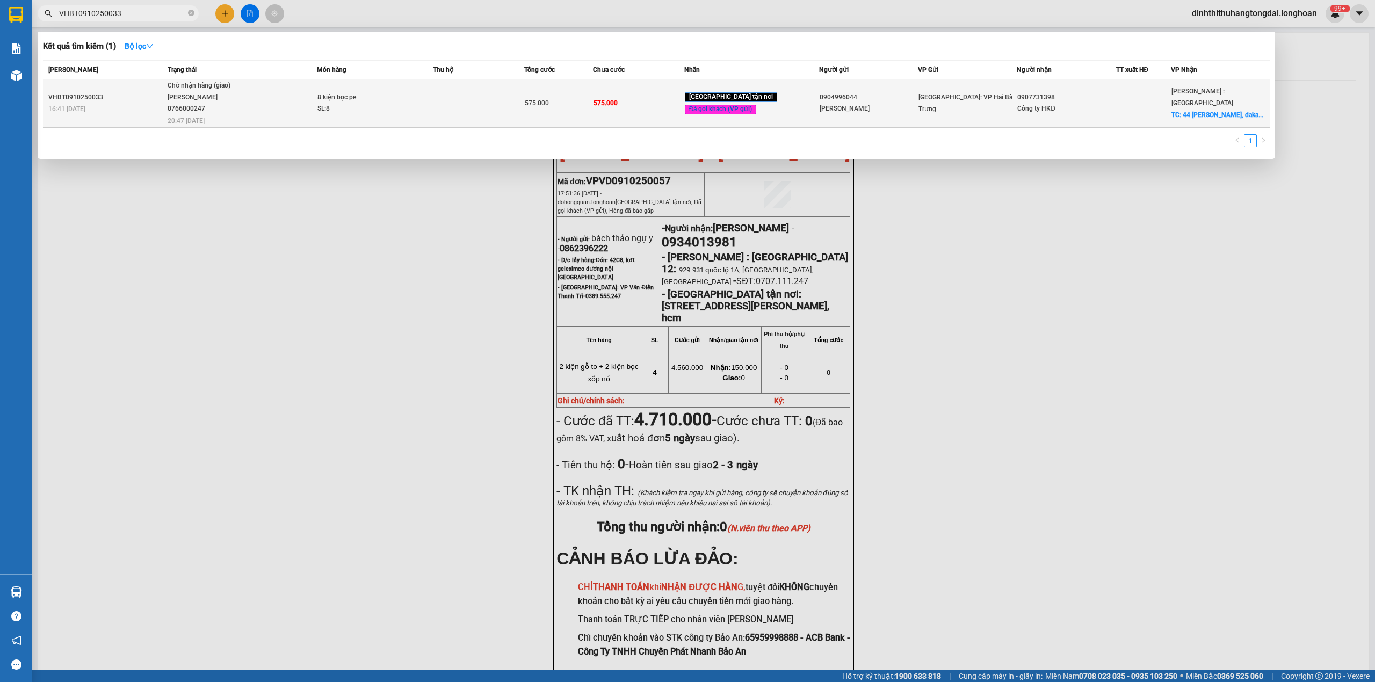
click at [428, 101] on span "8 kiện bọc pe SL: 8" at bounding box center [374, 103] width 114 height 23
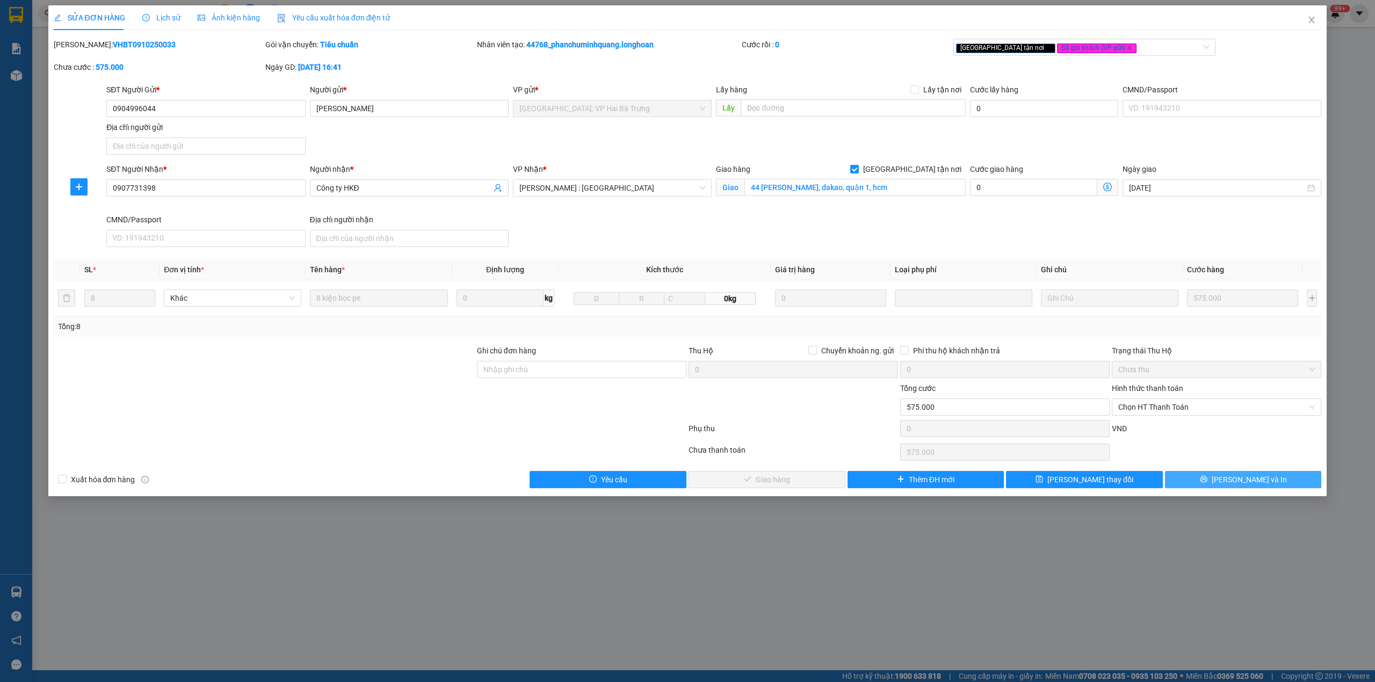
click at [1243, 485] on span "[PERSON_NAME] và In" at bounding box center [1248, 480] width 75 height 12
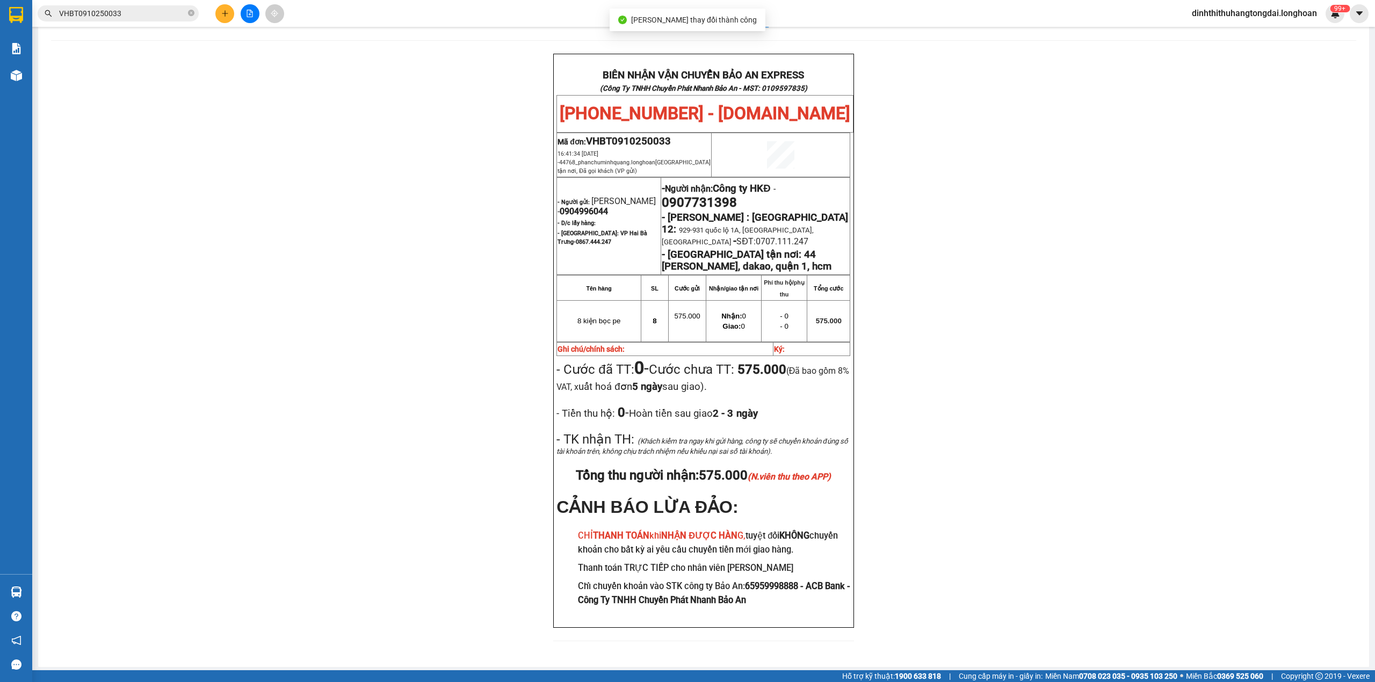
scroll to position [45, 0]
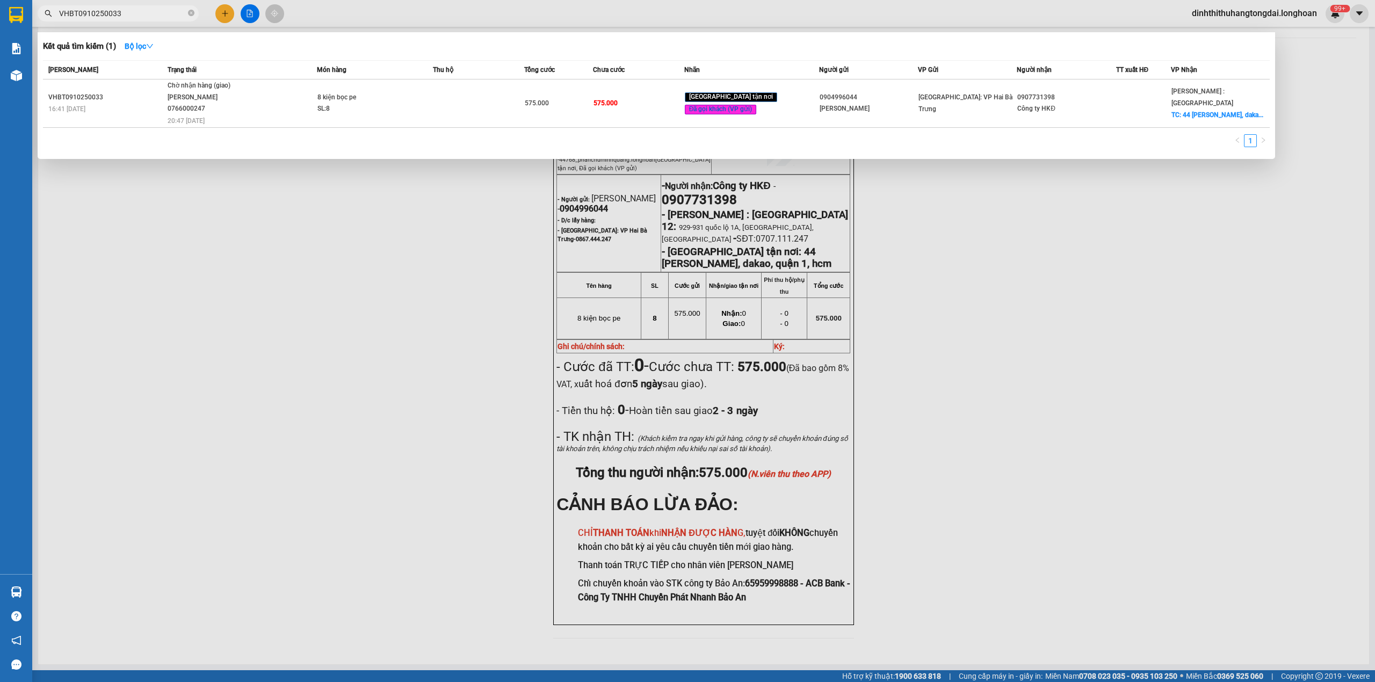
click at [127, 17] on input "VHBT0910250033" at bounding box center [122, 14] width 127 height 12
click at [127, 16] on input "VHBT0910250033" at bounding box center [122, 14] width 127 height 12
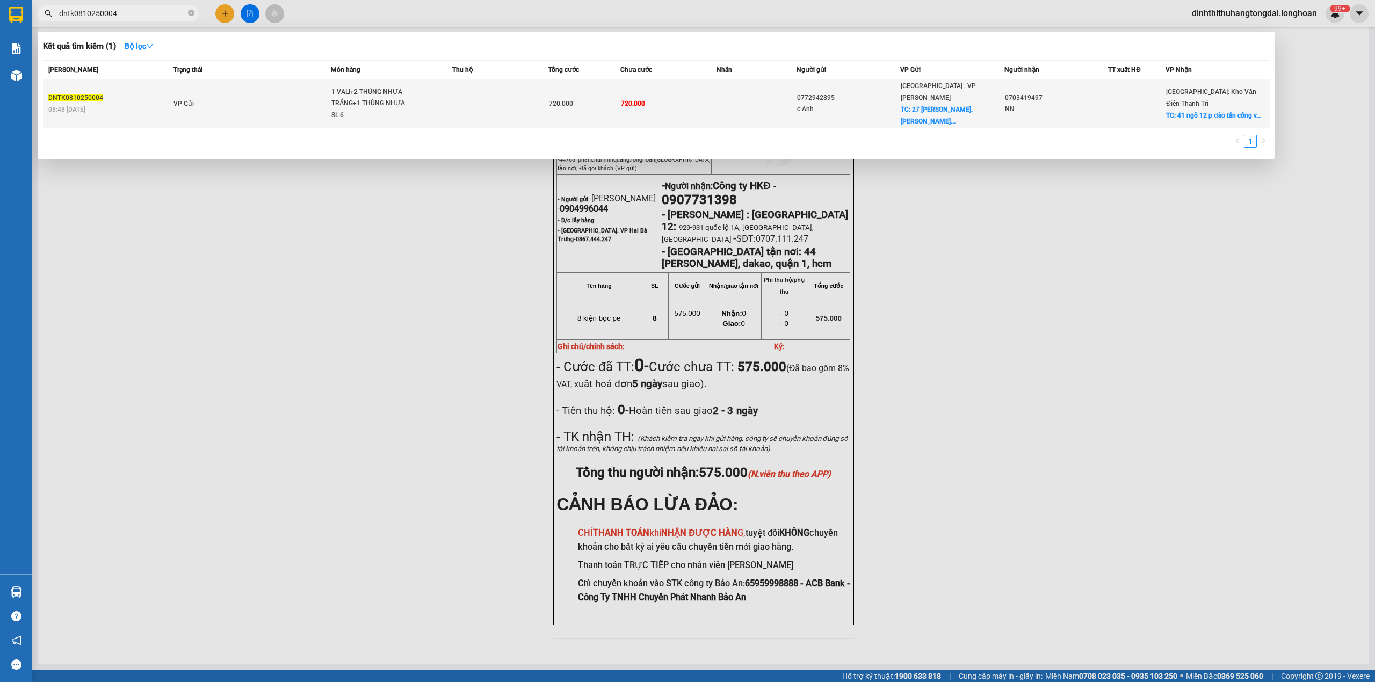
click at [304, 101] on td "VP Gửi" at bounding box center [251, 103] width 160 height 49
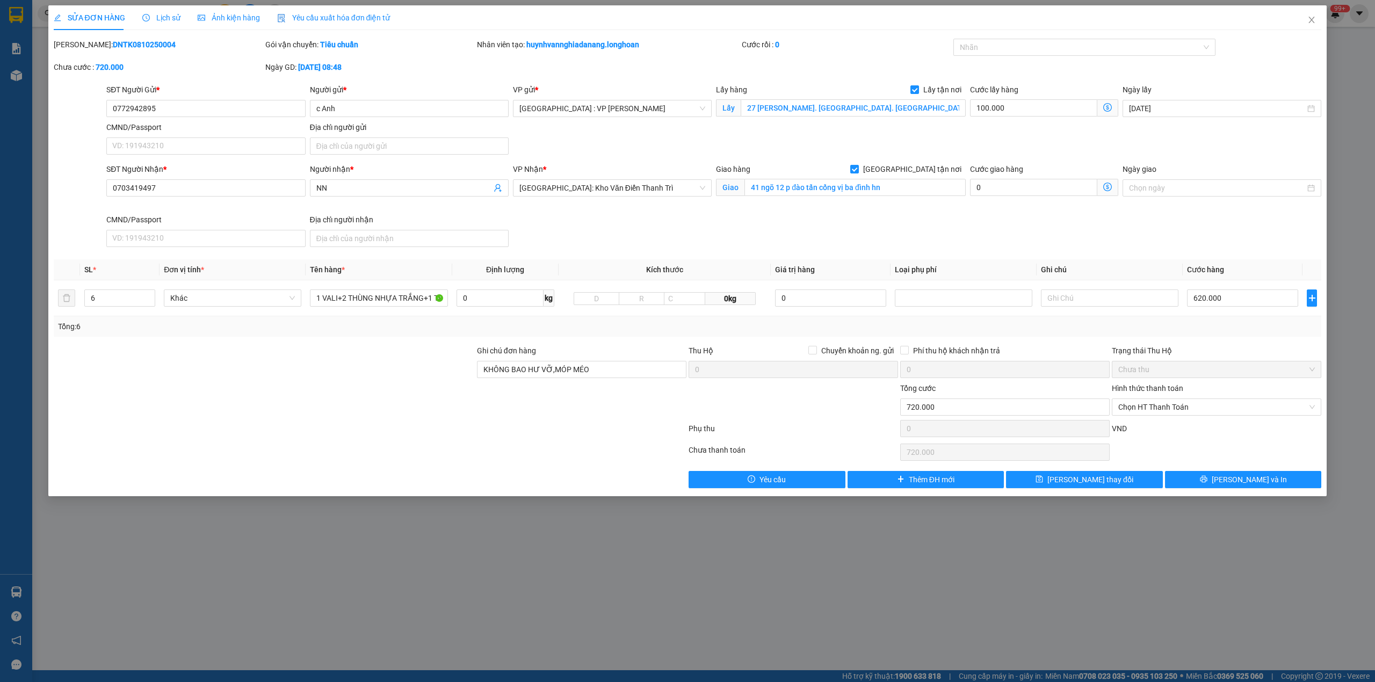
click at [168, 18] on span "Lịch sử" at bounding box center [161, 17] width 38 height 9
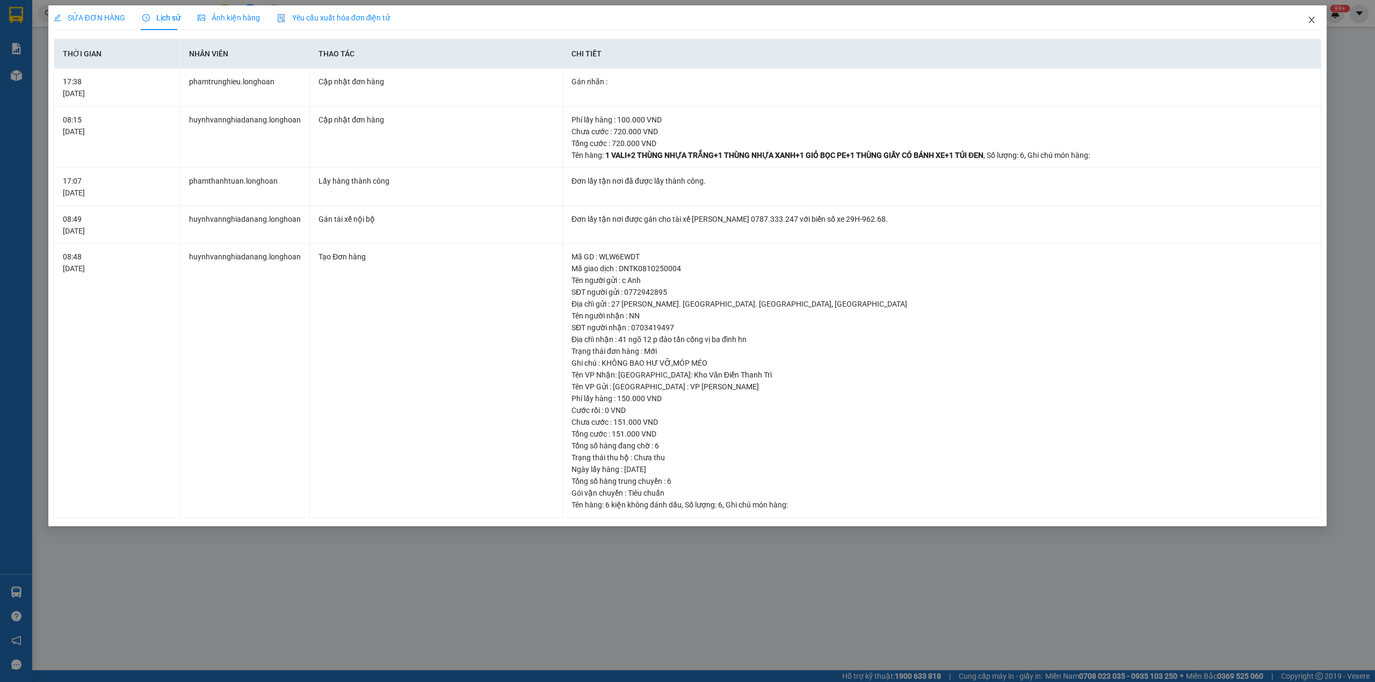
click at [1311, 21] on icon "close" at bounding box center [1312, 20] width 6 height 6
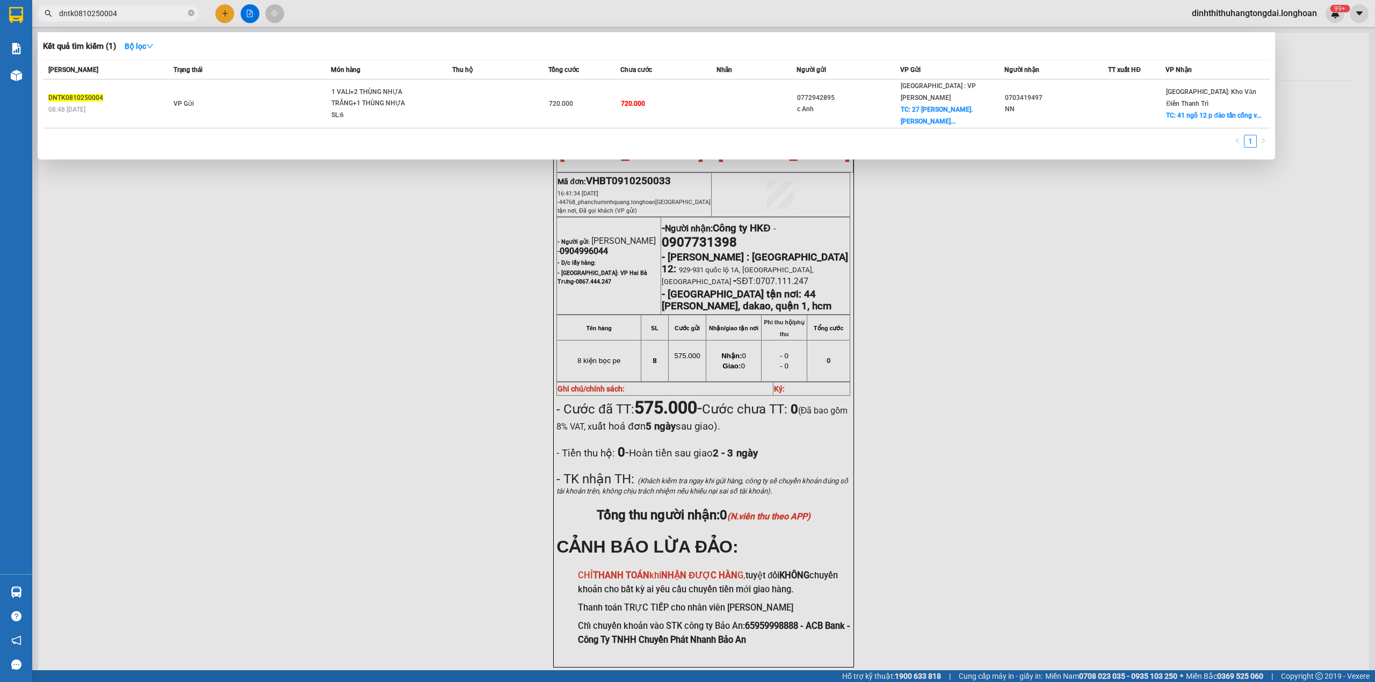
click at [117, 11] on input "dntk0810250004" at bounding box center [122, 14] width 127 height 12
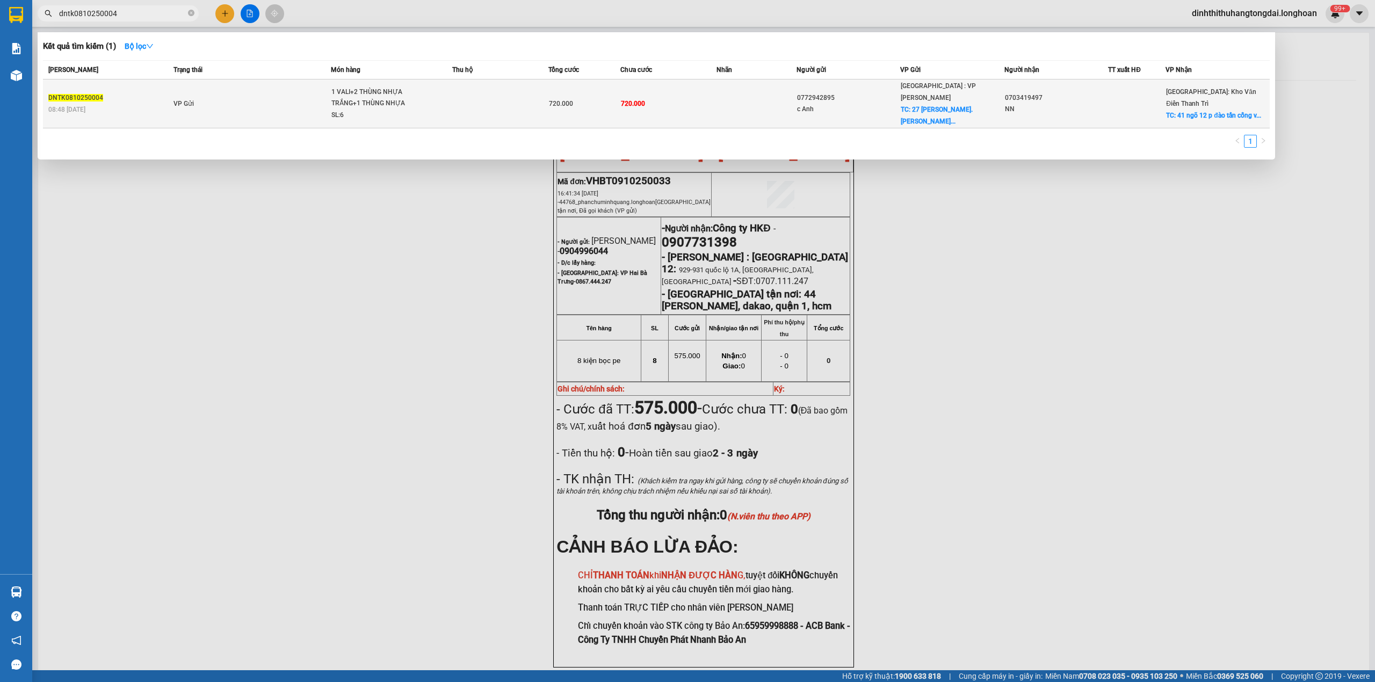
click at [232, 91] on td "VP Gửi" at bounding box center [251, 103] width 160 height 49
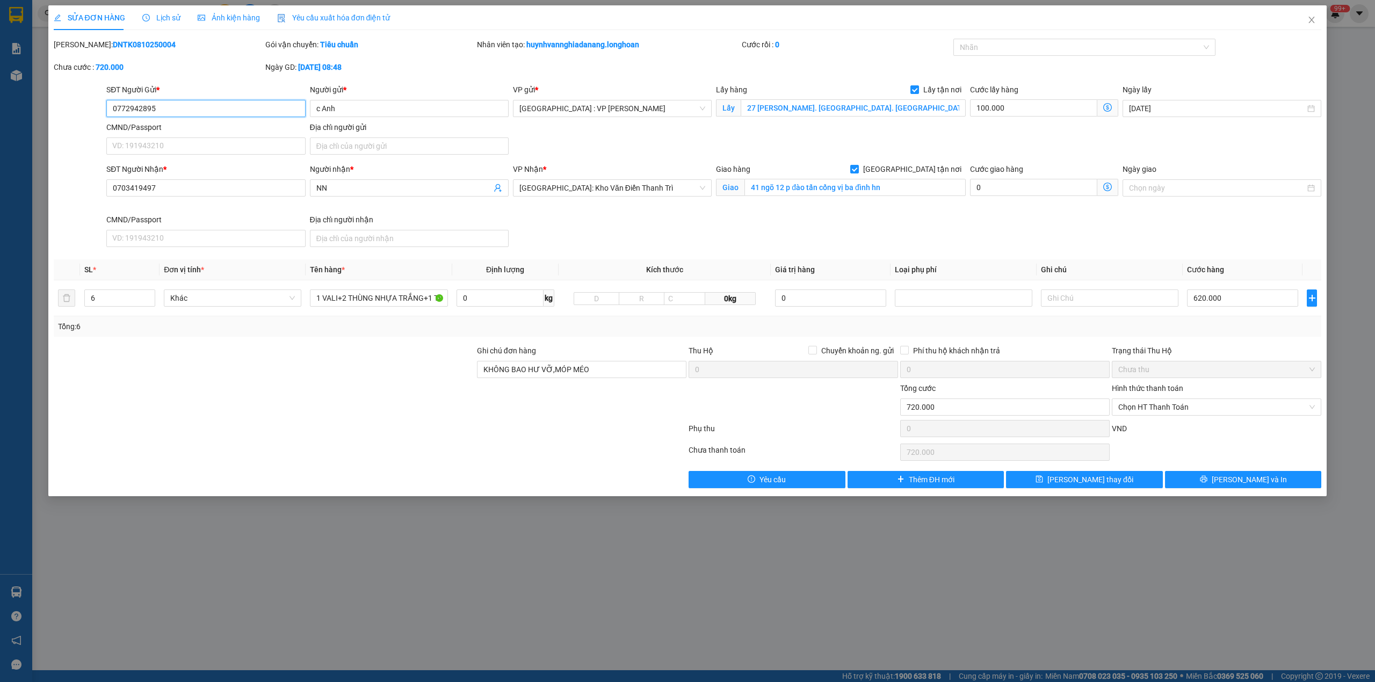
click at [136, 114] on input "0772942895" at bounding box center [205, 108] width 199 height 17
click at [136, 112] on input "0772942895" at bounding box center [205, 108] width 199 height 17
click at [155, 5] on div "Lịch sử" at bounding box center [161, 17] width 38 height 25
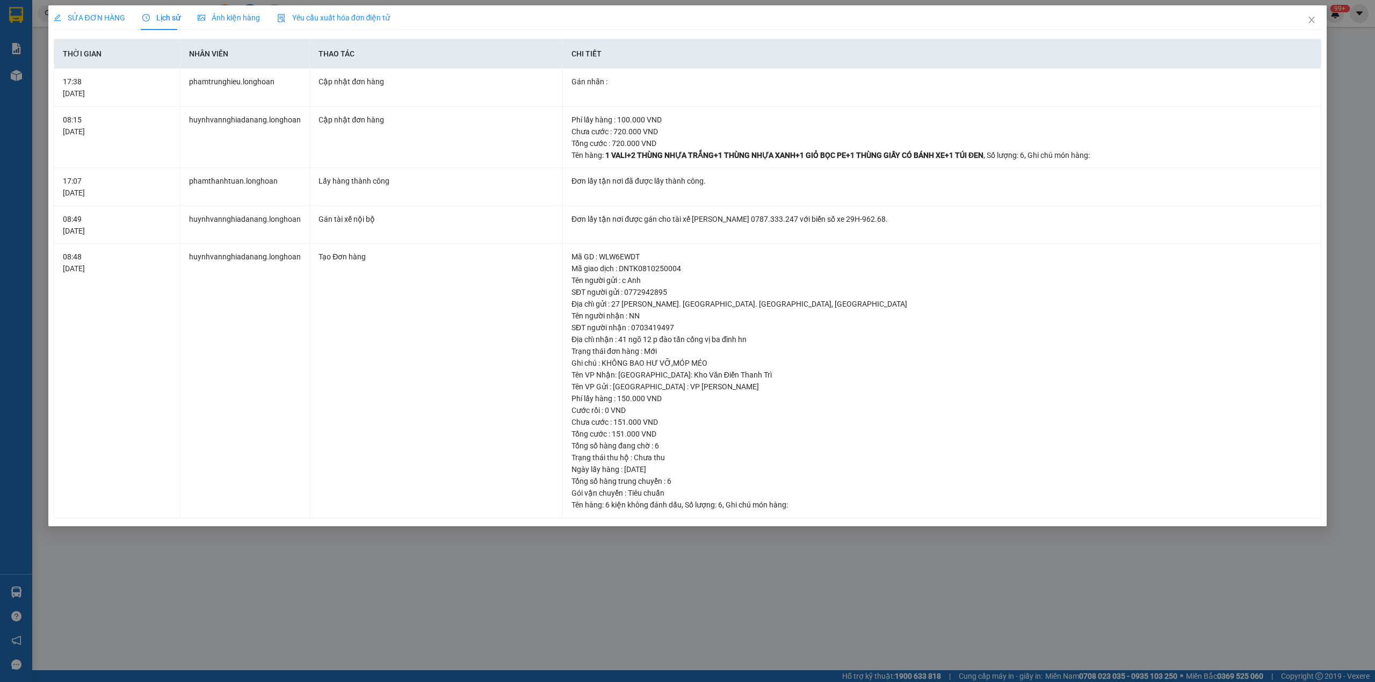
click at [80, 20] on span "SỬA ĐƠN HÀNG" at bounding box center [89, 17] width 71 height 9
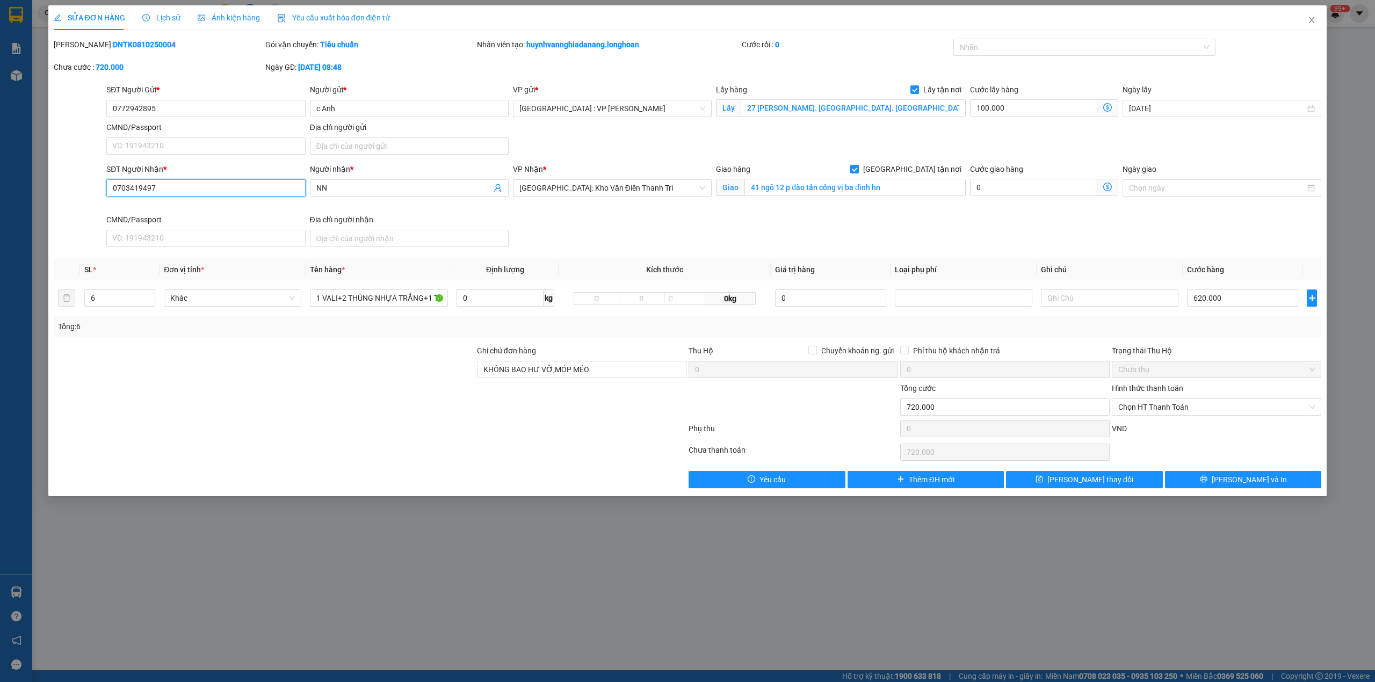
click at [141, 189] on input "0703419497" at bounding box center [205, 187] width 199 height 17
click at [137, 108] on input "0772942895" at bounding box center [205, 108] width 199 height 17
click at [1313, 24] on icon "close" at bounding box center [1311, 20] width 9 height 9
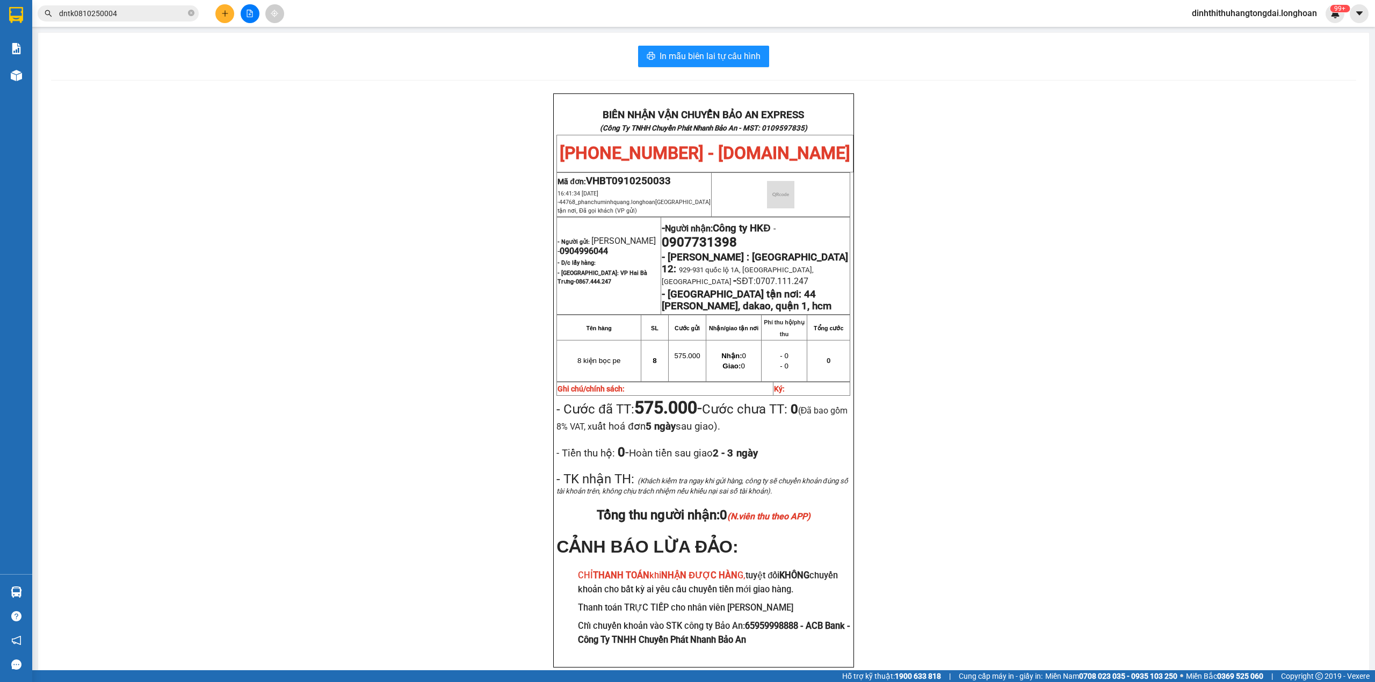
click at [136, 9] on input "dntk0810250004" at bounding box center [122, 14] width 127 height 12
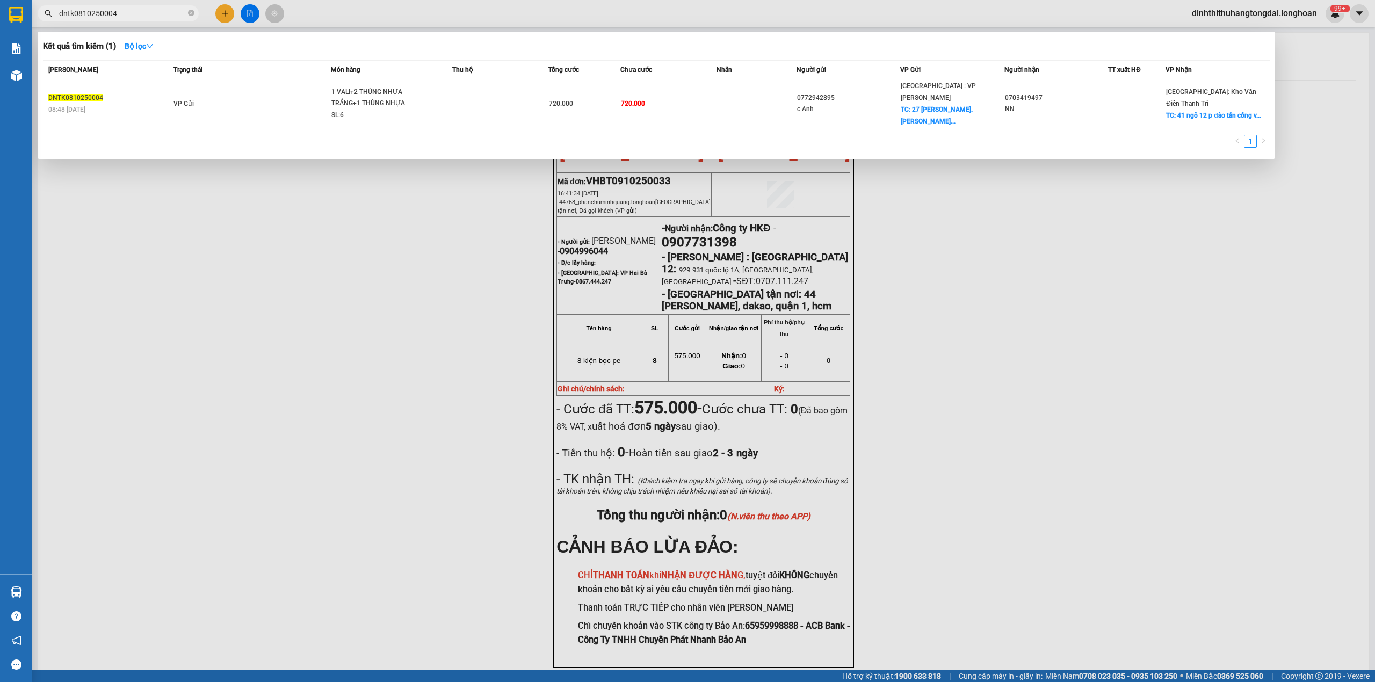
click at [136, 9] on input "dntk0810250004" at bounding box center [122, 14] width 127 height 12
paste input "0772942895"
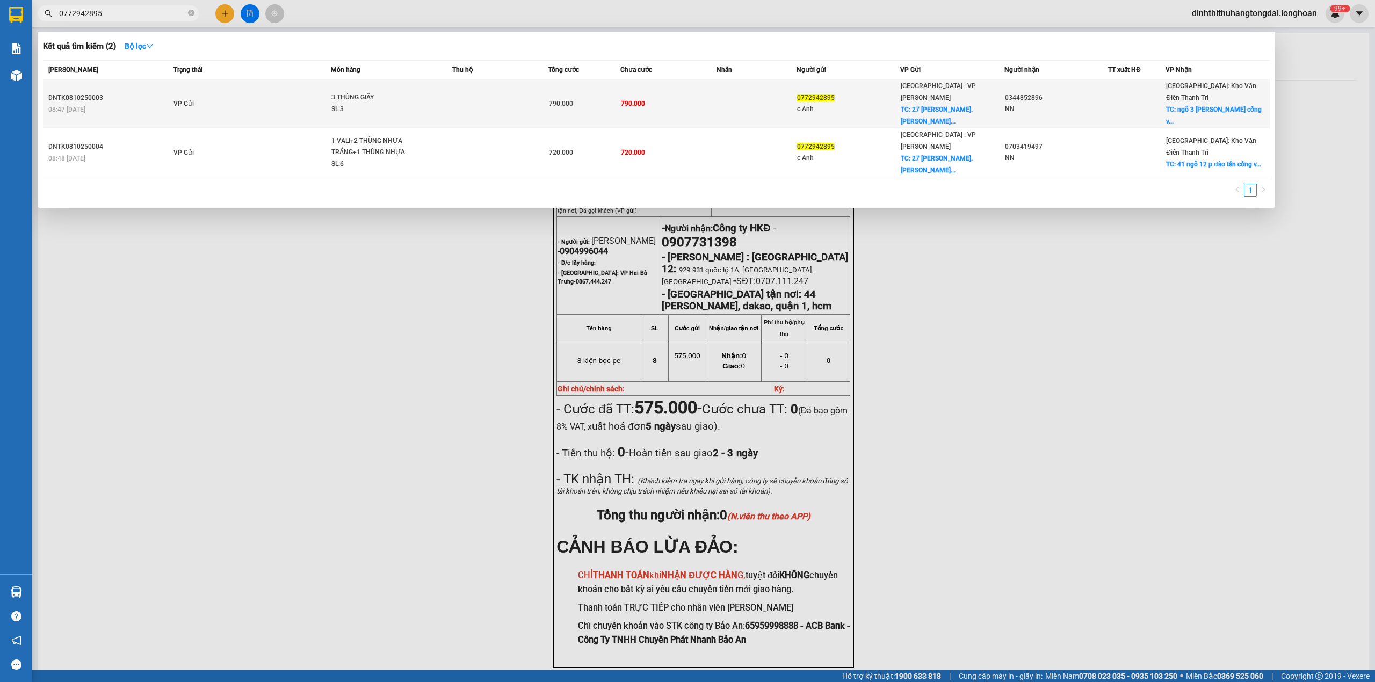
click at [511, 98] on td at bounding box center [500, 103] width 96 height 49
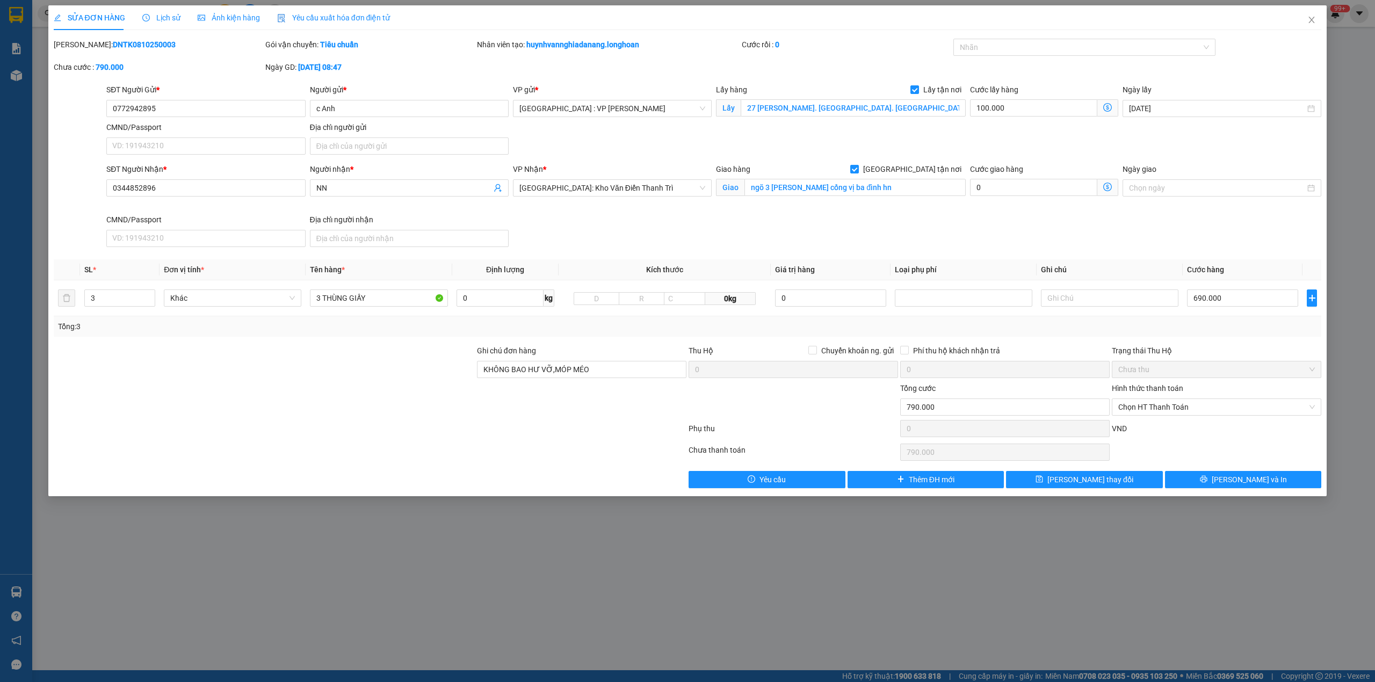
click at [151, 20] on span "Lịch sử" at bounding box center [161, 17] width 38 height 9
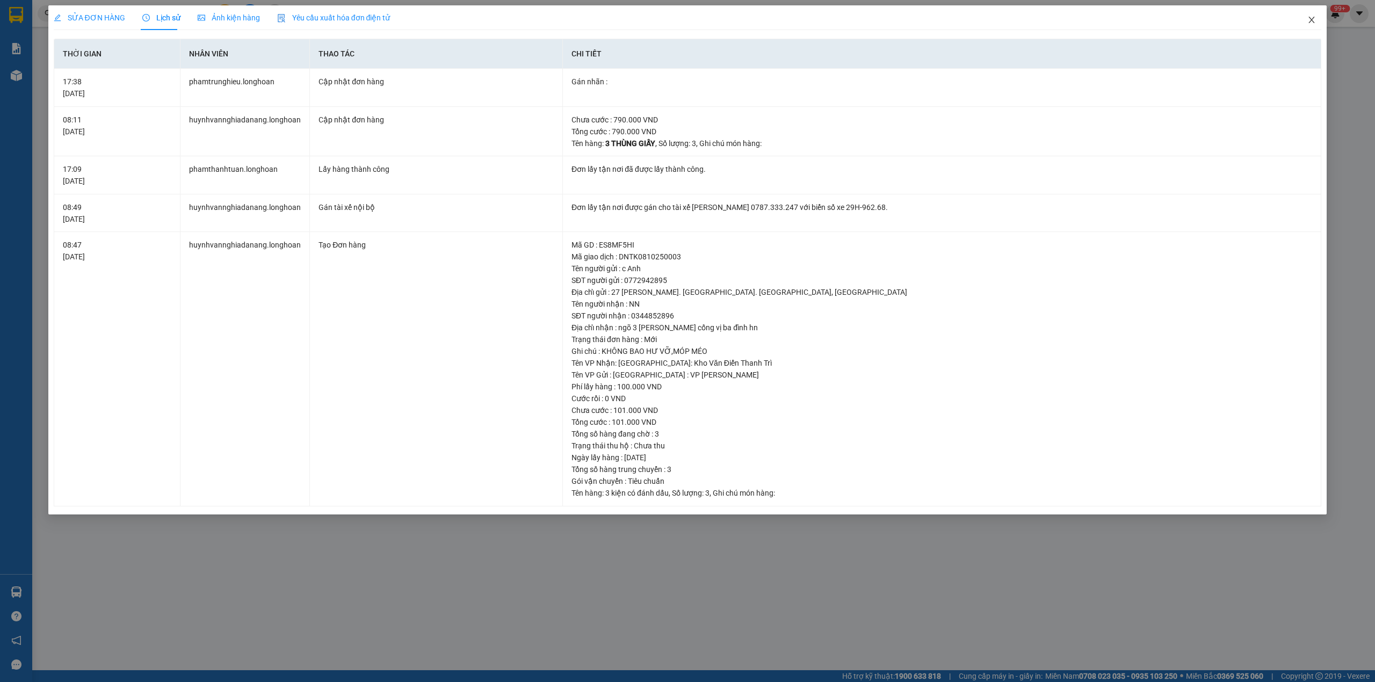
click at [1318, 21] on span "Close" at bounding box center [1311, 20] width 30 height 30
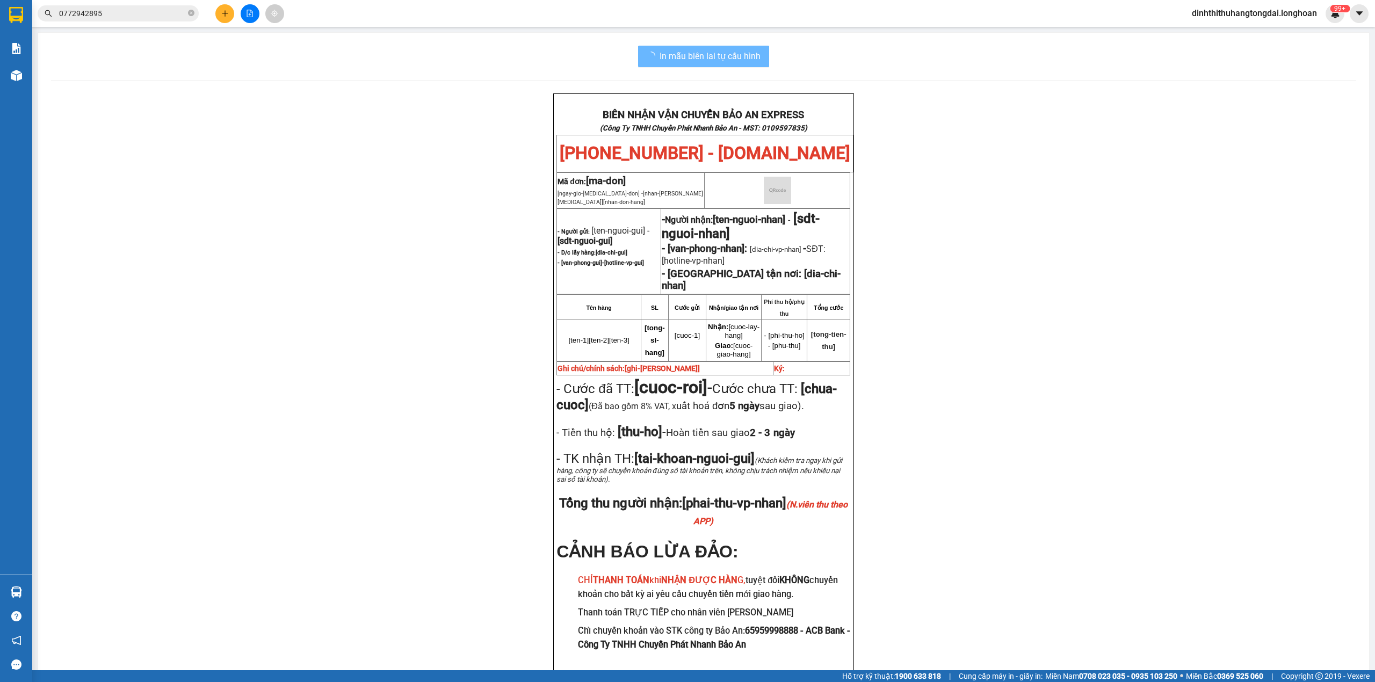
click at [126, 13] on input "0772942895" at bounding box center [122, 14] width 127 height 12
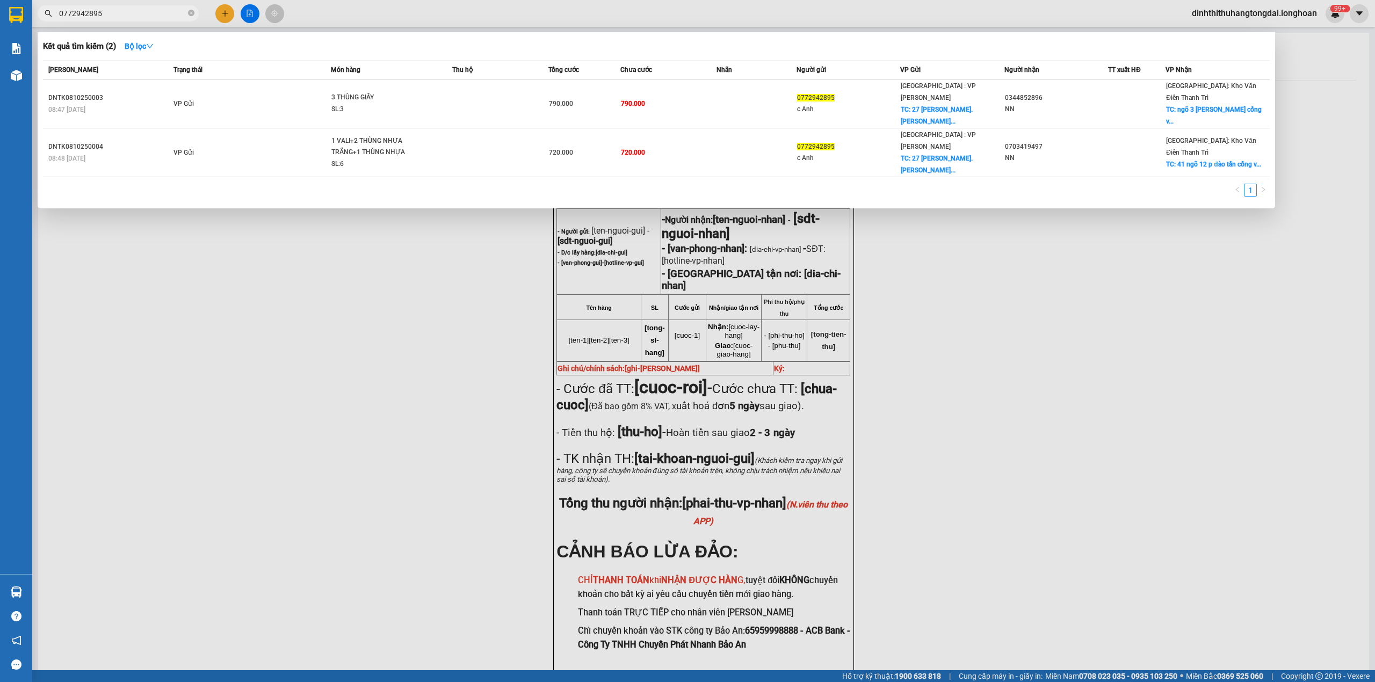
click at [126, 13] on input "0772942895" at bounding box center [122, 14] width 127 height 12
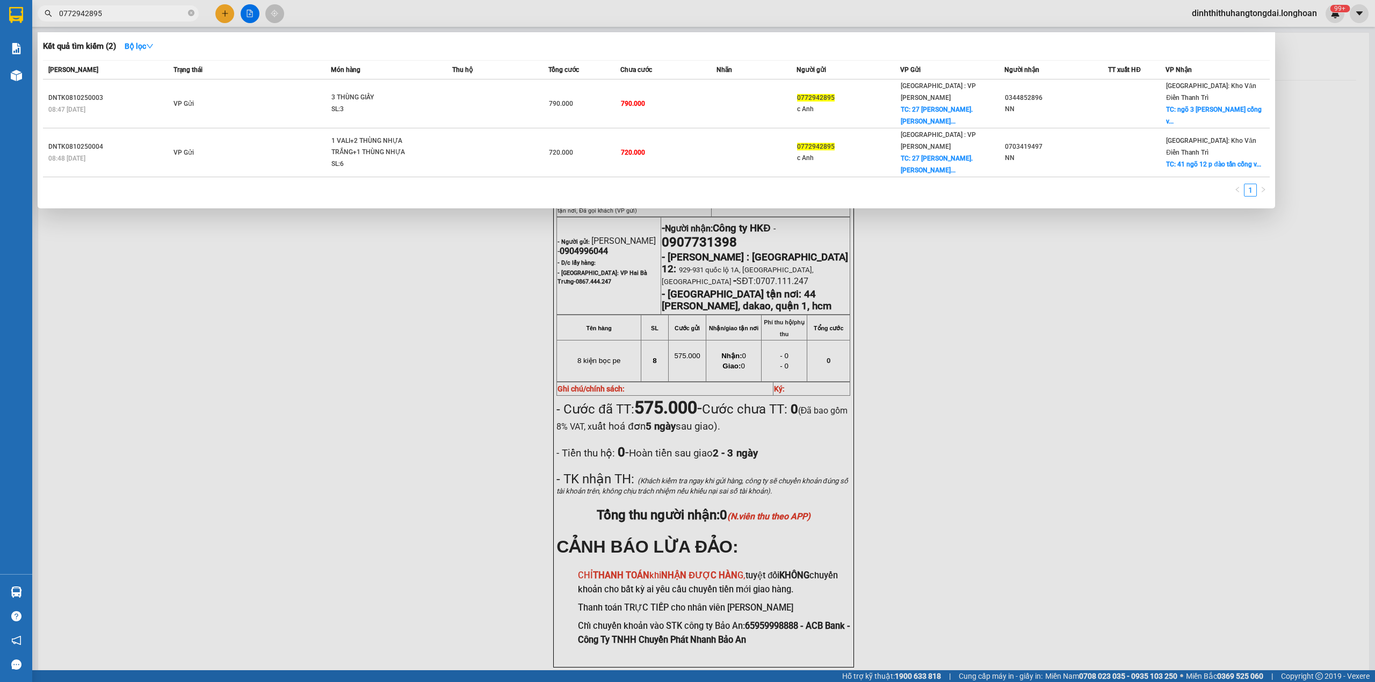
paste input "904507491"
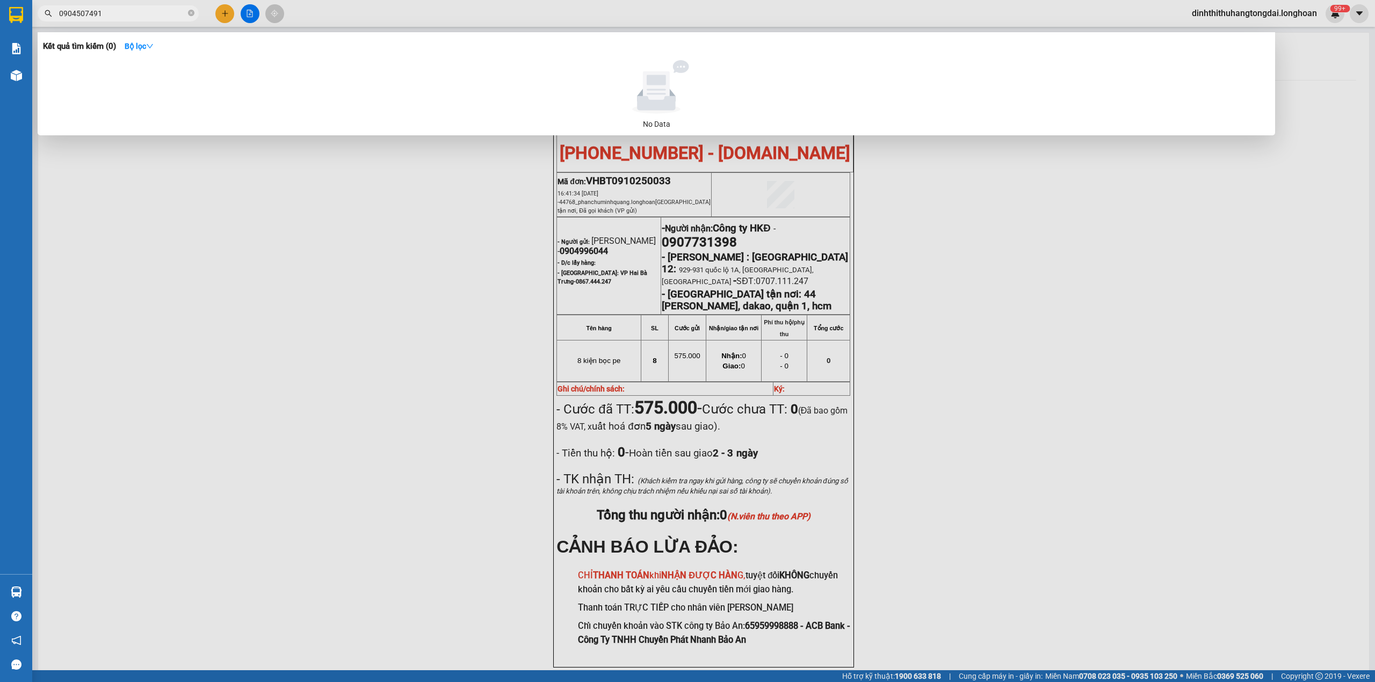
click at [140, 13] on input "0904507491" at bounding box center [122, 14] width 127 height 12
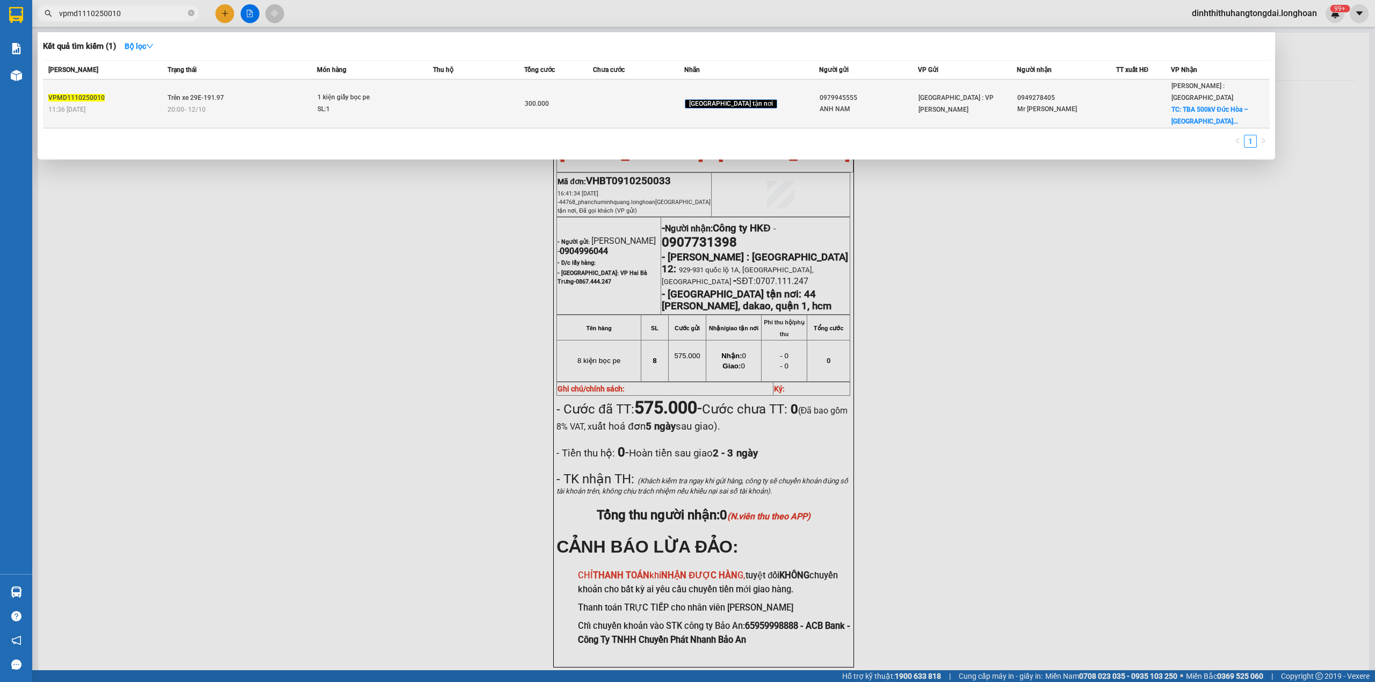
click at [255, 82] on td "Trên xe 29E-191.97 20:00 [DATE]" at bounding box center [241, 103] width 153 height 49
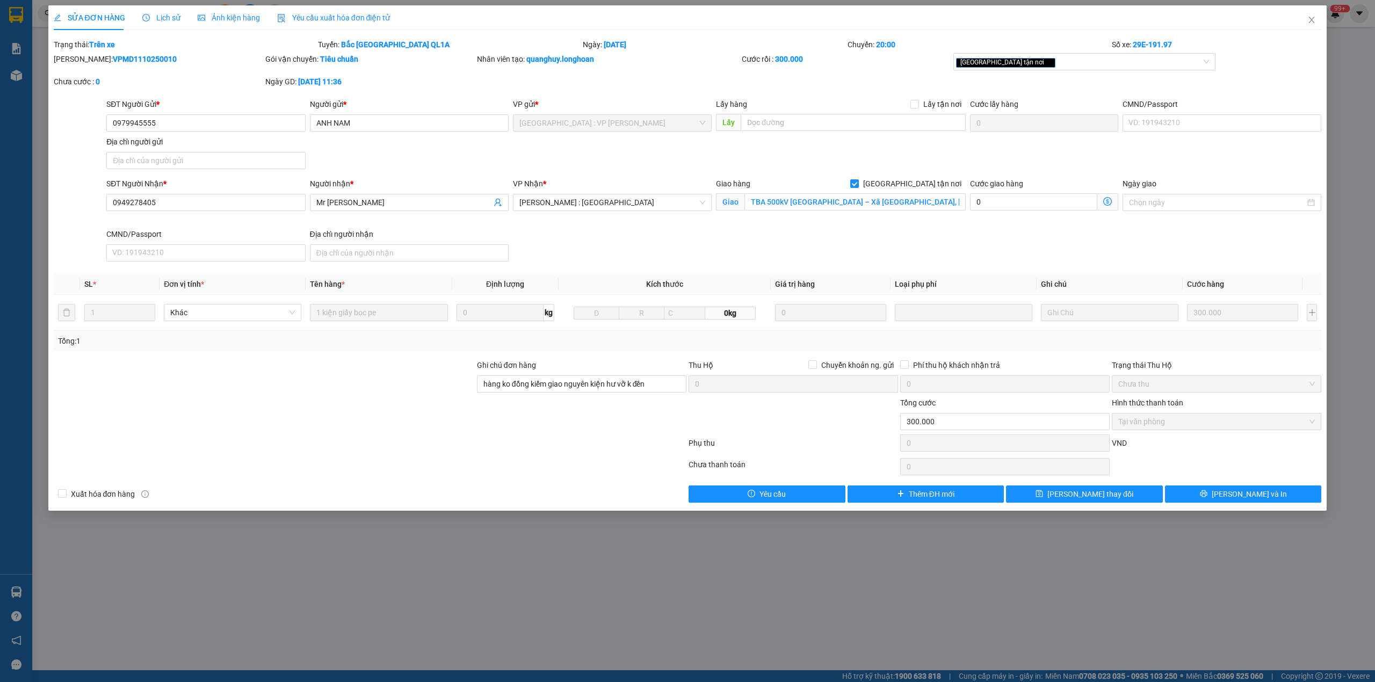
click at [168, 21] on span "Lịch sử" at bounding box center [161, 17] width 38 height 9
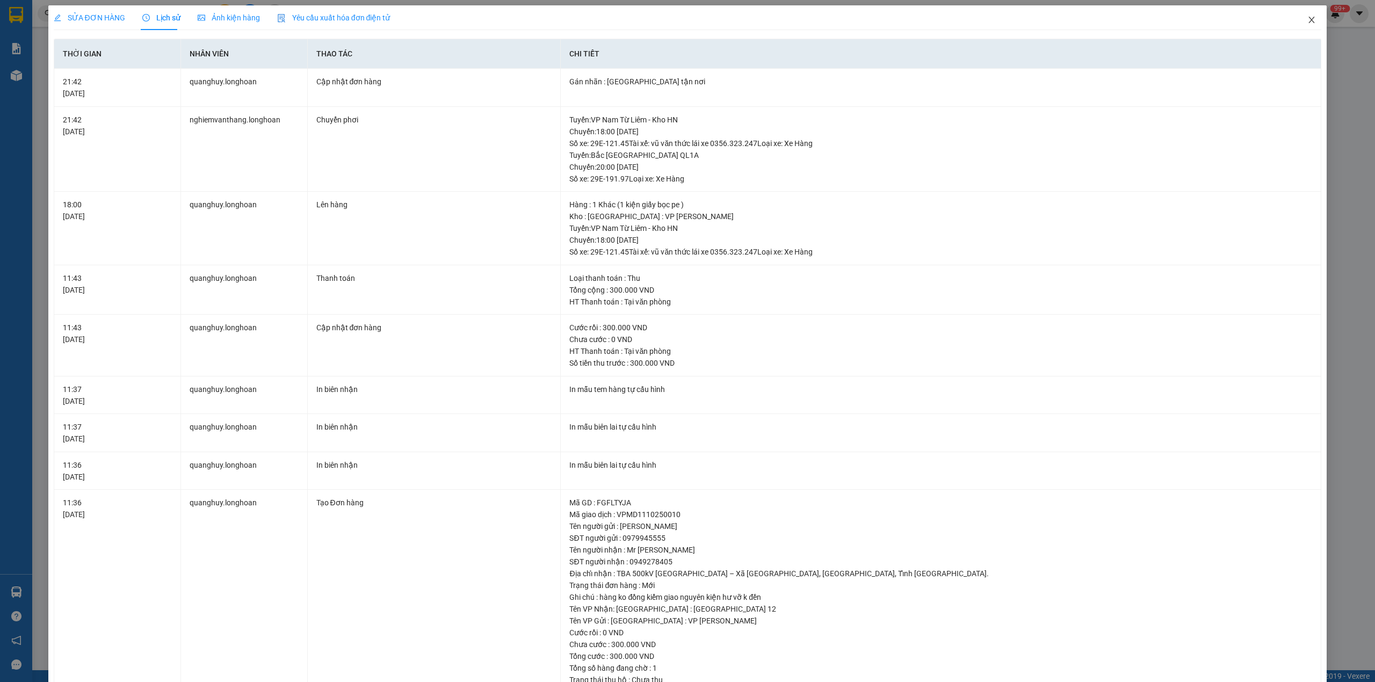
drag, startPoint x: 1302, startPoint y: 26, endPoint x: 524, endPoint y: 26, distance: 778.1
click at [1301, 26] on span "Close" at bounding box center [1311, 20] width 30 height 30
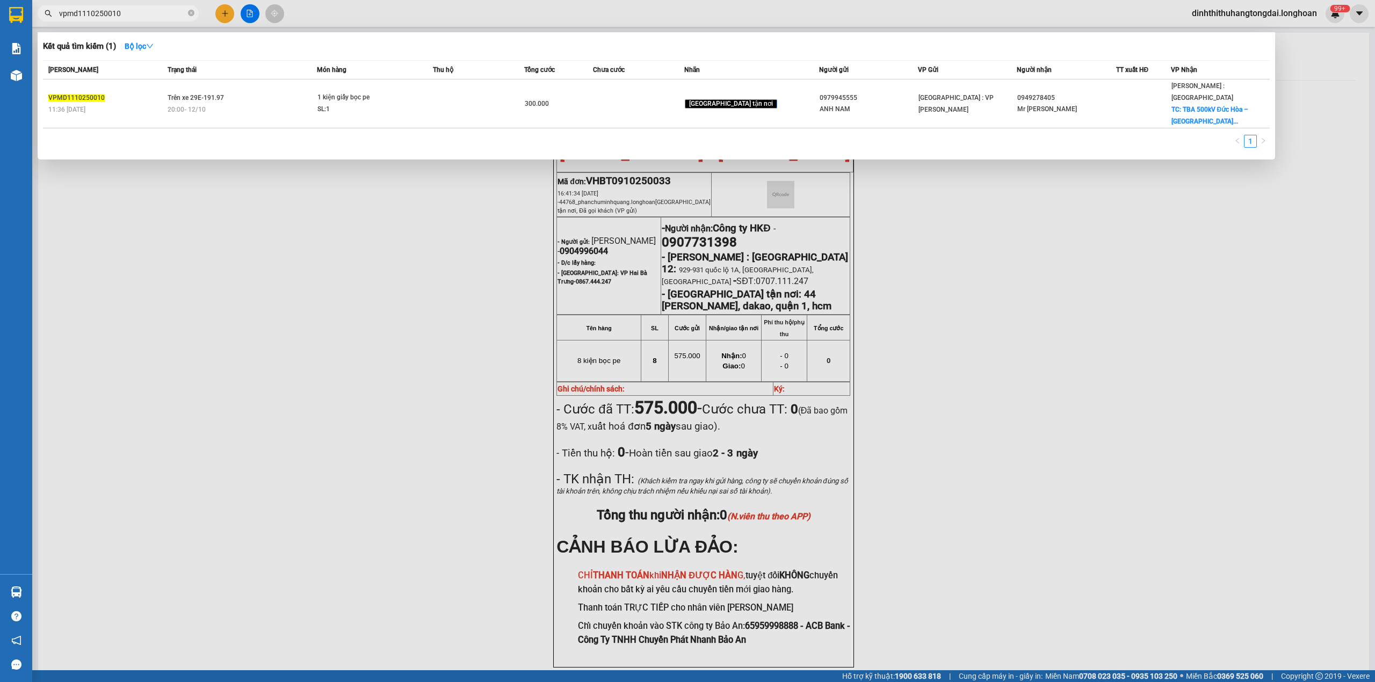
click at [129, 9] on input "vpmd1110250010" at bounding box center [122, 14] width 127 height 12
paste input "0865869826"
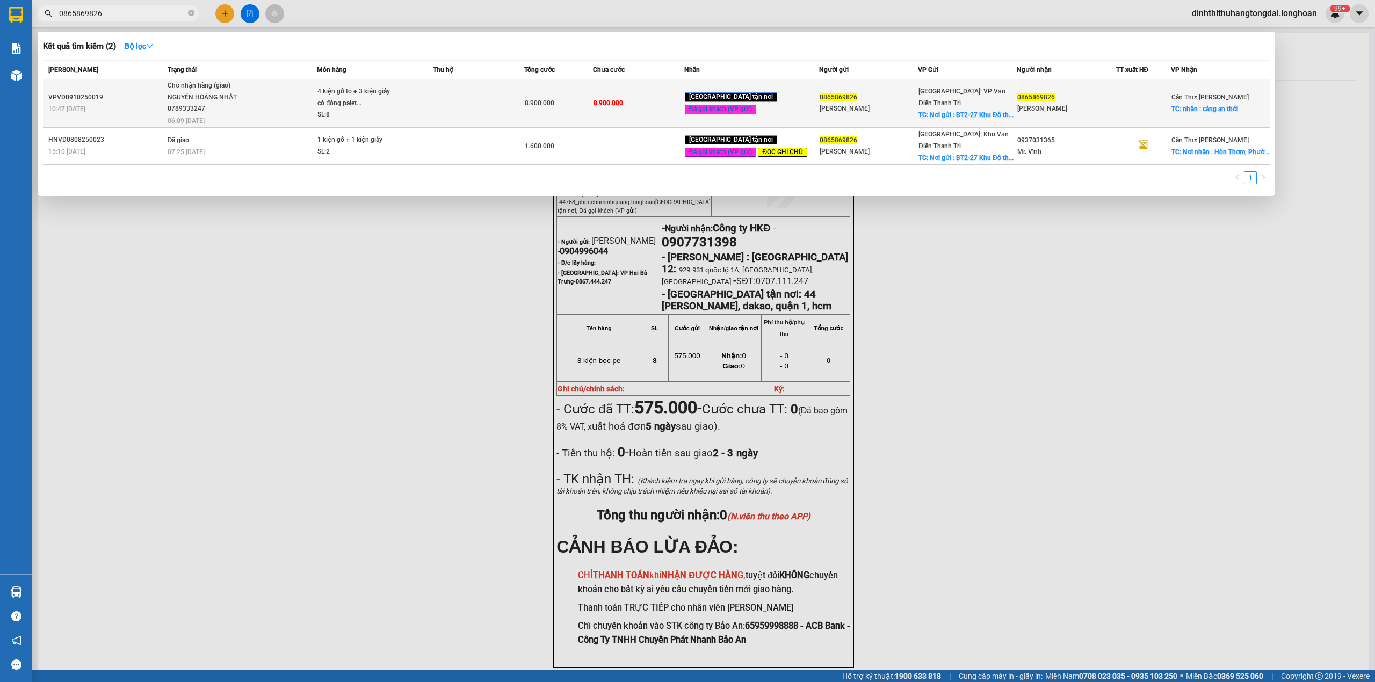
click at [200, 106] on div "NGUYẾN HOÀNG NHẬT 0789333247" at bounding box center [208, 103] width 81 height 23
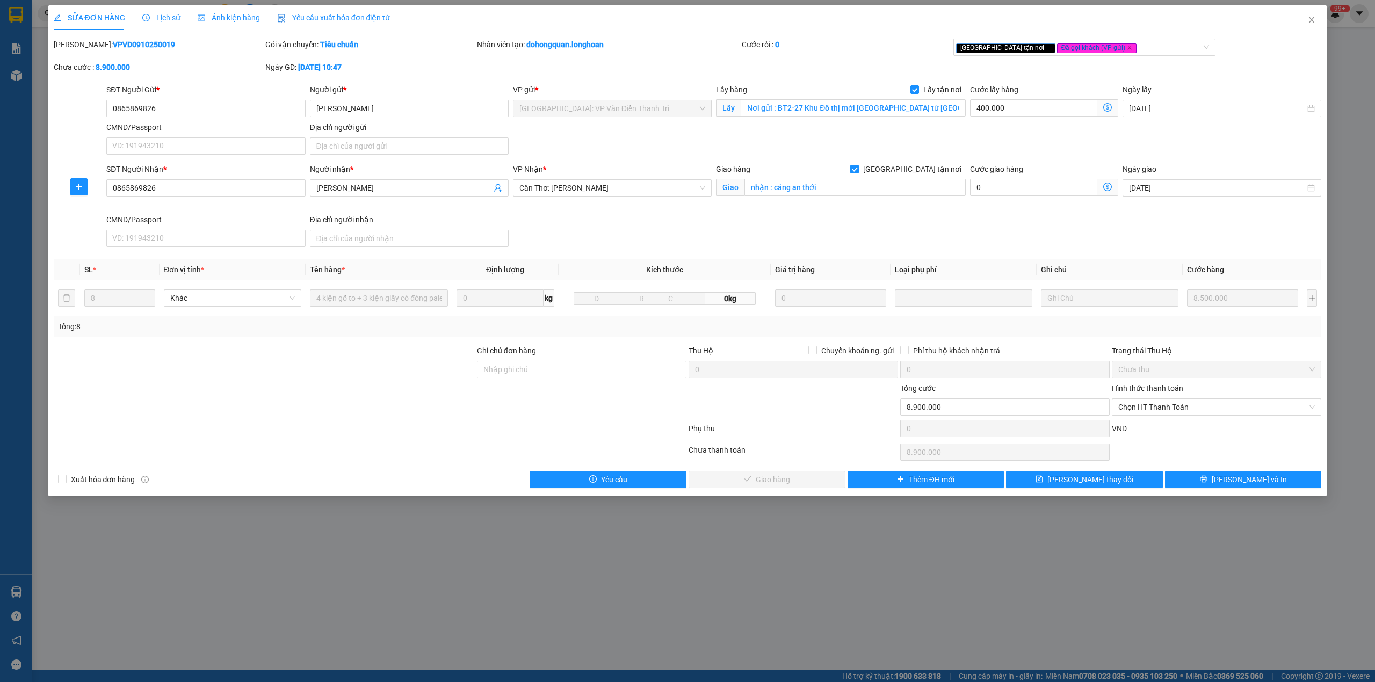
click at [113, 41] on b "VPVD0910250019" at bounding box center [144, 44] width 62 height 9
click at [1303, 23] on span "Close" at bounding box center [1311, 20] width 30 height 30
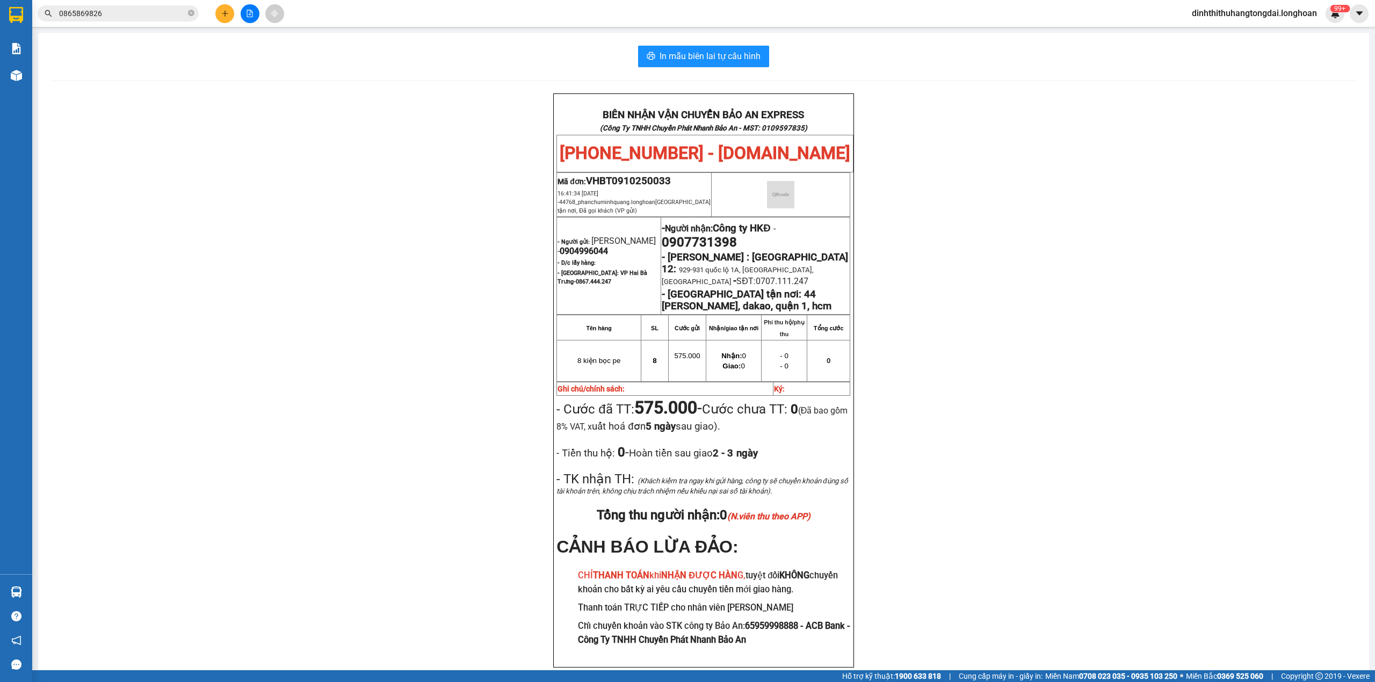
click at [134, 11] on input "0865869826" at bounding box center [122, 14] width 127 height 12
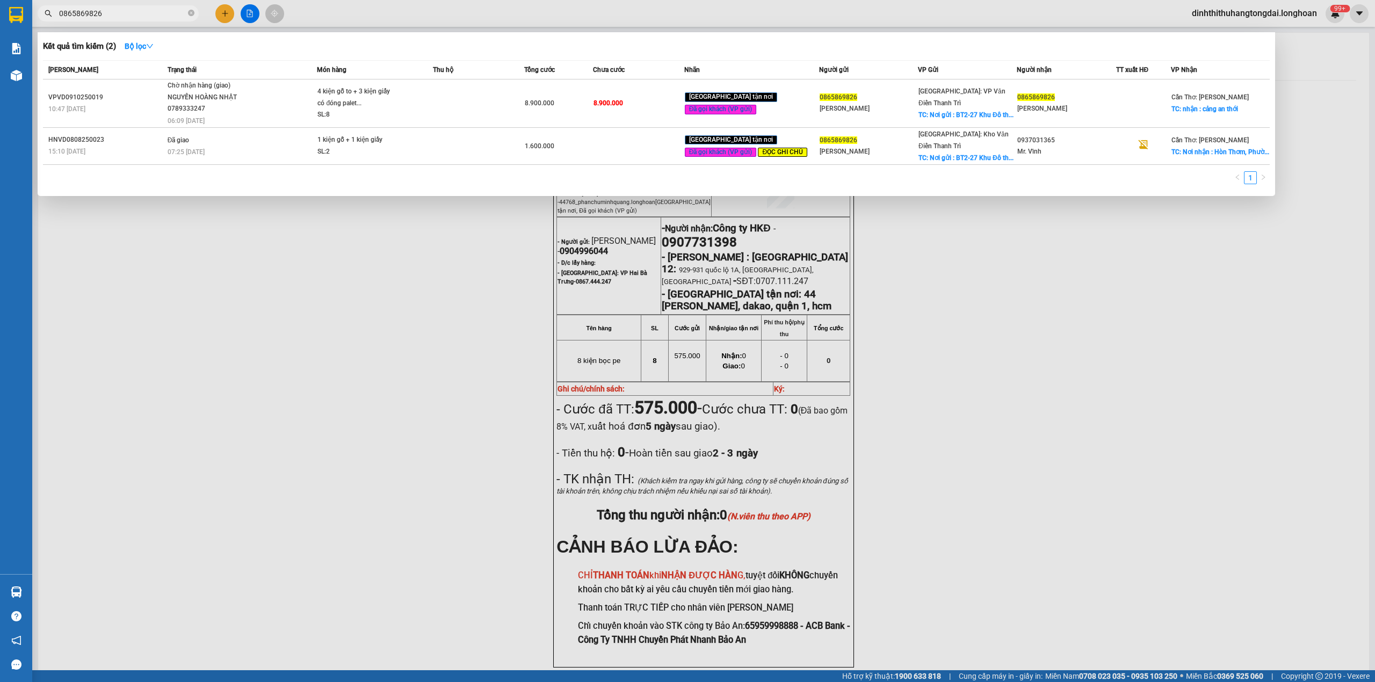
click at [134, 11] on input "0865869826" at bounding box center [122, 14] width 127 height 12
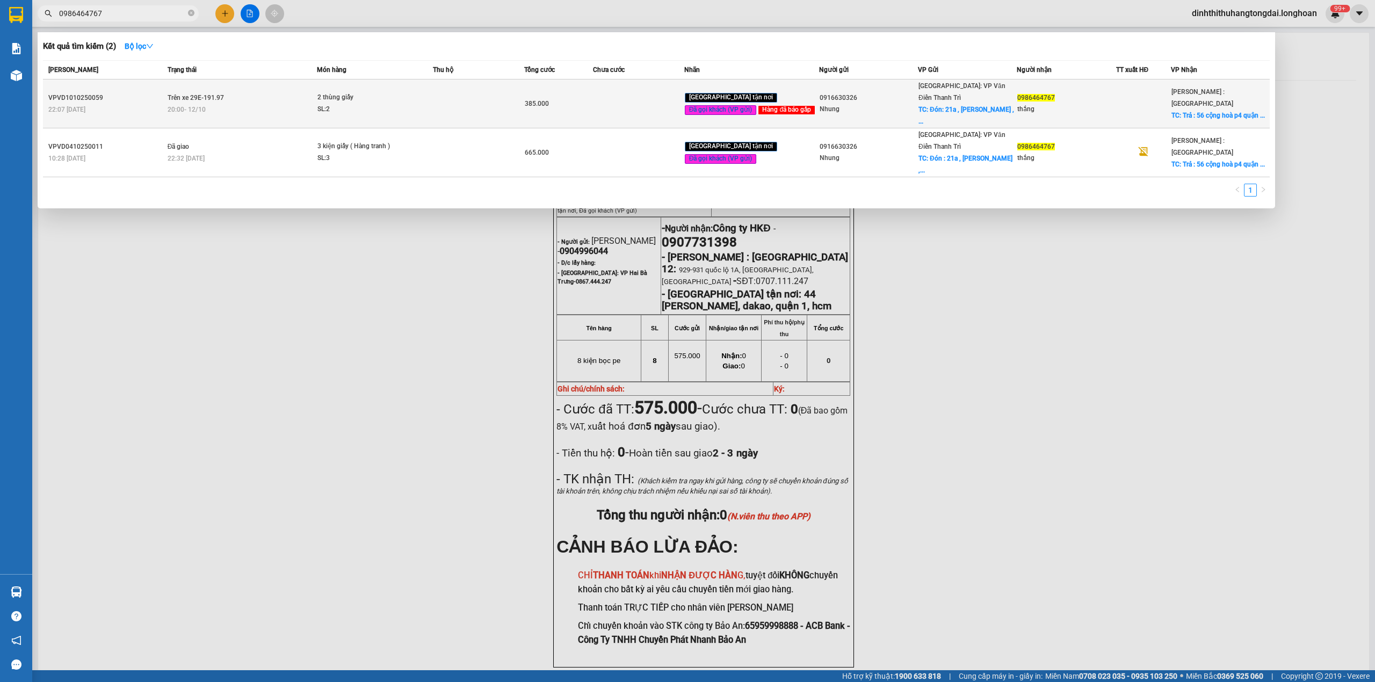
click at [514, 106] on td at bounding box center [478, 103] width 91 height 49
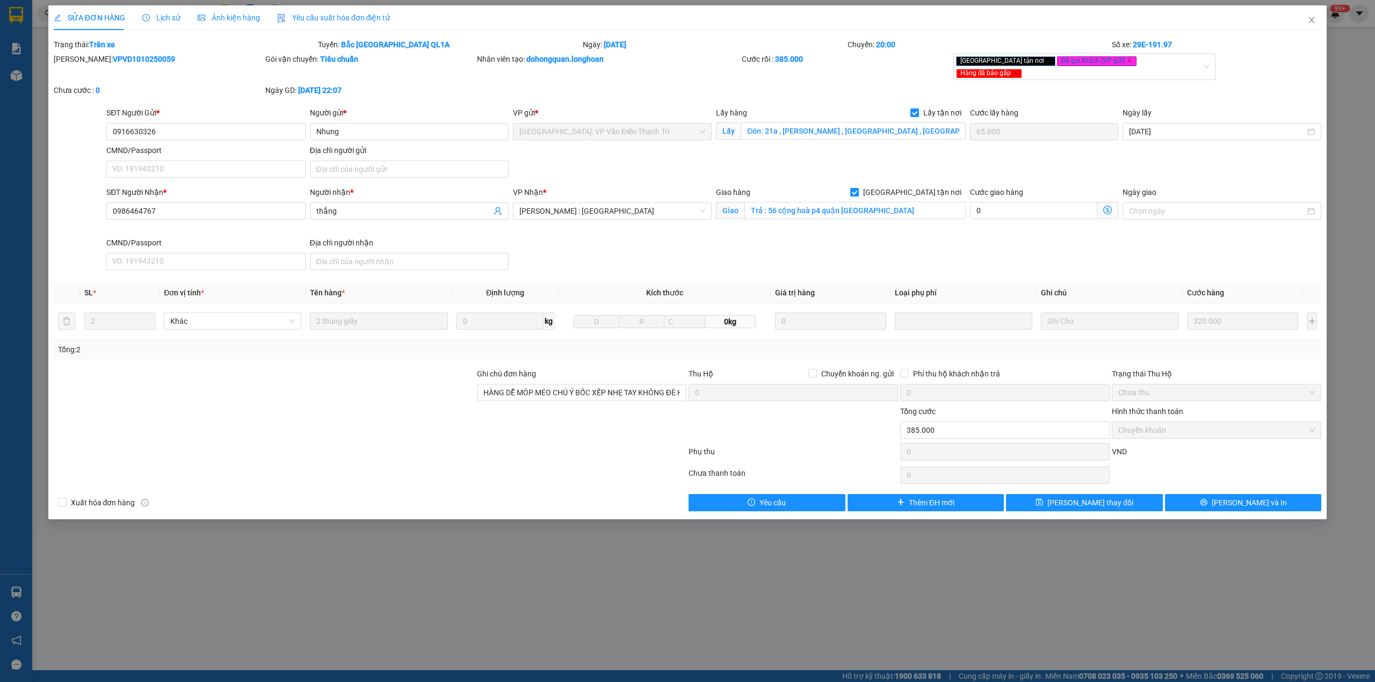
click at [155, 18] on span "Lịch sử" at bounding box center [161, 17] width 38 height 9
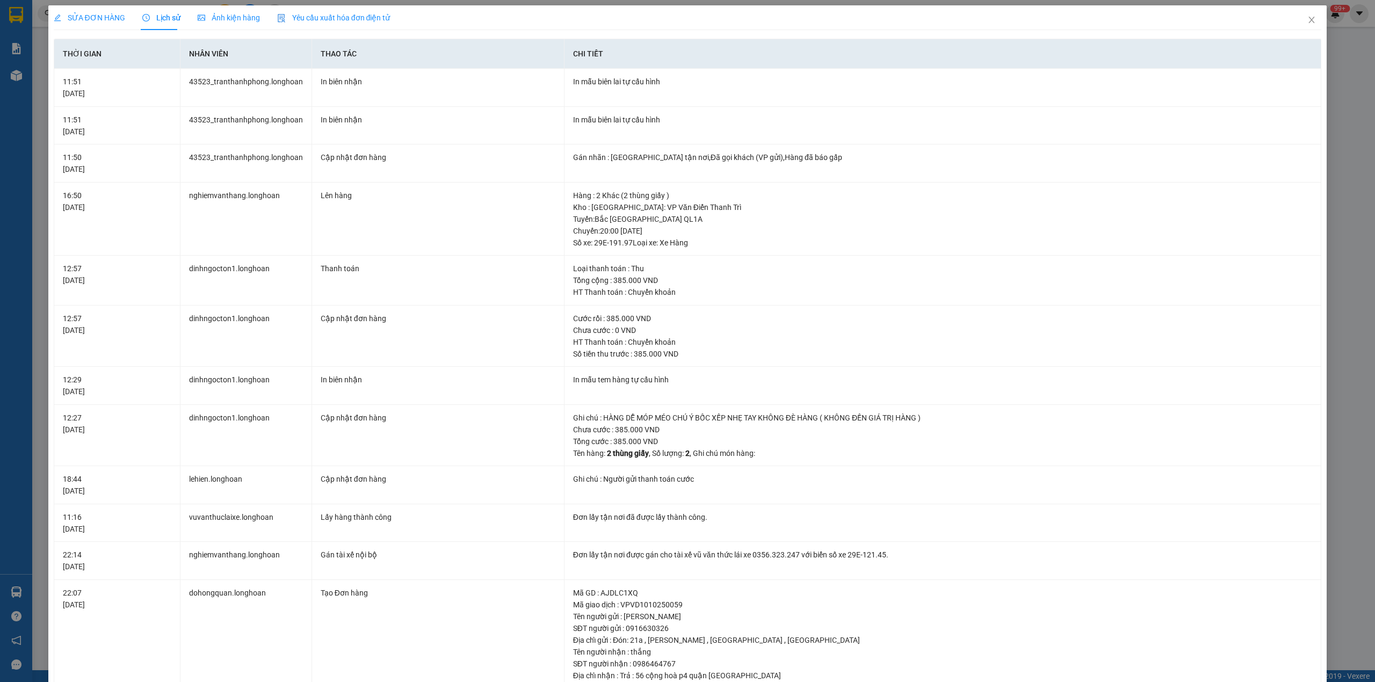
click at [108, 21] on span "SỬA ĐƠN HÀNG" at bounding box center [89, 17] width 71 height 9
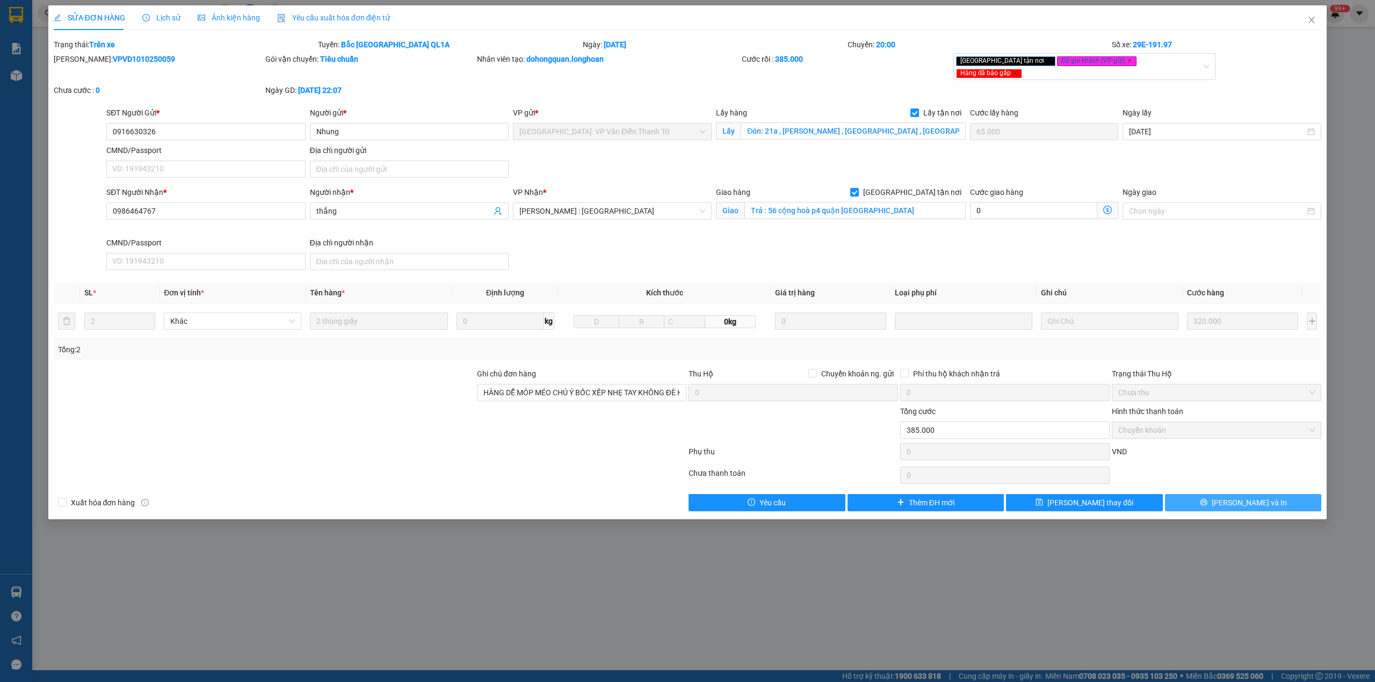
click at [1262, 497] on span "[PERSON_NAME] và In" at bounding box center [1248, 503] width 75 height 12
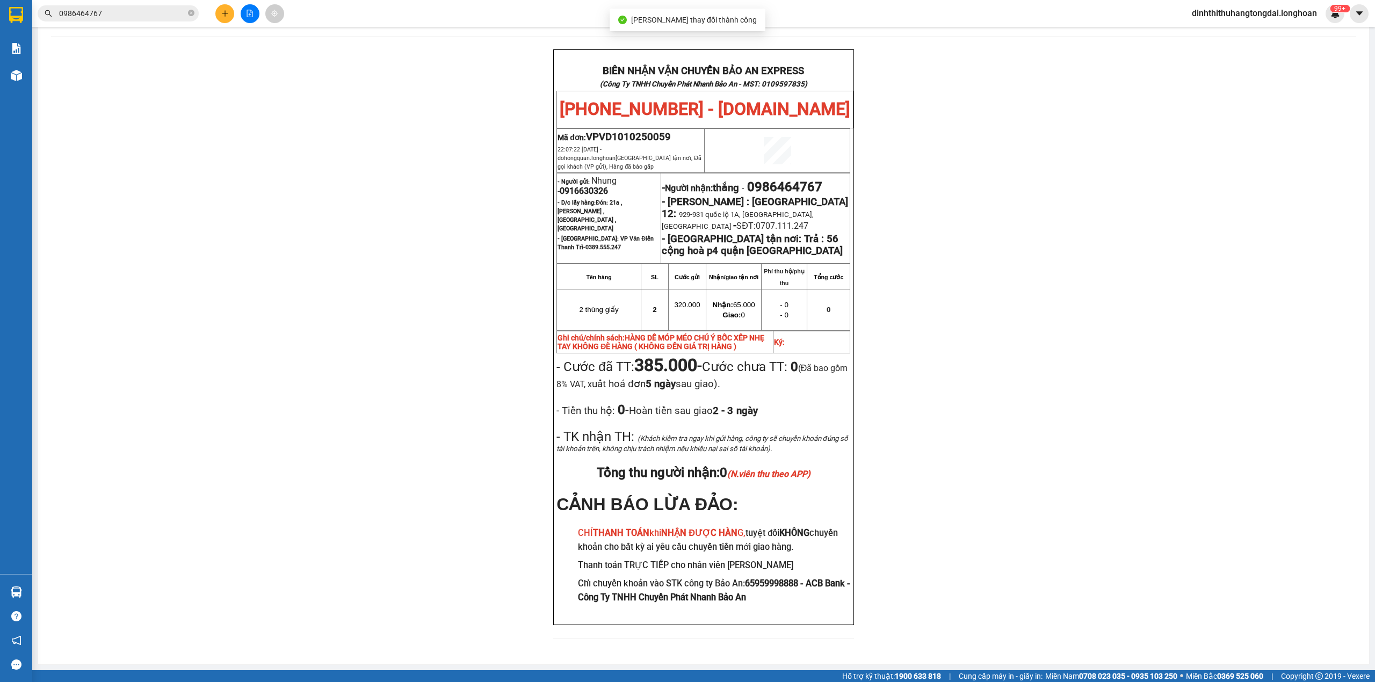
scroll to position [46, 0]
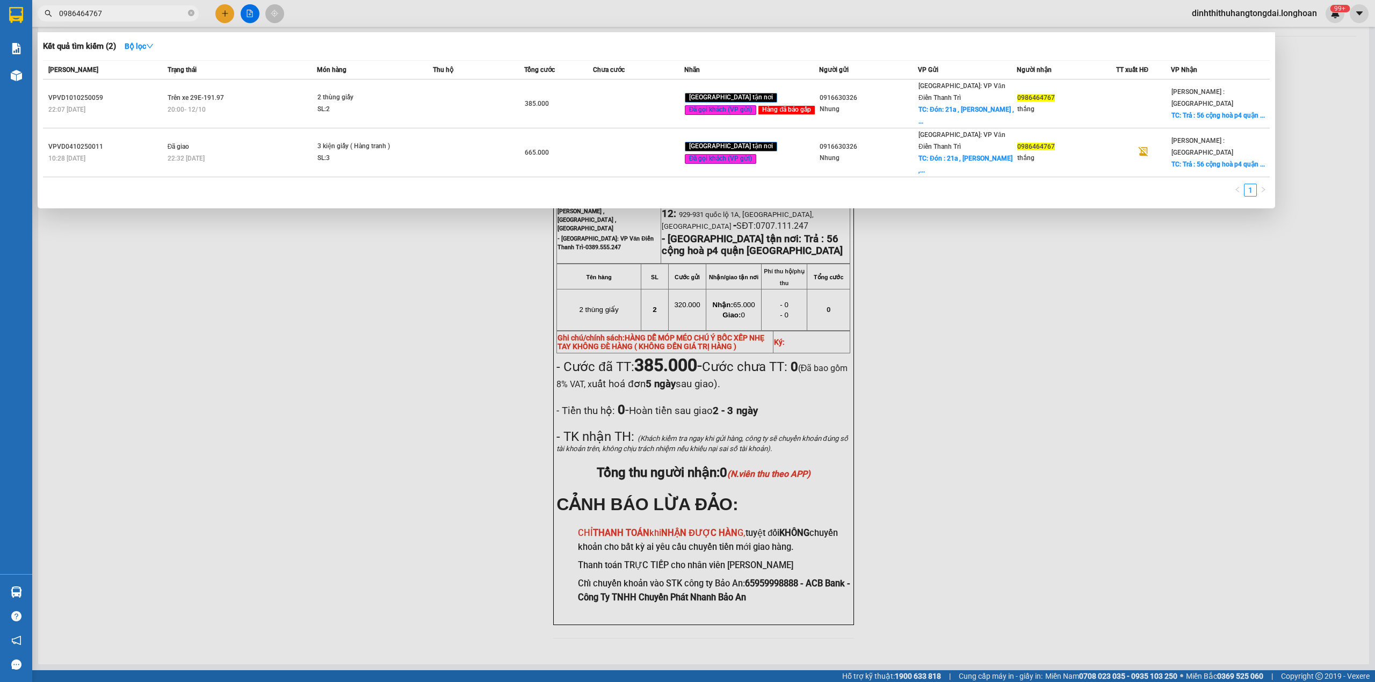
click at [114, 16] on input "0986464767" at bounding box center [122, 14] width 127 height 12
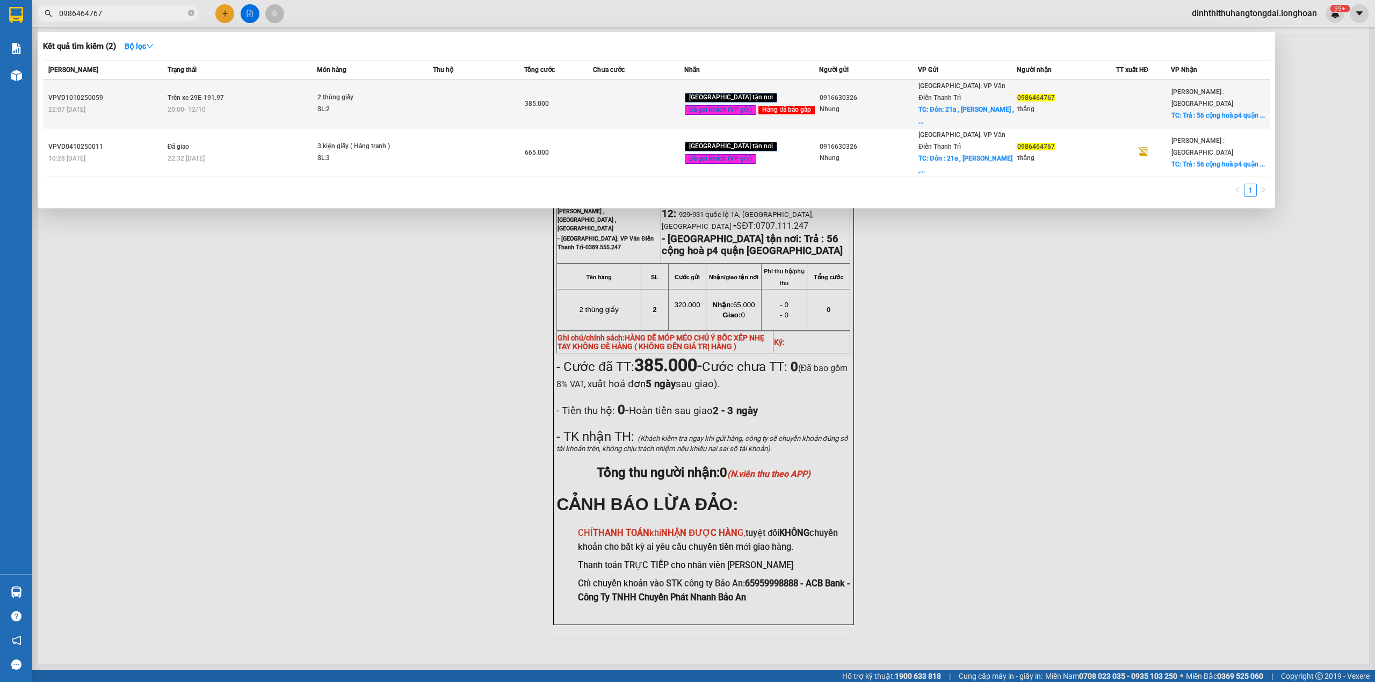
click at [251, 104] on div "20:00 [DATE]" at bounding box center [242, 110] width 149 height 12
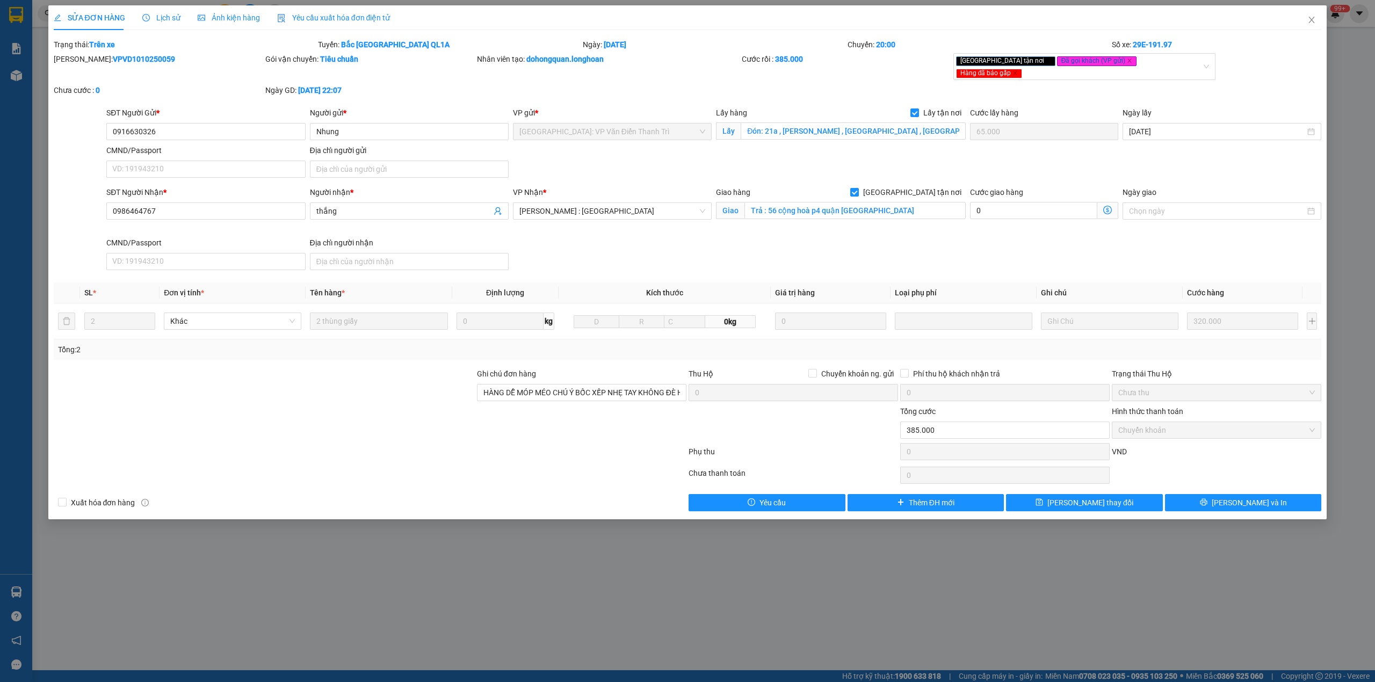
click at [601, 160] on div "SĐT Người Gửi * 0916630326 0916630326 Người gửi * Nhung VP gửi * [GEOGRAPHIC_DA…" at bounding box center [713, 144] width 1219 height 75
click at [157, 17] on span "Lịch sử" at bounding box center [161, 17] width 38 height 9
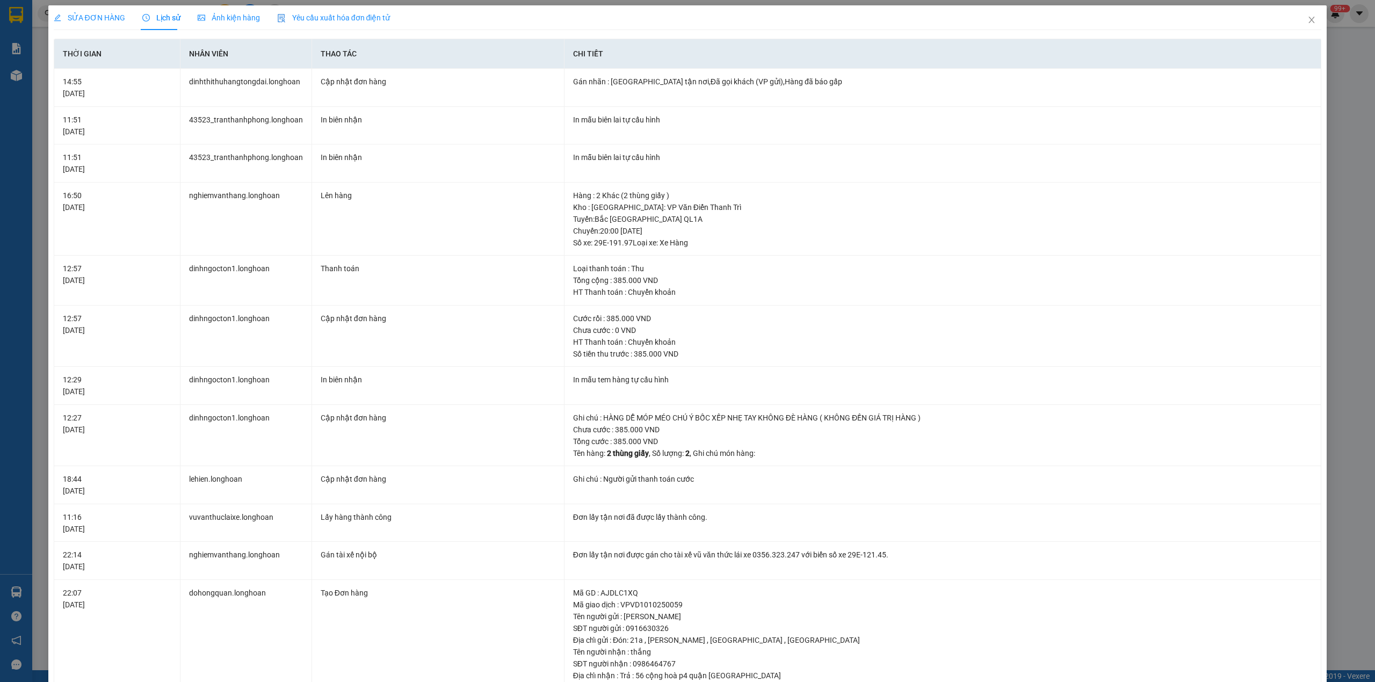
click at [83, 16] on span "SỬA ĐƠN HÀNG" at bounding box center [89, 17] width 71 height 9
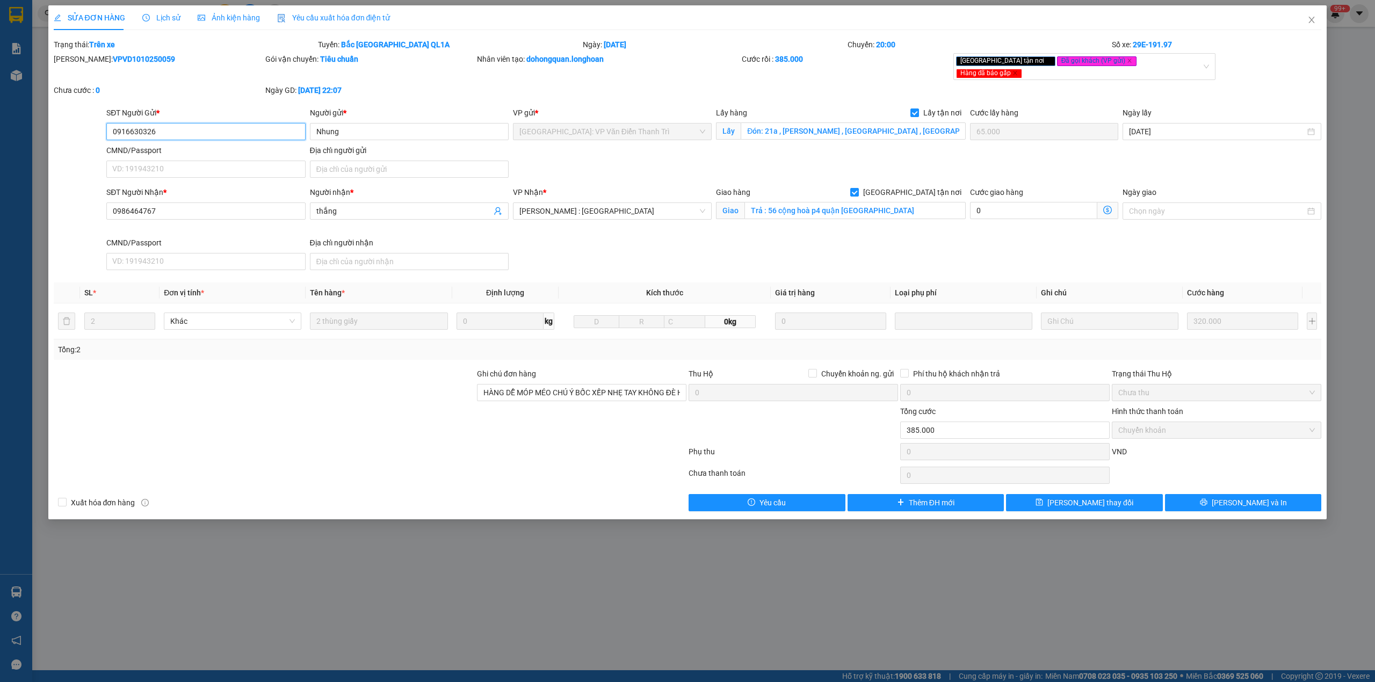
click at [164, 124] on input "0916630326" at bounding box center [205, 131] width 199 height 17
click at [164, 18] on span "Lịch sử" at bounding box center [161, 17] width 38 height 9
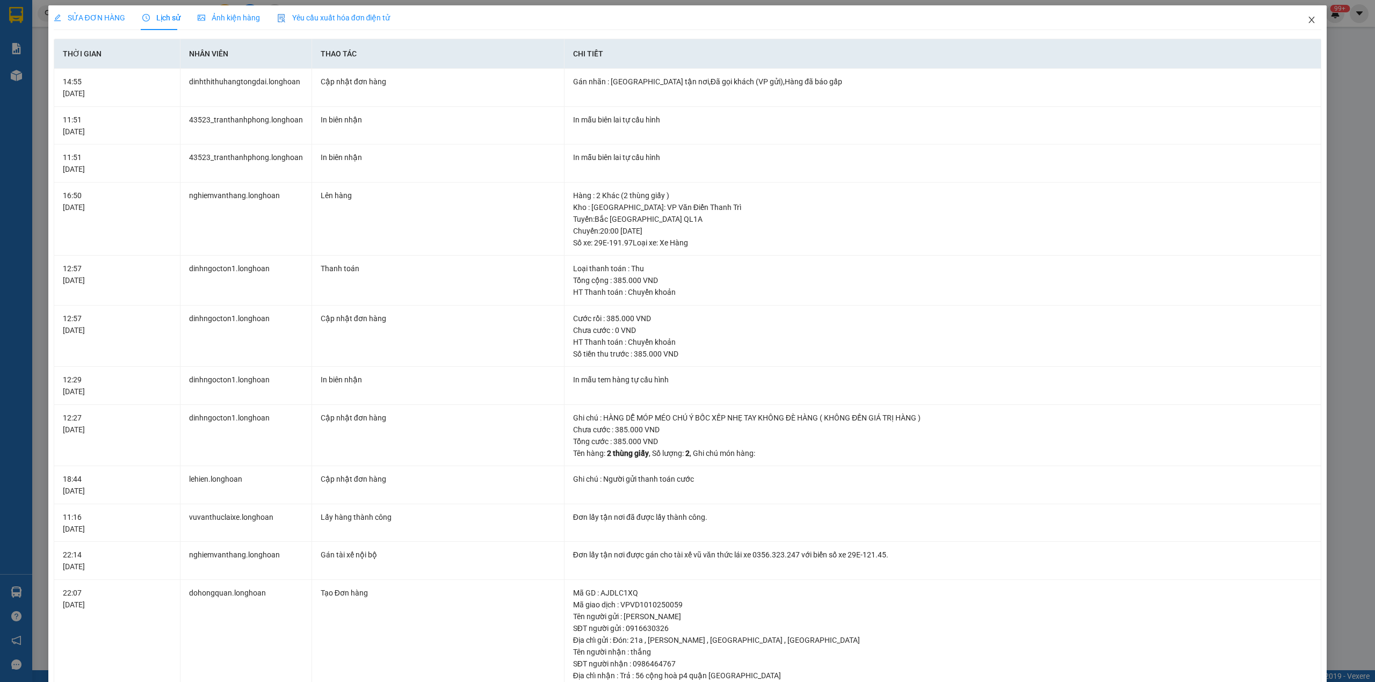
drag, startPoint x: 1302, startPoint y: 24, endPoint x: 1193, endPoint y: 31, distance: 109.2
click at [1307, 24] on icon "close" at bounding box center [1311, 20] width 9 height 9
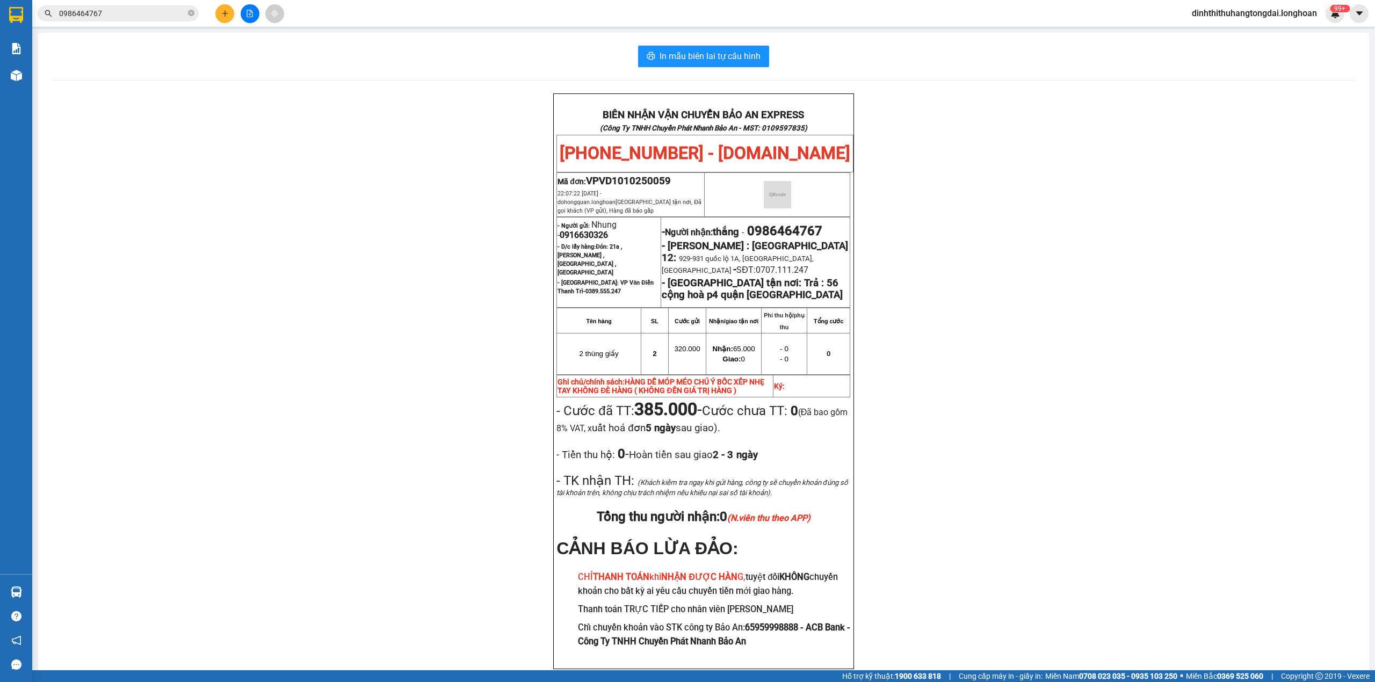
click at [136, 20] on span "0986464767" at bounding box center [118, 13] width 161 height 16
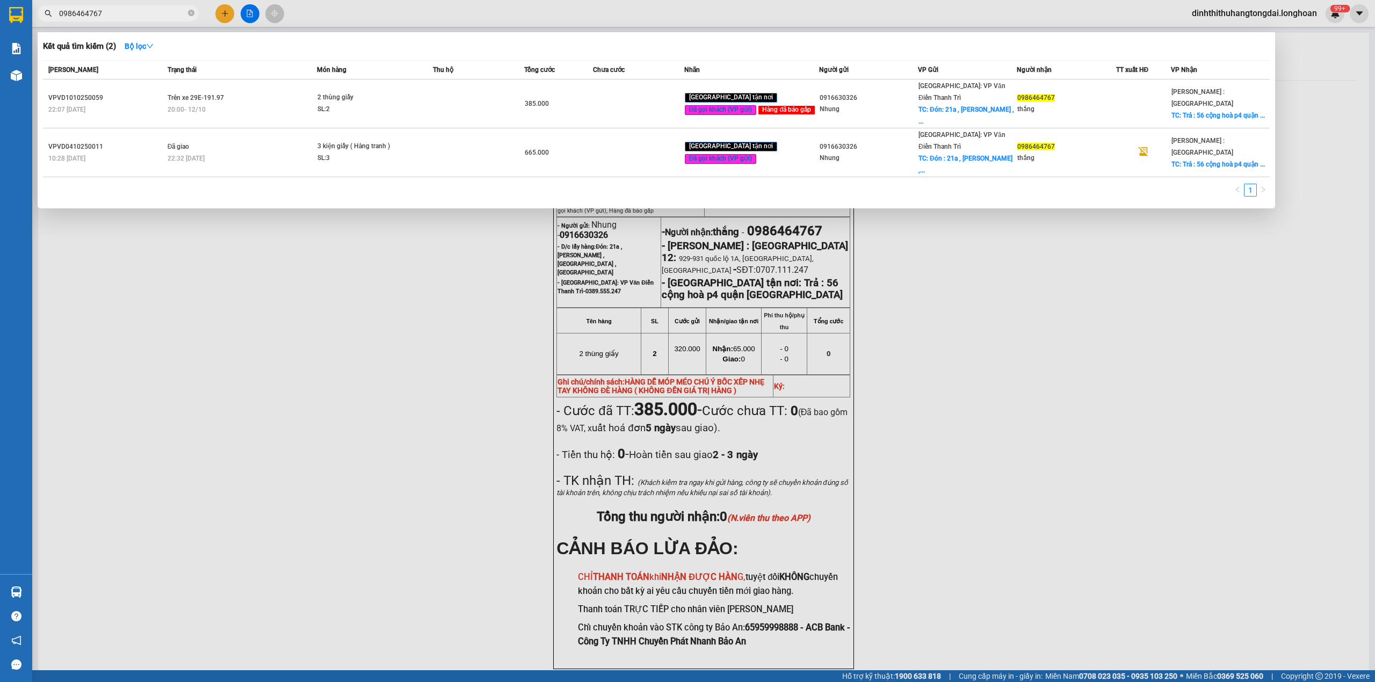
click at [134, 18] on input "0986464767" at bounding box center [122, 14] width 127 height 12
paste input "865869826"
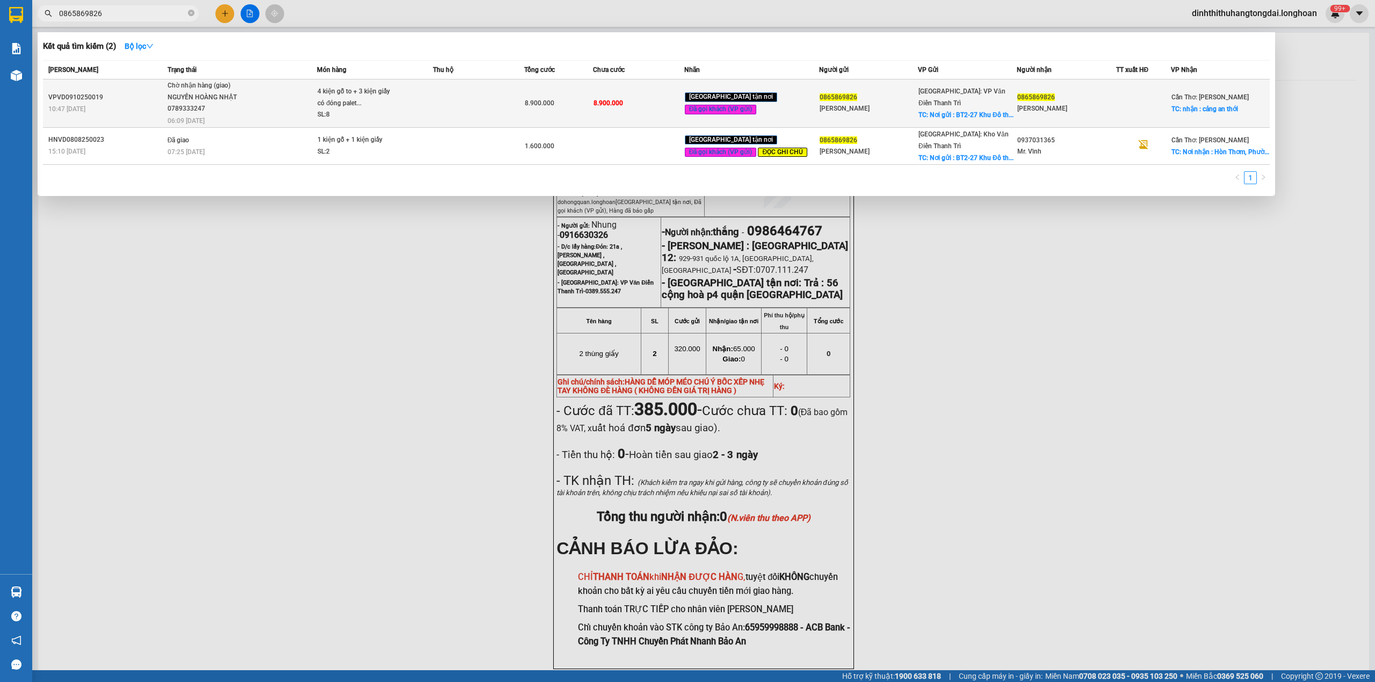
click at [280, 97] on span "Chờ nhận hàng (giao) NGUYẾN HOÀNG NHẬT 0789333247 06:09 [DATE]" at bounding box center [242, 102] width 149 height 45
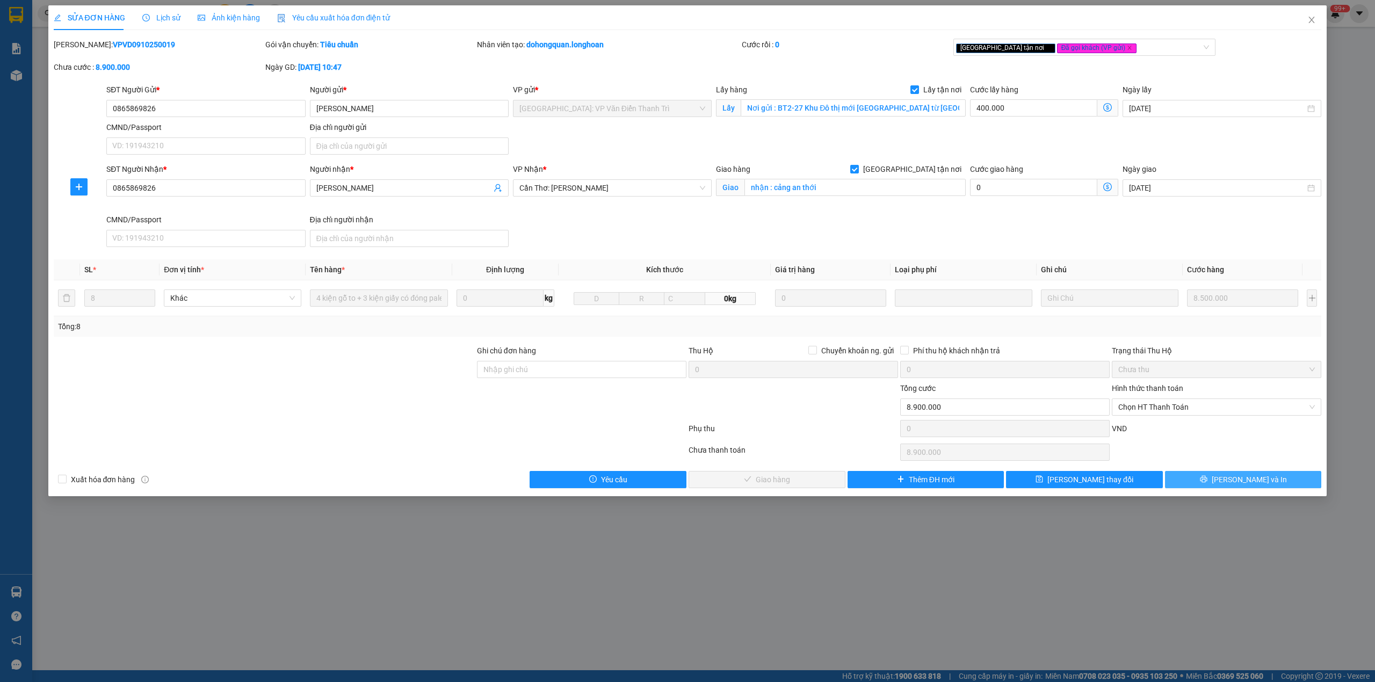
click at [1242, 485] on span "[PERSON_NAME] và In" at bounding box center [1248, 480] width 75 height 12
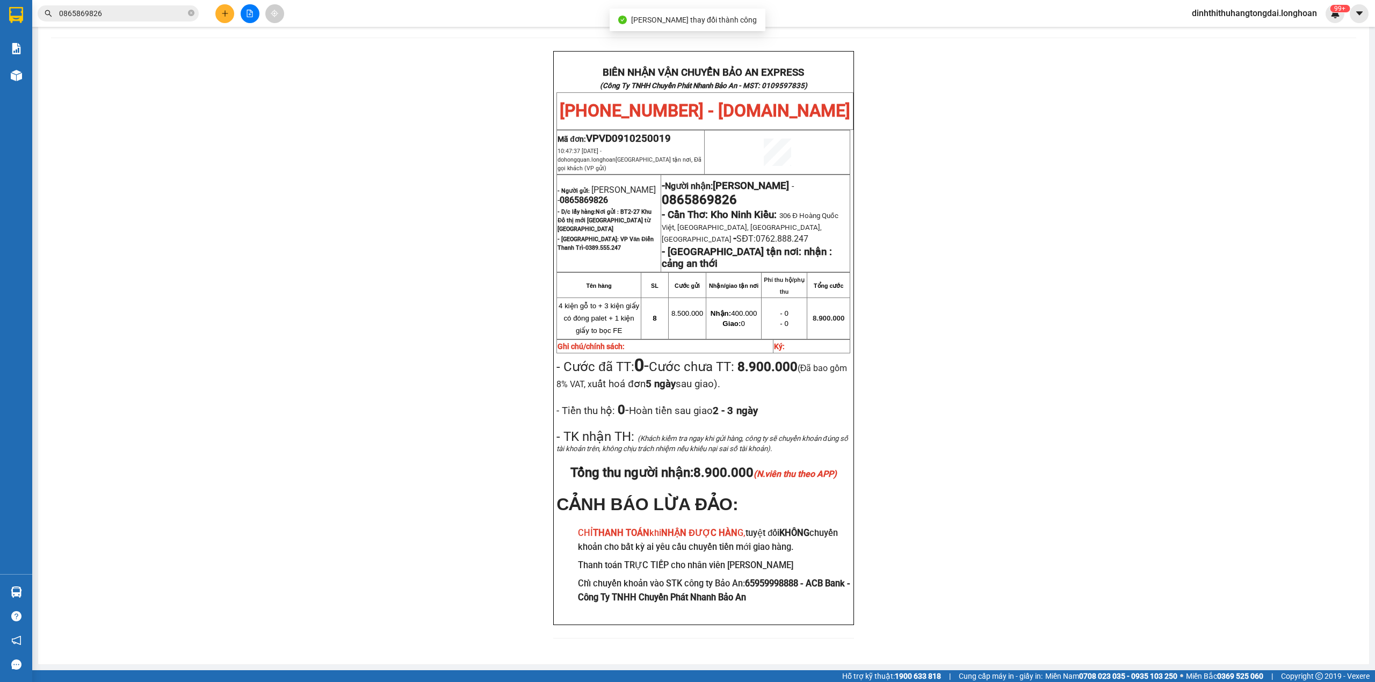
scroll to position [46, 0]
click at [108, 11] on input "0865869826" at bounding box center [122, 14] width 127 height 12
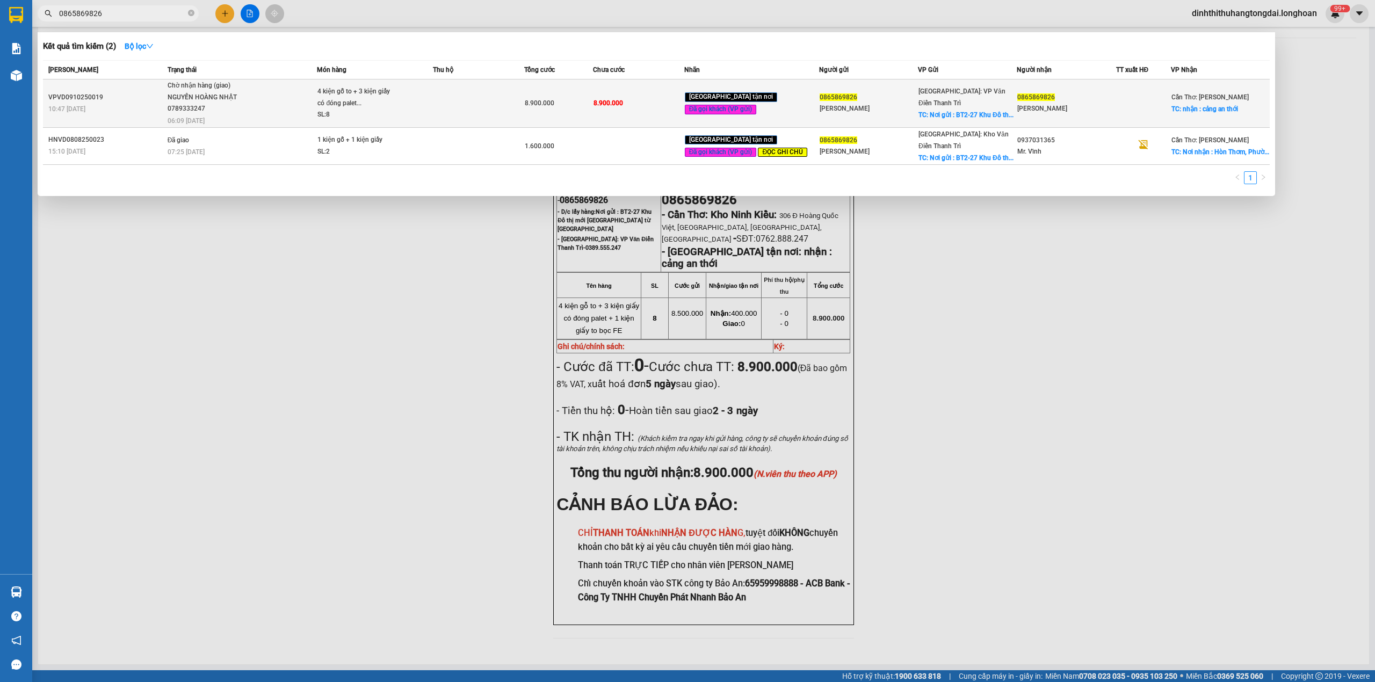
click at [263, 89] on span "Chờ nhận hàng (giao) NGUYẾN HOÀNG NHẬT 0789333247 06:09 [DATE]" at bounding box center [242, 102] width 149 height 45
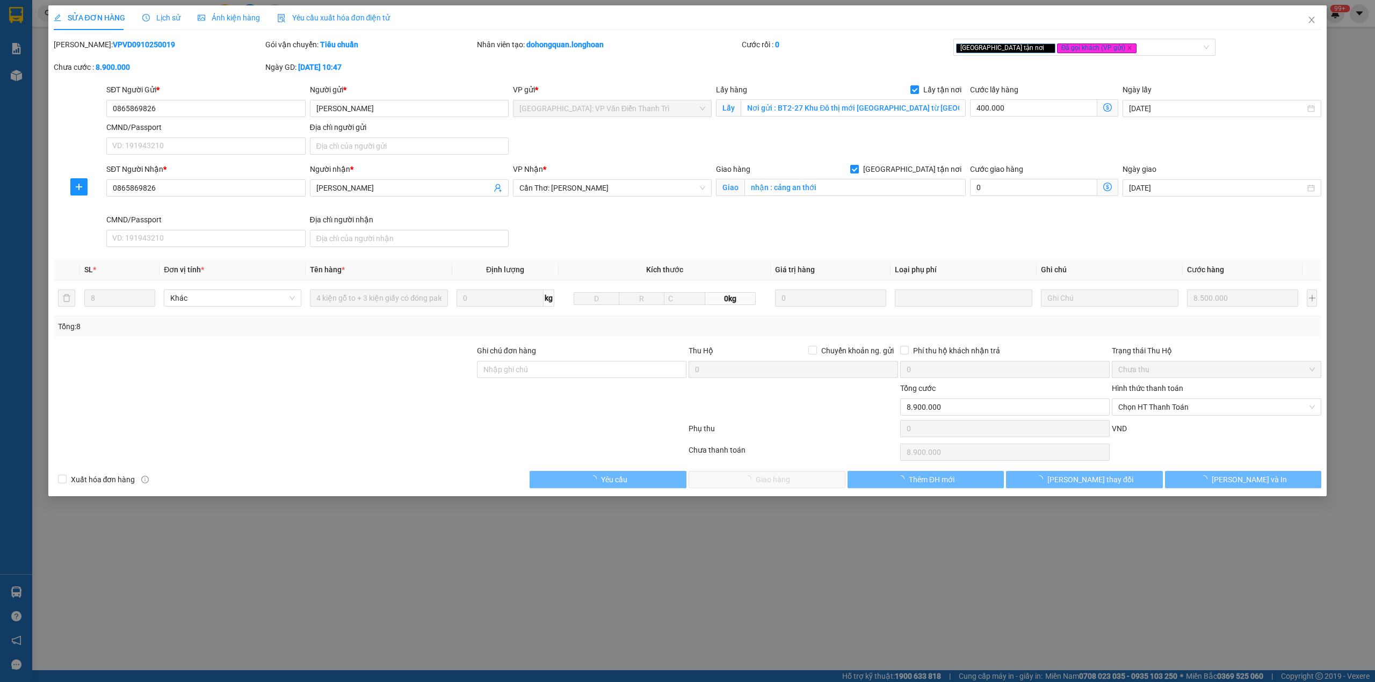
click at [139, 19] on div "SỬA ĐƠN HÀNG Lịch sử Ảnh kiện hàng Yêu cầu xuất hóa đơn điện tử" at bounding box center [222, 17] width 337 height 25
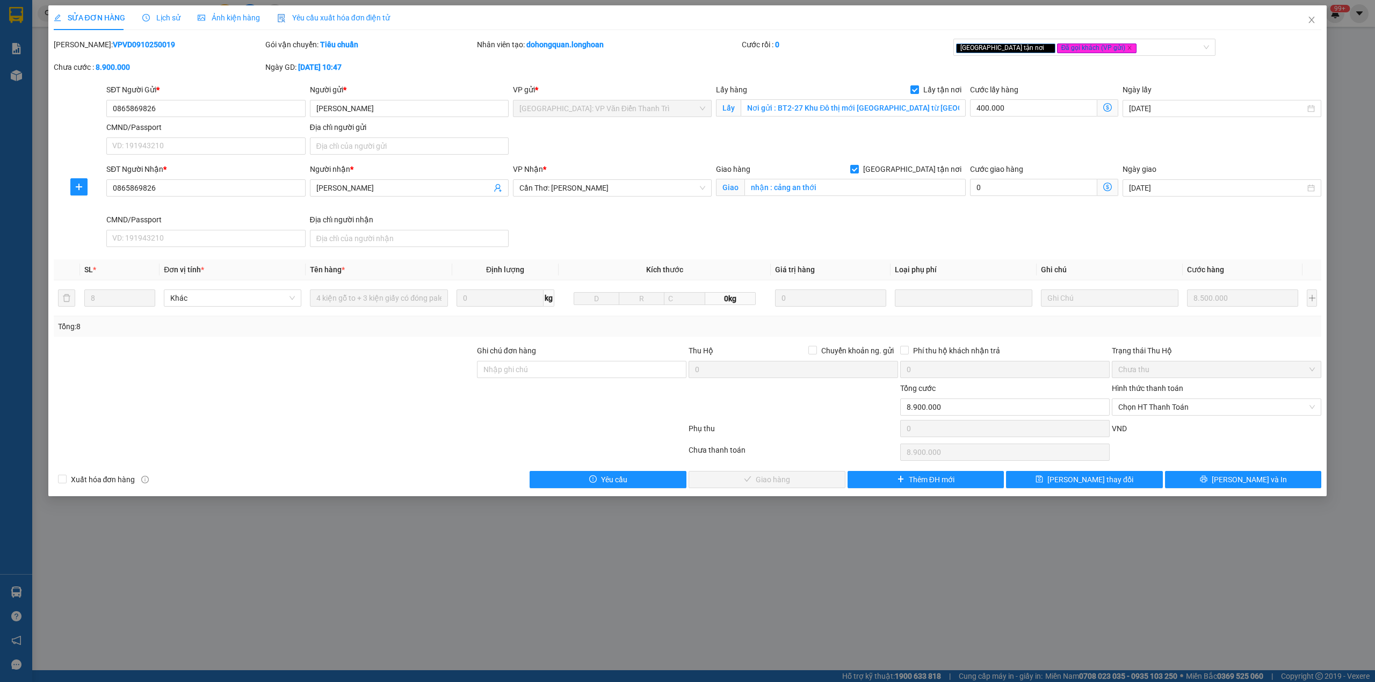
click at [153, 16] on span "Lịch sử" at bounding box center [161, 17] width 38 height 9
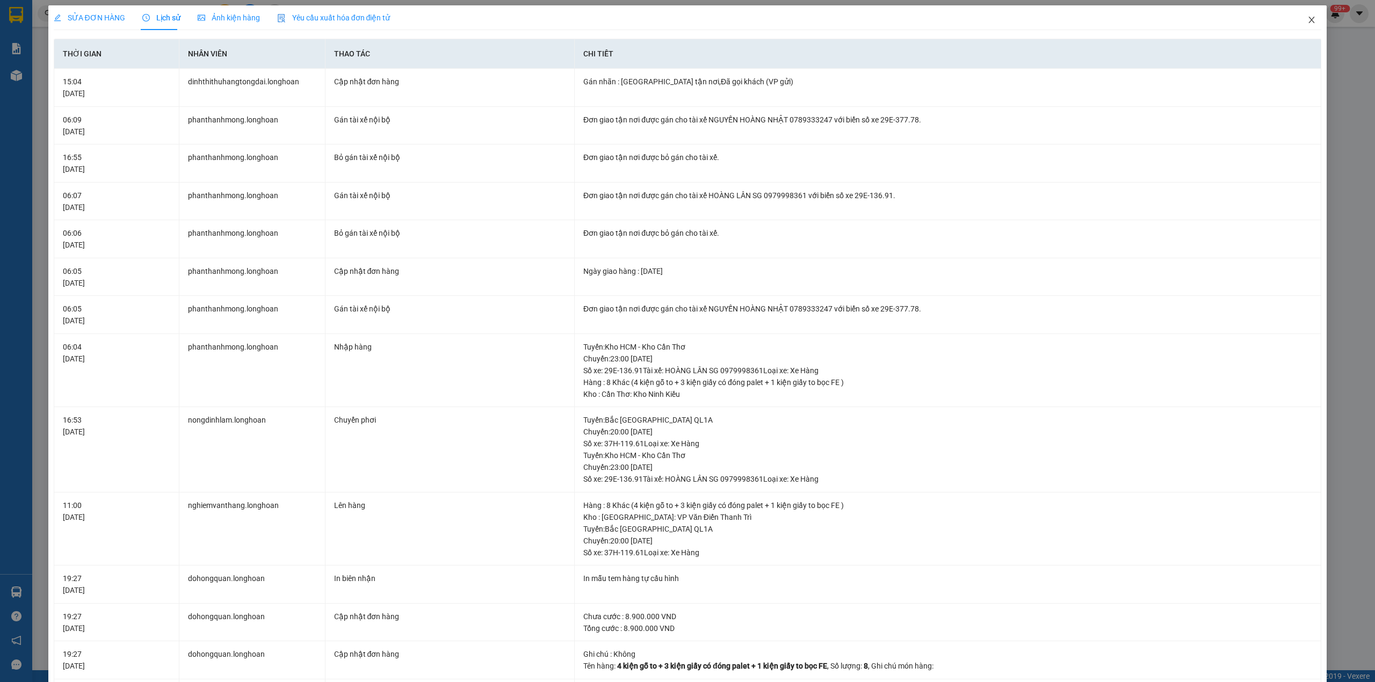
click at [1309, 18] on icon "close" at bounding box center [1312, 20] width 6 height 6
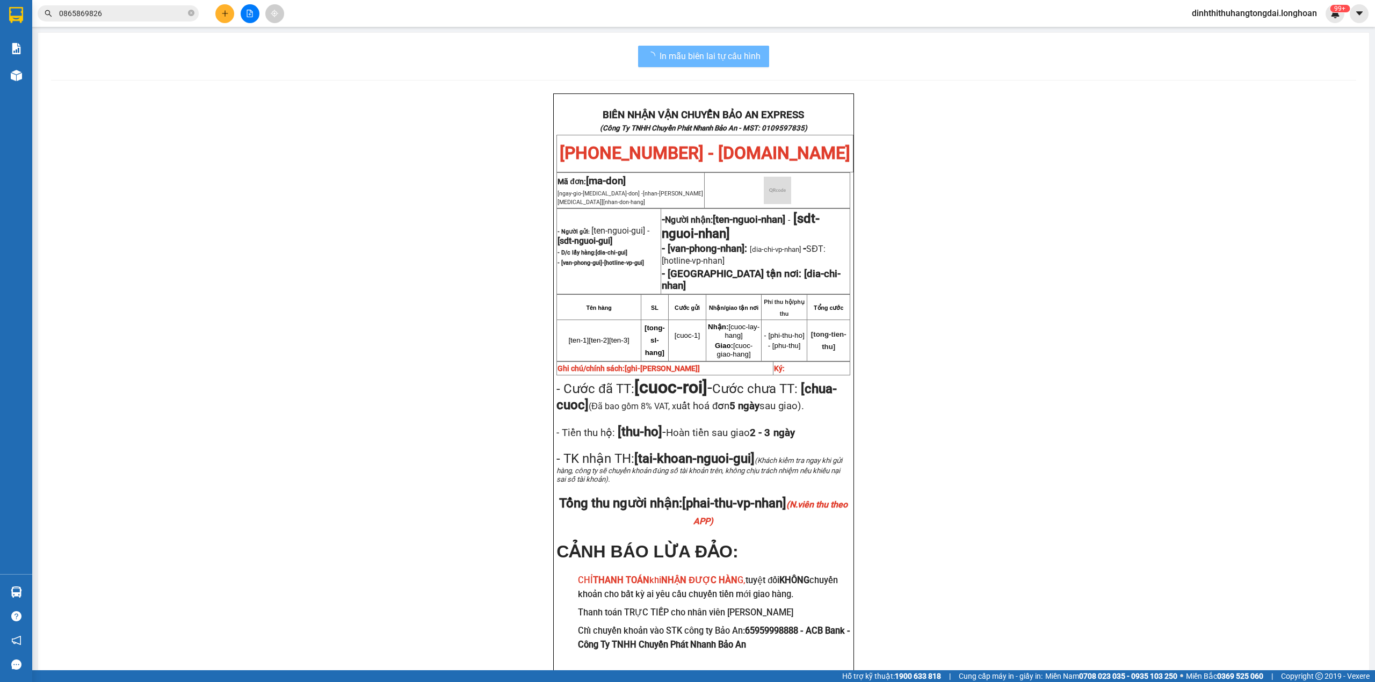
click at [137, 14] on input "0865869826" at bounding box center [122, 14] width 127 height 12
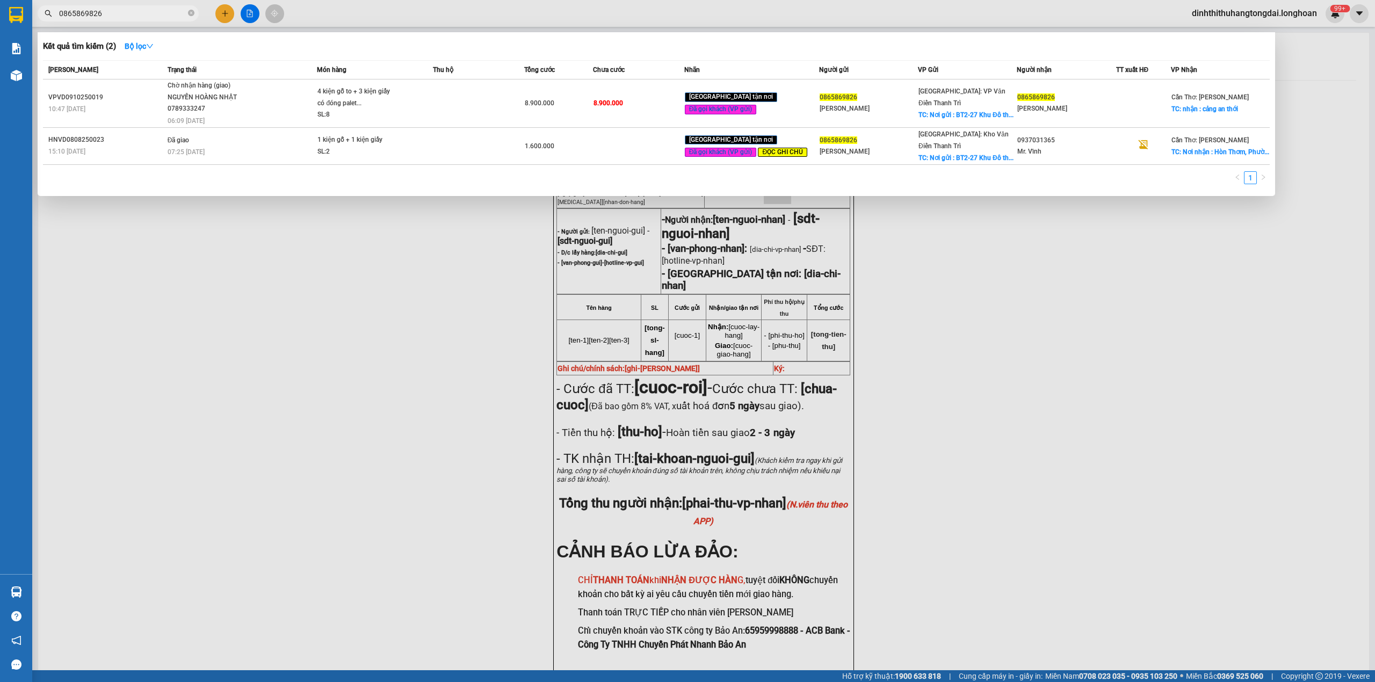
click at [137, 14] on input "0865869826" at bounding box center [122, 14] width 127 height 12
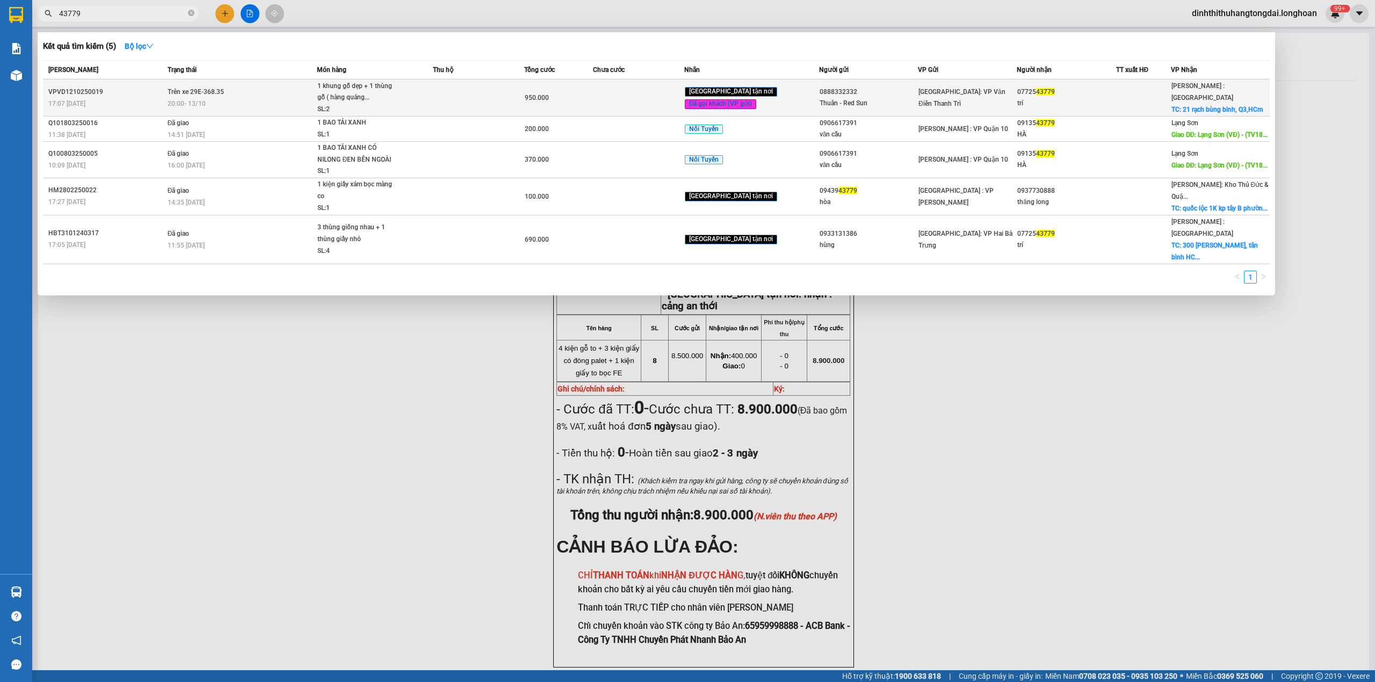
click at [214, 92] on span "Trên xe 29E-368.35" at bounding box center [196, 92] width 56 height 8
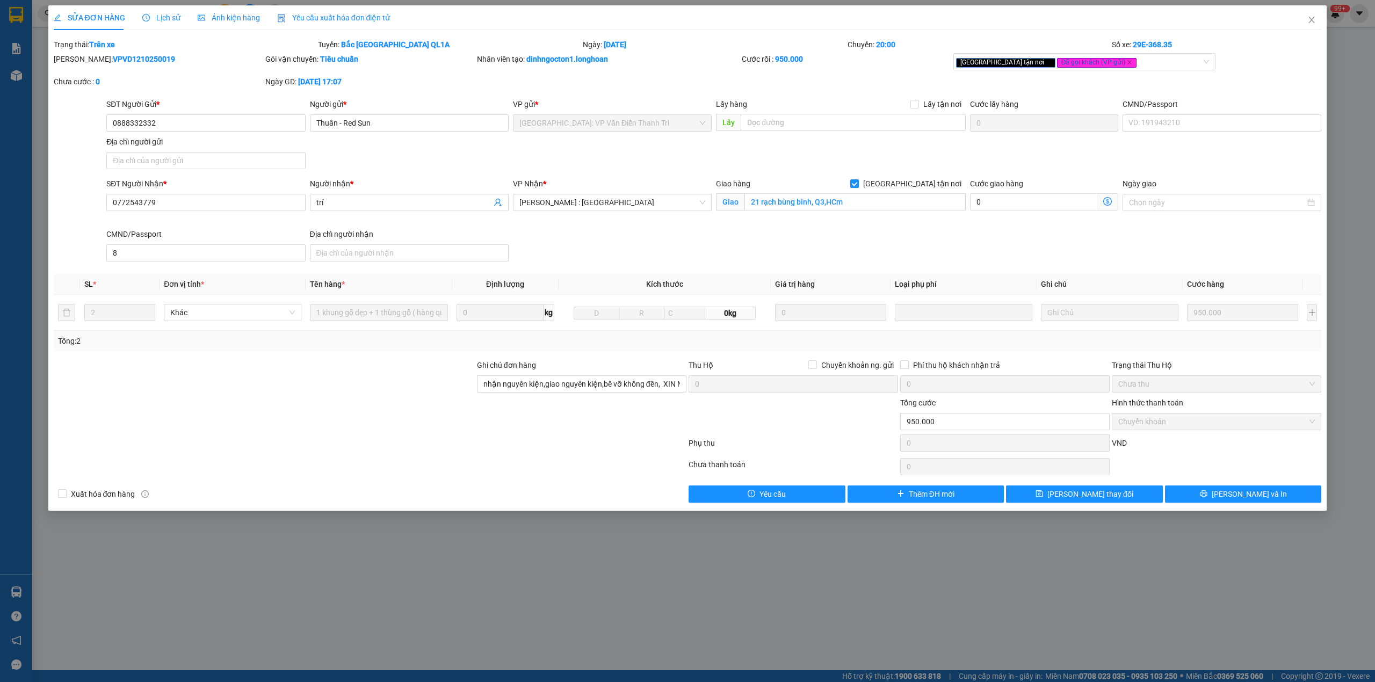
click at [146, 20] on icon "clock-circle" at bounding box center [146, 18] width 8 height 8
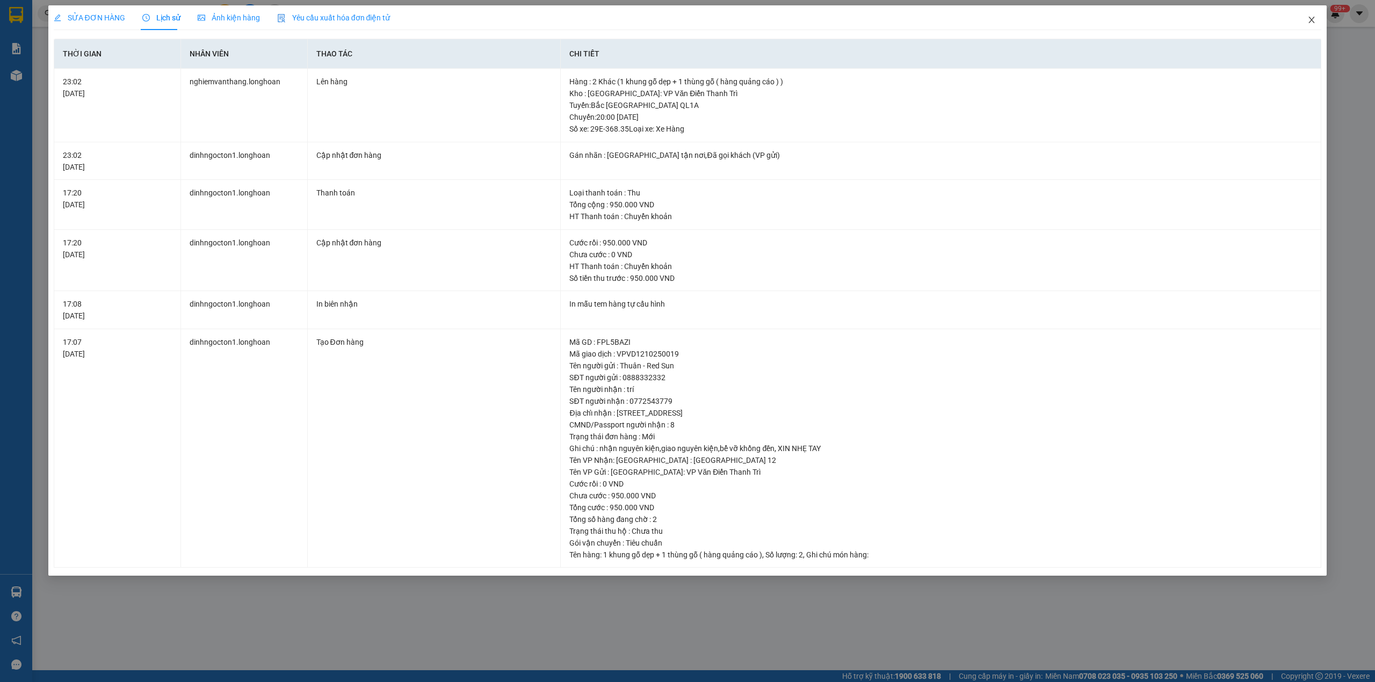
click at [1296, 16] on span "Close" at bounding box center [1311, 20] width 30 height 30
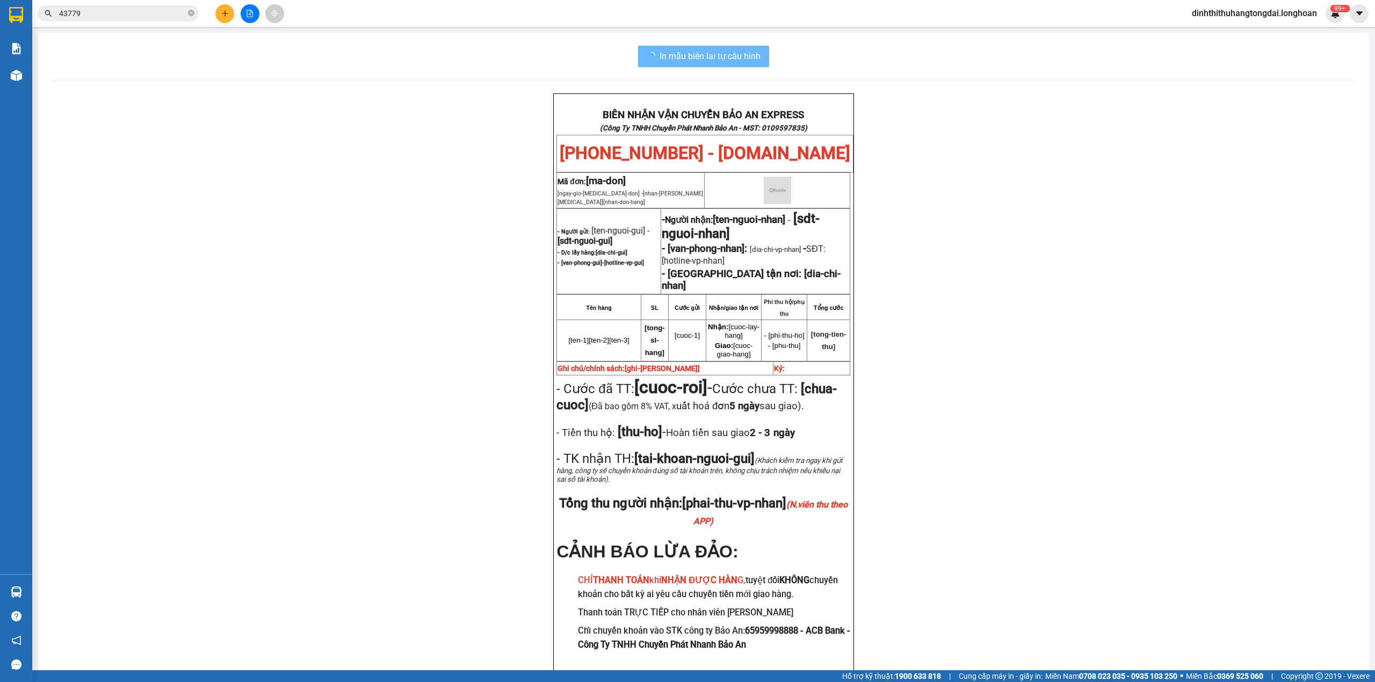
click at [123, 11] on input "43779" at bounding box center [122, 14] width 127 height 12
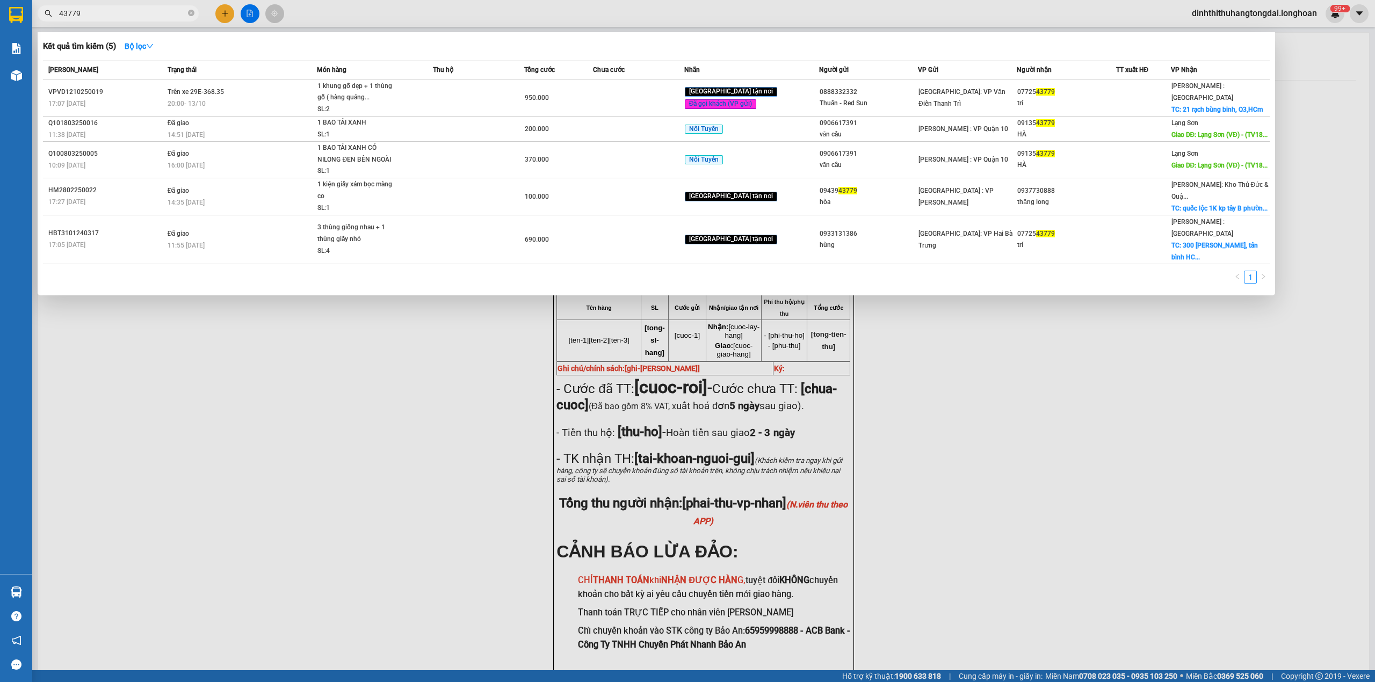
click at [123, 11] on input "43779" at bounding box center [122, 14] width 127 height 12
paste input "0976740155"
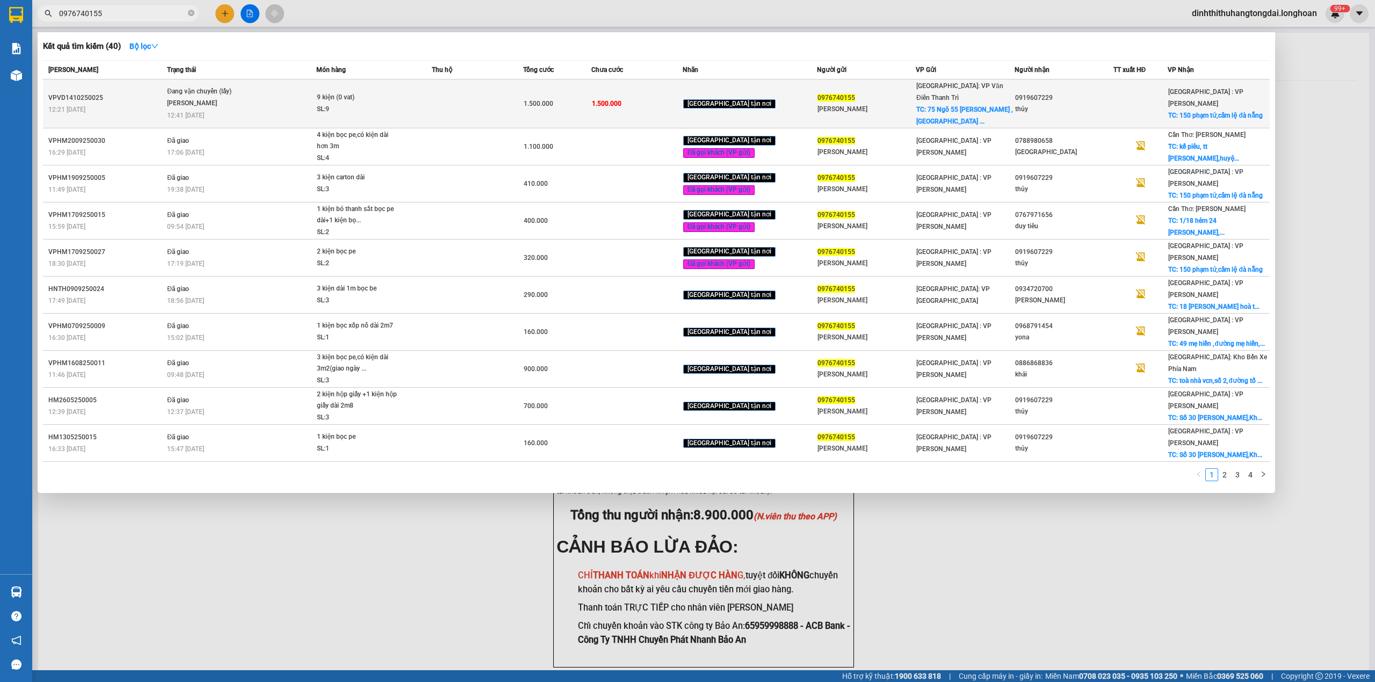
click at [272, 91] on span "Đang vận chuyển (lấy) [PERSON_NAME] 12:41 [DATE]" at bounding box center [241, 102] width 149 height 33
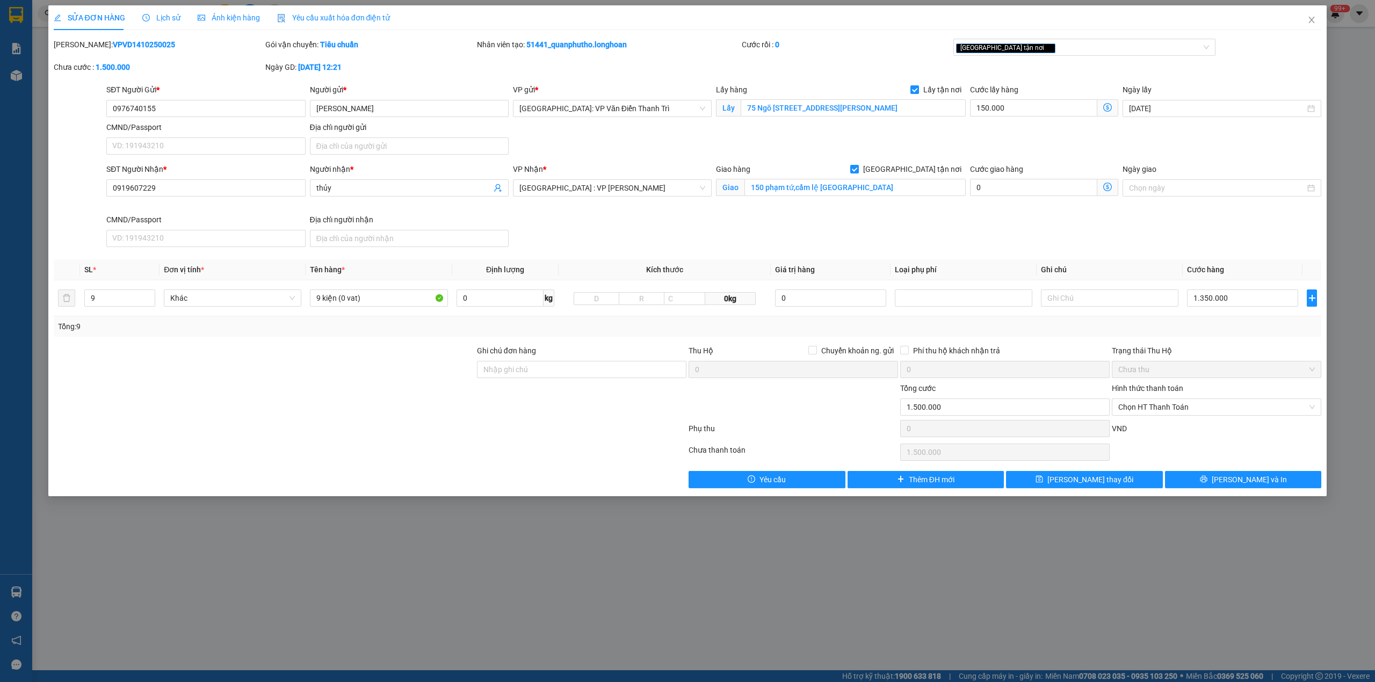
click at [158, 17] on span "Lịch sử" at bounding box center [161, 17] width 38 height 9
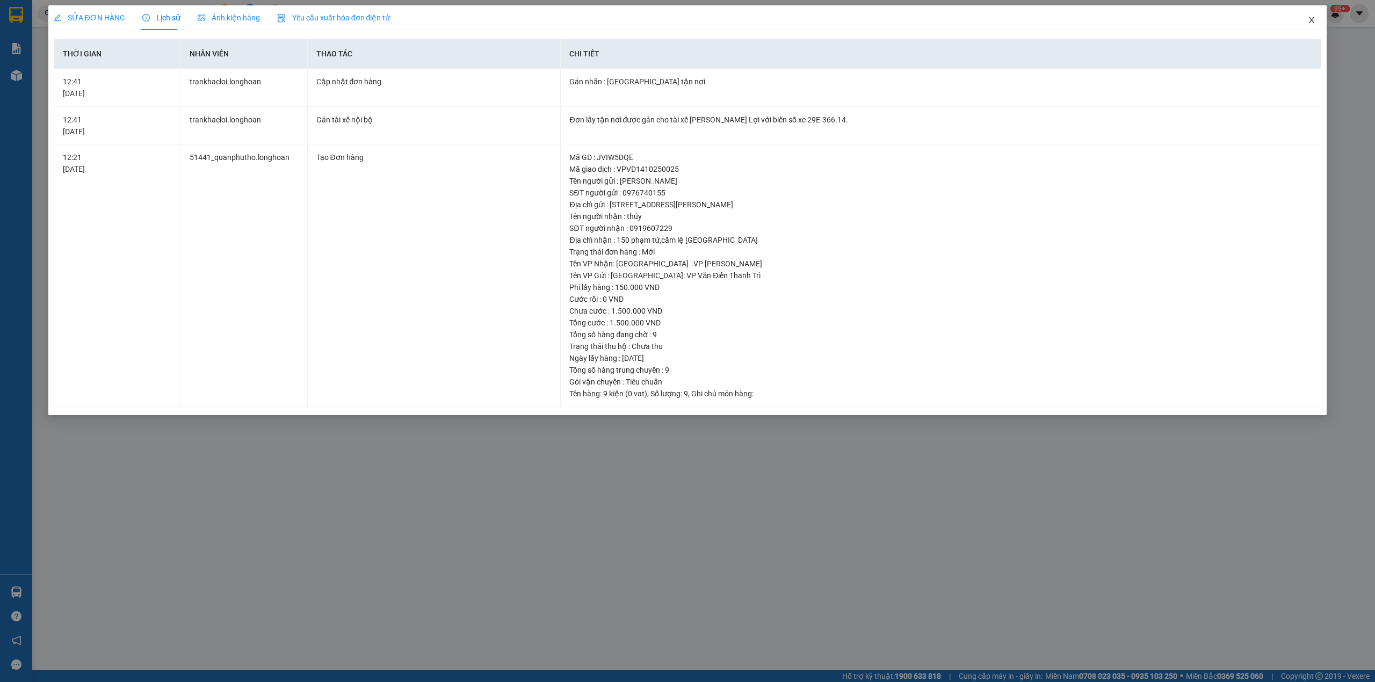
click at [1301, 23] on span "Close" at bounding box center [1311, 20] width 30 height 30
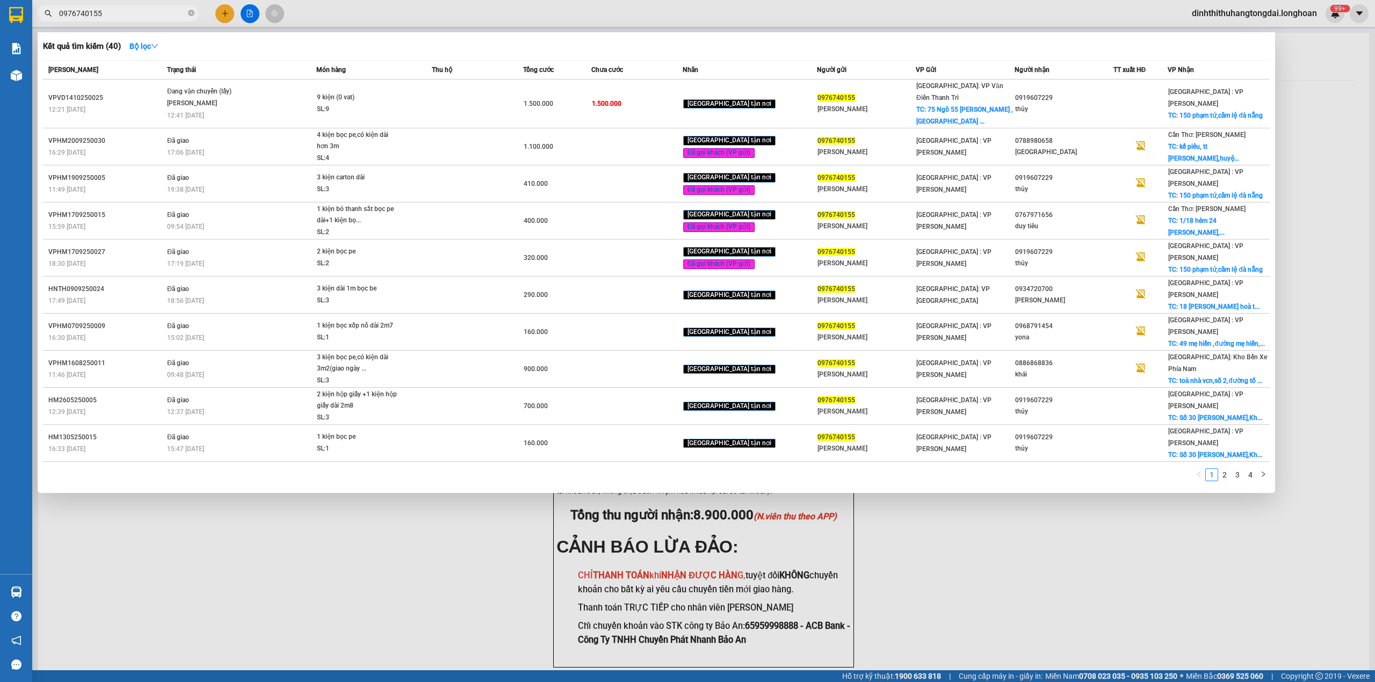
click at [166, 11] on input "0976740155" at bounding box center [122, 14] width 127 height 12
paste input "81402679"
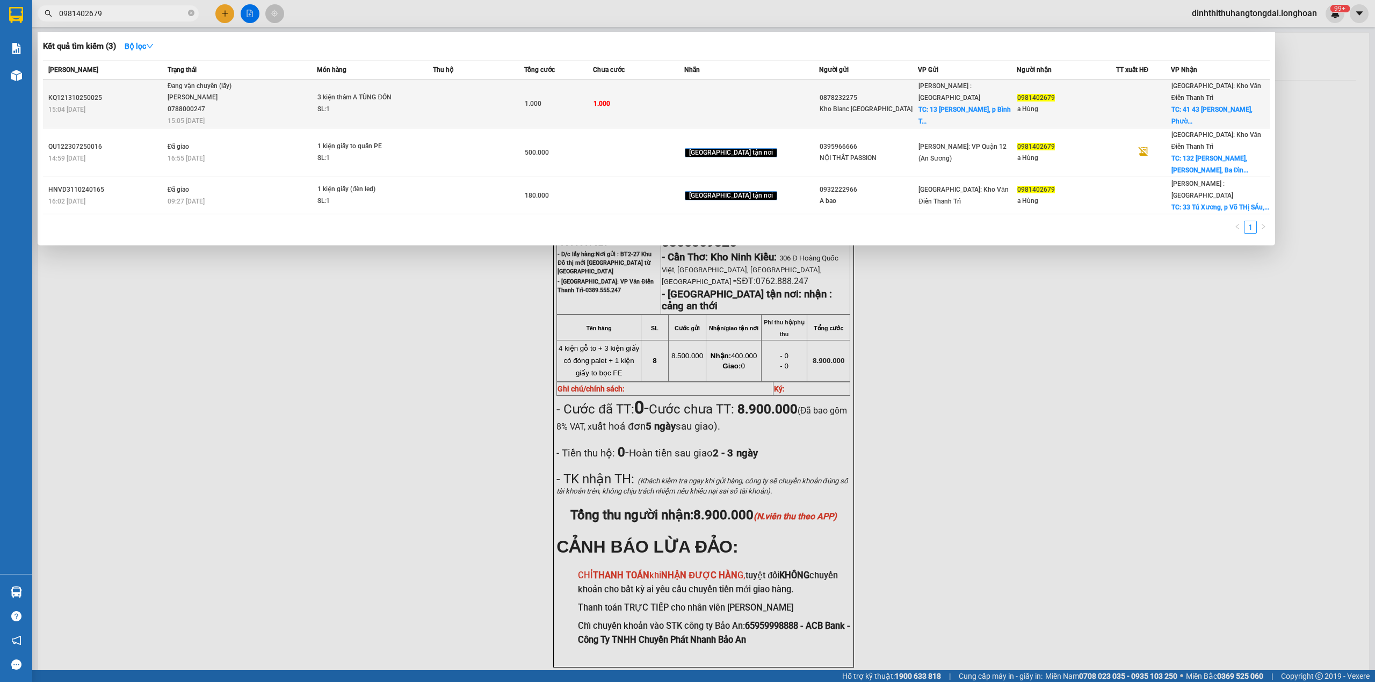
click at [260, 114] on span "Đang vận chuyển (lấy) [PERSON_NAME] 0788000247 15:05 [DATE]" at bounding box center [242, 103] width 149 height 45
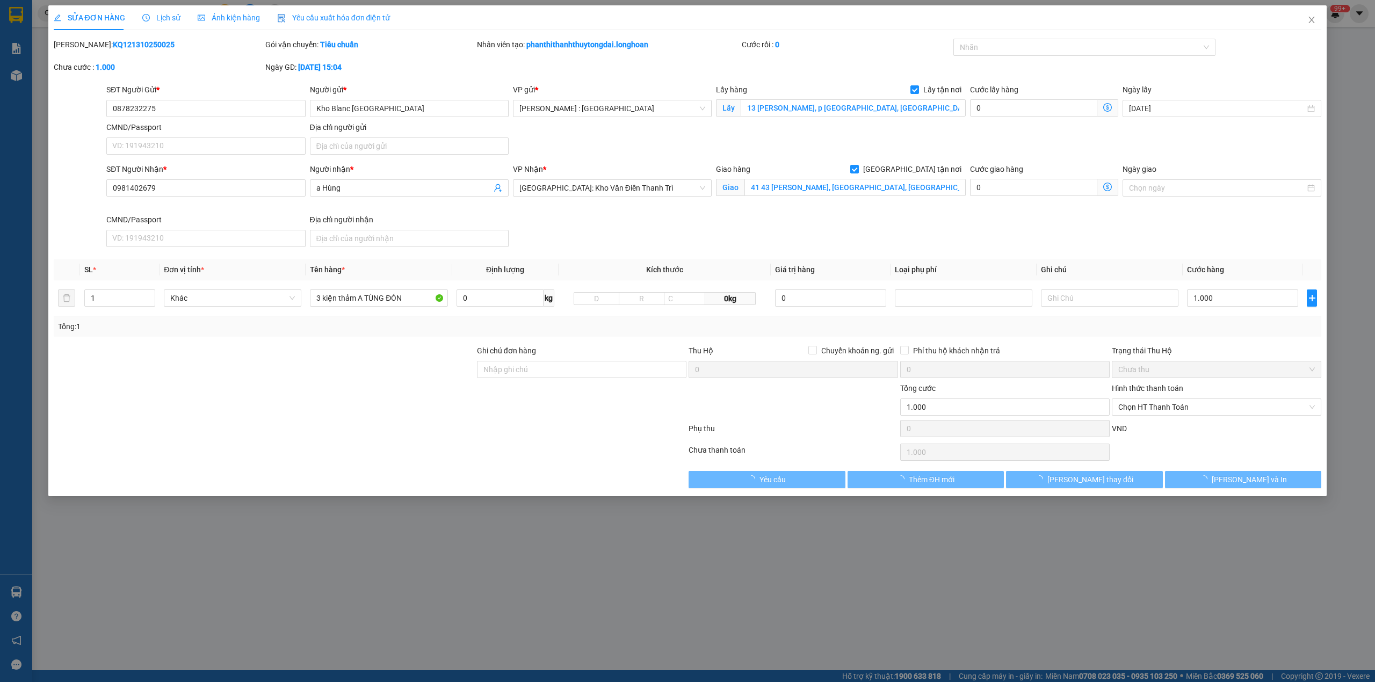
click at [158, 18] on span "Lịch sử" at bounding box center [161, 17] width 38 height 9
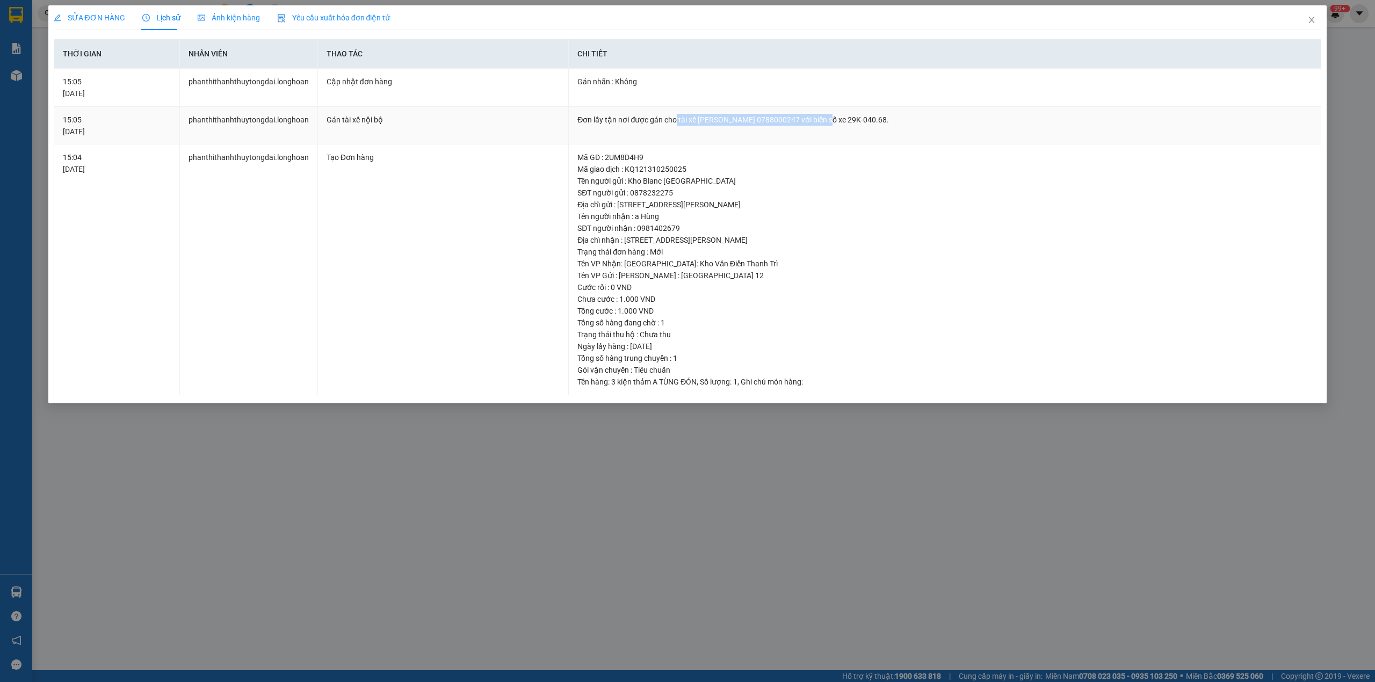
drag, startPoint x: 675, startPoint y: 119, endPoint x: 842, endPoint y: 119, distance: 167.0
click at [842, 119] on div "Đơn lấy tận nơi được gán cho tài xế [PERSON_NAME] 0788000247 với biển số xe 29K…" at bounding box center [944, 120] width 735 height 12
drag, startPoint x: 1319, startPoint y: 21, endPoint x: 1126, endPoint y: 20, distance: 193.9
click at [1319, 20] on span "Close" at bounding box center [1311, 20] width 30 height 30
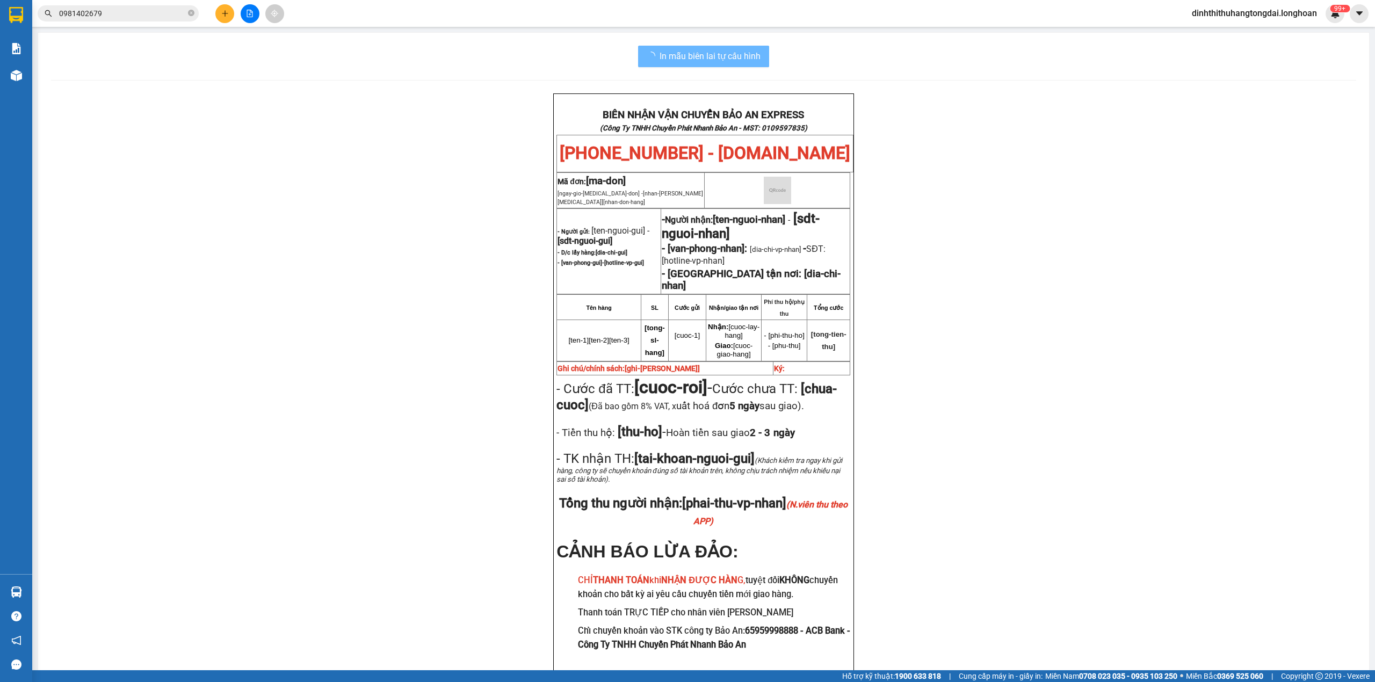
click at [118, 6] on span "0981402679" at bounding box center [118, 13] width 161 height 16
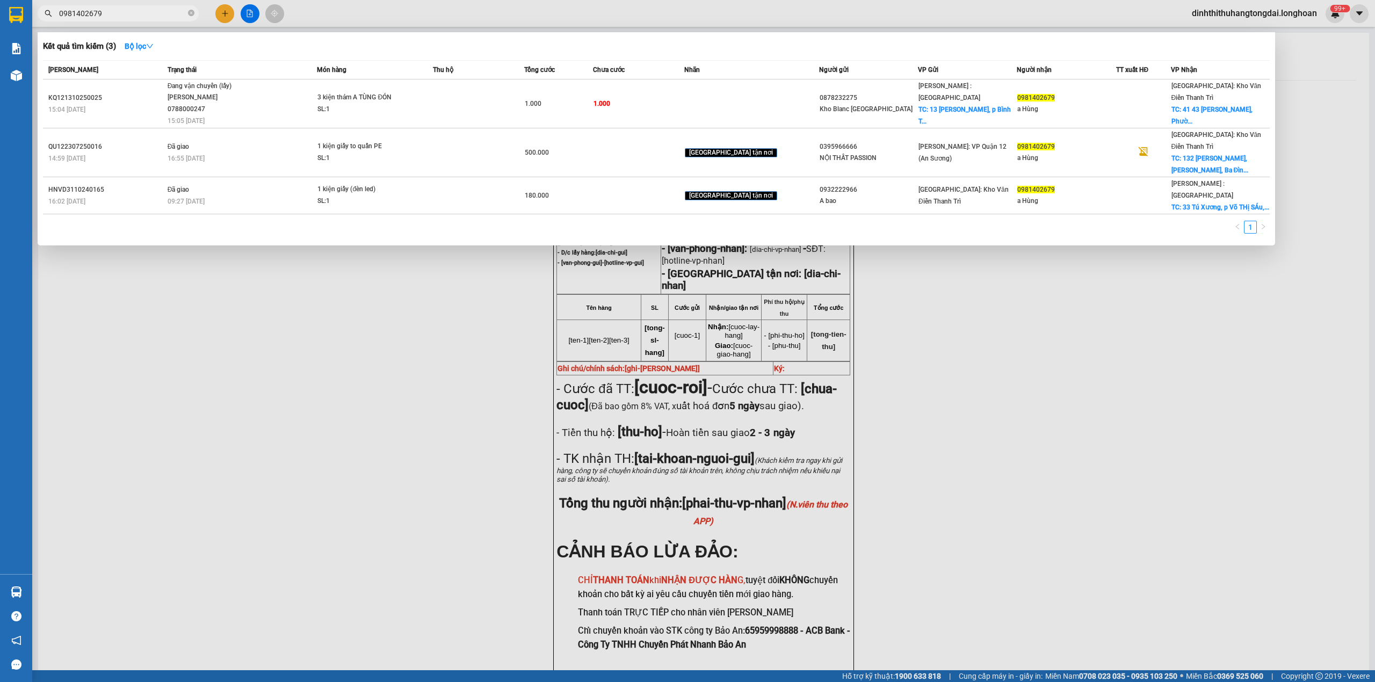
click at [118, 13] on input "0981402679" at bounding box center [122, 14] width 127 height 12
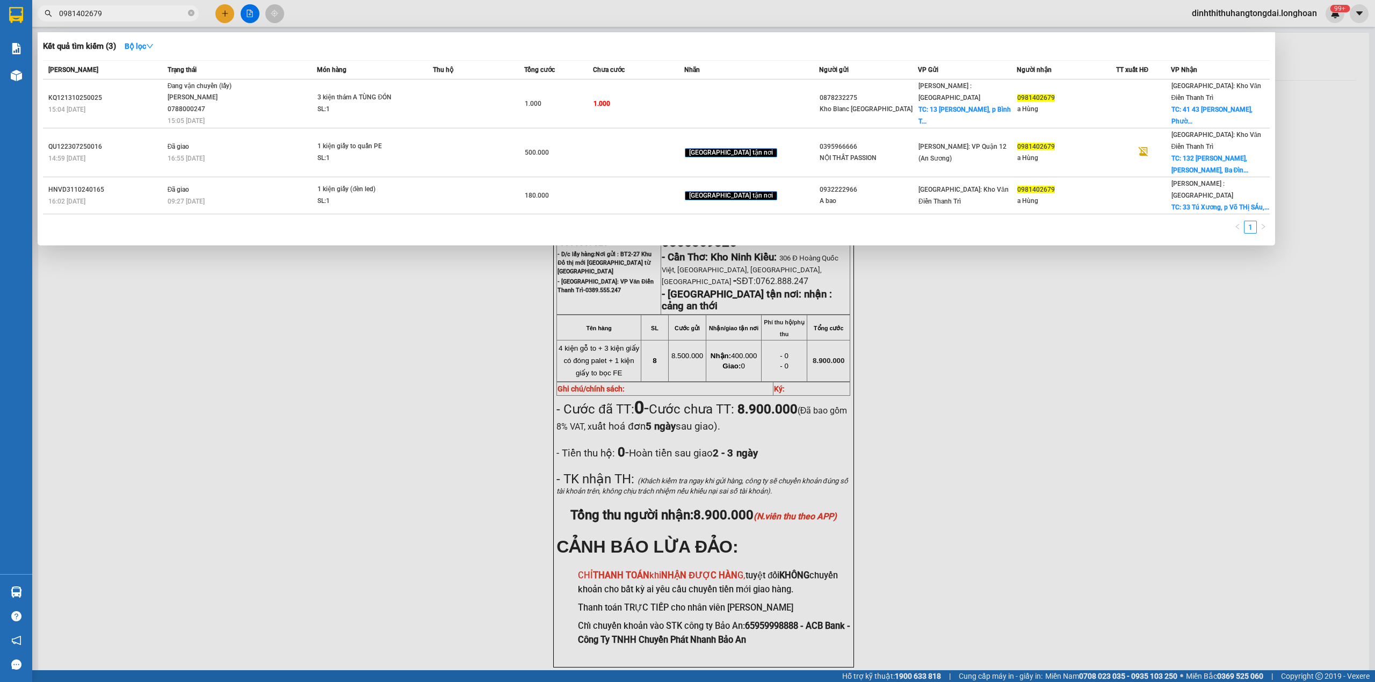
click at [118, 13] on input "0981402679" at bounding box center [122, 14] width 127 height 12
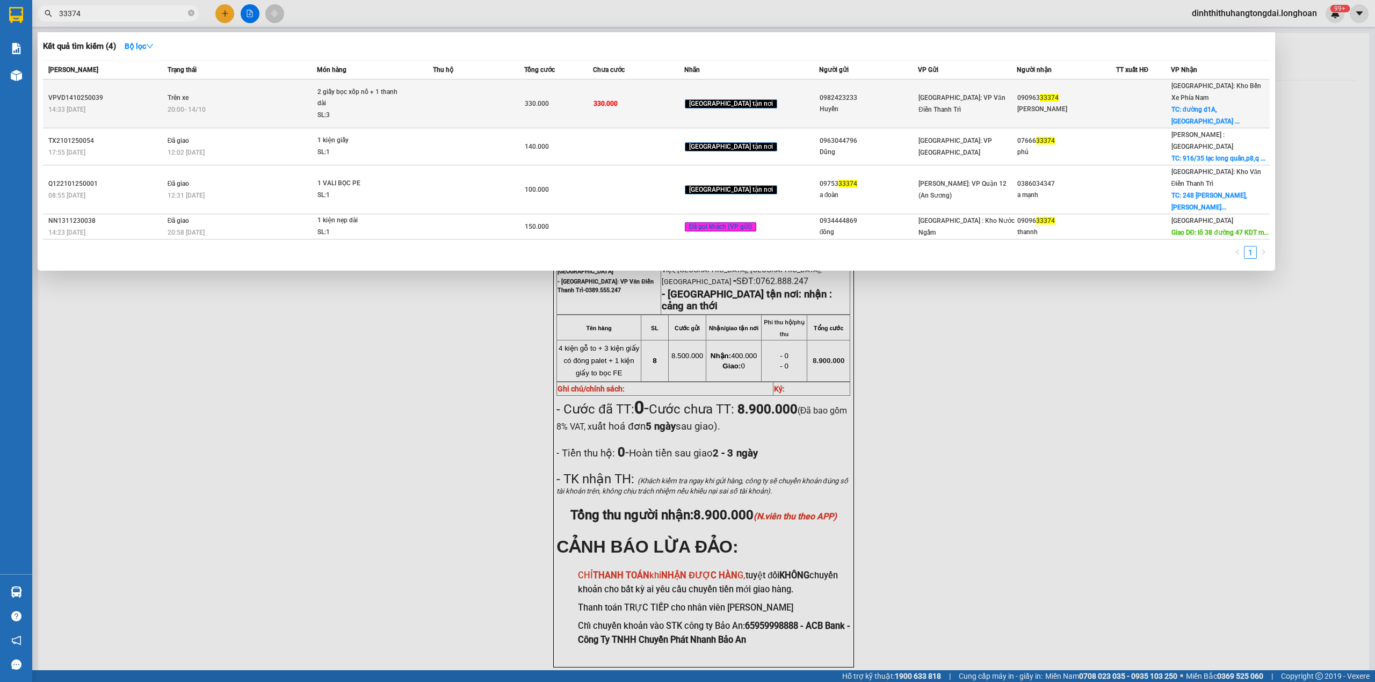
click at [239, 91] on td "Trên xe 20:00 [DATE]" at bounding box center [241, 103] width 153 height 49
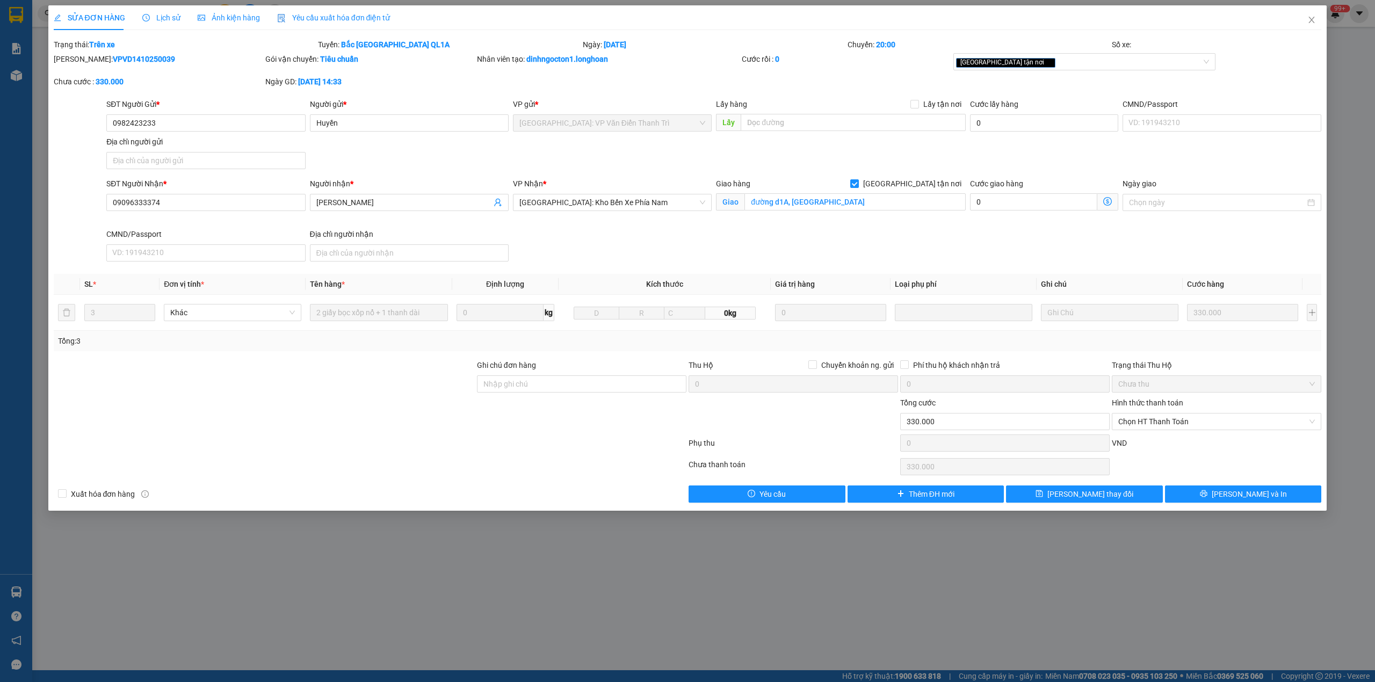
click at [164, 13] on span "Lịch sử" at bounding box center [161, 17] width 38 height 9
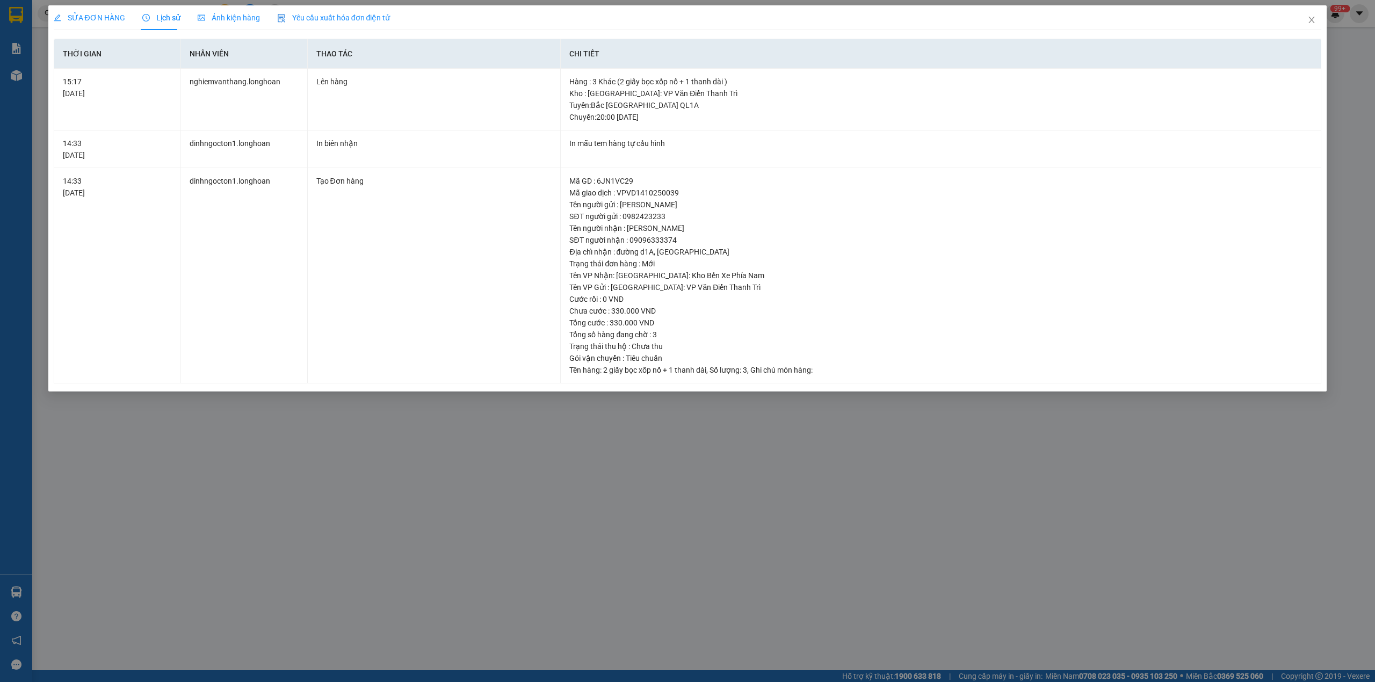
click at [98, 18] on span "SỬA ĐƠN HÀNG" at bounding box center [89, 17] width 71 height 9
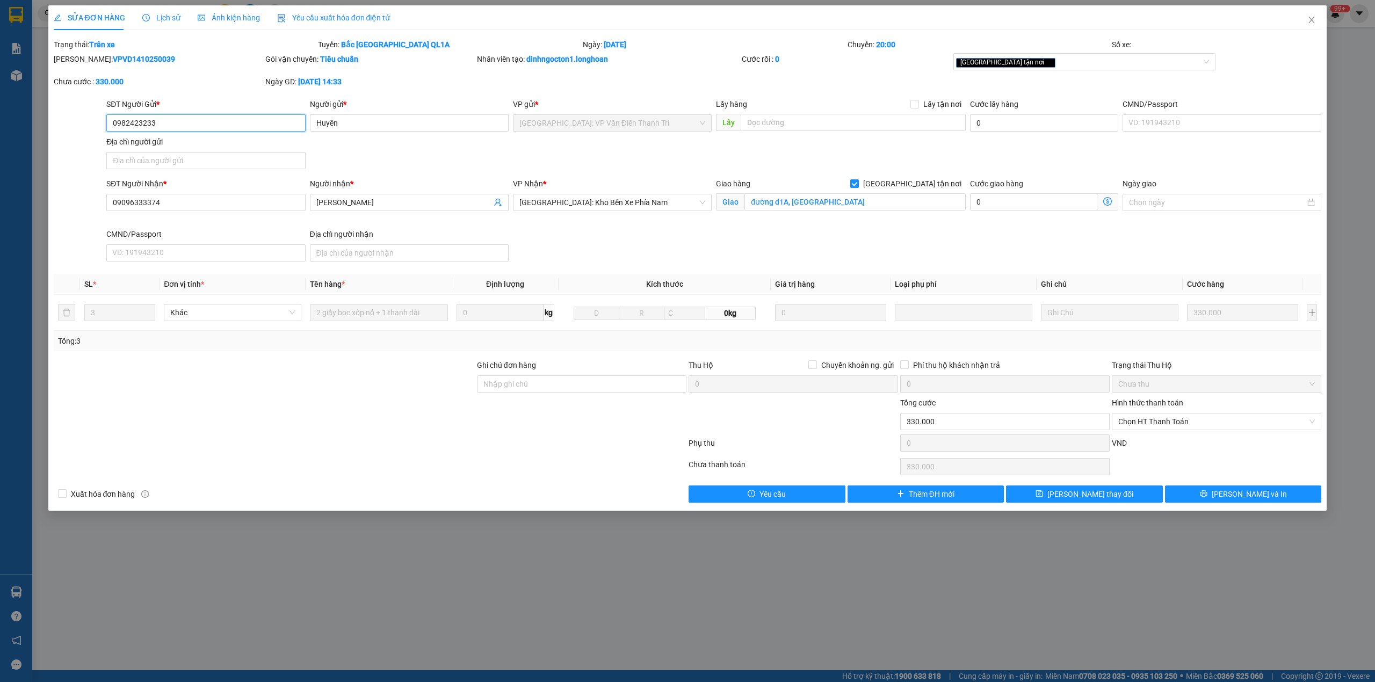
click at [133, 125] on input "0982423233" at bounding box center [205, 122] width 199 height 17
click at [141, 200] on input "09096333374" at bounding box center [205, 202] width 199 height 17
drag, startPoint x: 1304, startPoint y: 19, endPoint x: 753, endPoint y: 38, distance: 551.8
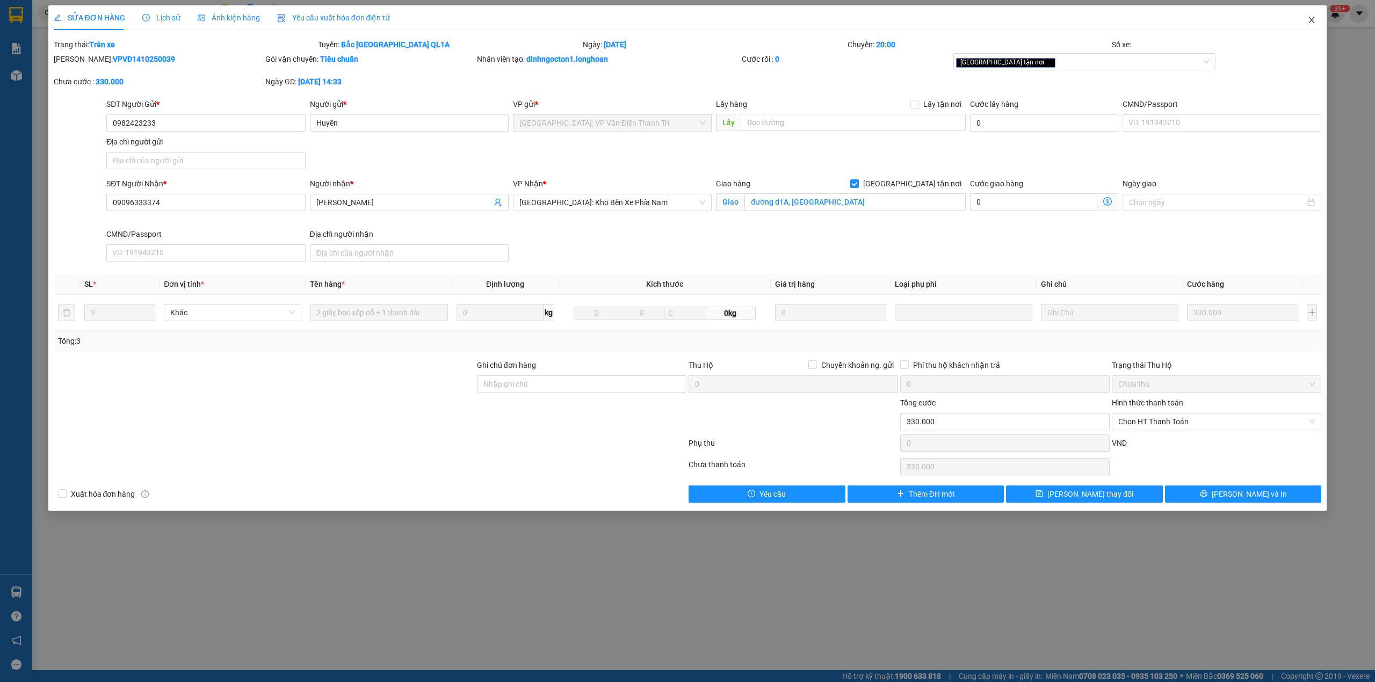
click at [1294, 20] on div "SỬA ĐƠN HÀNG Lịch sử Ảnh kiện hàng Yêu cầu xuất hóa đơn điện tử Total Paid Fee …" at bounding box center [687, 257] width 1279 height 505
click at [1315, 23] on icon "close" at bounding box center [1311, 20] width 9 height 9
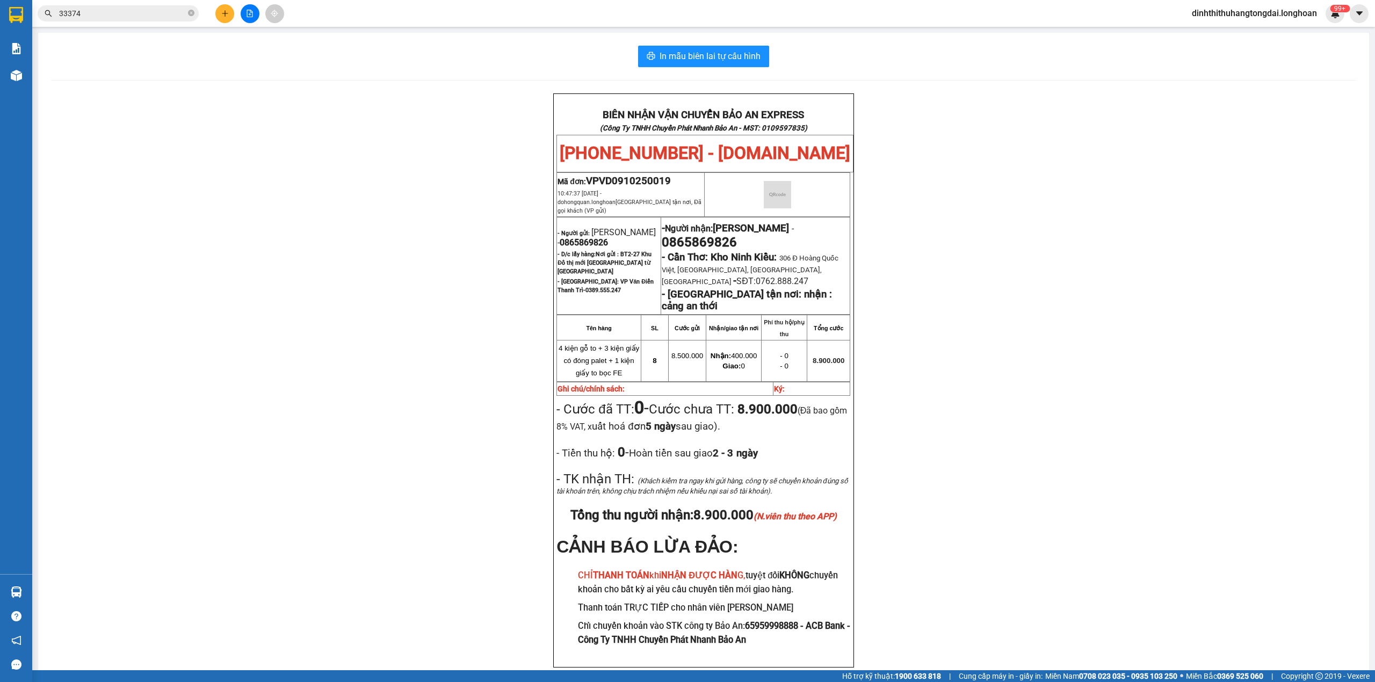
click at [119, 10] on input "33374" at bounding box center [122, 14] width 127 height 12
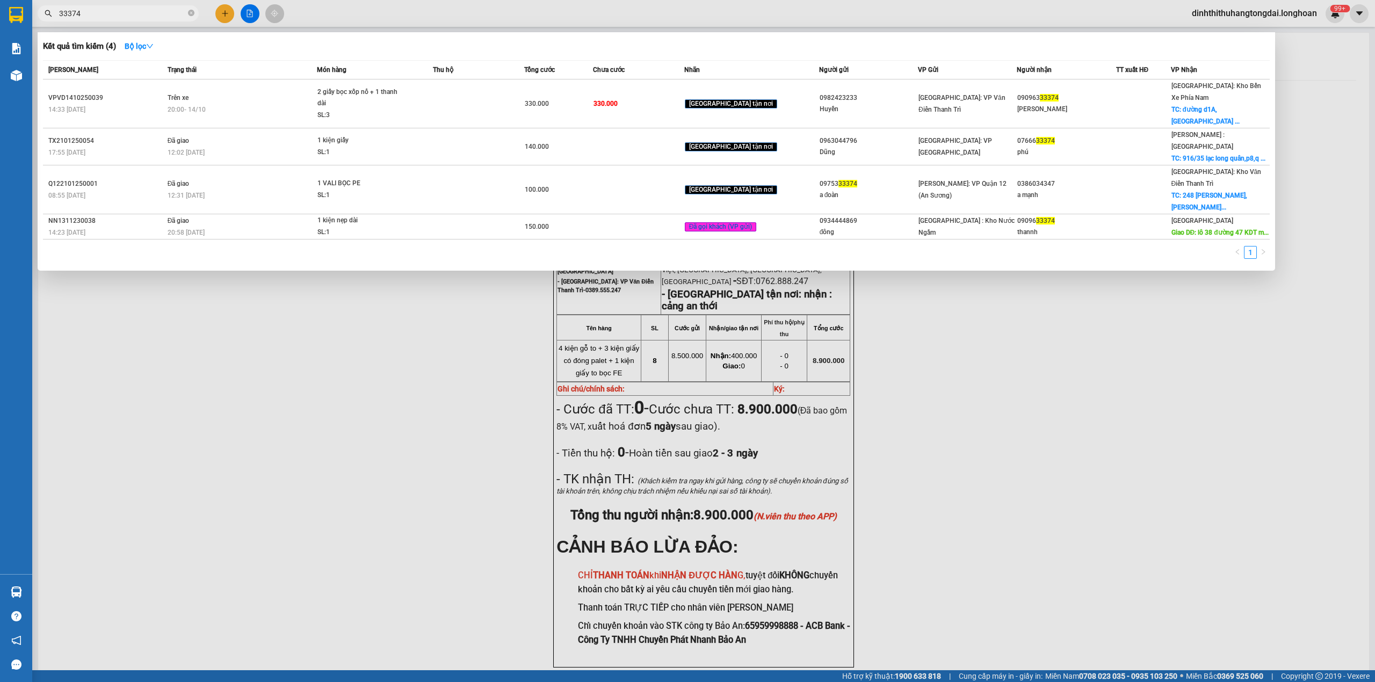
click at [119, 10] on input "33374" at bounding box center [122, 14] width 127 height 12
paste input "0377614559"
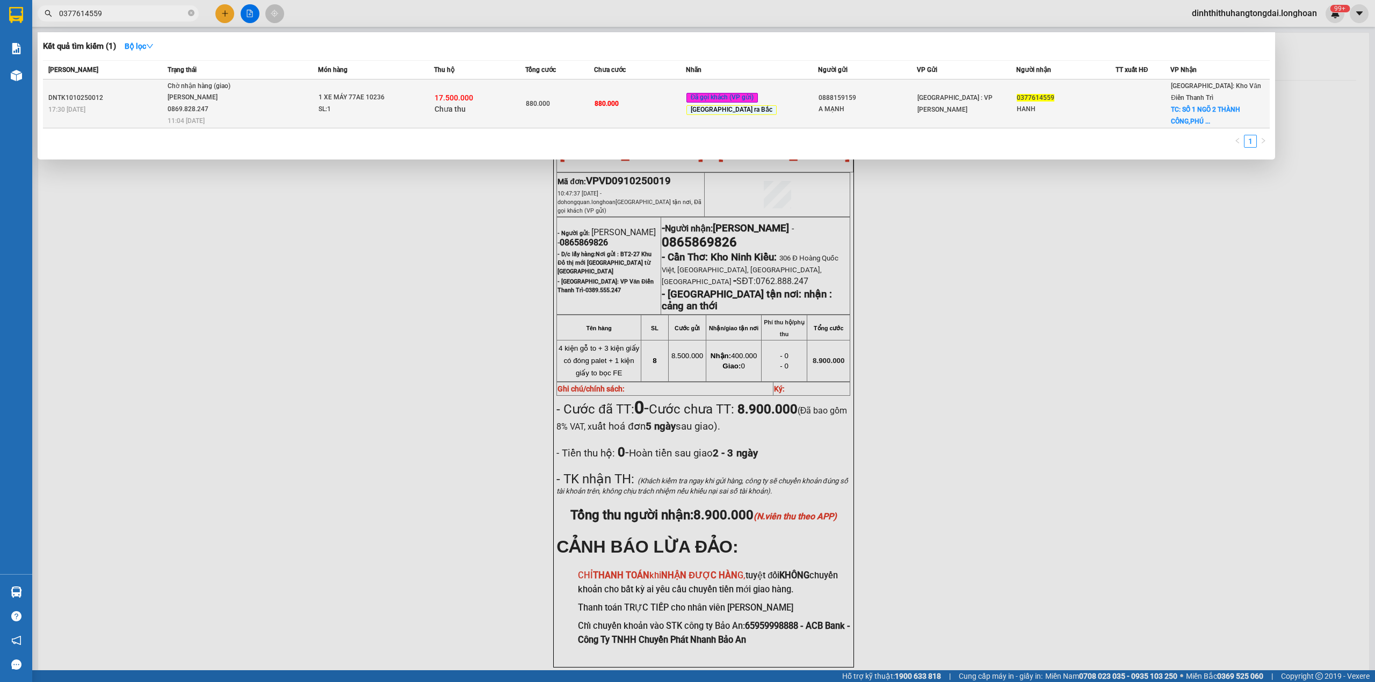
click at [285, 104] on td "Chờ nhận hàng (giao) [PERSON_NAME] 0869.828.247 11:04 [DATE]" at bounding box center [241, 103] width 153 height 49
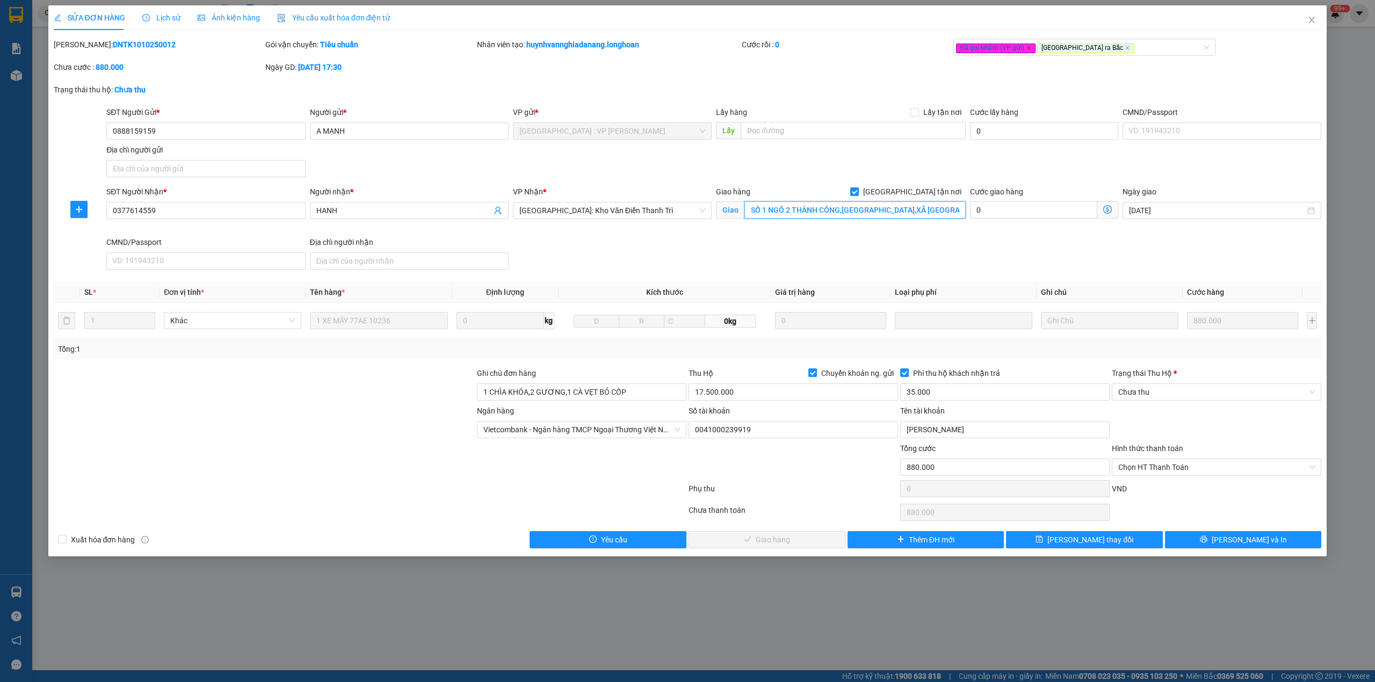
click at [898, 206] on input "SỐ 1 NGÕ 2 THÀNH CÔNG,[GEOGRAPHIC_DATA],XÃ [GEOGRAPHIC_DATA],HUYỆN [GEOGRAPHIC_…" at bounding box center [854, 209] width 221 height 17
click at [870, 211] on input "SỐ 1 NGÕ 2 THÀNH CÔNG,[GEOGRAPHIC_DATA],XÃ [GEOGRAPHIC_DATA],HUYỆN [GEOGRAPHIC_…" at bounding box center [854, 209] width 221 height 17
drag, startPoint x: 868, startPoint y: 211, endPoint x: 982, endPoint y: 211, distance: 113.8
click at [982, 211] on div "SĐT Người Nhận * 0377614559 Người nhận * HANH VP Nhận * [GEOGRAPHIC_DATA]: Kho …" at bounding box center [713, 230] width 1219 height 88
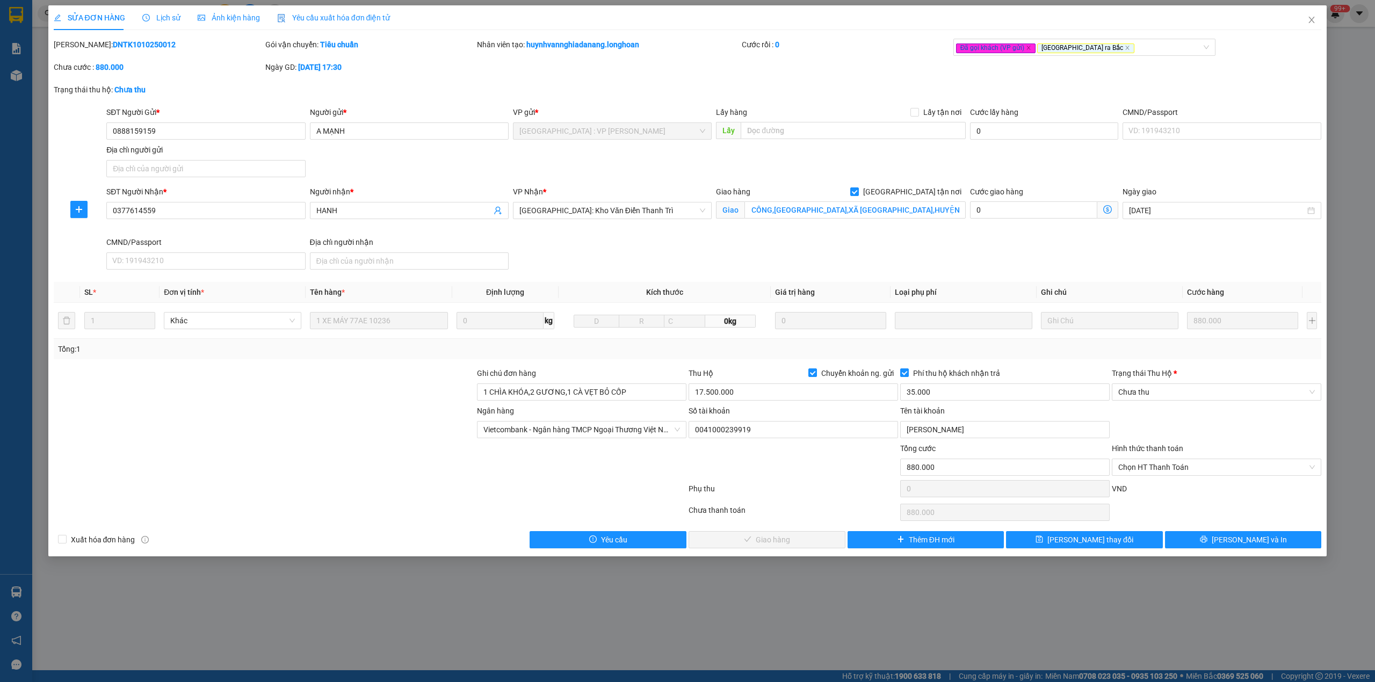
click at [950, 249] on div "SĐT Người Nhận * 0377614559 Người nhận * HANH VP Nhận * [GEOGRAPHIC_DATA]: Kho …" at bounding box center [713, 230] width 1219 height 88
click at [164, 17] on span "Lịch sử" at bounding box center [161, 17] width 38 height 9
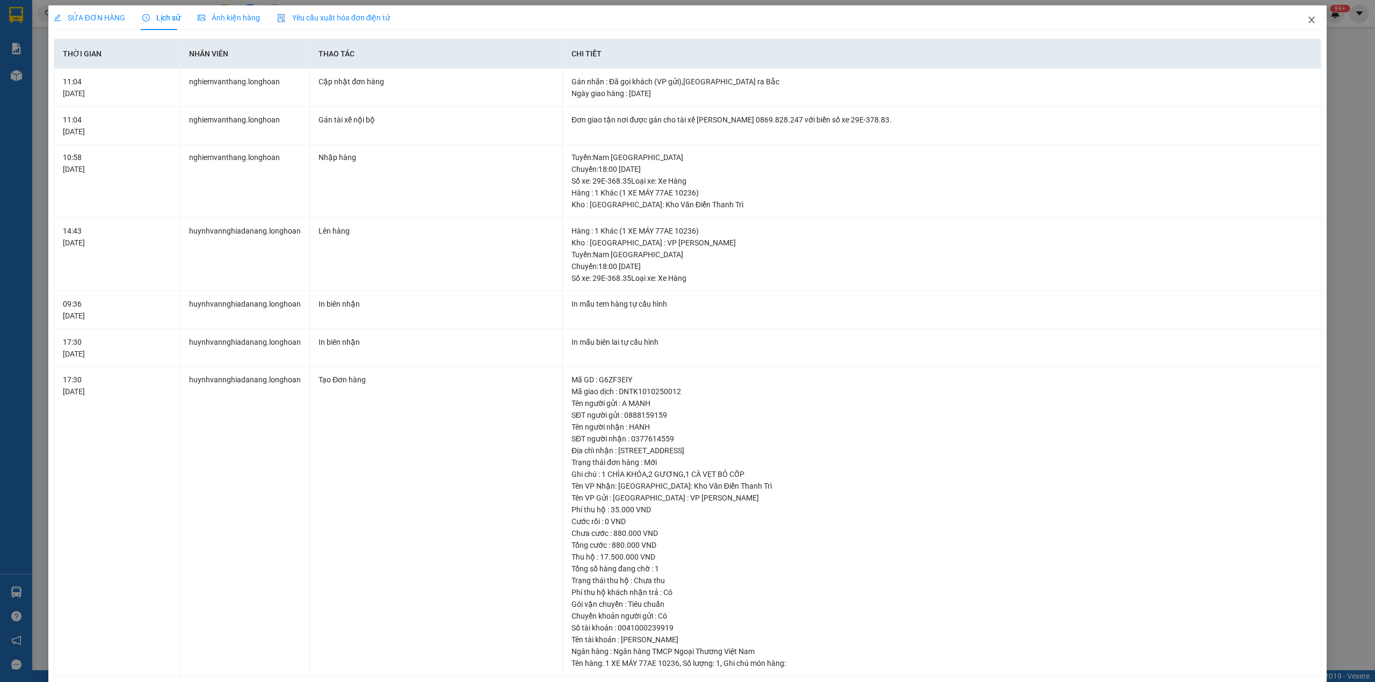
click at [1307, 20] on icon "close" at bounding box center [1311, 20] width 9 height 9
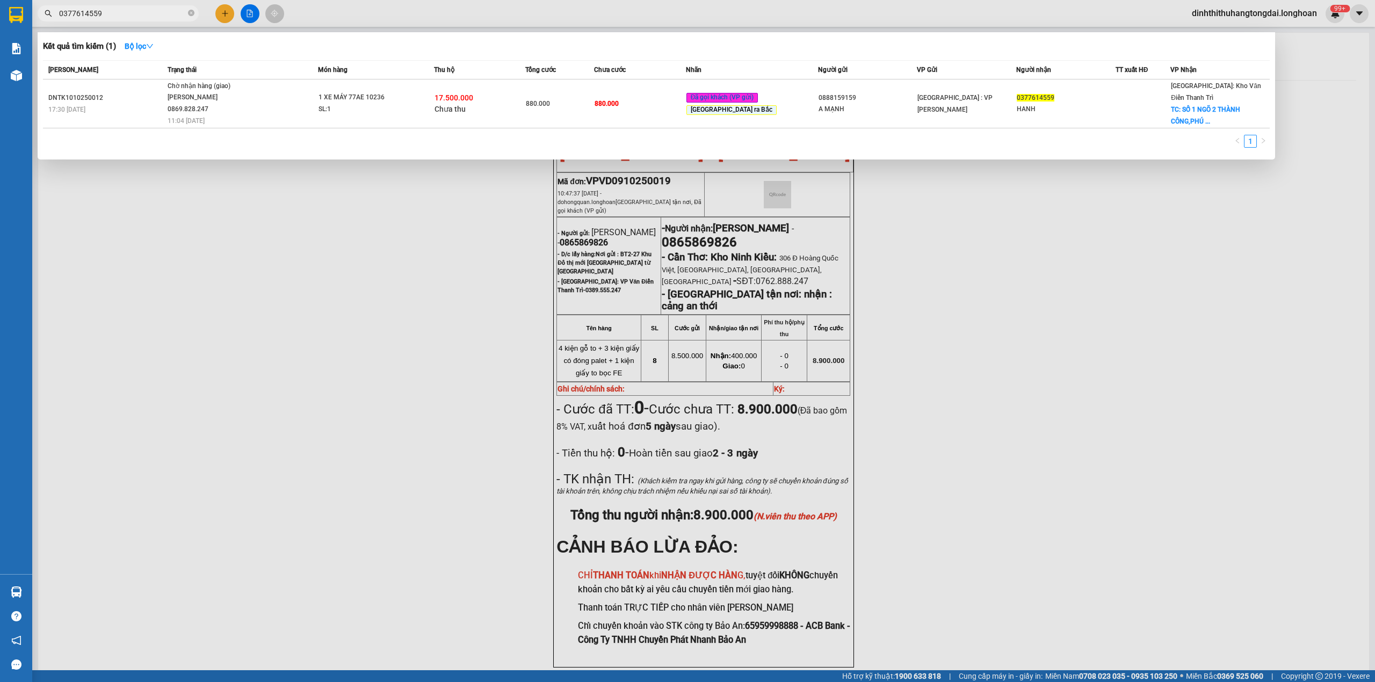
click at [142, 16] on input "0377614559" at bounding box center [122, 14] width 127 height 12
paste input "988881505"
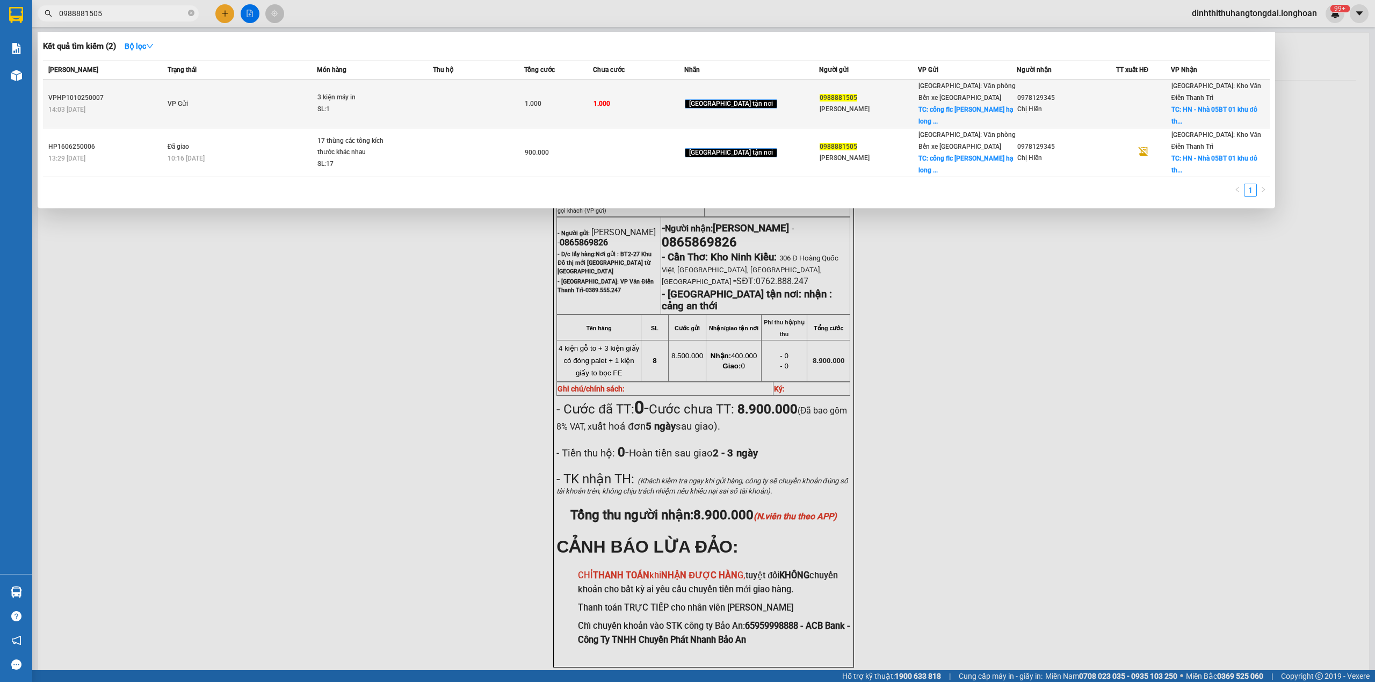
click at [285, 95] on td "VP Gửi" at bounding box center [241, 103] width 153 height 49
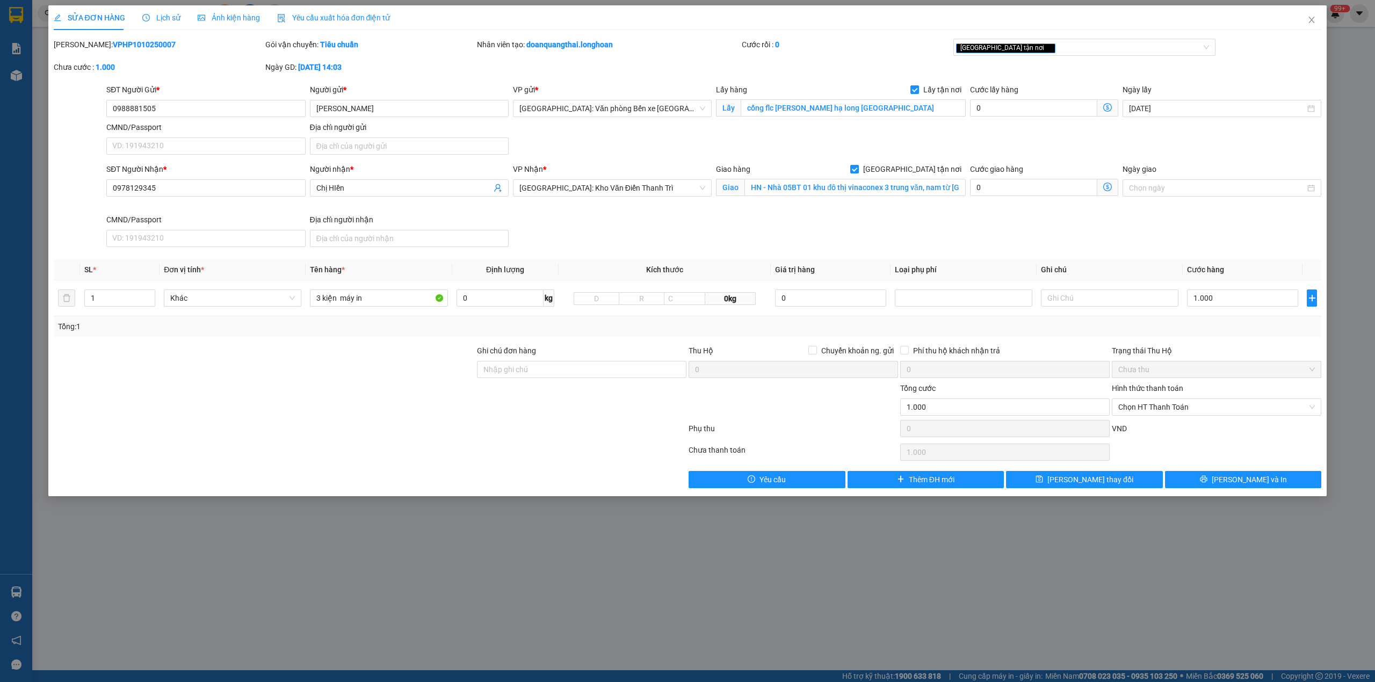
click at [149, 23] on div "Lịch sử" at bounding box center [161, 18] width 38 height 12
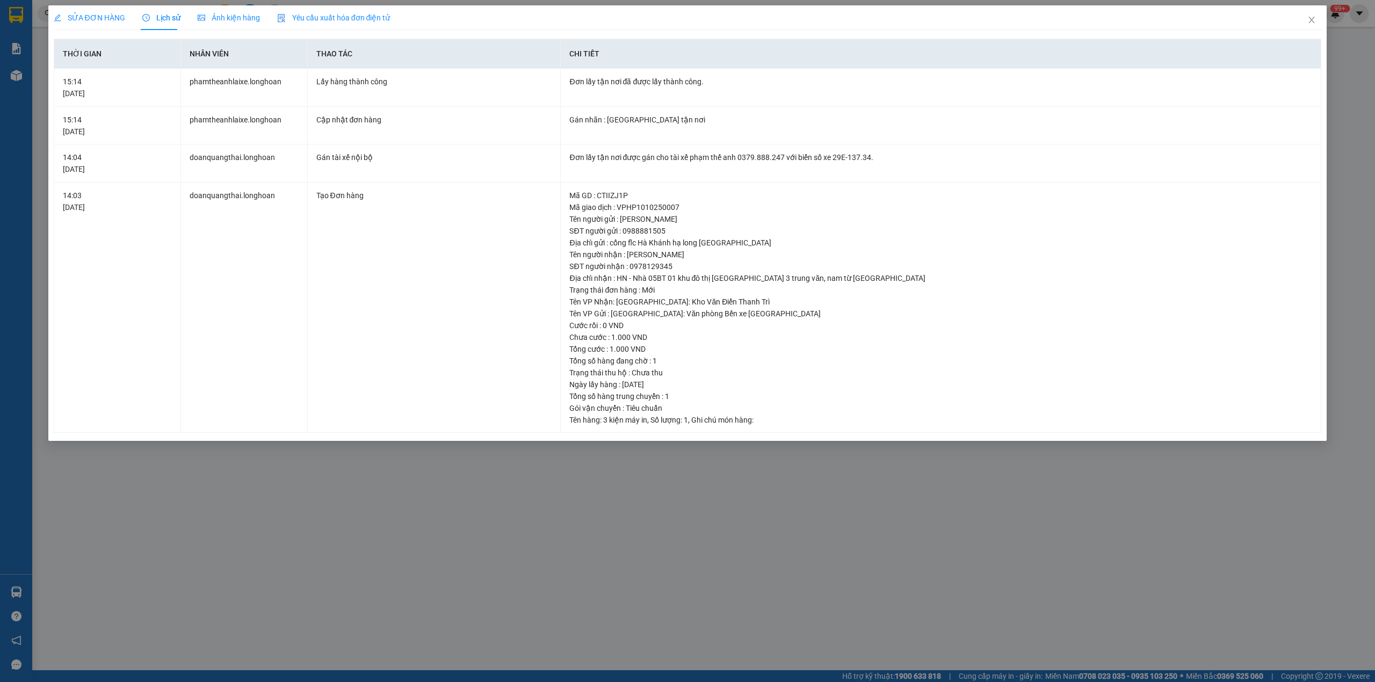
click at [98, 16] on span "SỬA ĐƠN HÀNG" at bounding box center [89, 17] width 71 height 9
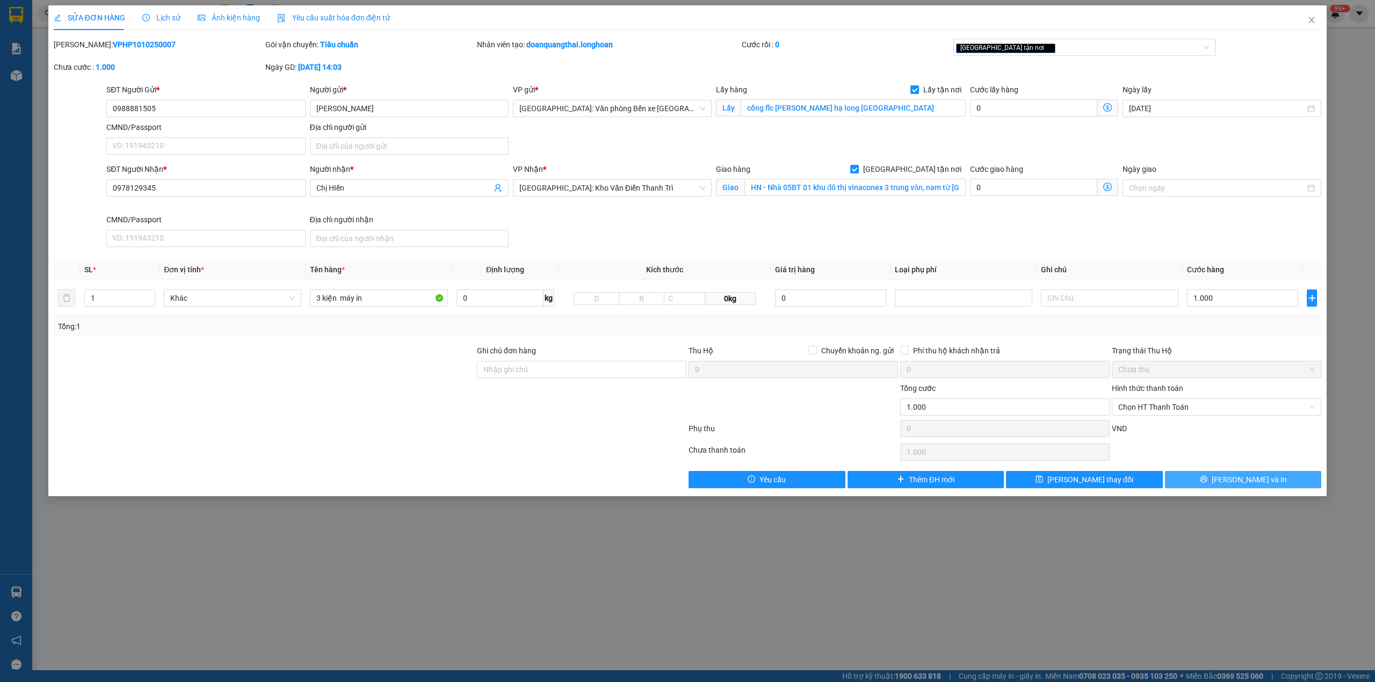
click at [1219, 482] on button "[PERSON_NAME] và In" at bounding box center [1243, 479] width 157 height 17
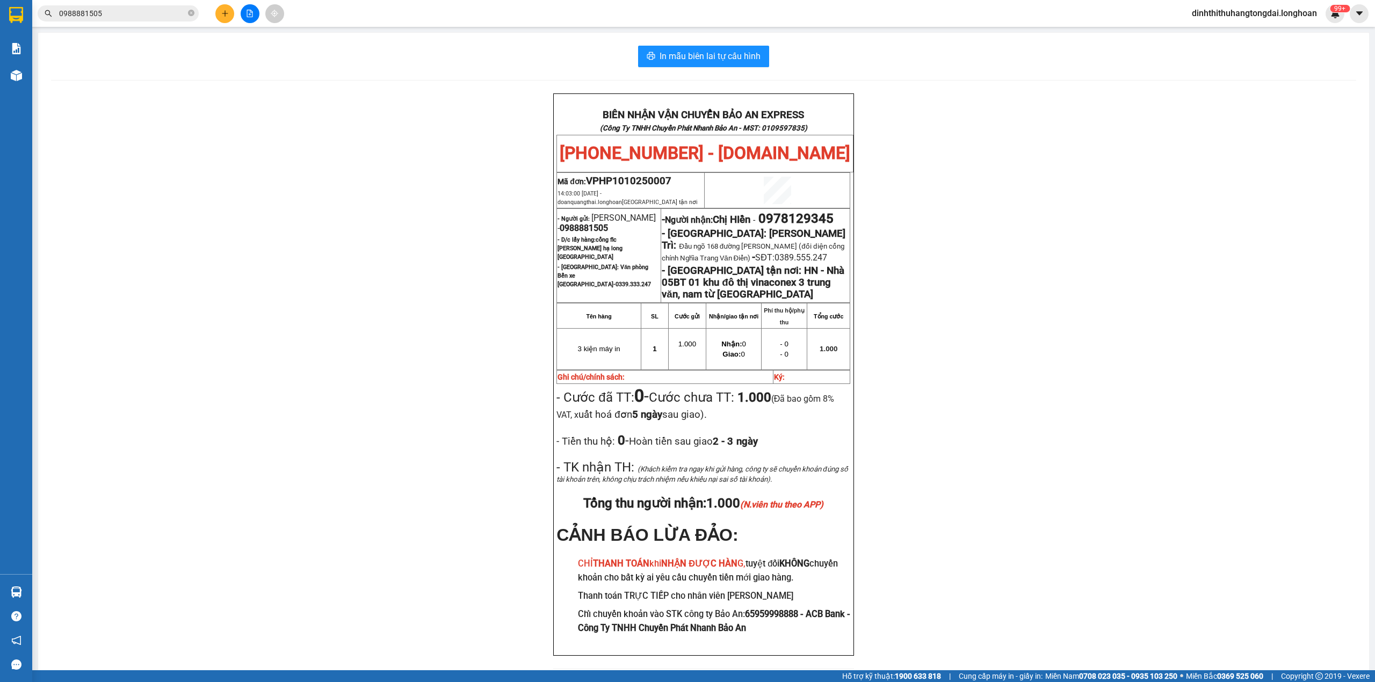
click at [117, 19] on span "0988881505" at bounding box center [118, 13] width 161 height 16
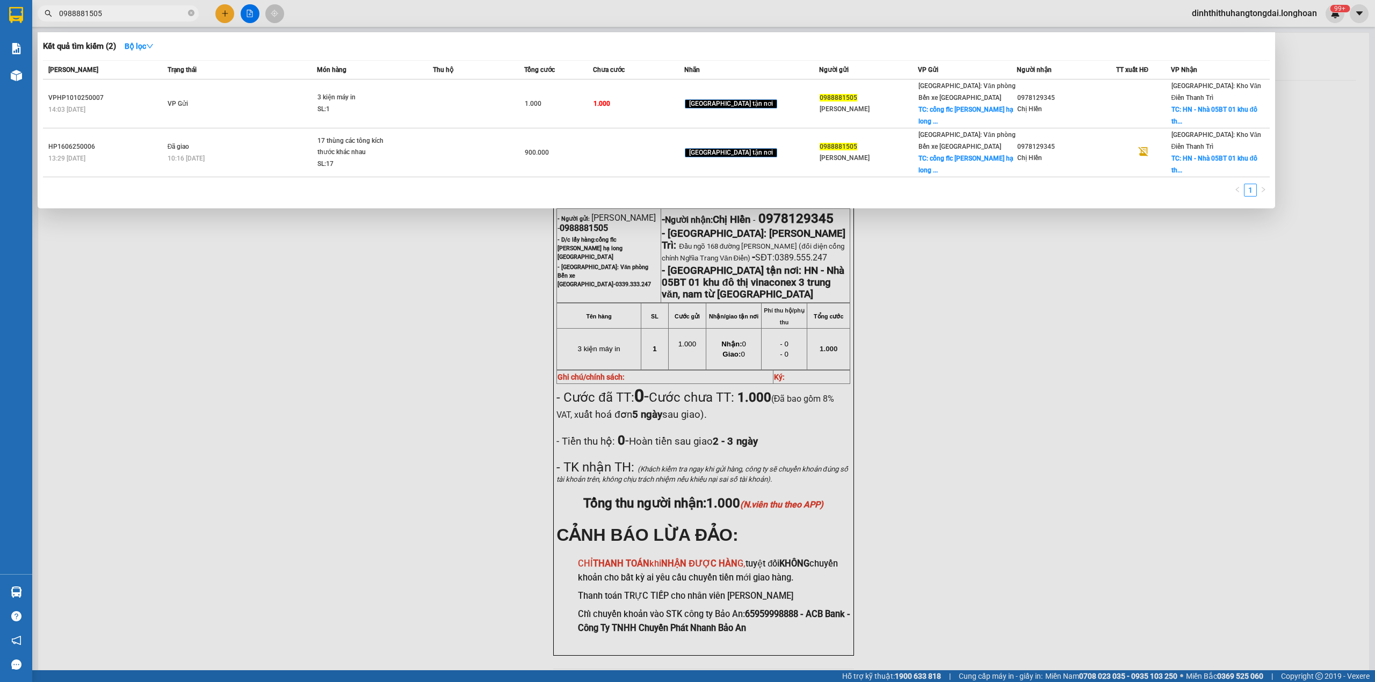
click at [117, 14] on input "0988881505" at bounding box center [122, 14] width 127 height 12
paste input "05961050"
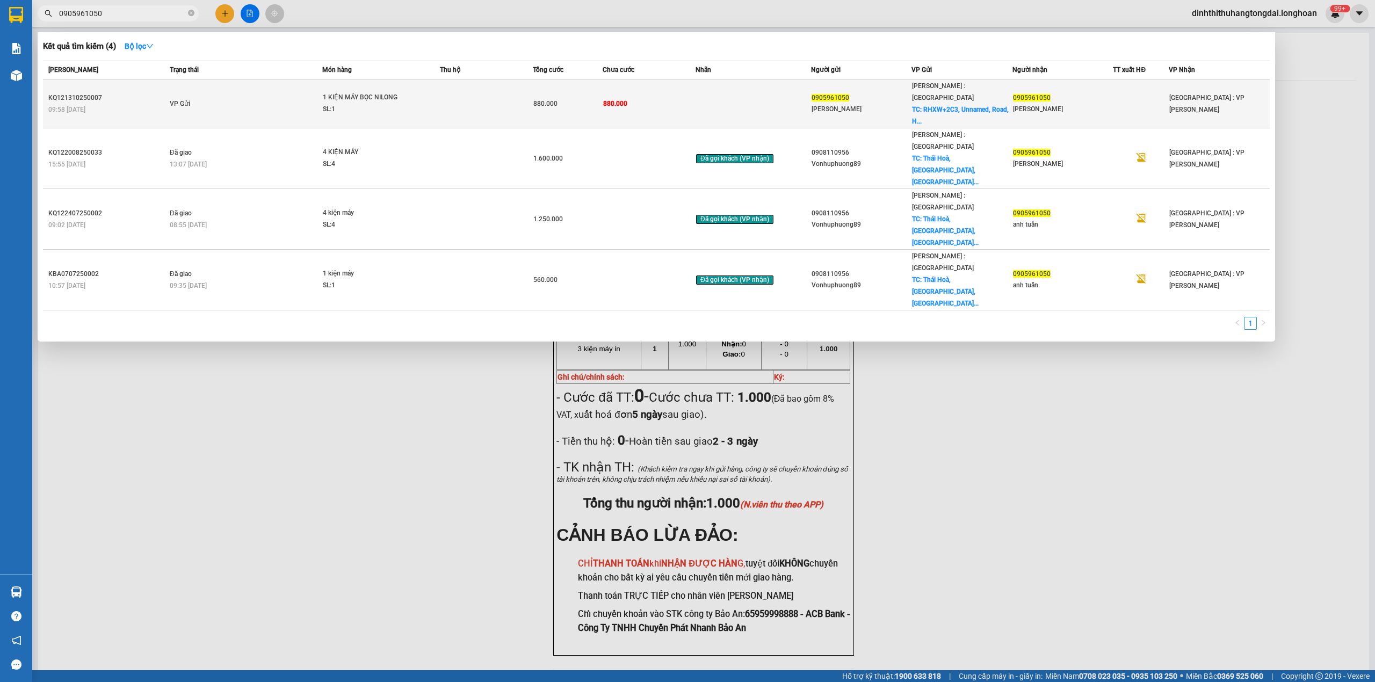
click at [256, 84] on td "VP Gửi" at bounding box center [244, 103] width 155 height 49
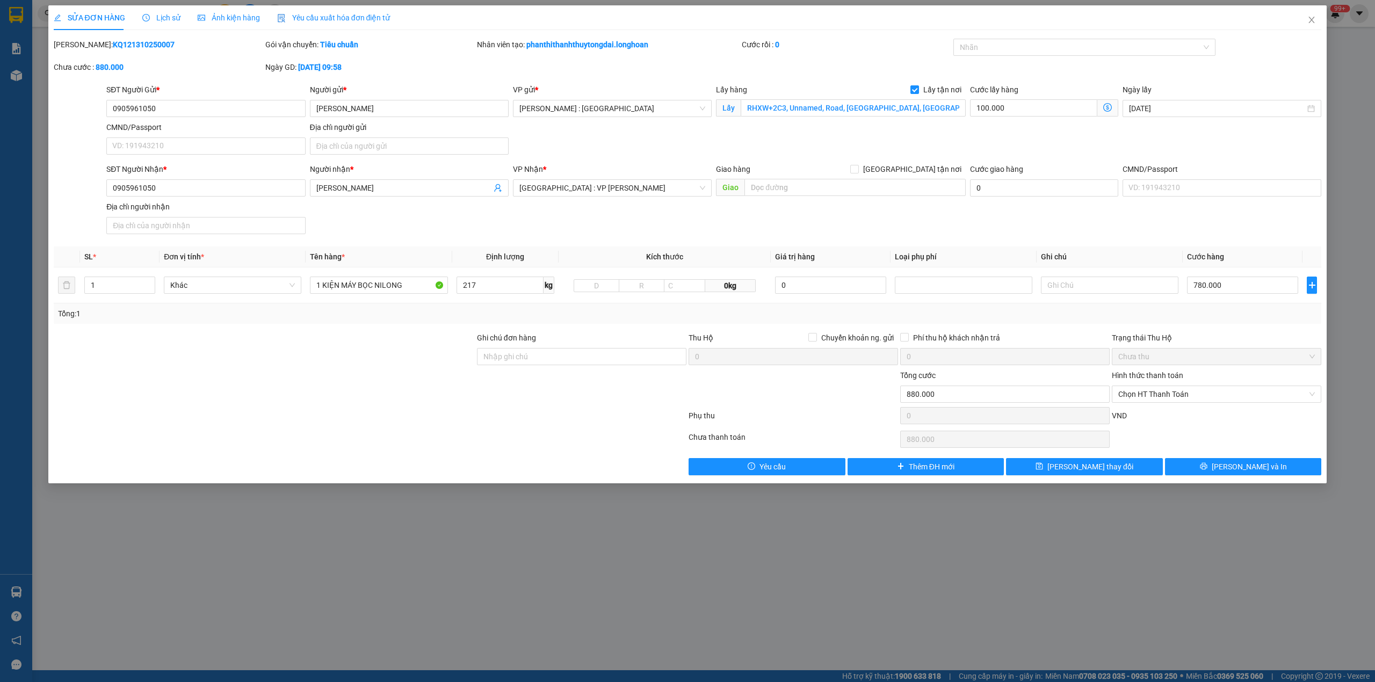
click at [150, 13] on span "Lịch sử" at bounding box center [161, 17] width 38 height 9
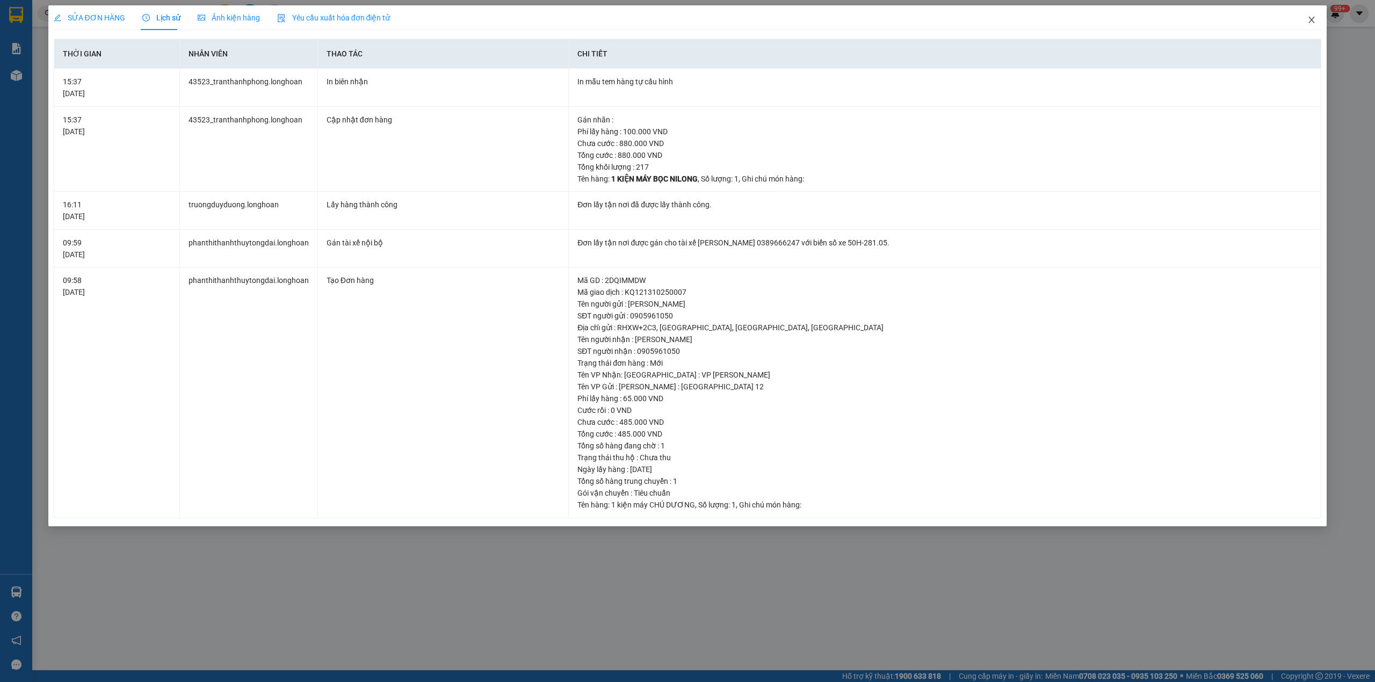
click at [1311, 28] on span "Close" at bounding box center [1311, 20] width 30 height 30
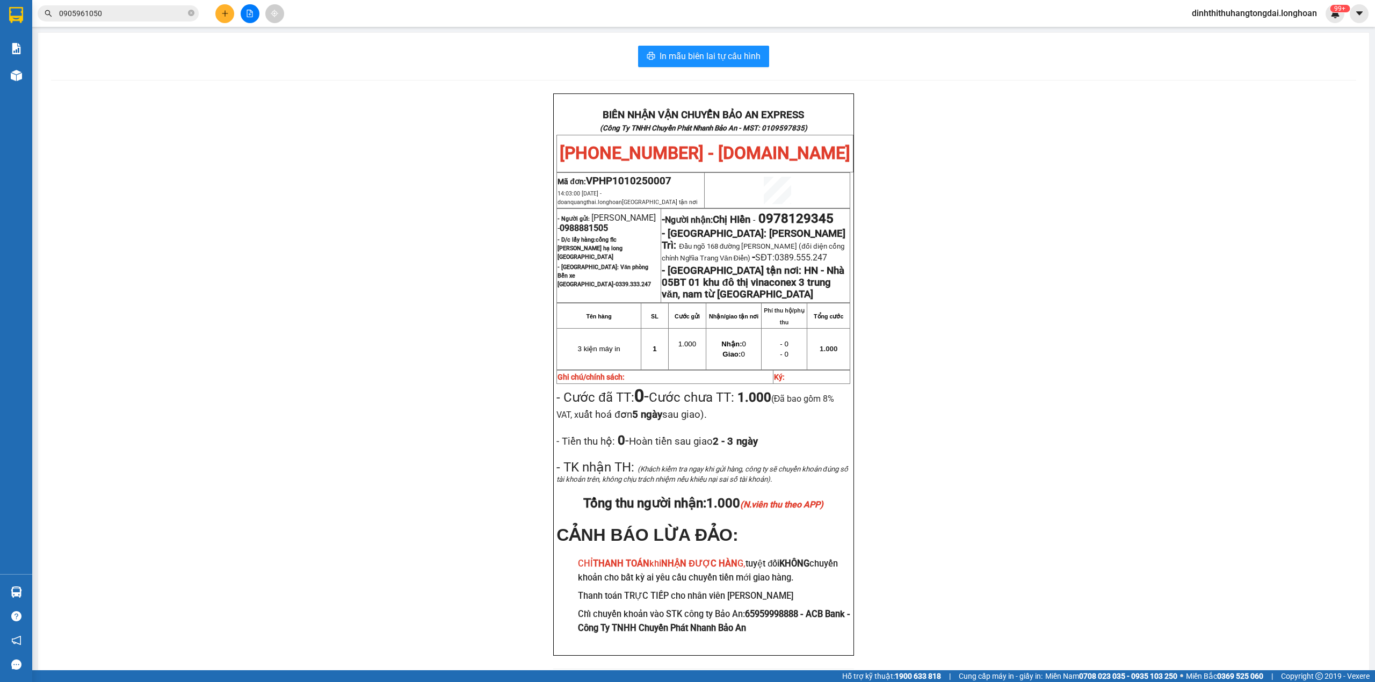
click at [137, 13] on input "0905961050" at bounding box center [122, 14] width 127 height 12
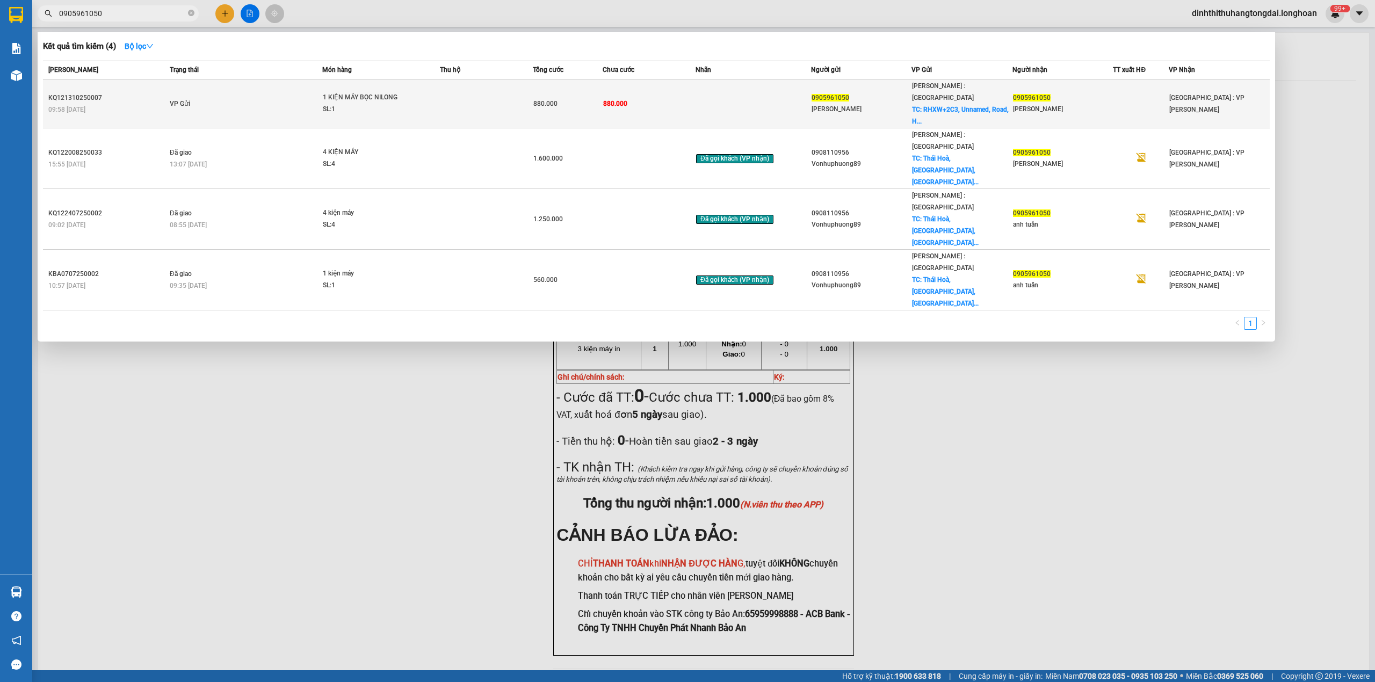
click at [192, 98] on td "VP Gửi" at bounding box center [244, 103] width 155 height 49
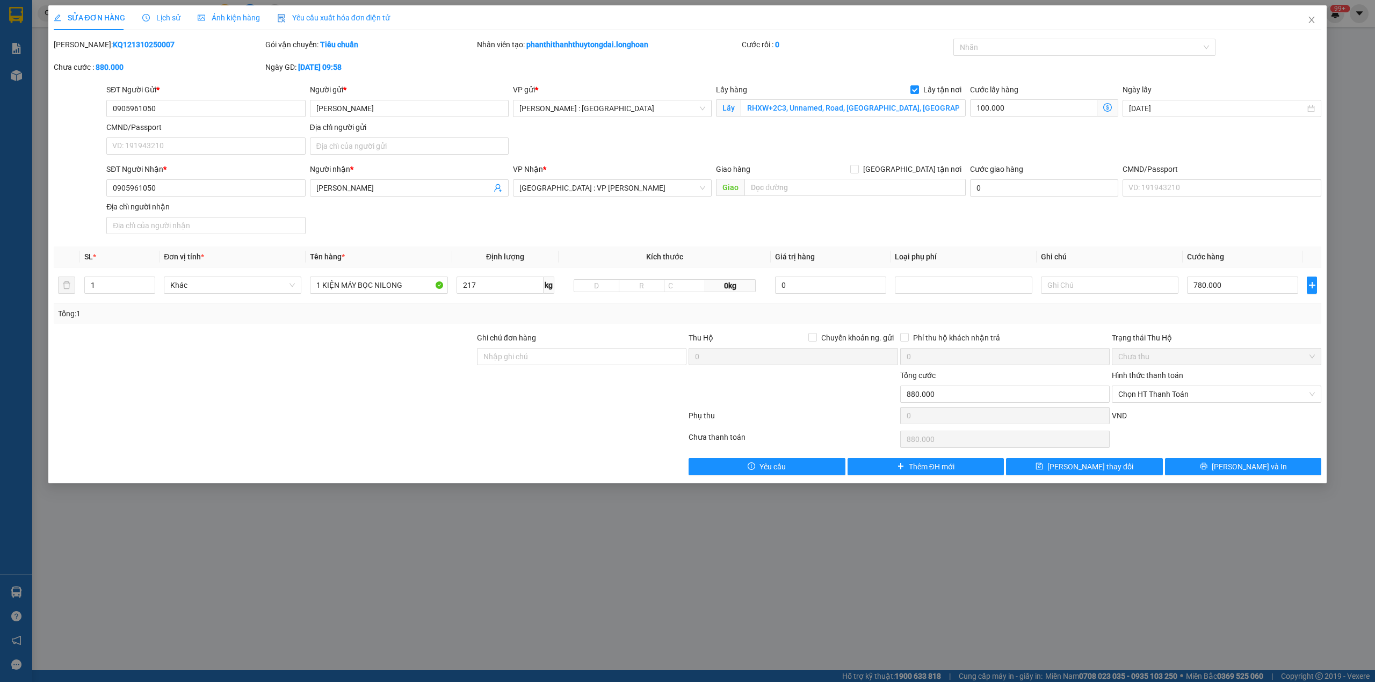
click at [161, 15] on span "Lịch sử" at bounding box center [161, 17] width 38 height 9
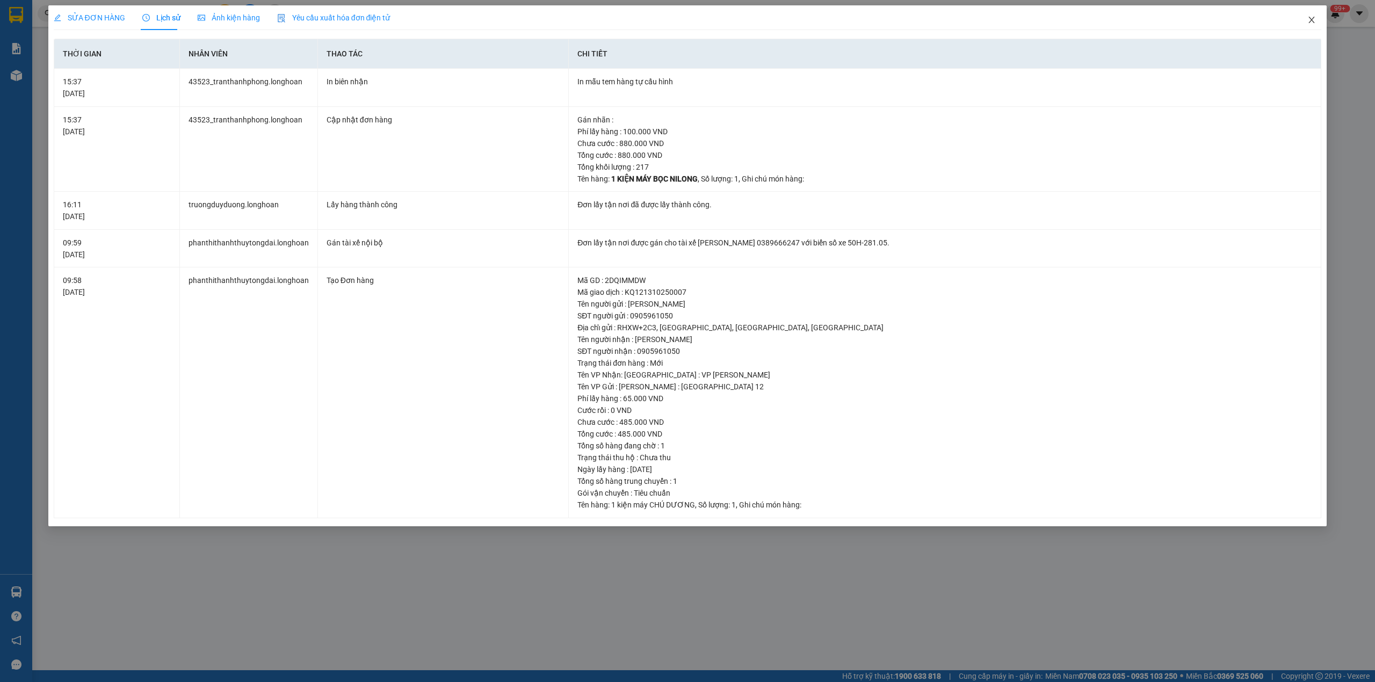
drag, startPoint x: 1313, startPoint y: 15, endPoint x: 572, endPoint y: 16, distance: 741.0
click at [1293, 16] on div "SỬA ĐƠN HÀNG Lịch sử Ảnh kiện hàng Yêu cầu xuất hóa đơn điện tử Total Paid Fee …" at bounding box center [687, 265] width 1279 height 521
drag, startPoint x: 1313, startPoint y: 20, endPoint x: 449, endPoint y: 20, distance: 864.6
click at [1305, 20] on span "Close" at bounding box center [1311, 20] width 30 height 30
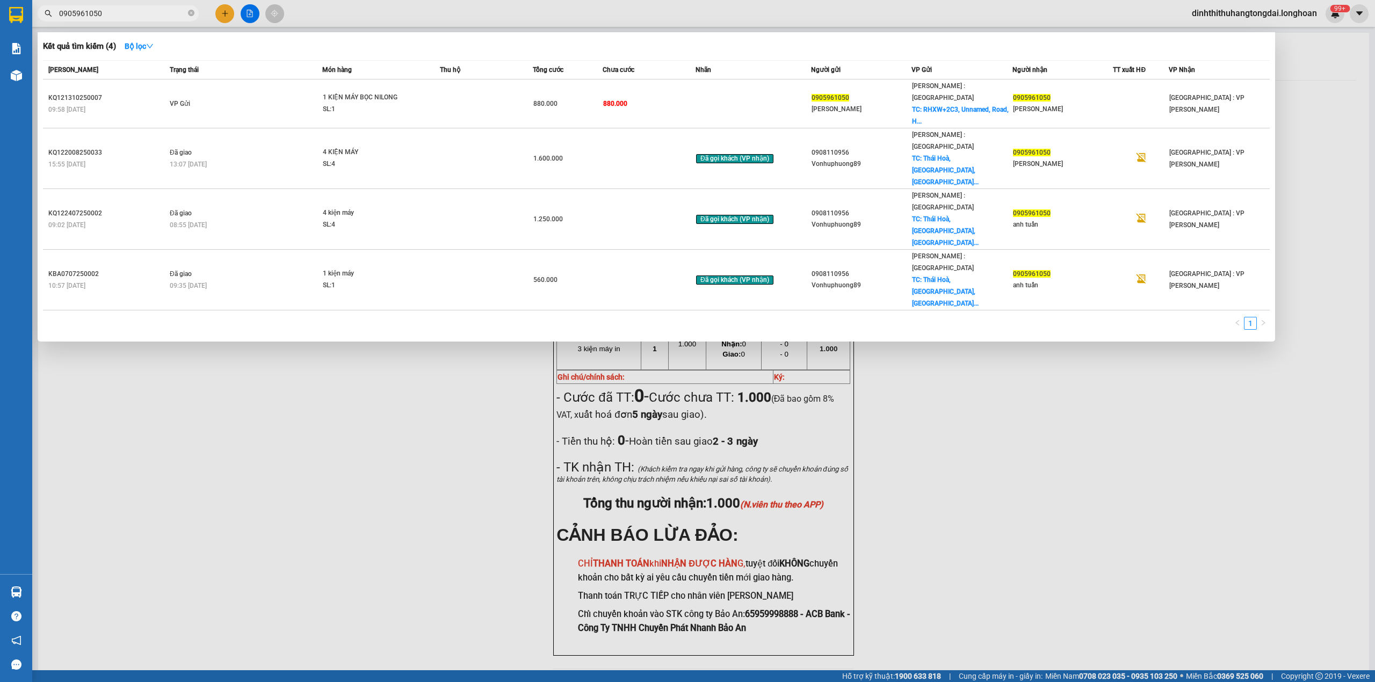
click at [134, 18] on input "0905961050" at bounding box center [122, 14] width 127 height 12
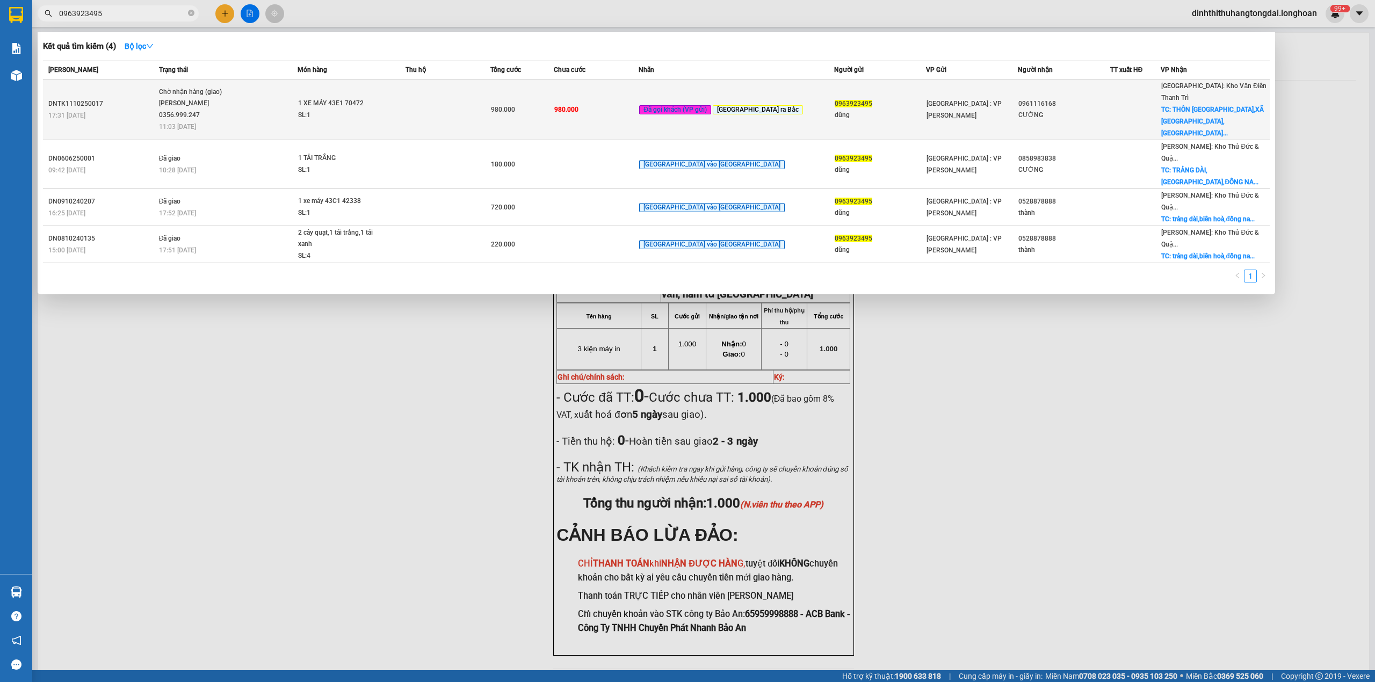
click at [262, 89] on span "Chờ nhận hàng (giao) [PERSON_NAME] 0356.999.247 11:03 [DATE]" at bounding box center [228, 108] width 138 height 45
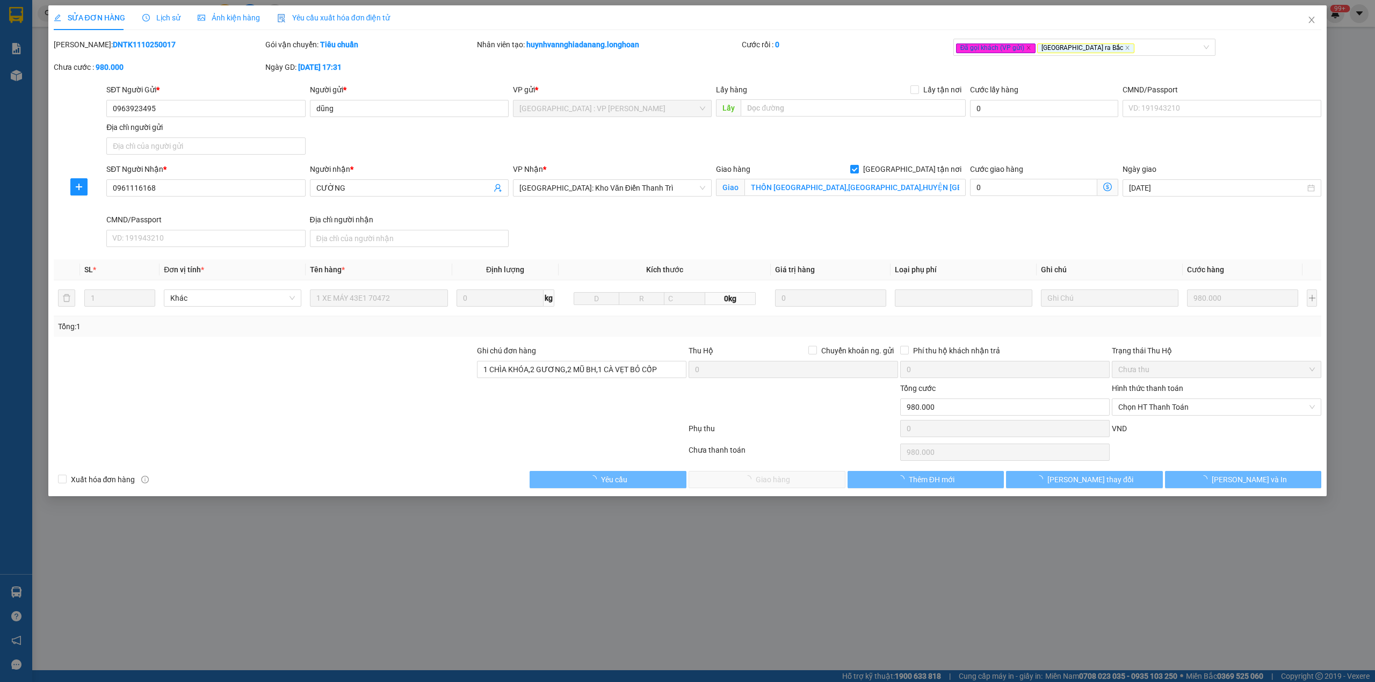
click at [158, 15] on span "Lịch sử" at bounding box center [161, 17] width 38 height 9
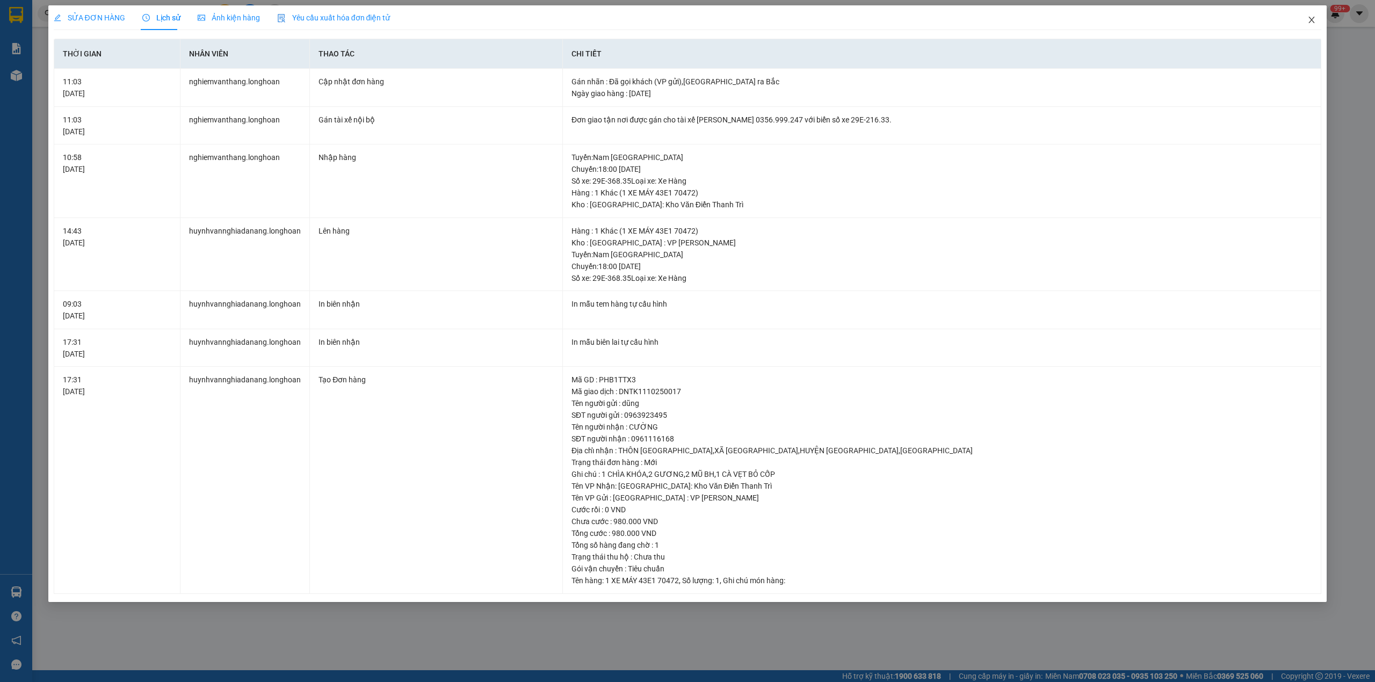
drag, startPoint x: 1309, startPoint y: 21, endPoint x: 928, endPoint y: 21, distance: 380.7
click at [1308, 21] on icon "close" at bounding box center [1311, 20] width 9 height 9
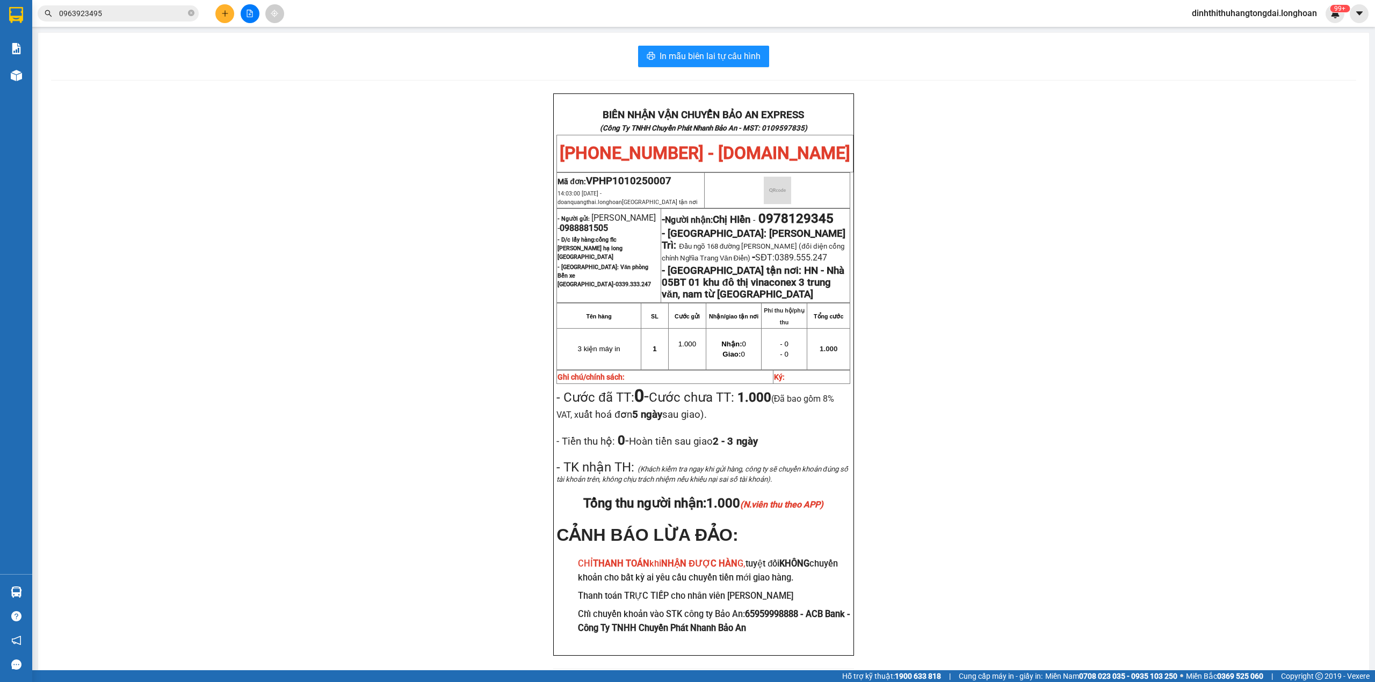
click at [133, 17] on input "0963923495" at bounding box center [122, 14] width 127 height 12
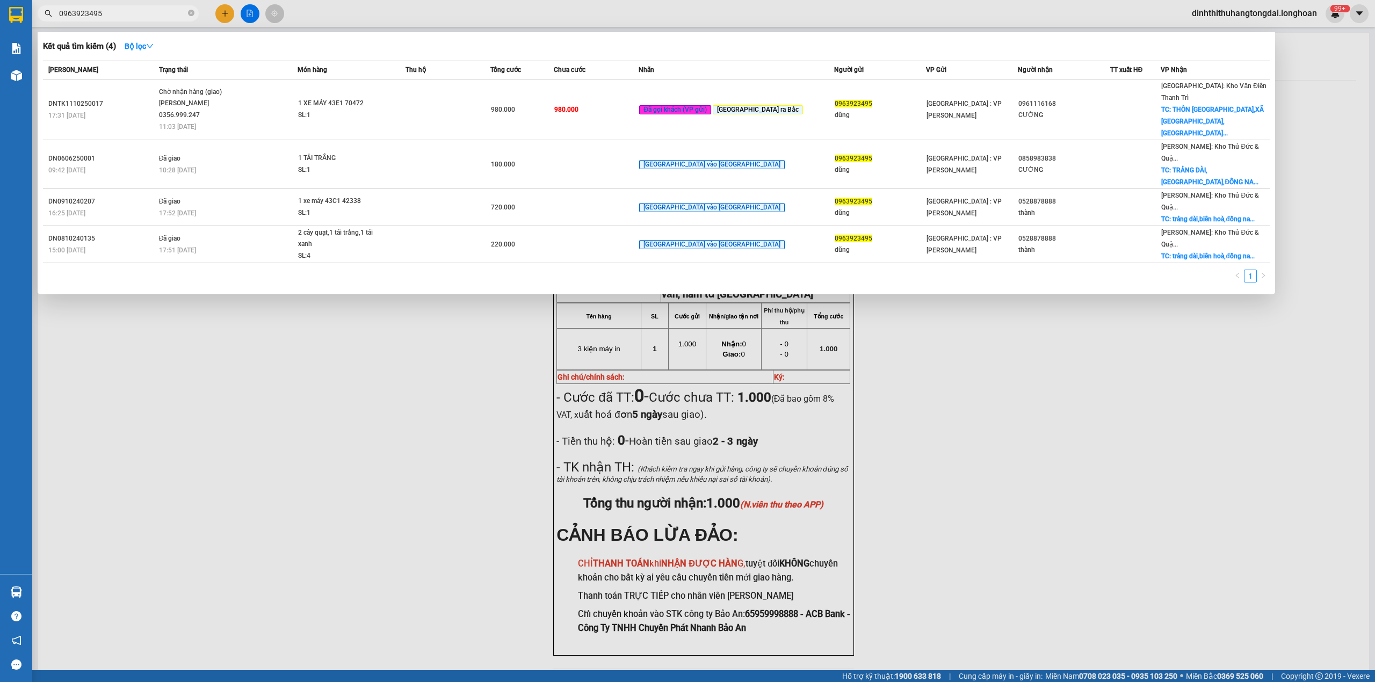
click at [133, 17] on input "0963923495" at bounding box center [122, 14] width 127 height 12
paste input "78475689"
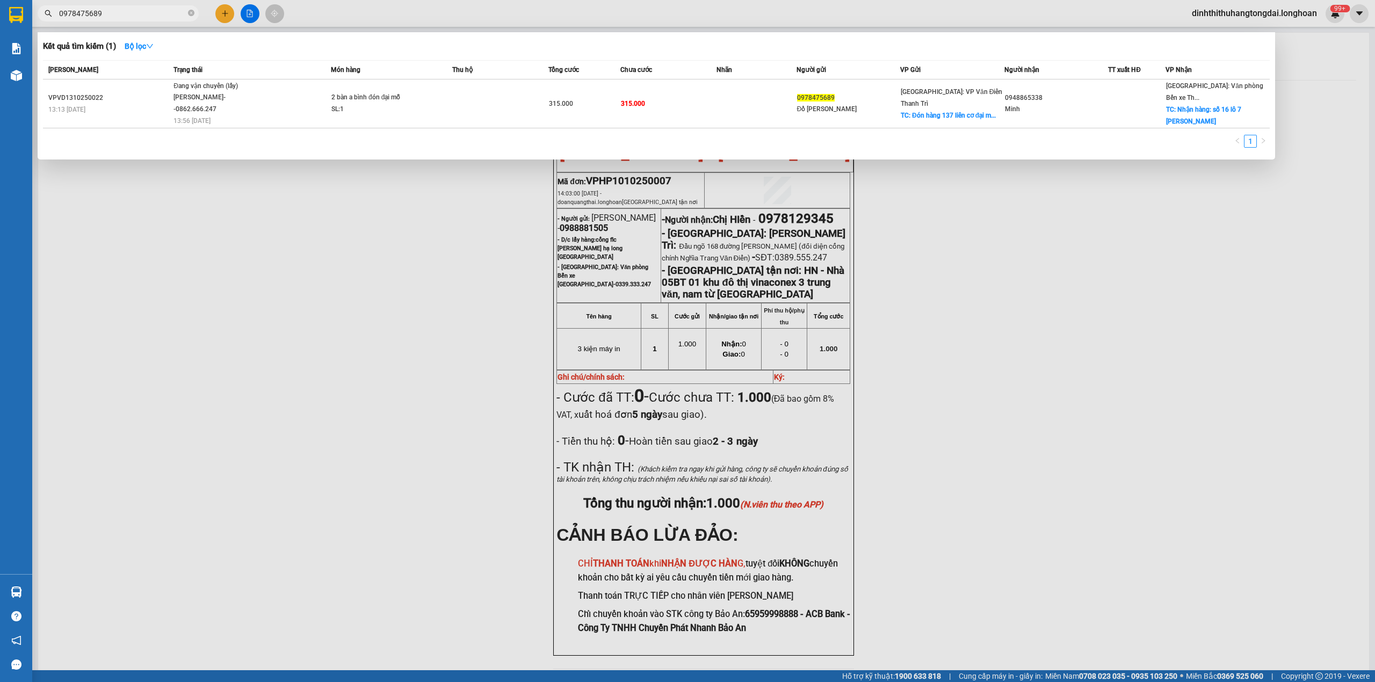
click at [310, 127] on td "Đang vận chuyển (lấy) [PERSON_NAME]--0862.666.247 13:56 [DATE]" at bounding box center [251, 103] width 160 height 49
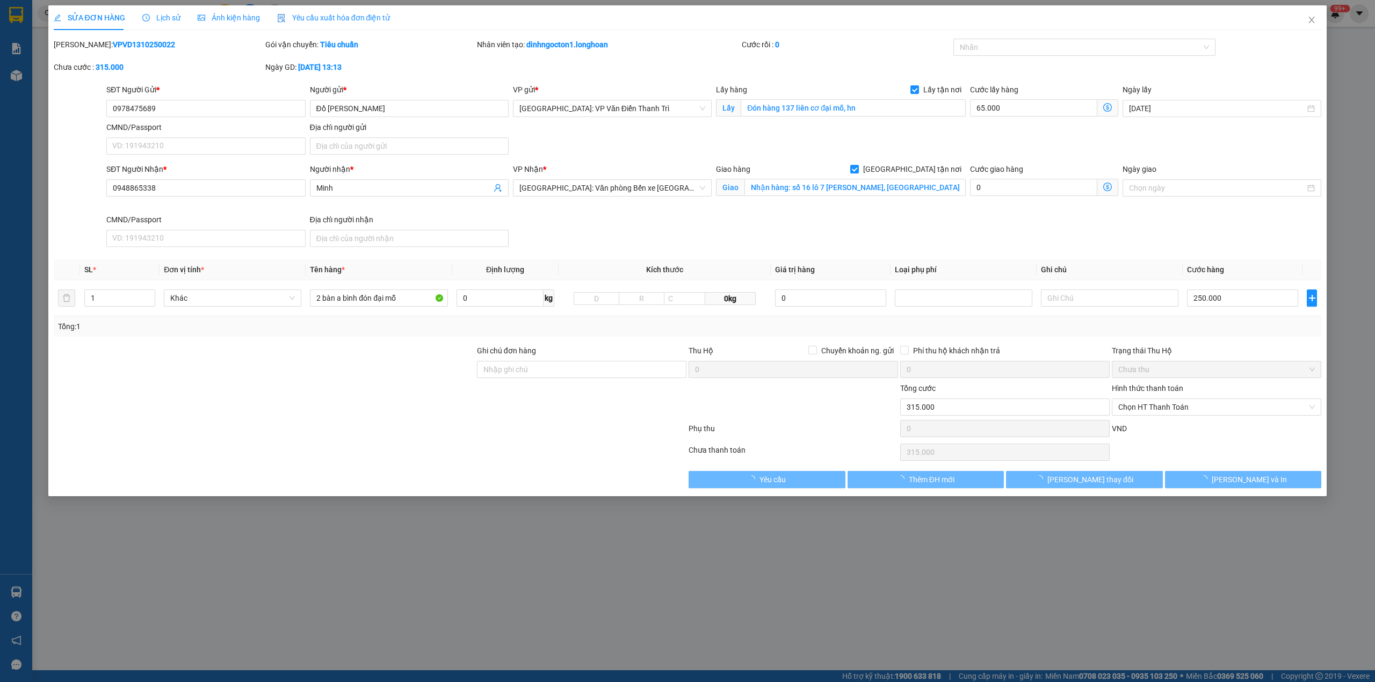
click at [170, 13] on span "Lịch sử" at bounding box center [161, 17] width 38 height 9
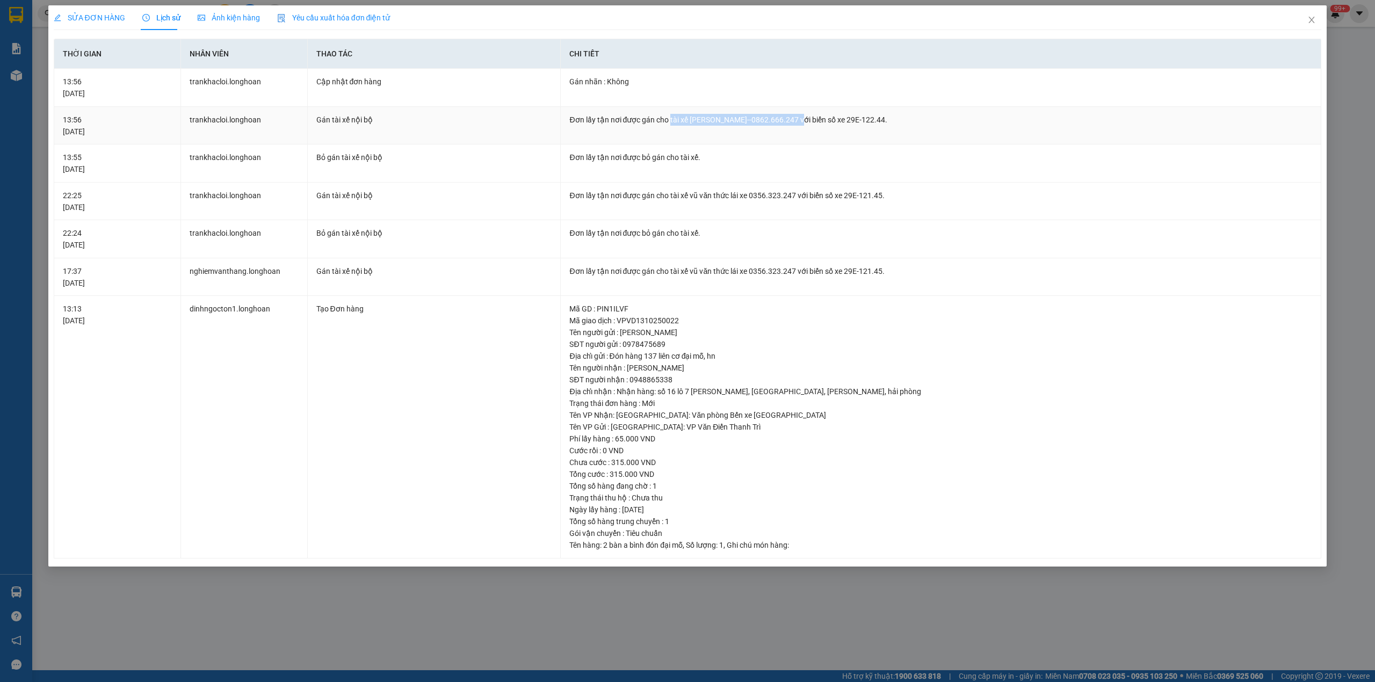
drag, startPoint x: 669, startPoint y: 119, endPoint x: 793, endPoint y: 116, distance: 124.1
click at [793, 116] on div "Đơn lấy tận nơi được gán cho tài xế [PERSON_NAME]--0862.666.247 với biển số xe …" at bounding box center [940, 120] width 743 height 12
drag, startPoint x: 1315, startPoint y: 16, endPoint x: 440, endPoint y: 23, distance: 874.2
click at [1310, 16] on icon "close" at bounding box center [1311, 20] width 9 height 9
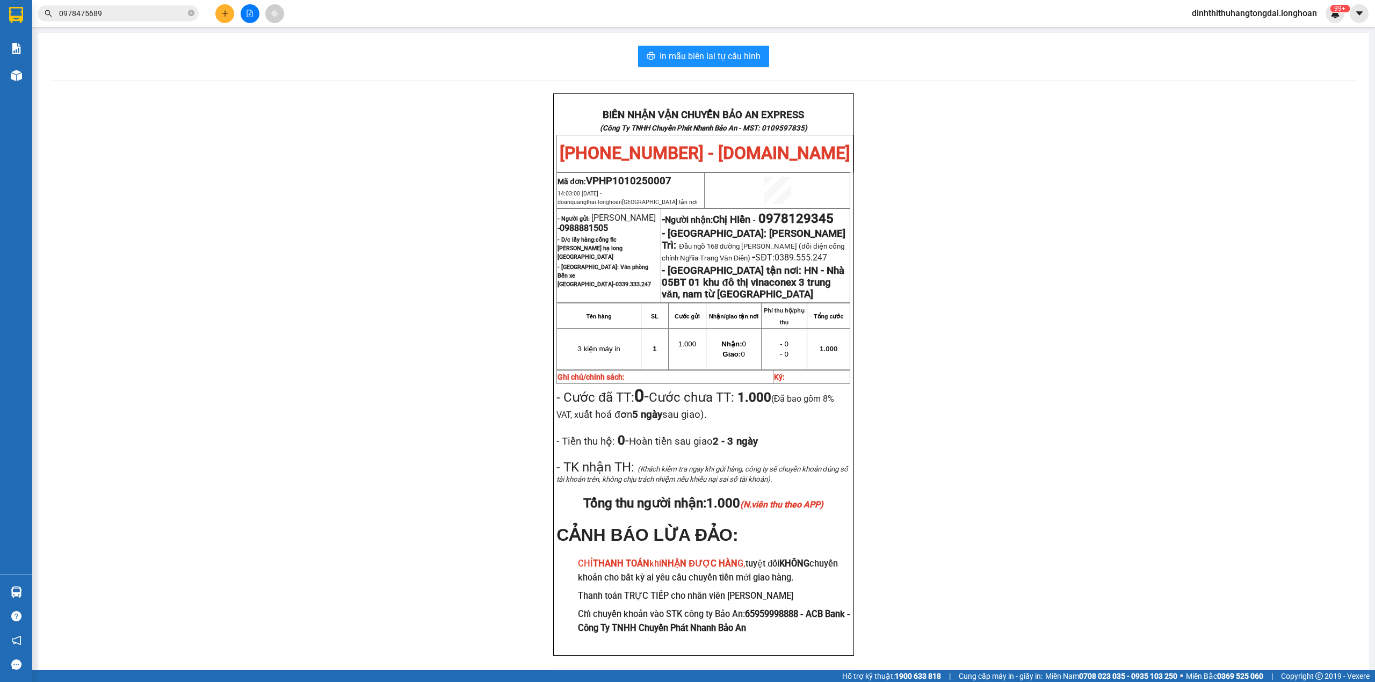
click at [169, 16] on input "0978475689" at bounding box center [122, 14] width 127 height 12
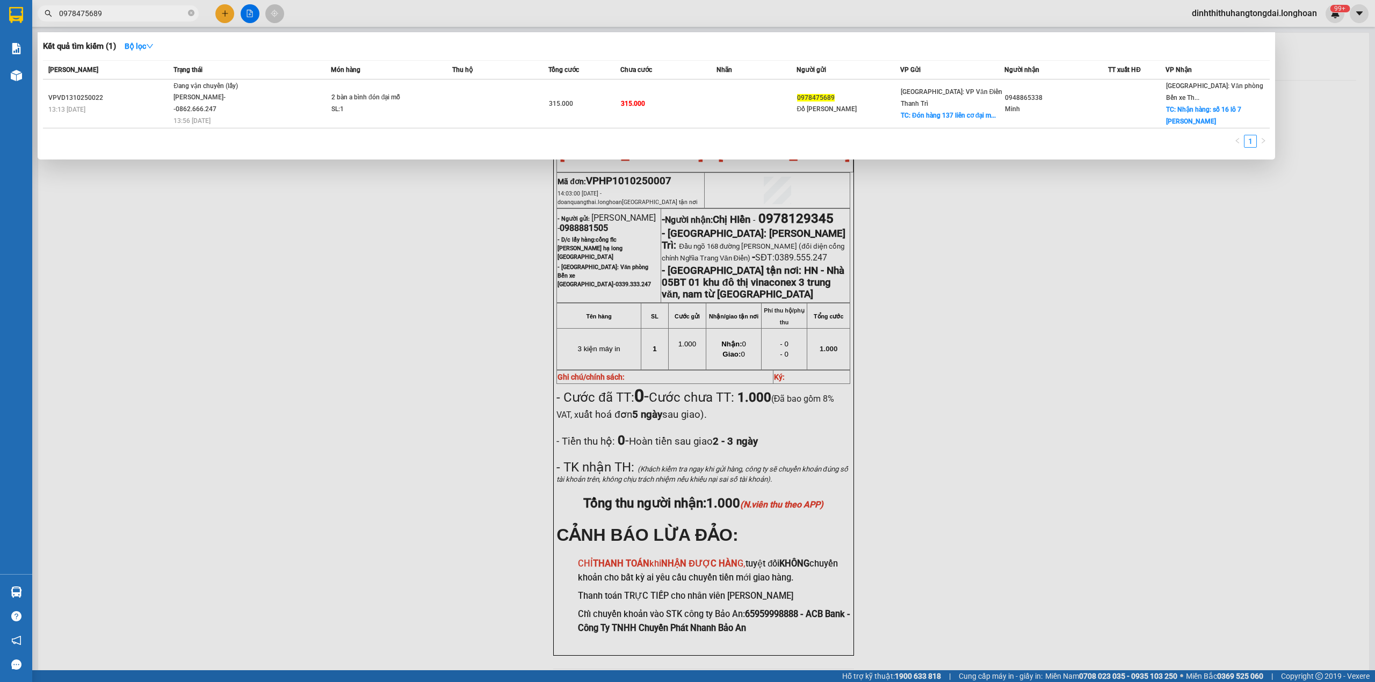
click at [169, 16] on input "0978475689" at bounding box center [122, 14] width 127 height 12
paste input "865869826"
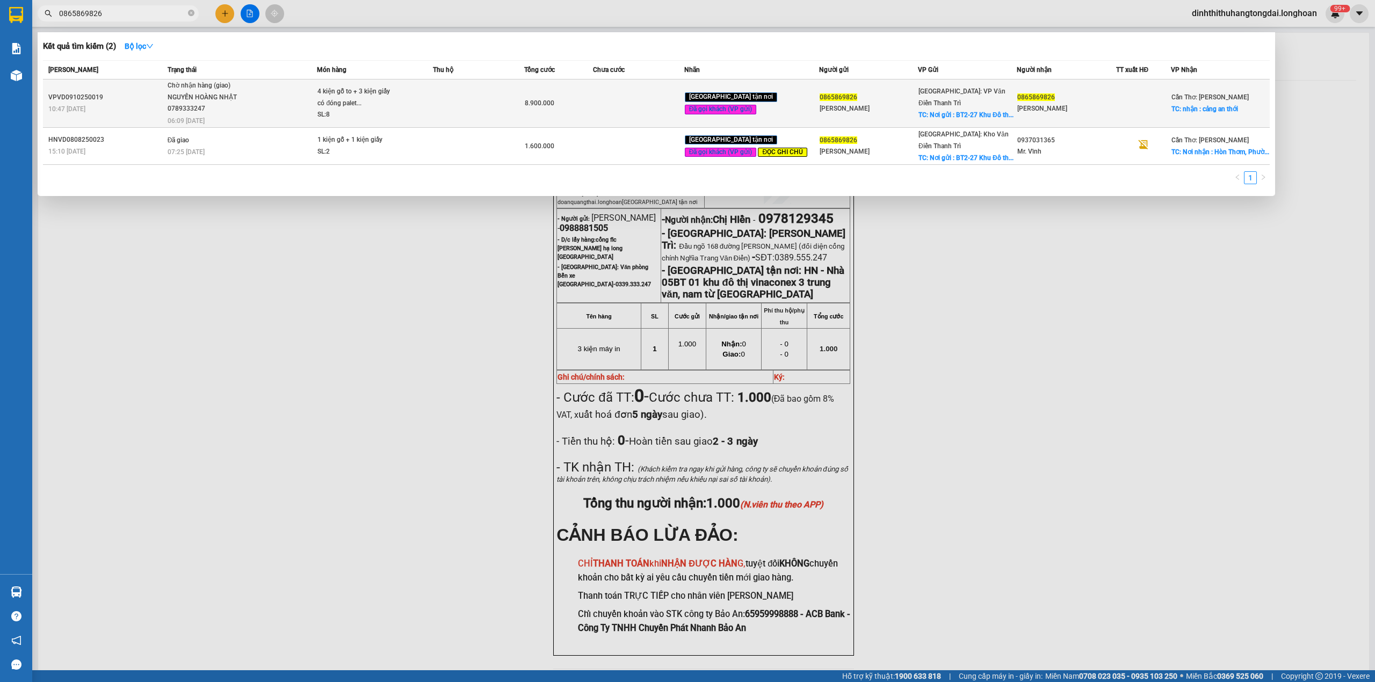
click at [592, 105] on div "8.900.000" at bounding box center [559, 103] width 68 height 12
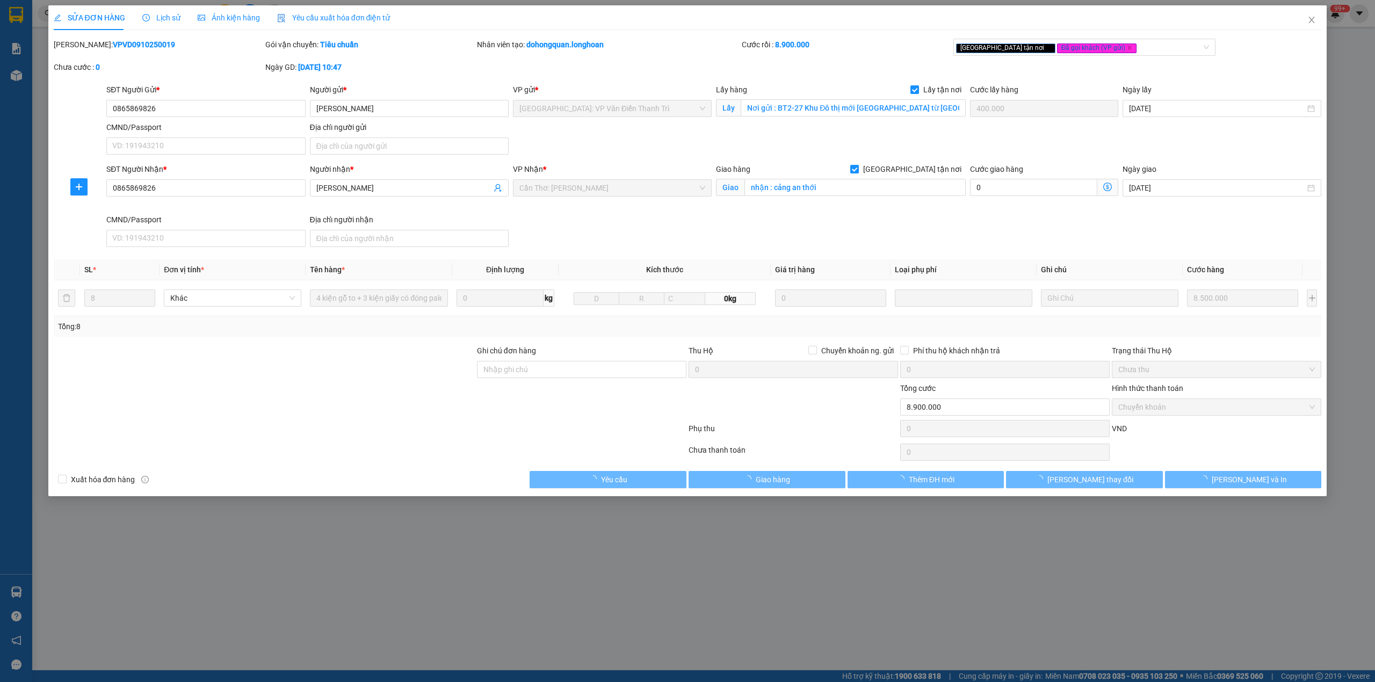
click at [153, 17] on span "Lịch sử" at bounding box center [161, 17] width 38 height 9
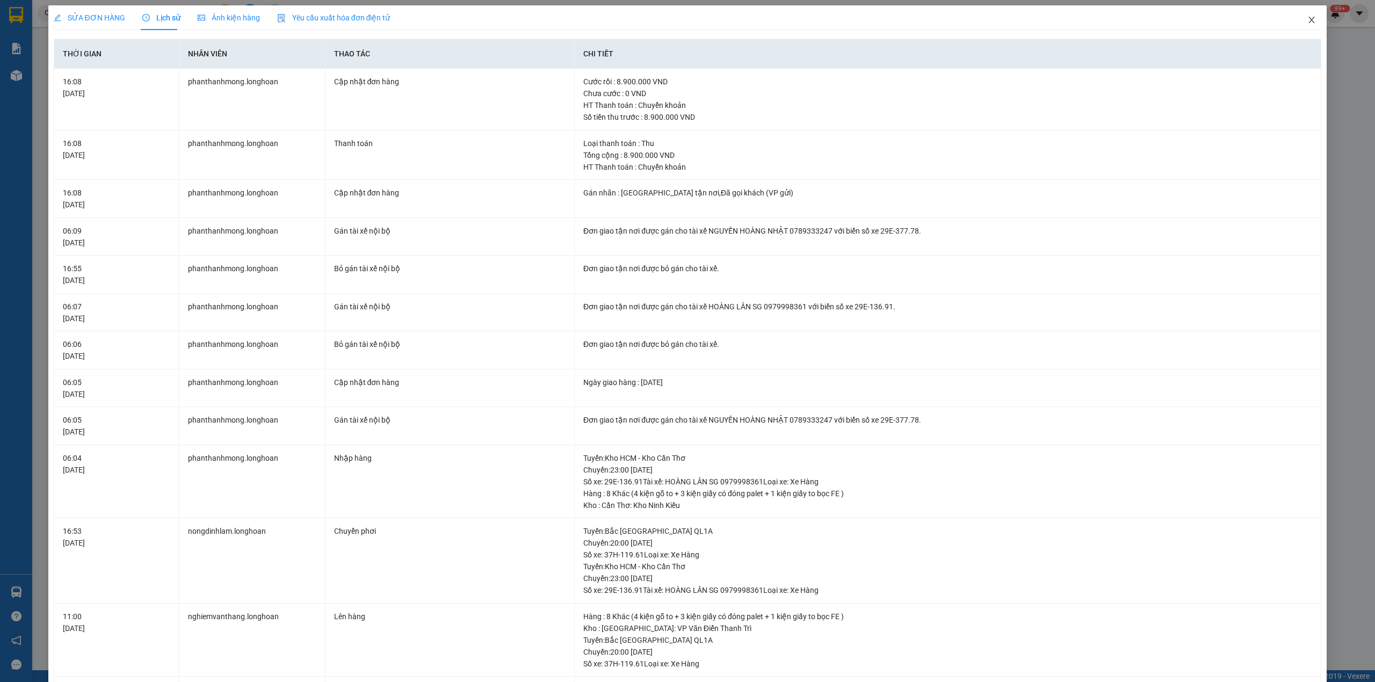
click at [1296, 20] on span "Close" at bounding box center [1311, 20] width 30 height 30
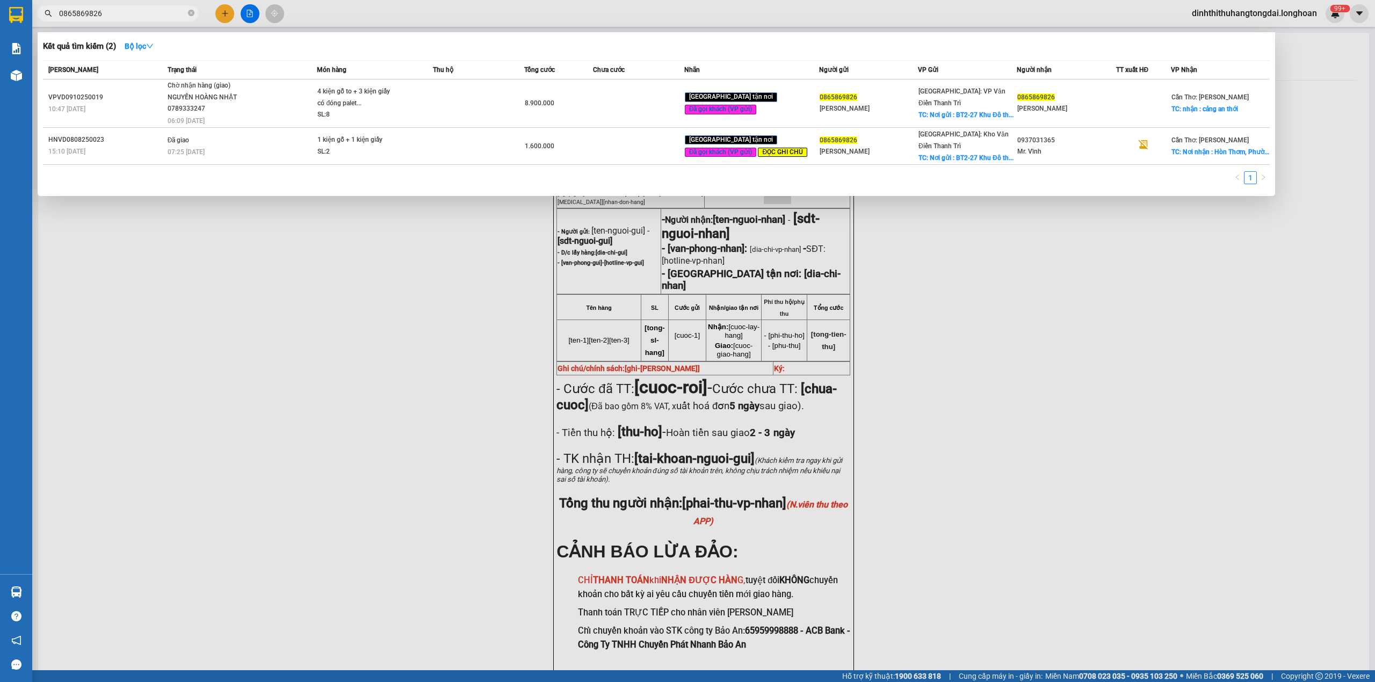
click at [134, 11] on input "0865869826" at bounding box center [122, 14] width 127 height 12
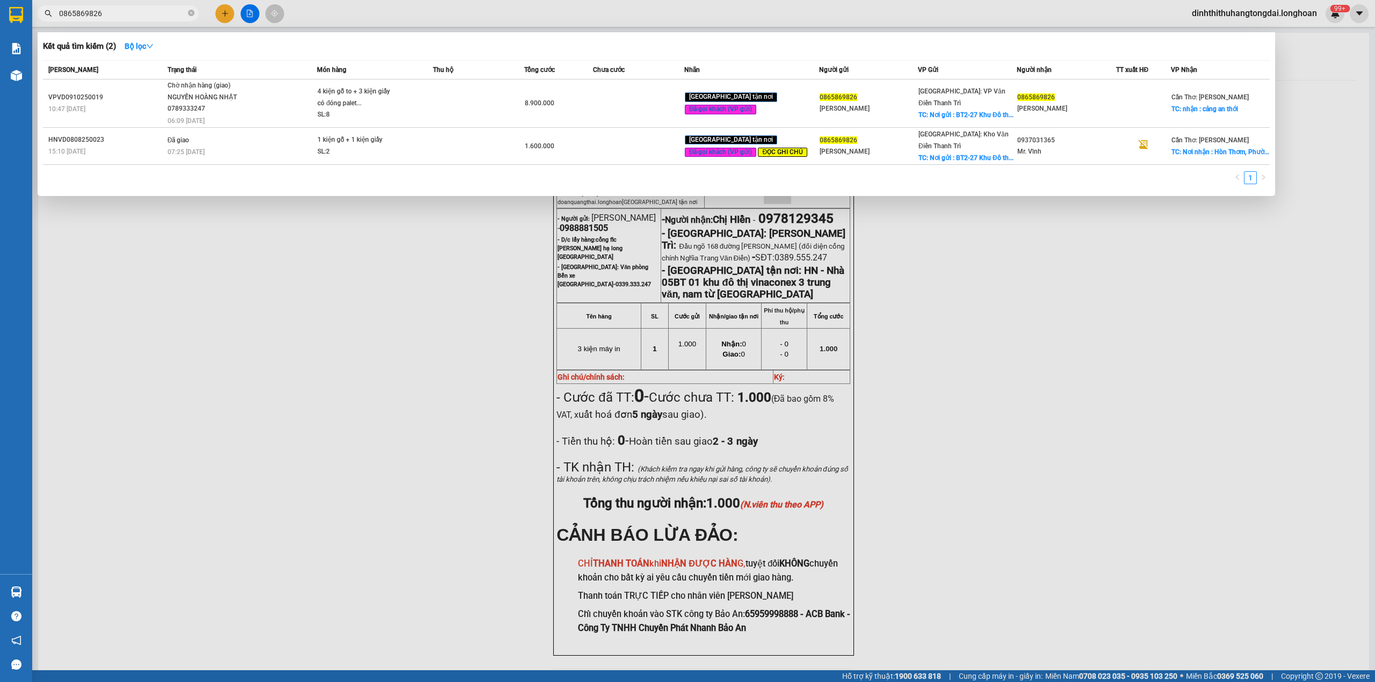
paste input "343999992"
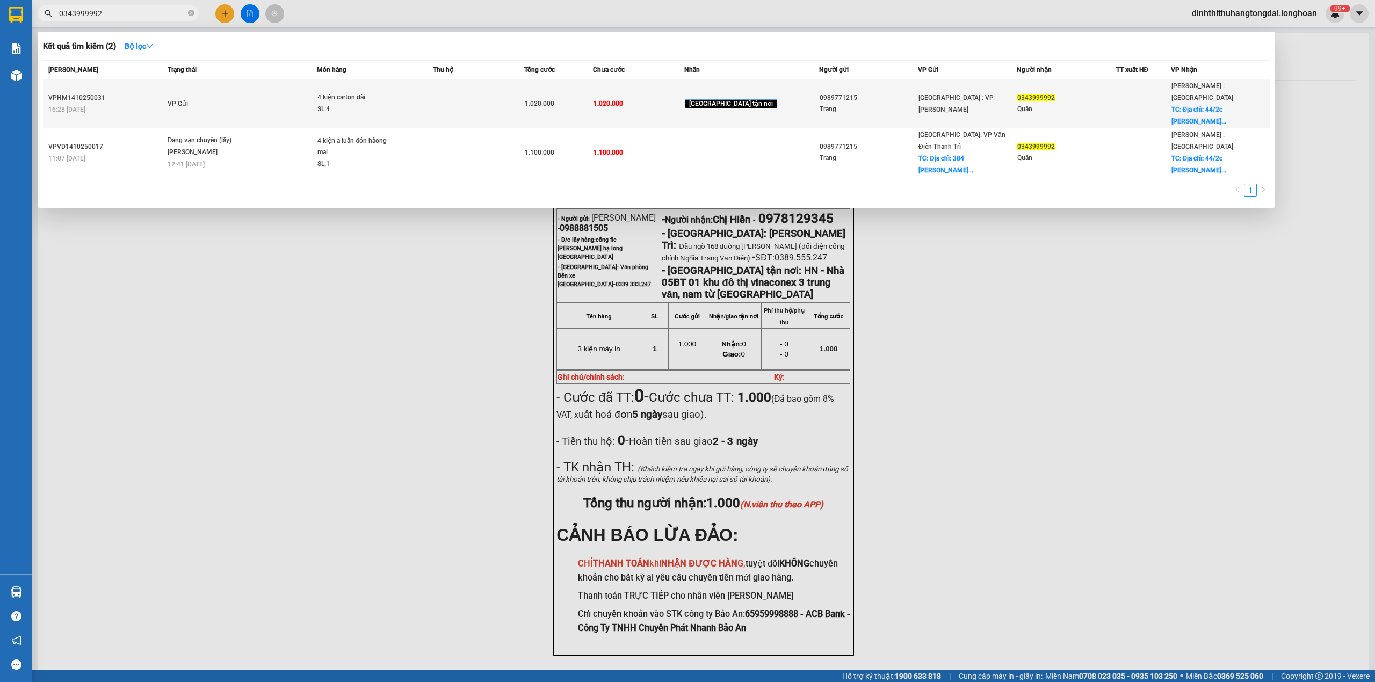
click at [355, 104] on div "SL: 4" at bounding box center [357, 110] width 81 height 12
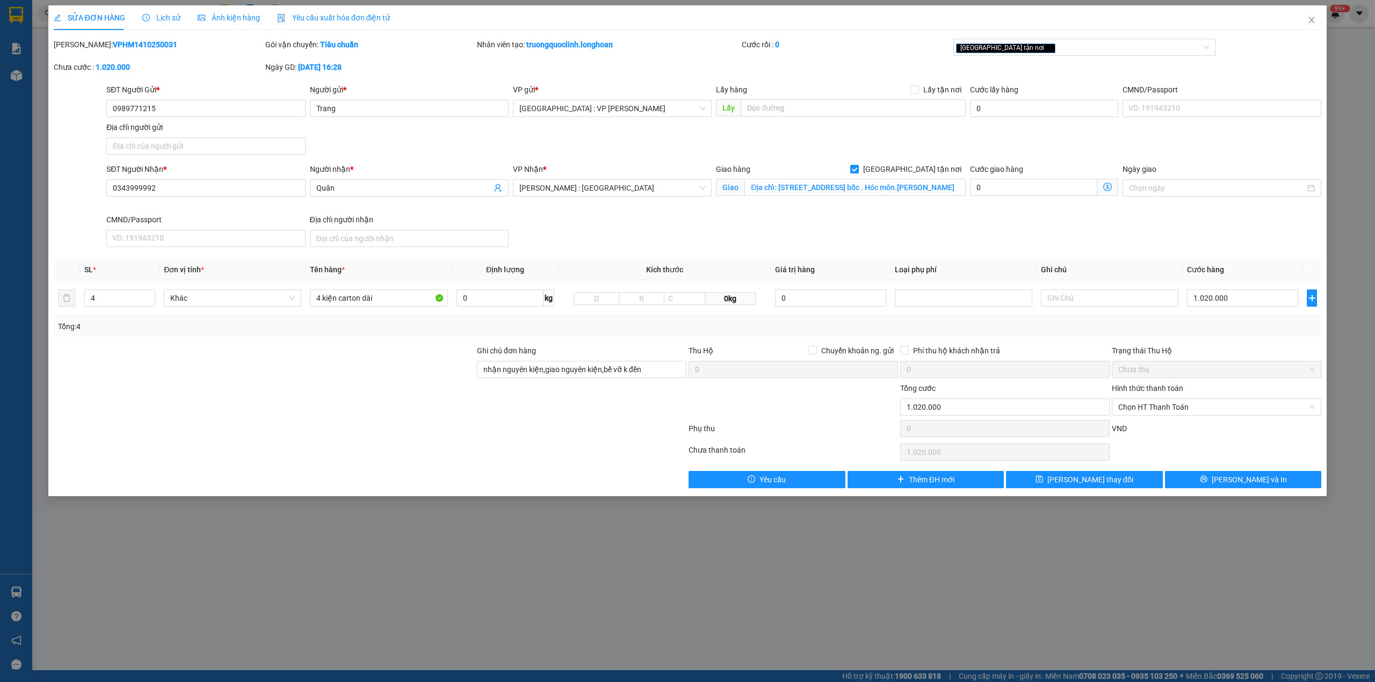
click at [162, 14] on span "Lịch sử" at bounding box center [161, 17] width 38 height 9
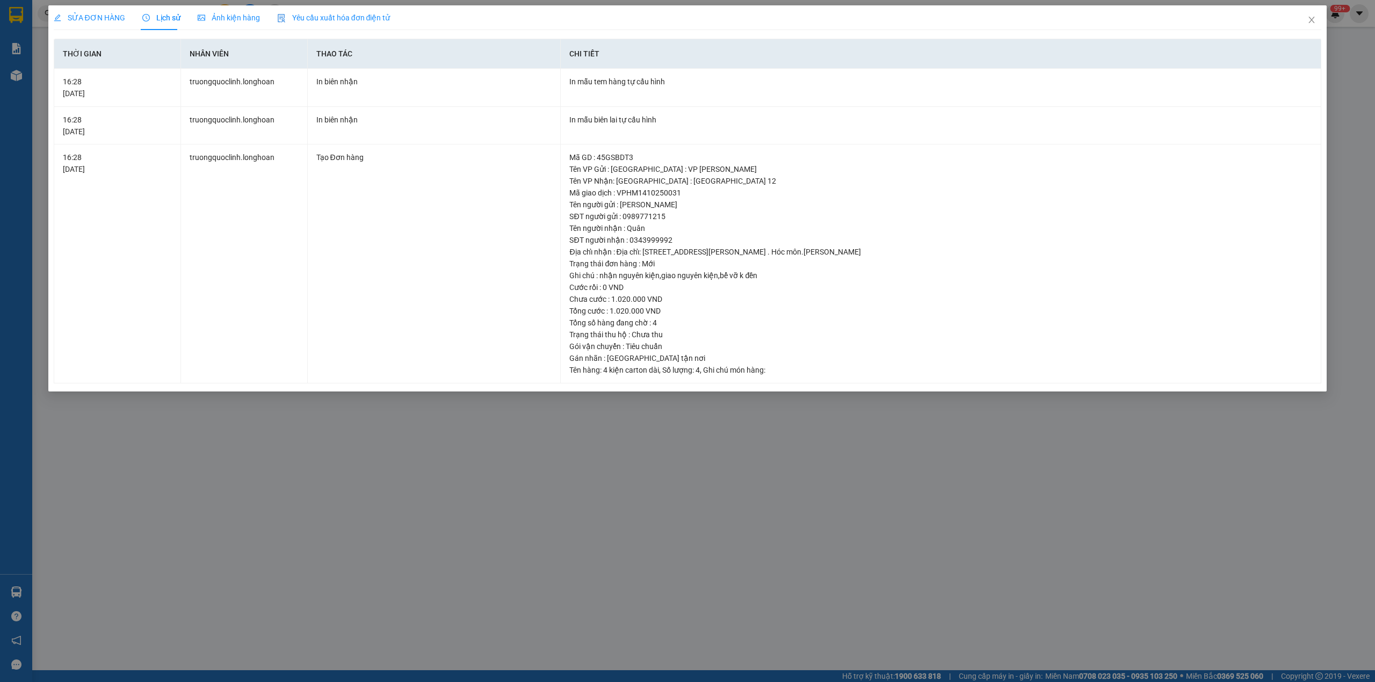
click at [108, 20] on span "SỬA ĐƠN HÀNG" at bounding box center [89, 17] width 71 height 9
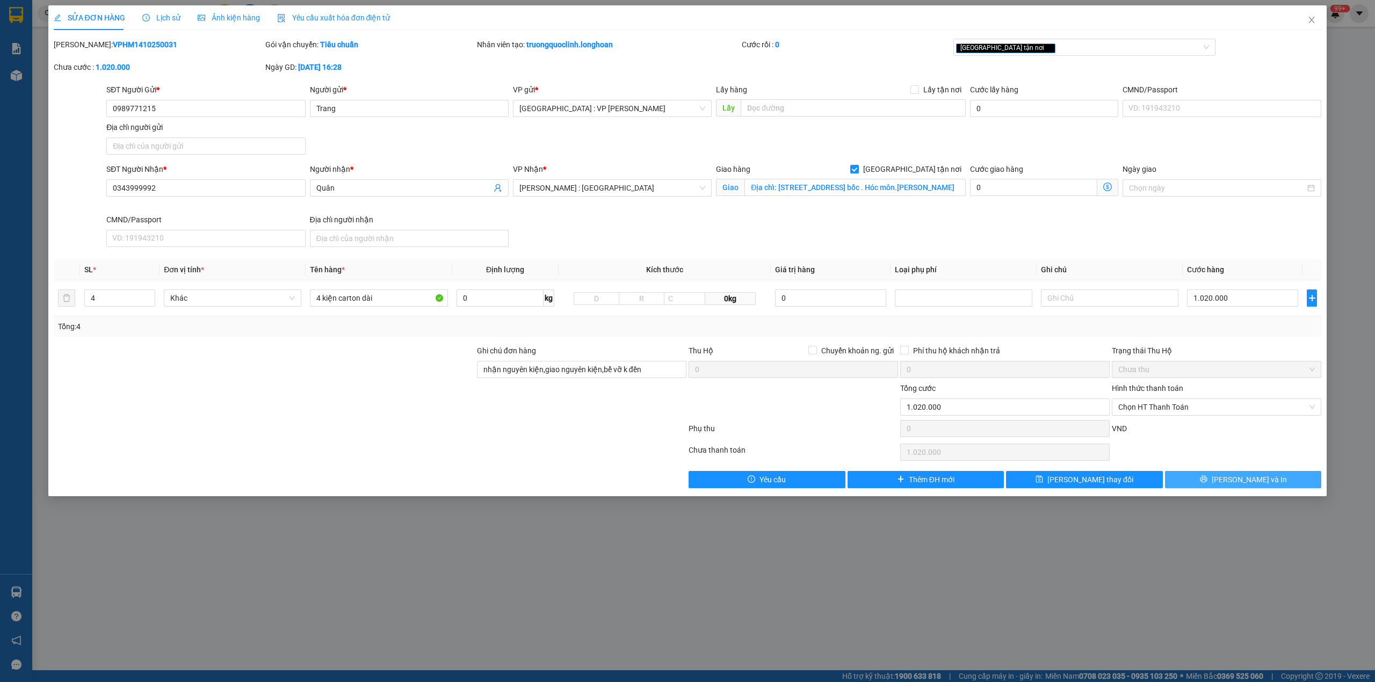
click at [1244, 482] on span "[PERSON_NAME] và In" at bounding box center [1248, 480] width 75 height 12
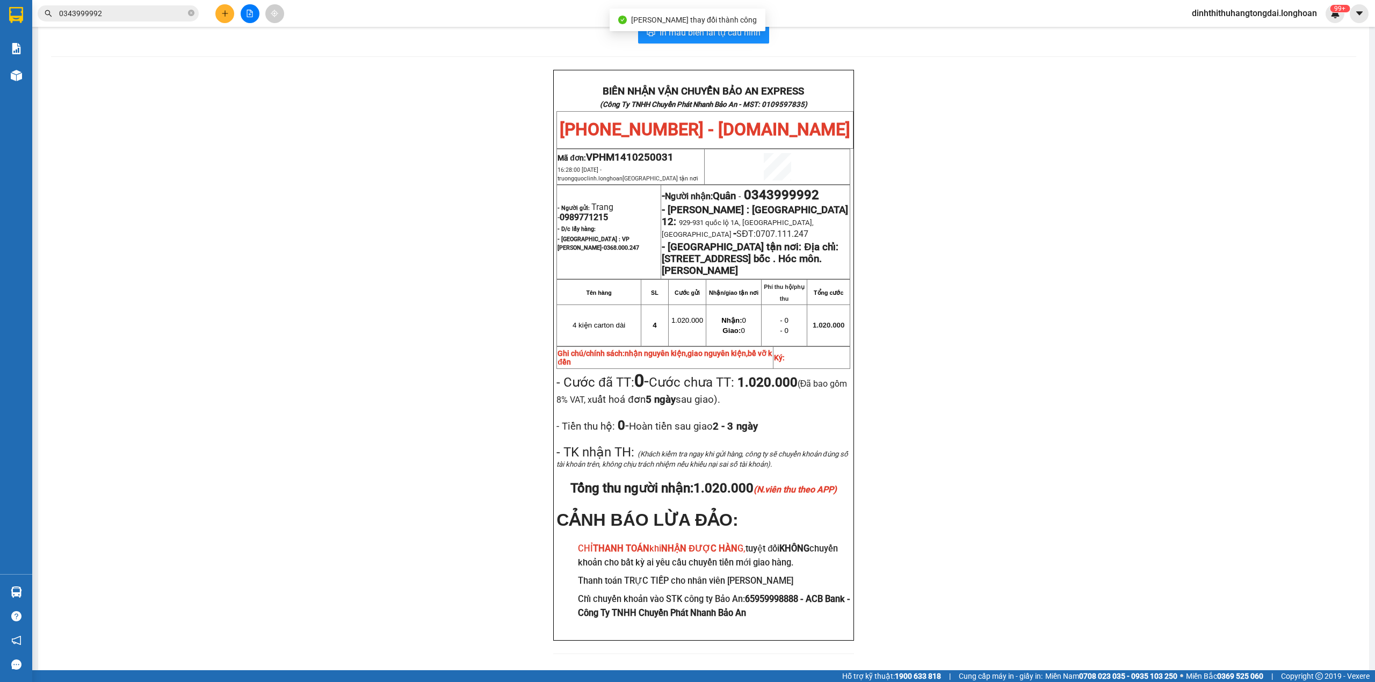
scroll to position [31, 0]
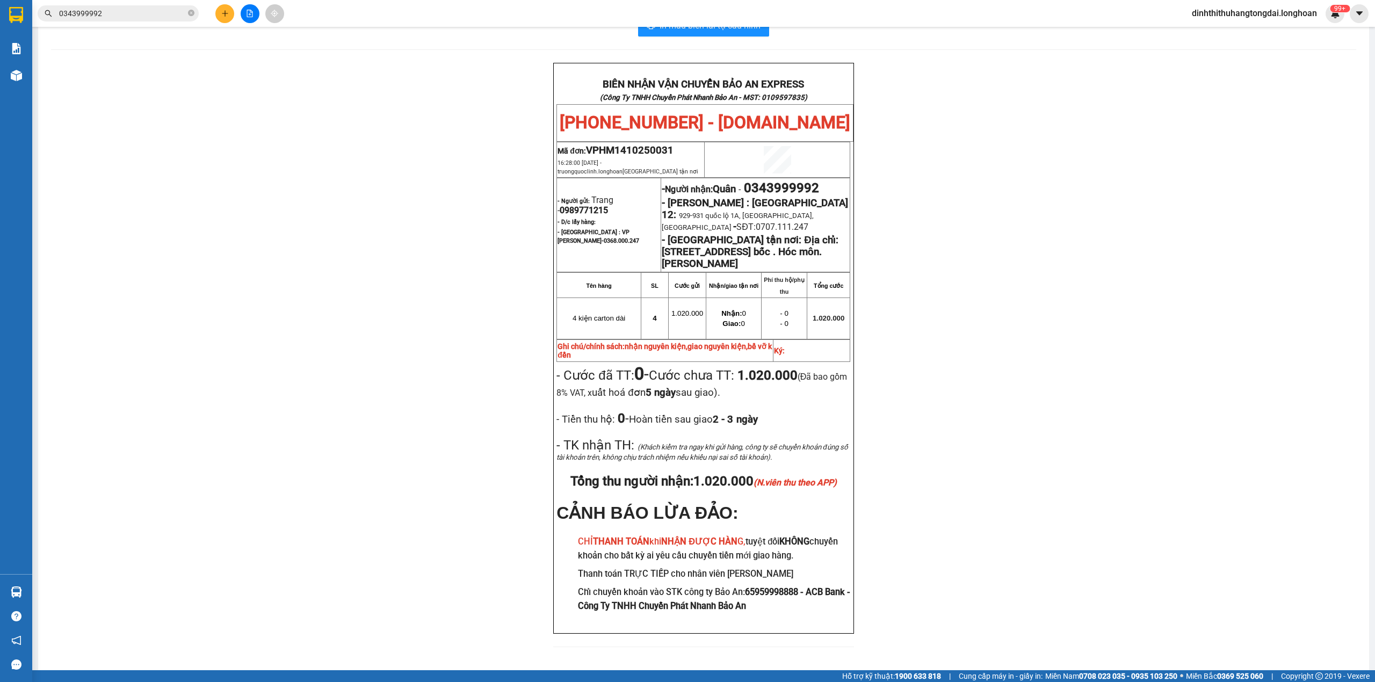
click at [135, 5] on span "0343999992" at bounding box center [118, 13] width 161 height 16
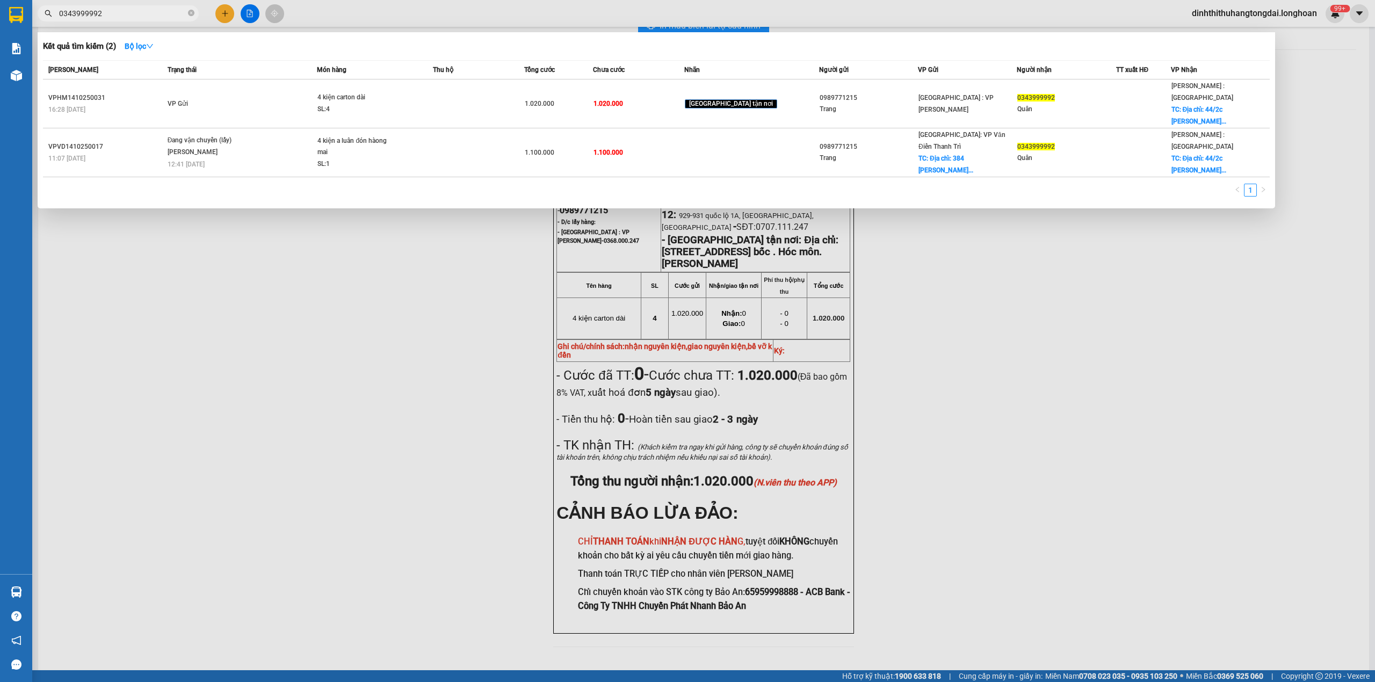
click at [129, 18] on input "0343999992" at bounding box center [122, 14] width 127 height 12
paste input "912129365"
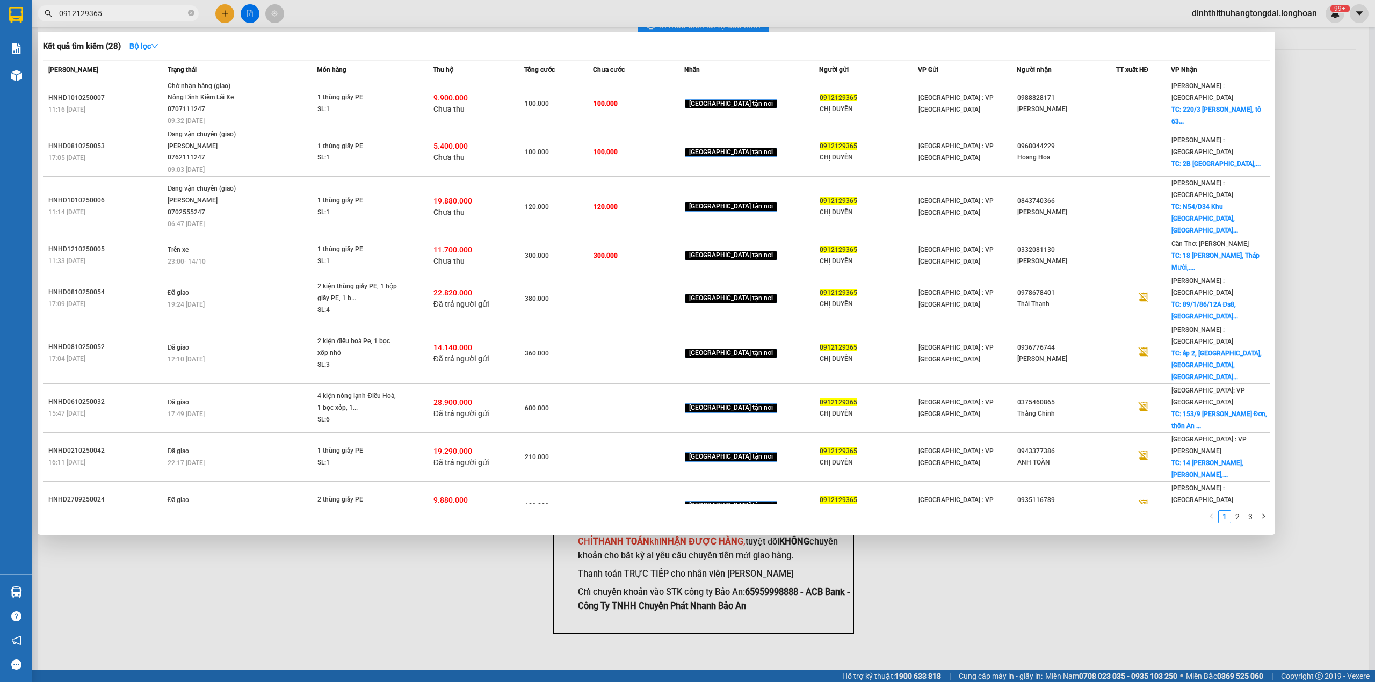
click at [132, 8] on input "0912129365" at bounding box center [122, 14] width 127 height 12
paste input "89202194"
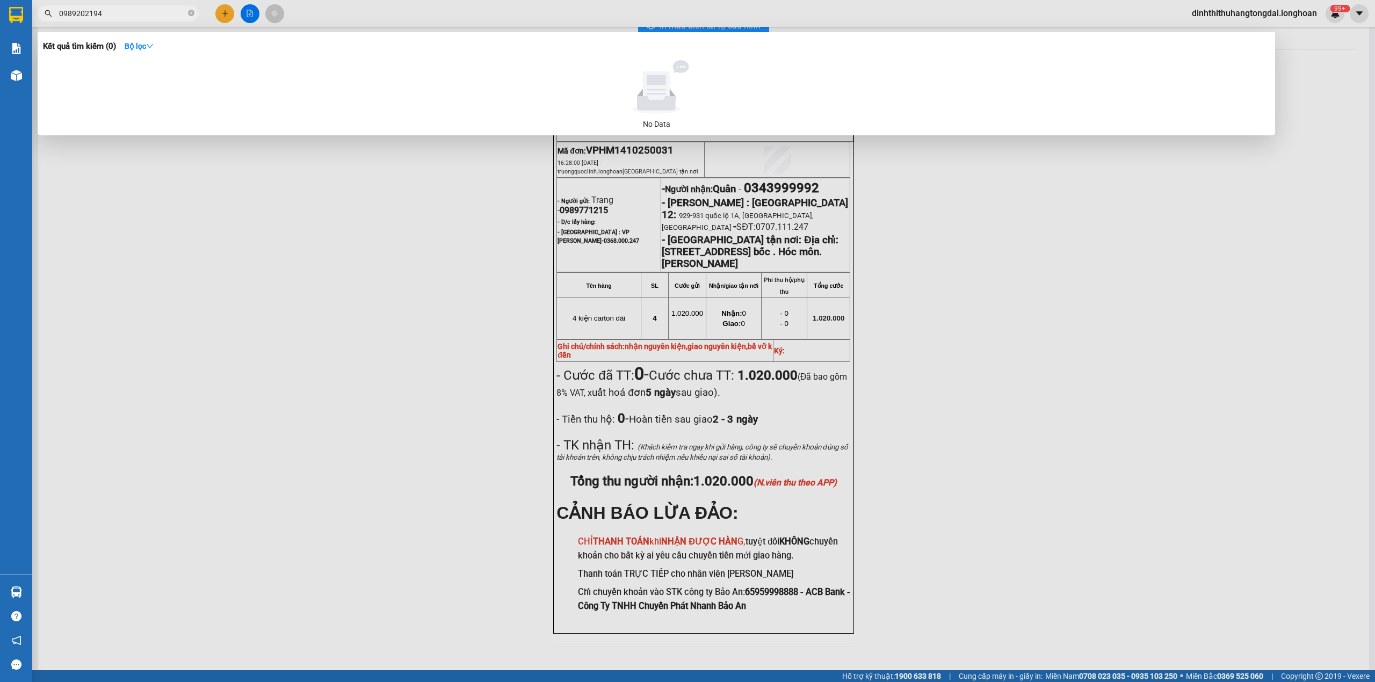
click at [114, 16] on input "0989202194" at bounding box center [122, 14] width 127 height 12
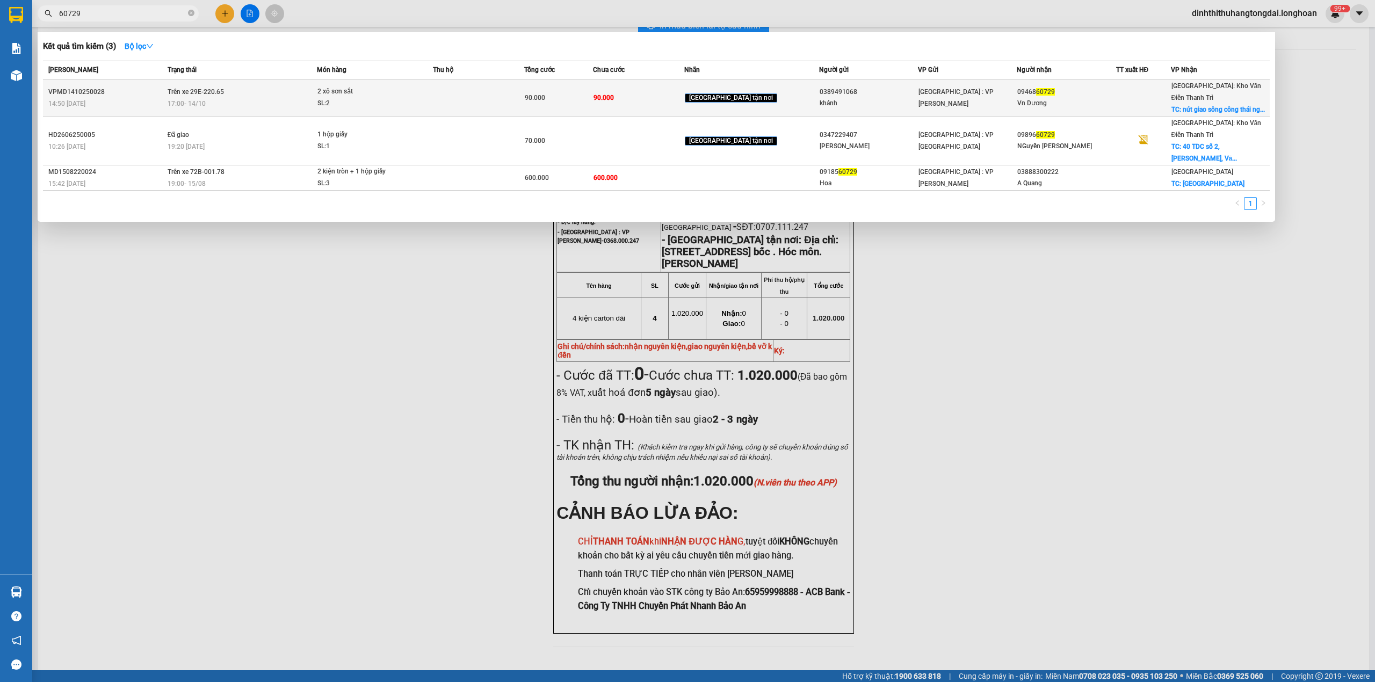
click at [336, 98] on div "SL: 2" at bounding box center [357, 104] width 81 height 12
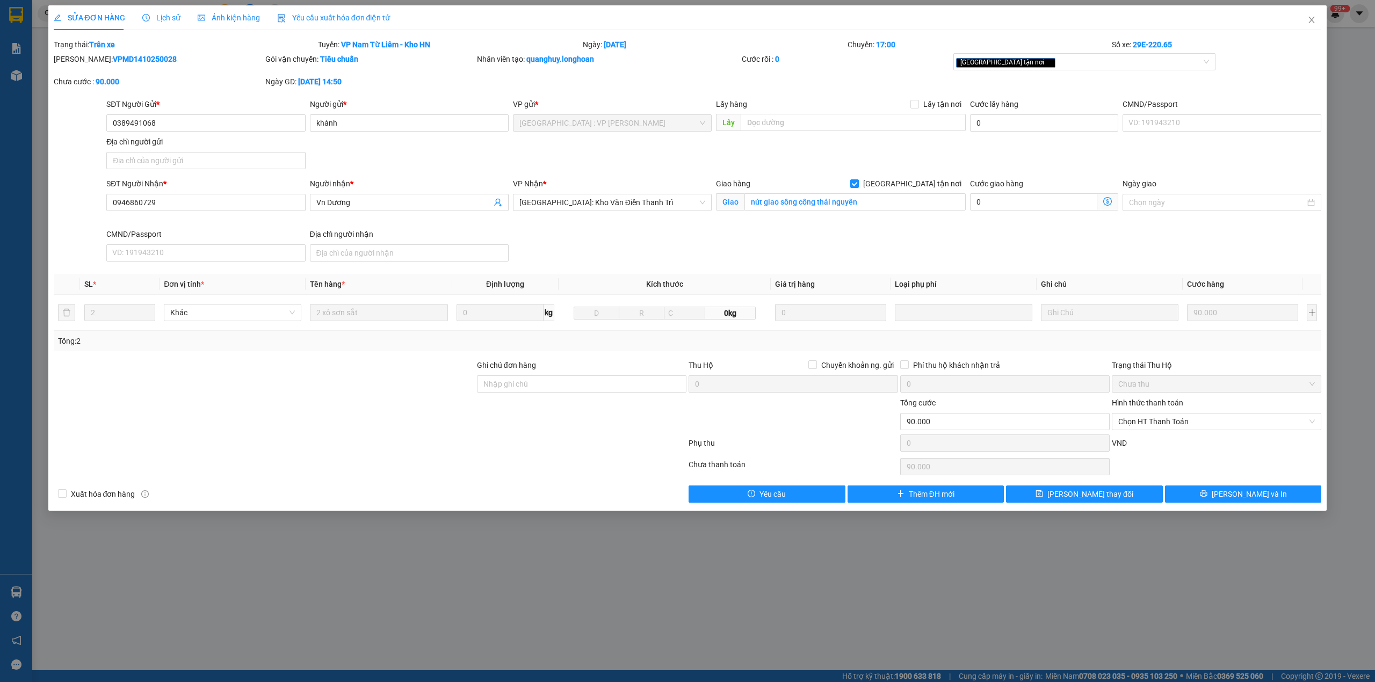
click at [149, 13] on span "Lịch sử" at bounding box center [161, 17] width 38 height 9
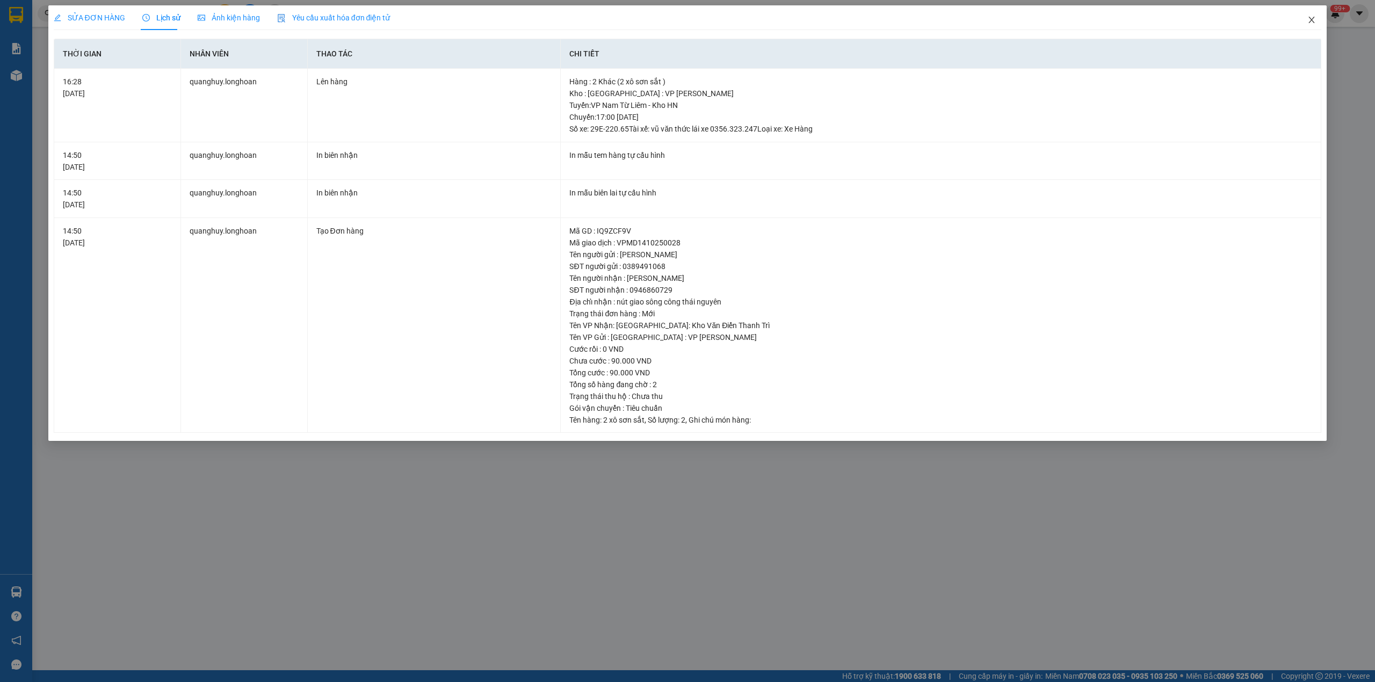
click at [1306, 14] on span "Close" at bounding box center [1311, 20] width 30 height 30
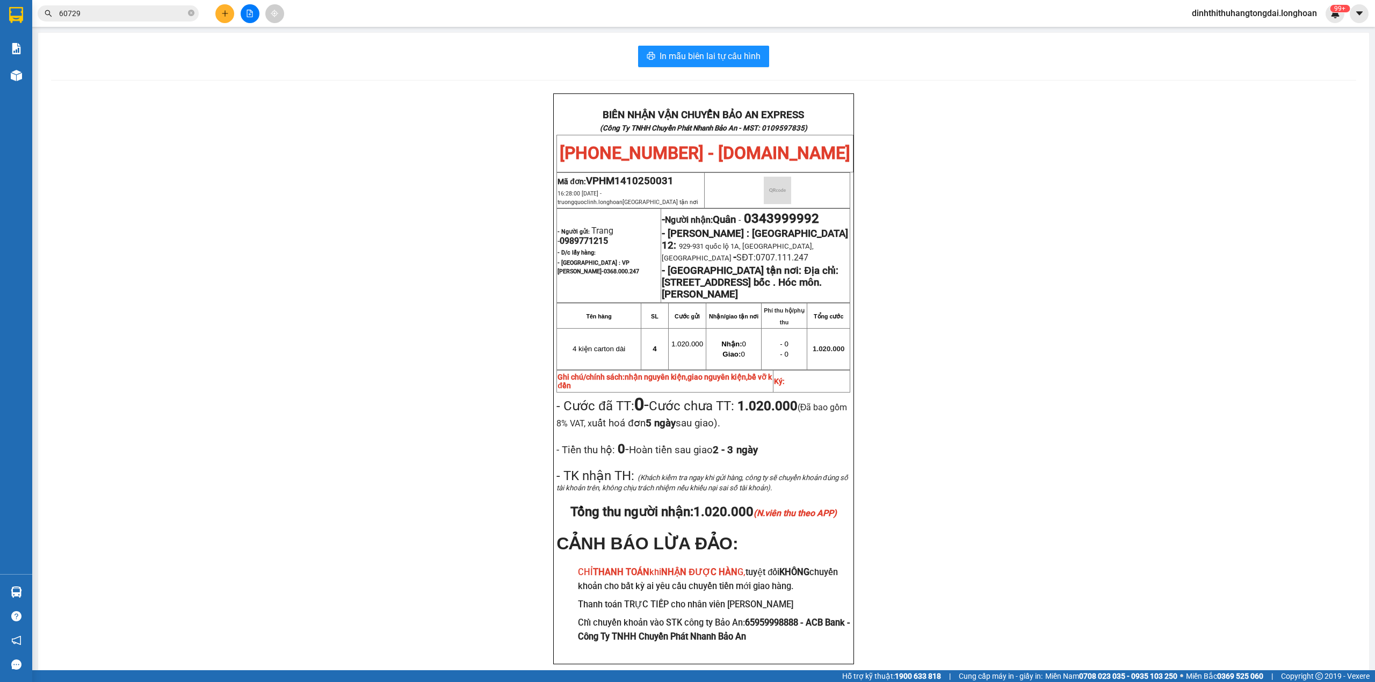
click at [140, 18] on input "60729" at bounding box center [122, 14] width 127 height 12
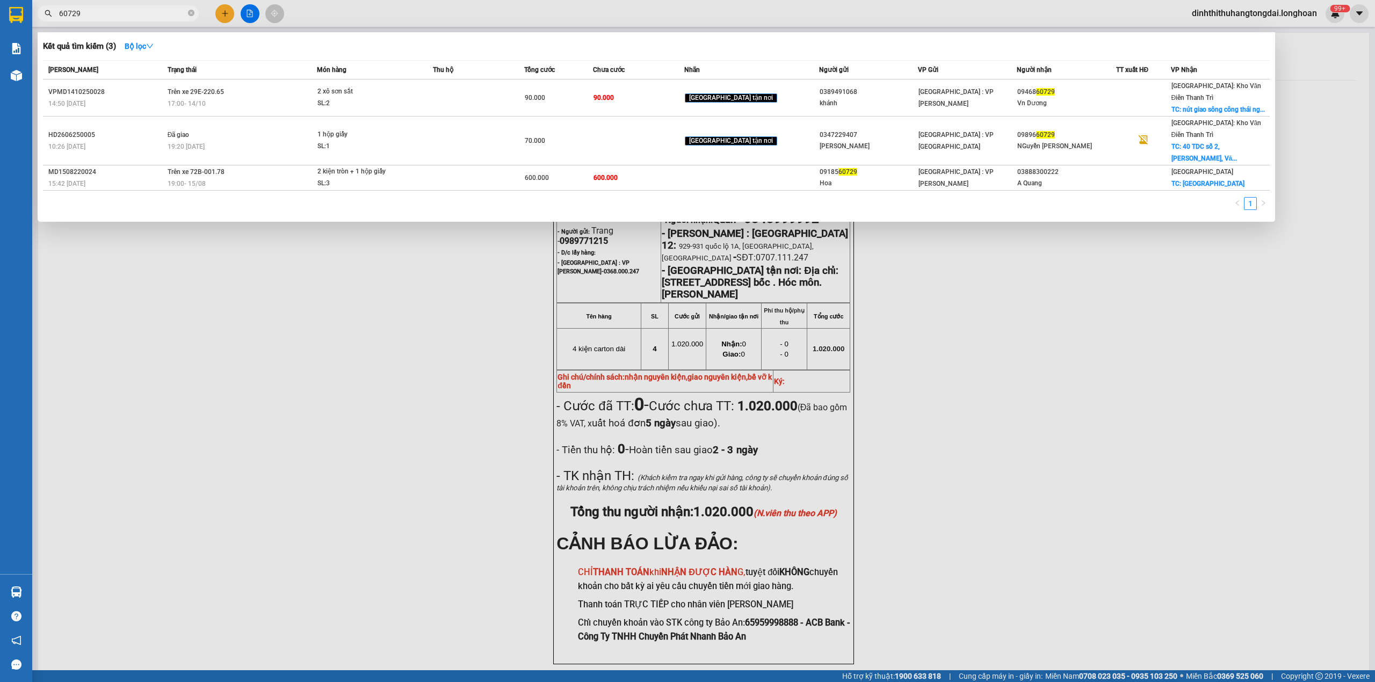
click at [140, 18] on input "60729" at bounding box center [122, 14] width 127 height 12
paste input "0932039156"
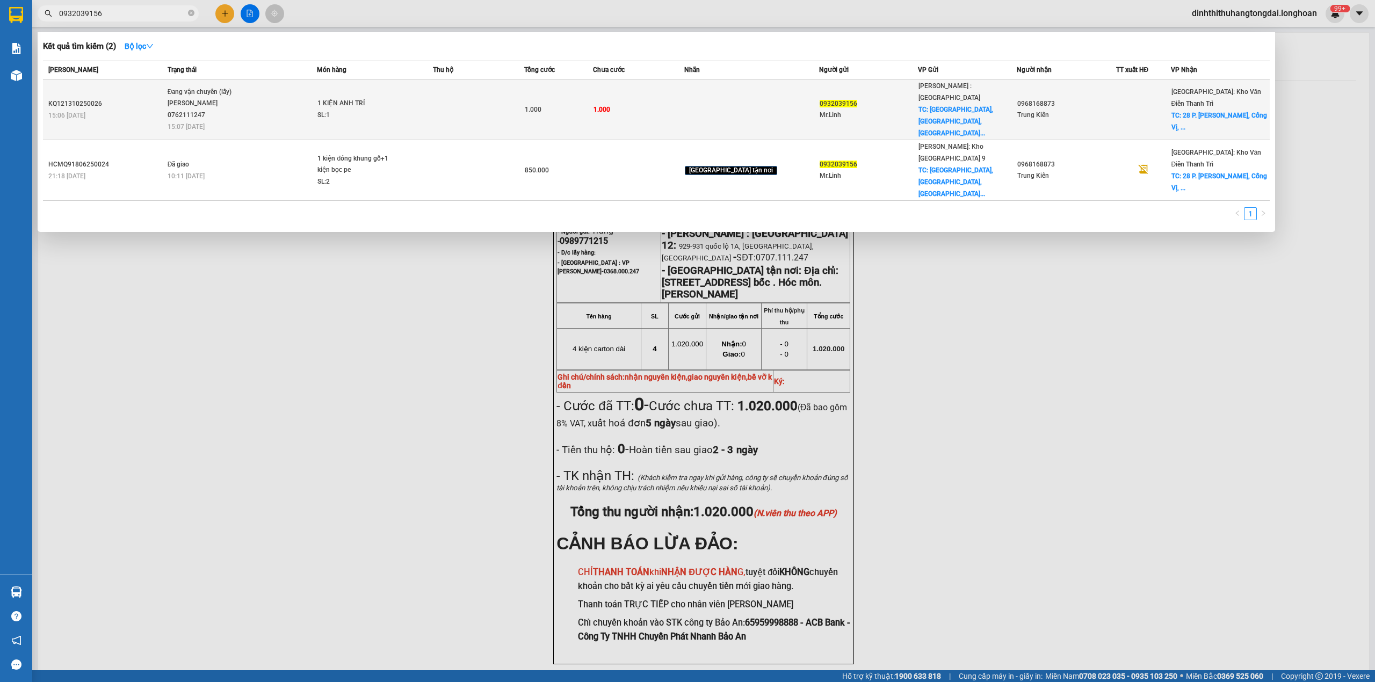
click at [432, 98] on span "1 KIỆN ANH TRÍ SL: 1" at bounding box center [374, 109] width 114 height 23
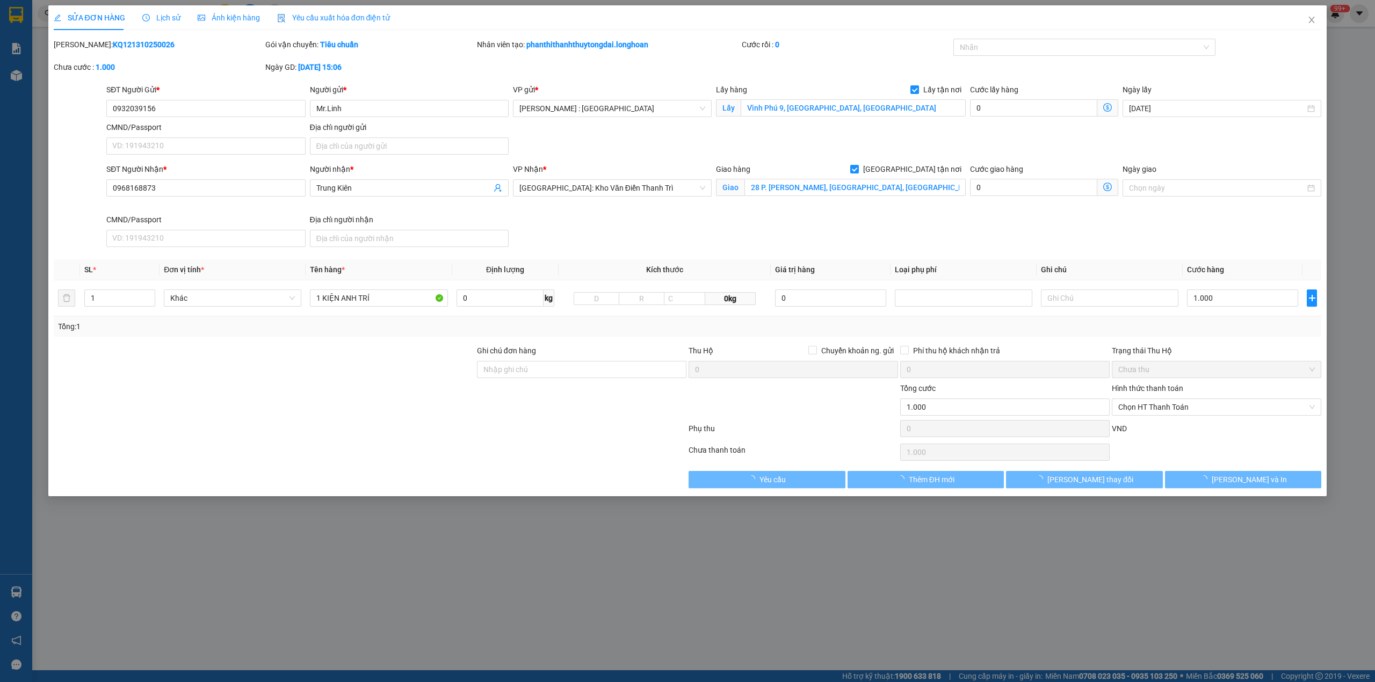
click at [163, 22] on span "Lịch sử" at bounding box center [161, 17] width 38 height 9
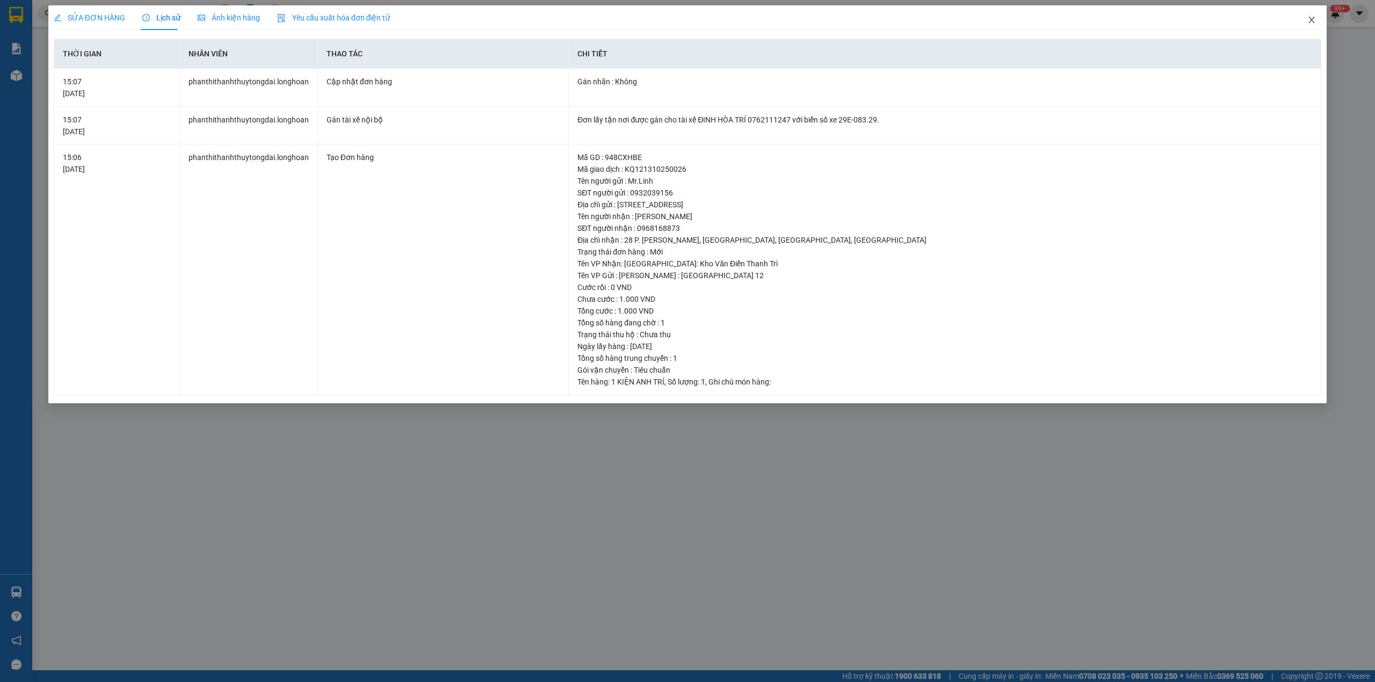
drag, startPoint x: 1309, startPoint y: 21, endPoint x: 974, endPoint y: 20, distance: 335.1
click at [1291, 20] on div "SỬA ĐƠN HÀNG Lịch sử Ảnh kiện hàng Yêu cầu xuất hóa đơn điện tử Total Paid Fee …" at bounding box center [687, 204] width 1279 height 398
click at [1309, 20] on icon "close" at bounding box center [1311, 20] width 9 height 9
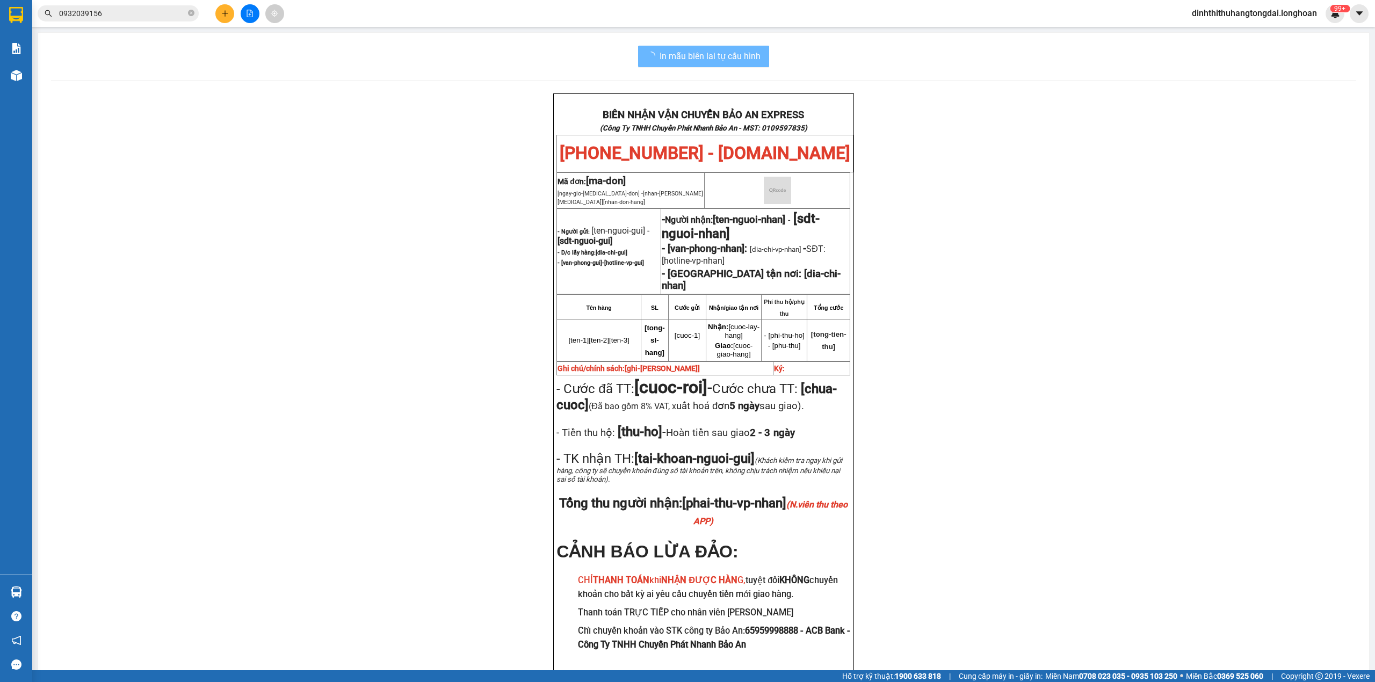
click at [154, 10] on input "0932039156" at bounding box center [122, 14] width 127 height 12
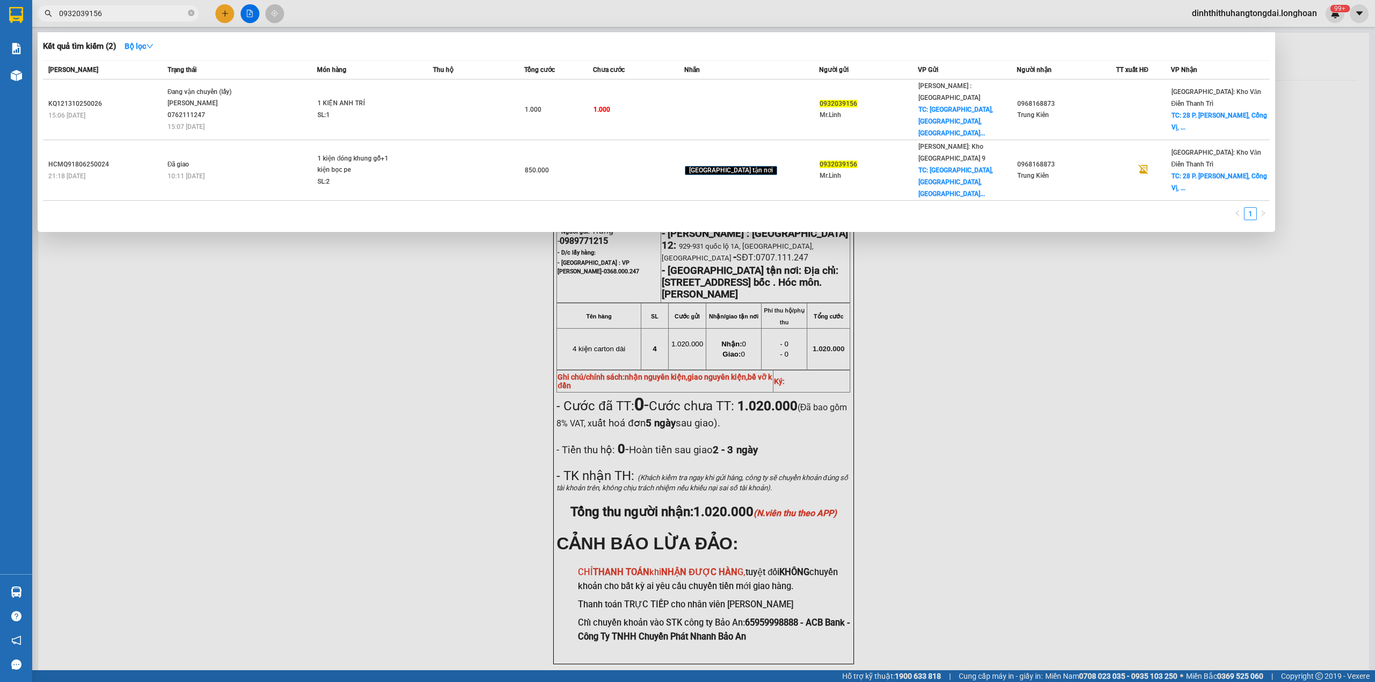
click at [154, 10] on input "0932039156" at bounding box center [122, 14] width 127 height 12
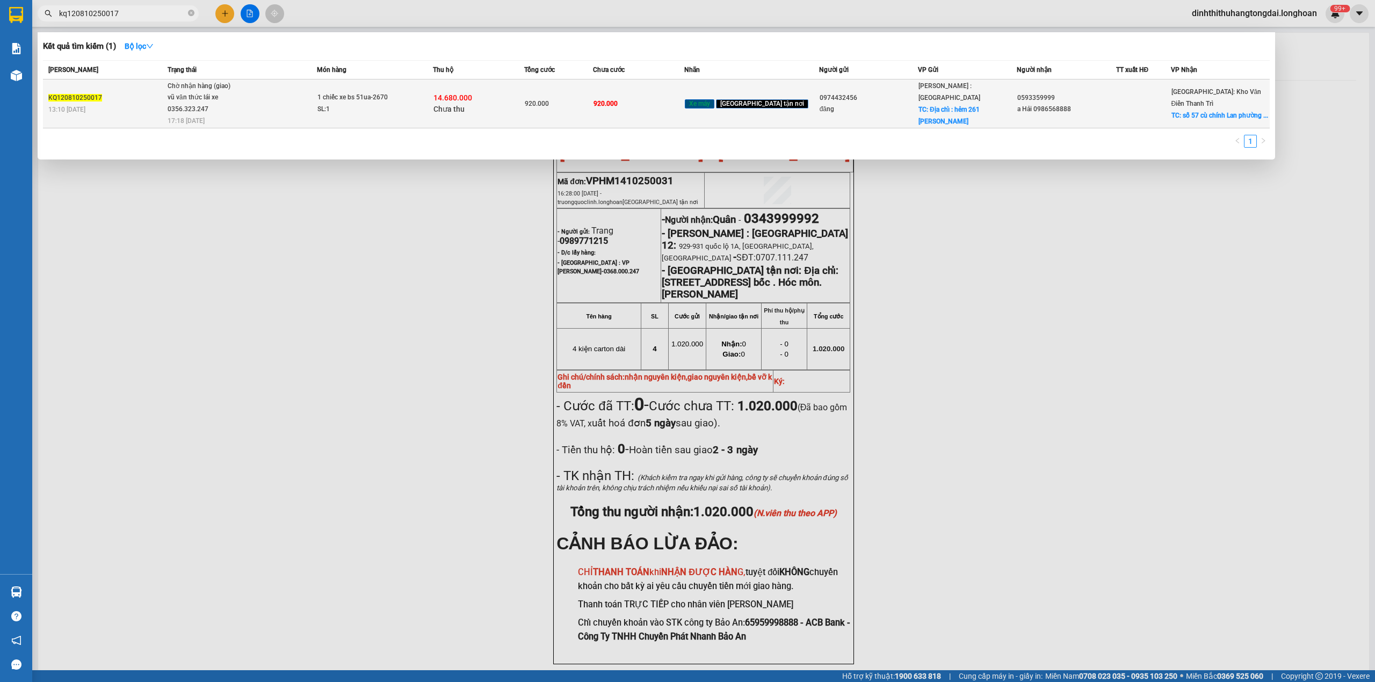
click at [222, 92] on div "vũ văn thức lái xe 0356.323.247" at bounding box center [208, 103] width 81 height 23
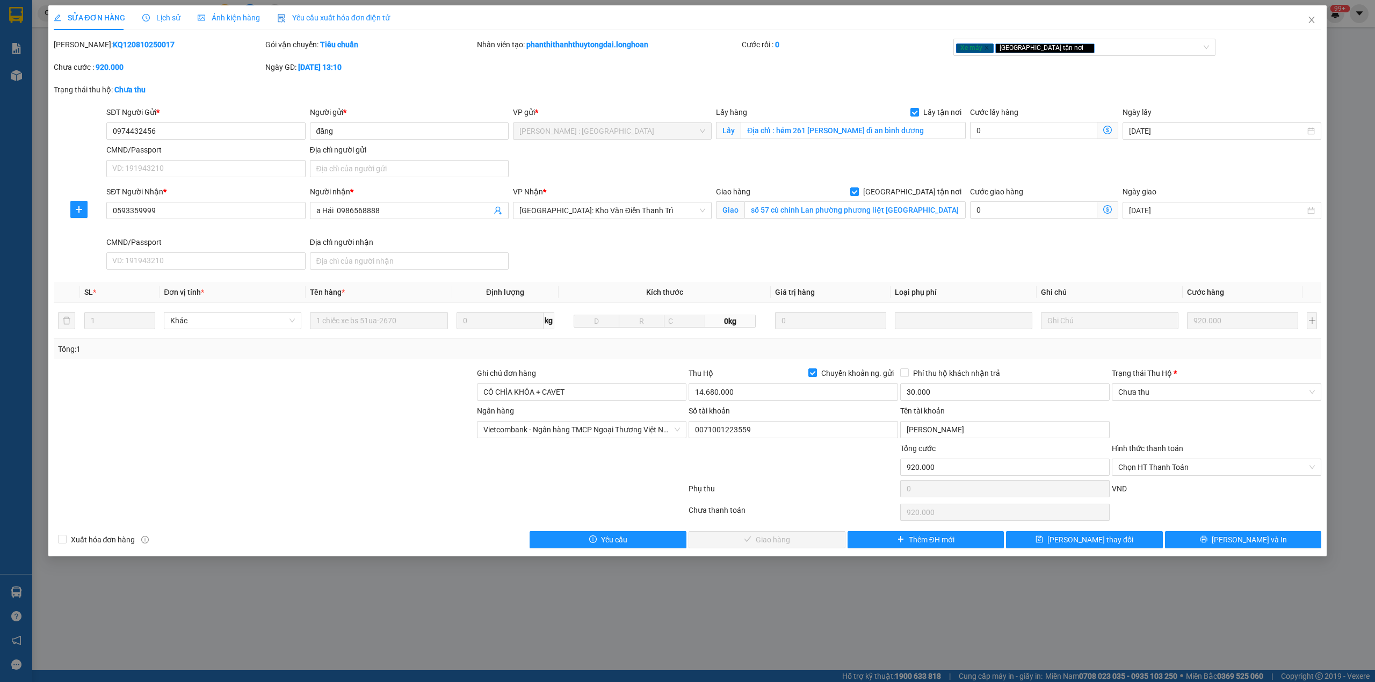
click at [159, 16] on span "Lịch sử" at bounding box center [161, 17] width 38 height 9
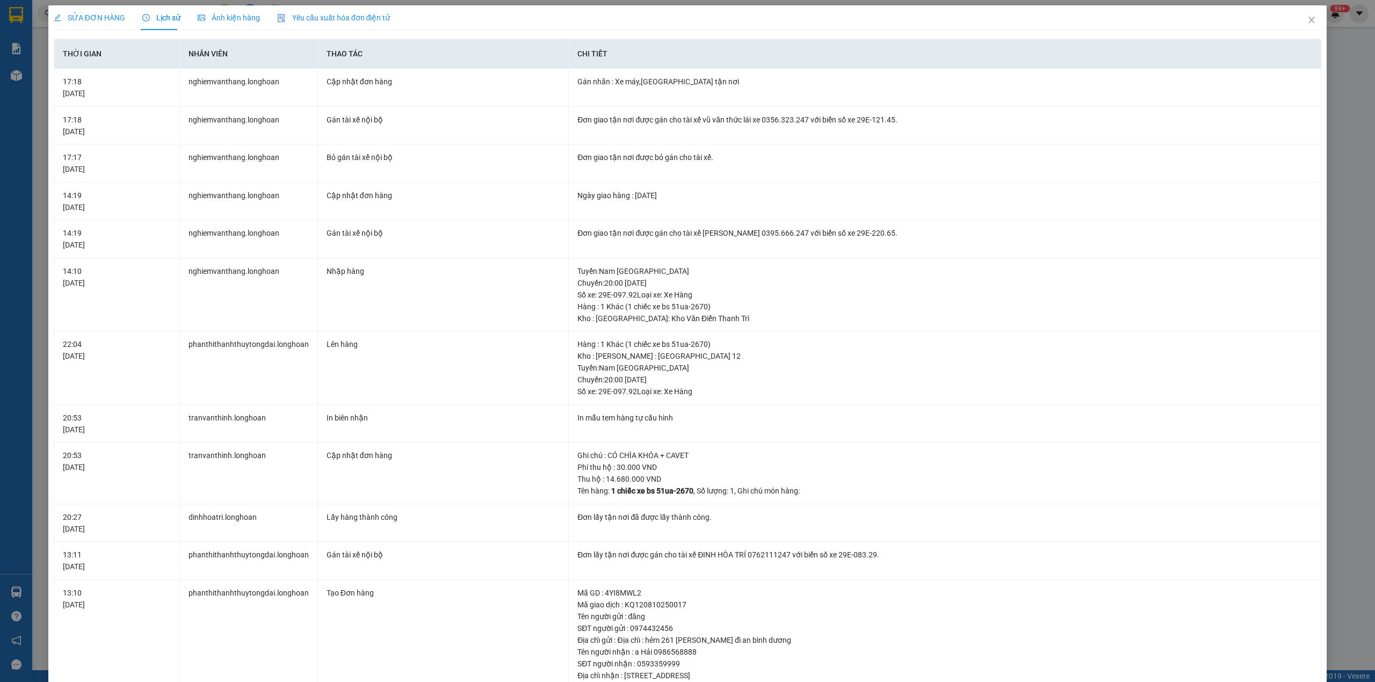
click at [85, 24] on div "SỬA ĐƠN HÀNG" at bounding box center [89, 17] width 71 height 25
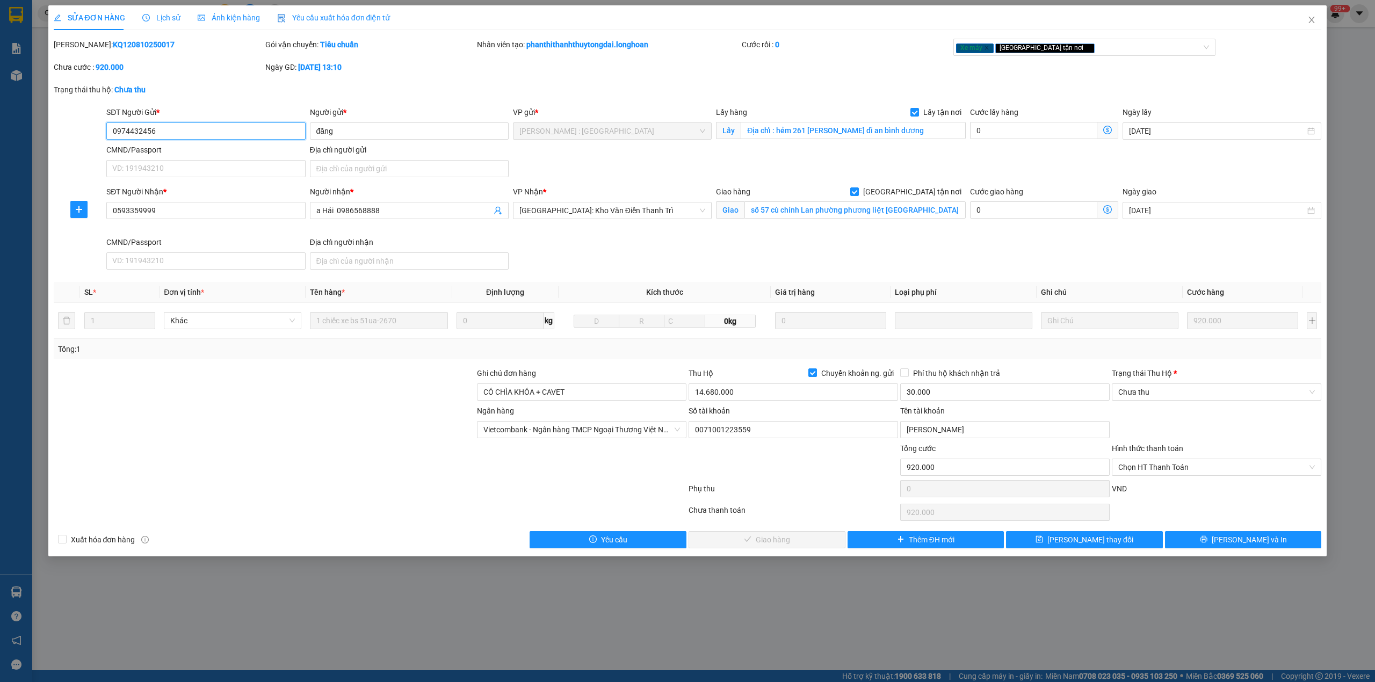
click at [142, 135] on input "0974432456" at bounding box center [205, 130] width 199 height 17
click at [1222, 538] on button "[PERSON_NAME] và In" at bounding box center [1243, 539] width 157 height 17
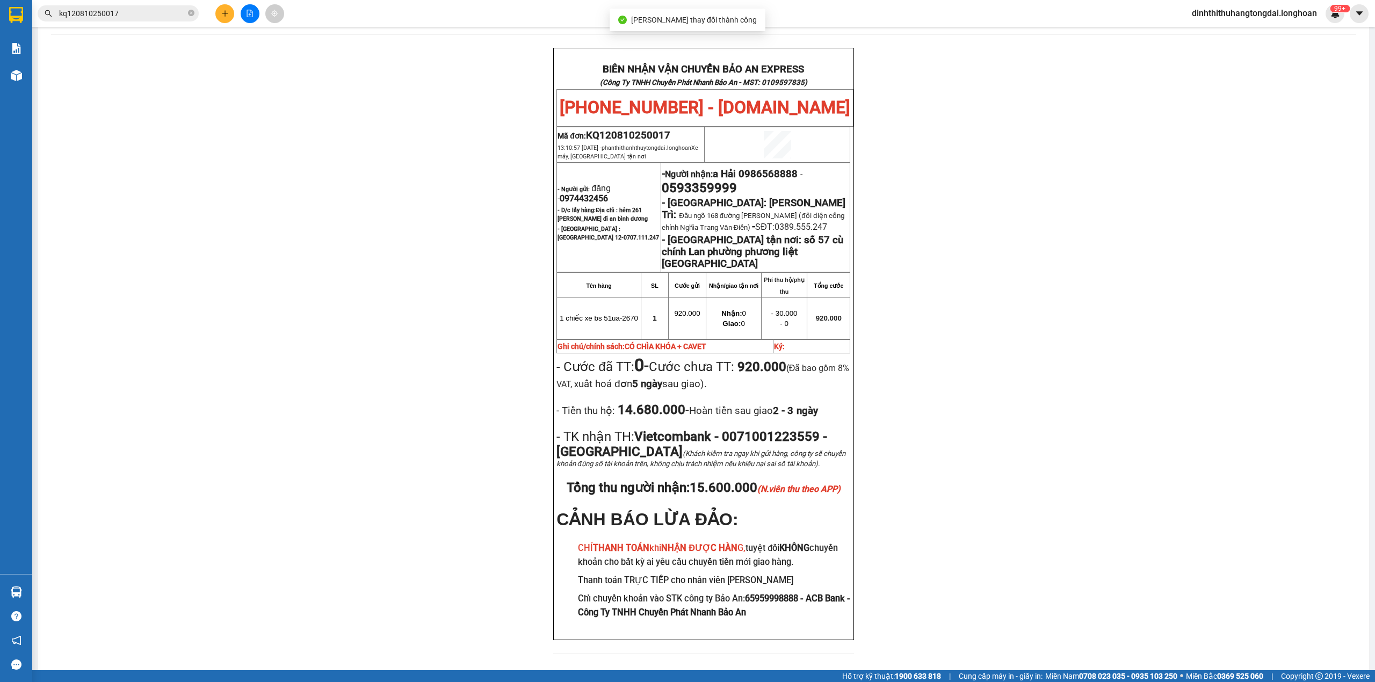
scroll to position [53, 0]
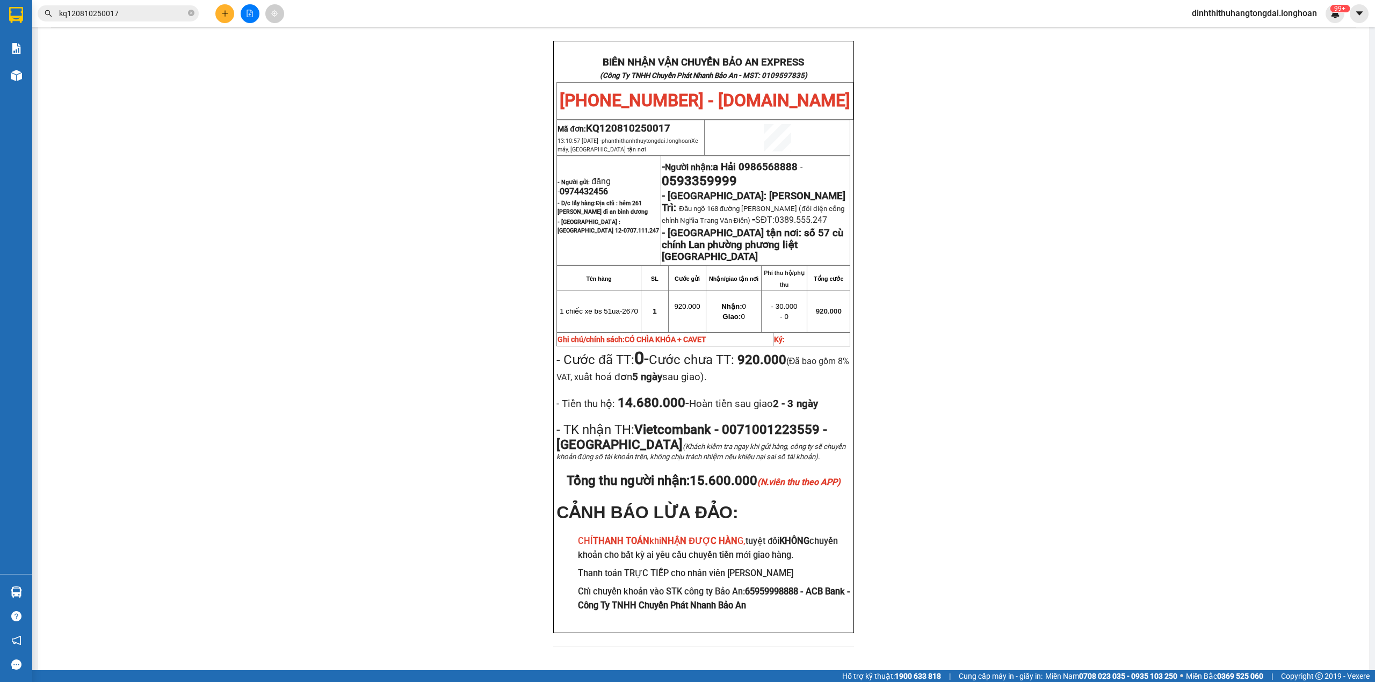
click at [136, 16] on input "kq120810250017" at bounding box center [122, 14] width 127 height 12
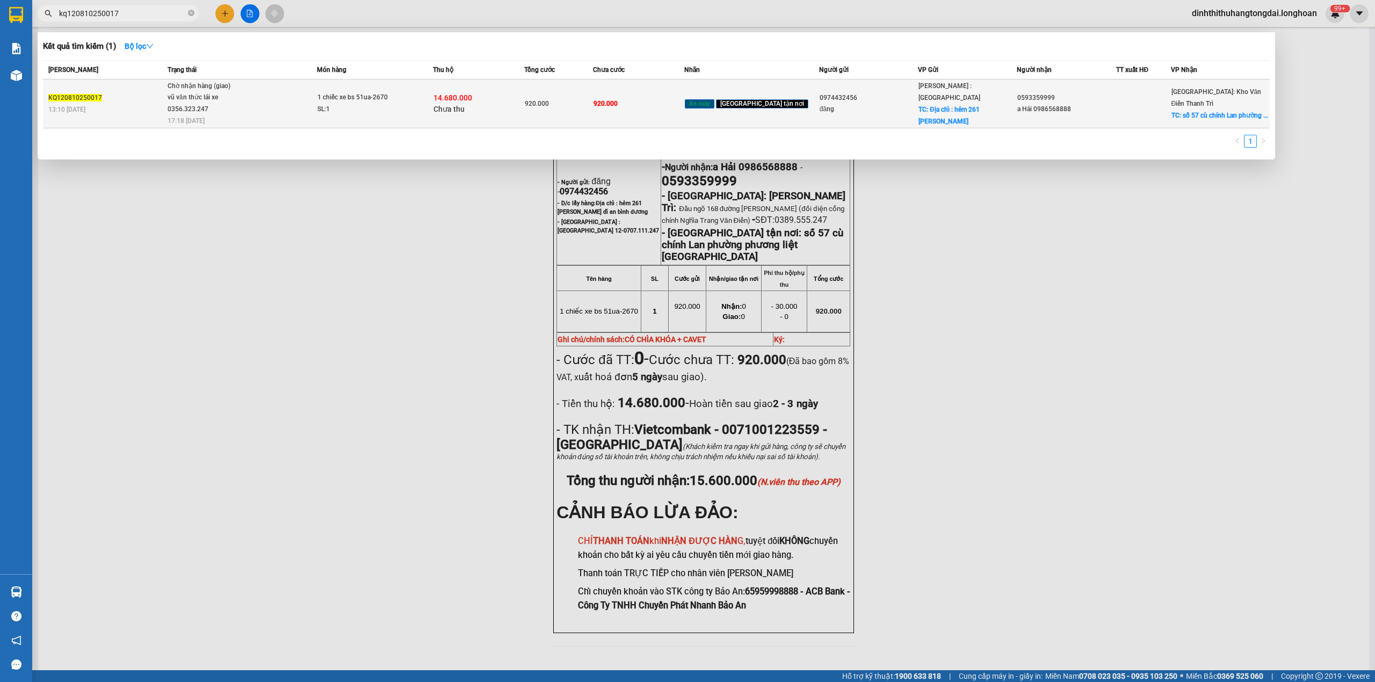
click at [235, 100] on div "vũ văn thức lái xe 0356.323.247" at bounding box center [208, 103] width 81 height 23
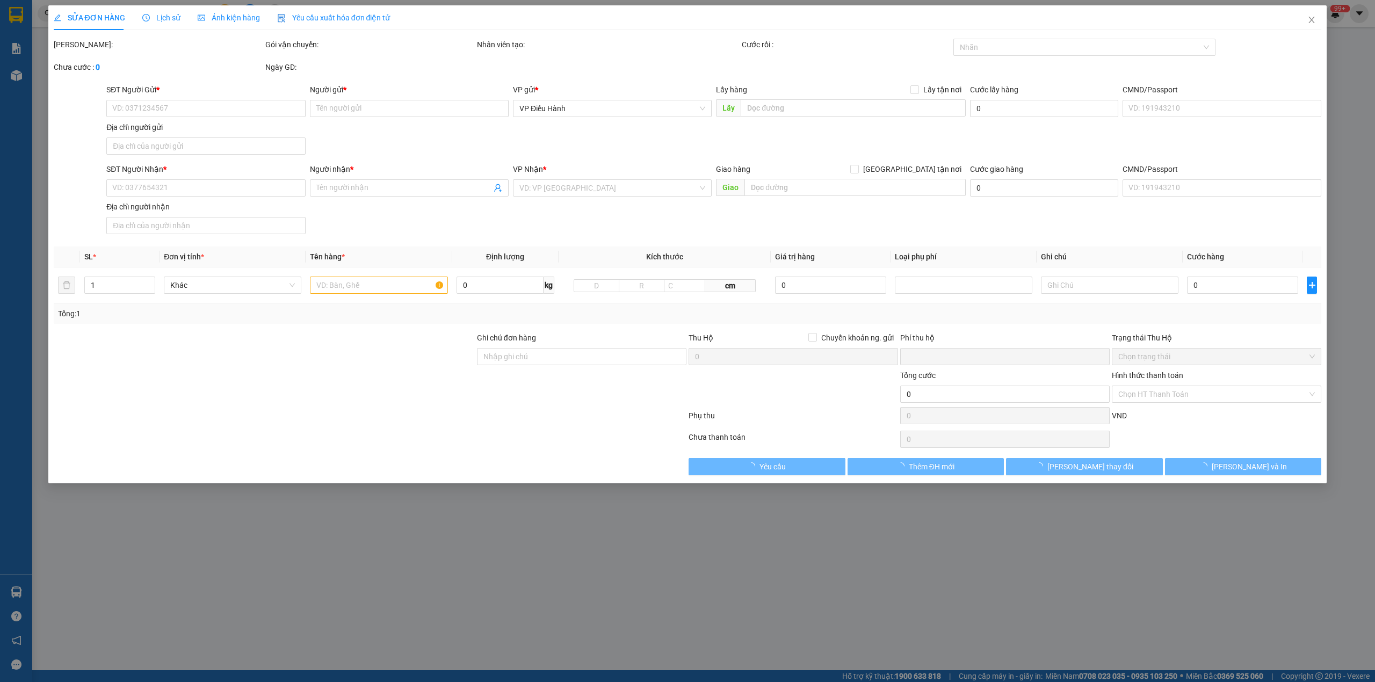
click at [171, 16] on span "Lịch sử" at bounding box center [161, 17] width 38 height 9
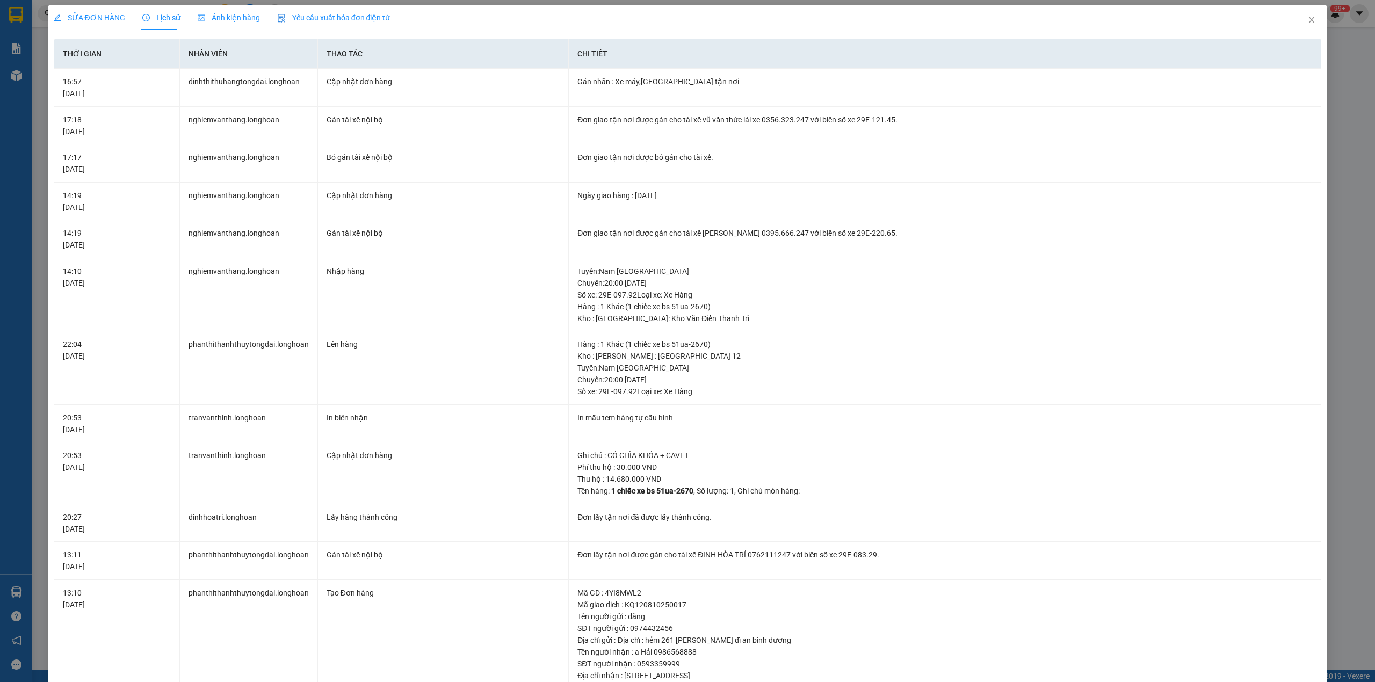
click at [73, 13] on span "SỬA ĐƠN HÀNG" at bounding box center [89, 17] width 71 height 9
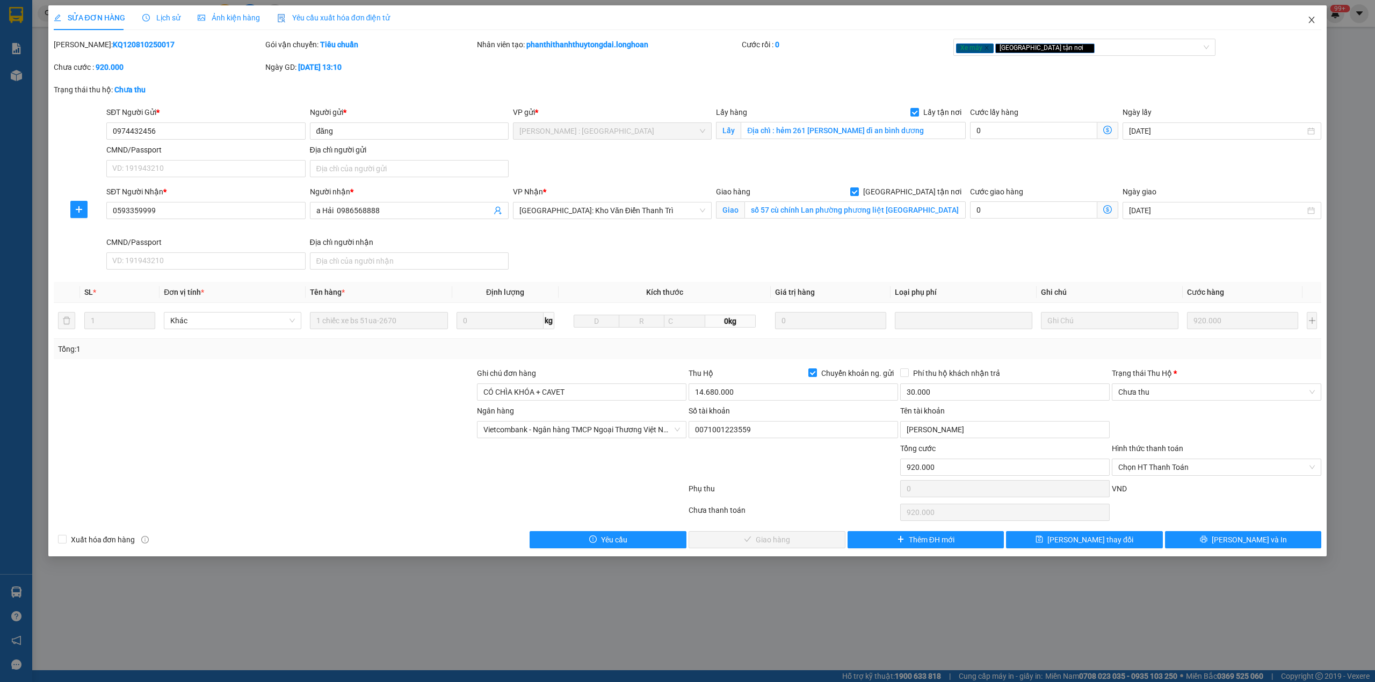
drag, startPoint x: 1313, startPoint y: 20, endPoint x: 1165, endPoint y: 30, distance: 148.5
click at [1312, 20] on icon "close" at bounding box center [1311, 20] width 9 height 9
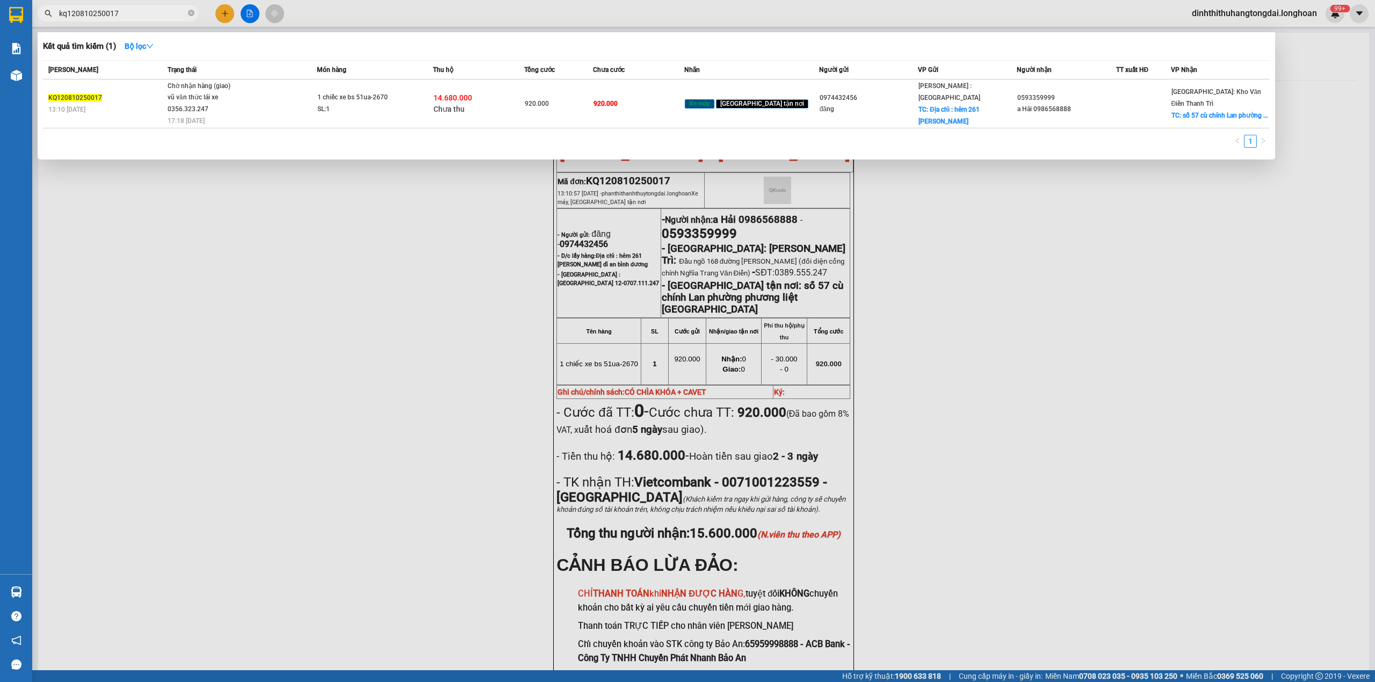
click at [134, 15] on input "kq120810250017" at bounding box center [122, 14] width 127 height 12
paste input "0929969922"
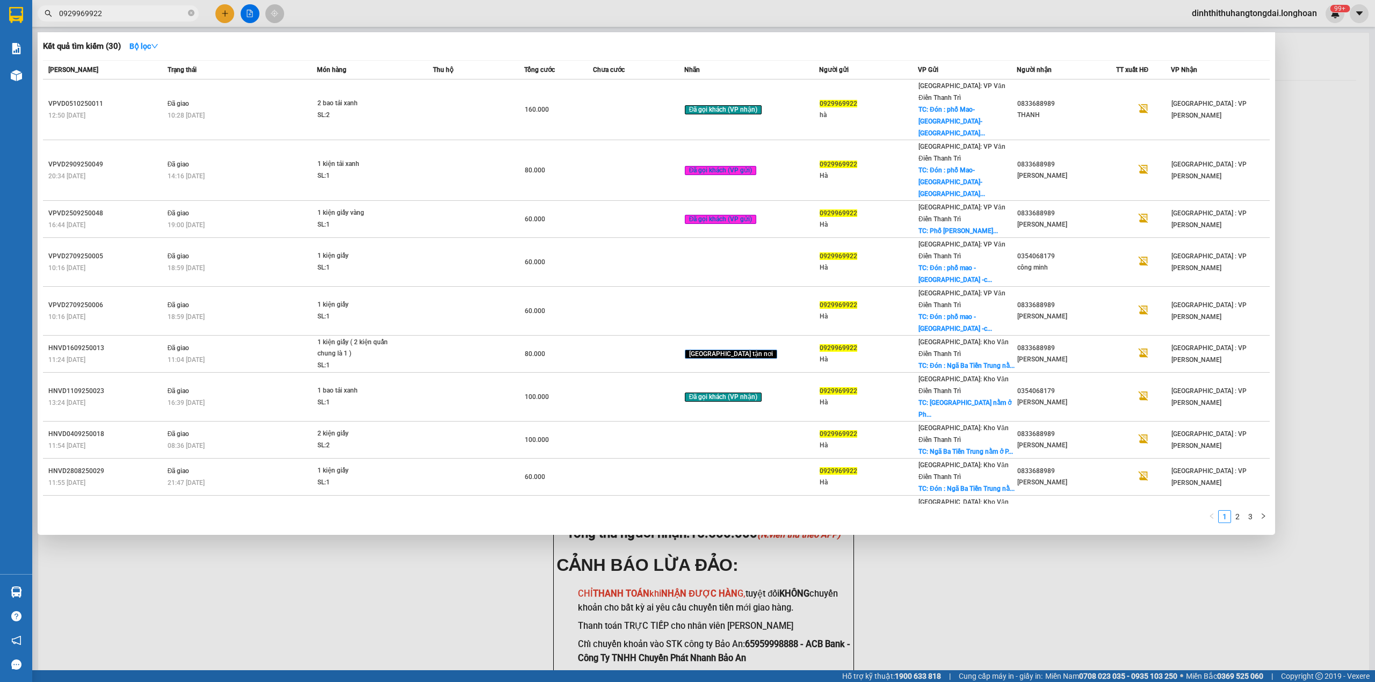
click at [102, 12] on input "0929969922" at bounding box center [122, 14] width 127 height 12
paste input "833688989"
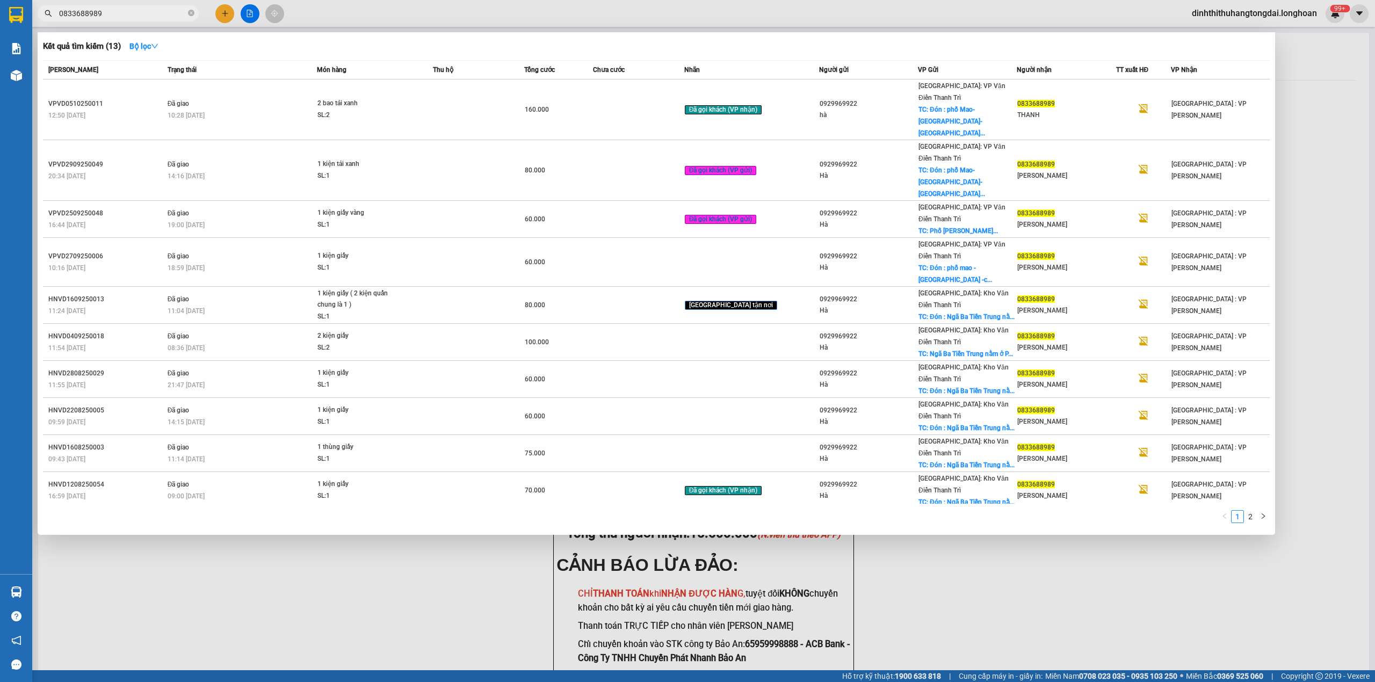
click at [120, 13] on input "0833688989" at bounding box center [122, 14] width 127 height 12
paste input "963202606"
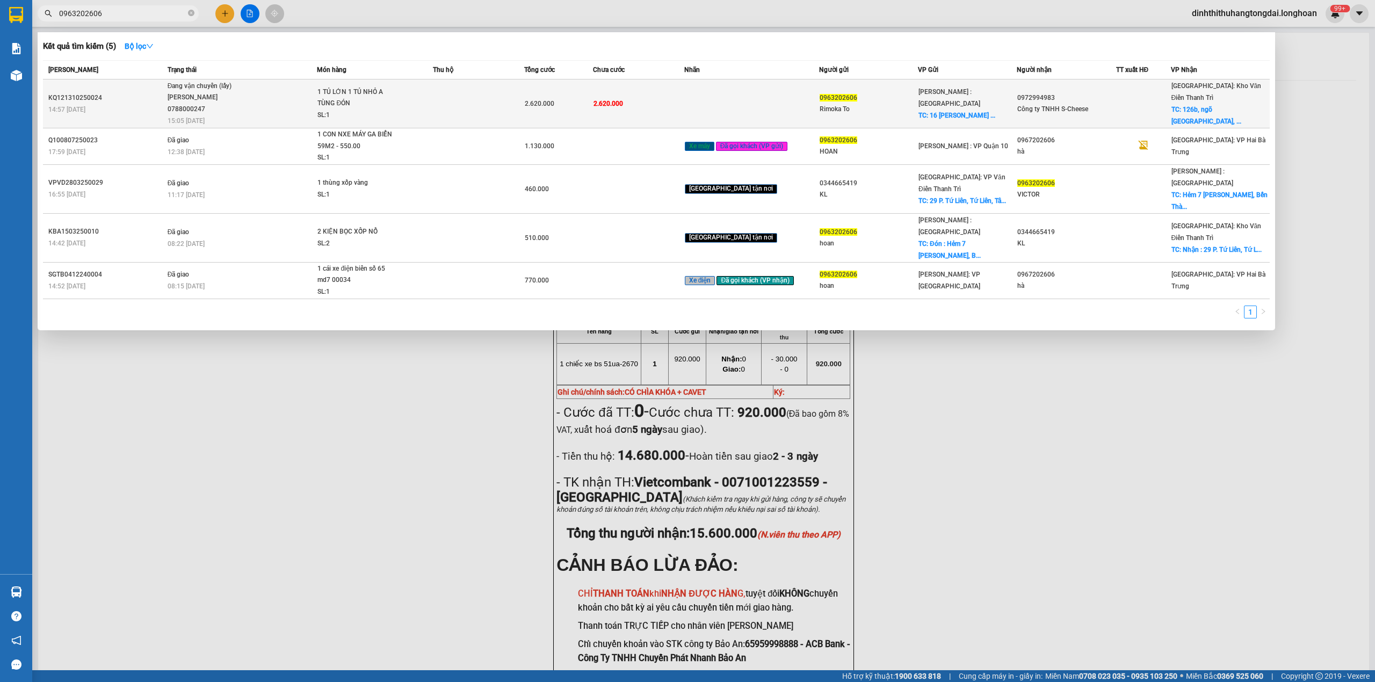
click at [265, 93] on span "Đang vận chuyển (lấy) [PERSON_NAME] 0788000247 15:05 [DATE]" at bounding box center [242, 103] width 149 height 45
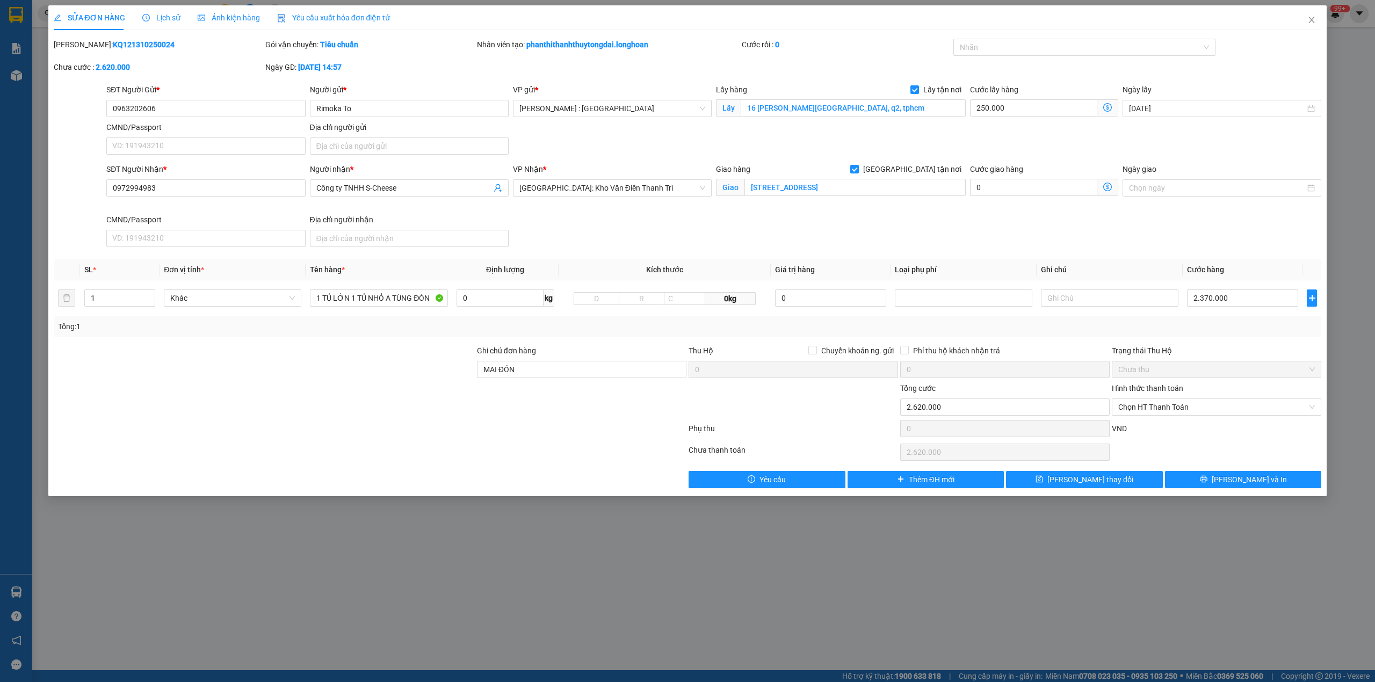
click at [153, 16] on span "Lịch sử" at bounding box center [161, 17] width 38 height 9
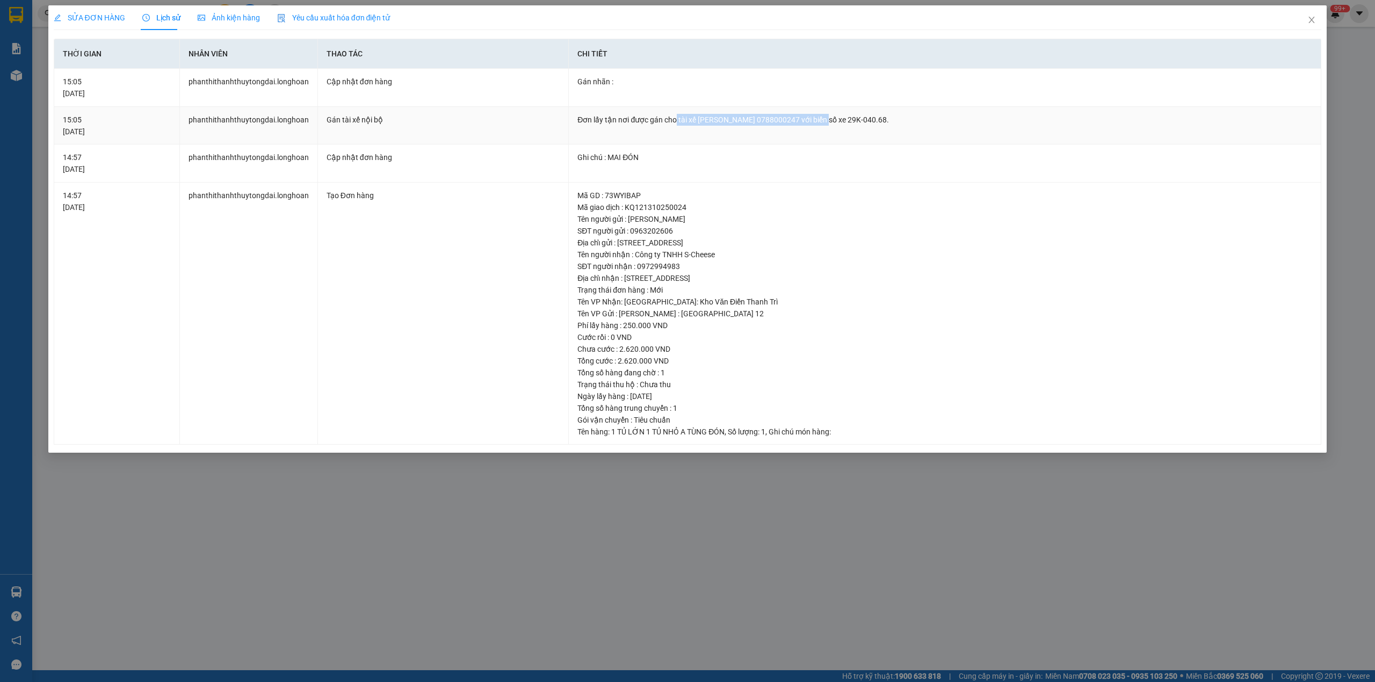
drag, startPoint x: 674, startPoint y: 117, endPoint x: 839, endPoint y: 116, distance: 164.3
click at [839, 116] on div "Đơn lấy tận nơi được gán cho tài xế [PERSON_NAME] 0788000247 với biển số xe 29K…" at bounding box center [944, 120] width 735 height 12
click at [1310, 20] on icon "close" at bounding box center [1311, 20] width 9 height 9
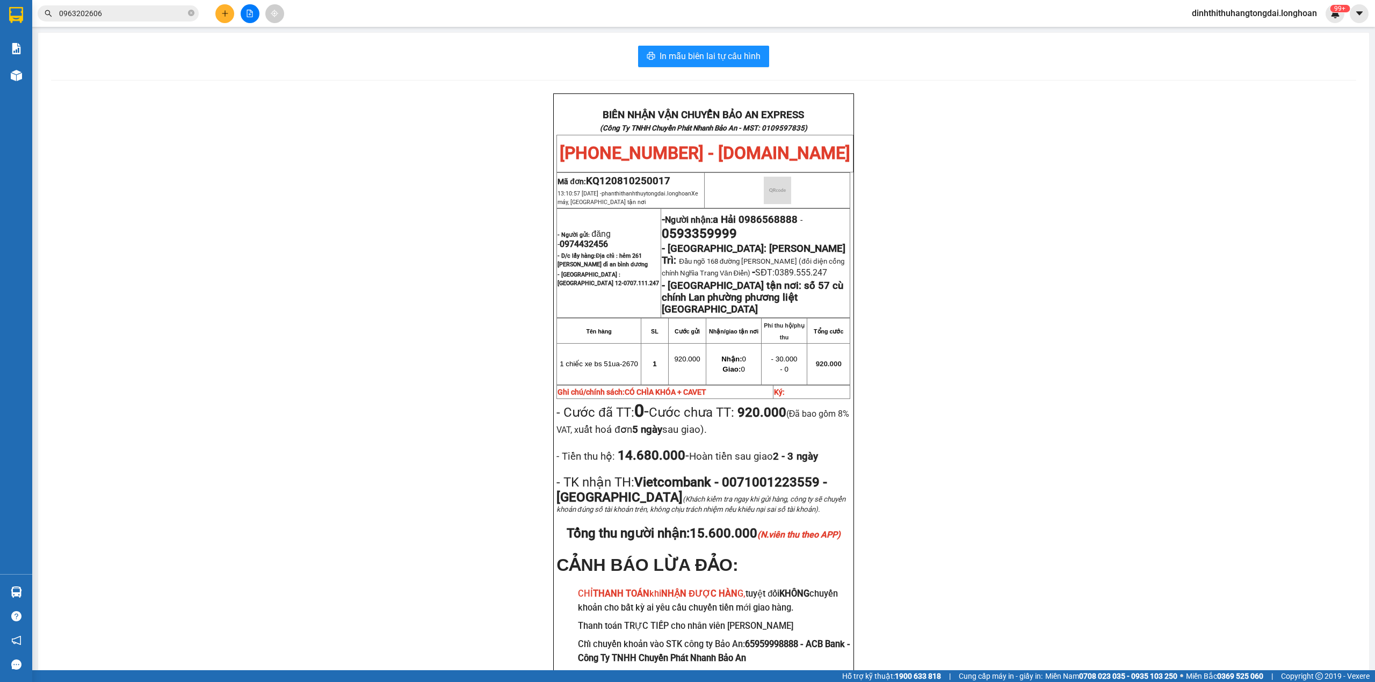
click at [119, 13] on input "0963202606" at bounding box center [122, 14] width 127 height 12
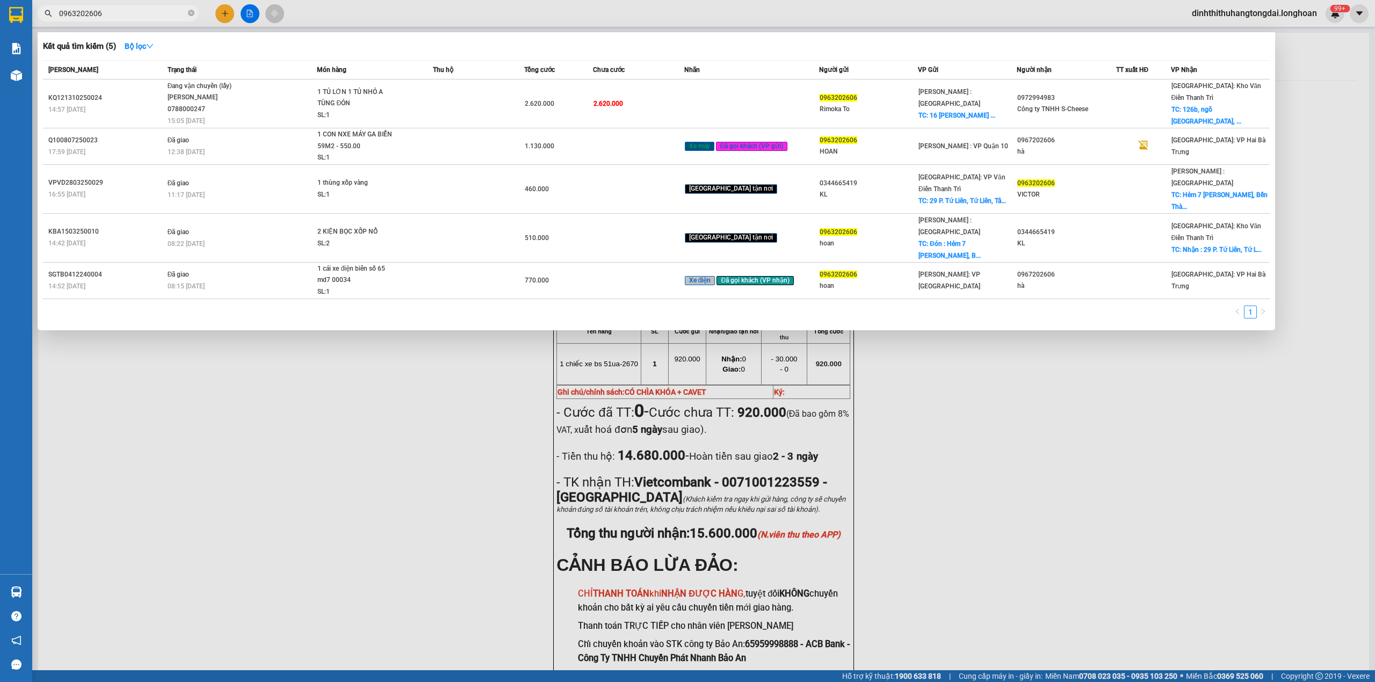
click at [119, 13] on input "0963202606" at bounding box center [122, 14] width 127 height 12
paste input "13146980"
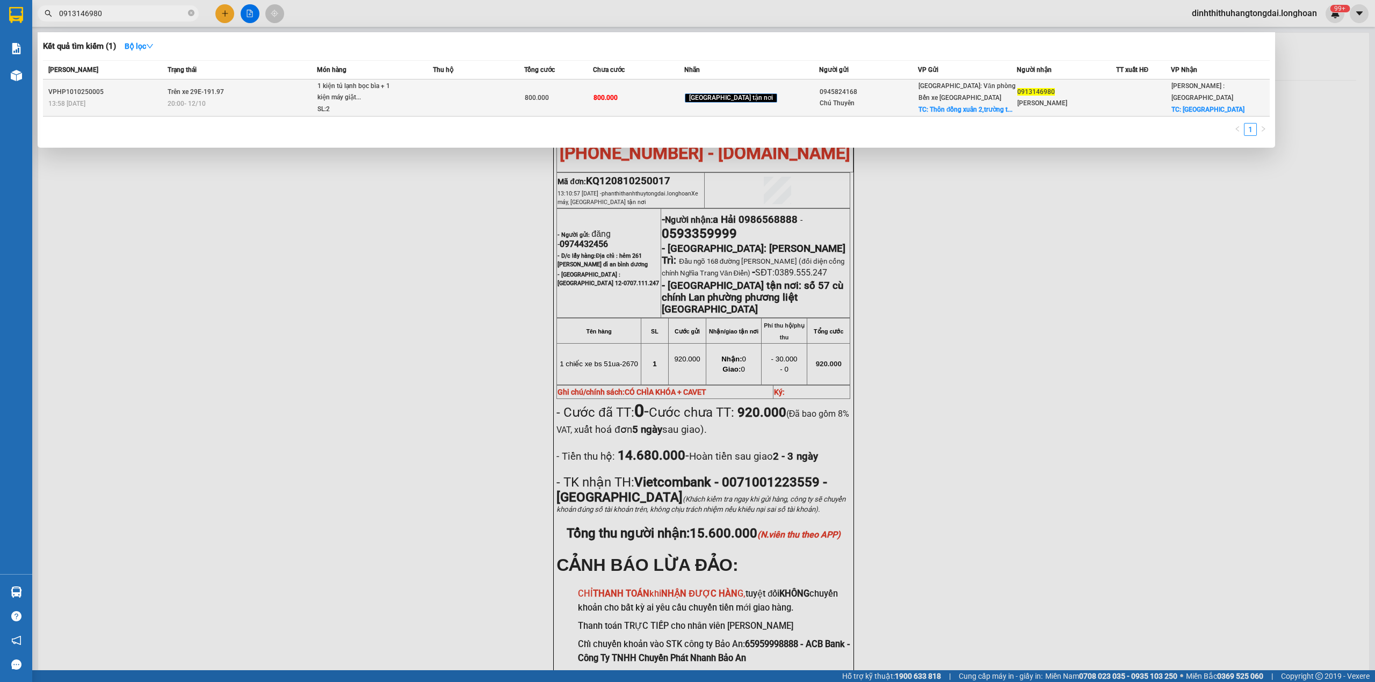
click at [275, 88] on td "Trên xe 29E-191.97 20:00 [DATE]" at bounding box center [241, 97] width 153 height 37
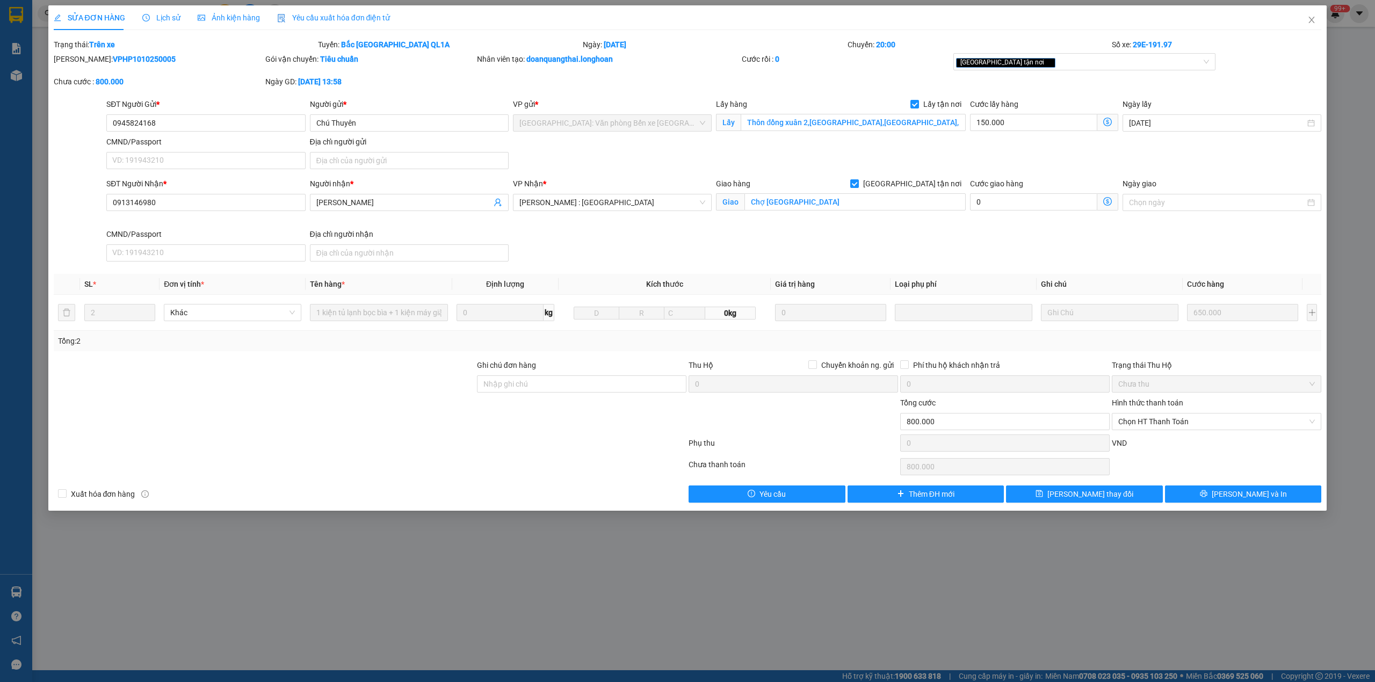
drag, startPoint x: 132, startPoint y: 18, endPoint x: 150, endPoint y: 16, distance: 18.4
click at [142, 18] on div "SỬA ĐƠN HÀNG Lịch sử Ảnh kiện hàng Yêu cầu xuất hóa đơn điện tử" at bounding box center [222, 17] width 337 height 25
click at [156, 16] on span "Lịch sử" at bounding box center [161, 17] width 38 height 9
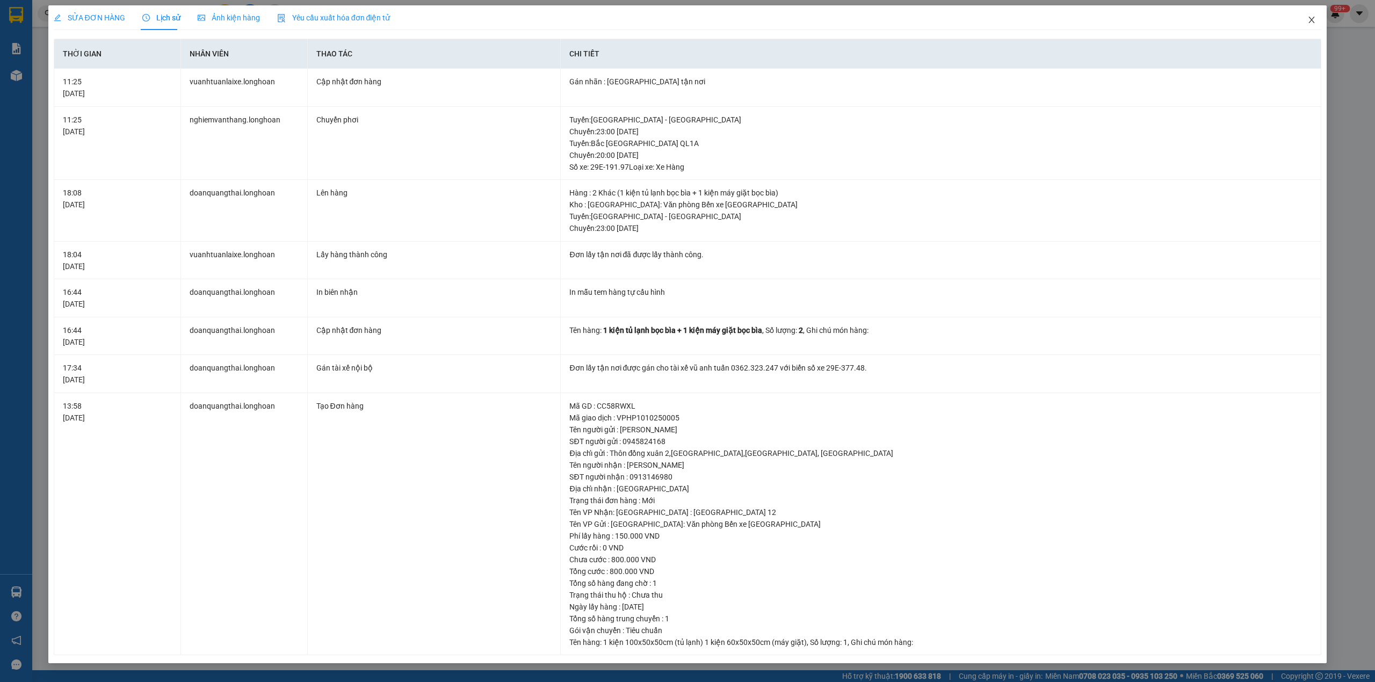
click at [1311, 20] on icon "close" at bounding box center [1311, 20] width 9 height 9
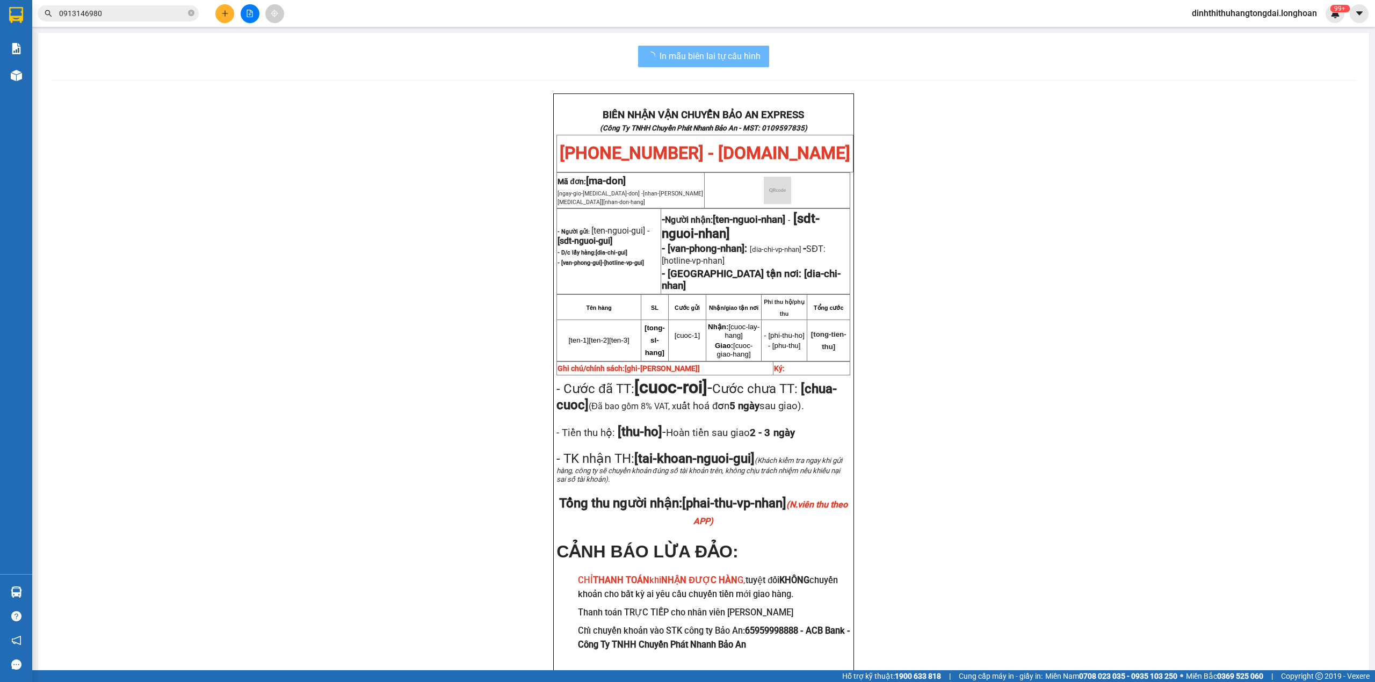
click at [140, 8] on input "0913146980" at bounding box center [122, 14] width 127 height 12
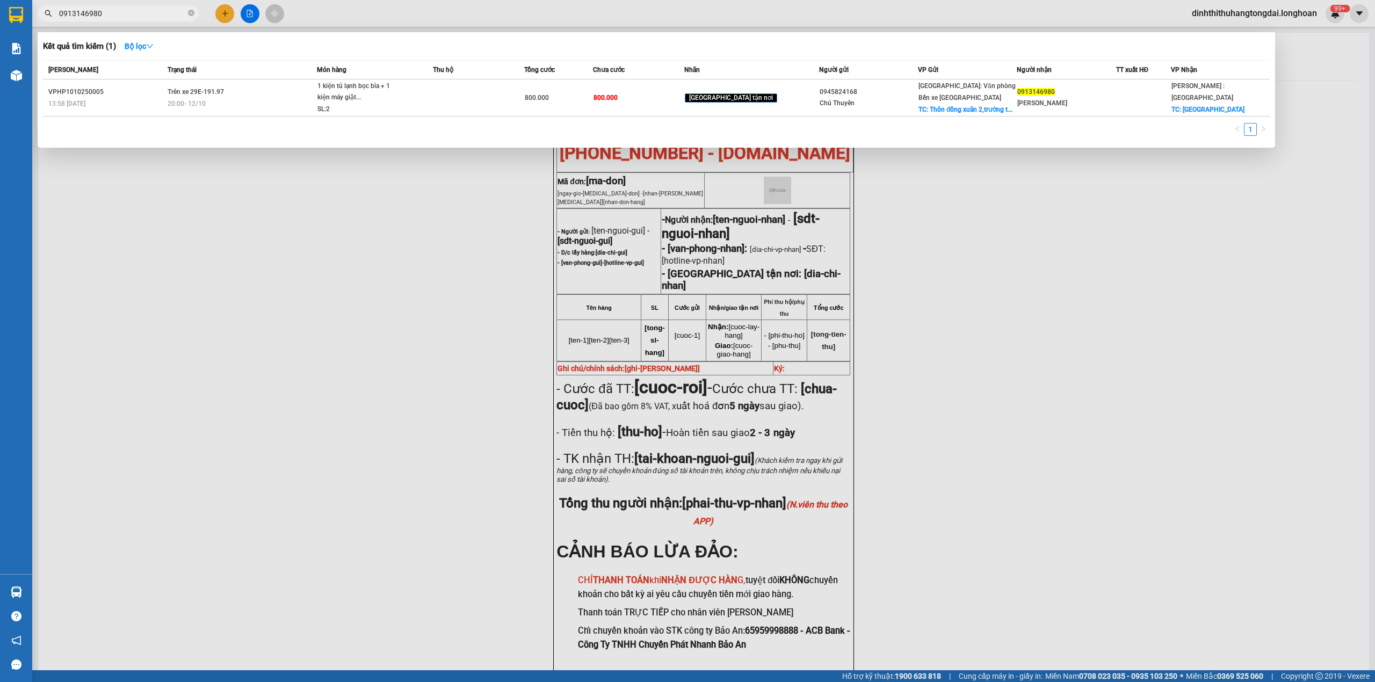
click at [140, 8] on input "0913146980" at bounding box center [122, 14] width 127 height 12
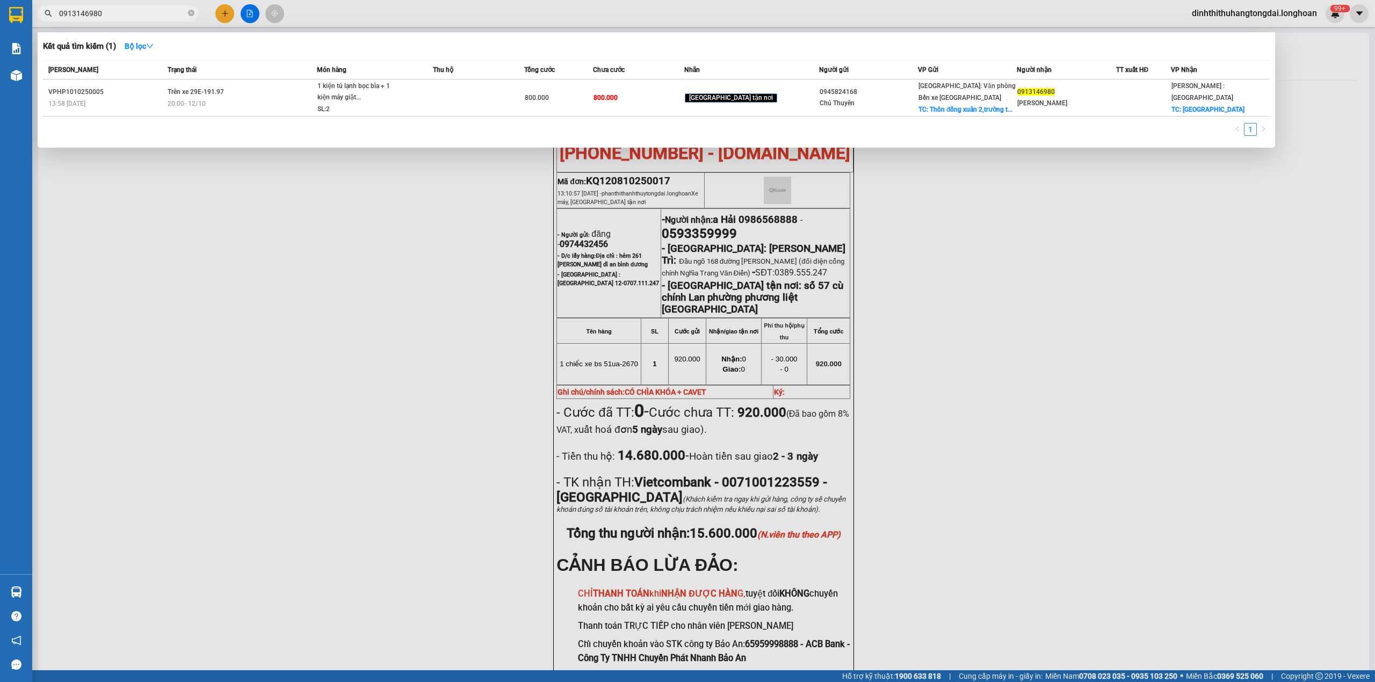
paste input "948276"
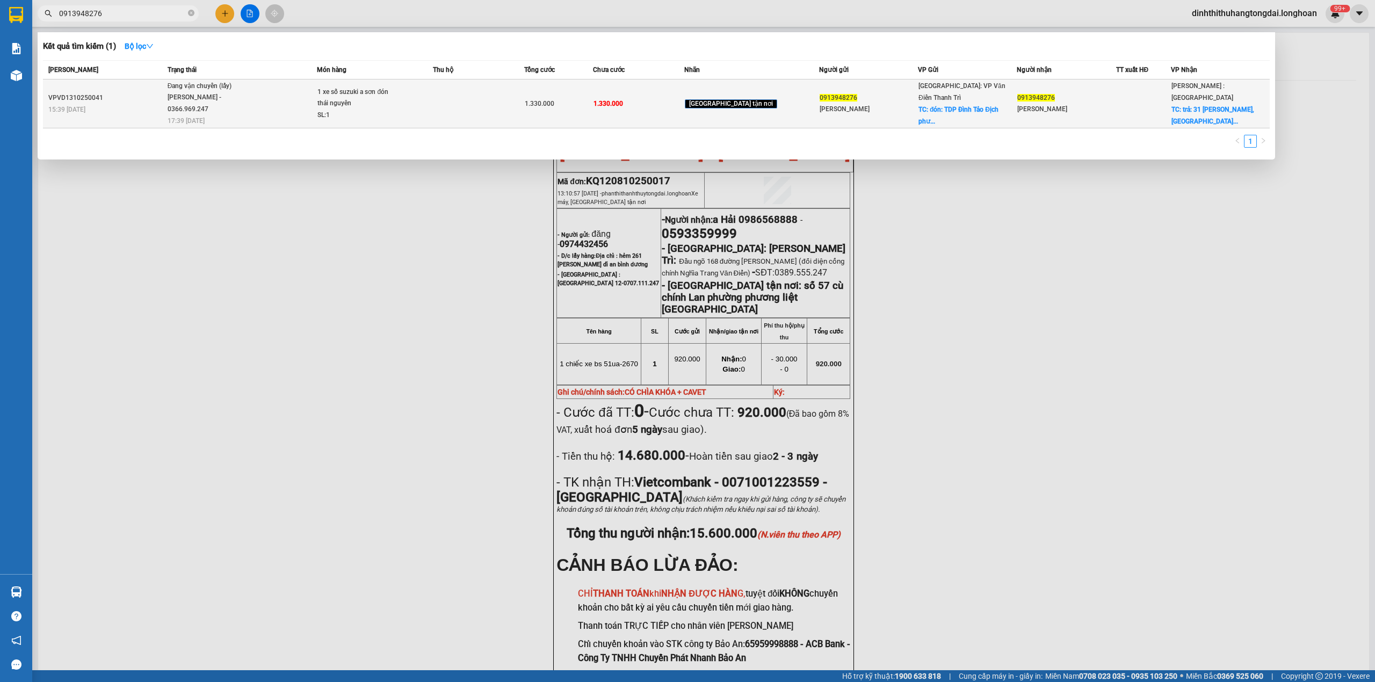
click at [260, 101] on span "Đang vận chuyển (lấy) [PERSON_NAME] - 0366.969.247 17:39 [DATE]" at bounding box center [242, 103] width 149 height 45
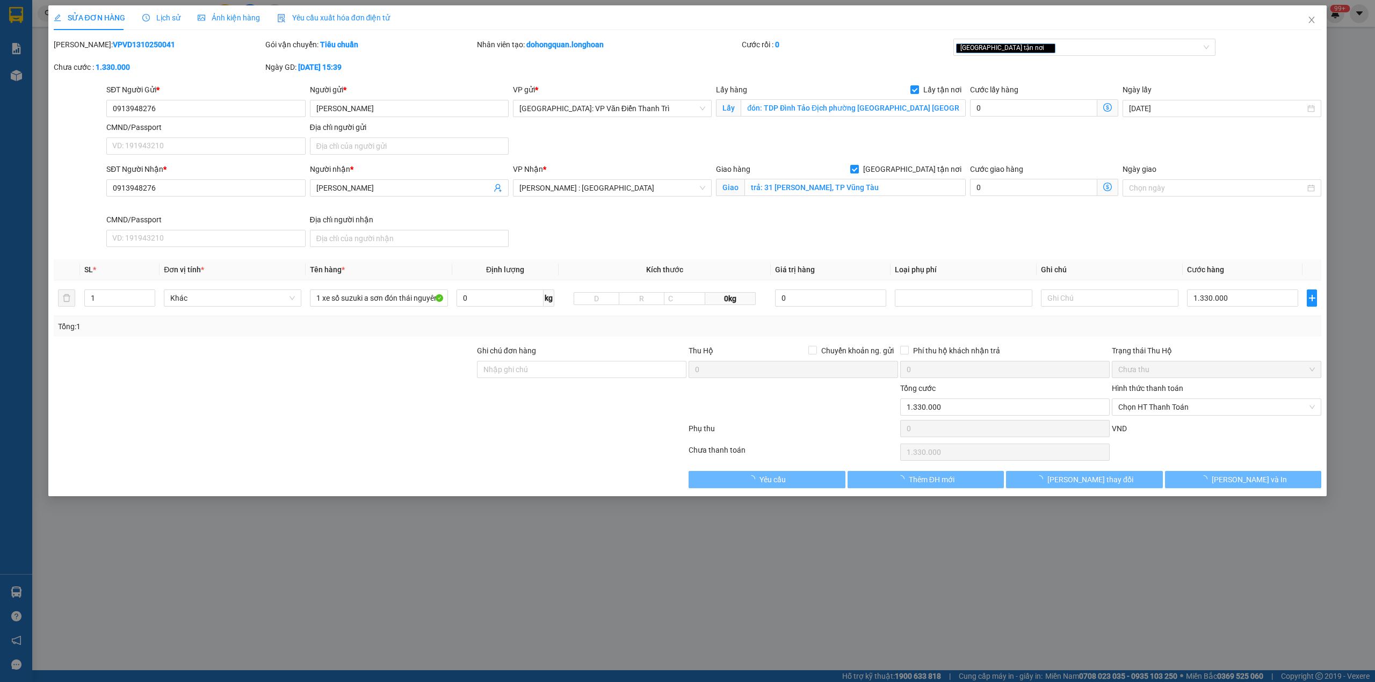
click at [153, 15] on span "Lịch sử" at bounding box center [161, 17] width 38 height 9
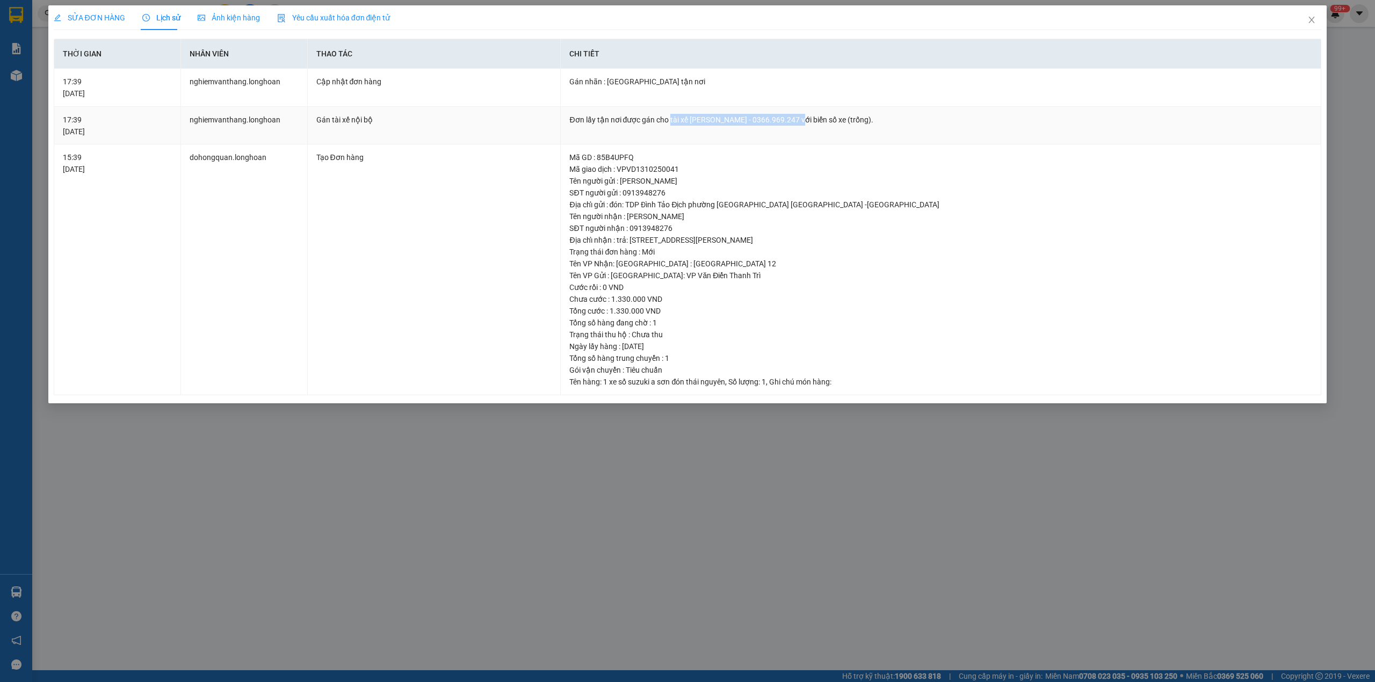
drag, startPoint x: 669, startPoint y: 120, endPoint x: 800, endPoint y: 116, distance: 131.1
click at [800, 116] on div "Đơn lấy tận nơi được gán cho tài xế [PERSON_NAME] - 0366.969.247 với biển số xe…" at bounding box center [940, 120] width 743 height 12
drag, startPoint x: 1306, startPoint y: 19, endPoint x: 393, endPoint y: 24, distance: 913.4
click at [1304, 19] on span "Close" at bounding box center [1311, 20] width 30 height 30
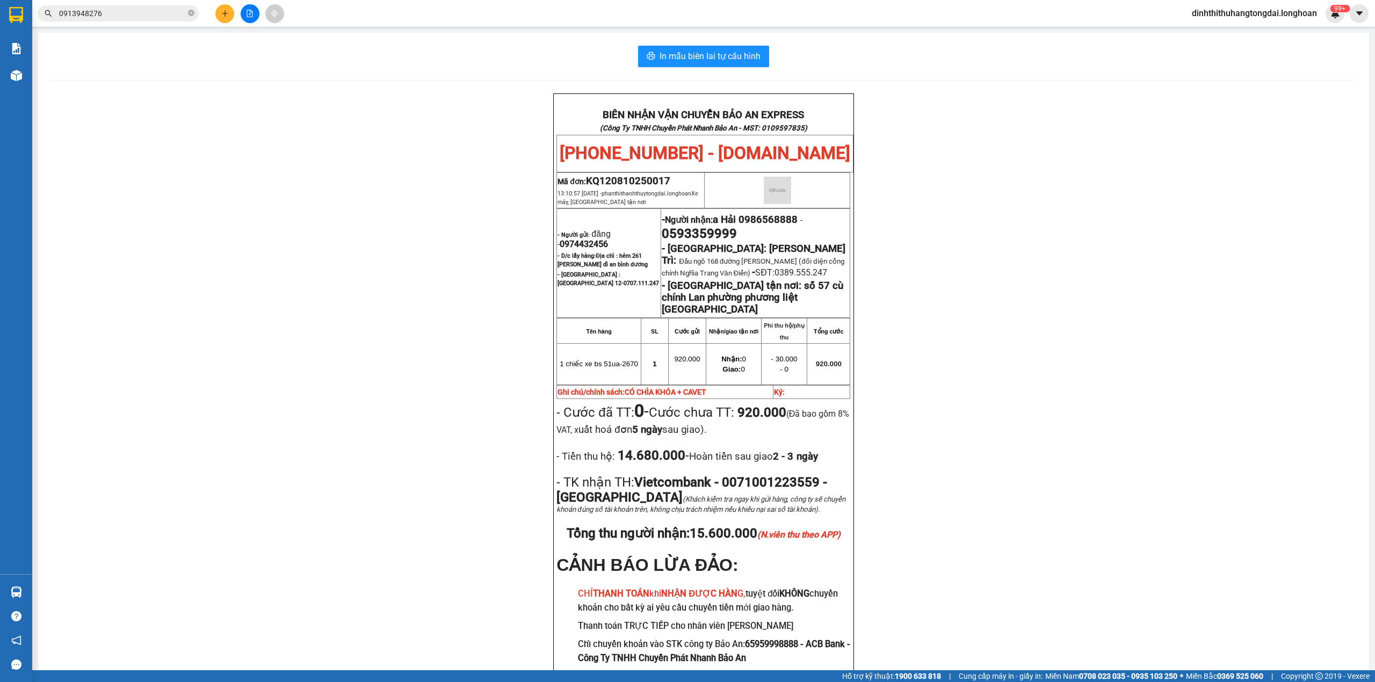
click at [156, 12] on input "0913948276" at bounding box center [122, 14] width 127 height 12
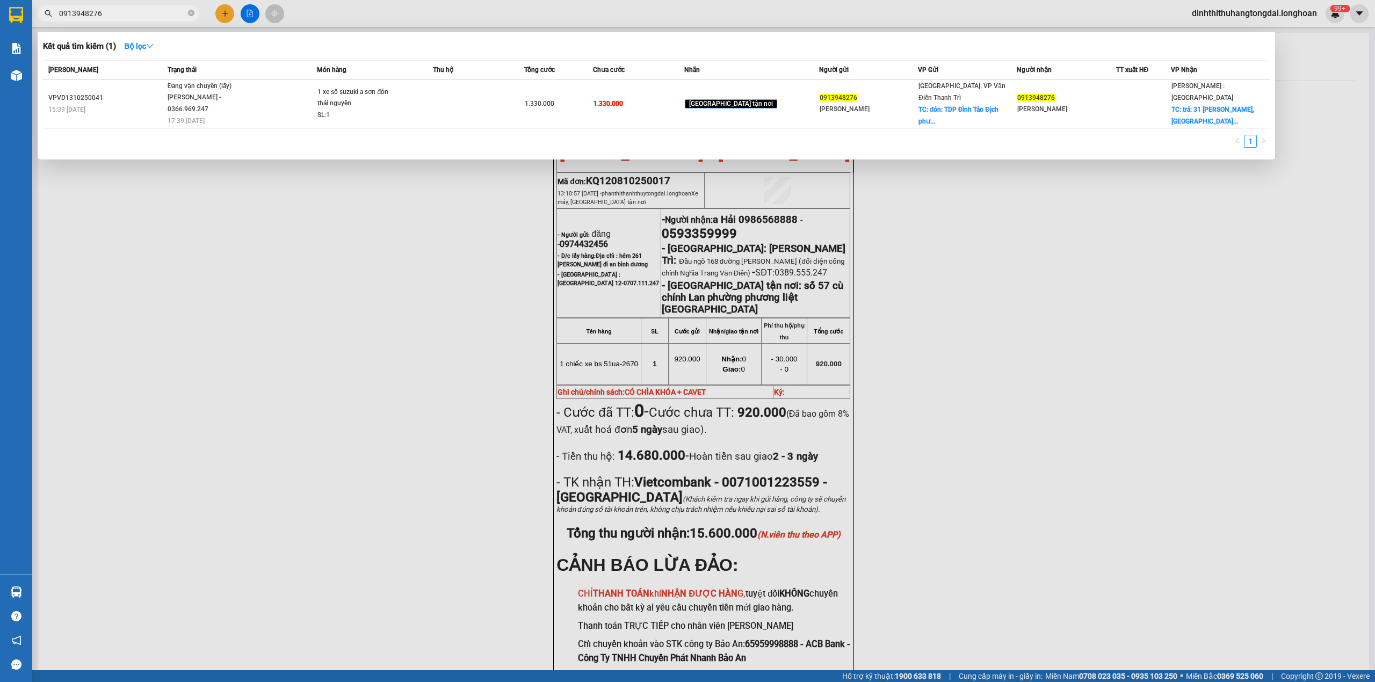
click at [156, 12] on input "0913948276" at bounding box center [122, 14] width 127 height 12
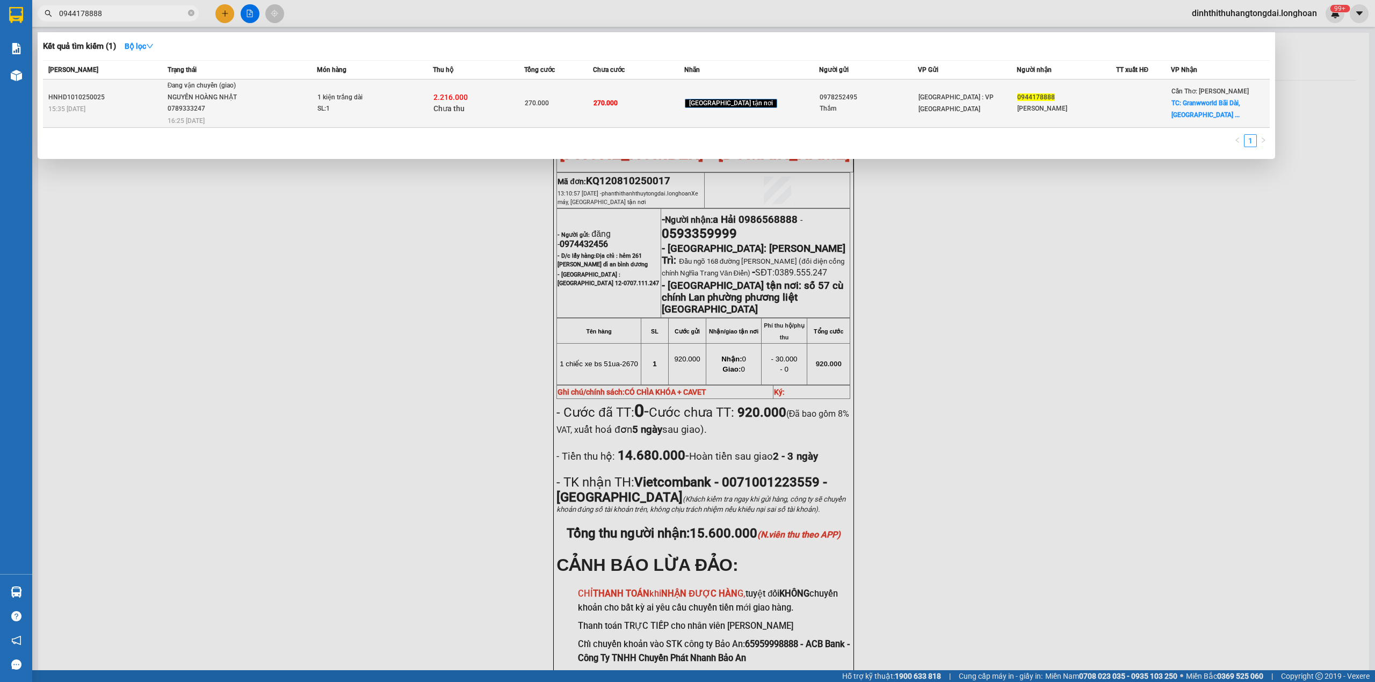
click at [248, 93] on div "NGUYẾN HOÀNG NHẬT 0789333247" at bounding box center [208, 103] width 81 height 23
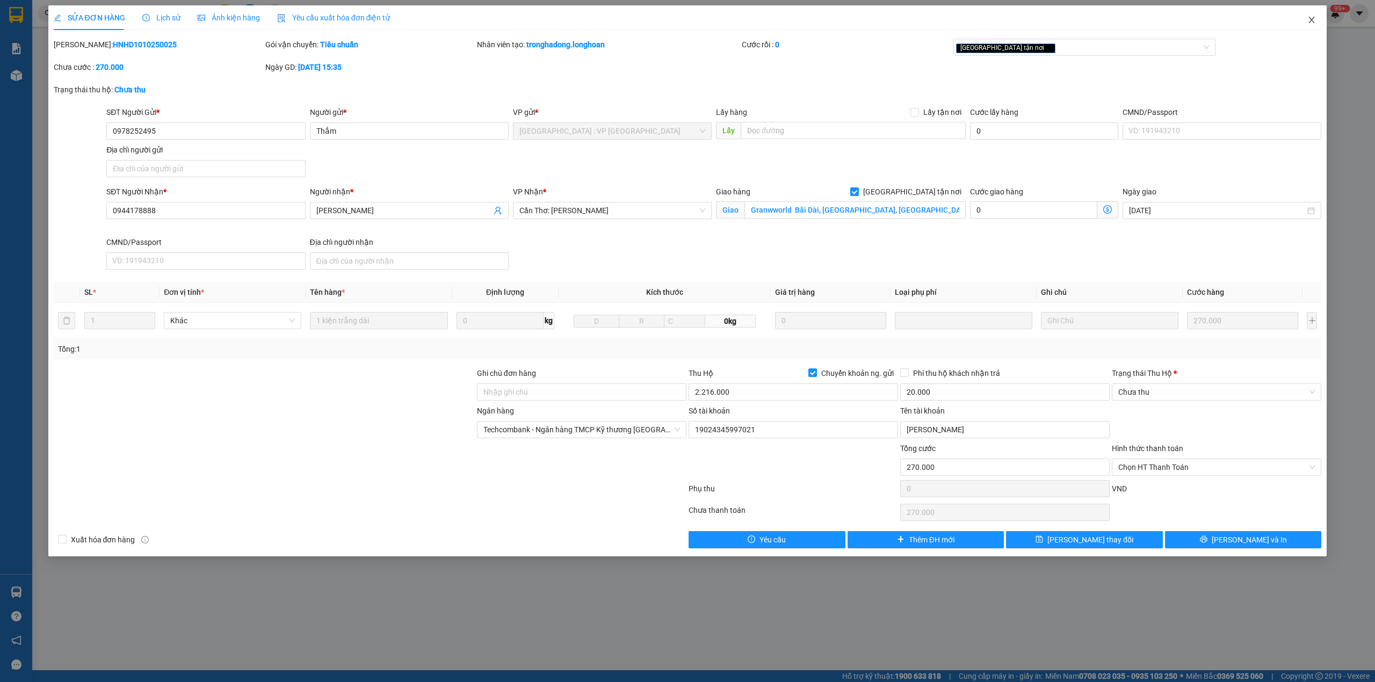
drag, startPoint x: 1313, startPoint y: 16, endPoint x: 1132, endPoint y: 20, distance: 181.0
click at [1307, 18] on icon "close" at bounding box center [1311, 20] width 9 height 9
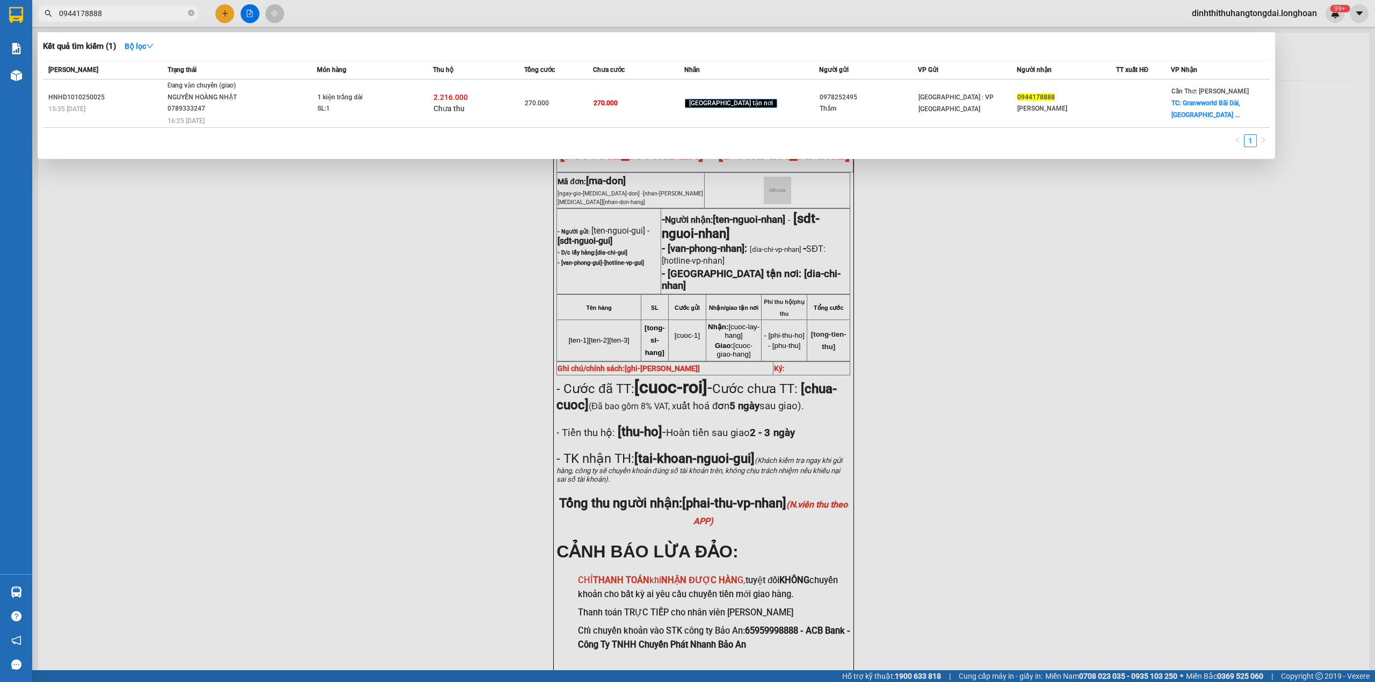
click at [156, 8] on input "0944178888" at bounding box center [122, 14] width 127 height 12
click at [153, 11] on input "0944178888" at bounding box center [122, 14] width 127 height 12
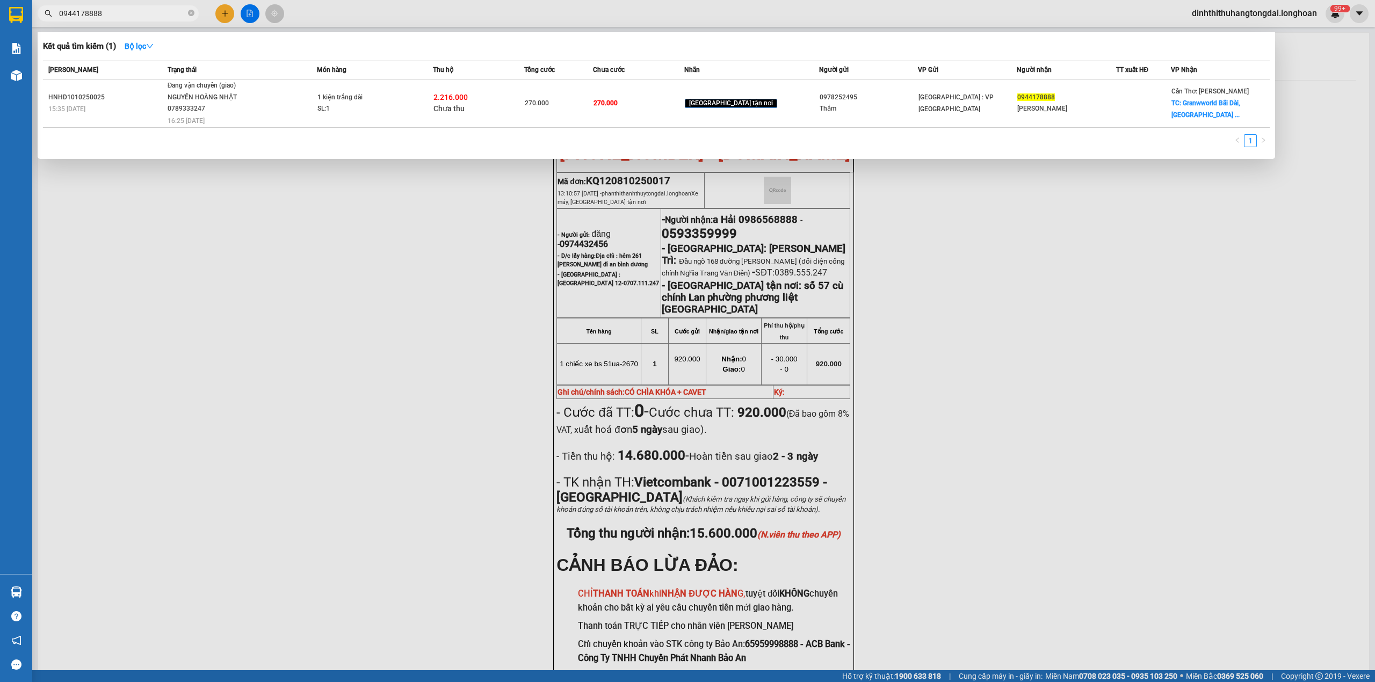
click at [153, 11] on input "0944178888" at bounding box center [122, 14] width 127 height 12
paste input "05375724"
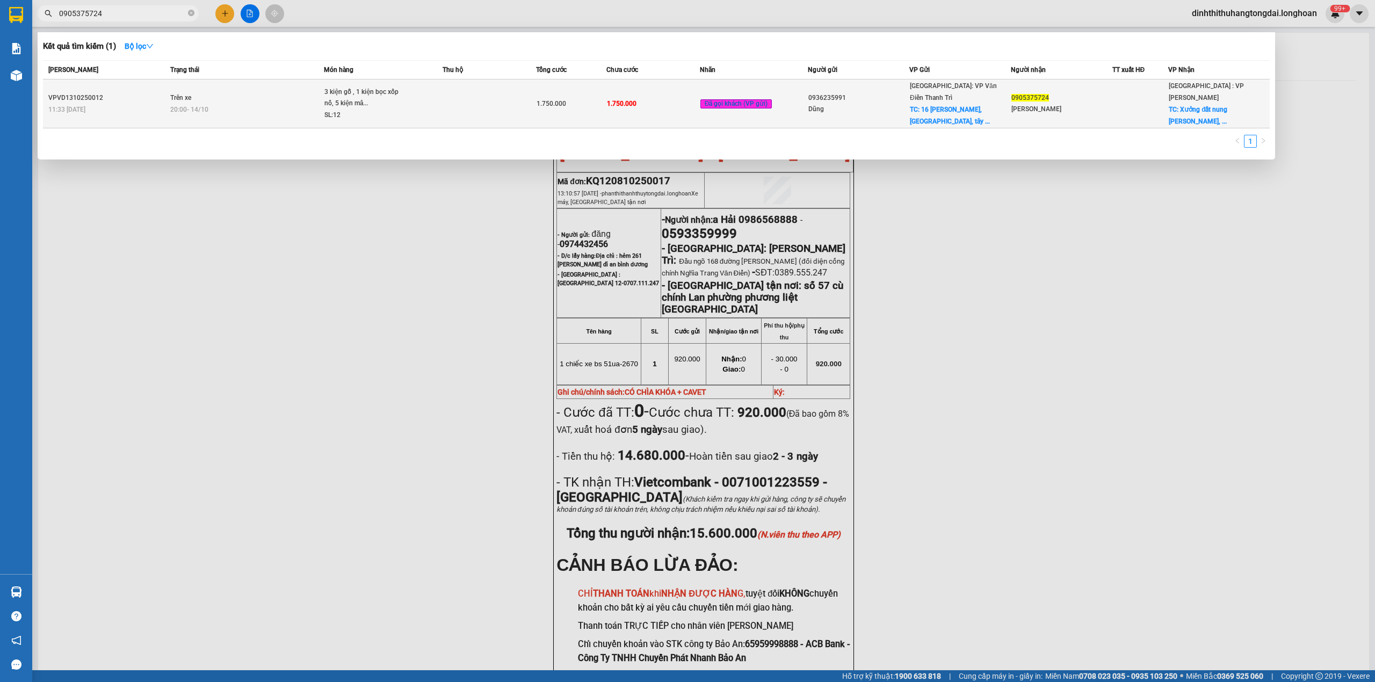
click at [250, 97] on td "Trên xe 20:00 [DATE]" at bounding box center [246, 103] width 156 height 49
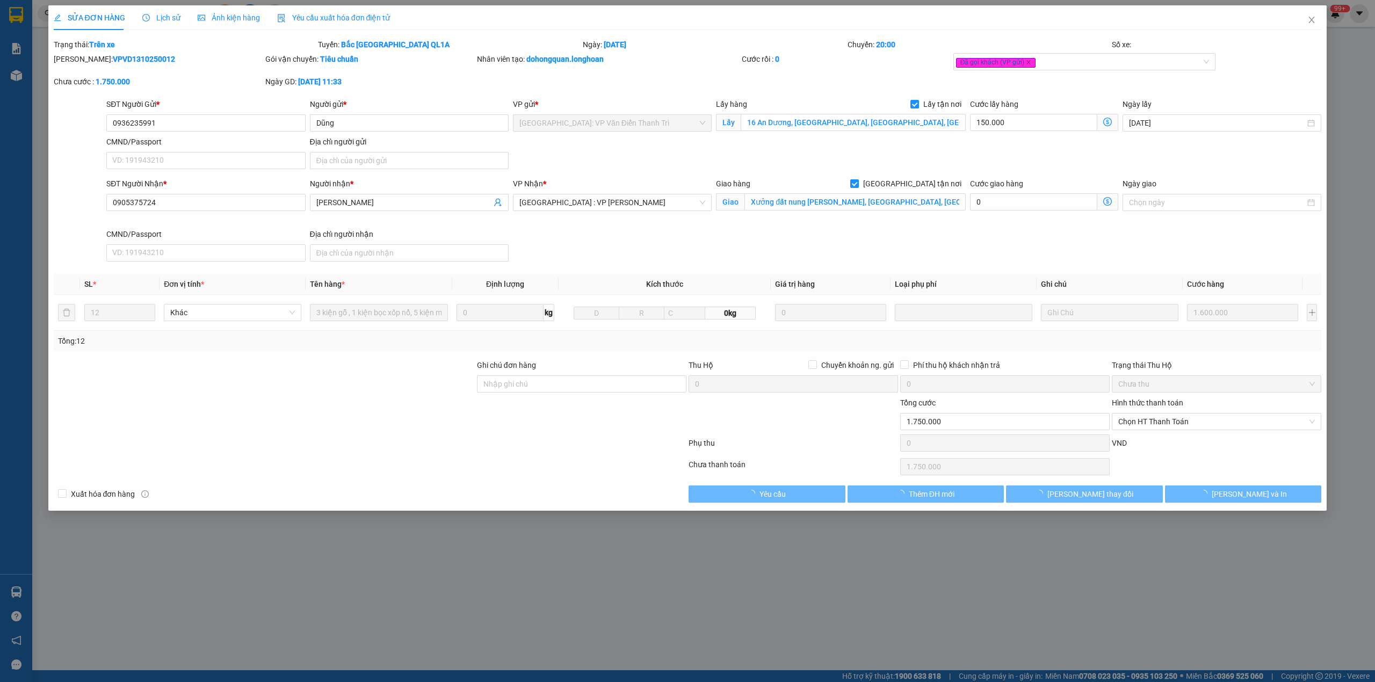
click at [170, 13] on span "Lịch sử" at bounding box center [161, 17] width 38 height 9
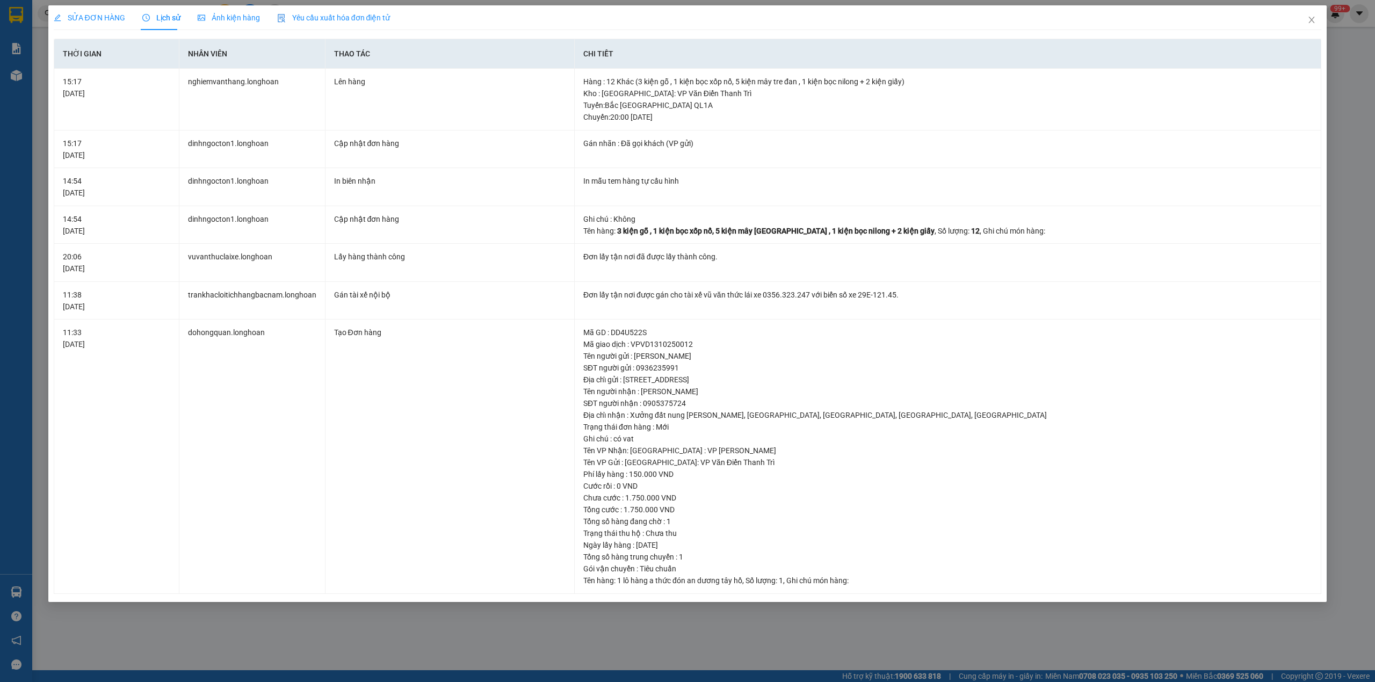
click at [84, 18] on span "SỬA ĐƠN HÀNG" at bounding box center [89, 17] width 71 height 9
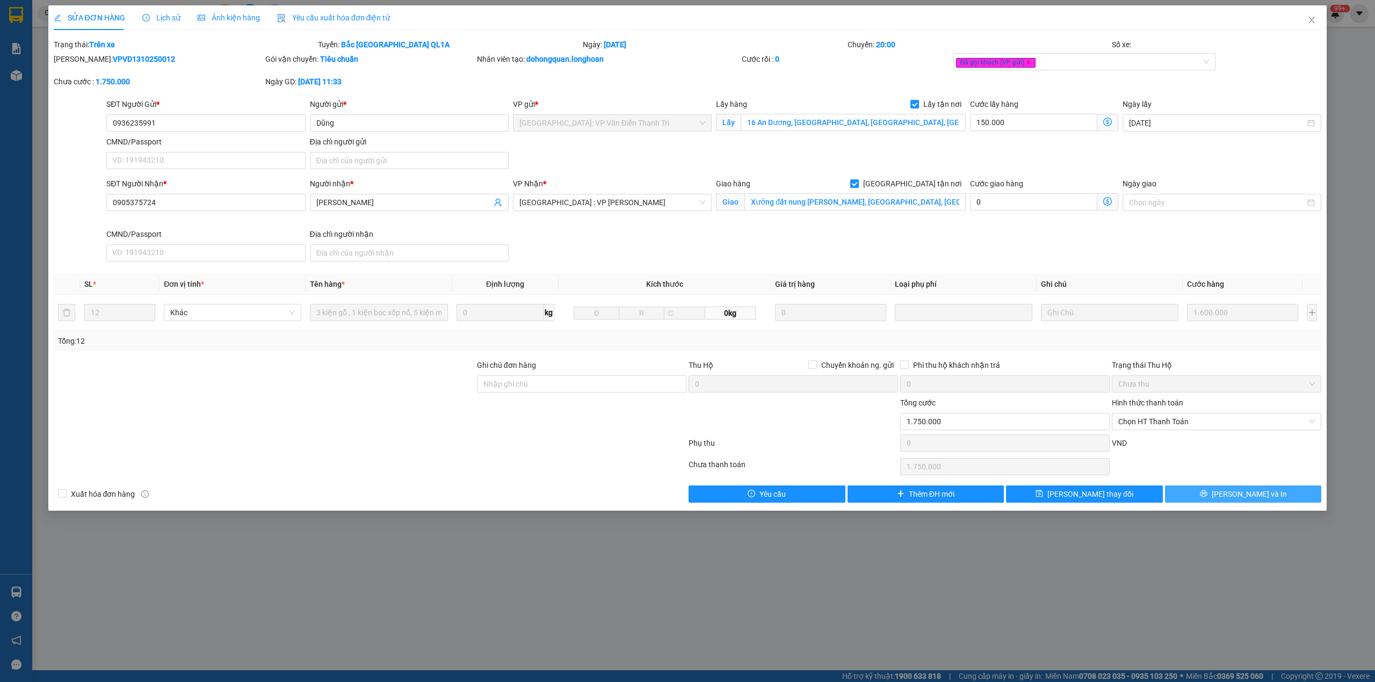
click at [1207, 497] on icon "printer" at bounding box center [1204, 494] width 8 height 8
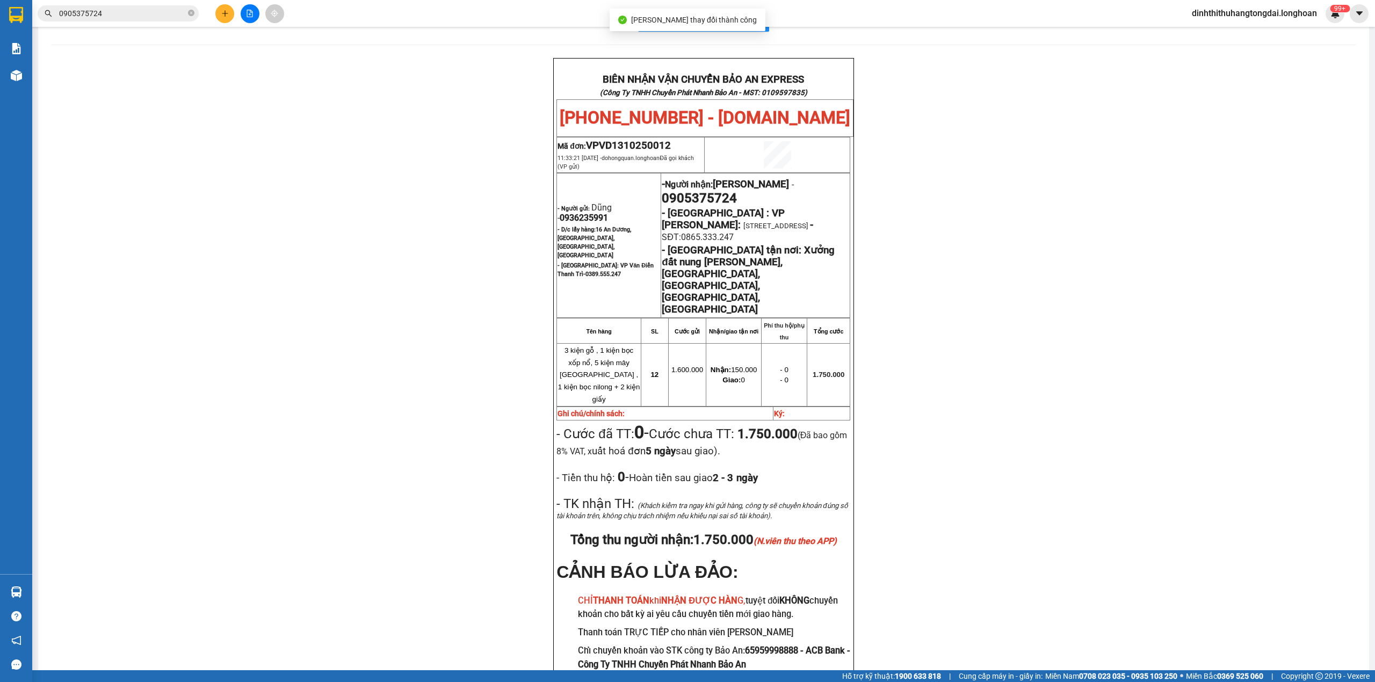
scroll to position [46, 0]
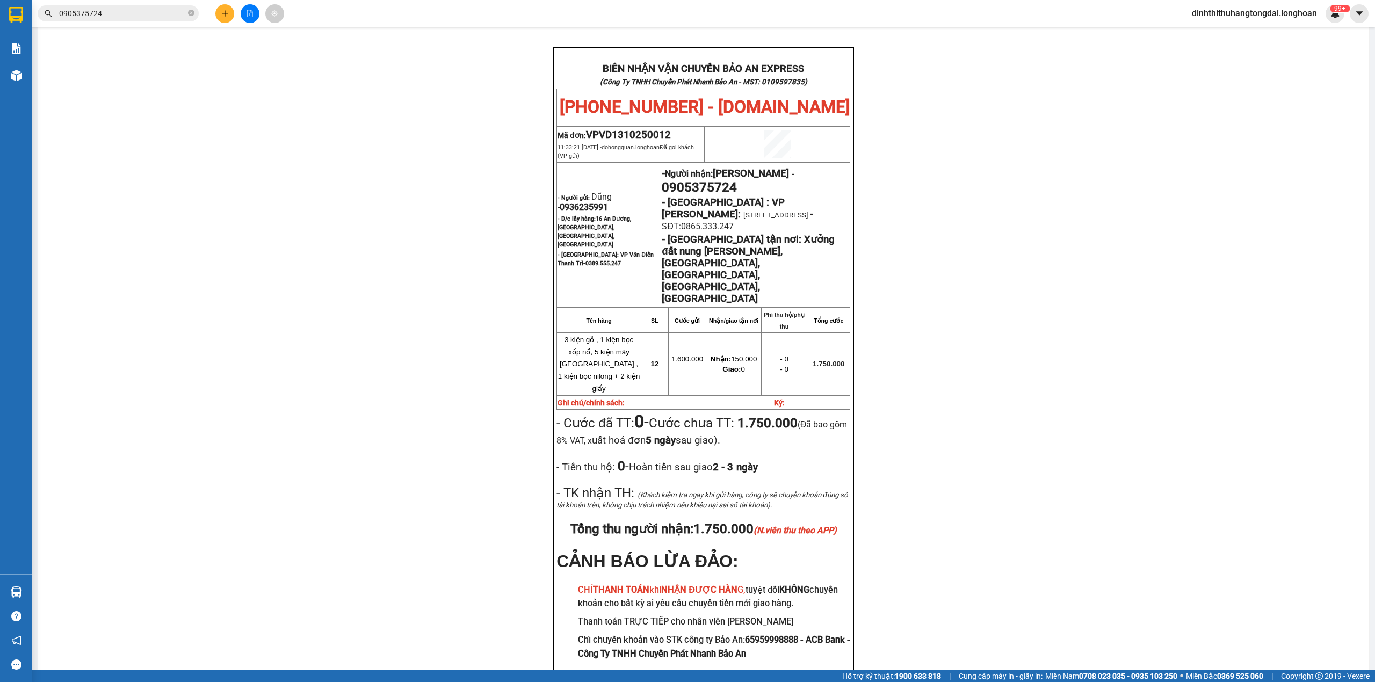
click at [104, 11] on input "0905375724" at bounding box center [122, 14] width 127 height 12
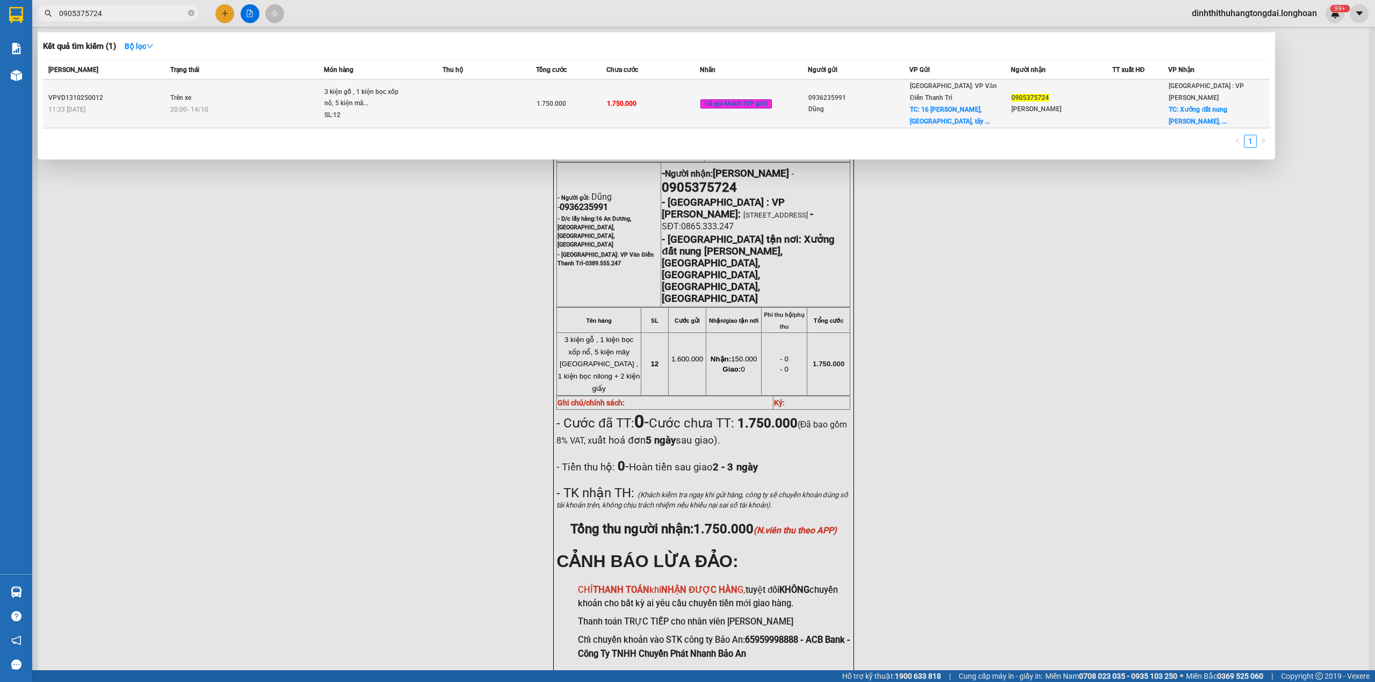
click at [190, 85] on td "Trên xe 20:00 [DATE]" at bounding box center [246, 103] width 156 height 49
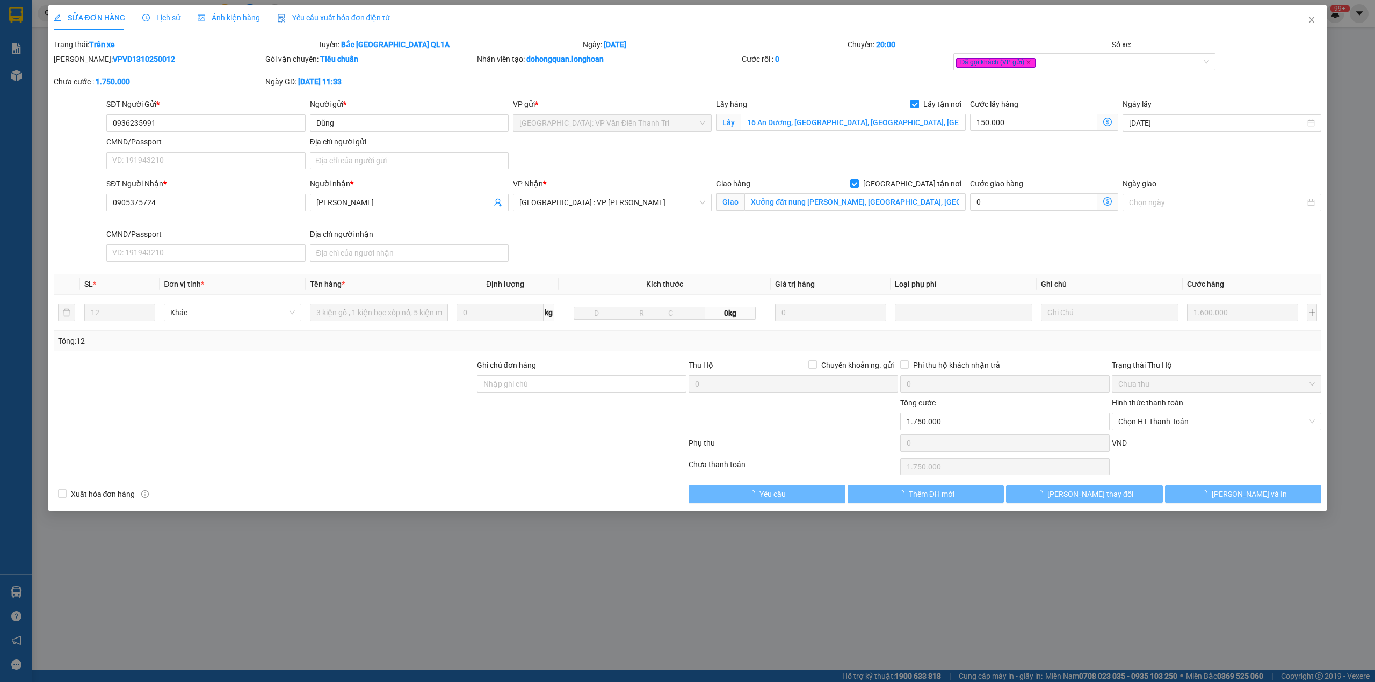
click at [163, 13] on span "Lịch sử" at bounding box center [161, 17] width 38 height 9
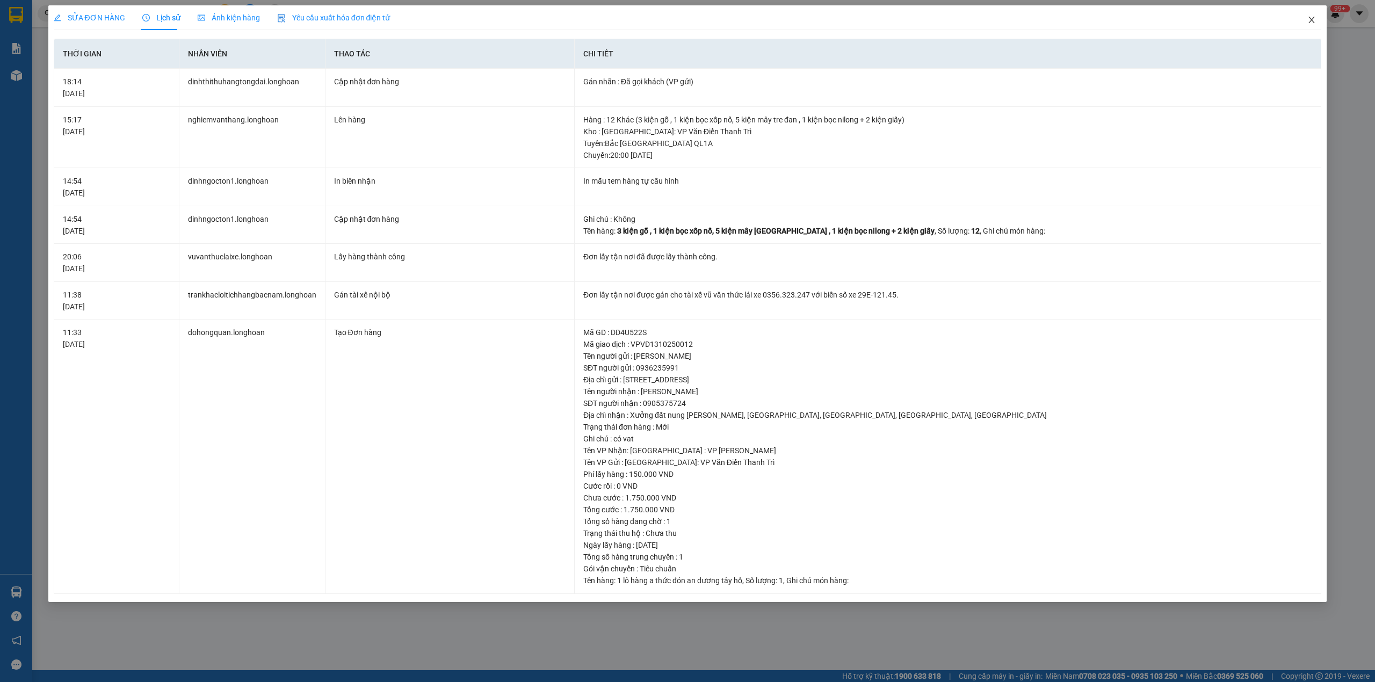
click at [1318, 18] on span "Close" at bounding box center [1311, 20] width 30 height 30
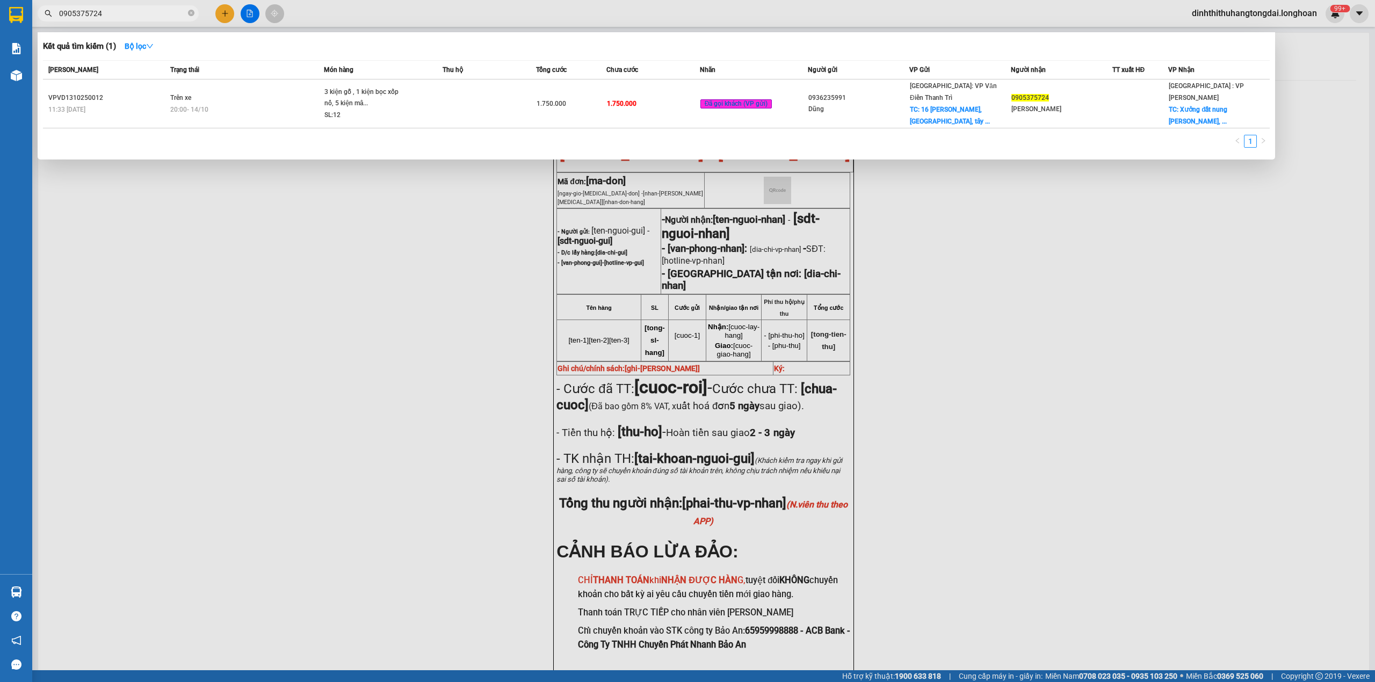
click at [147, 13] on input "0905375724" at bounding box center [122, 14] width 127 height 12
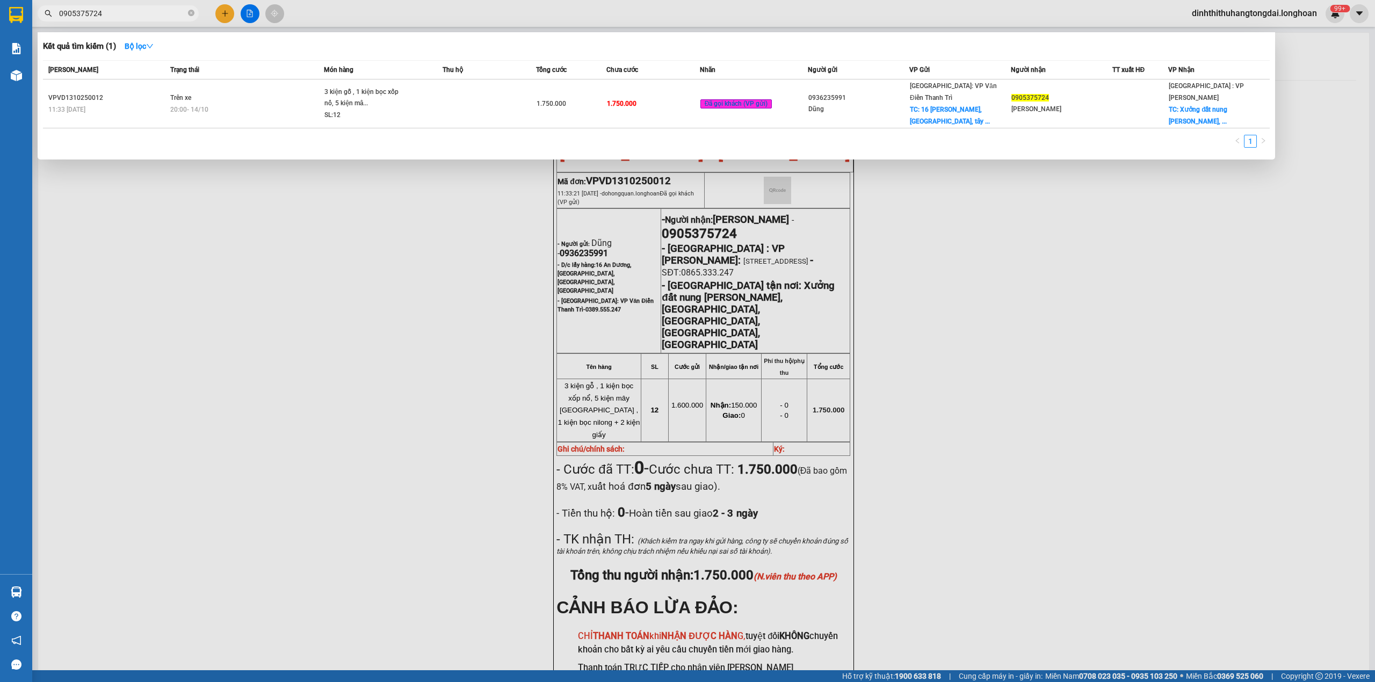
paste input "833688989"
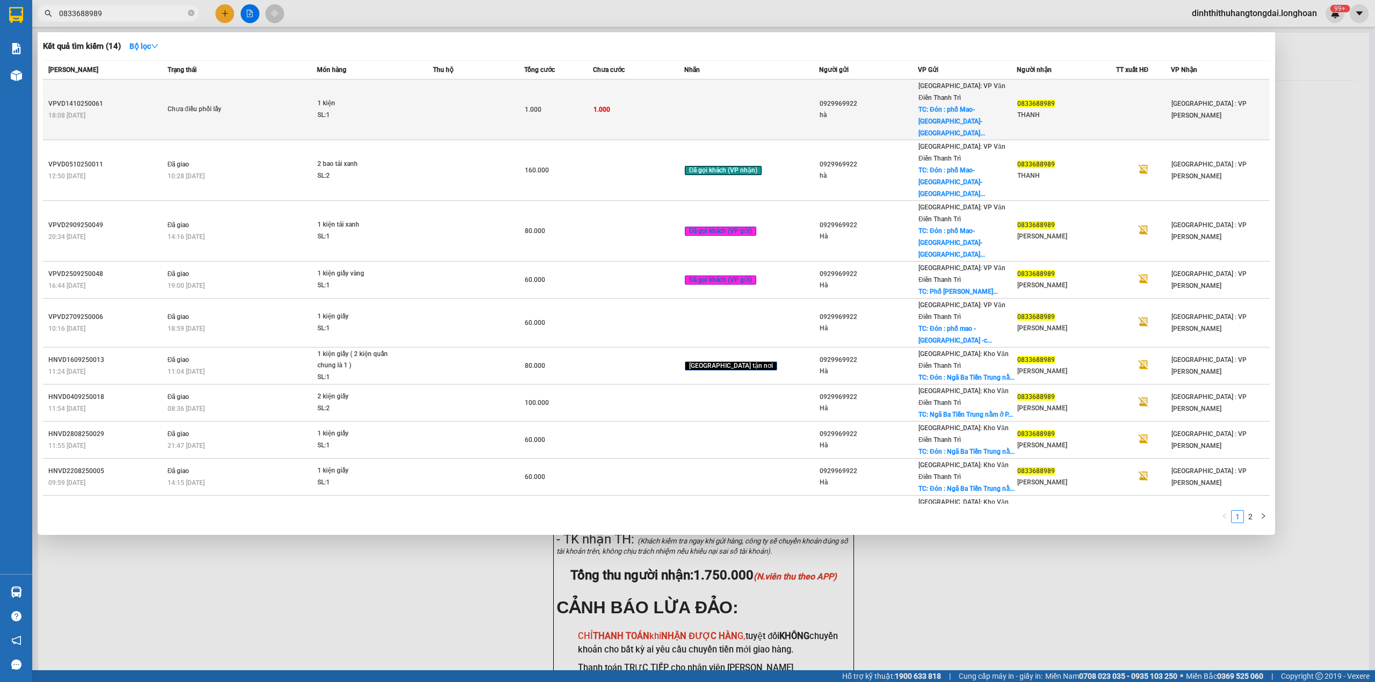
click at [626, 91] on td "1.000" at bounding box center [638, 109] width 91 height 61
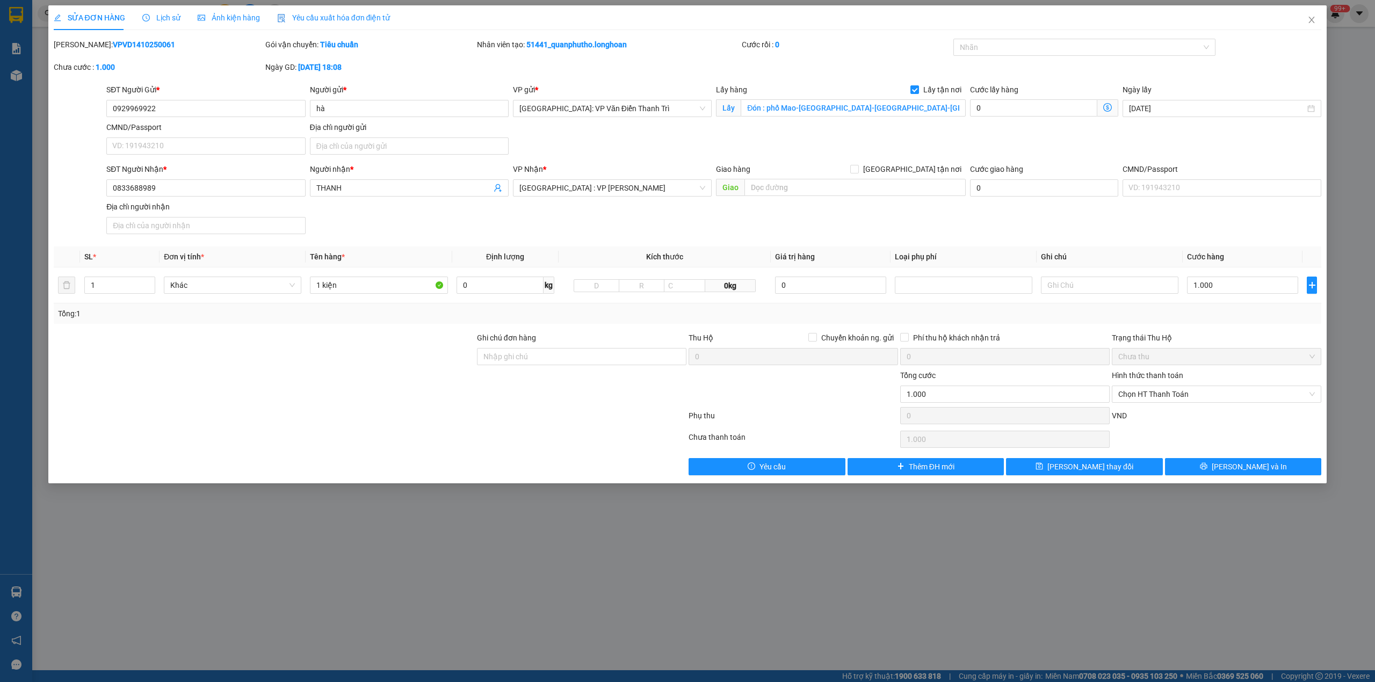
click at [155, 20] on span "Lịch sử" at bounding box center [161, 17] width 38 height 9
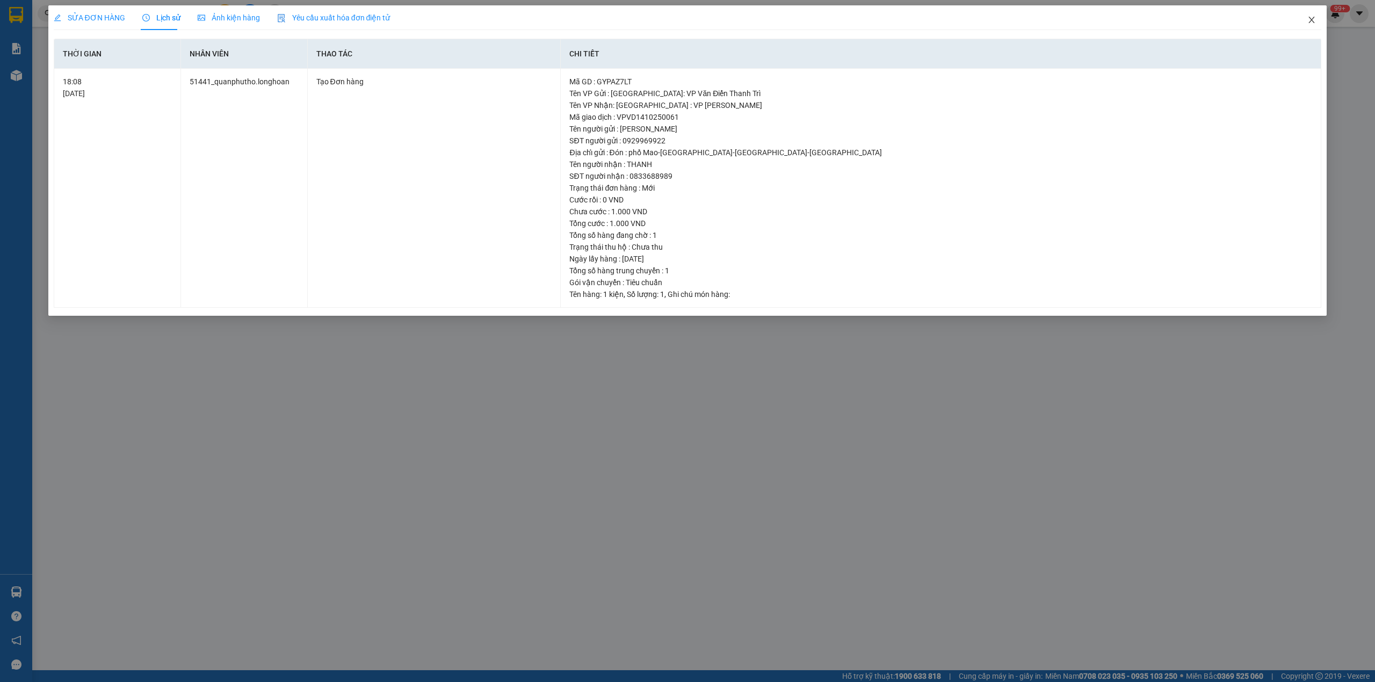
click at [1305, 24] on span "Close" at bounding box center [1311, 20] width 30 height 30
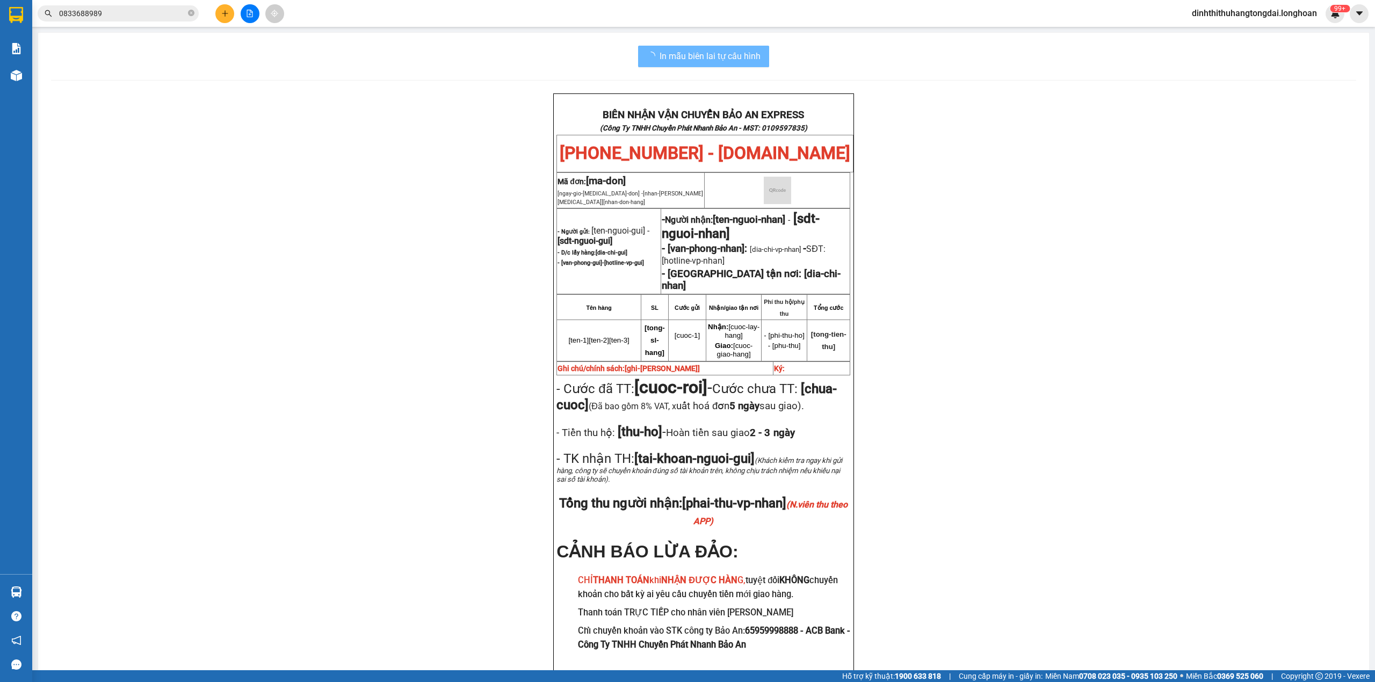
click at [108, 12] on input "0833688989" at bounding box center [122, 14] width 127 height 12
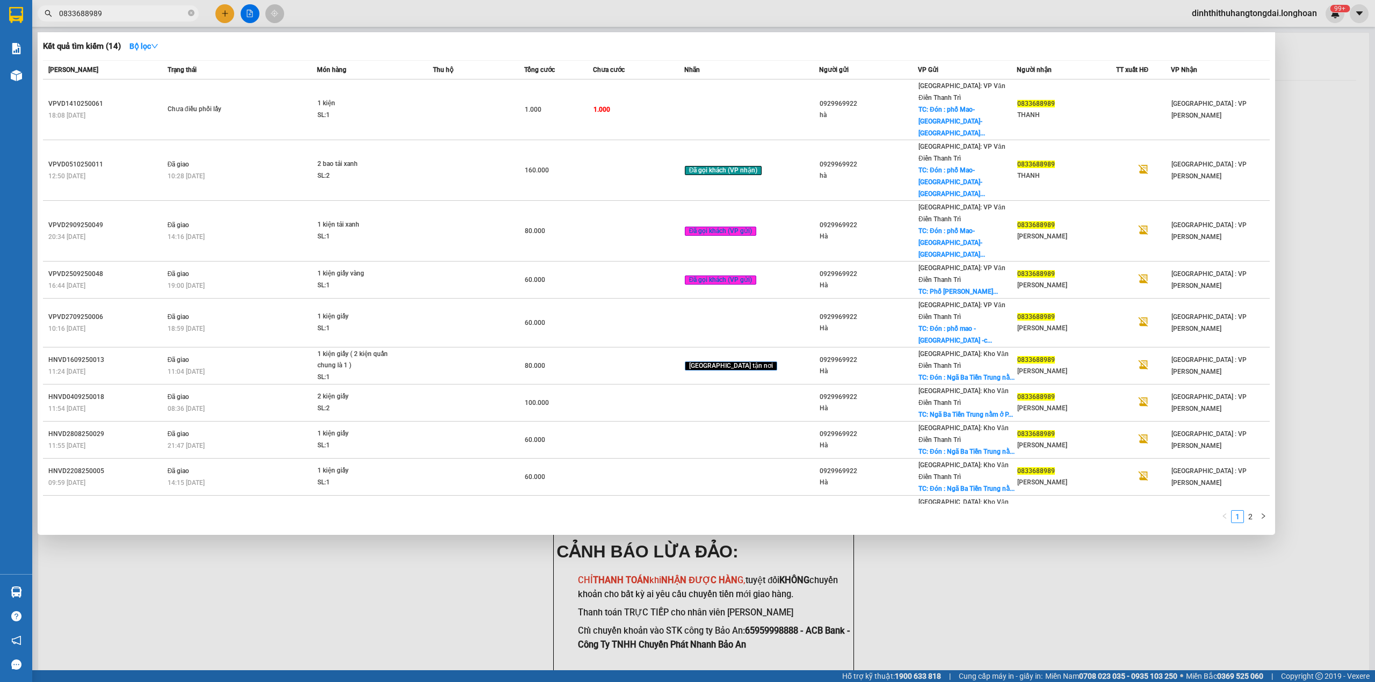
click at [108, 12] on input "0833688989" at bounding box center [122, 14] width 127 height 12
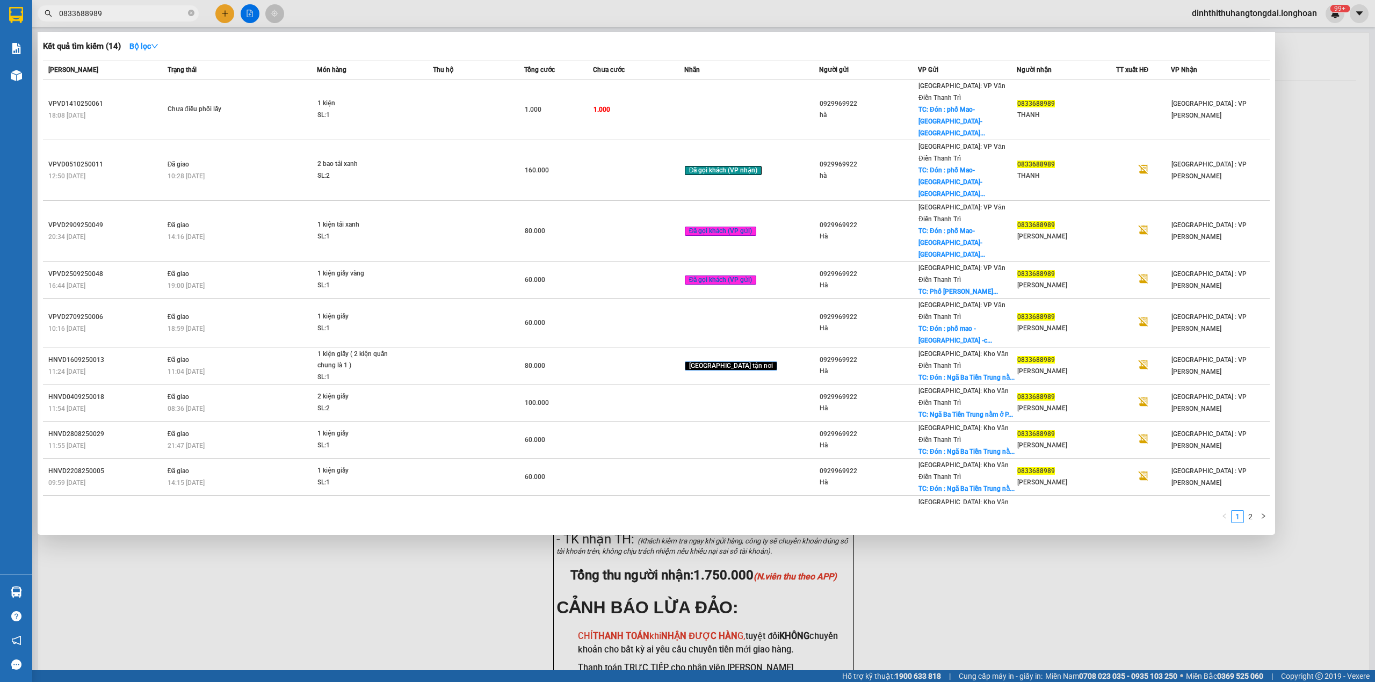
paste input "981919465"
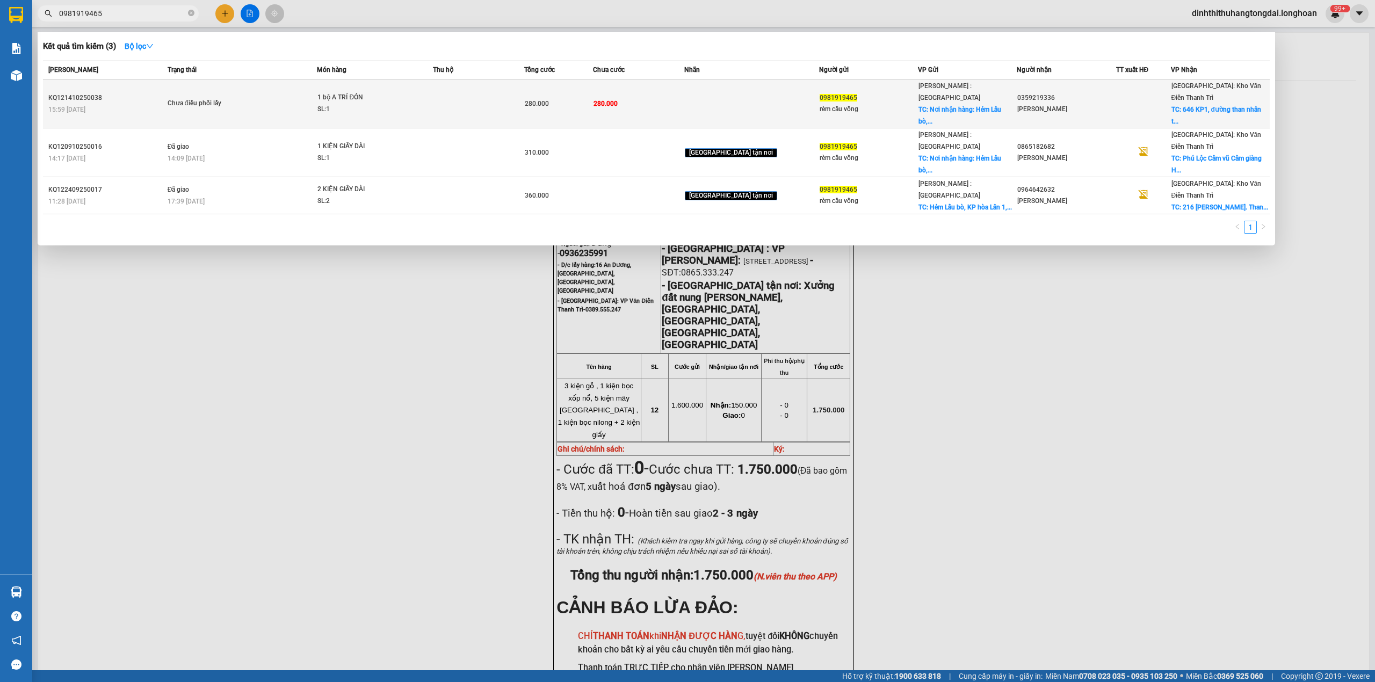
click at [351, 92] on div "1 bộ A TRÍ ĐÓN" at bounding box center [357, 98] width 81 height 12
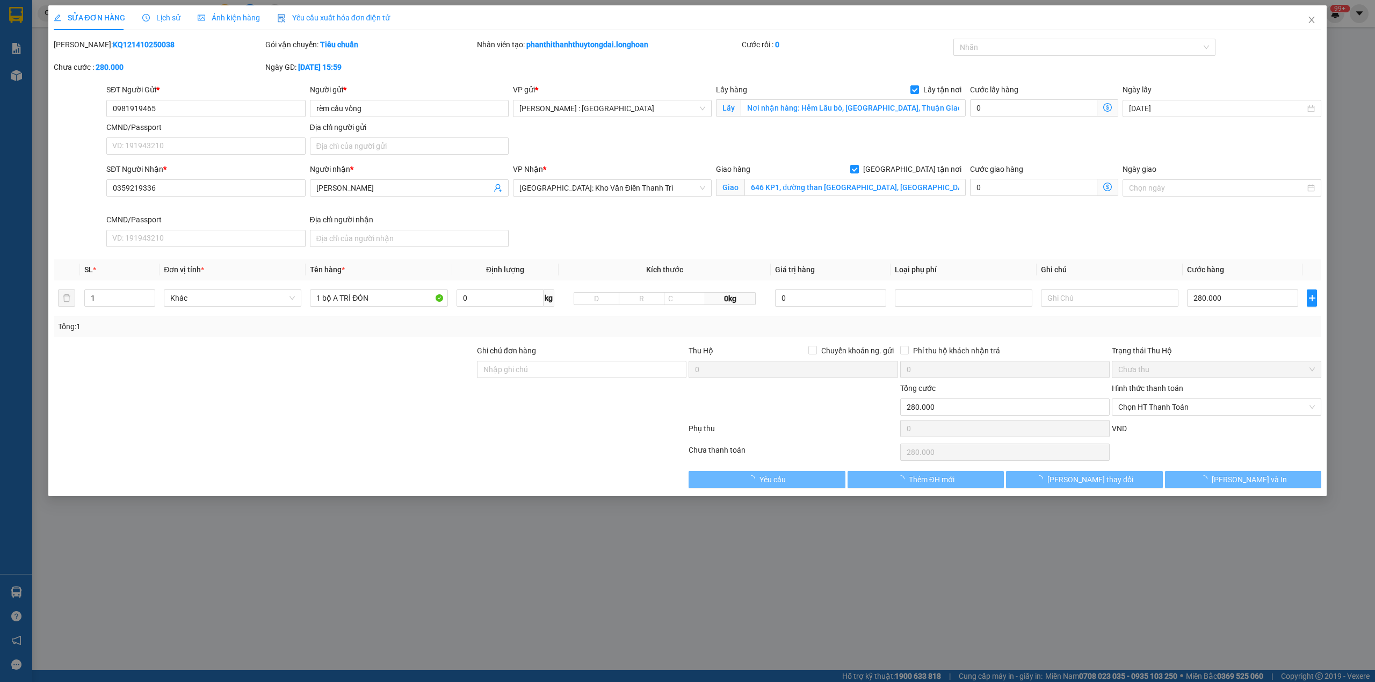
click at [161, 20] on span "Lịch sử" at bounding box center [161, 17] width 38 height 9
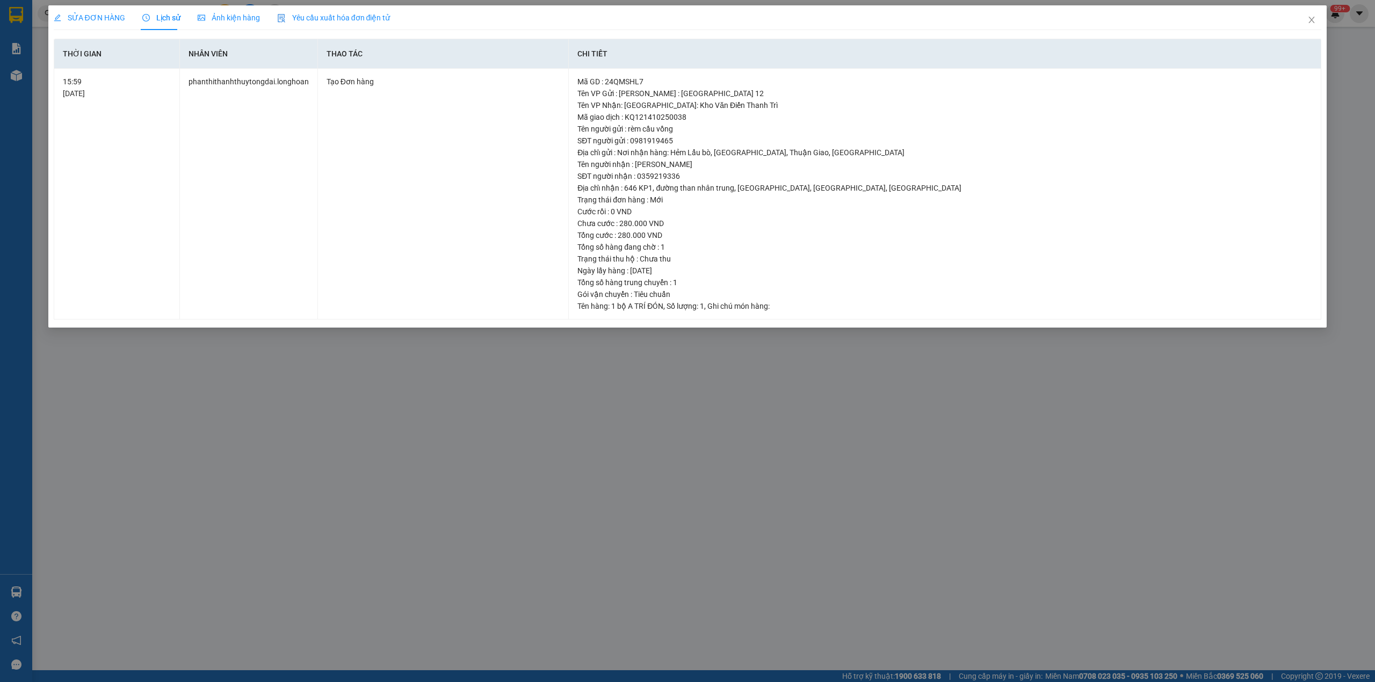
click at [106, 24] on div "SỬA ĐƠN HÀNG" at bounding box center [89, 17] width 71 height 25
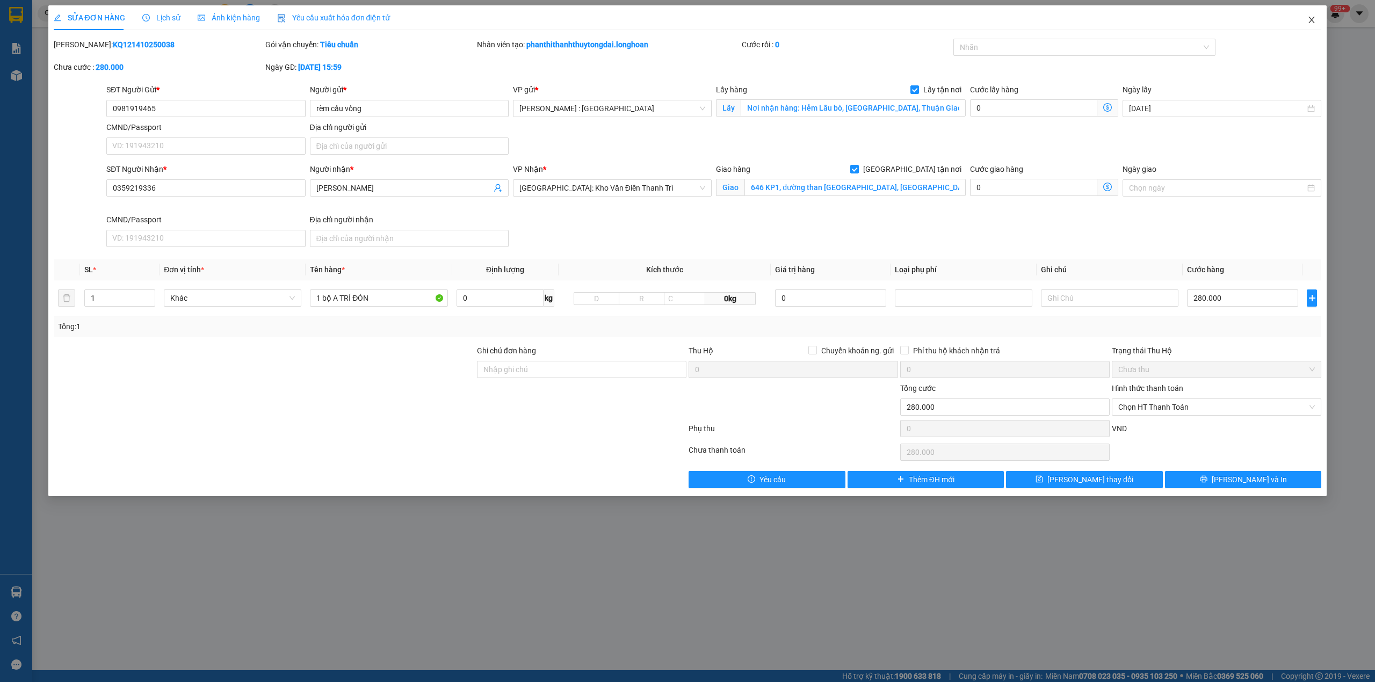
click at [1311, 20] on icon "close" at bounding box center [1312, 20] width 6 height 6
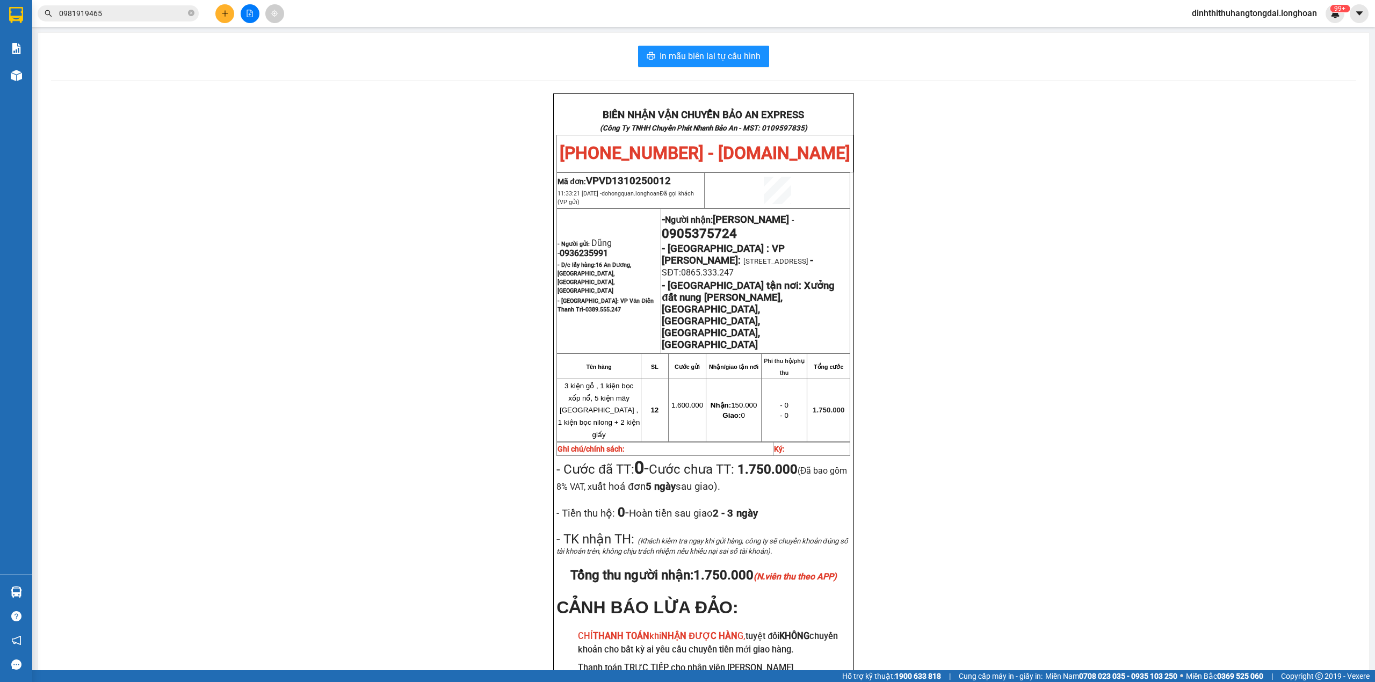
click at [145, 18] on input "0981919465" at bounding box center [122, 14] width 127 height 12
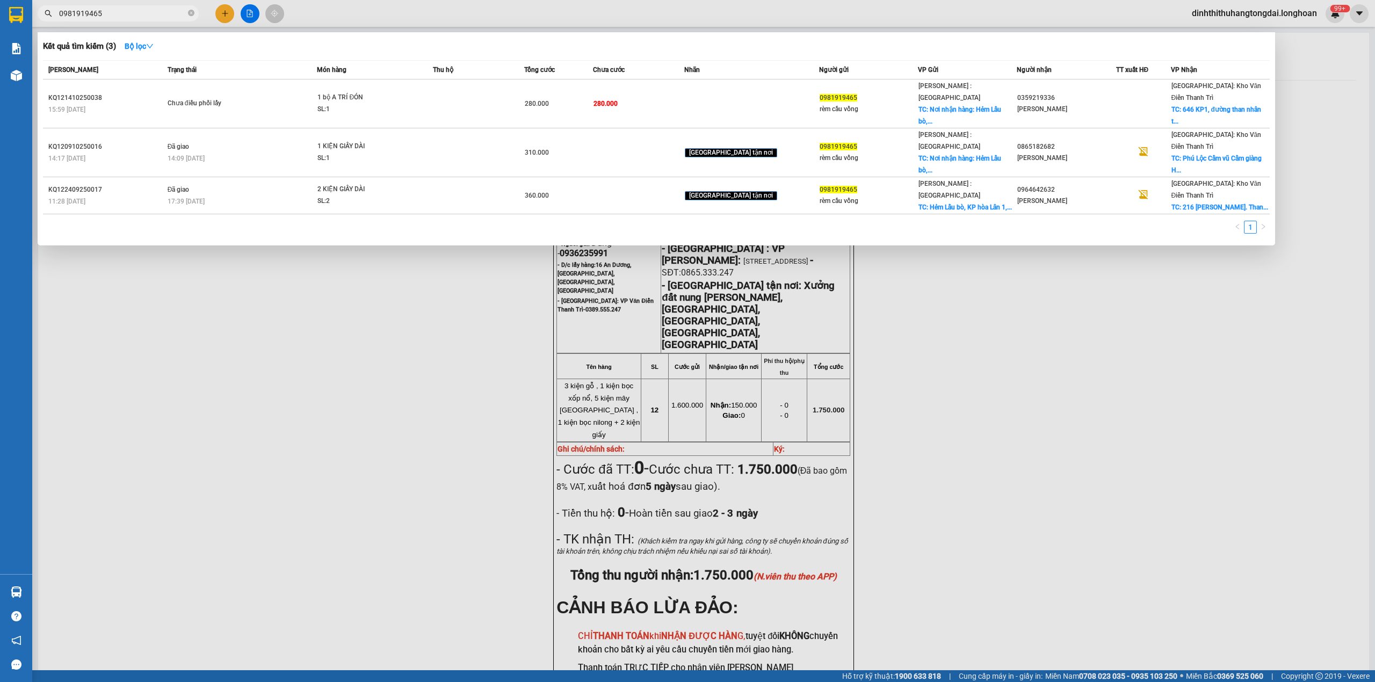
click at [145, 18] on input "0981919465" at bounding box center [122, 14] width 127 height 12
paste input "833688989"
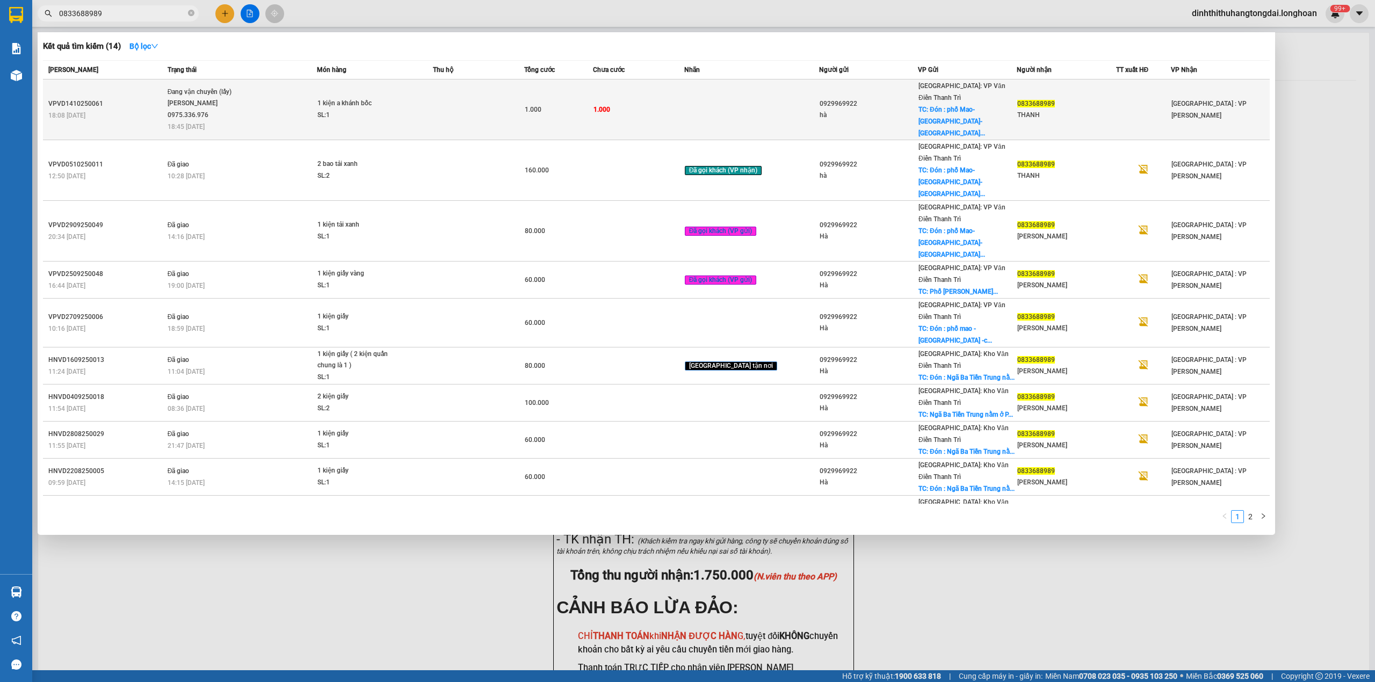
click at [330, 98] on div "1 kiện a khánh bốc" at bounding box center [357, 104] width 81 height 12
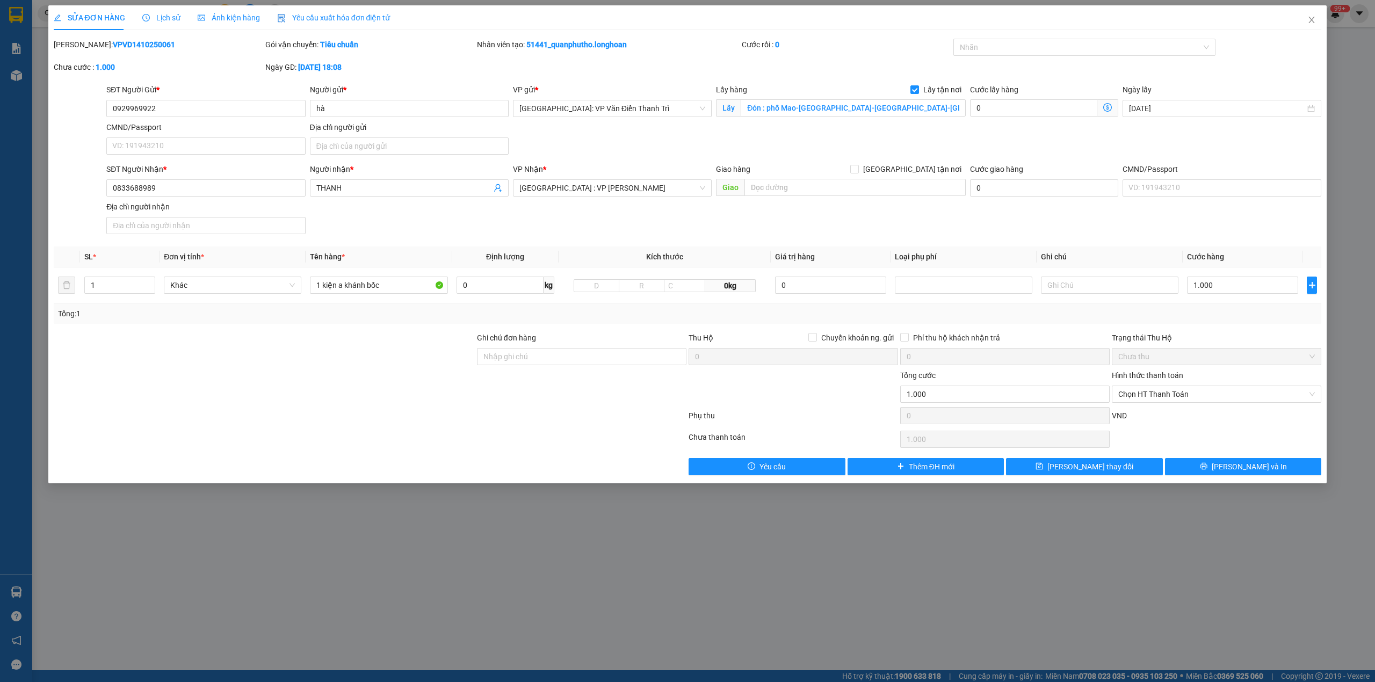
click at [171, 13] on span "Lịch sử" at bounding box center [161, 17] width 38 height 9
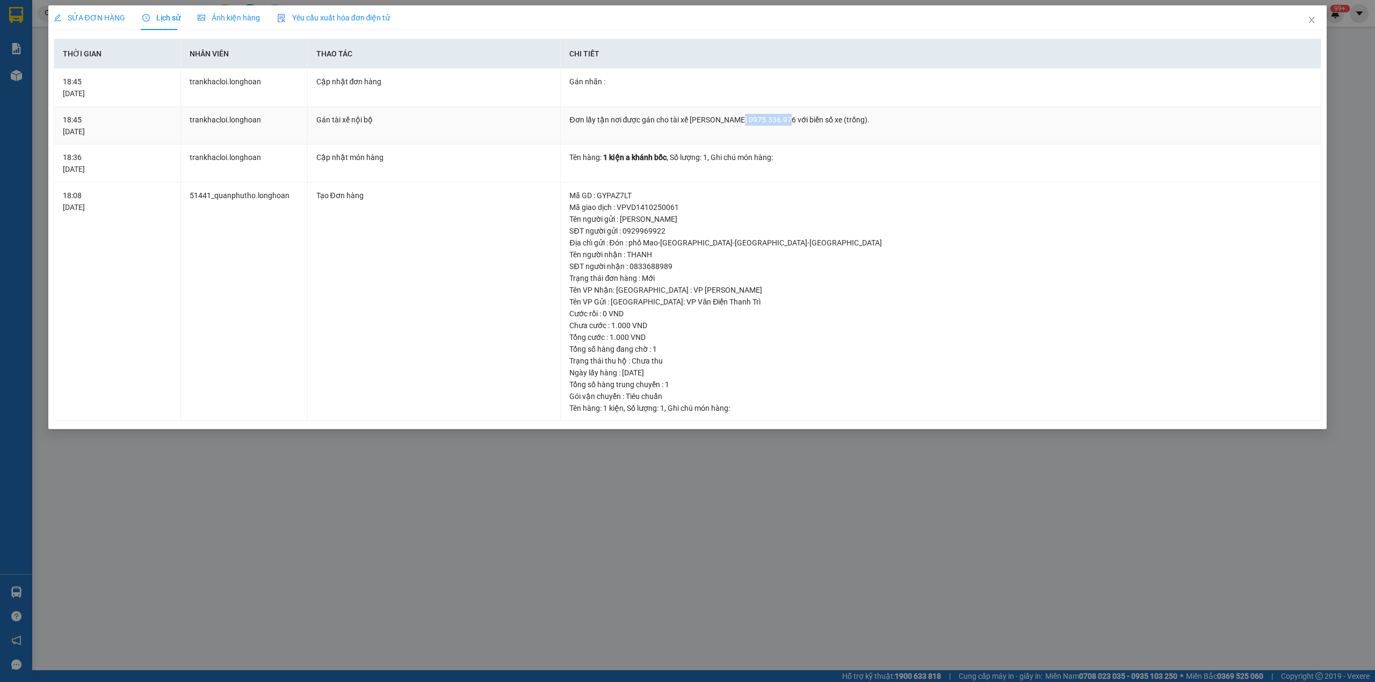
drag, startPoint x: 736, startPoint y: 118, endPoint x: 780, endPoint y: 123, distance: 44.3
click at [780, 123] on div "Đơn lấy tận nơi được gán cho tài xế [PERSON_NAME] 0975.336.976 với biển số xe (…" at bounding box center [940, 120] width 743 height 12
click at [102, 21] on span "SỬA ĐƠN HÀNG" at bounding box center [89, 17] width 71 height 9
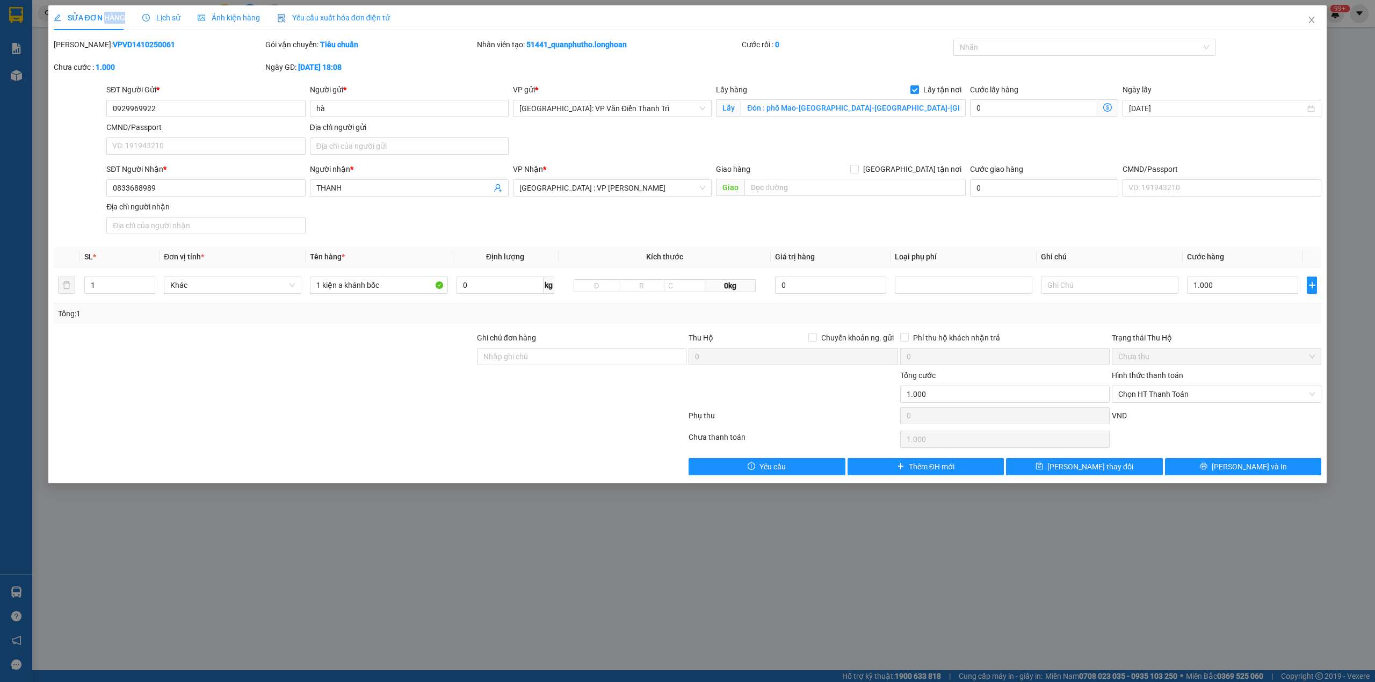
click at [102, 21] on span "SỬA ĐƠN HÀNG" at bounding box center [89, 17] width 71 height 9
click at [159, 14] on span "Lịch sử" at bounding box center [161, 17] width 38 height 9
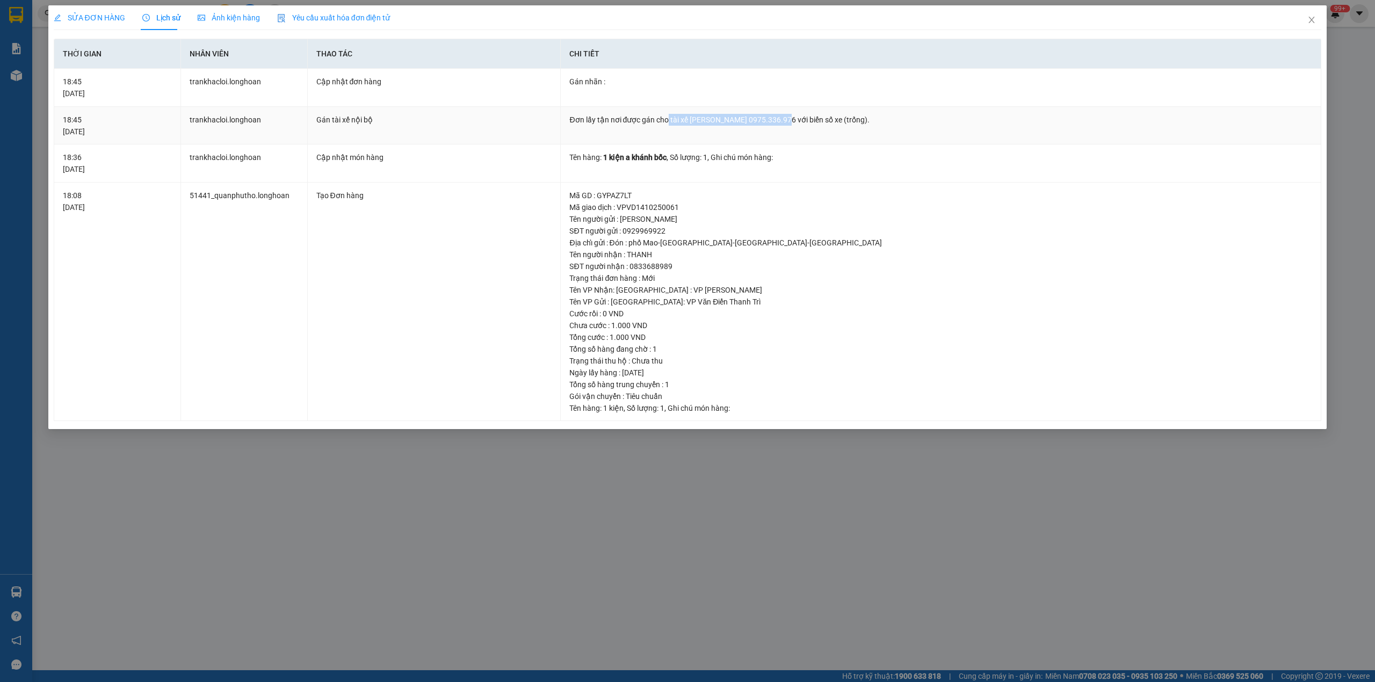
drag, startPoint x: 669, startPoint y: 119, endPoint x: 780, endPoint y: 119, distance: 111.7
click at [780, 119] on div "Đơn lấy tận nơi được gán cho tài xế [PERSON_NAME] 0975.336.976 với biển số xe (…" at bounding box center [940, 120] width 743 height 12
